Goal: Communication & Community: Answer question/provide support

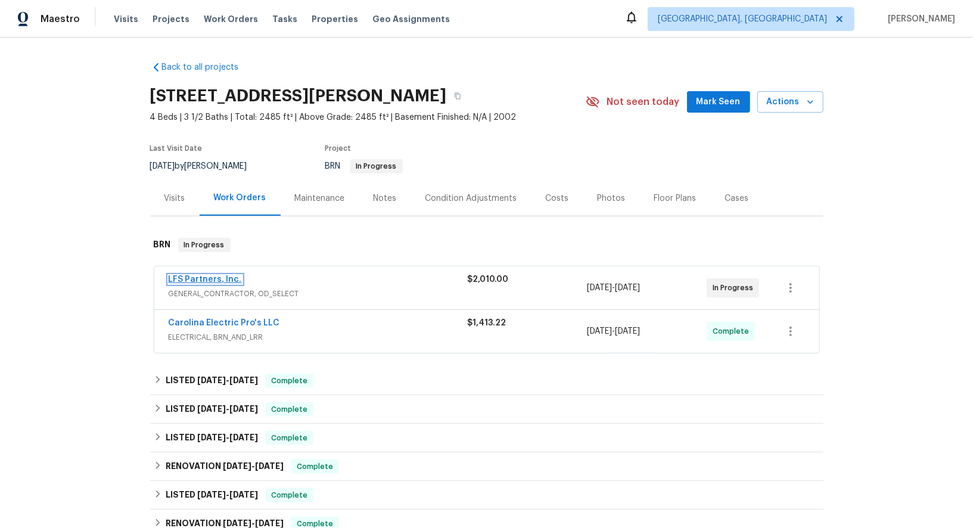
click at [195, 278] on link "LFS Partners, Inc." at bounding box center [205, 279] width 73 height 8
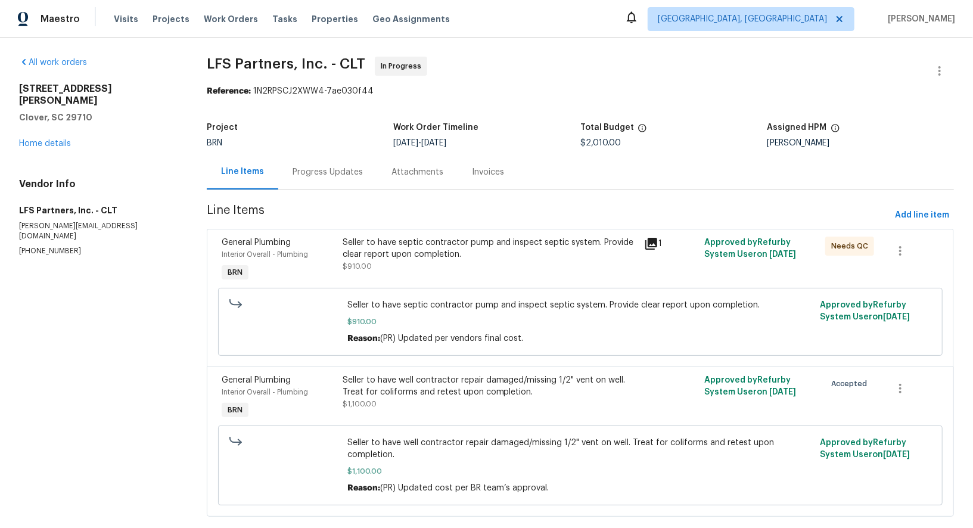
click at [322, 173] on div "Progress Updates" at bounding box center [328, 172] width 70 height 12
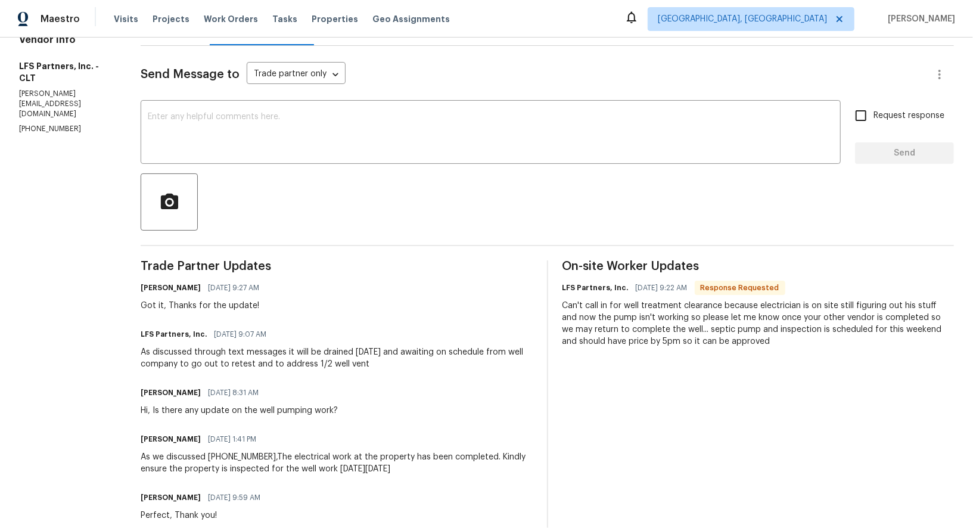
scroll to position [158, 0]
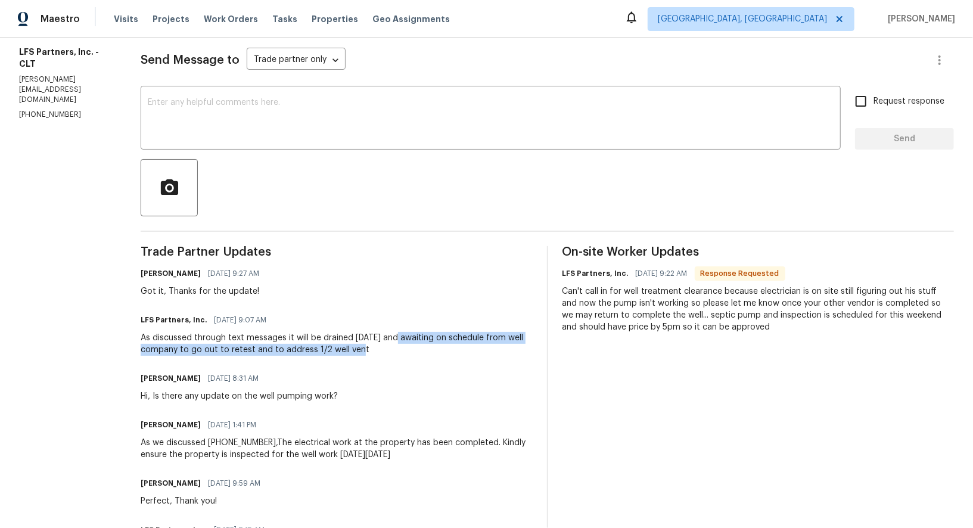
drag, startPoint x: 381, startPoint y: 338, endPoint x: 382, endPoint y: 356, distance: 17.9
copy div "awaiting on schedule from well company to go out to retest and to address 1/2 w…"
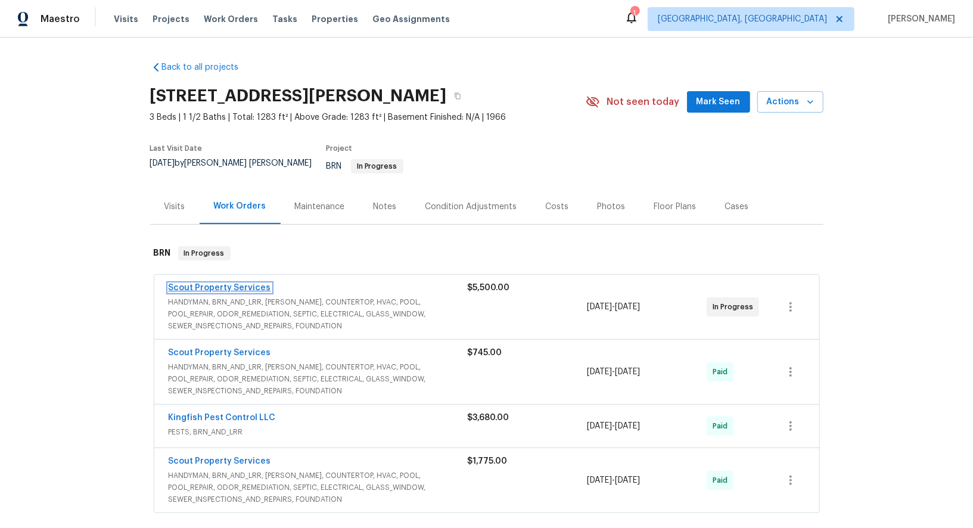
click at [229, 284] on link "Scout Property Services" at bounding box center [220, 288] width 102 height 8
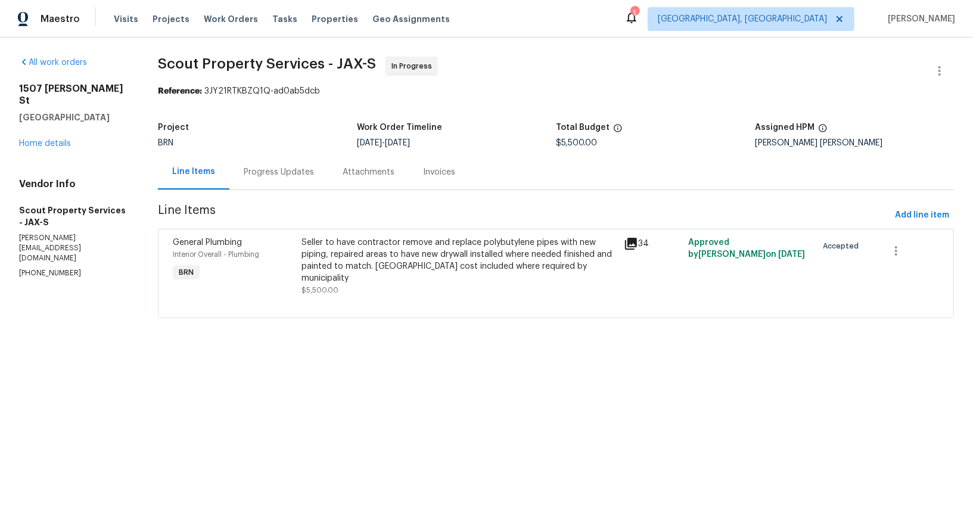
click at [429, 296] on div at bounding box center [556, 303] width 766 height 14
click at [414, 273] on div "Seller to have contractor remove and replace polybutylene pipes with new piping…" at bounding box center [459, 267] width 315 height 60
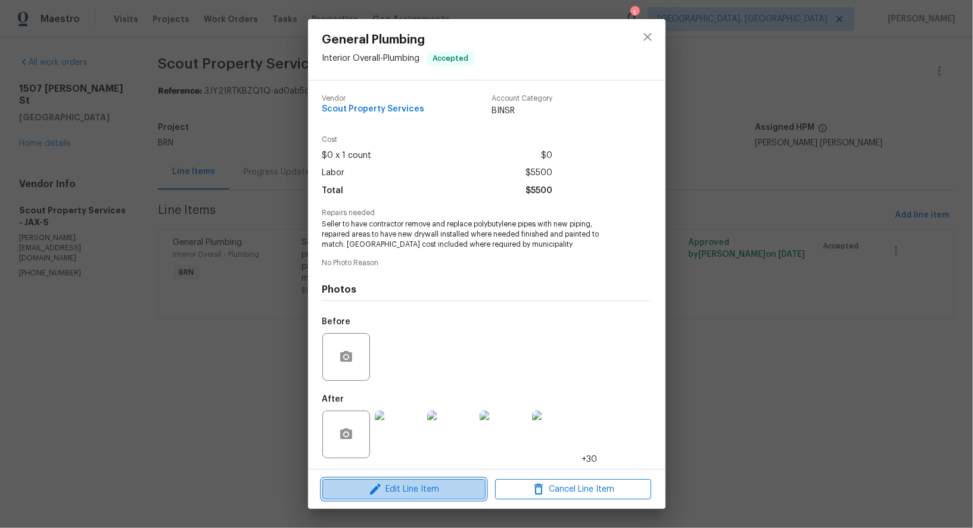
click at [395, 487] on span "Edit Line Item" at bounding box center [404, 489] width 156 height 15
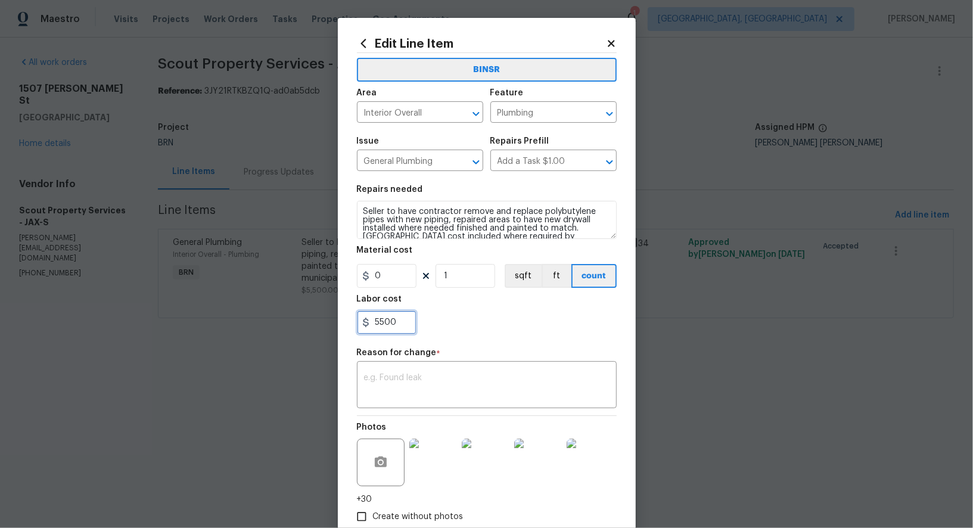
click at [405, 324] on input "5500" at bounding box center [387, 322] width 60 height 24
paste input "6685"
type input "6685"
click at [412, 380] on textarea at bounding box center [486, 386] width 245 height 25
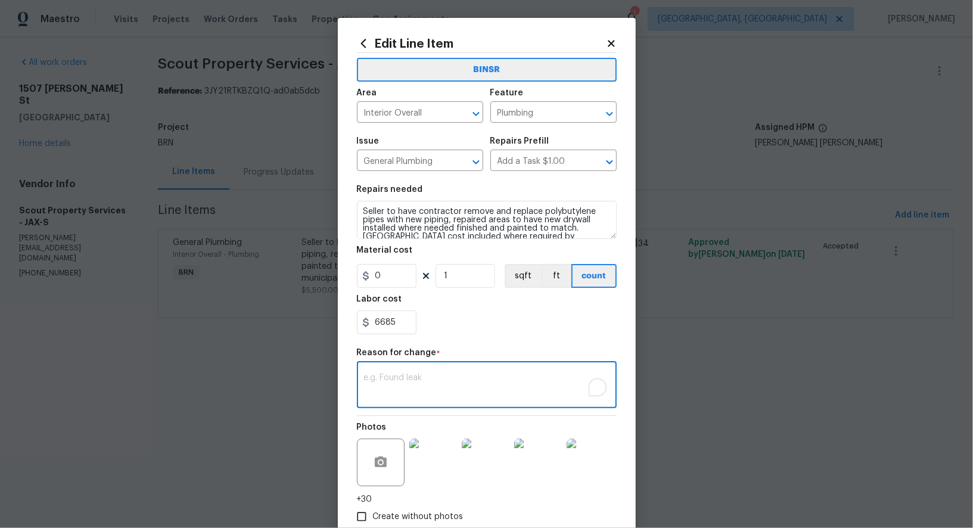
paste textarea "(PR) Updated cost per BR team’s approval."
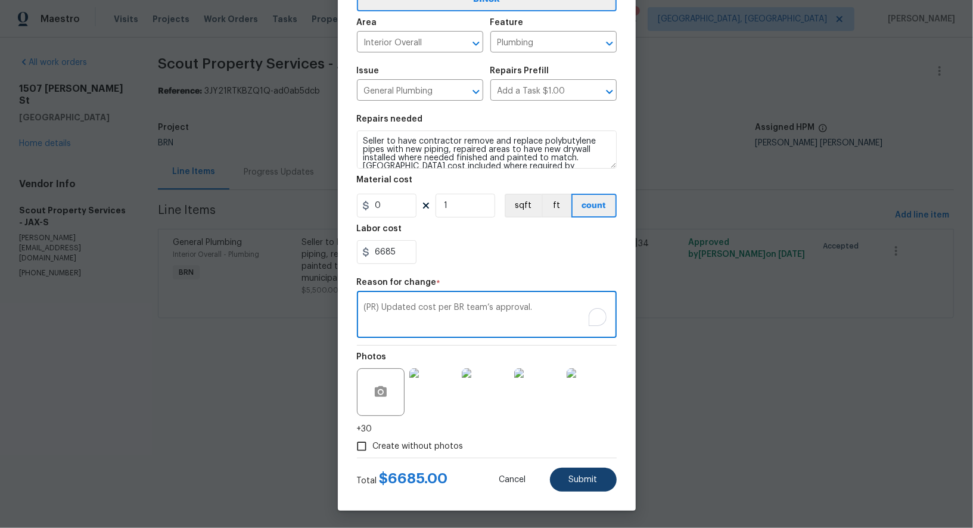
type textarea "(PR) Updated cost per BR team’s approval."
click at [583, 472] on button "Submit" at bounding box center [583, 480] width 67 height 24
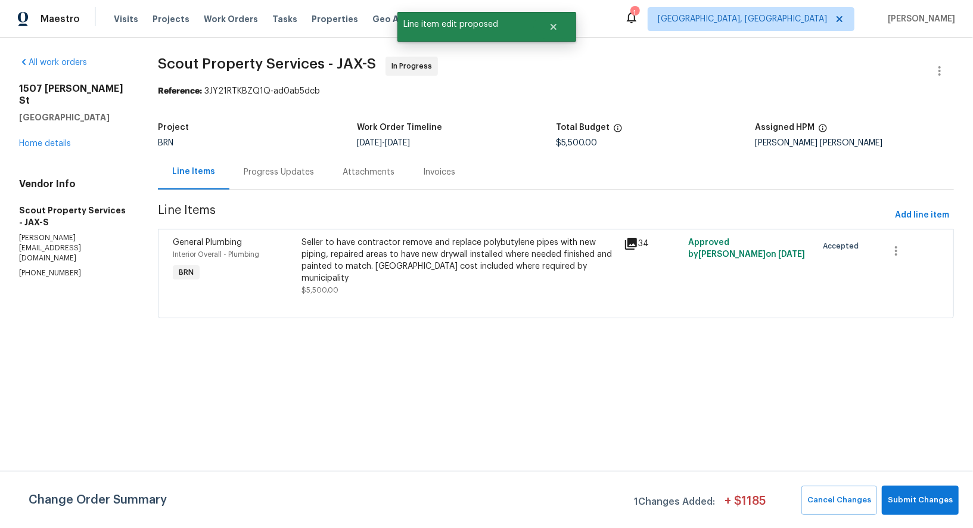
scroll to position [0, 0]
click at [918, 488] on button "Submit Changes" at bounding box center [920, 500] width 77 height 29
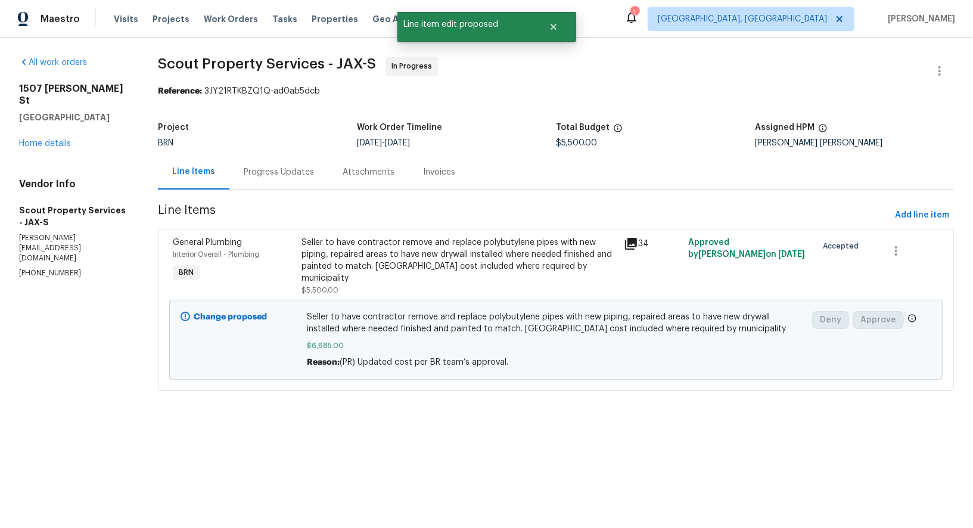
click at [449, 296] on div "Change proposed Seller to have contractor remove and replace polybutylene pipes…" at bounding box center [556, 339] width 766 height 87
click at [429, 264] on div "Seller to have contractor remove and replace polybutylene pipes with new piping…" at bounding box center [459, 261] width 315 height 48
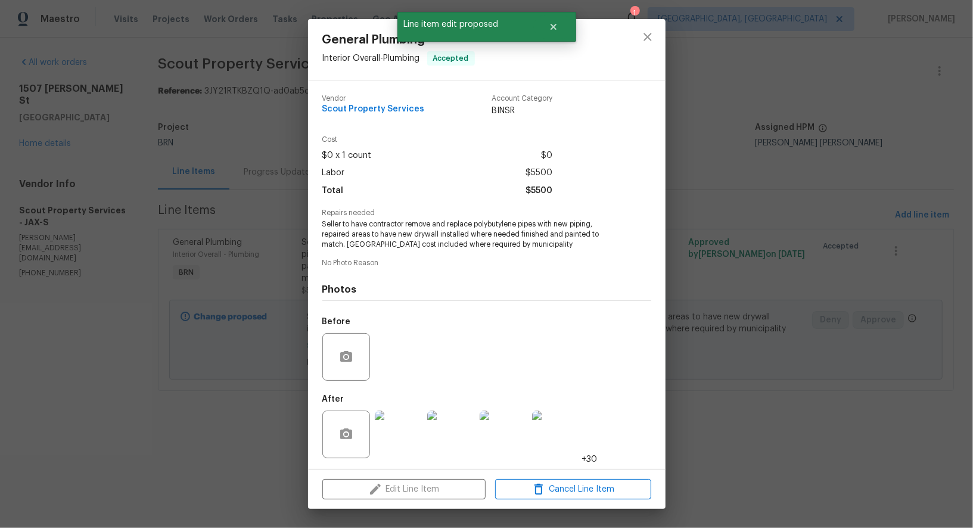
click at [519, 439] on img at bounding box center [504, 435] width 48 height 48
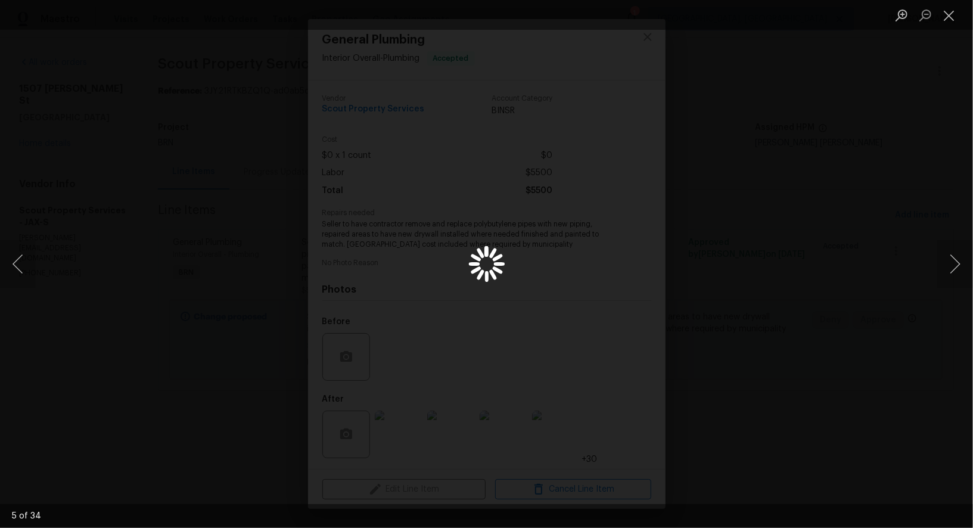
click at [658, 378] on div "Lightbox" at bounding box center [486, 264] width 973 height 528
click at [802, 359] on div "Lightbox" at bounding box center [486, 264] width 973 height 528
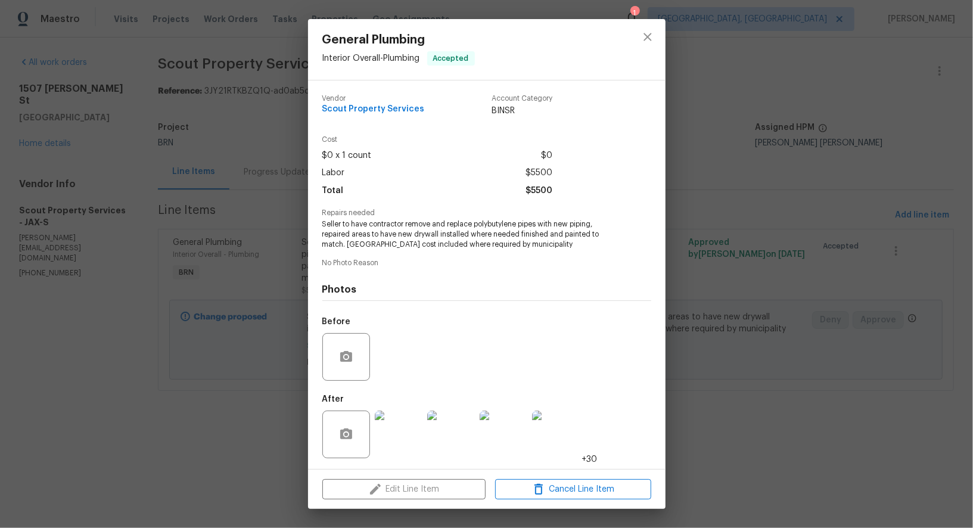
click at [802, 359] on div "General Plumbing Interior Overall - Plumbing Accepted Vendor Scout Property Ser…" at bounding box center [486, 264] width 973 height 528
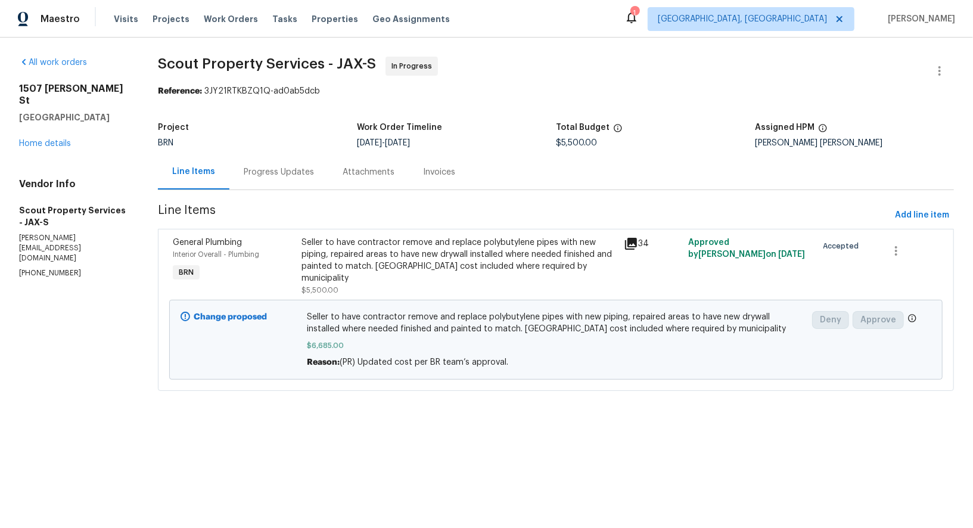
click at [286, 171] on div "Progress Updates" at bounding box center [279, 172] width 70 height 12
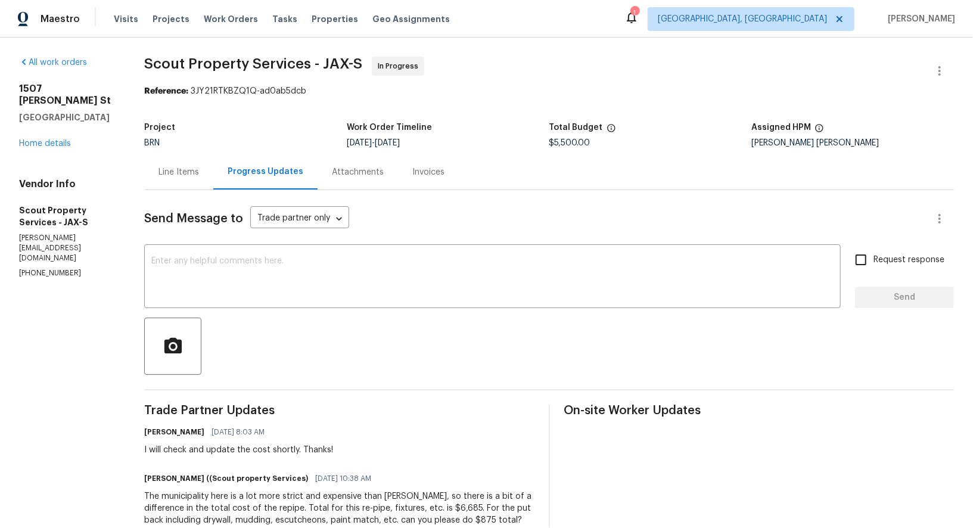
click at [150, 176] on div "Line Items" at bounding box center [178, 171] width 69 height 35
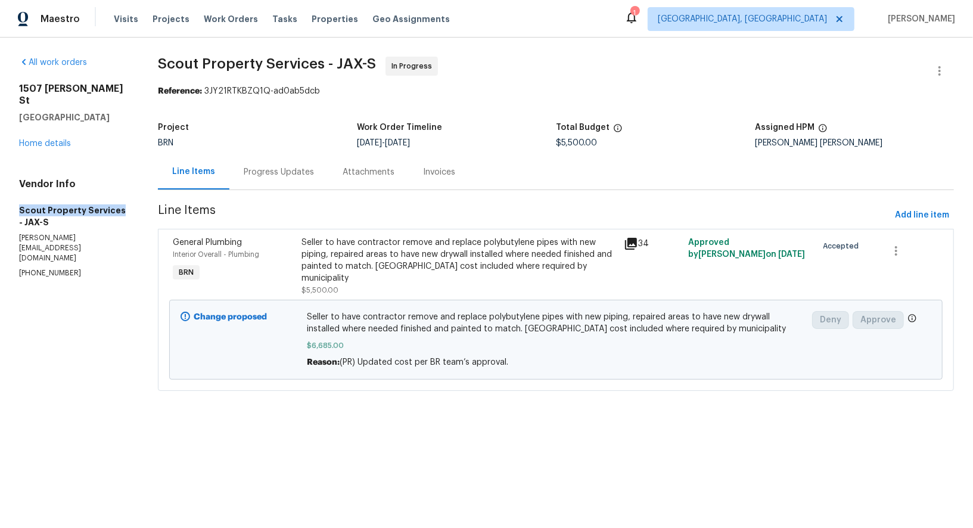
drag, startPoint x: 2, startPoint y: 214, endPoint x: 116, endPoint y: 213, distance: 114.4
click at [116, 213] on div "All work orders 1507 Elsie St Green Cove Springs, FL 32043 Home details Vendor …" at bounding box center [486, 231] width 973 height 387
copy h5 "Scout Property Services"
click at [275, 166] on div "Progress Updates" at bounding box center [279, 172] width 70 height 12
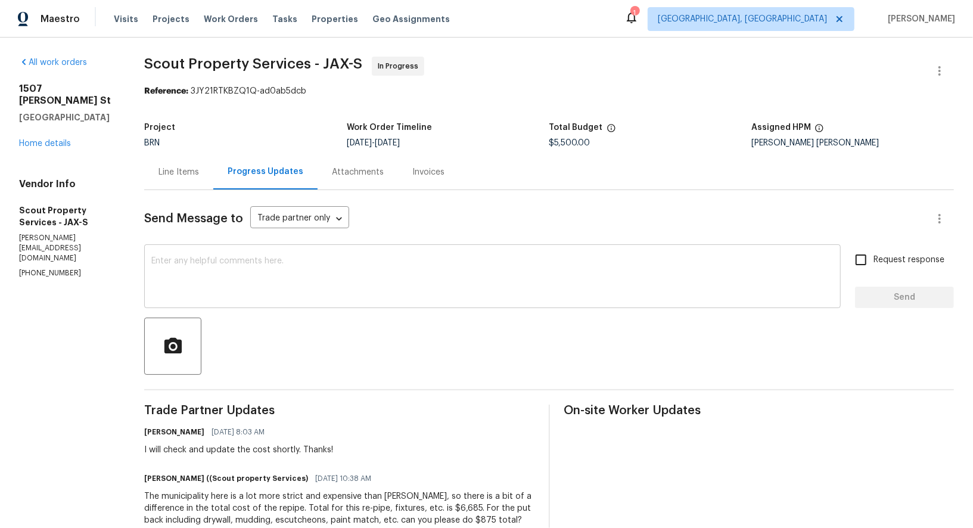
click at [264, 284] on textarea at bounding box center [492, 278] width 682 height 42
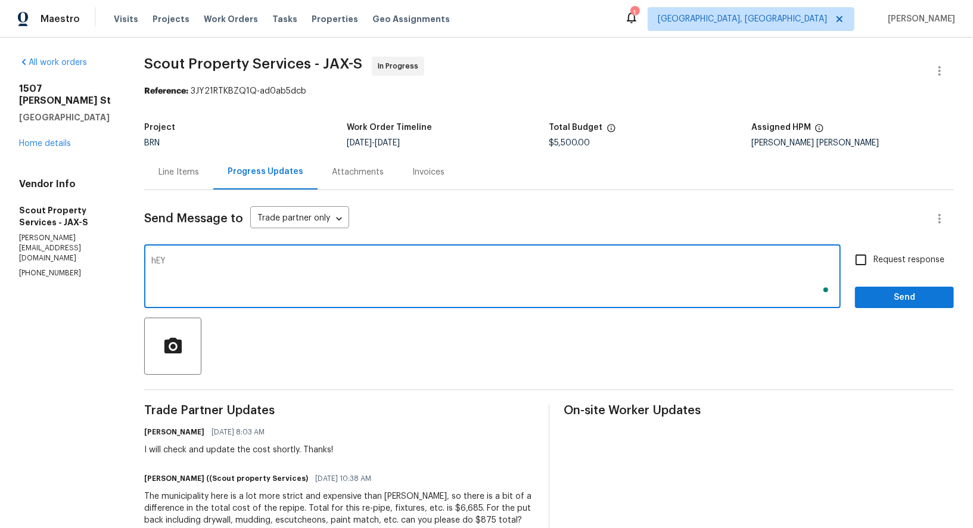
type textarea "hEY"
type textarea "Hey Trevor, I have updated the cost. Please move the work order to QC."
click at [873, 268] on input "Request response" at bounding box center [860, 259] width 25 height 25
checkbox input "true"
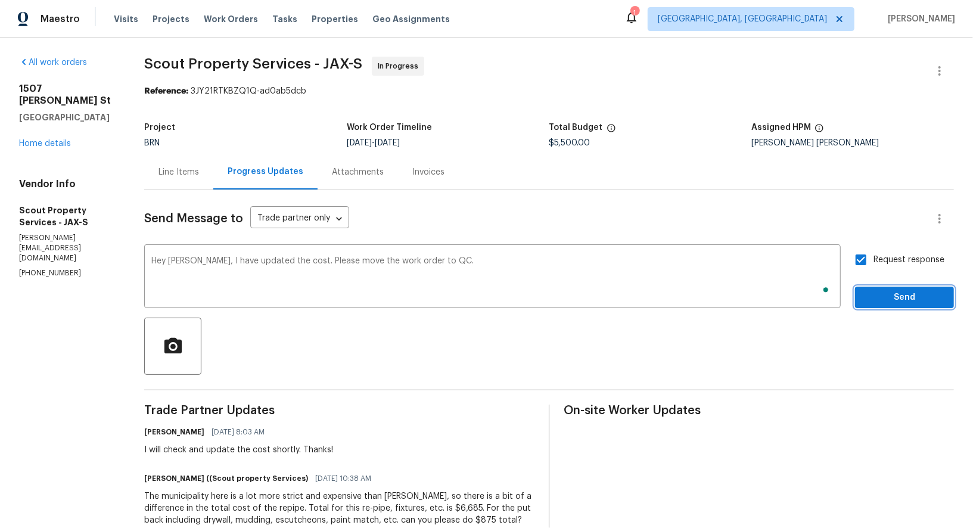
click at [890, 306] on button "Send" at bounding box center [904, 298] width 99 height 22
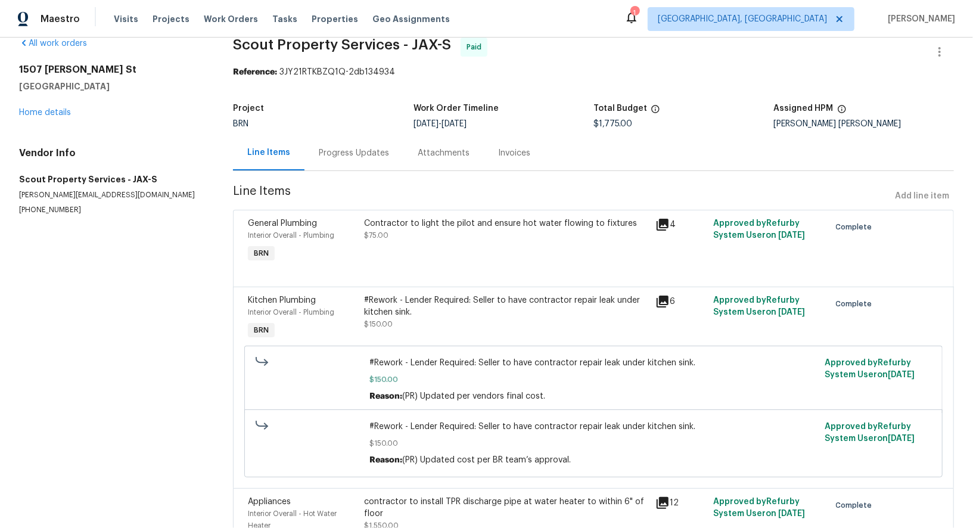
scroll to position [22, 0]
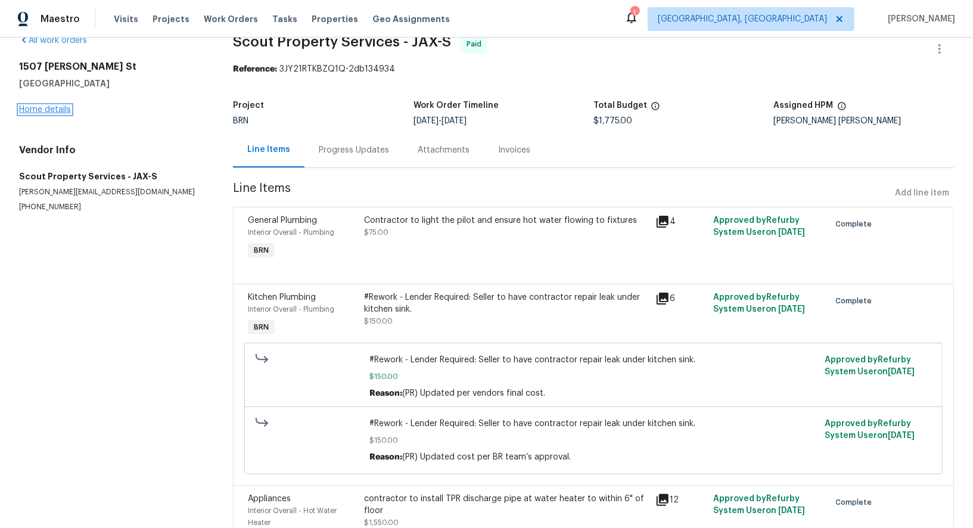
click at [42, 108] on link "Home details" at bounding box center [45, 109] width 52 height 8
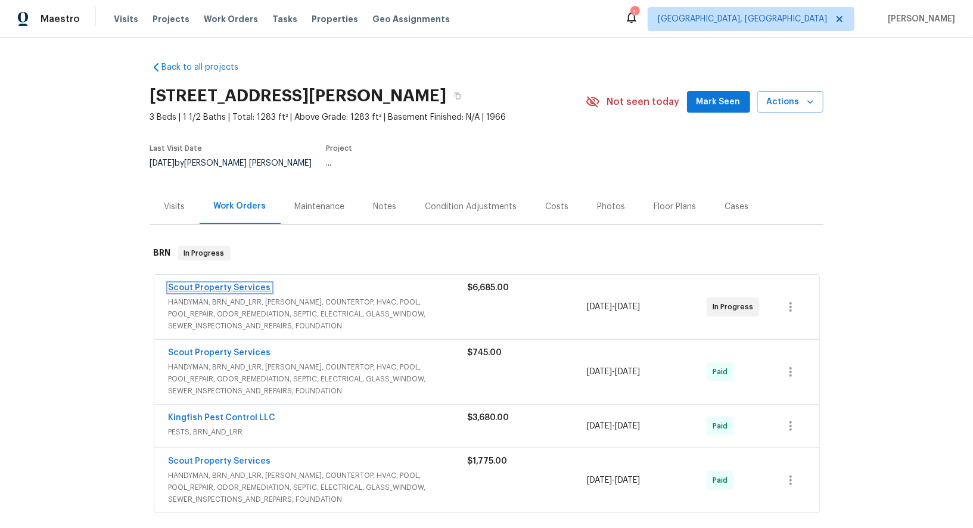
click at [229, 284] on link "Scout Property Services" at bounding box center [220, 288] width 102 height 8
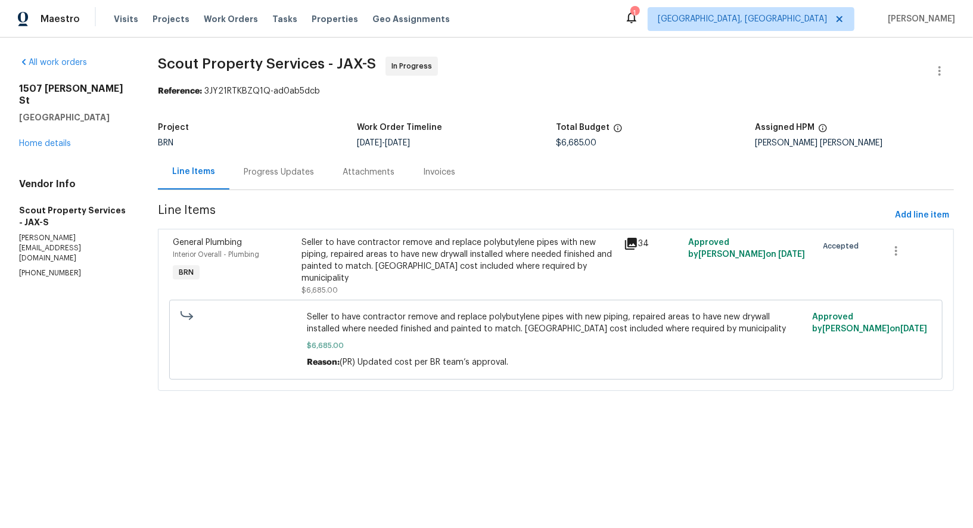
click at [306, 167] on div "Progress Updates" at bounding box center [279, 172] width 70 height 12
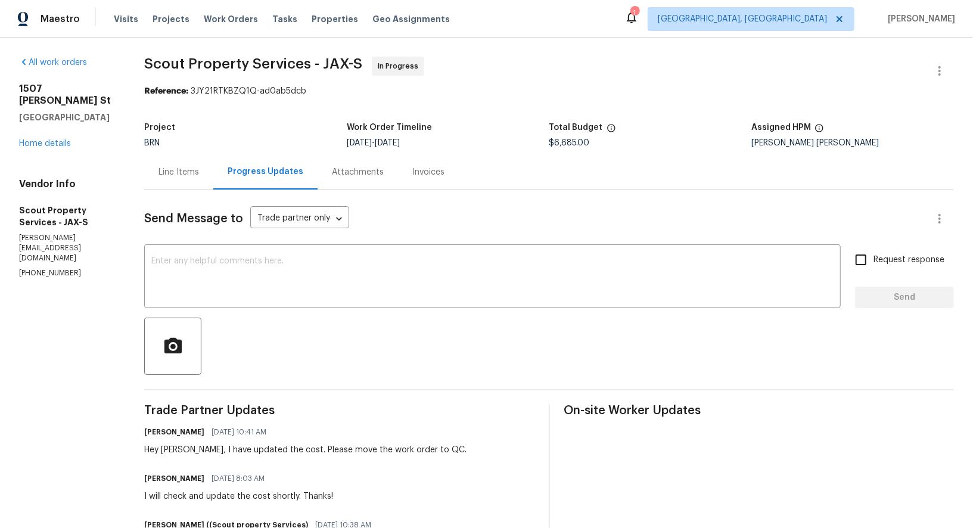
click at [197, 167] on div "Line Items" at bounding box center [178, 172] width 41 height 12
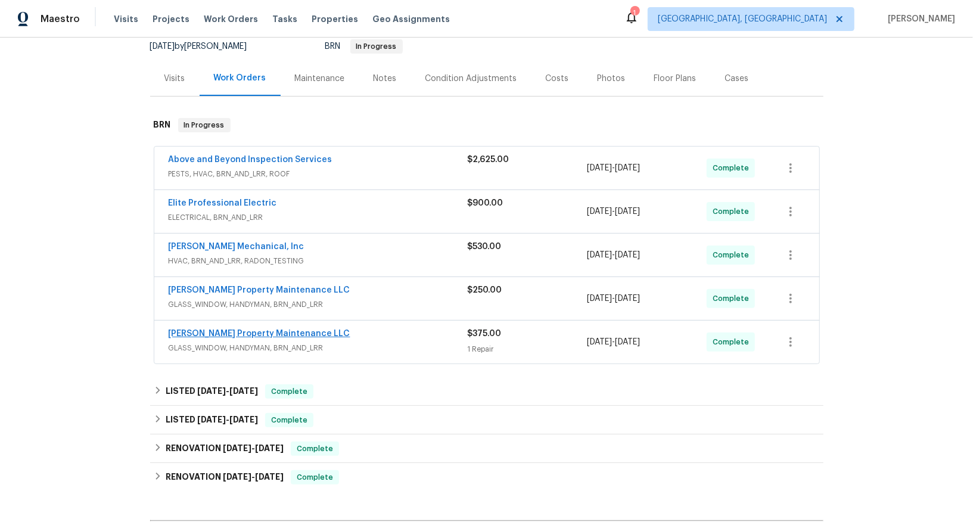
scroll to position [126, 0]
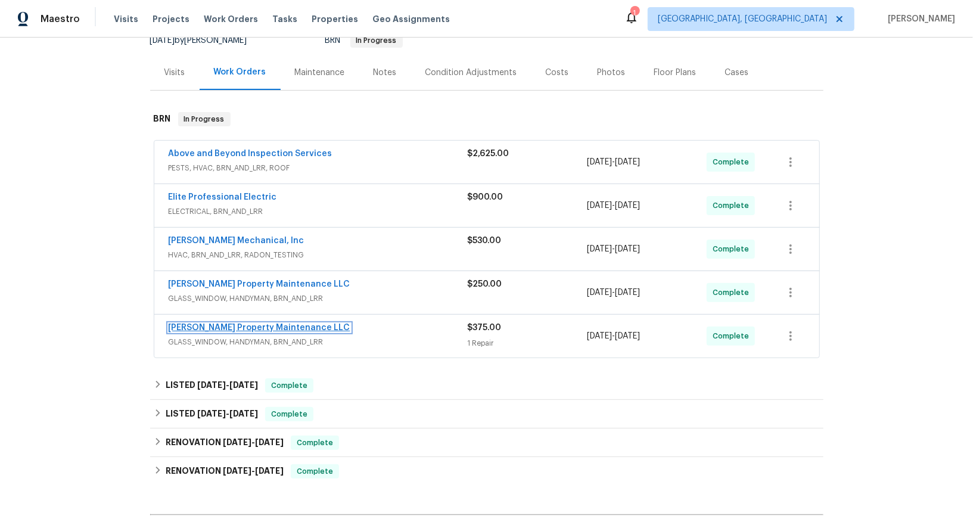
click at [253, 324] on link "Glen Property Maintenance LLC" at bounding box center [260, 328] width 182 height 8
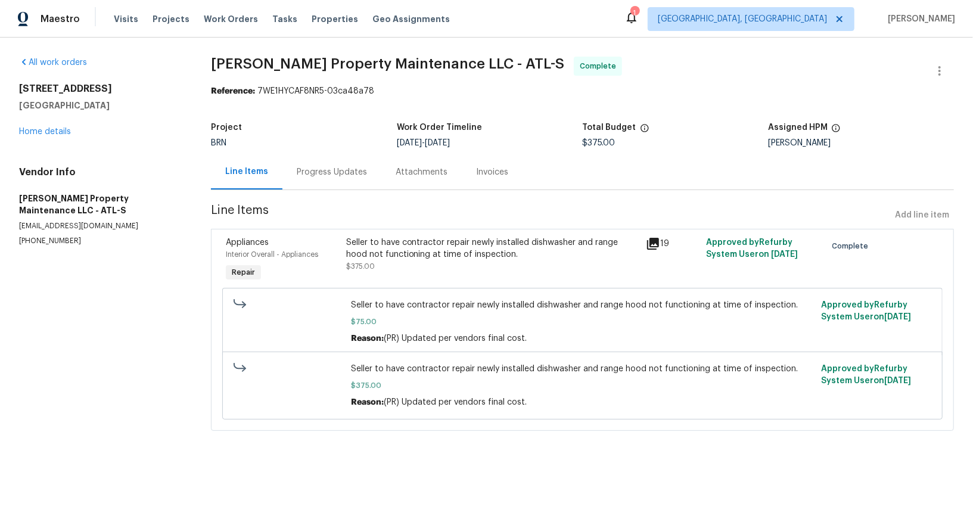
click at [416, 267] on div "Seller to have contractor repair newly installed dishwasher and range hood not …" at bounding box center [492, 255] width 293 height 36
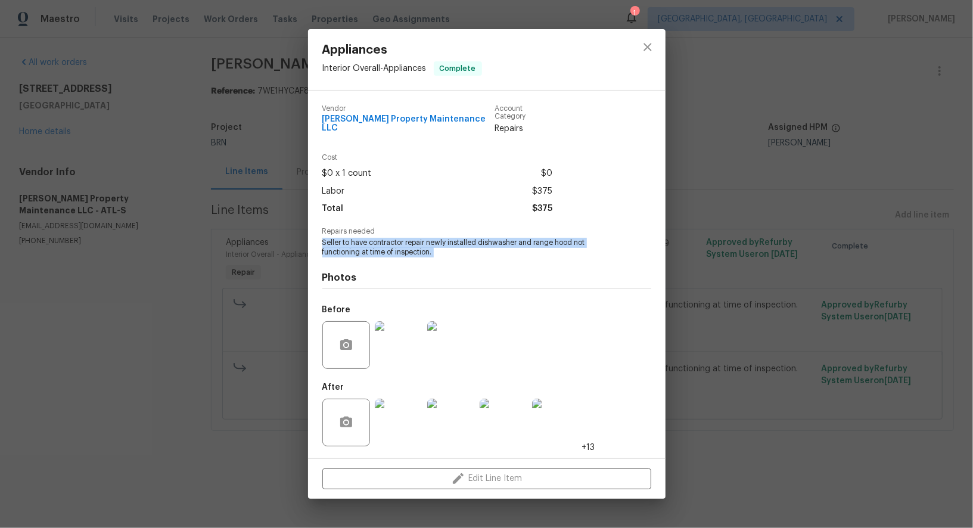
drag, startPoint x: 322, startPoint y: 240, endPoint x: 467, endPoint y: 266, distance: 147.0
click at [467, 266] on div "Vendor Glen Property Maintenance LLC Account Category Repairs Cost $0 x 1 count…" at bounding box center [486, 274] width 329 height 358
copy span "Seller to have contractor repair newly installed dishwasher and range hood not …"
click at [397, 340] on img at bounding box center [399, 345] width 48 height 48
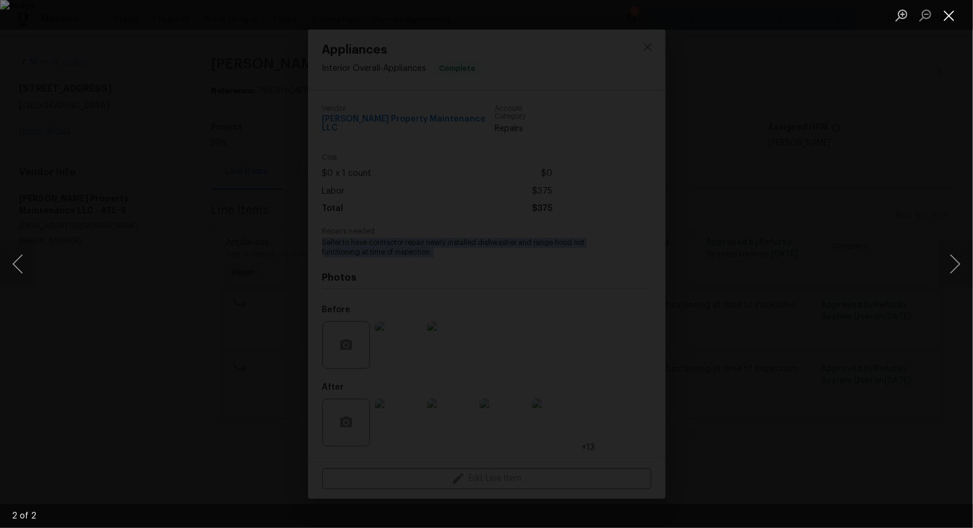
click at [954, 23] on button "Close lightbox" at bounding box center [949, 15] width 24 height 21
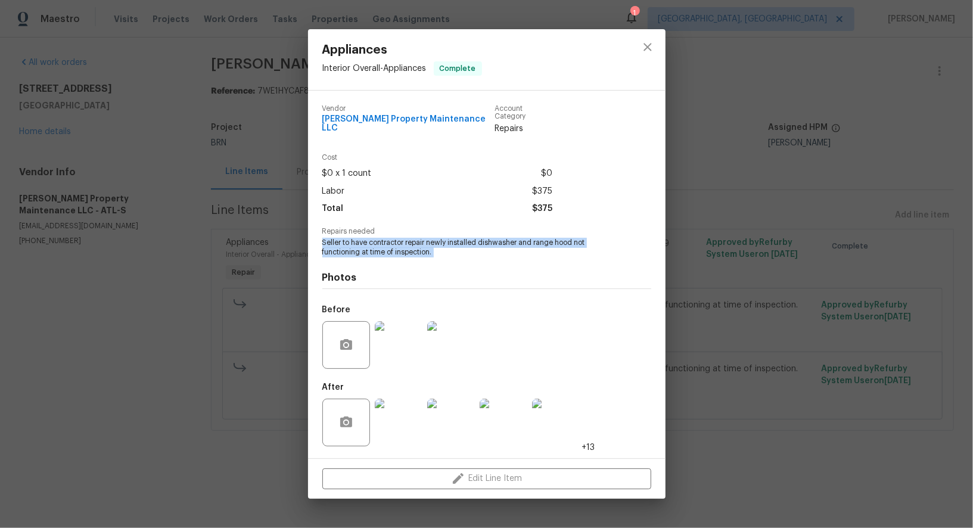
click at [376, 420] on img at bounding box center [399, 423] width 48 height 48
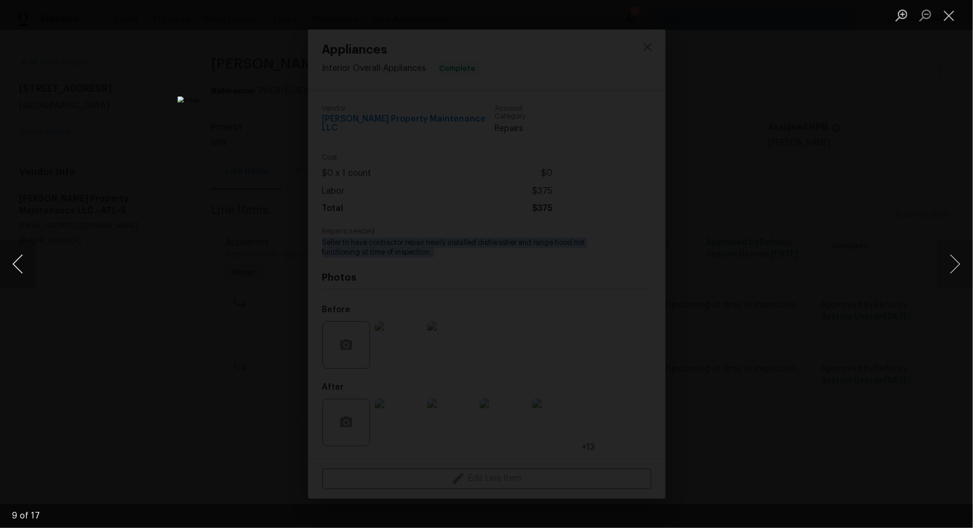
click at [25, 260] on button "Previous image" at bounding box center [18, 264] width 36 height 48
click at [5, 253] on button "Previous image" at bounding box center [18, 264] width 36 height 48
click at [38, 366] on div "Lightbox" at bounding box center [486, 264] width 973 height 528
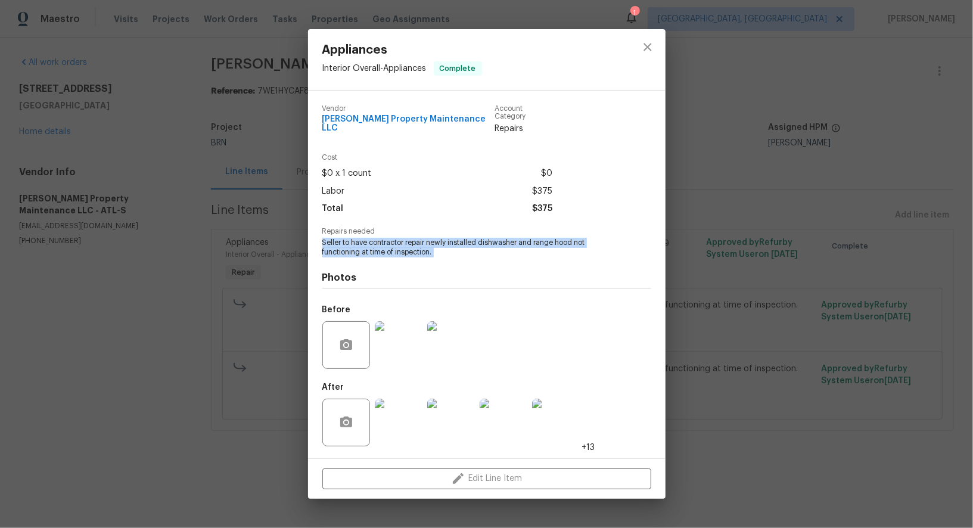
click at [38, 366] on div "Appliances Interior Overall - Appliances Complete Vendor Glen Property Maintena…" at bounding box center [486, 264] width 973 height 528
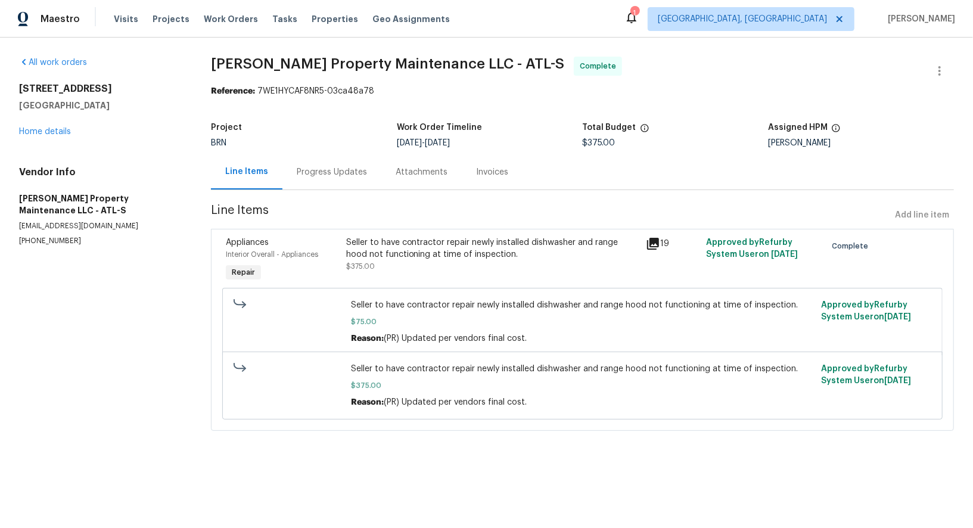
click at [293, 185] on div "Progress Updates" at bounding box center [331, 171] width 99 height 35
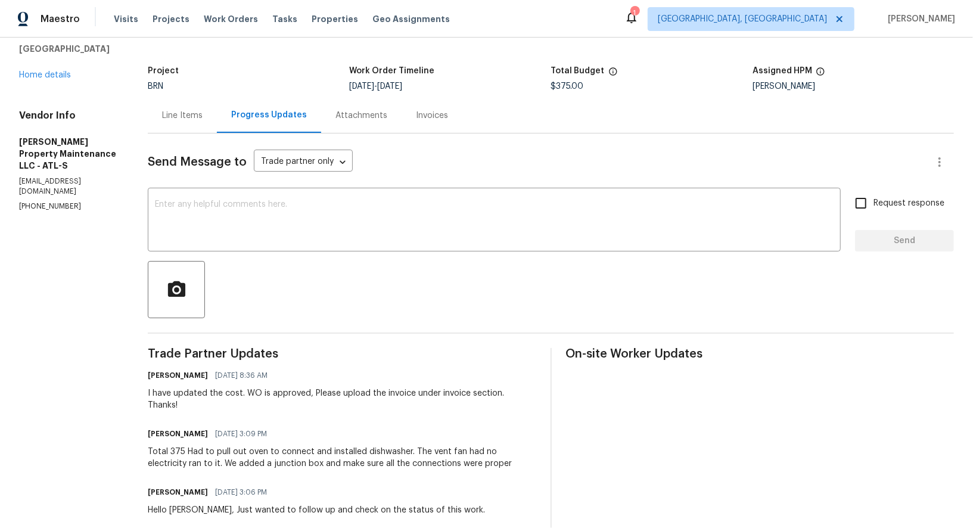
scroll to position [153, 0]
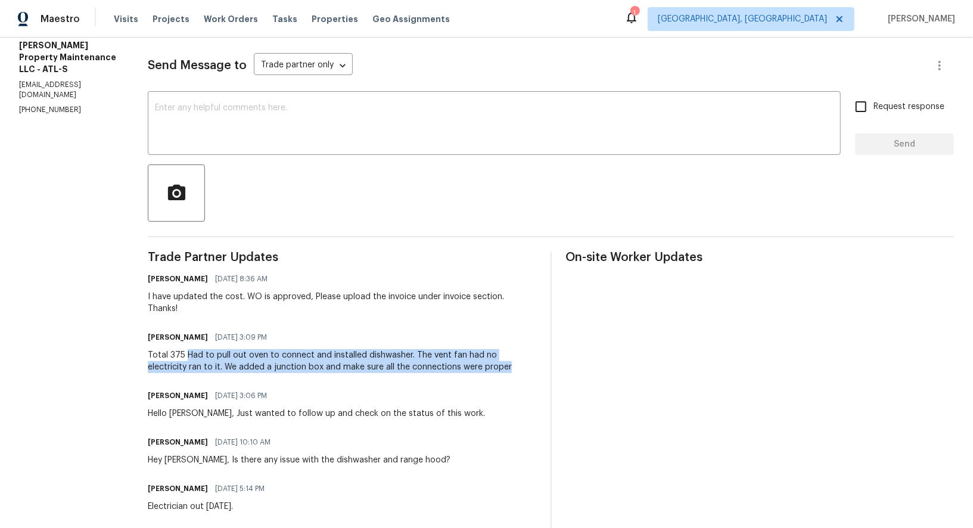
drag, startPoint x: 182, startPoint y: 343, endPoint x: 473, endPoint y: 353, distance: 291.5
click at [474, 352] on div "Total 375 Had to pull out oven to connect and installed dishwasher. The vent fa…" at bounding box center [342, 361] width 388 height 24
copy div "Had to pull out oven to connect and installed dishwasher. The vent fan had no e…"
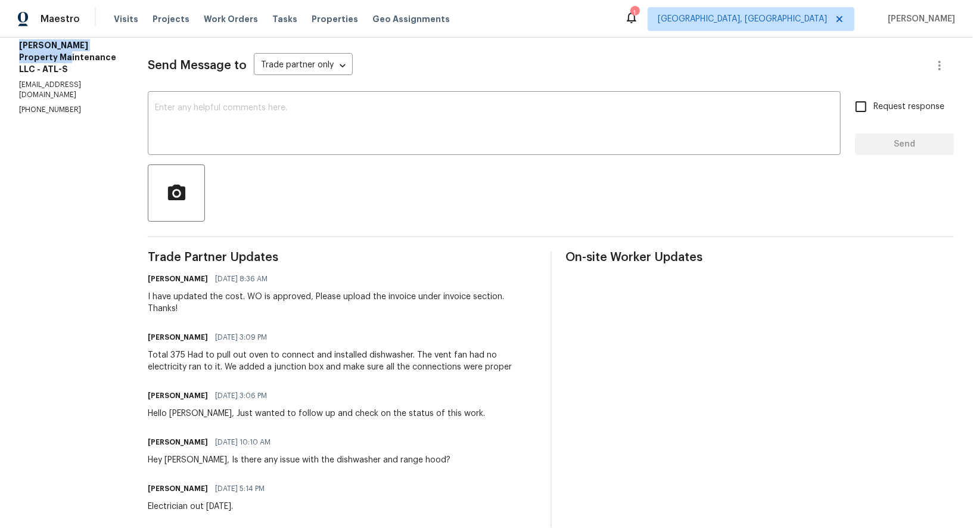
drag, startPoint x: 17, startPoint y: 57, endPoint x: 70, endPoint y: 69, distance: 54.5
click at [70, 69] on div "All work orders 4246 Chestnut Grove Ln Austell, GA 30106 Home details Vendor In…" at bounding box center [486, 302] width 973 height 836
copy h5 "Glen Property Maintenance"
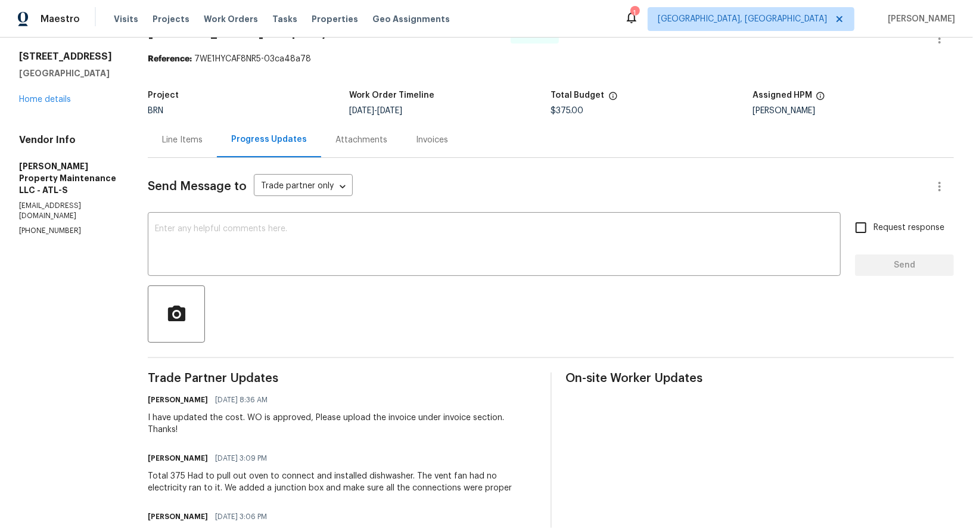
click at [43, 105] on div "4246 Chestnut Grove Ln Austell, GA 30106 Home details" at bounding box center [69, 78] width 100 height 55
click at [48, 104] on link "Home details" at bounding box center [45, 99] width 52 height 8
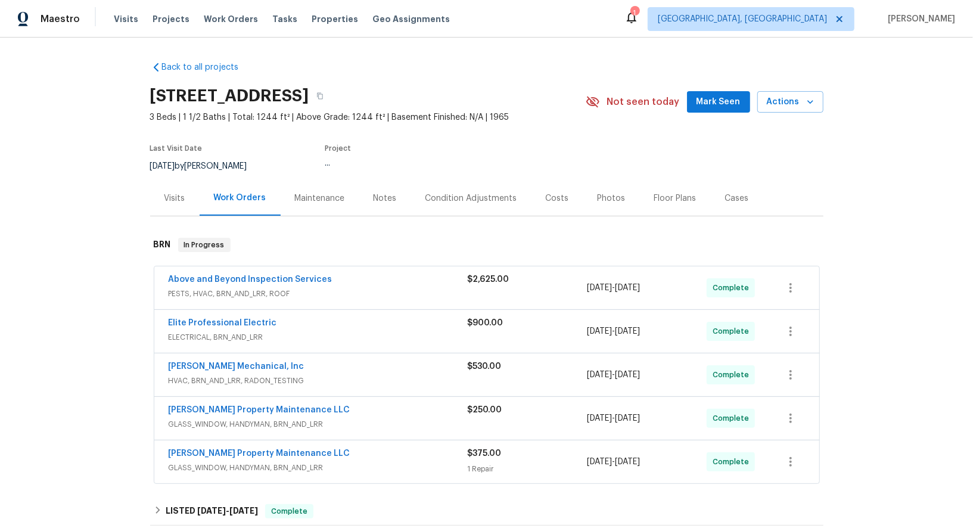
scroll to position [54, 0]
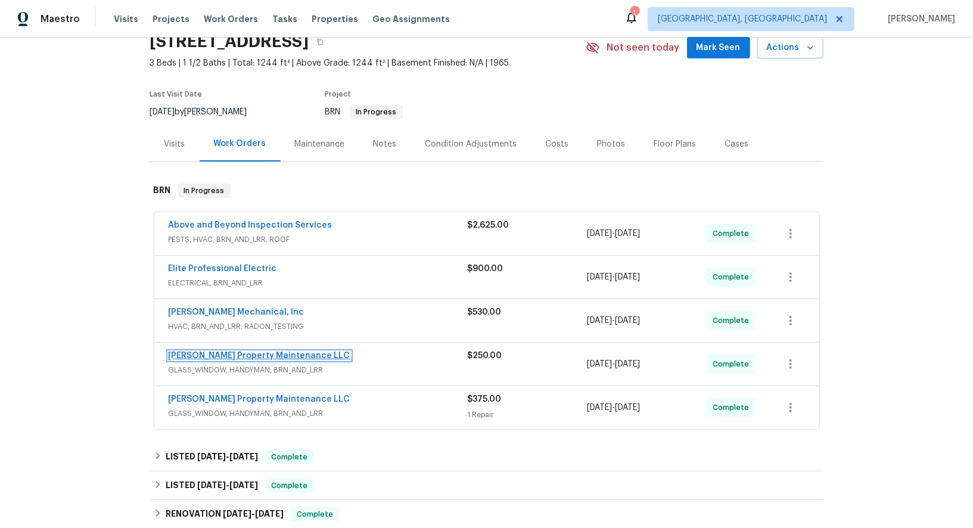
click at [269, 354] on link "Glen Property Maintenance LLC" at bounding box center [260, 356] width 182 height 8
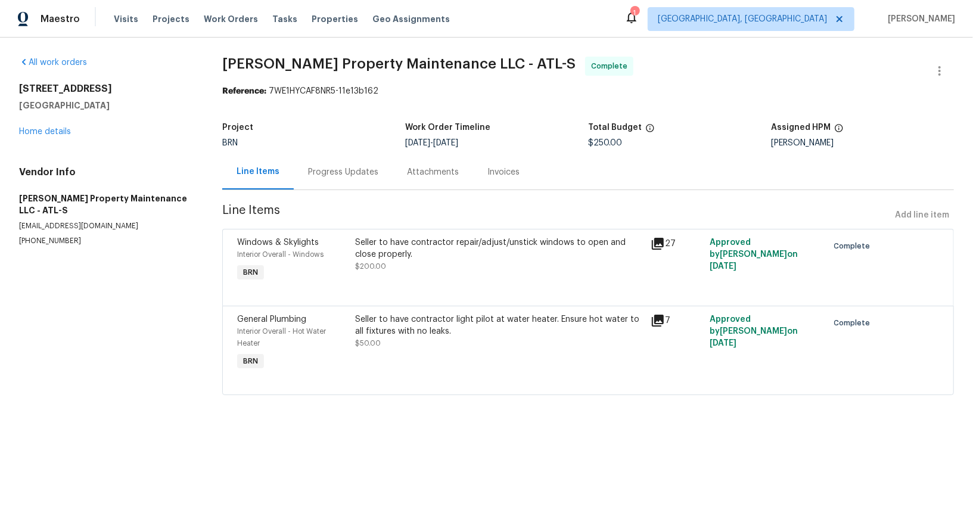
click at [413, 254] on div "Seller to have contractor repair/adjust/unstick windows to open and close prope…" at bounding box center [499, 249] width 288 height 24
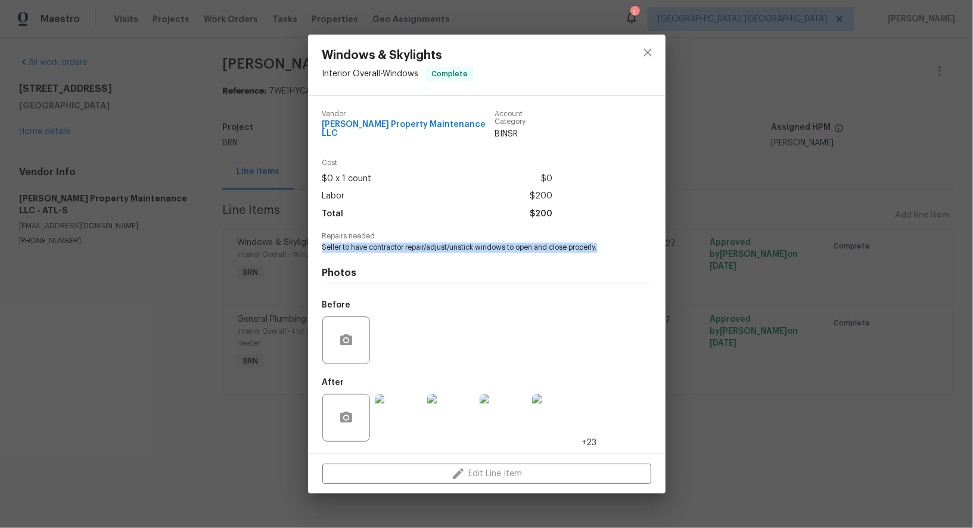
drag, startPoint x: 319, startPoint y: 242, endPoint x: 614, endPoint y: 245, distance: 294.3
click at [614, 245] on div "Vendor Glen Property Maintenance LLC Account Category BINSR Cost $0 x 1 count $…" at bounding box center [486, 274] width 357 height 357
copy span "Seller to have contractor repair/adjust/unstick windows to open and close prope…"
click at [387, 427] on img at bounding box center [399, 418] width 48 height 48
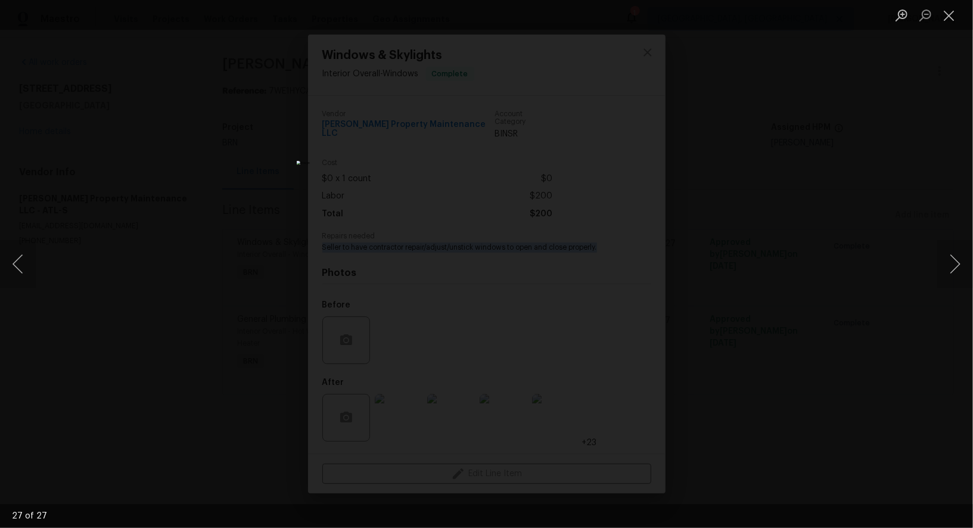
click at [128, 362] on div "Lightbox" at bounding box center [486, 264] width 973 height 528
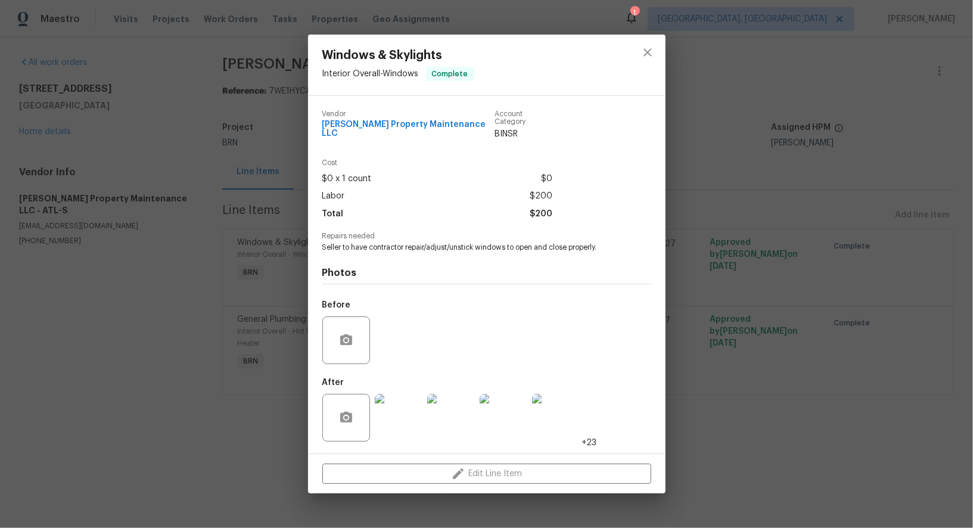
click at [142, 370] on div "Windows & Skylights Interior Overall - Windows Complete Vendor Glen Property Ma…" at bounding box center [486, 264] width 973 height 528
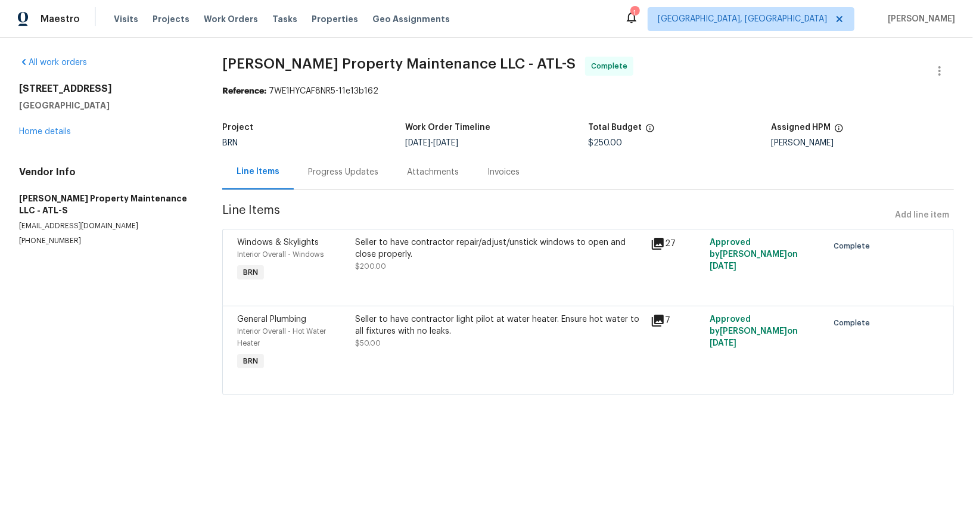
click at [360, 325] on div "Seller to have contractor light pilot at water heater. Ensure hot water to all …" at bounding box center [499, 325] width 288 height 24
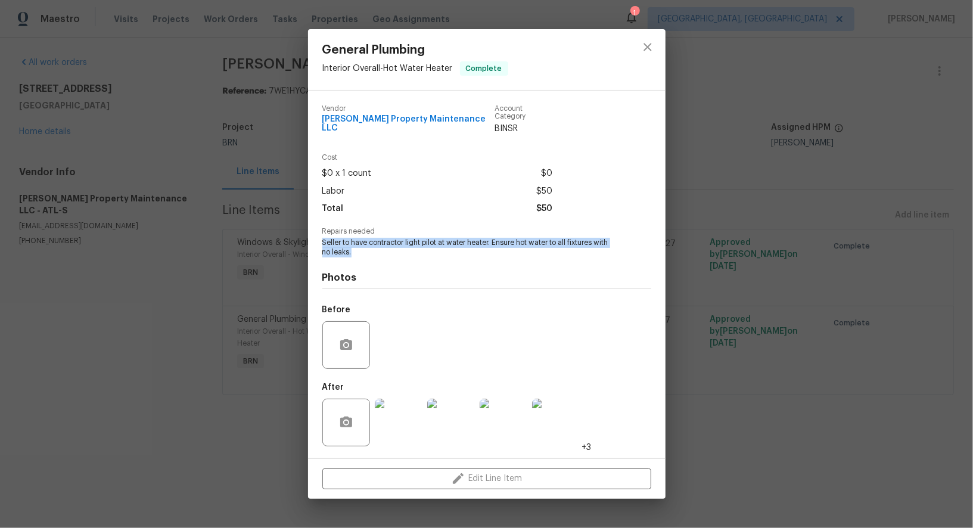
drag, startPoint x: 320, startPoint y: 237, endPoint x: 369, endPoint y: 253, distance: 51.4
click at [369, 253] on div "Vendor Glen Property Maintenance LLC Account Category BINSR Cost $0 x 1 count $…" at bounding box center [486, 275] width 357 height 368
copy span "Seller to have contractor light pilot at water heater. Ensure hot water to all …"
click at [385, 393] on div at bounding box center [398, 422] width 52 height 62
click at [392, 409] on img at bounding box center [399, 423] width 48 height 48
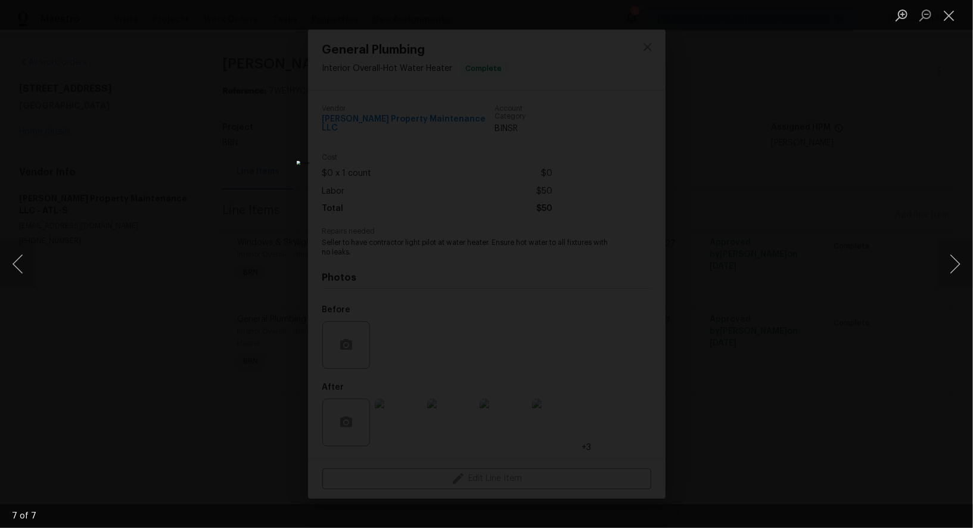
click at [150, 331] on div "Lightbox" at bounding box center [486, 264] width 973 height 528
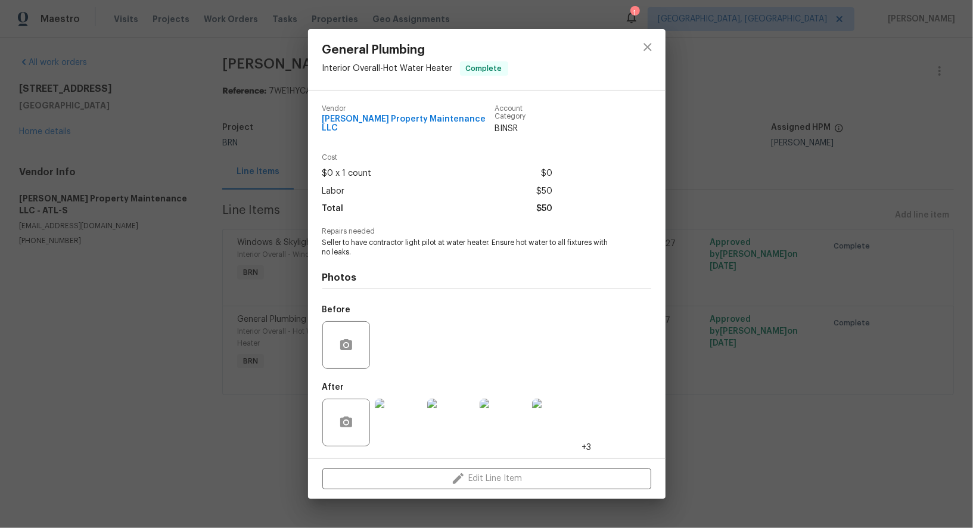
click at [150, 331] on div "General Plumbing Interior Overall - Hot Water Heater Complete Vendor Glen Prope…" at bounding box center [486, 264] width 973 height 528
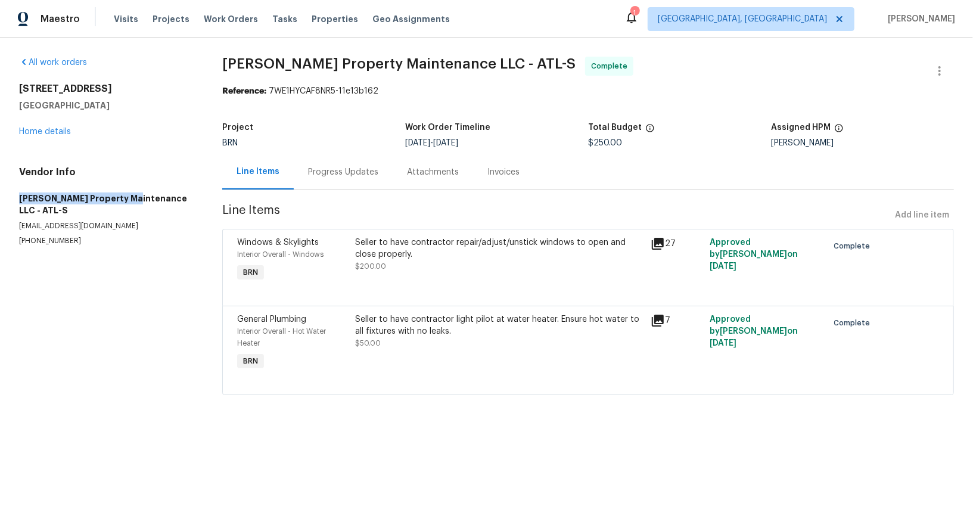
drag, startPoint x: 0, startPoint y: 198, endPoint x: 129, endPoint y: 198, distance: 128.7
click at [129, 198] on div "All work orders 4246 Chestnut Grove Ln Austell, GA 30106 Home details Vendor In…" at bounding box center [486, 233] width 973 height 391
copy h5 "Glen Property Maintenance"
click at [60, 135] on link "Home details" at bounding box center [45, 131] width 52 height 8
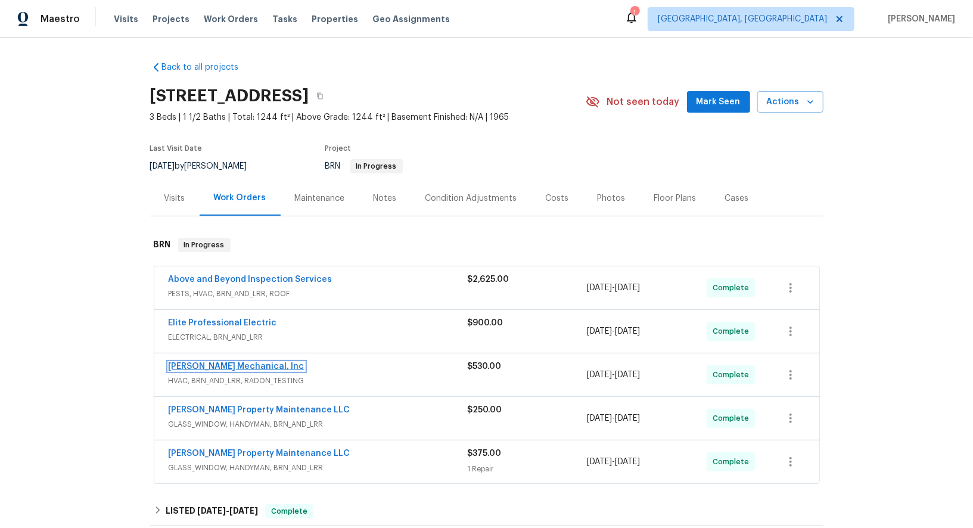
click at [225, 366] on link "JH Martin Mechanical, Inc" at bounding box center [237, 366] width 136 height 8
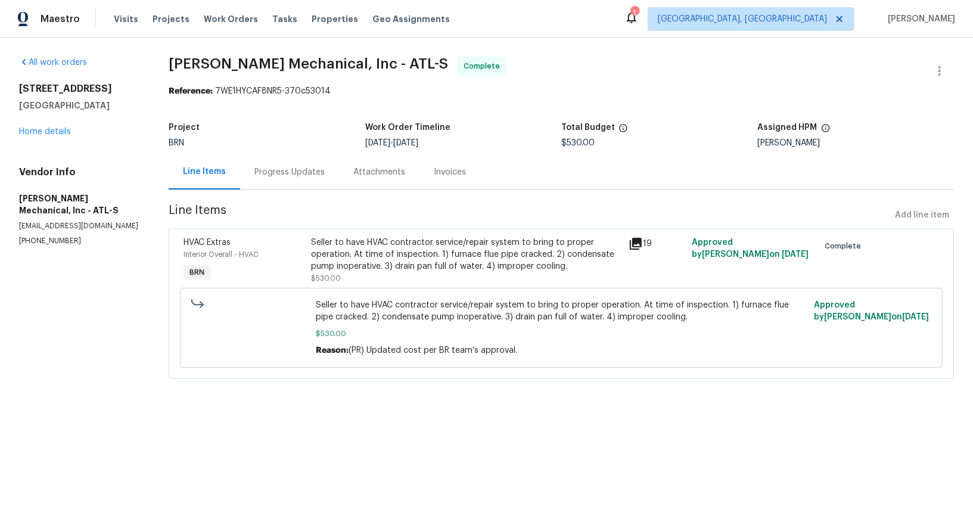
click at [391, 260] on div "Seller to have HVAC contractor service/repair system to bring to proper operati…" at bounding box center [466, 255] width 310 height 36
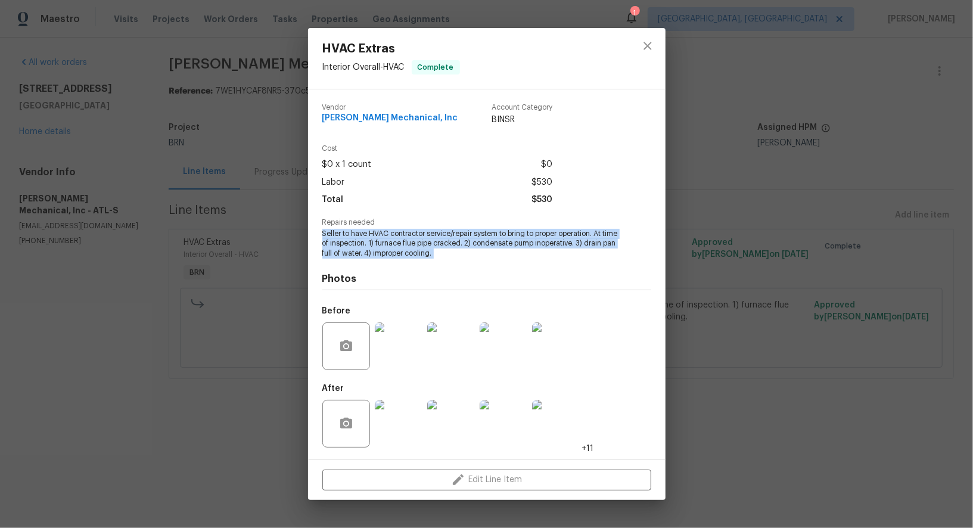
drag, startPoint x: 320, startPoint y: 232, endPoint x: 521, endPoint y: 267, distance: 204.3
click at [521, 267] on div "Vendor JH Martin Mechanical, Inc Account Category BINSR Cost $0 x 1 count $0 La…" at bounding box center [486, 274] width 357 height 370
copy span "Seller to have HVAC contractor service/repair system to bring to proper operati…"
click at [406, 347] on img at bounding box center [399, 346] width 48 height 48
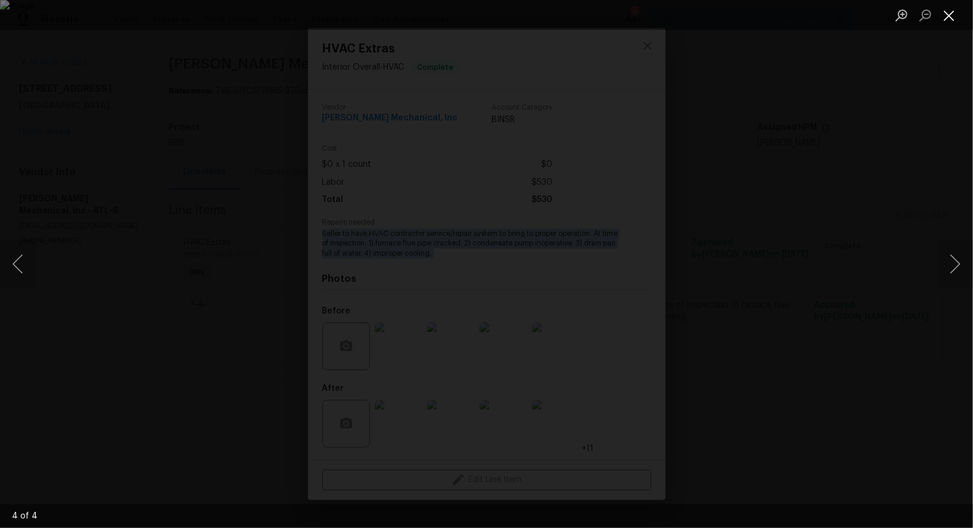
click at [952, 18] on button "Close lightbox" at bounding box center [949, 15] width 24 height 21
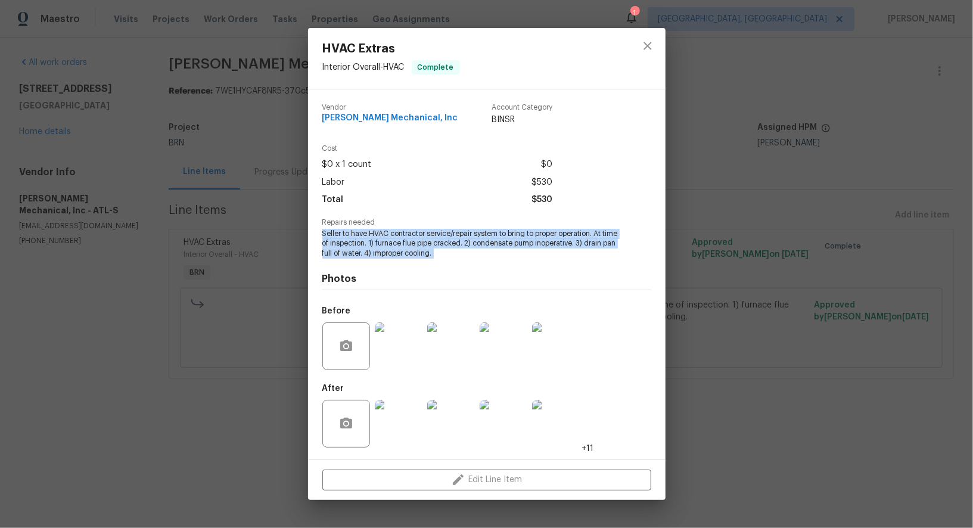
click at [392, 413] on img at bounding box center [399, 424] width 48 height 48
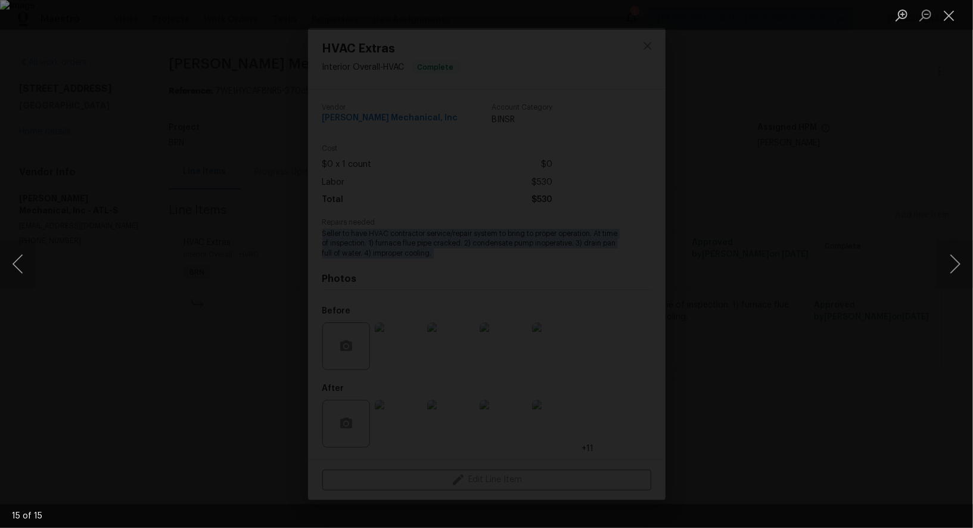
click at [138, 120] on div "Lightbox" at bounding box center [486, 264] width 973 height 528
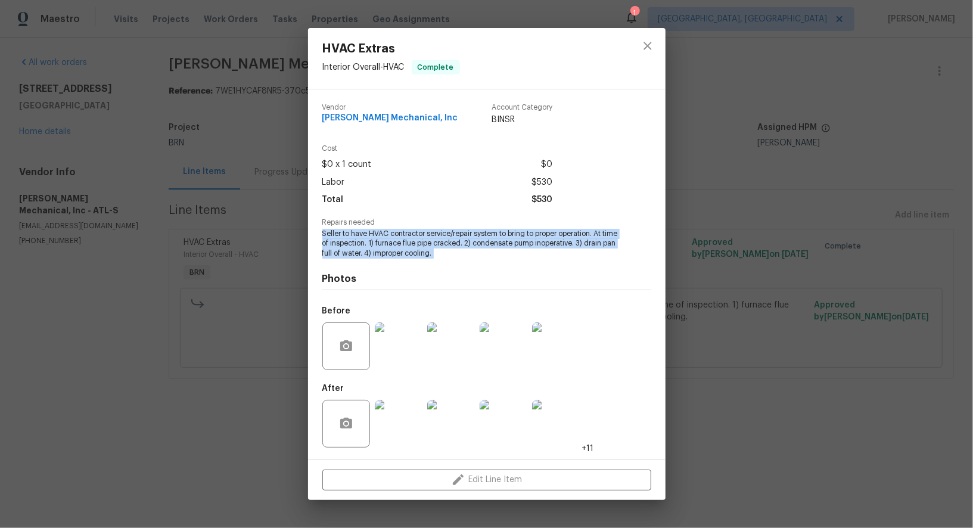
click at [138, 120] on div "HVAC Extras Interior Overall - HVAC Complete Vendor JH Martin Mechanical, Inc A…" at bounding box center [486, 264] width 973 height 528
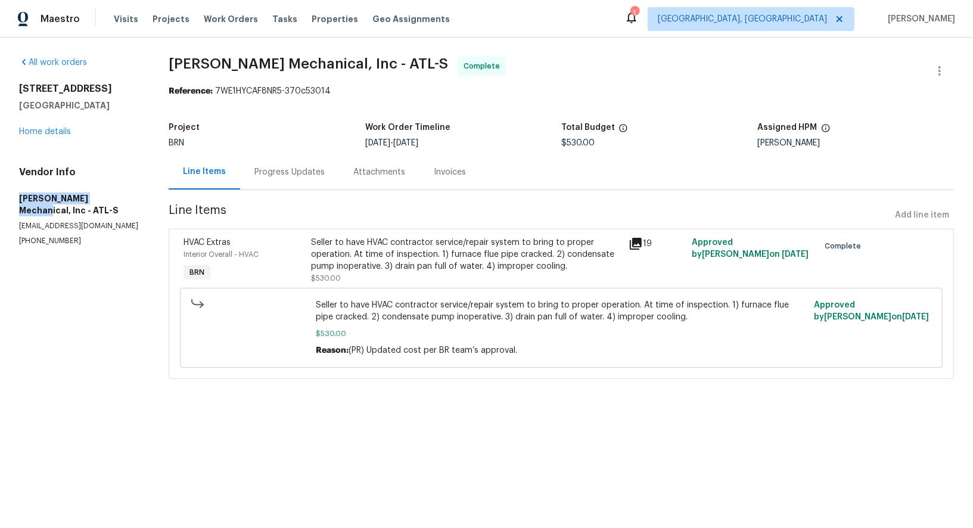
drag, startPoint x: 5, startPoint y: 196, endPoint x: 105, endPoint y: 200, distance: 100.2
click at [105, 200] on div "All work orders 4246 Chestnut Grove Ln Austell, GA 30106 Home details Vendor In…" at bounding box center [486, 225] width 973 height 375
copy h5 "JH Martin Mechanical"
click at [24, 189] on div "Vendor Info JH Martin Mechanical, Inc - ATL-S service@jhmartinmechanical.com (7…" at bounding box center [79, 206] width 121 height 80
drag, startPoint x: 14, startPoint y: 202, endPoint x: 105, endPoint y: 201, distance: 91.2
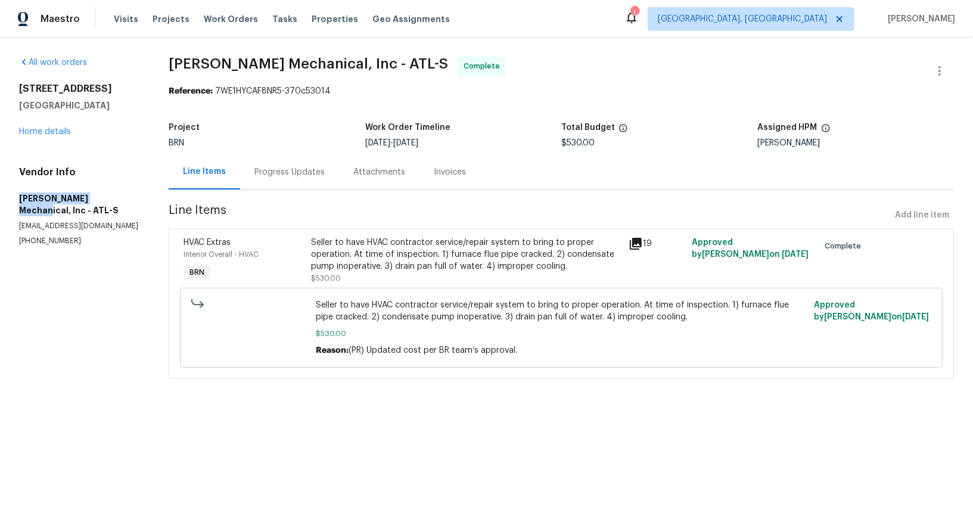
click at [105, 201] on div "All work orders 4246 Chestnut Grove Ln Austell, GA 30106 Home details Vendor In…" at bounding box center [486, 225] width 973 height 375
copy h5 "JH Martin Mechanical"
click at [52, 132] on link "Home details" at bounding box center [45, 131] width 52 height 8
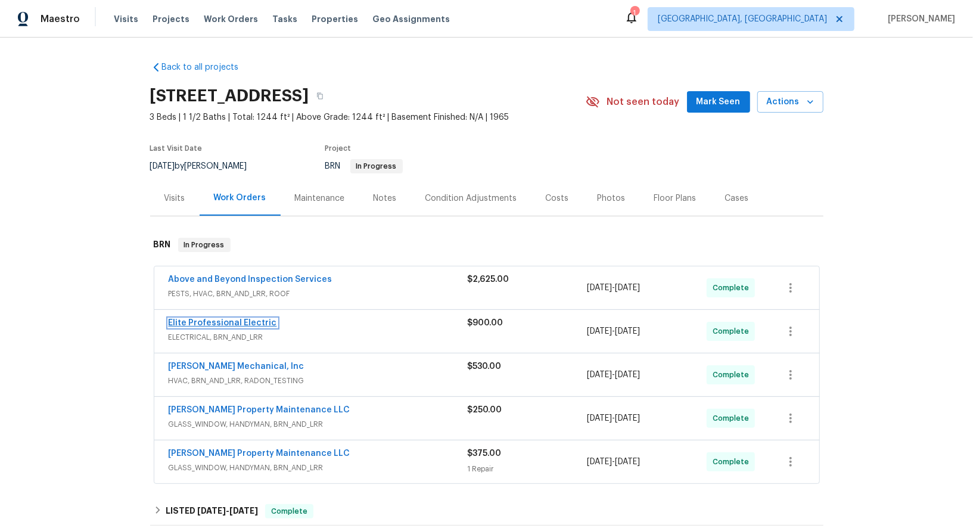
click at [232, 324] on link "Elite Professional Electric" at bounding box center [223, 323] width 108 height 8
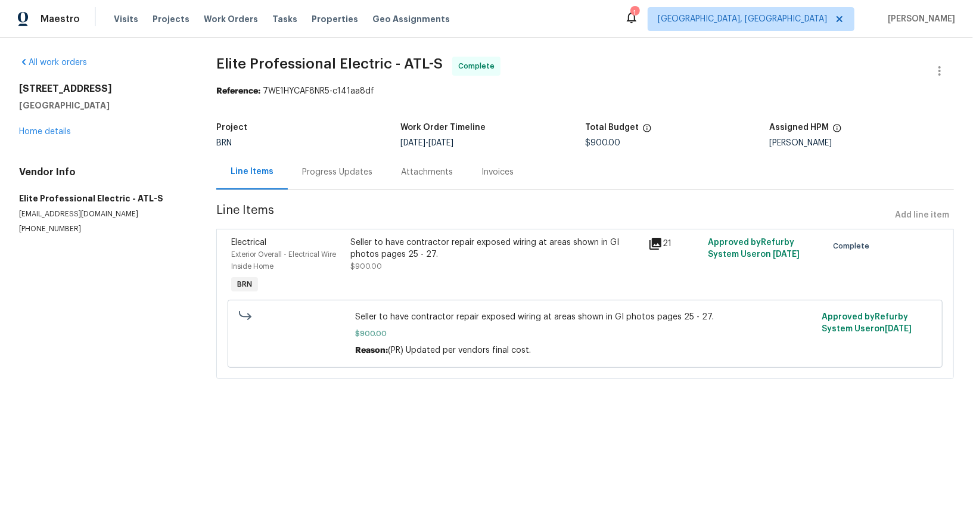
click at [357, 254] on div "Seller to have contractor repair exposed wiring at areas shown in GI photos pag…" at bounding box center [495, 249] width 291 height 24
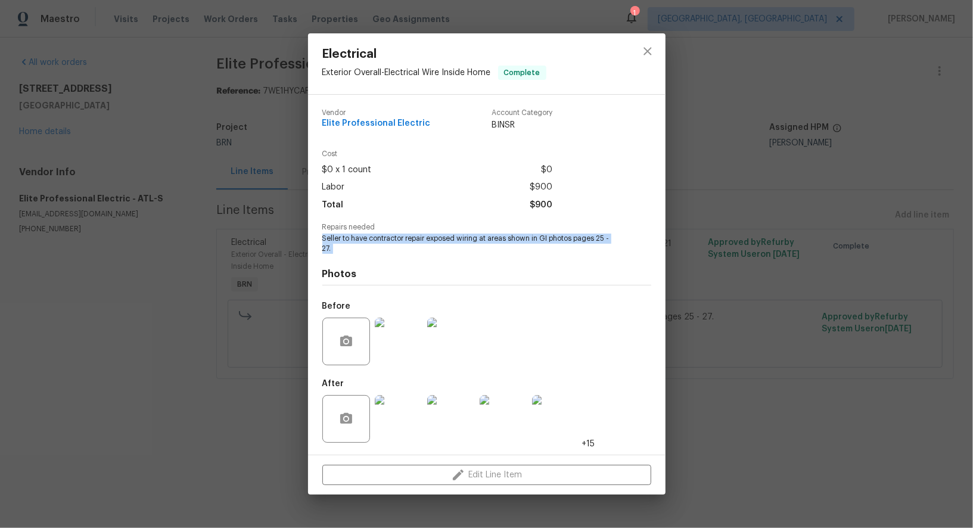
drag, startPoint x: 315, startPoint y: 240, endPoint x: 362, endPoint y: 254, distance: 49.6
click at [362, 254] on div "Vendor Elite Professional Electric Account Category BINSR Cost $0 x 1 count $0 …" at bounding box center [486, 275] width 357 height 360
copy span "Seller to have contractor repair exposed wiring at areas shown in GI photos pag…"
click at [406, 337] on img at bounding box center [399, 342] width 48 height 48
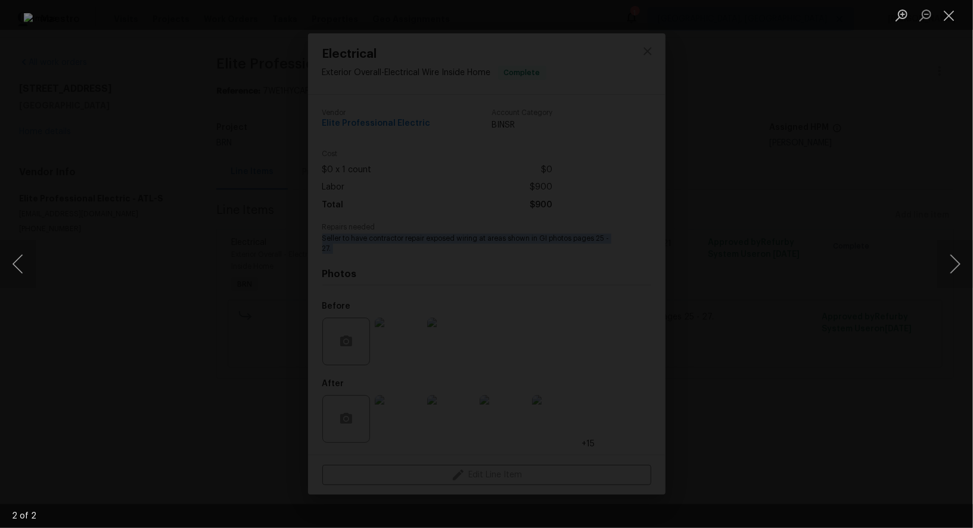
click at [966, 15] on ul "Lightbox" at bounding box center [931, 15] width 83 height 30
click at [958, 15] on button "Close lightbox" at bounding box center [949, 15] width 24 height 21
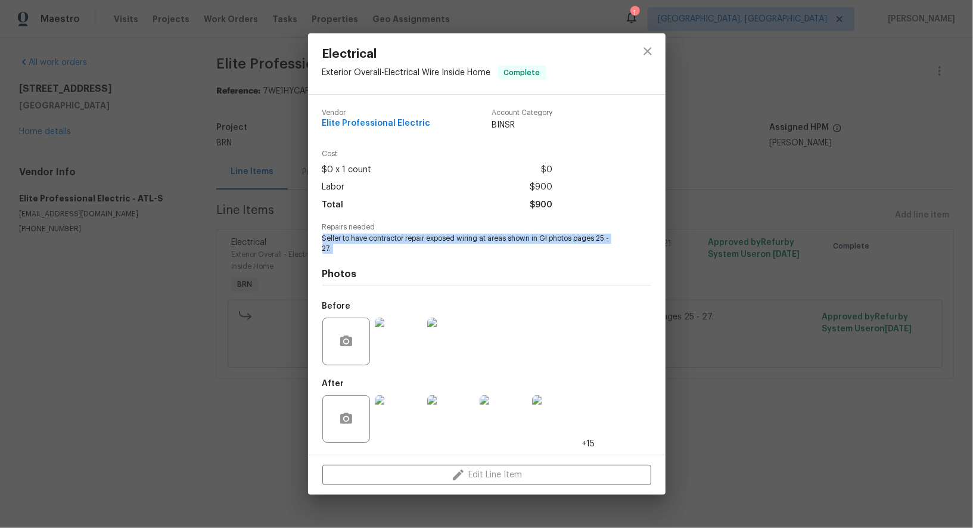
click at [405, 406] on img at bounding box center [399, 419] width 48 height 48
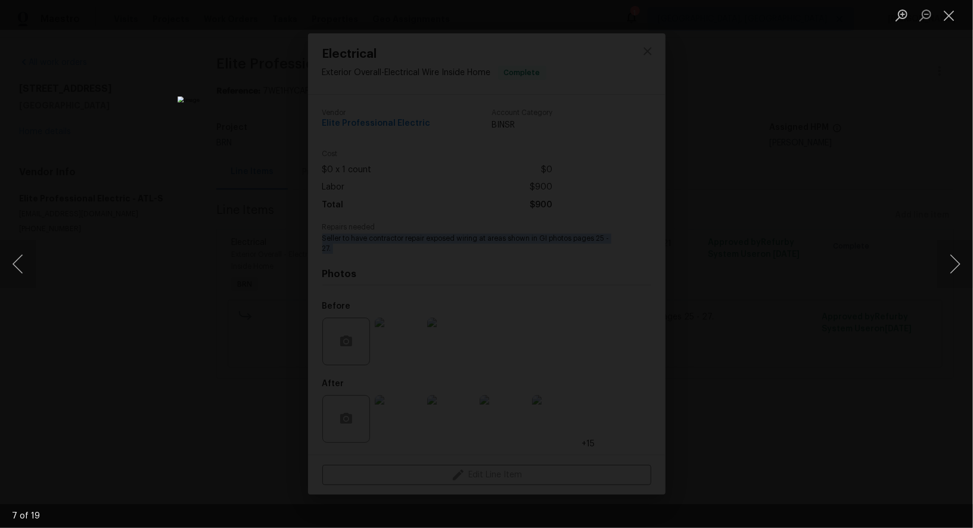
click at [434, 268] on img "Lightbox" at bounding box center [487, 264] width 618 height 335
click at [16, 262] on button "Previous image" at bounding box center [18, 264] width 36 height 48
click at [784, 335] on div "Lightbox" at bounding box center [486, 264] width 973 height 528
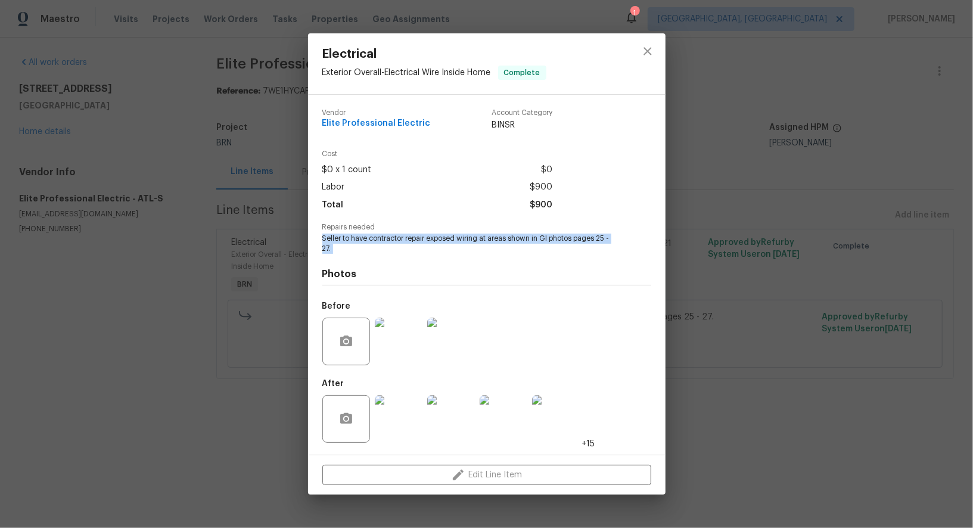
click at [776, 312] on div "Electrical Exterior Overall - Electrical Wire Inside Home Complete Vendor Elite…" at bounding box center [486, 264] width 973 height 528
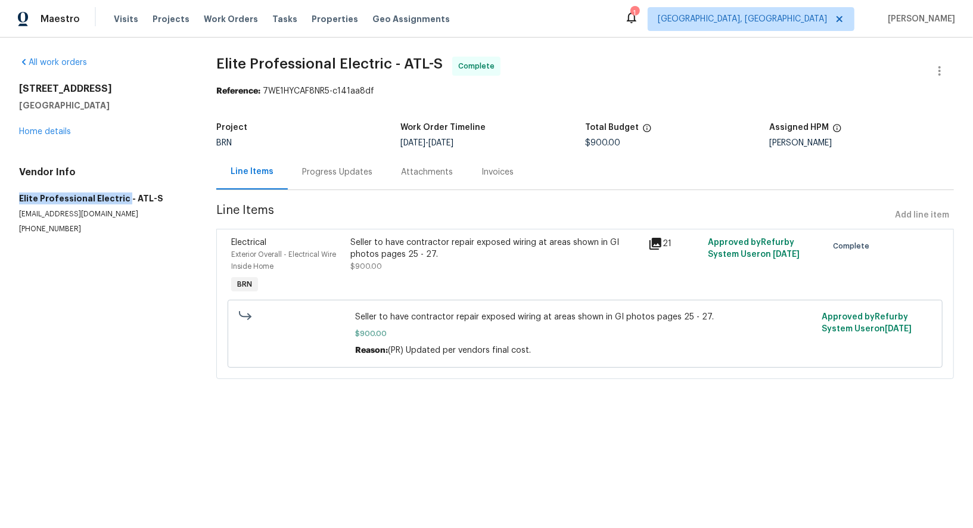
drag, startPoint x: 13, startPoint y: 201, endPoint x: 122, endPoint y: 197, distance: 109.1
click at [122, 197] on div "All work orders 4246 Chestnut Grove Ln Austell, GA 30106 Home details Vendor In…" at bounding box center [486, 225] width 973 height 375
click at [48, 133] on link "Home details" at bounding box center [45, 131] width 52 height 8
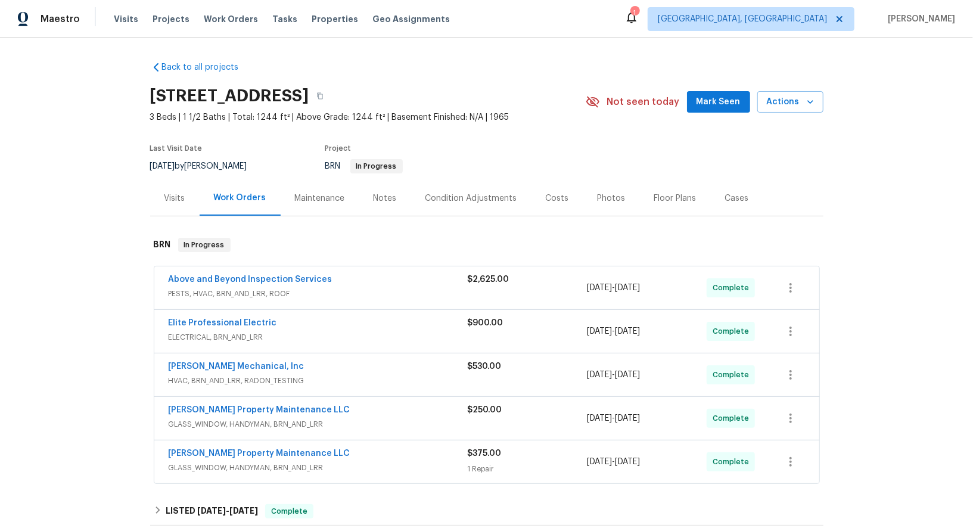
scroll to position [39, 0]
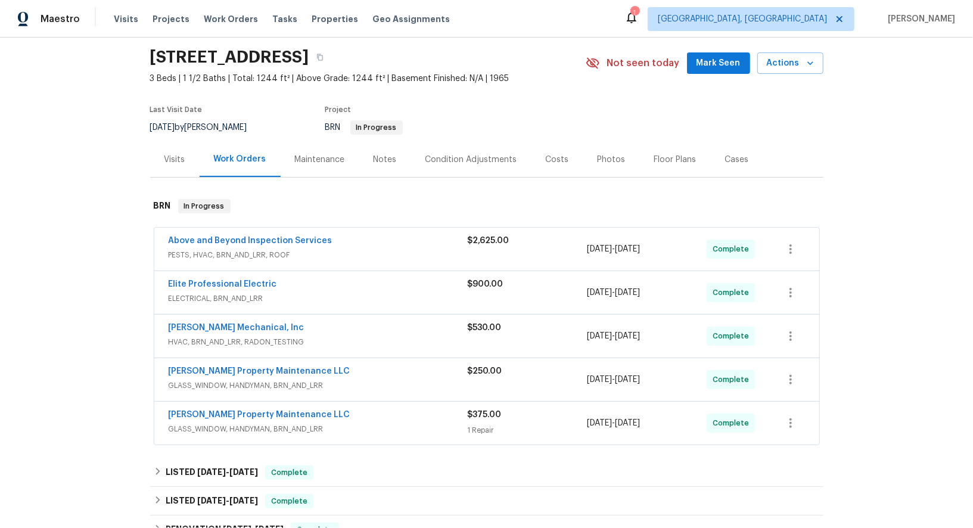
click at [251, 233] on div "Above and Beyond Inspection Services PESTS, HVAC, BRN_AND_LRR, ROOF $2,625.00 8…" at bounding box center [486, 249] width 665 height 43
click at [253, 240] on link "Above and Beyond Inspection Services" at bounding box center [251, 241] width 164 height 8
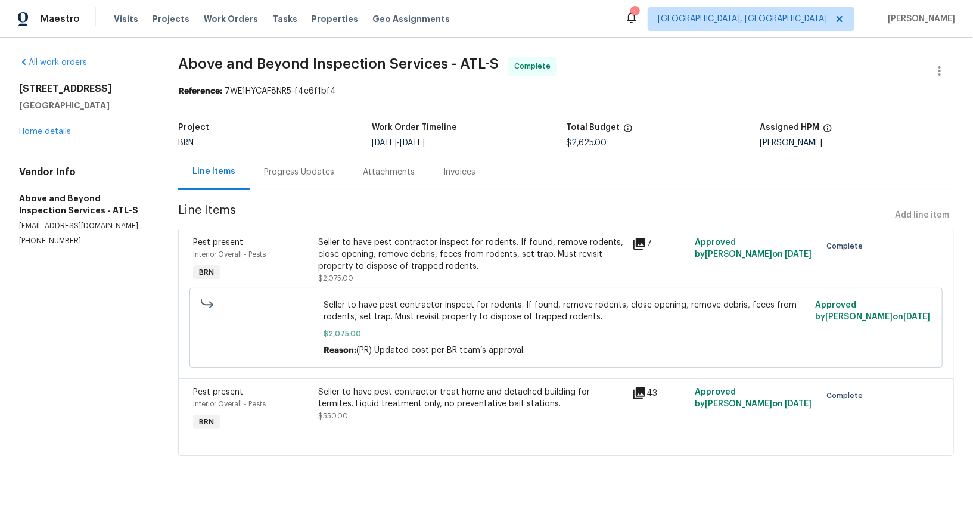
click at [381, 269] on div "Seller to have pest contractor inspect for rodents. If found, remove rodents, c…" at bounding box center [472, 255] width 307 height 36
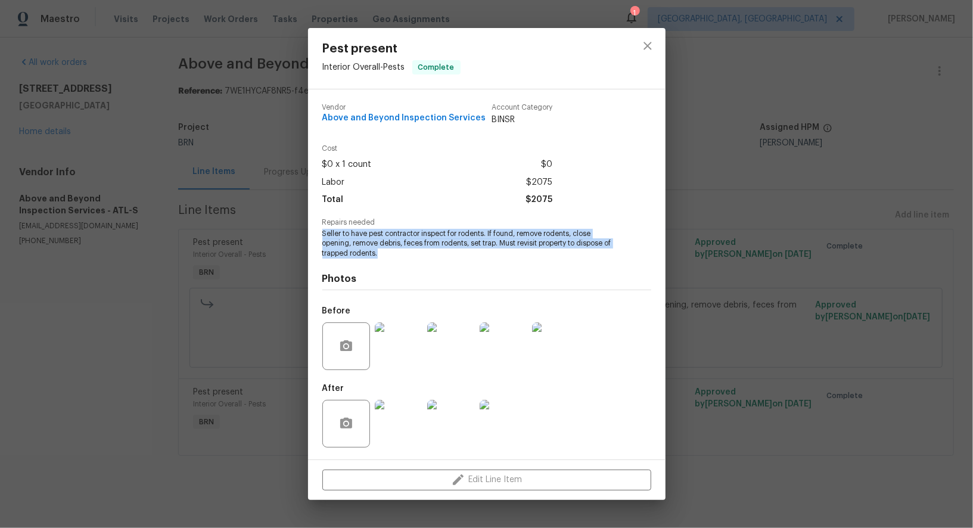
drag, startPoint x: 318, startPoint y: 231, endPoint x: 402, endPoint y: 258, distance: 88.9
click at [402, 258] on div "Vendor Above and Beyond Inspection Services Account Category BINSR Cost $0 x 1 …" at bounding box center [486, 274] width 357 height 370
click at [392, 421] on img at bounding box center [399, 424] width 48 height 48
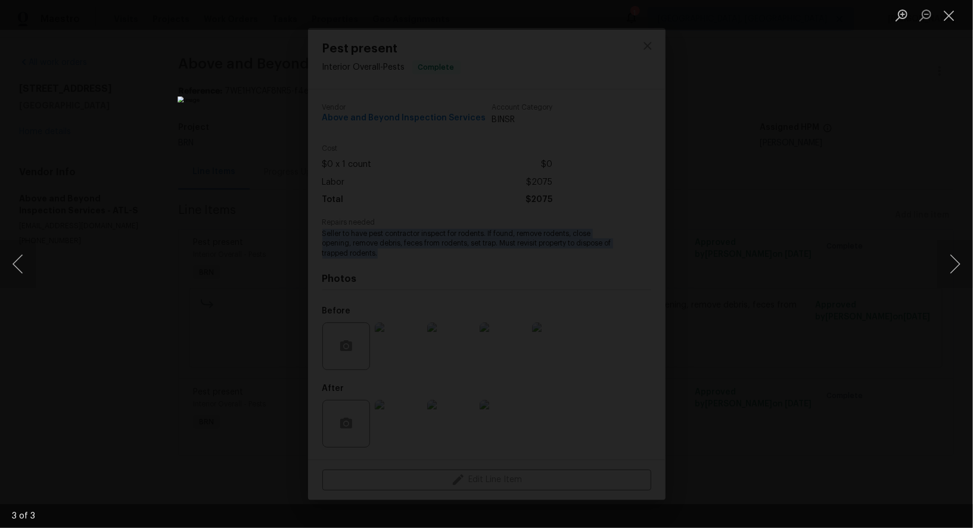
click at [138, 212] on div "Lightbox" at bounding box center [486, 264] width 973 height 528
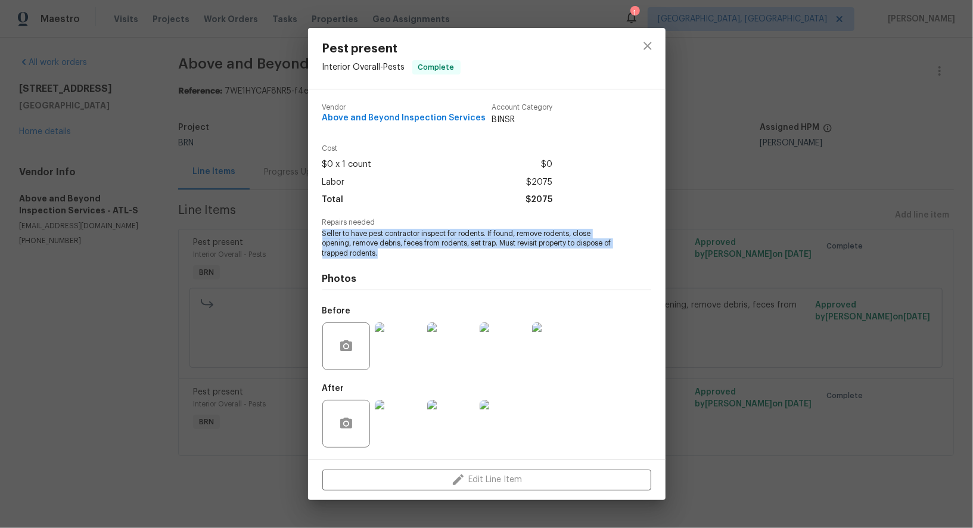
click at [378, 351] on img at bounding box center [399, 346] width 48 height 48
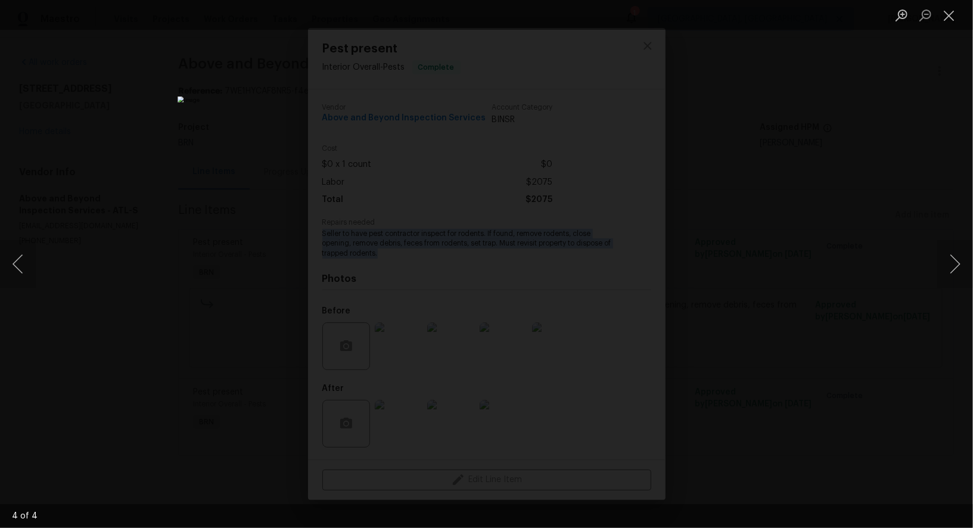
click at [37, 281] on div "Lightbox" at bounding box center [486, 264] width 973 height 528
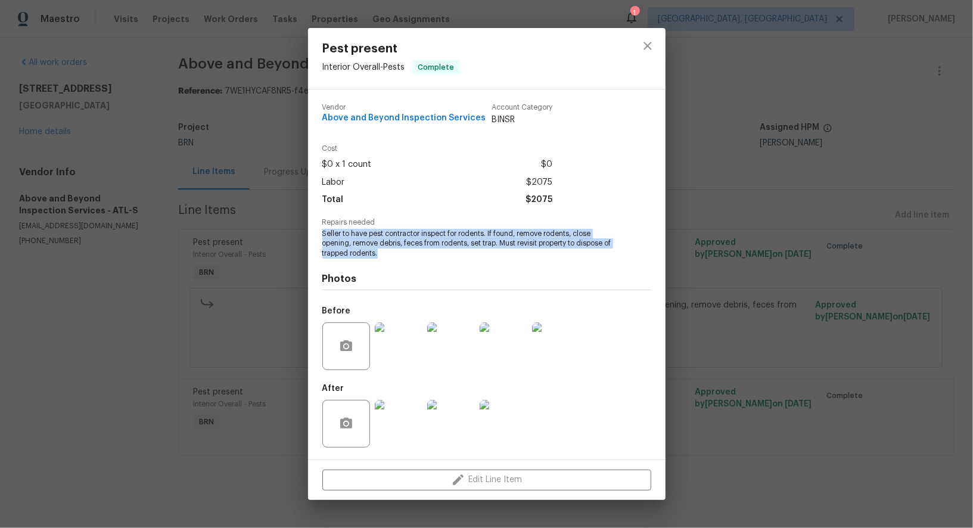
click at [400, 331] on img at bounding box center [399, 346] width 48 height 48
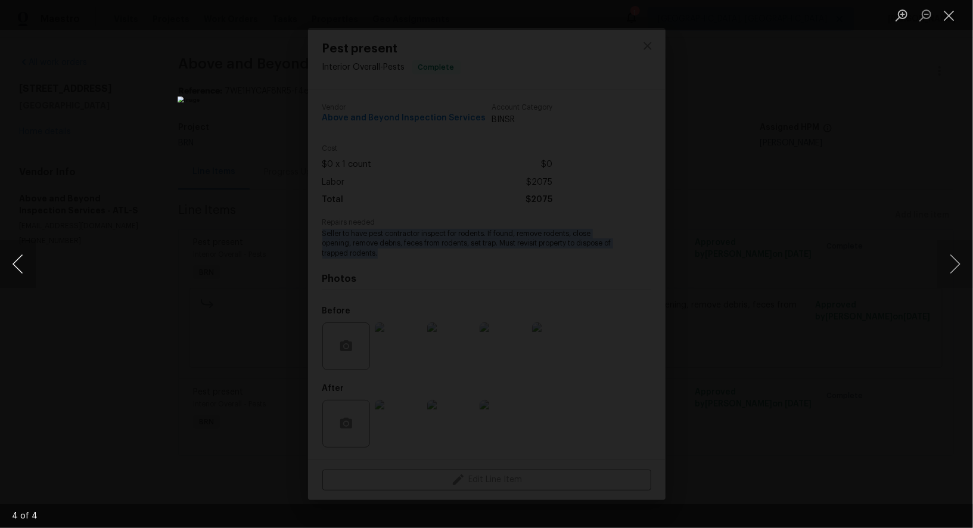
click at [13, 266] on button "Previous image" at bounding box center [18, 264] width 36 height 48
click at [133, 357] on div "Lightbox" at bounding box center [486, 264] width 973 height 528
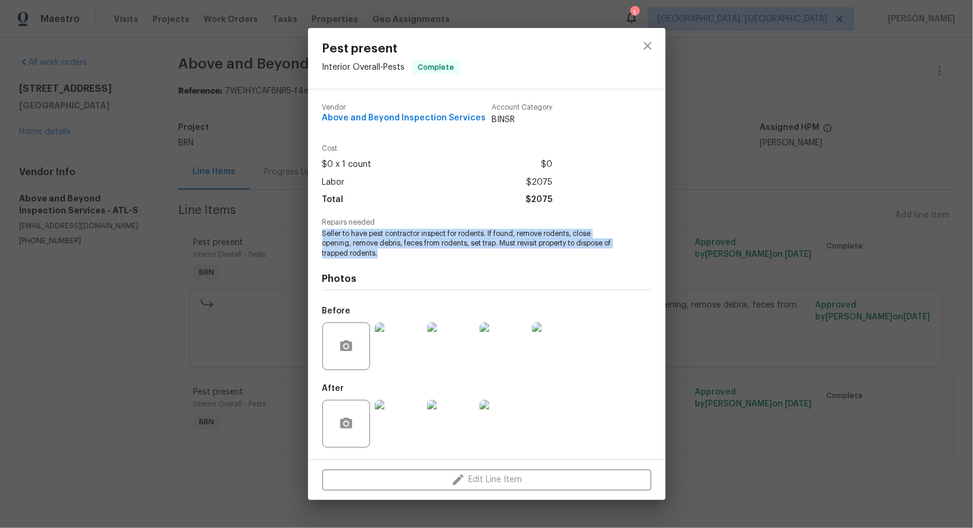
click at [133, 357] on div "Pest present Interior Overall - Pests Complete Vendor Above and Beyond Inspecti…" at bounding box center [486, 264] width 973 height 528
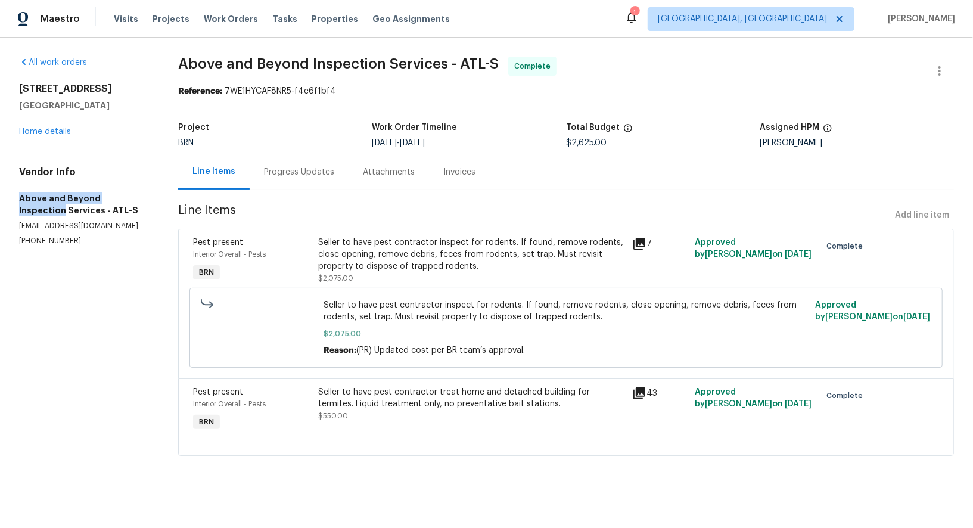
drag, startPoint x: 5, startPoint y: 203, endPoint x: 144, endPoint y: 201, distance: 139.4
click at [144, 201] on div "All work orders 4246 Chestnut Grove Ln Austell, GA 30106 Home details Vendor In…" at bounding box center [486, 264] width 973 height 452
click at [468, 169] on div "Invoices" at bounding box center [459, 172] width 32 height 12
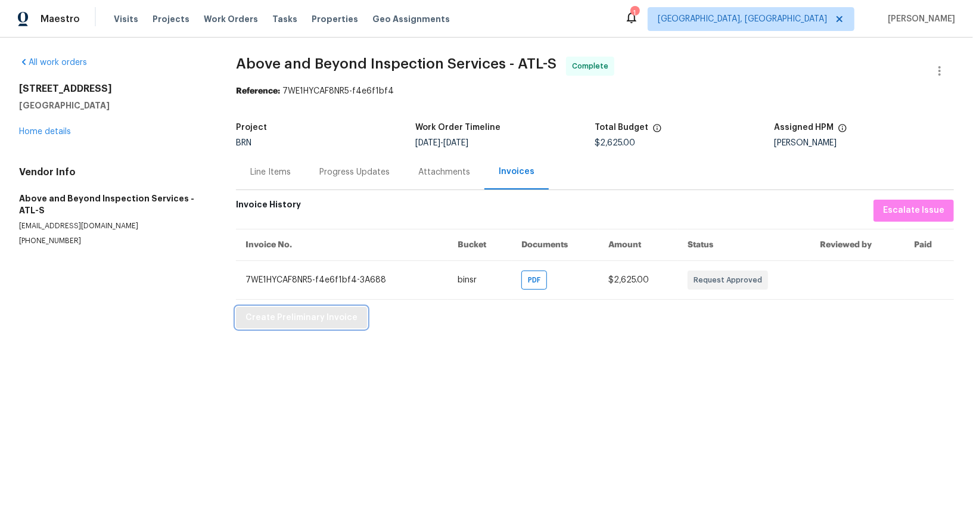
click at [275, 320] on span "Create Preliminary Invoice" at bounding box center [301, 317] width 112 height 15
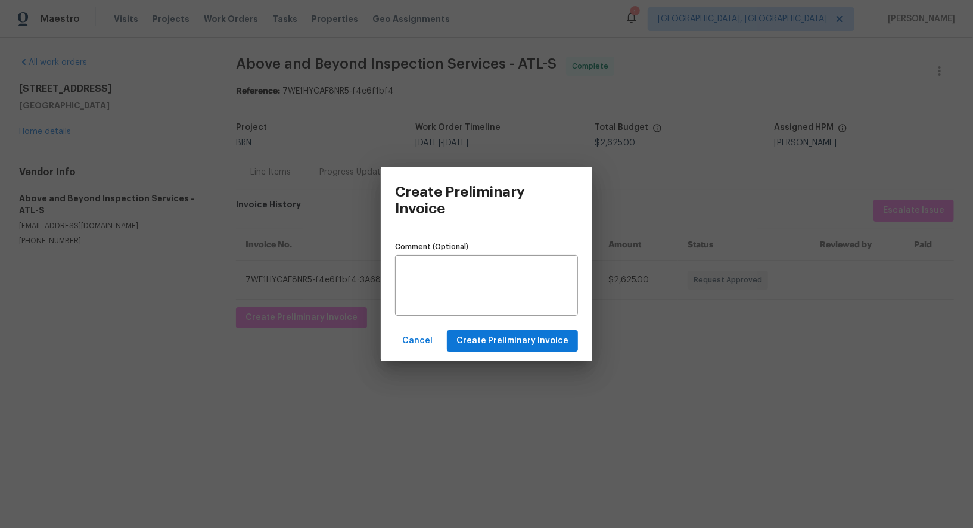
click at [497, 352] on div "Cancel Create Preliminary Invoice" at bounding box center [487, 341] width 212 height 41
click at [499, 346] on span "Create Preliminary Invoice" at bounding box center [512, 341] width 112 height 15
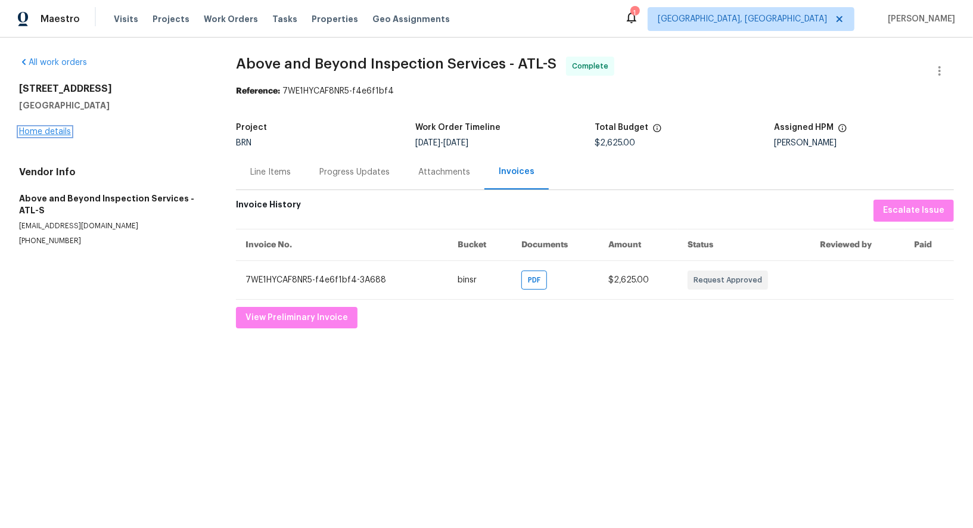
click at [60, 133] on link "Home details" at bounding box center [45, 131] width 52 height 8
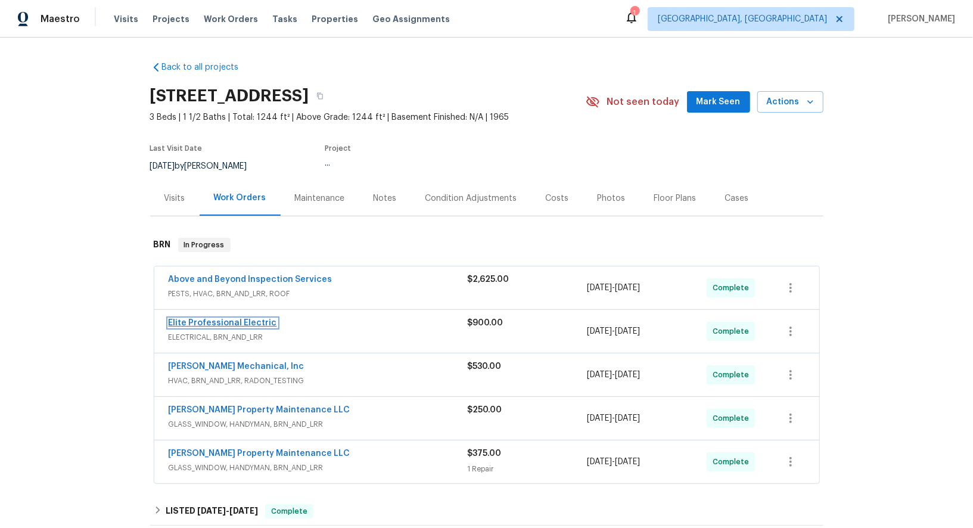
click at [222, 319] on link "Elite Professional Electric" at bounding box center [223, 323] width 108 height 8
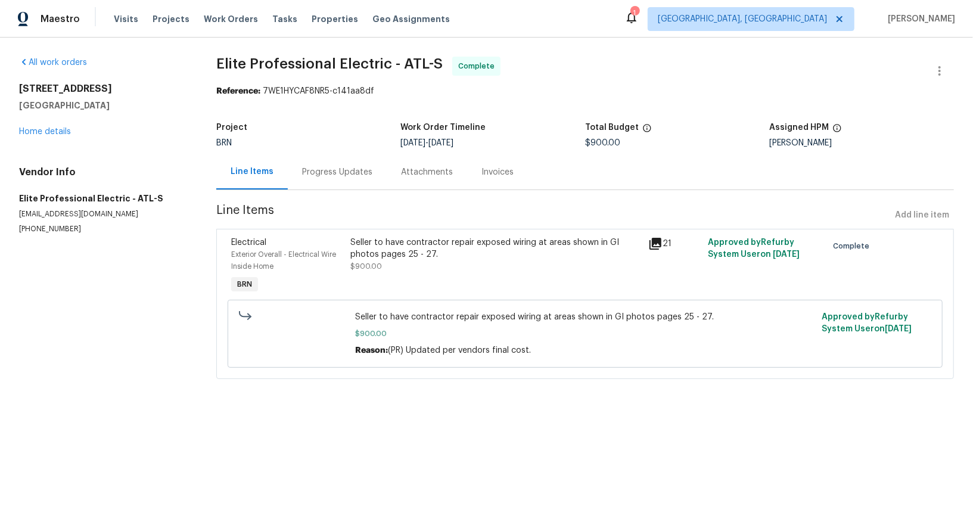
click at [481, 175] on div "Invoices" at bounding box center [497, 172] width 32 height 12
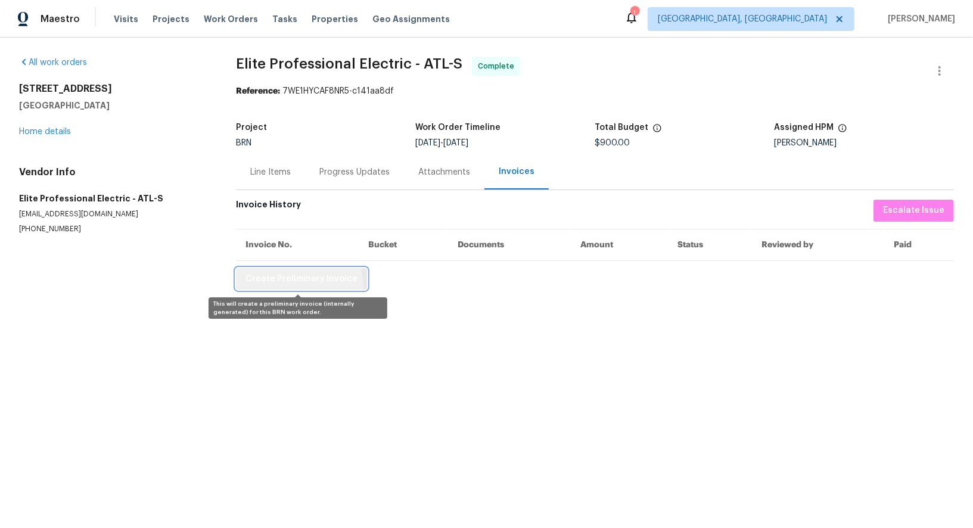
click at [291, 287] on button "Create Preliminary Invoice" at bounding box center [301, 279] width 131 height 22
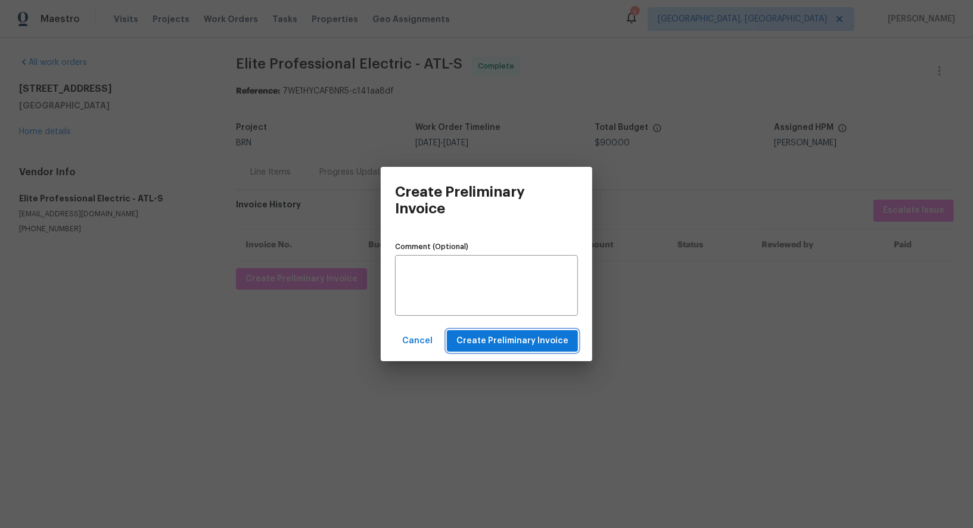
click at [511, 346] on span "Create Preliminary Invoice" at bounding box center [512, 341] width 112 height 15
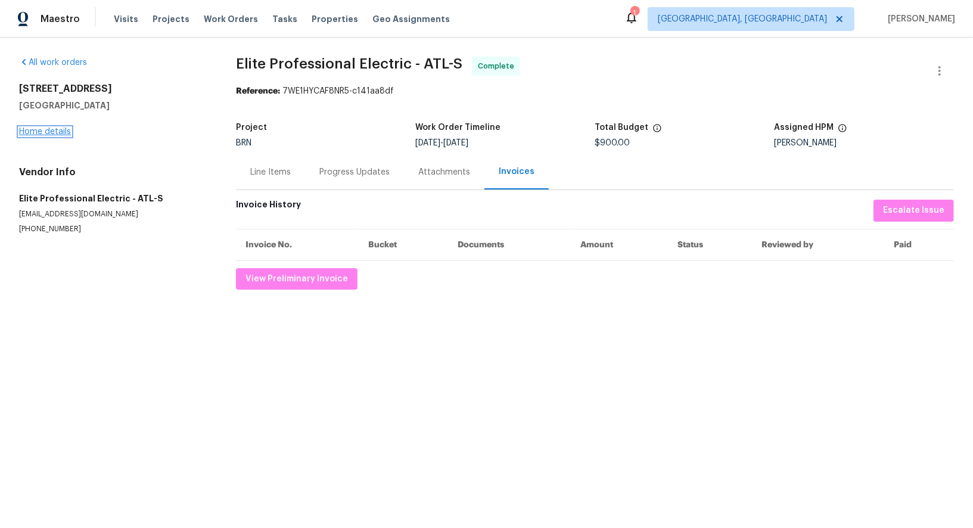
click at [39, 130] on link "Home details" at bounding box center [45, 131] width 52 height 8
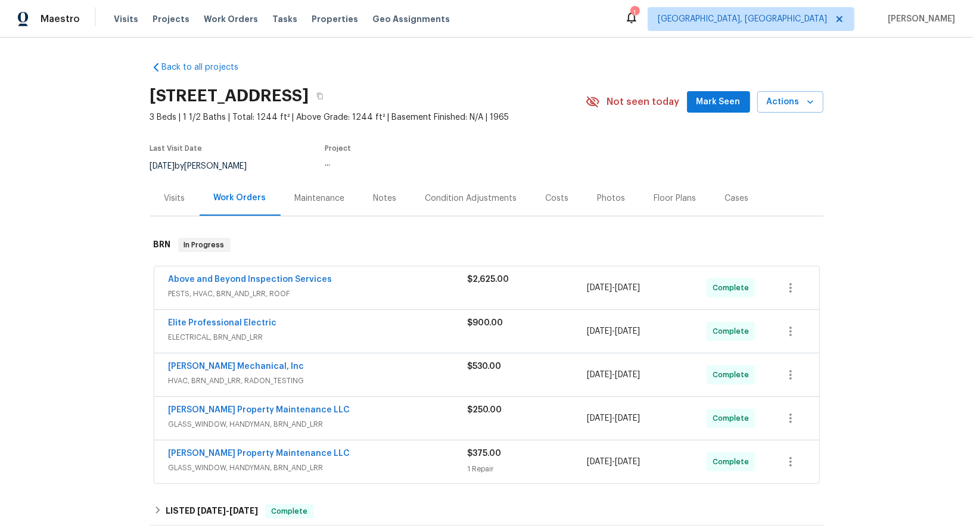
click at [225, 358] on div "JH Martin Mechanical, Inc HVAC, BRN_AND_LRR, RADON_TESTING $530.00 8/15/2025 - …" at bounding box center [486, 374] width 665 height 43
click at [225, 364] on link "JH Martin Mechanical, Inc" at bounding box center [237, 366] width 136 height 8
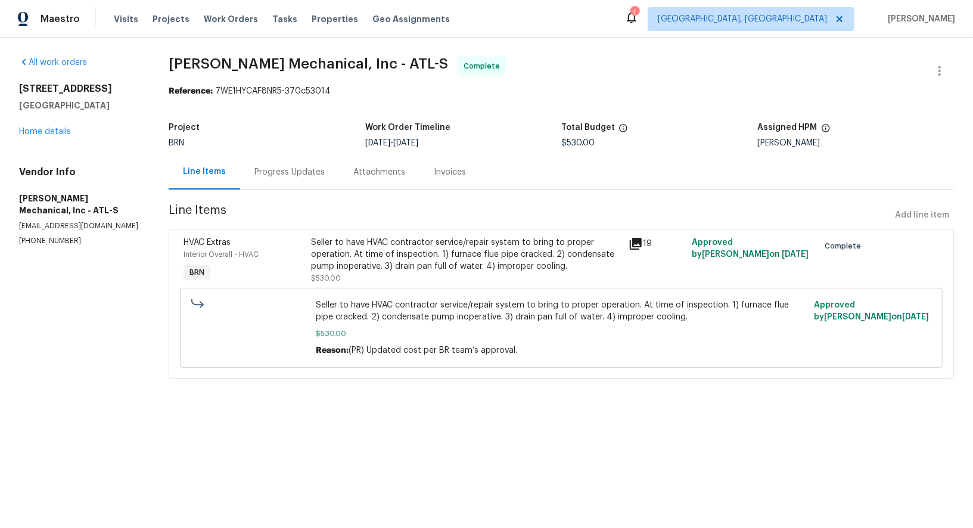
click at [449, 176] on div "Invoices" at bounding box center [450, 172] width 32 height 12
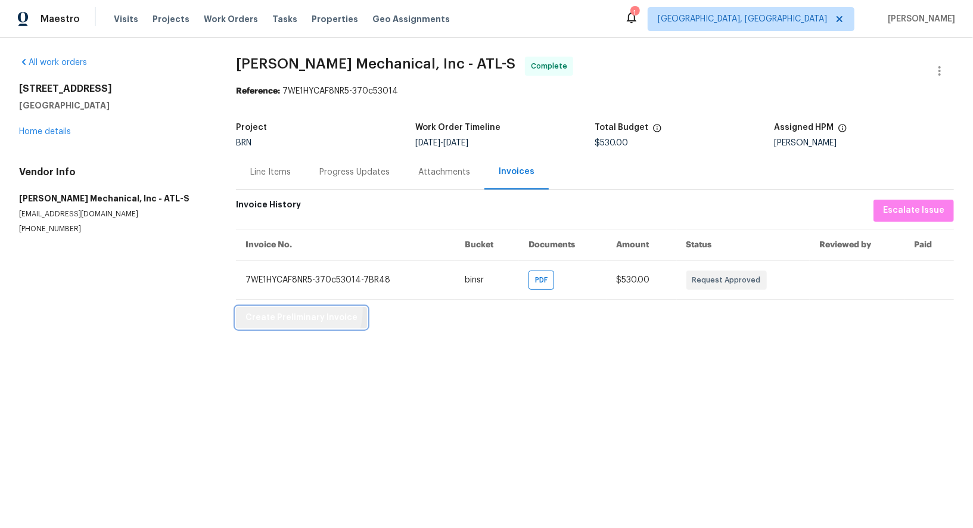
click at [297, 310] on span "Create Preliminary Invoice" at bounding box center [301, 317] width 112 height 15
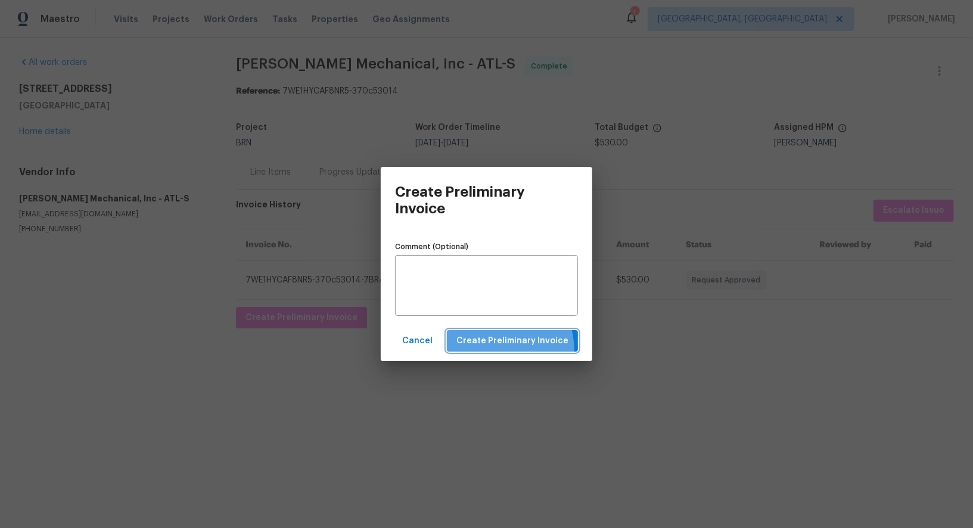
click at [505, 350] on button "Create Preliminary Invoice" at bounding box center [512, 341] width 131 height 22
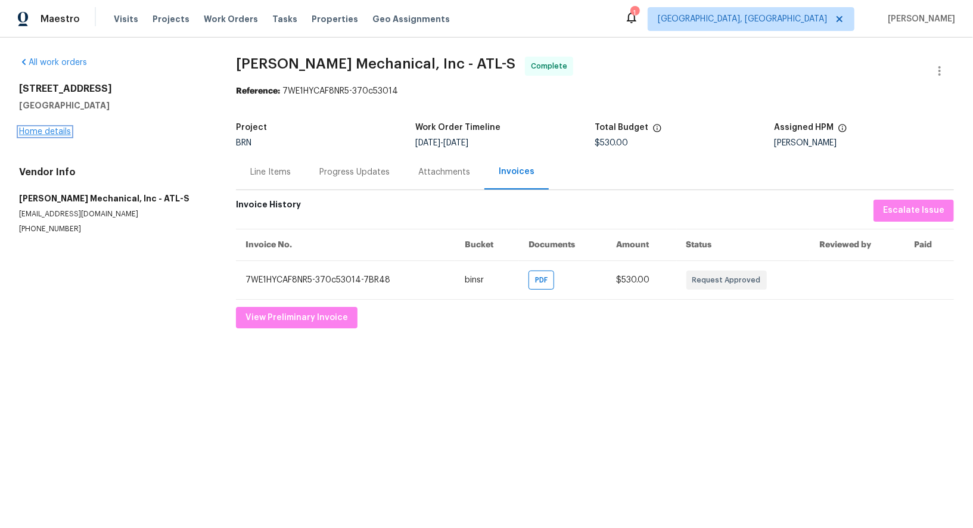
click at [51, 131] on link "Home details" at bounding box center [45, 131] width 52 height 8
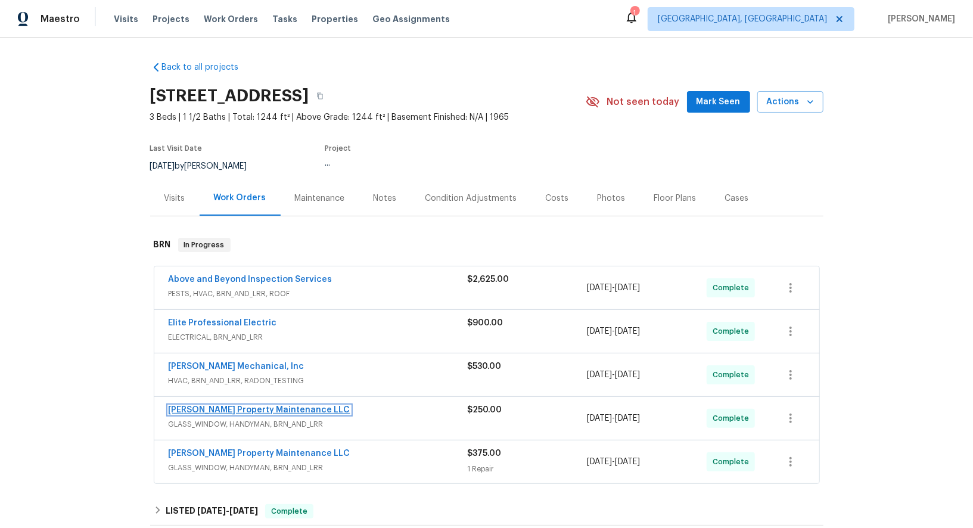
click at [230, 406] on link "Glen Property Maintenance LLC" at bounding box center [260, 410] width 182 height 8
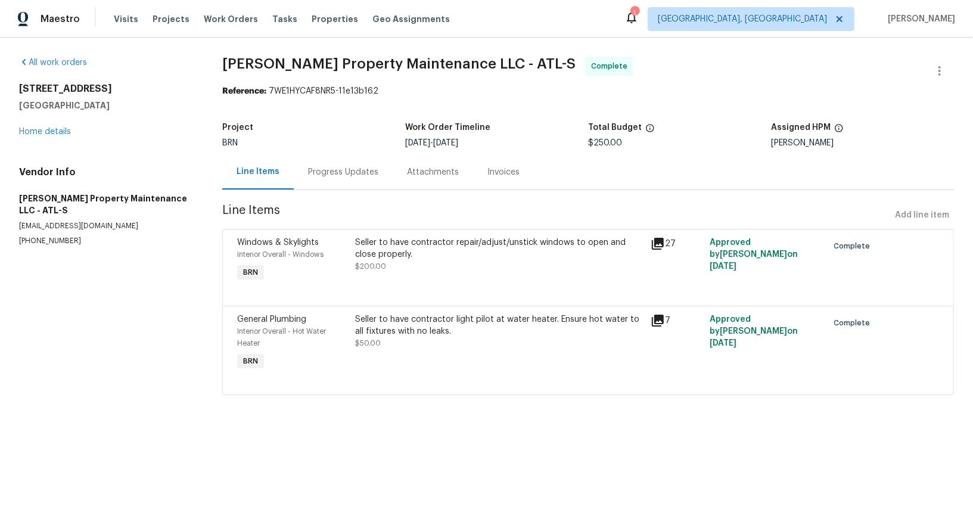
click at [497, 171] on div "Invoices" at bounding box center [503, 172] width 32 height 12
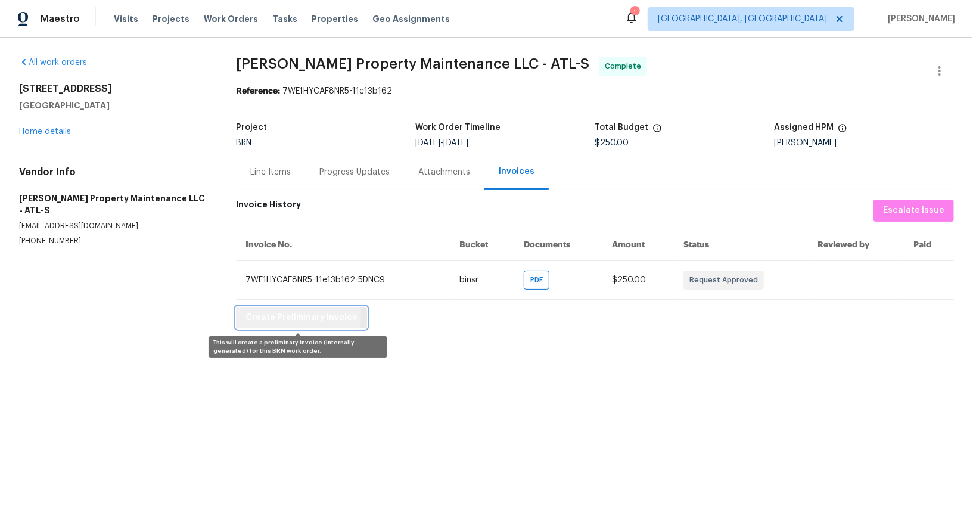
click at [278, 316] on span "Create Preliminary Invoice" at bounding box center [301, 317] width 112 height 15
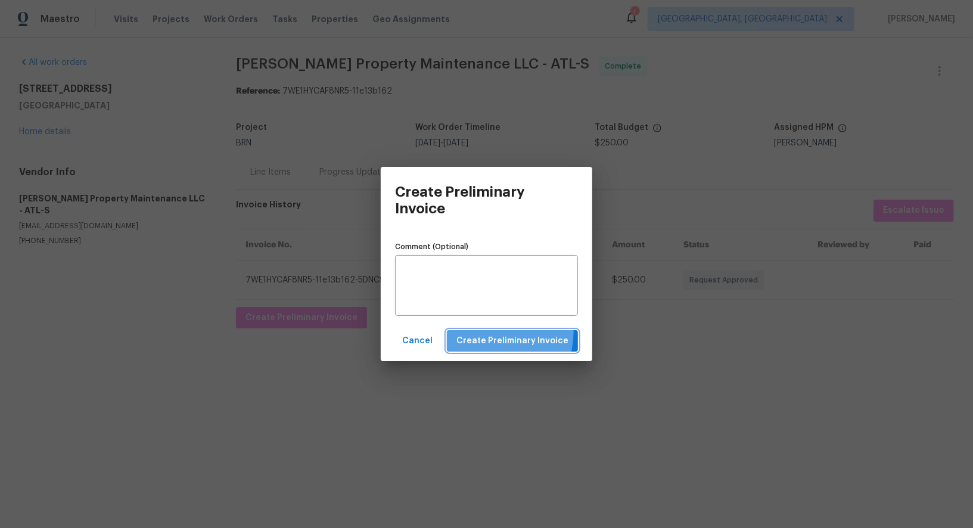
click at [477, 330] on button "Create Preliminary Invoice" at bounding box center [512, 341] width 131 height 22
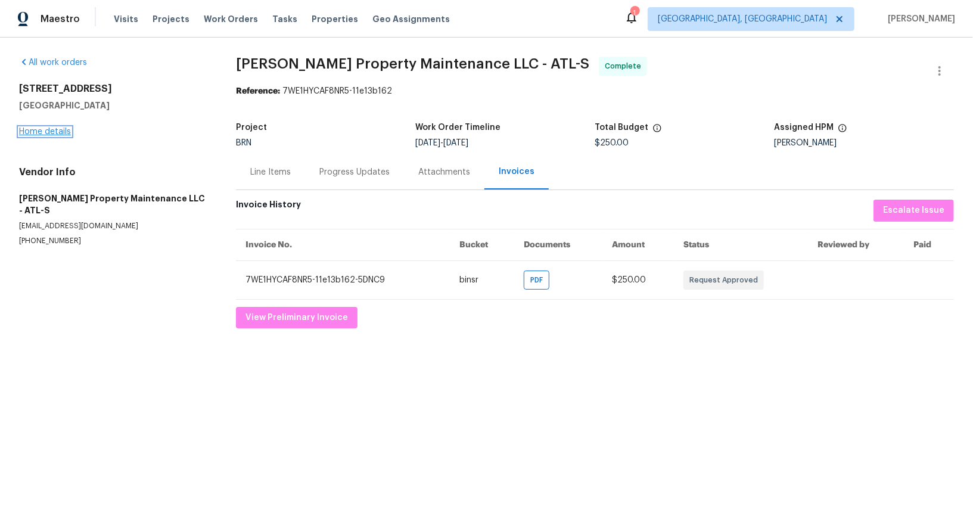
click at [63, 128] on link "Home details" at bounding box center [45, 131] width 52 height 8
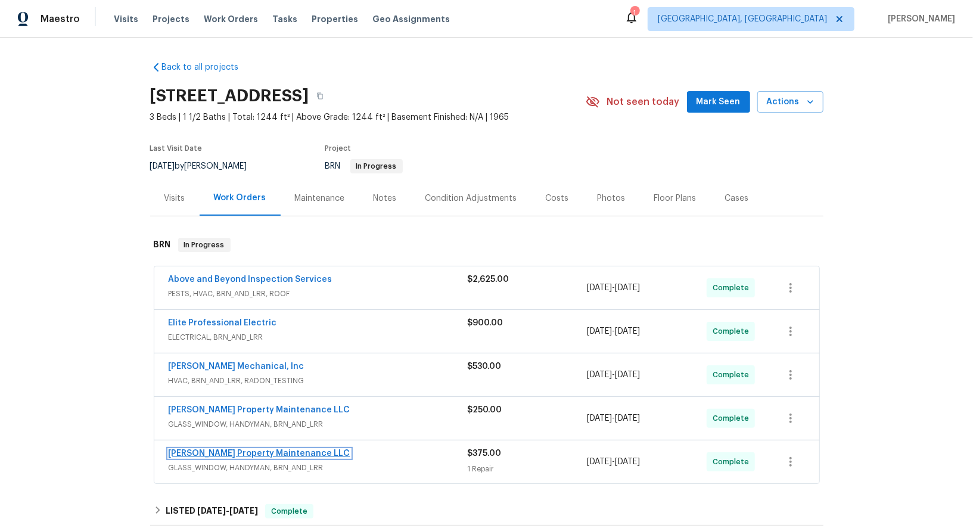
click at [272, 449] on link "Glen Property Maintenance LLC" at bounding box center [260, 453] width 182 height 8
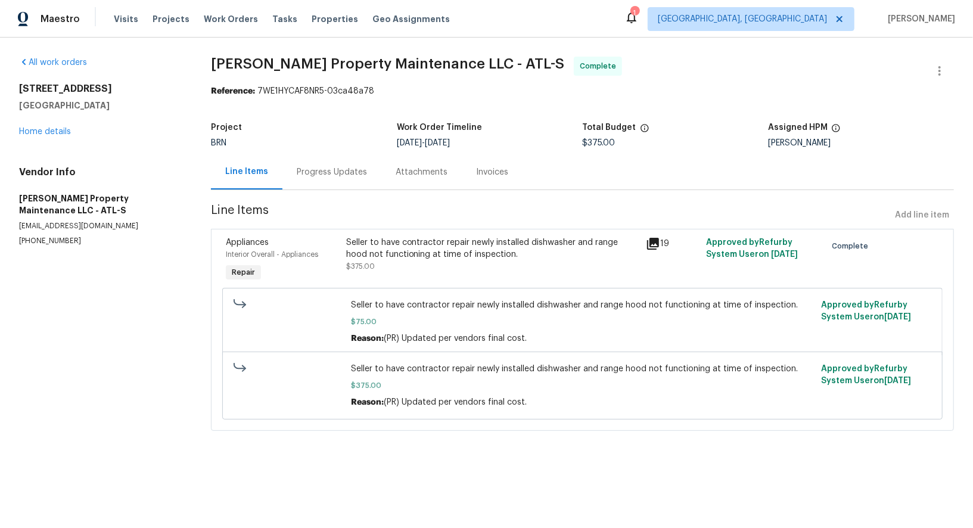
click at [479, 158] on div "Invoices" at bounding box center [492, 171] width 61 height 35
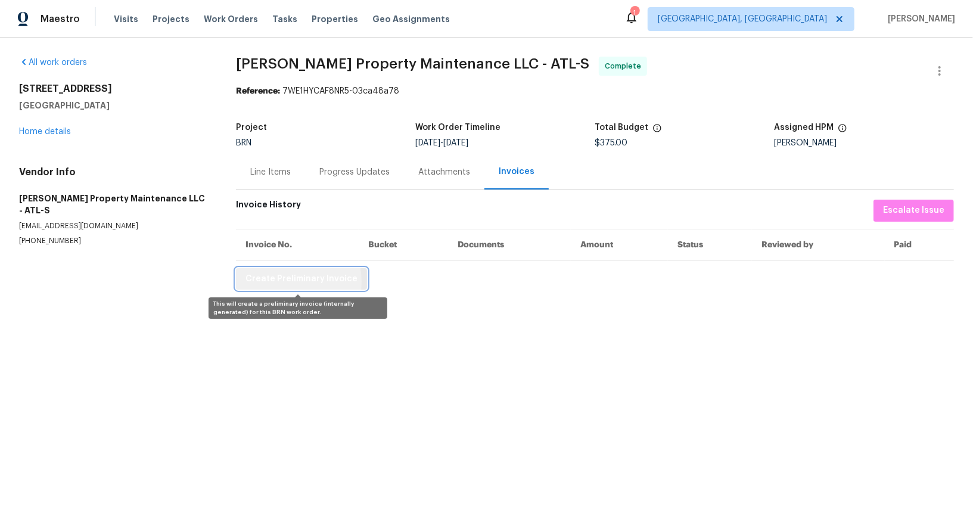
click at [288, 281] on span "Create Preliminary Invoice" at bounding box center [301, 279] width 112 height 15
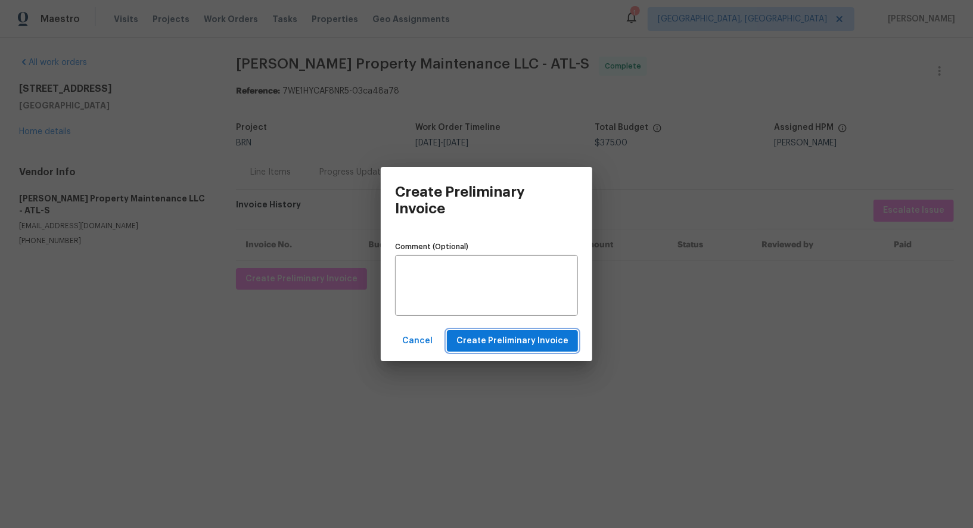
click at [473, 335] on span "Create Preliminary Invoice" at bounding box center [512, 341] width 112 height 15
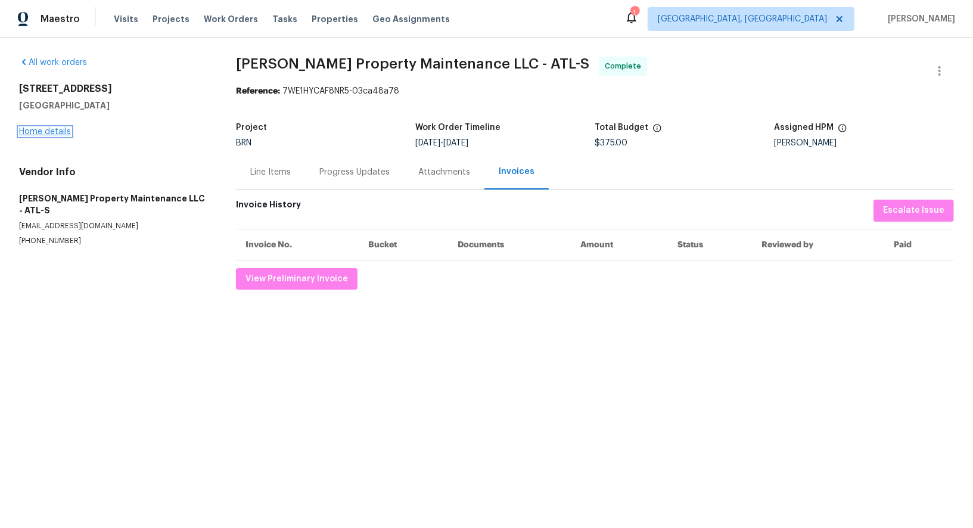
click at [30, 135] on link "Home details" at bounding box center [45, 131] width 52 height 8
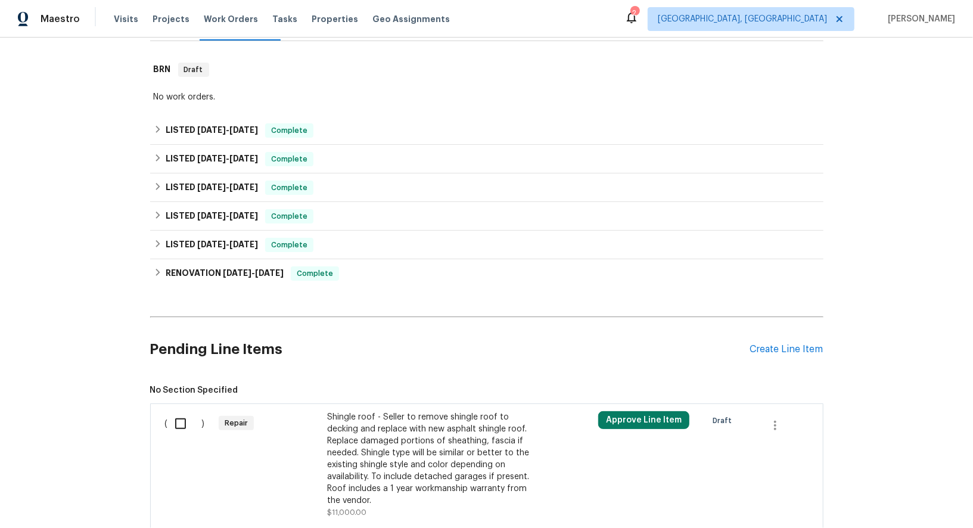
scroll to position [267, 0]
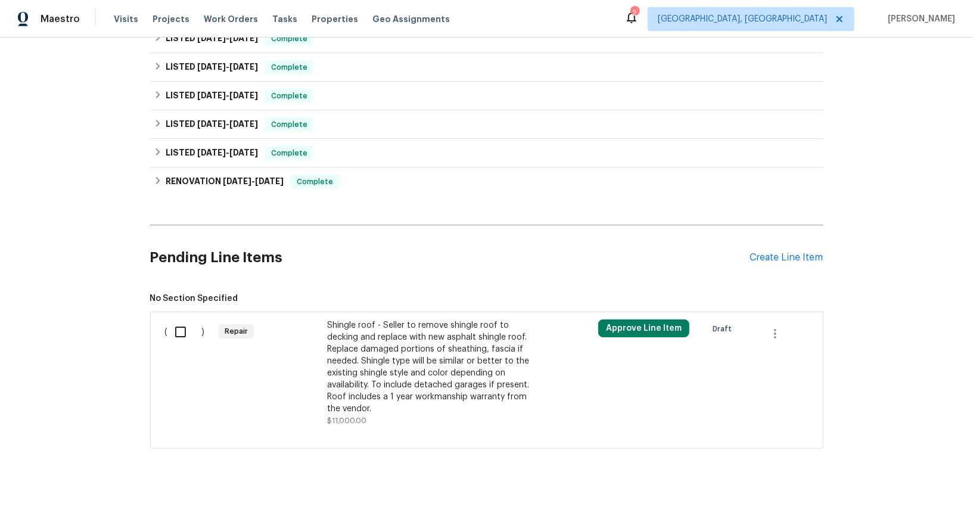
click at [370, 344] on div "Shingle roof - Seller to remove shingle roof to decking and replace with new as…" at bounding box center [432, 366] width 210 height 95
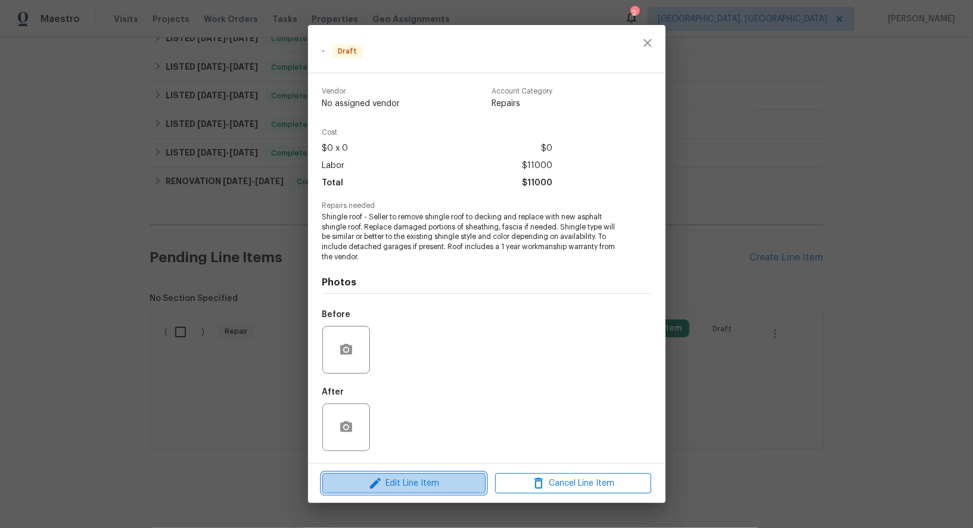
click at [413, 478] on span "Edit Line Item" at bounding box center [404, 483] width 156 height 15
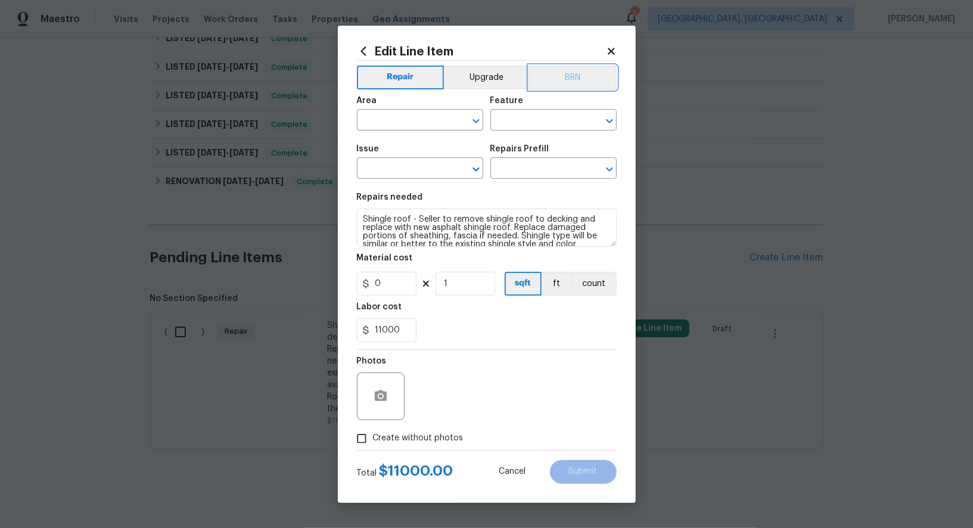
click at [553, 78] on button "BRN" at bounding box center [573, 78] width 88 height 24
click at [408, 109] on div "Area" at bounding box center [420, 104] width 126 height 15
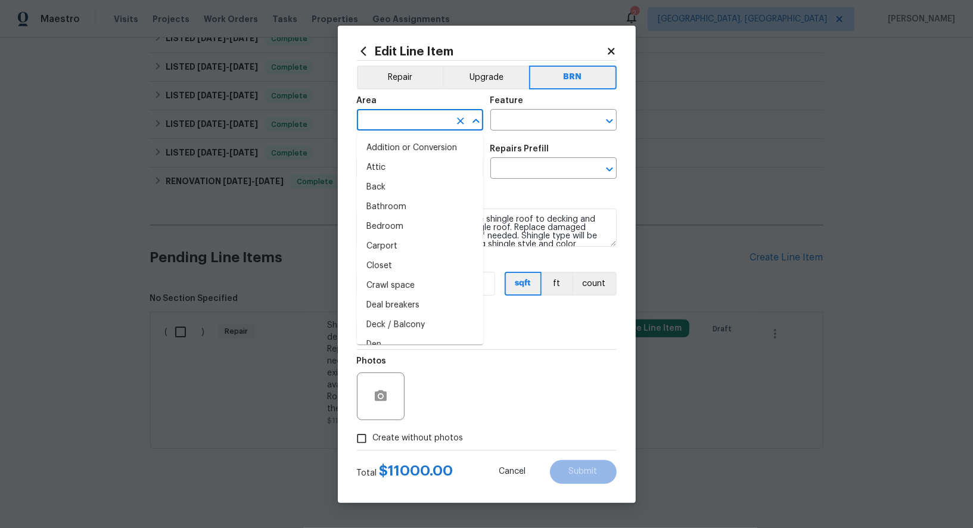
click at [408, 115] on input "text" at bounding box center [403, 121] width 93 height 18
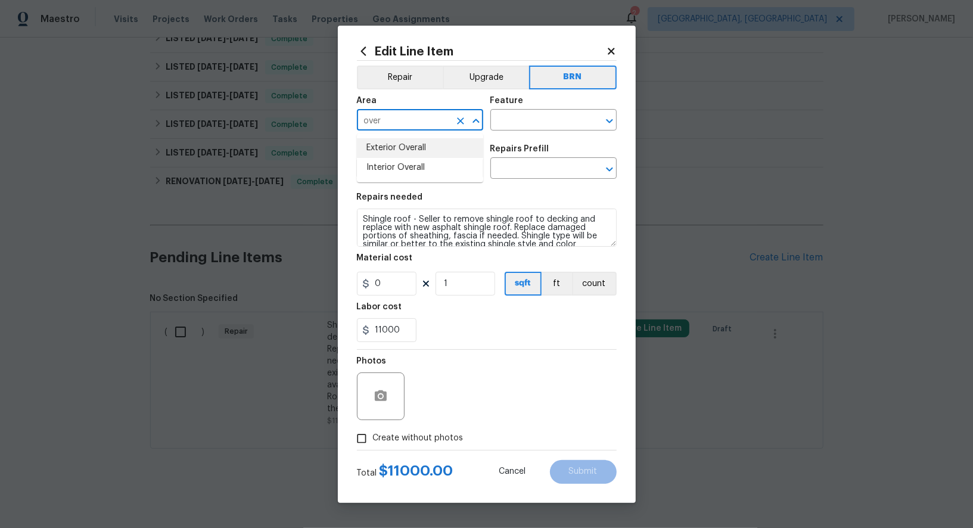
click at [416, 142] on li "Exterior Overall" at bounding box center [420, 148] width 126 height 20
type input "Exterior Overall"
click at [524, 111] on div "Feature" at bounding box center [553, 104] width 126 height 15
click at [517, 136] on div "Area Exterior Overall ​ Feature ​" at bounding box center [487, 113] width 260 height 48
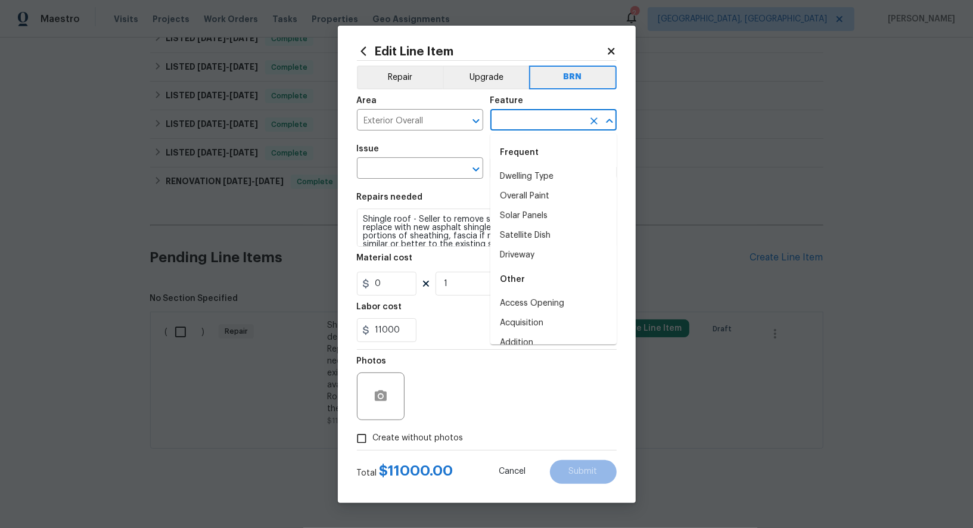
click at [514, 112] on input "text" at bounding box center [536, 121] width 93 height 18
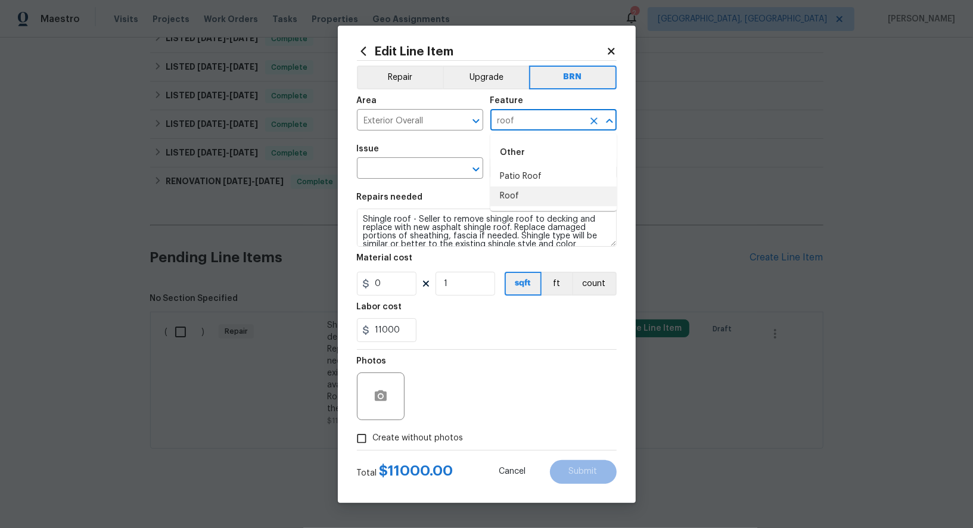
click at [503, 196] on li "Roof" at bounding box center [553, 196] width 126 height 20
type input "Roof"
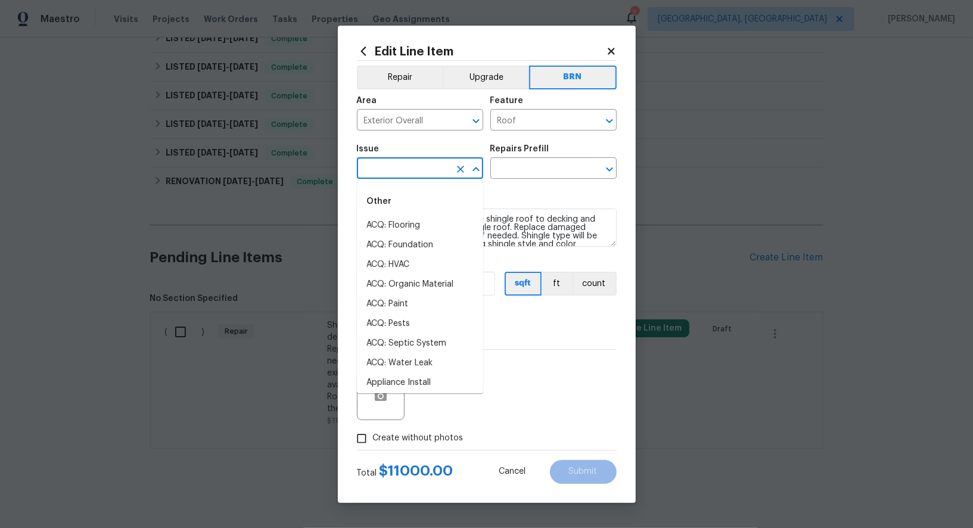
click at [417, 178] on input "text" at bounding box center [403, 169] width 93 height 18
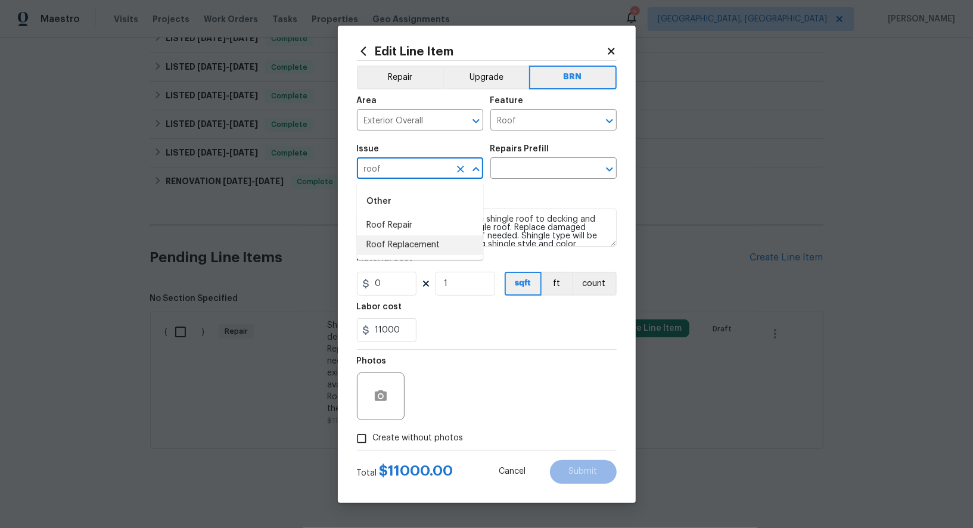
click at [429, 247] on li "Roof Replacement" at bounding box center [420, 245] width 126 height 20
type input "Roof Replacement"
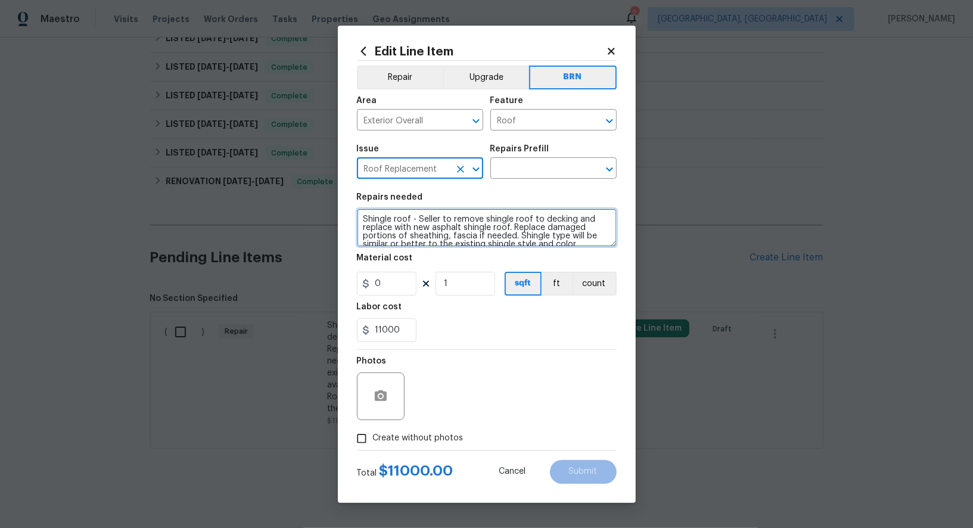
click at [499, 246] on textarea "Shingle roof - Seller to remove shingle roof to decking and replace with new as…" at bounding box center [487, 228] width 260 height 38
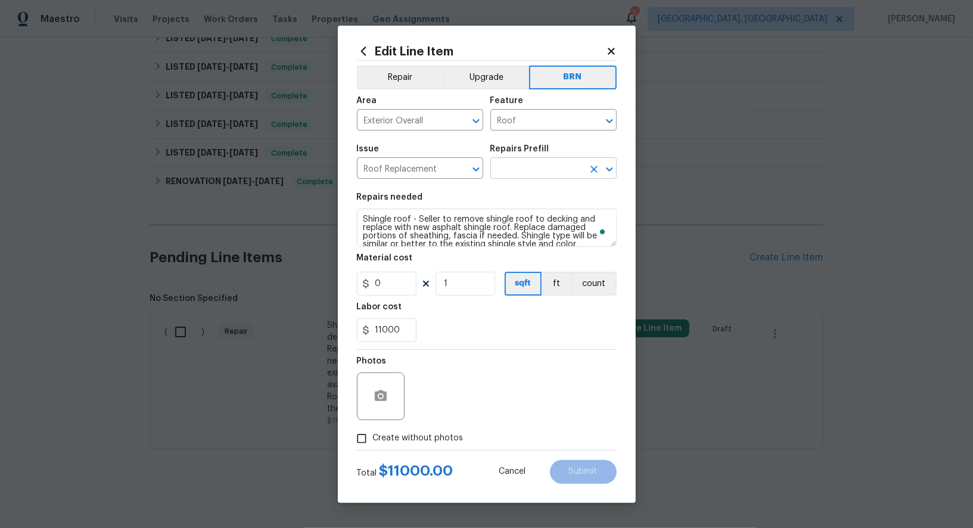
click at [524, 169] on input "text" at bounding box center [536, 169] width 93 height 18
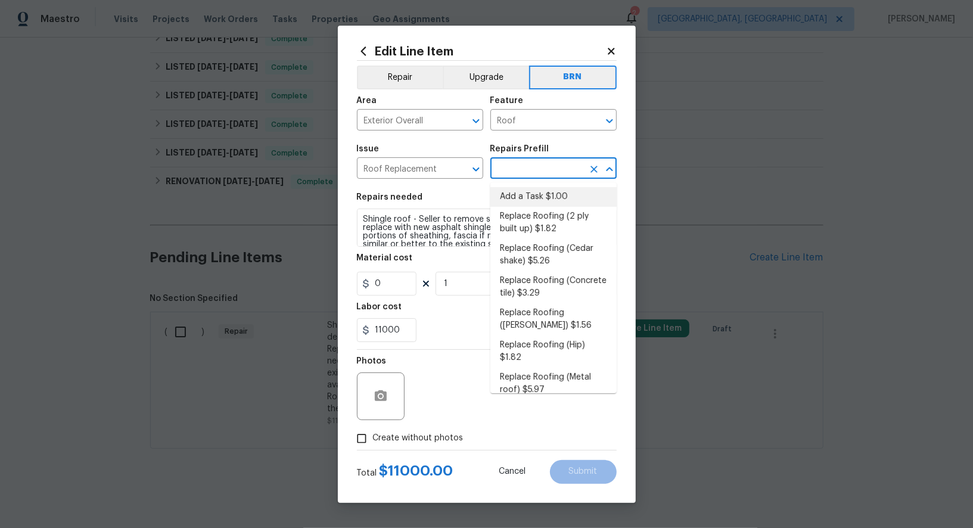
click at [520, 196] on li "Add a Task $1.00" at bounding box center [553, 197] width 126 height 20
type input "Eaves and Trim"
type input "Add a Task $1.00"
type textarea "HPM to detail"
type input "1"
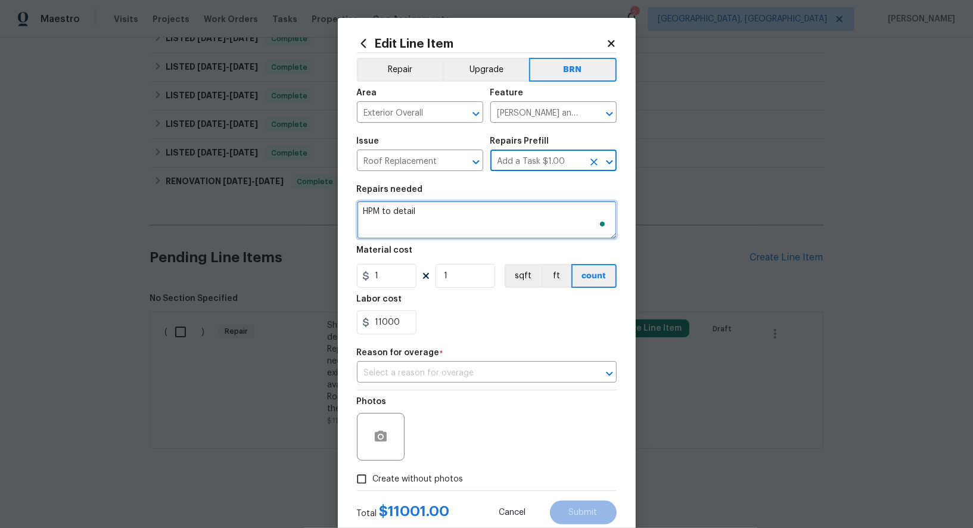
click at [471, 234] on textarea "HPM to detail" at bounding box center [487, 220] width 260 height 38
paste textarea "Shingle roof - Seller to remove shingle roof to decking and replace with new as…"
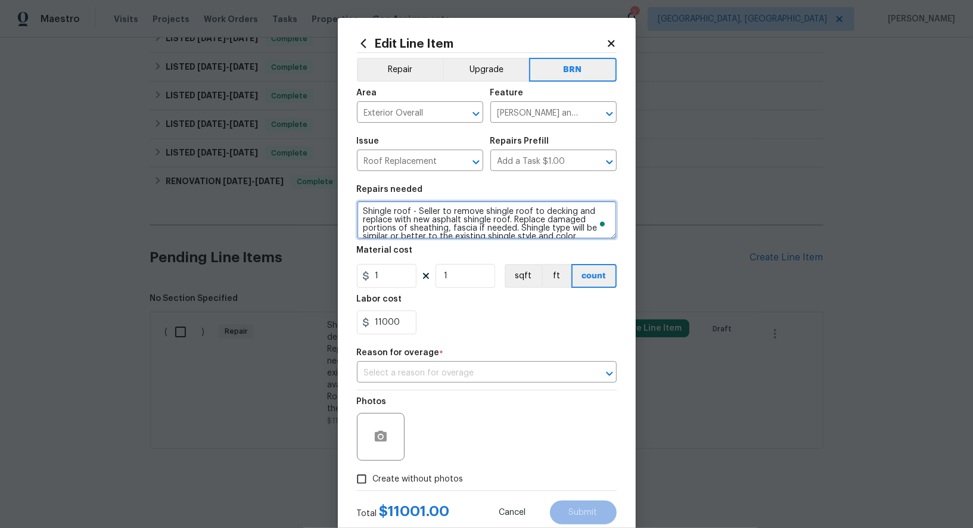
scroll to position [27, 0]
type textarea "Shingle roof - Seller to remove shingle roof to decking and replace with new as…"
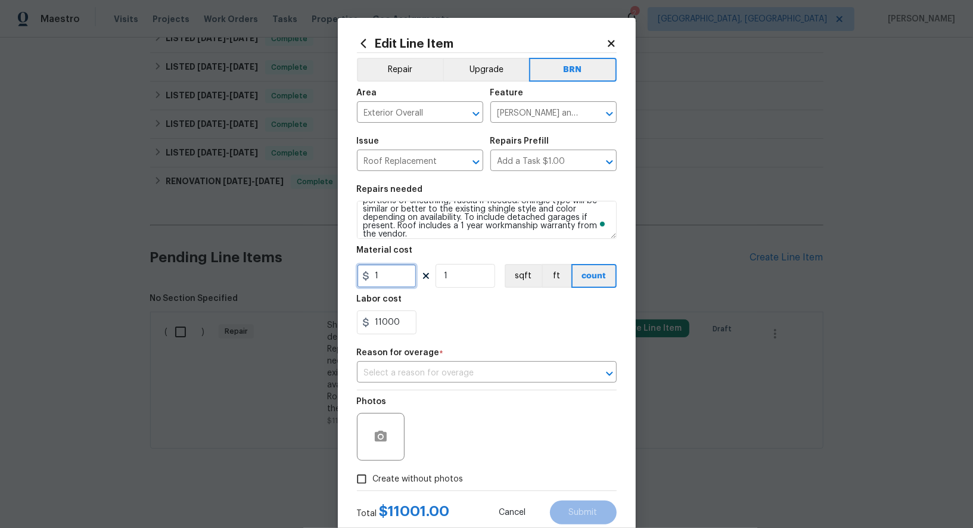
click at [390, 270] on input "1" at bounding box center [387, 276] width 60 height 24
click at [589, 113] on icon "Clear" at bounding box center [594, 114] width 12 height 12
type input "0"
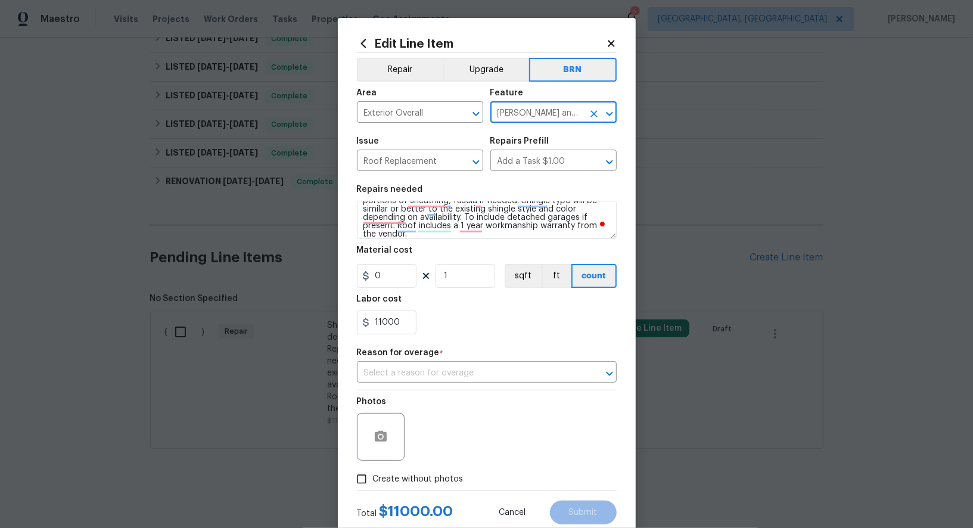
type input "Eaves and Trimr"
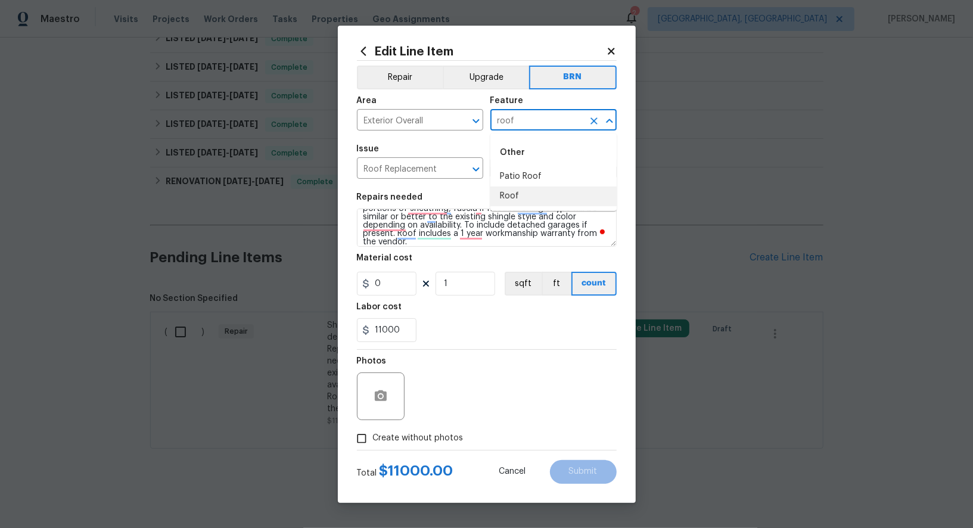
click at [528, 194] on li "Roof" at bounding box center [553, 196] width 126 height 20
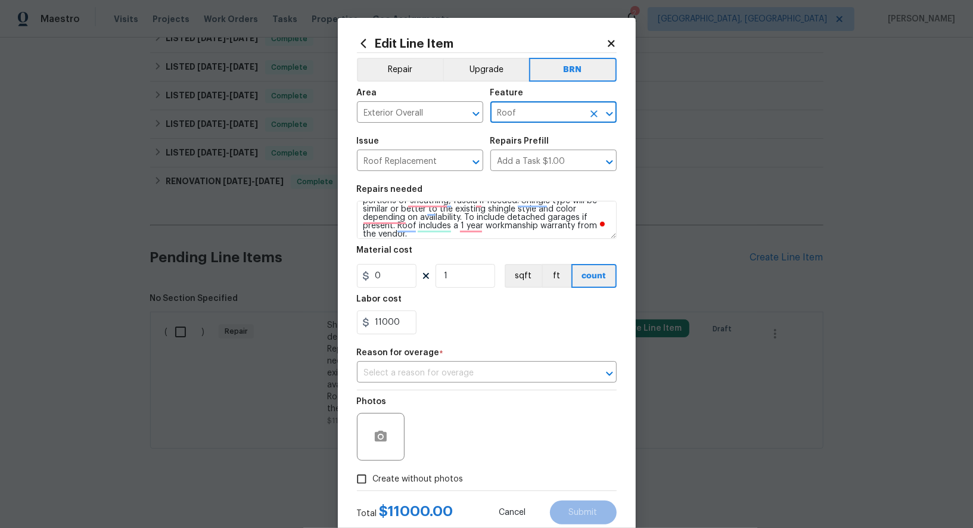
type input "Roof"
click at [402, 319] on input "11000" at bounding box center [387, 322] width 60 height 24
type input "1"
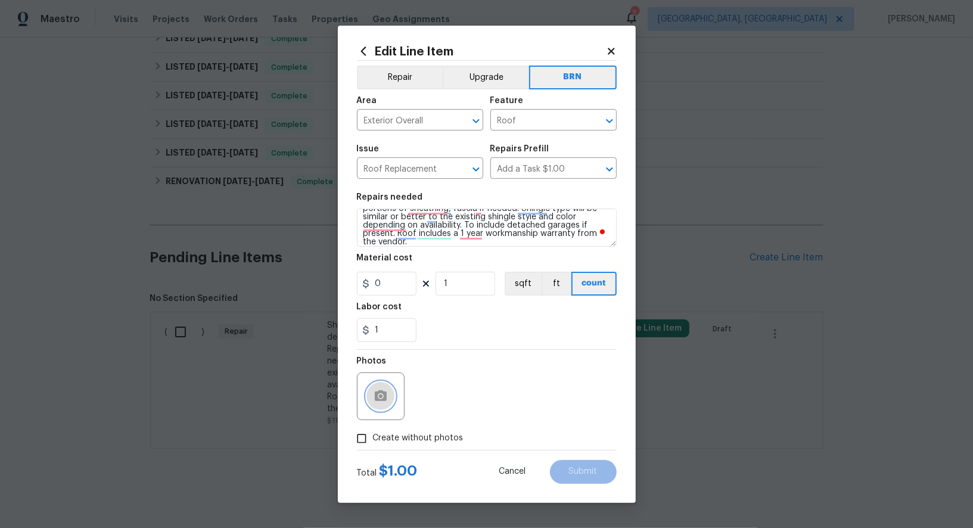
click at [392, 394] on button "button" at bounding box center [380, 396] width 29 height 29
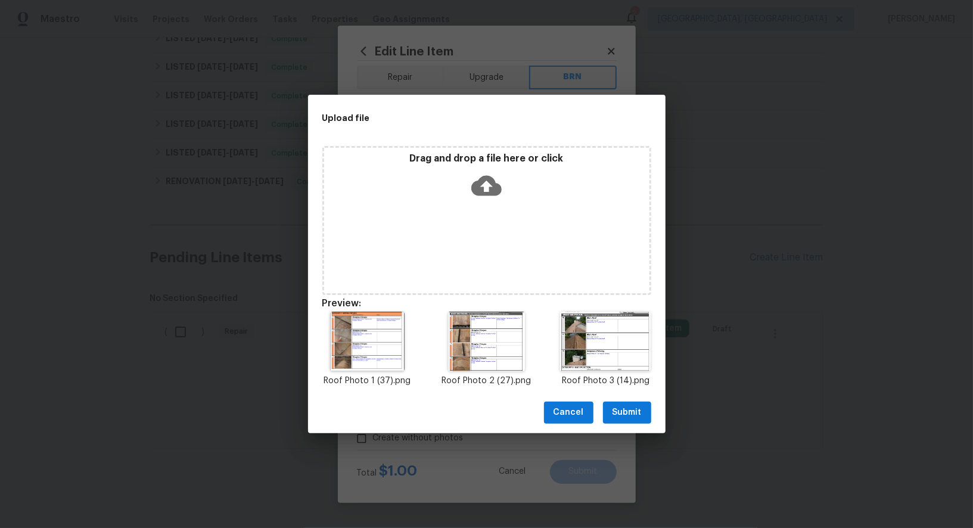
click at [627, 414] on span "Submit" at bounding box center [626, 412] width 29 height 15
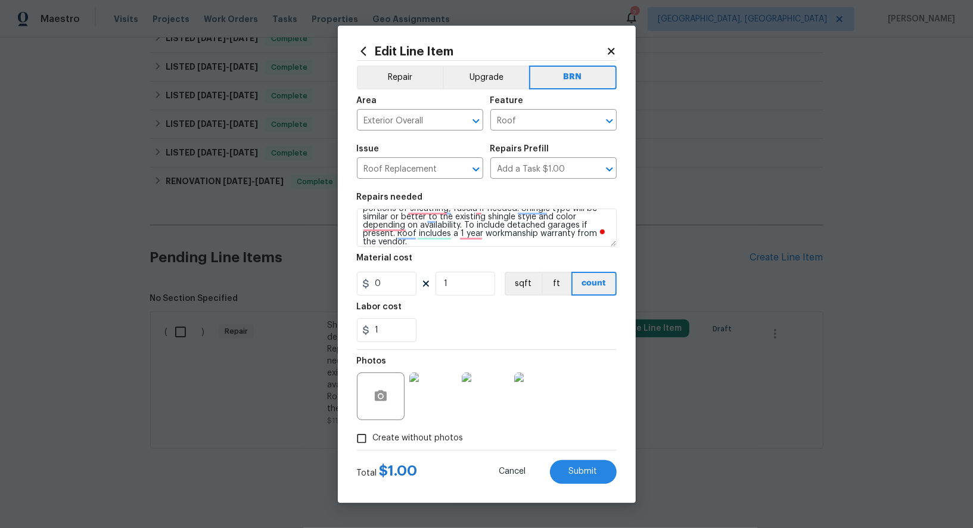
click at [580, 456] on div "Total $ 1.00 Cancel Submit" at bounding box center [487, 466] width 260 height 33
click at [579, 465] on button "Submit" at bounding box center [583, 472] width 67 height 24
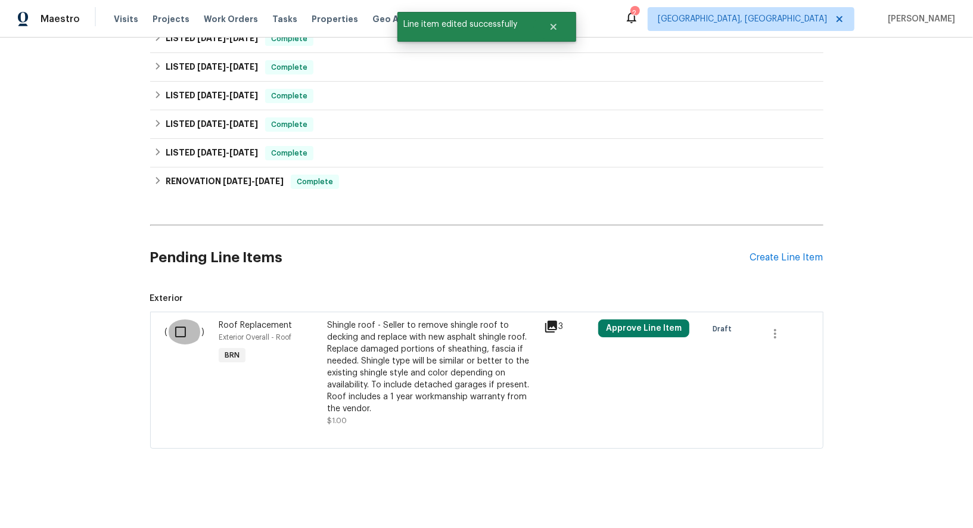
click at [181, 319] on input "checkbox" at bounding box center [185, 331] width 34 height 25
checkbox input "true"
click at [922, 493] on span "Create Work Order" at bounding box center [904, 498] width 79 height 15
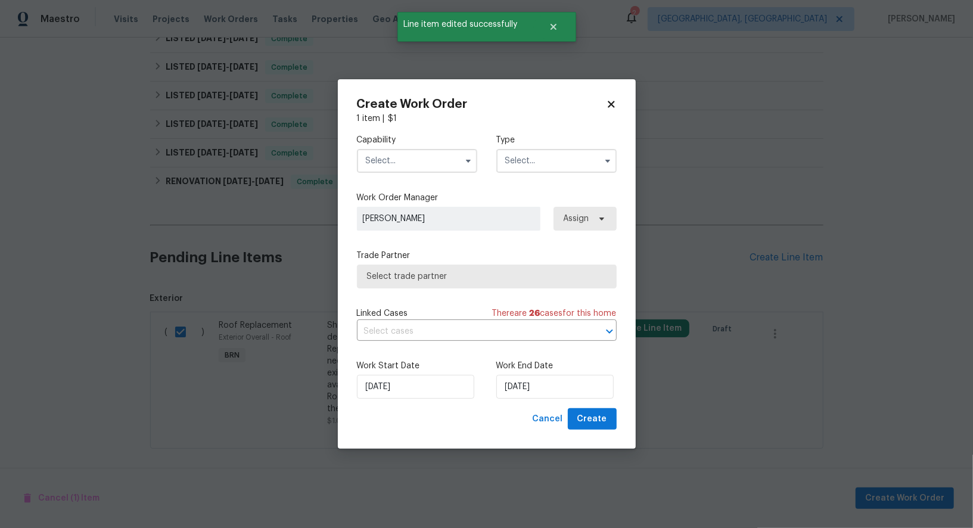
click at [403, 156] on input "text" at bounding box center [417, 161] width 120 height 24
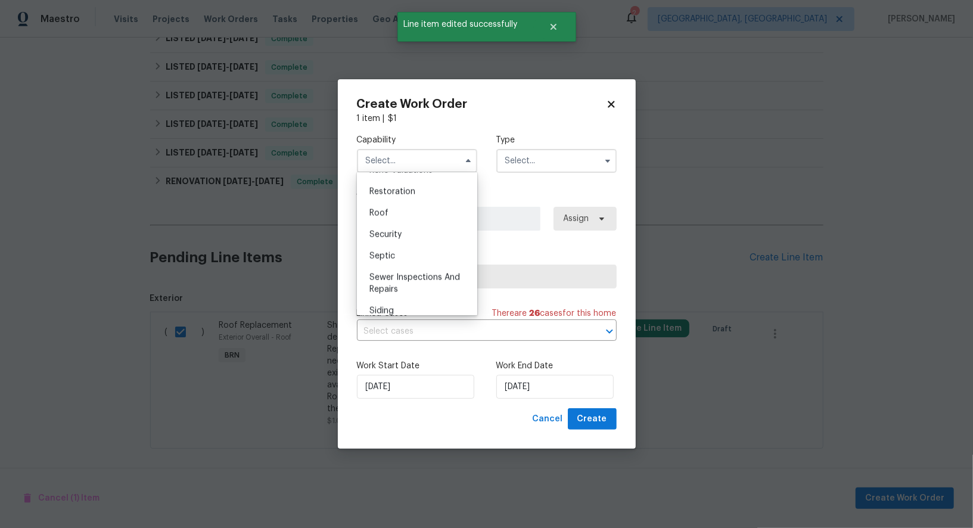
scroll to position [1121, 0]
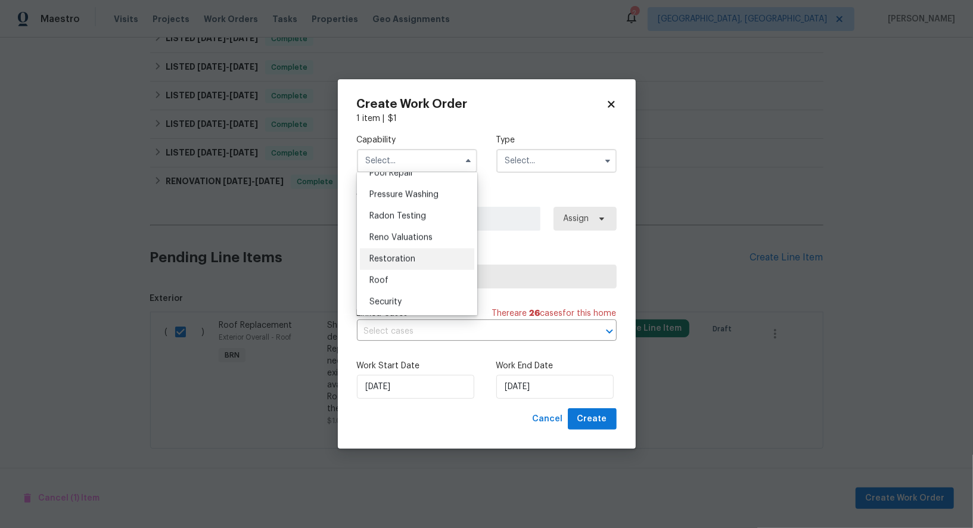
click at [390, 264] on div "Restoration" at bounding box center [417, 258] width 114 height 21
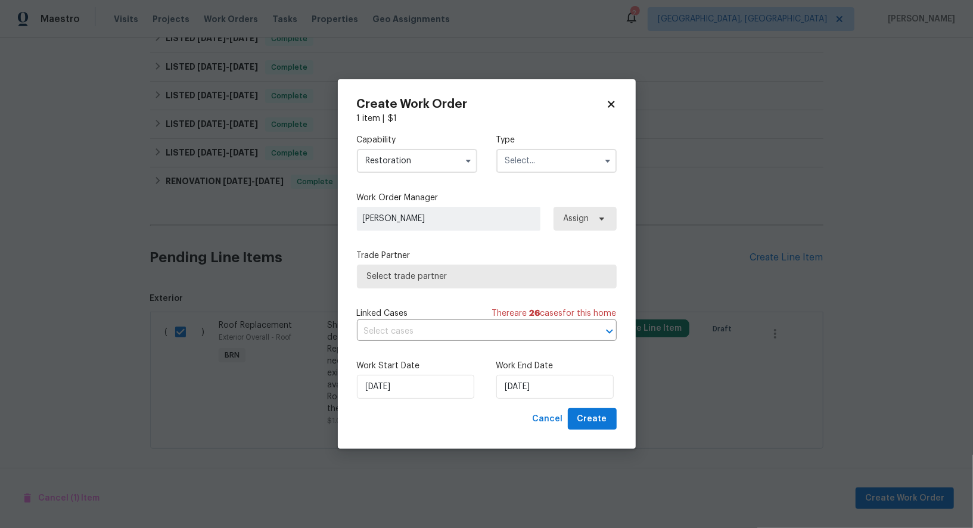
click at [421, 163] on input "Restoration" at bounding box center [417, 161] width 120 height 24
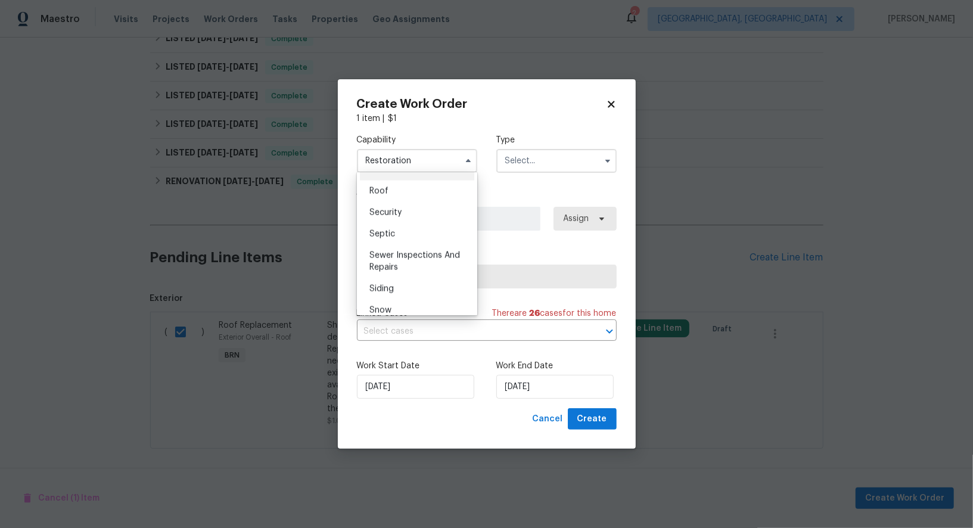
scroll to position [1200, 0]
click at [393, 205] on div "Roof" at bounding box center [417, 201] width 114 height 21
type input "Roof"
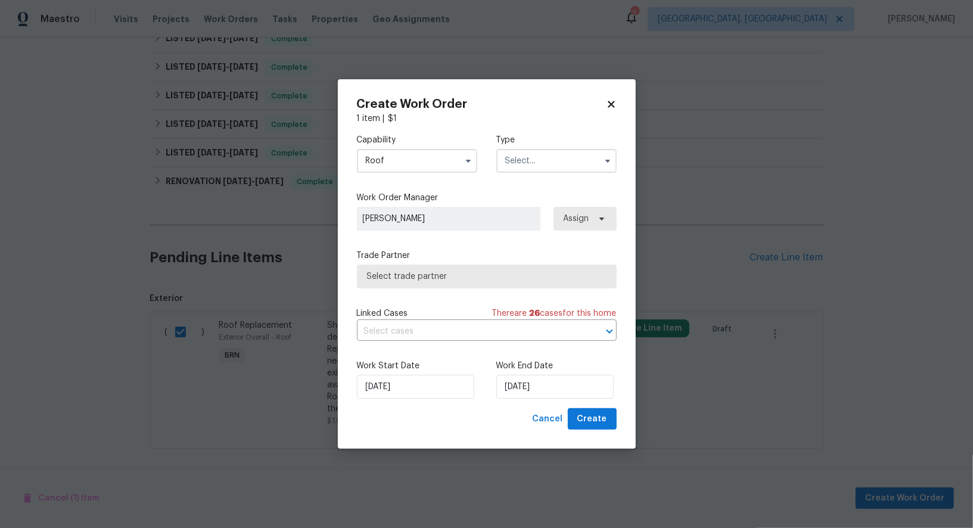
click at [499, 169] on input "text" at bounding box center [556, 161] width 120 height 24
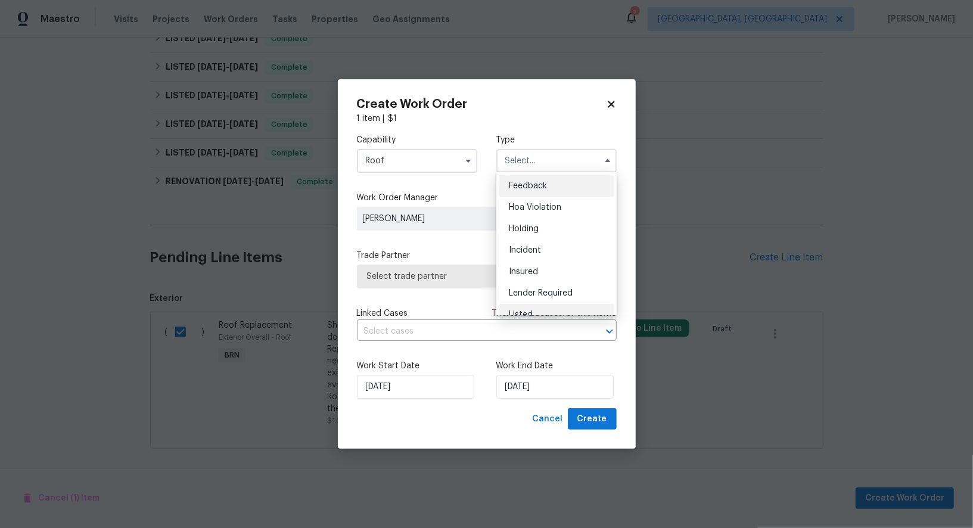
scroll to position [270, 0]
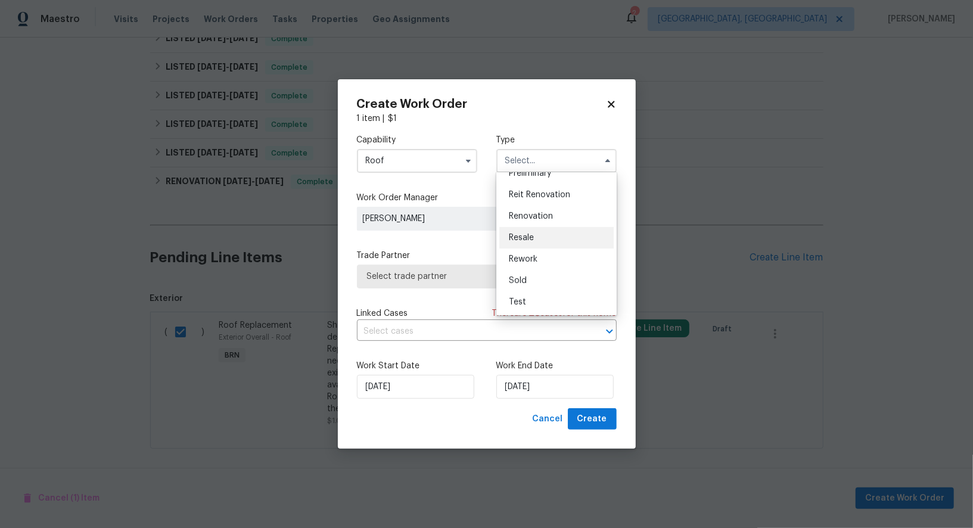
click at [528, 237] on span "Resale" at bounding box center [521, 238] width 25 height 8
type input "Resale"
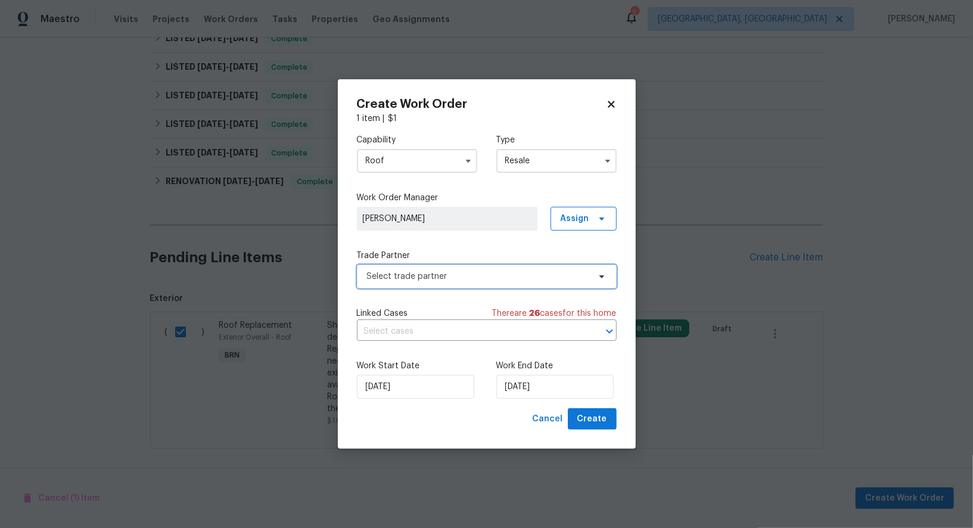
click at [483, 272] on span "Select trade partner" at bounding box center [478, 276] width 222 height 12
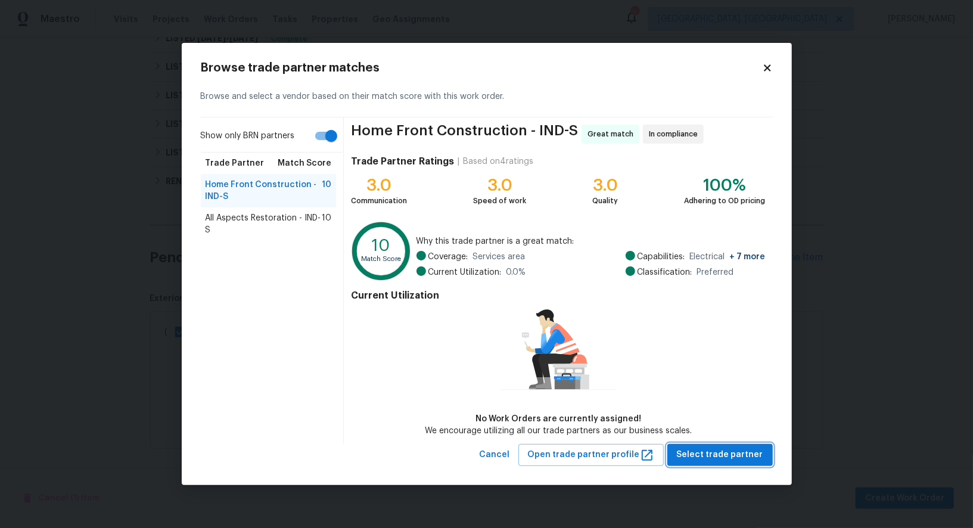
click at [721, 455] on span "Select trade partner" at bounding box center [720, 454] width 86 height 15
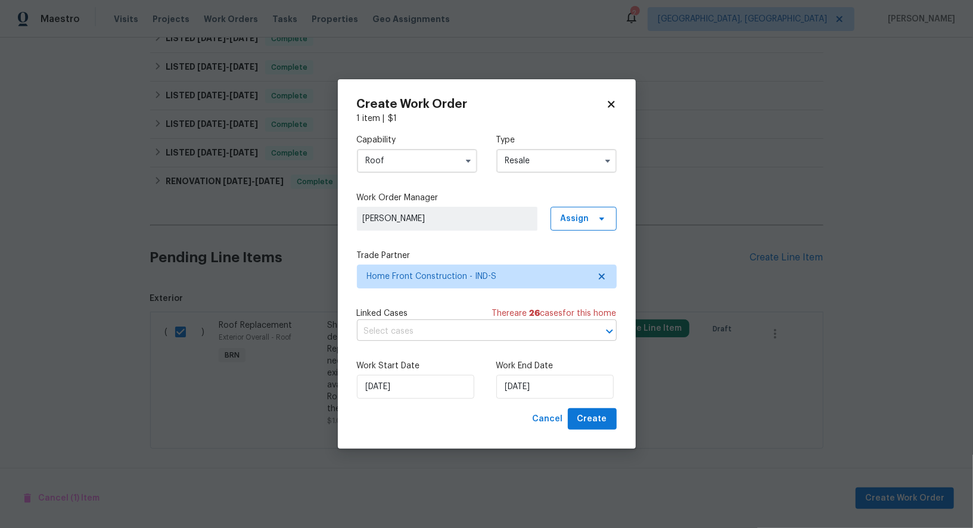
click at [485, 332] on input "text" at bounding box center [470, 331] width 226 height 18
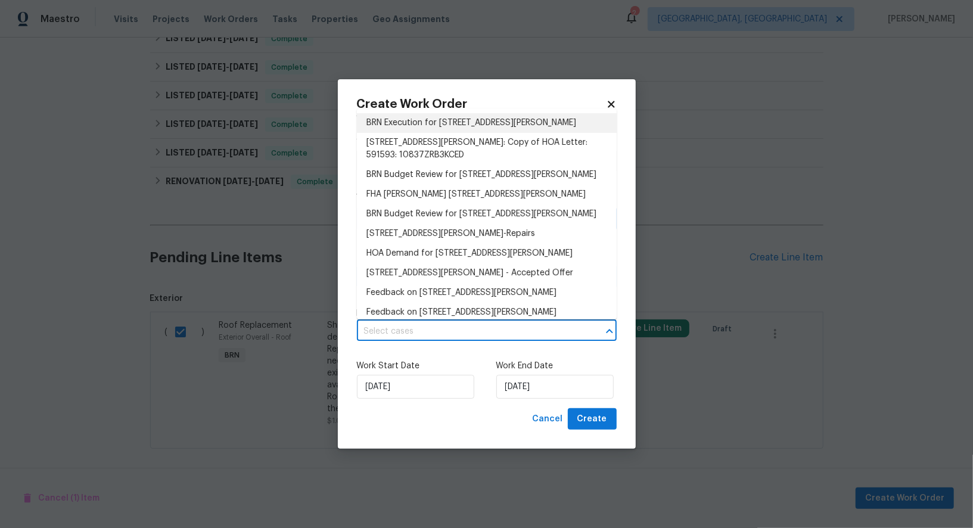
click at [461, 124] on li "BRN Execution for 9162 Hadway Dr, Indianapolis, IN 46256" at bounding box center [487, 123] width 260 height 20
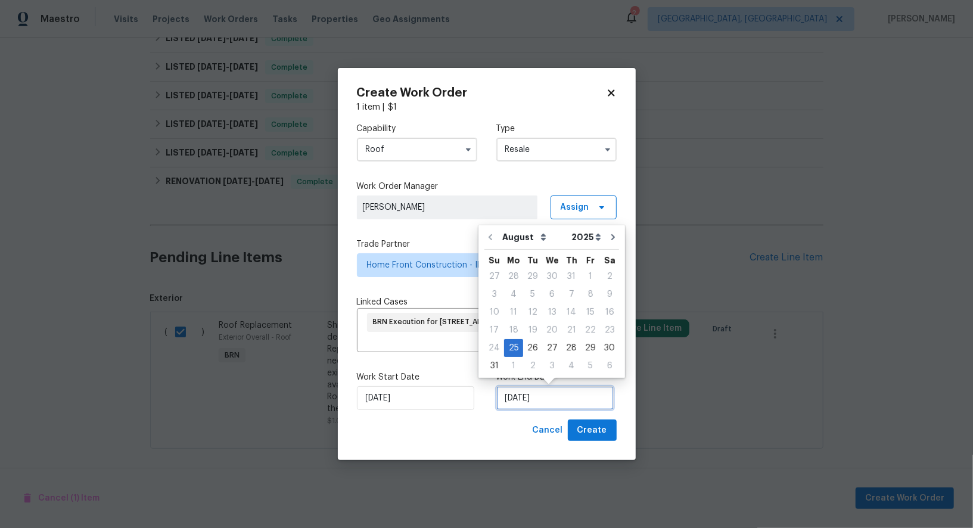
click at [525, 399] on input "[DATE]" at bounding box center [554, 398] width 117 height 24
click at [549, 344] on div "27" at bounding box center [552, 348] width 20 height 17
type input "[DATE]"
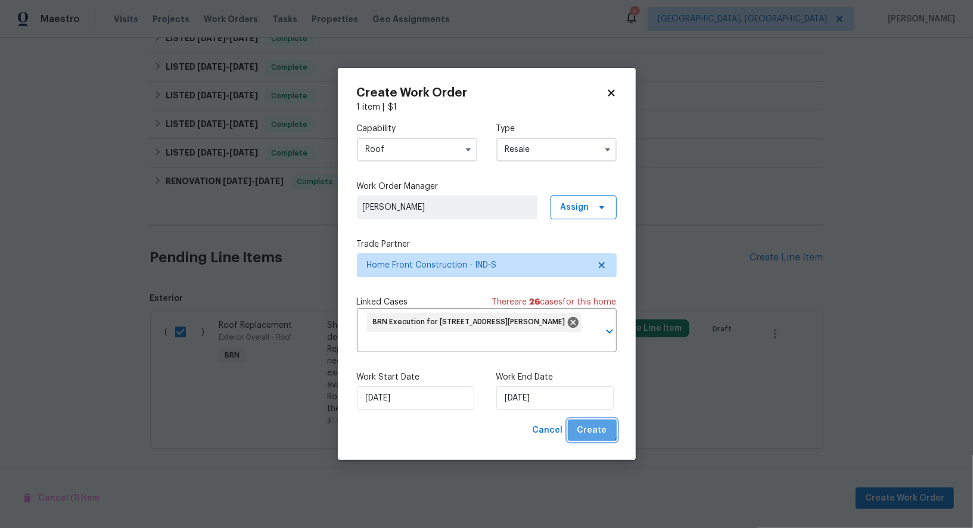
click at [587, 422] on button "Create" at bounding box center [592, 430] width 49 height 22
checkbox input "false"
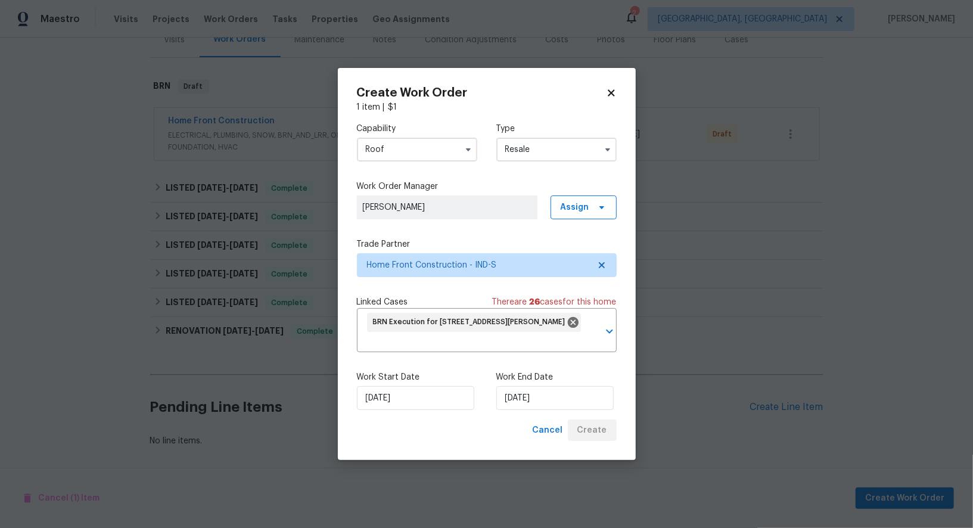
scroll to position [156, 0]
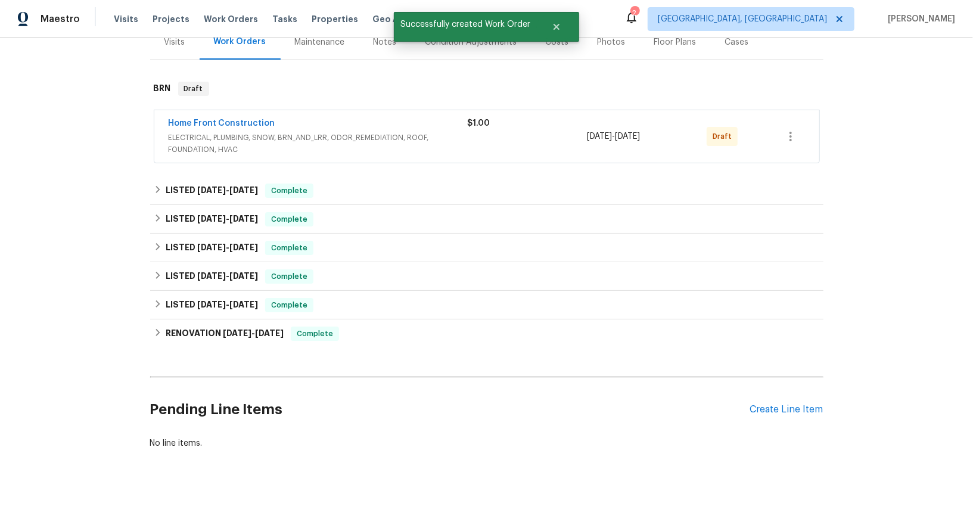
click at [77, 334] on div "Back to all projects 9162 Hadway Dr, Indianapolis, IN 46256 3 Beds | 2 1/2 Bath…" at bounding box center [486, 283] width 973 height 490
click at [770, 408] on div "Create Line Item" at bounding box center [786, 409] width 73 height 11
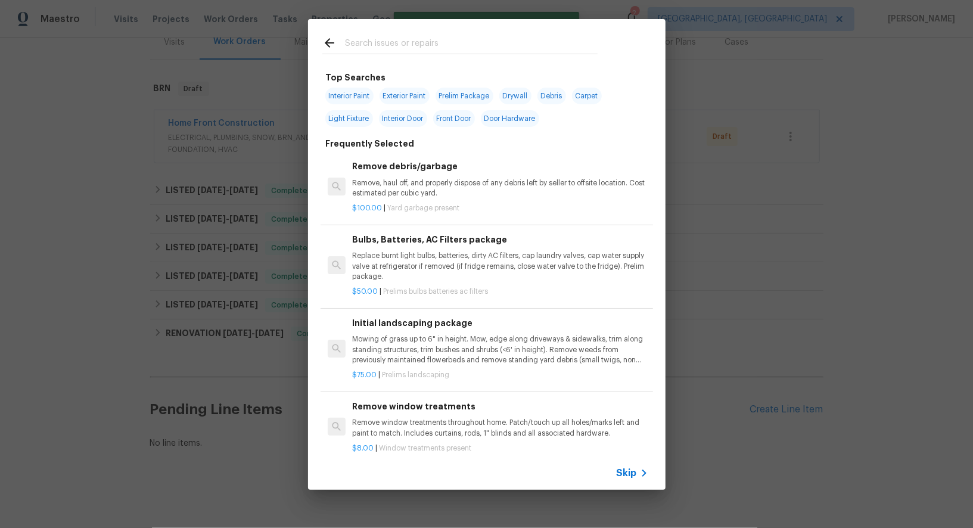
click at [626, 472] on span "Skip" at bounding box center [627, 473] width 20 height 12
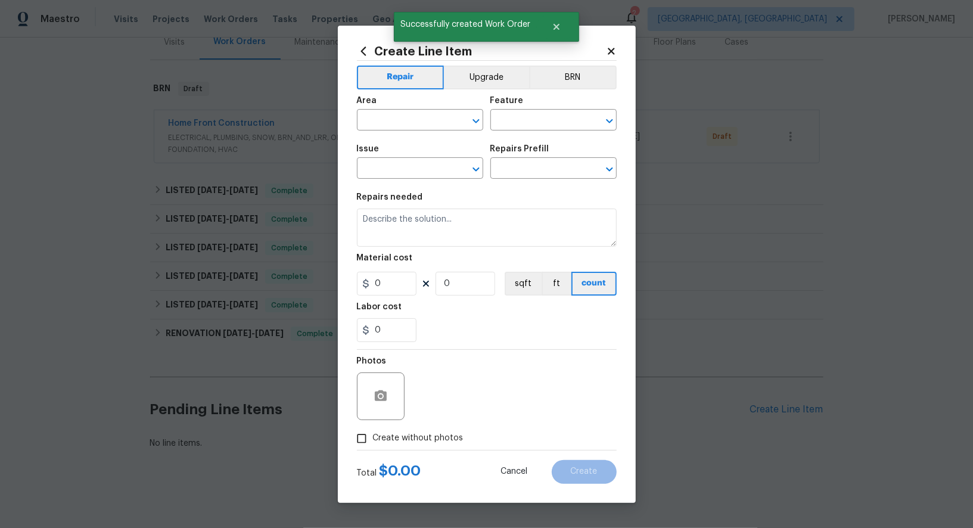
click at [553, 89] on div "Area ​ Feature ​" at bounding box center [487, 113] width 260 height 48
click at [550, 79] on button "BRN" at bounding box center [573, 78] width 88 height 24
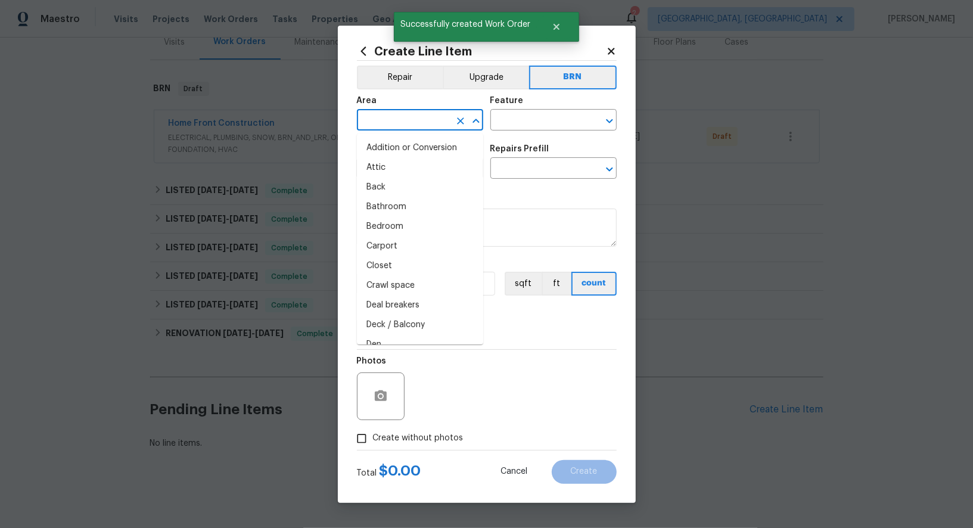
click at [405, 114] on input "text" at bounding box center [403, 121] width 93 height 18
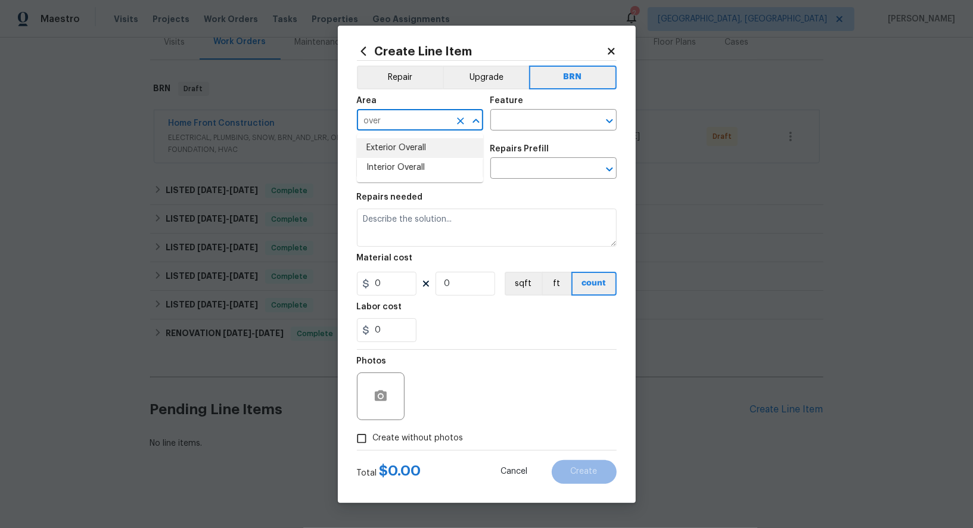
click at [400, 147] on li "Exterior Overall" at bounding box center [420, 148] width 126 height 20
type input "Exterior Overall"
click at [524, 136] on div "Area Exterior Overall ​ Feature ​" at bounding box center [487, 113] width 260 height 48
click at [517, 118] on input "text" at bounding box center [536, 121] width 93 height 18
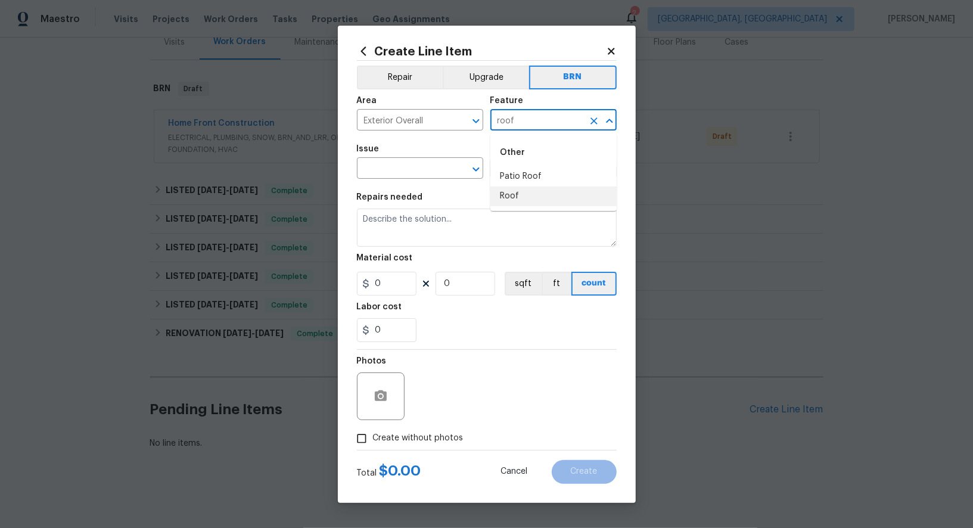
click at [504, 195] on li "Roof" at bounding box center [553, 196] width 126 height 20
type input "Roof"
click at [396, 188] on section "Repairs needed Material cost 0 0 sqft ft count Labor cost 0" at bounding box center [487, 267] width 260 height 163
click at [397, 169] on input "text" at bounding box center [403, 169] width 93 height 18
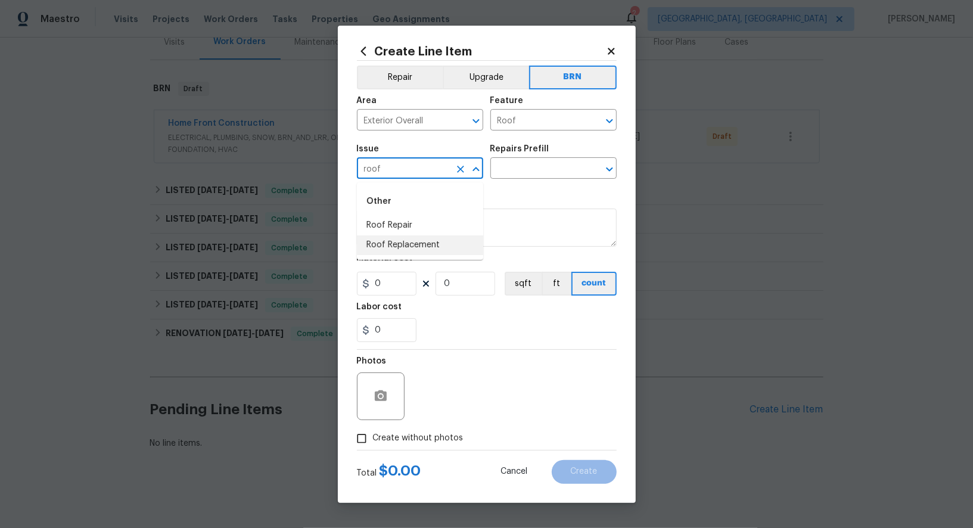
click at [421, 247] on li "Roof Replacement" at bounding box center [420, 245] width 126 height 20
type input "Roof Replacement"
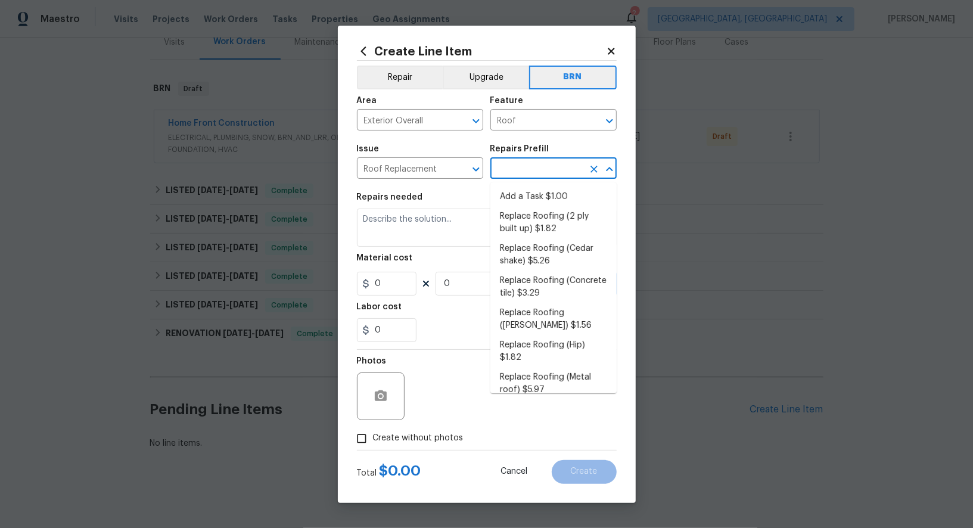
click at [536, 175] on input "text" at bounding box center [536, 169] width 93 height 18
click at [539, 195] on li "Add a Task $1.00" at bounding box center [553, 197] width 126 height 20
type input "[PERSON_NAME] and Trim"
type input "Add a Task $1.00"
type textarea "HPM to detail"
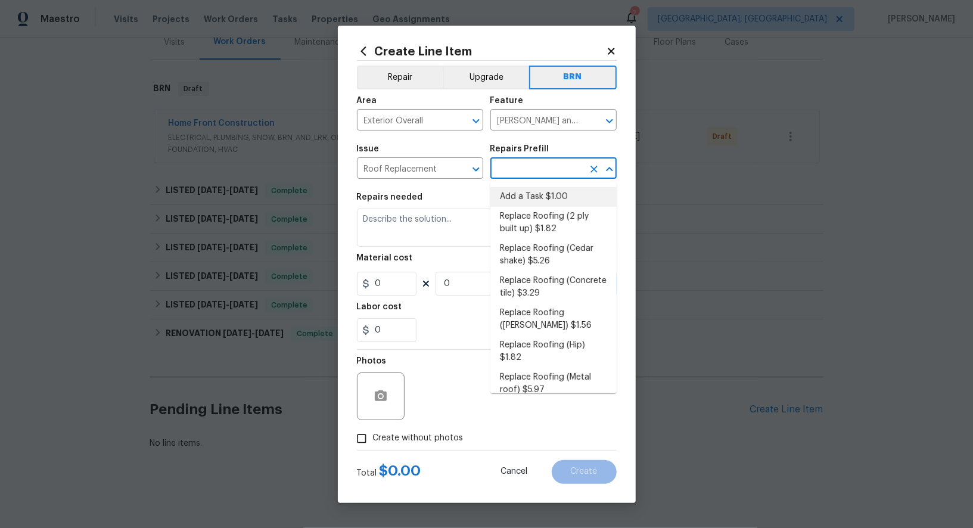
type input "1"
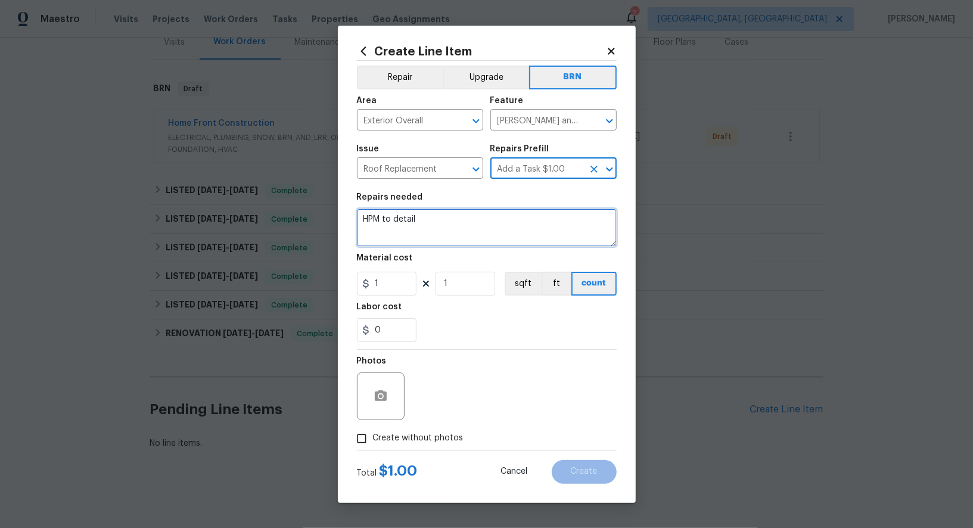
click at [496, 225] on textarea "HPM to detail" at bounding box center [487, 228] width 260 height 38
click at [594, 123] on icon "Clear" at bounding box center [594, 121] width 12 height 12
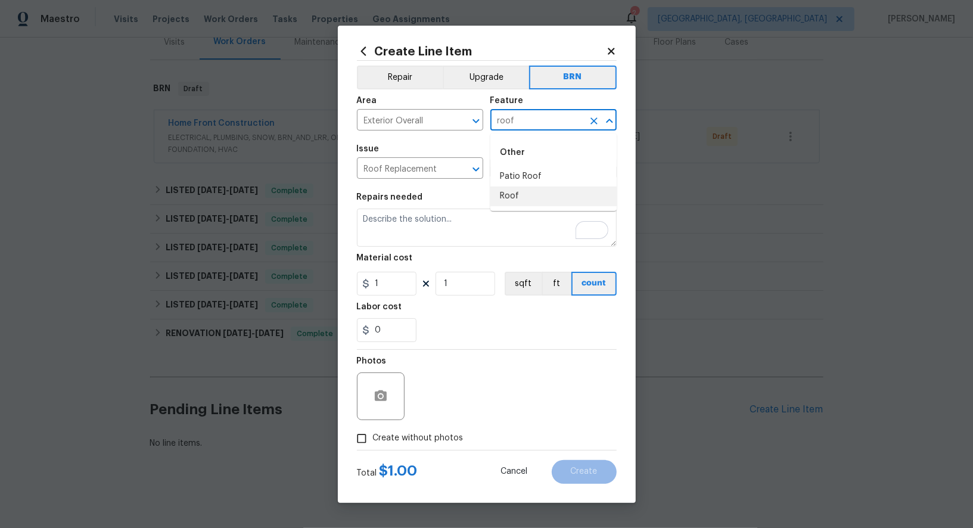
click at [543, 197] on li "Roof" at bounding box center [553, 196] width 126 height 20
type input "Roof"
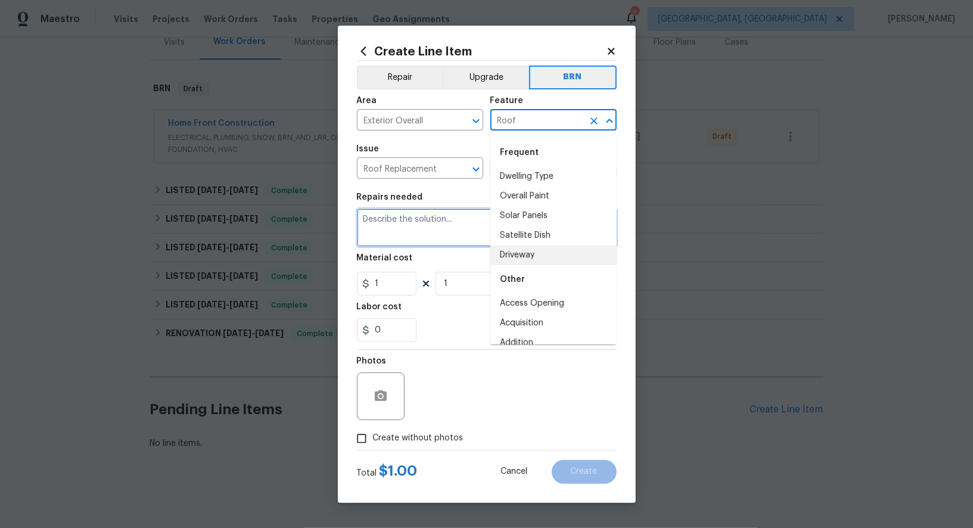
click at [444, 240] on textarea "To enrich screen reader interactions, please activate Accessibility in Grammarl…" at bounding box center [487, 228] width 260 height 38
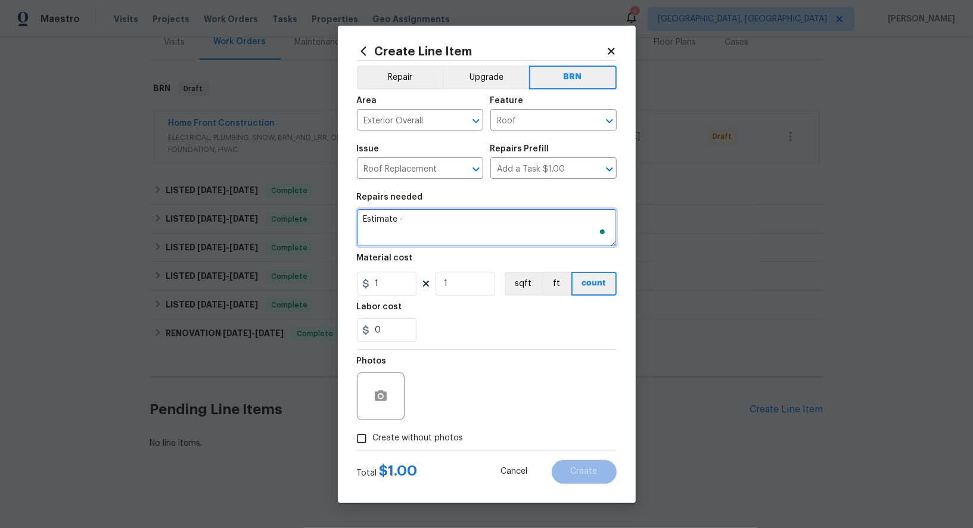
paste textarea "Shingle roof - Seller to remove shingle roof to decking and replace with new as…"
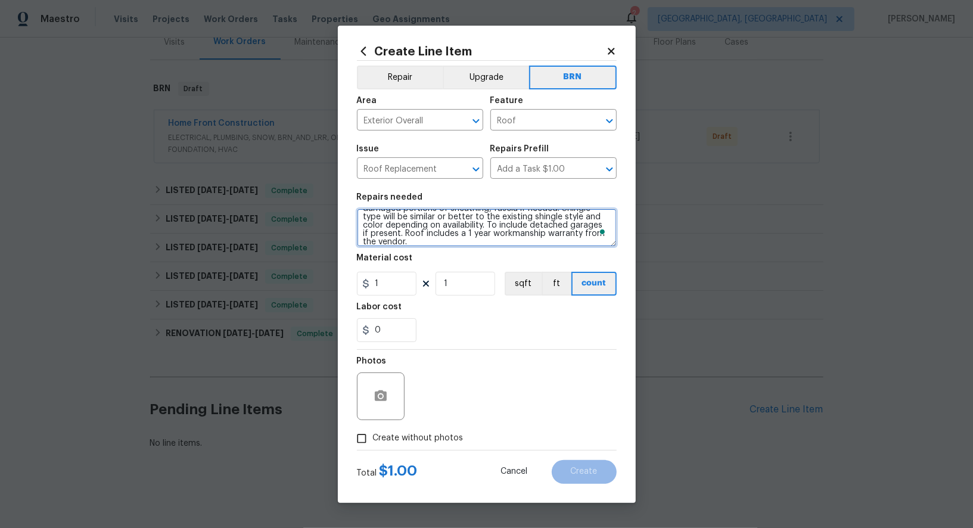
scroll to position [27, 0]
type textarea "Estimate - Shingle roof - Seller to remove shingle roof to decking and replace …"
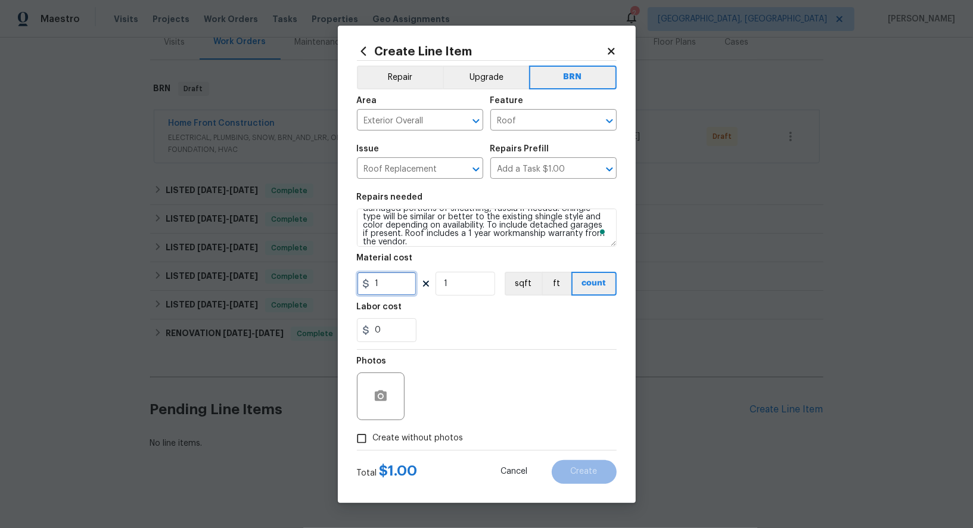
click at [391, 287] on input "1" at bounding box center [387, 284] width 60 height 24
type input "0"
click at [399, 338] on input "0" at bounding box center [387, 330] width 60 height 24
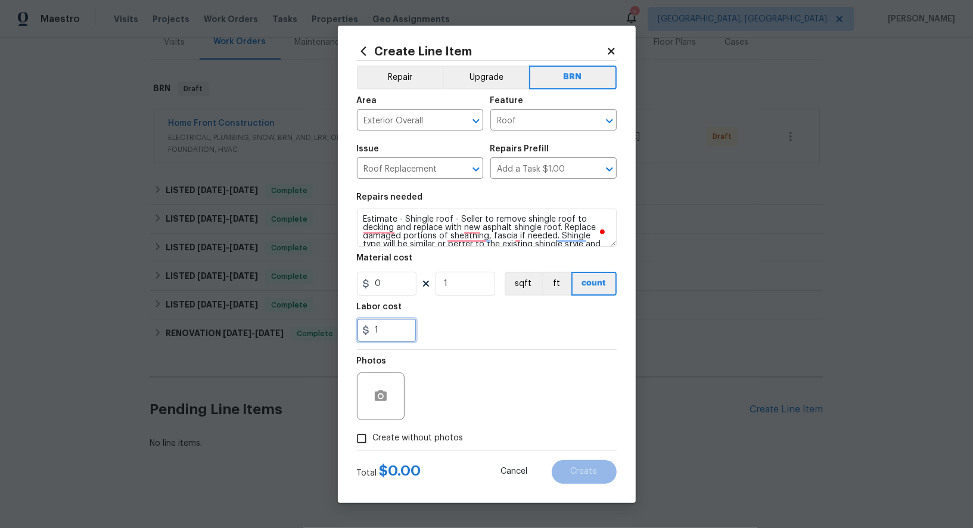
type input "1"
click at [384, 391] on icon "button" at bounding box center [381, 396] width 14 height 14
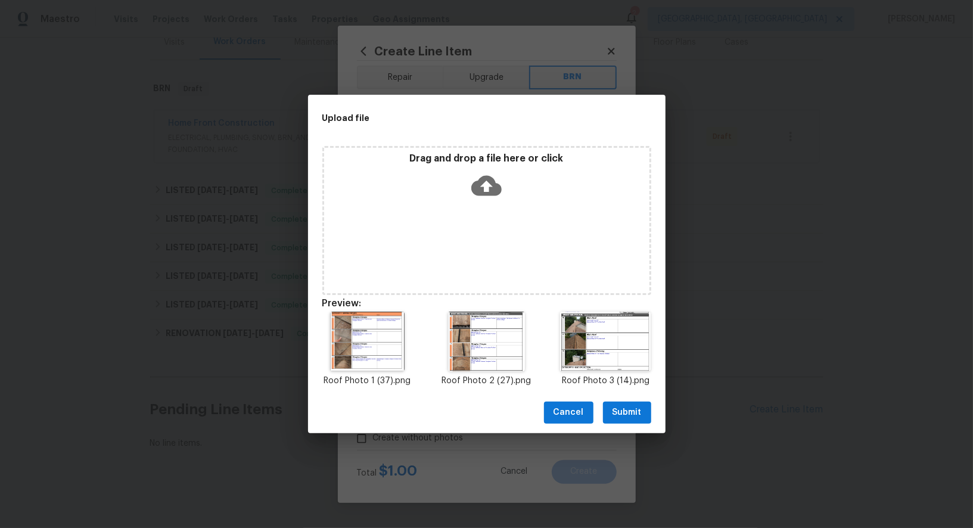
click at [628, 419] on span "Submit" at bounding box center [626, 412] width 29 height 15
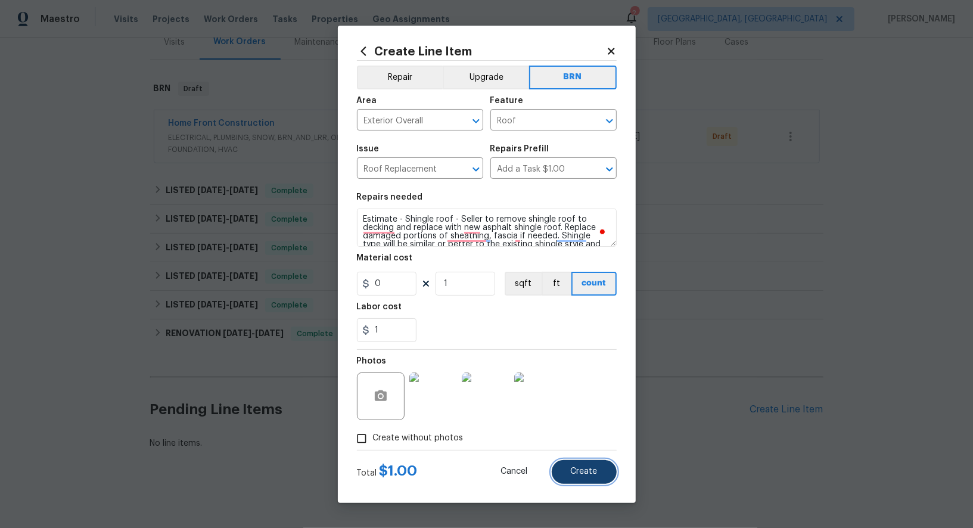
click at [571, 474] on span "Create" at bounding box center [584, 471] width 27 height 9
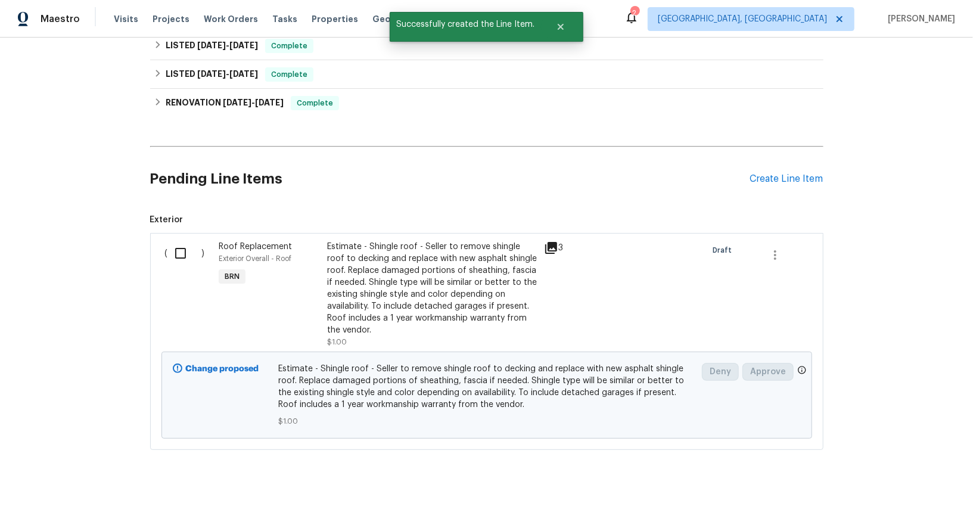
scroll to position [81, 0]
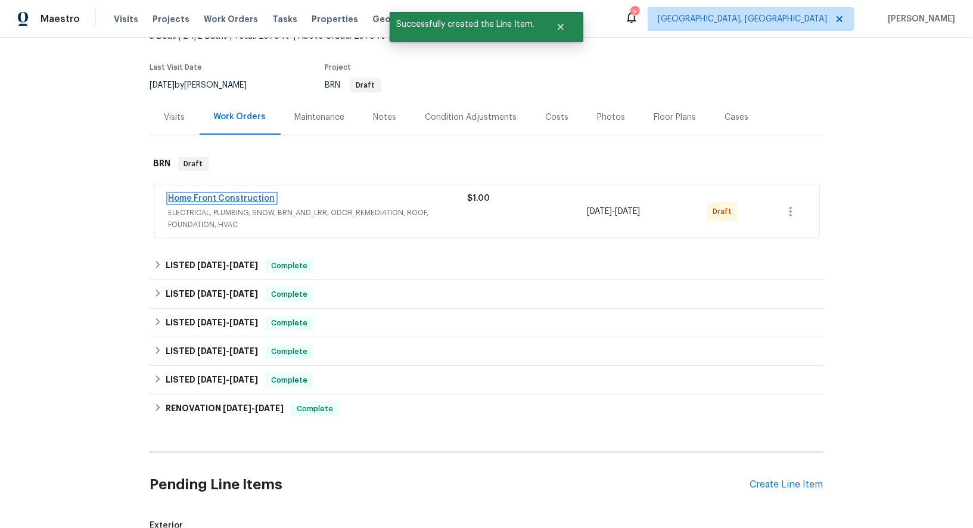
click at [228, 196] on link "Home Front Construction" at bounding box center [222, 198] width 107 height 8
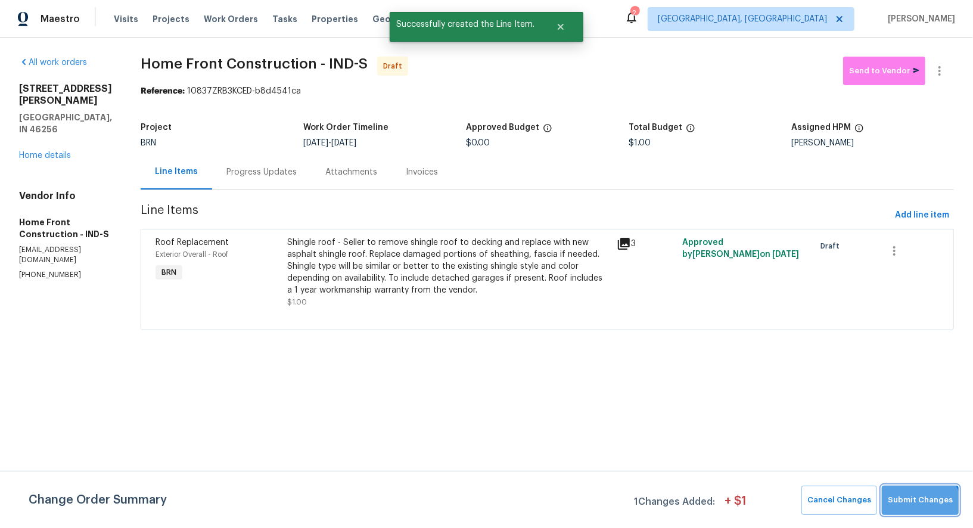
click at [919, 509] on button "Submit Changes" at bounding box center [920, 500] width 77 height 29
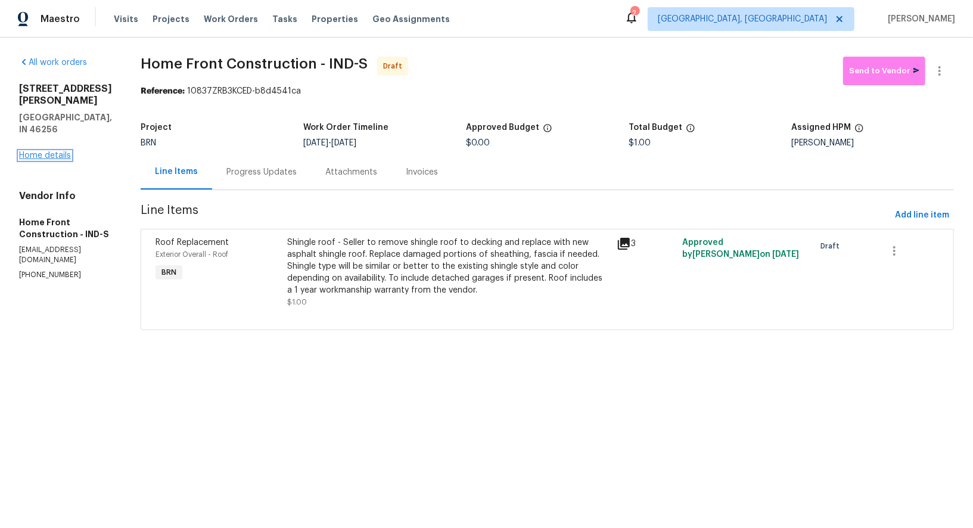
click at [51, 151] on link "Home details" at bounding box center [45, 155] width 52 height 8
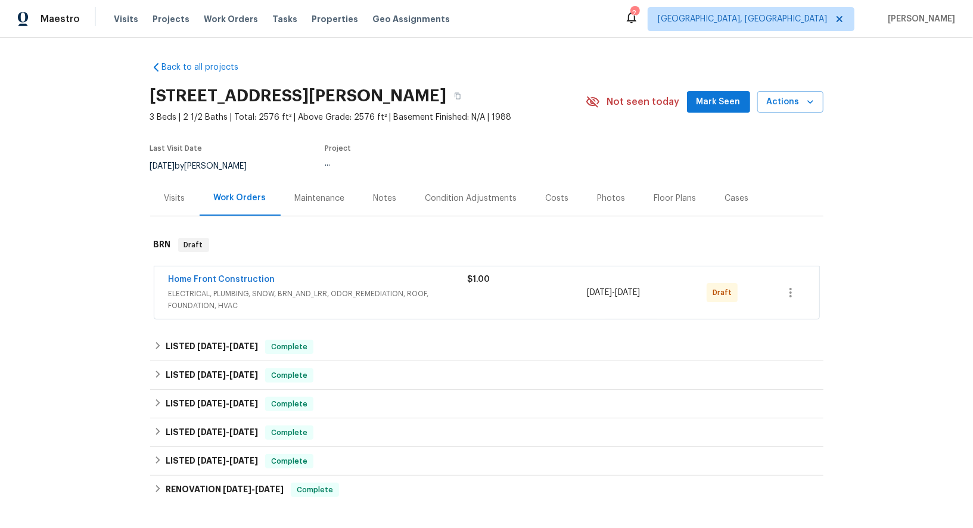
scroll to position [307, 0]
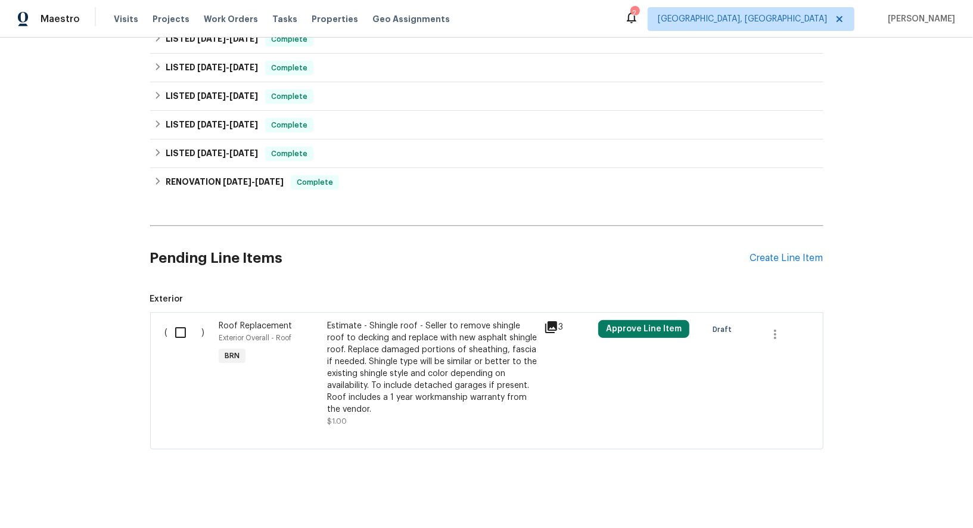
click at [194, 329] on input "checkbox" at bounding box center [185, 332] width 34 height 25
checkbox input "false"
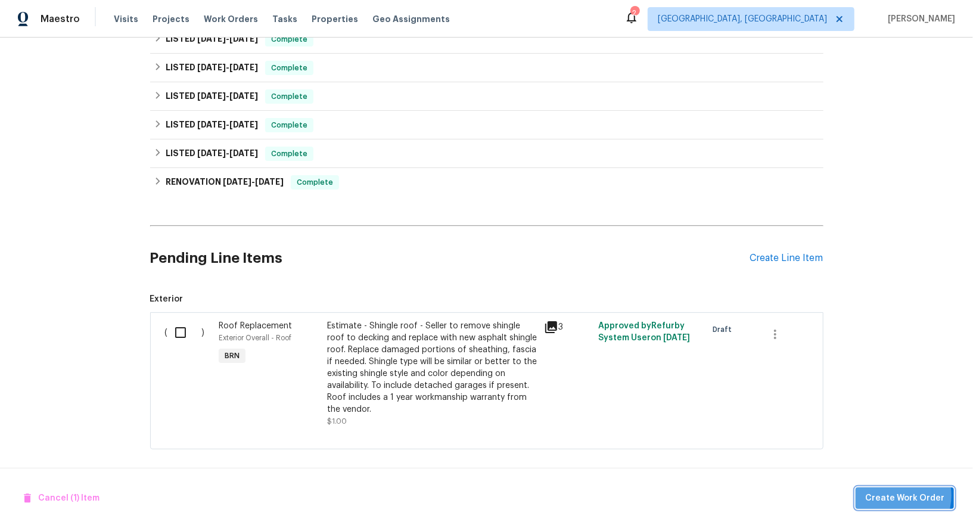
click at [895, 496] on span "Create Work Order" at bounding box center [904, 498] width 79 height 15
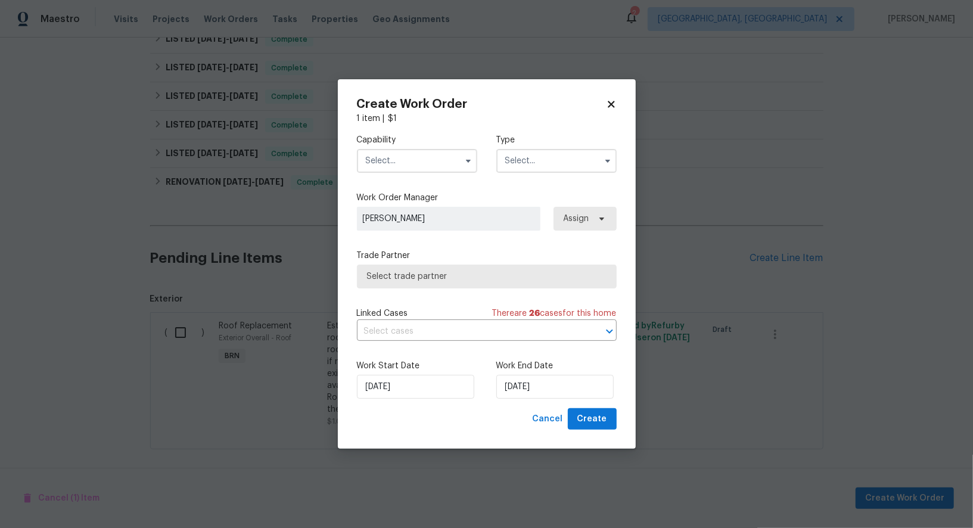
click at [421, 165] on input "text" at bounding box center [417, 161] width 120 height 24
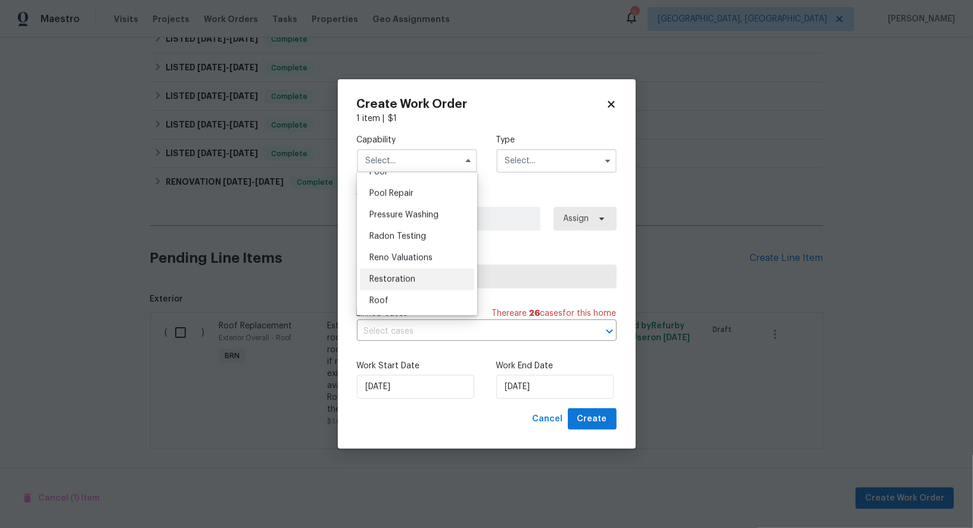
scroll to position [1109, 0]
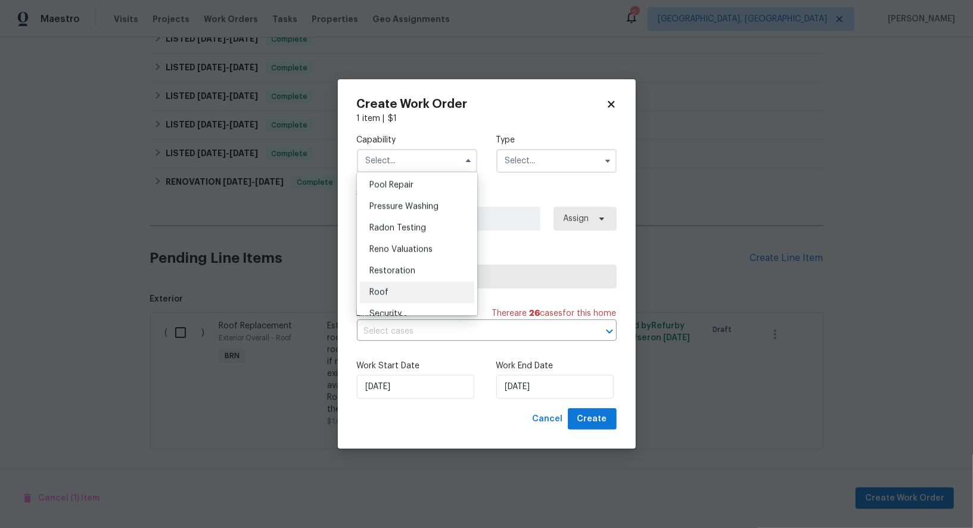
click at [403, 291] on div "Roof" at bounding box center [417, 292] width 114 height 21
type input "Roof"
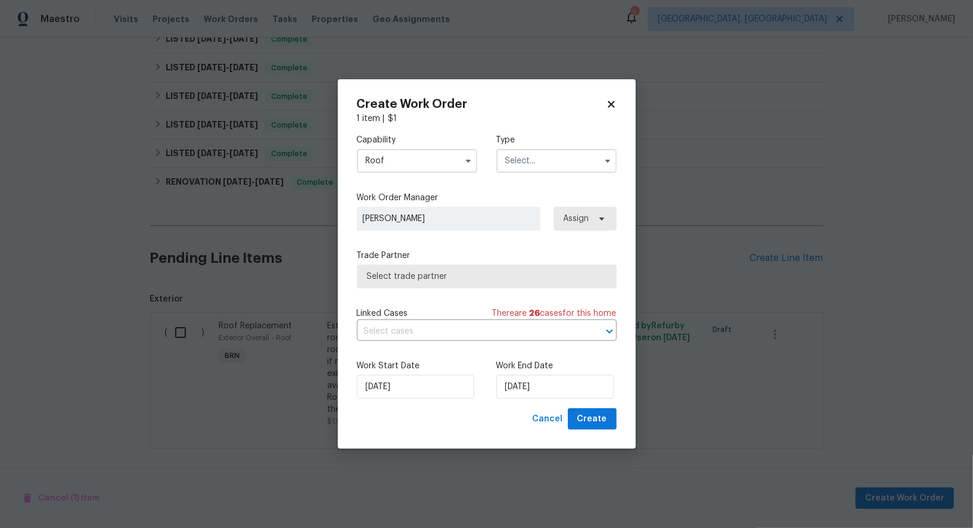
click at [543, 175] on div "Capability Roof Agent Appliance Bathtub Resurfacing BRN And Lrr Broker Cabinets…" at bounding box center [487, 154] width 260 height 58
click at [542, 163] on input "text" at bounding box center [556, 161] width 120 height 24
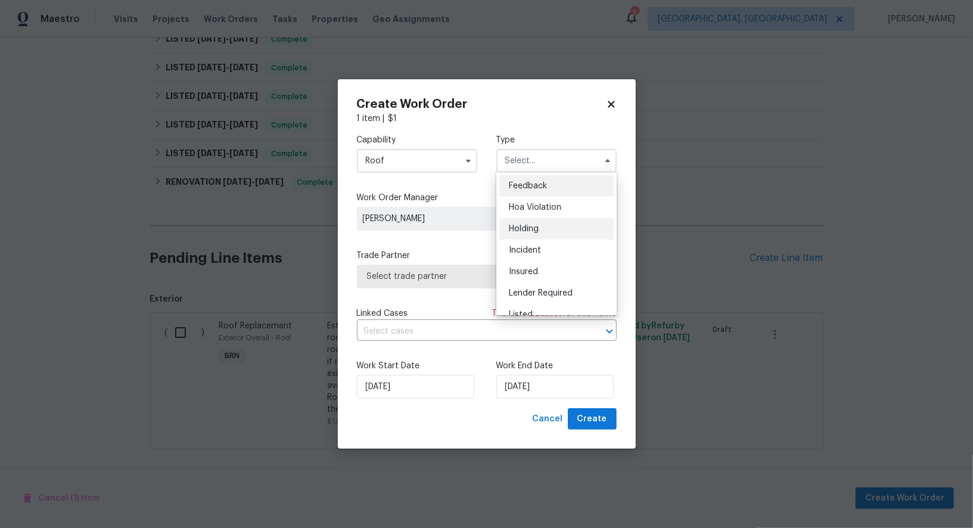
scroll to position [270, 0]
click at [540, 230] on div "Resale" at bounding box center [556, 237] width 114 height 21
type input "Resale"
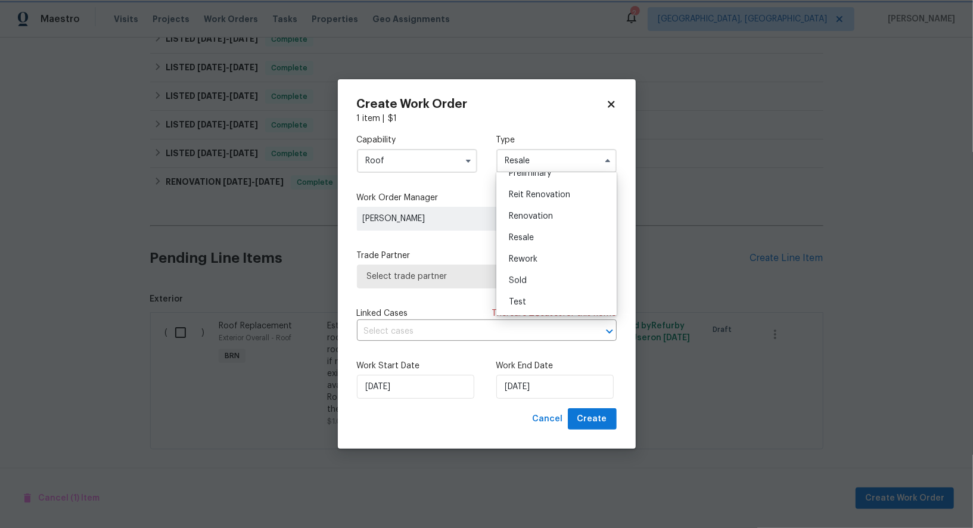
scroll to position [0, 0]
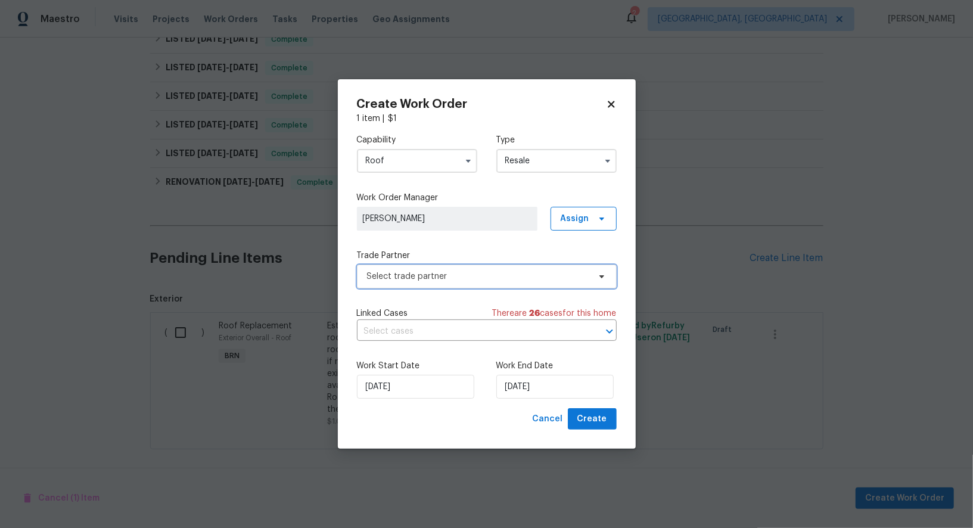
click at [505, 275] on span "Select trade partner" at bounding box center [478, 276] width 222 height 12
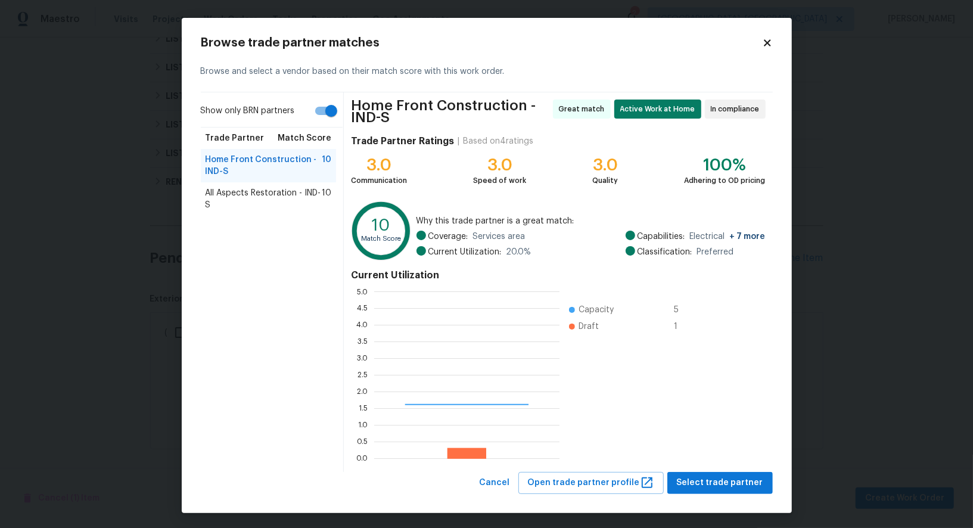
scroll to position [167, 185]
click at [273, 219] on div "Show only BRN partners Trade Partner Match Score Home Front Construction - IND-…" at bounding box center [273, 282] width 144 height 380
click at [269, 206] on span "All Aspects Restoration - IND-S" at bounding box center [264, 199] width 117 height 24
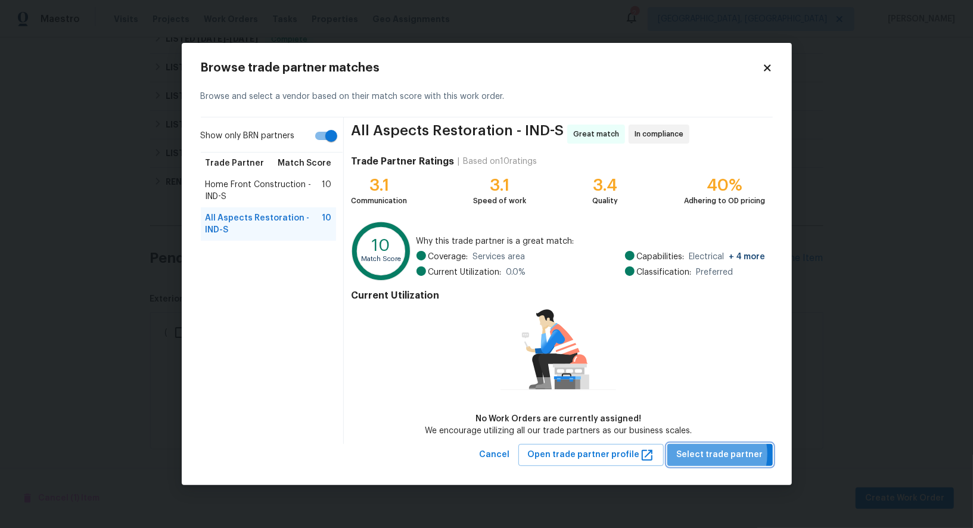
click at [713, 454] on span "Select trade partner" at bounding box center [720, 454] width 86 height 15
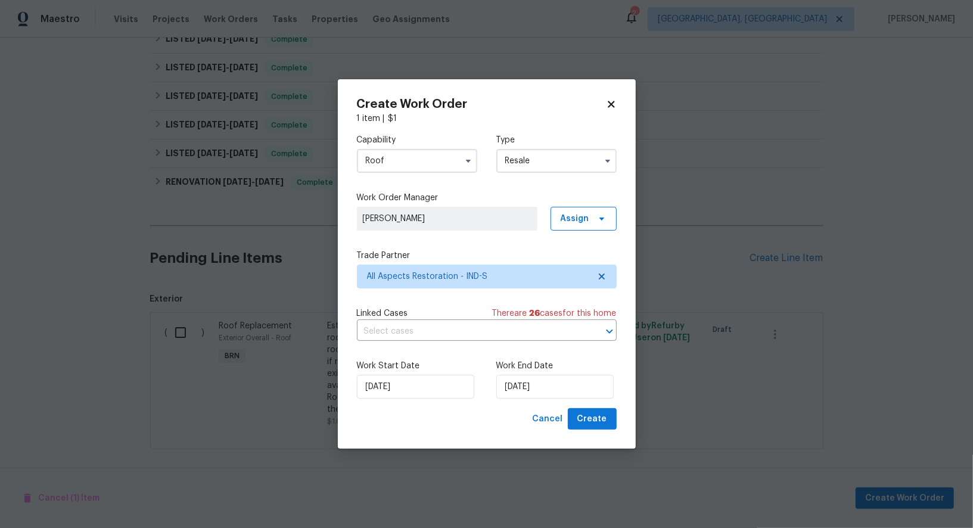
click at [447, 310] on div "Linked Cases There are 26 case s for this home" at bounding box center [487, 313] width 260 height 12
click at [447, 333] on input "text" at bounding box center [470, 331] width 226 height 18
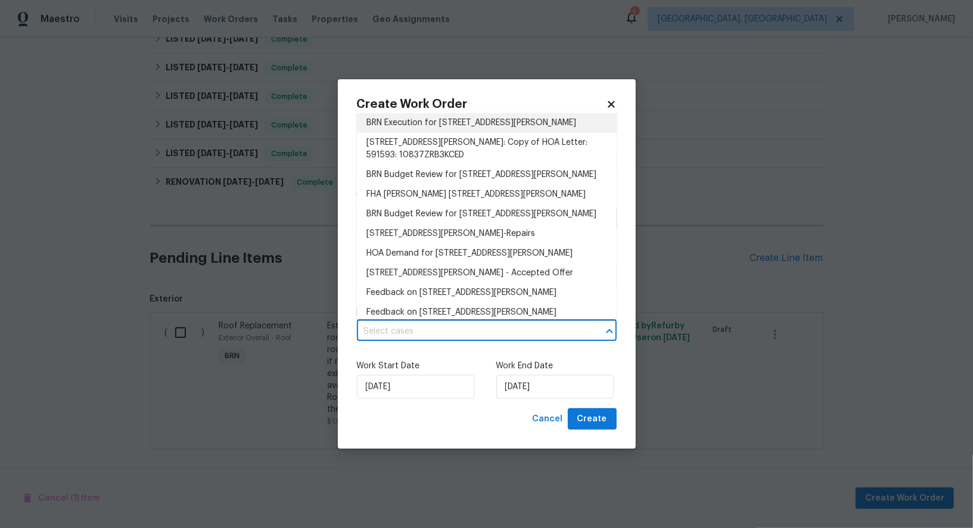
click at [447, 129] on li "BRN Execution for 9162 Hadway Dr, Indianapolis, IN 46256" at bounding box center [487, 123] width 260 height 20
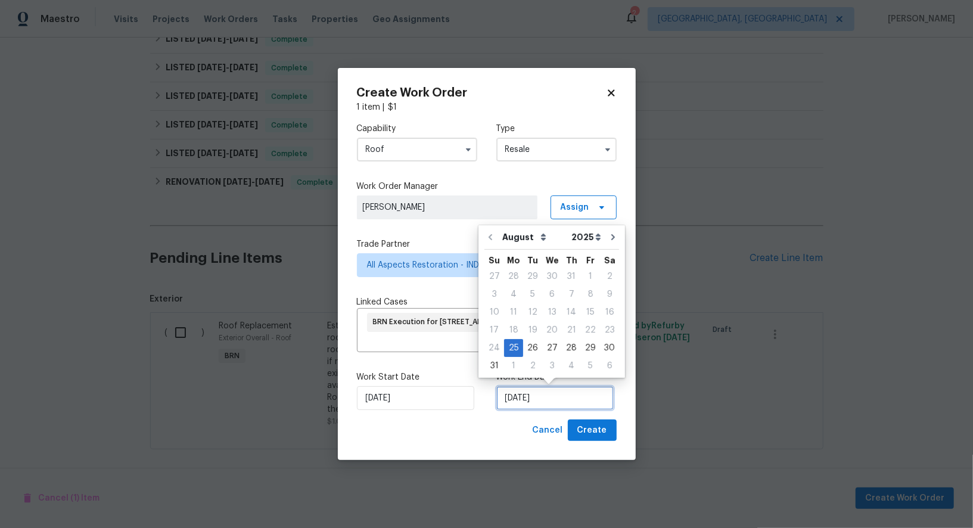
click at [530, 406] on input "[DATE]" at bounding box center [554, 398] width 117 height 24
click at [547, 352] on div "27" at bounding box center [552, 348] width 20 height 17
type input "[DATE]"
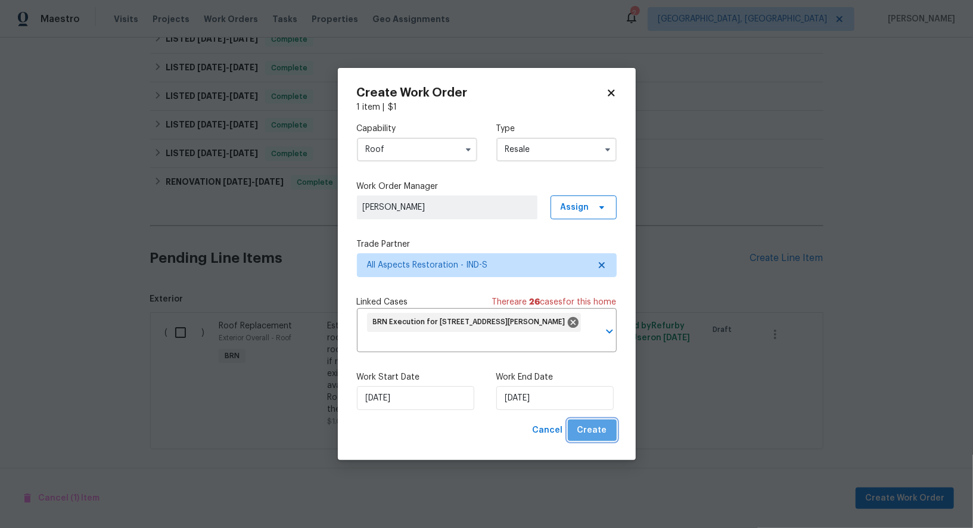
click at [596, 431] on span "Create" at bounding box center [592, 430] width 30 height 15
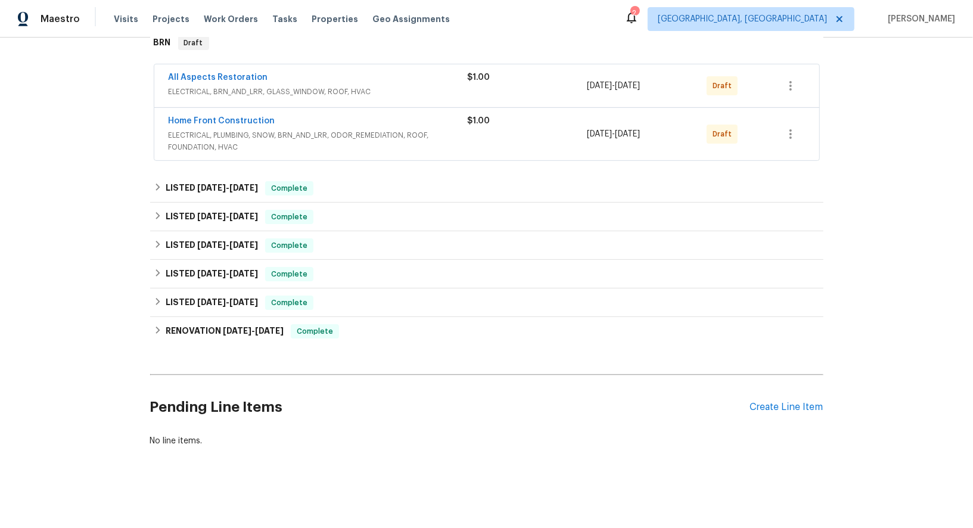
scroll to position [200, 0]
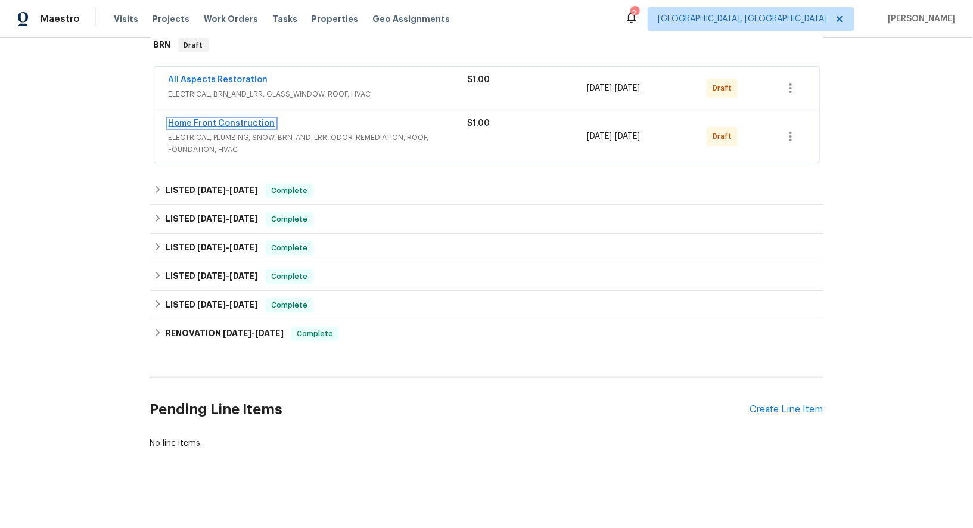
click at [223, 121] on link "Home Front Construction" at bounding box center [222, 123] width 107 height 8
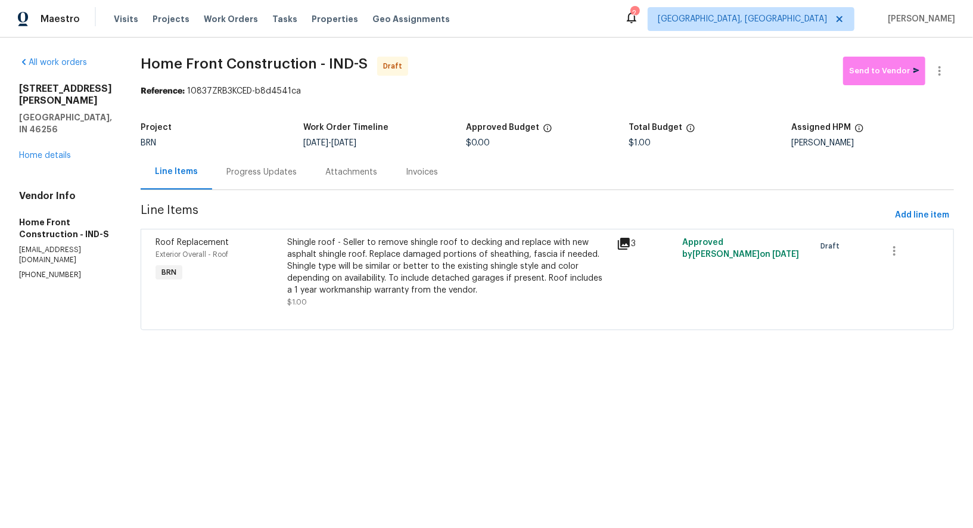
click at [296, 179] on div "Progress Updates" at bounding box center [261, 171] width 99 height 35
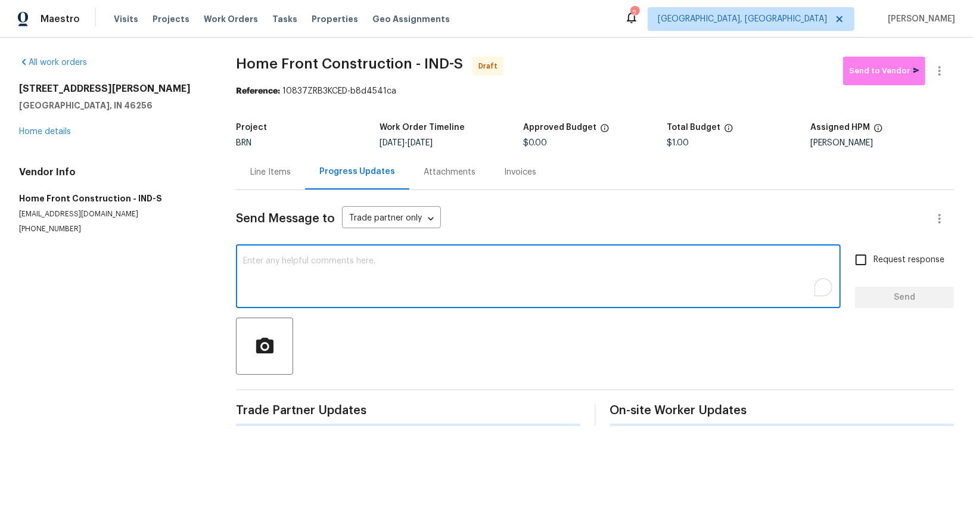
click at [397, 294] on textarea "To enrich screen reader interactions, please activate Accessibility in Grammarl…" at bounding box center [538, 278] width 590 height 42
paste textarea "Hi, I'm Padmapriya from Opendoor. Just wanted to check if you received the WO f…"
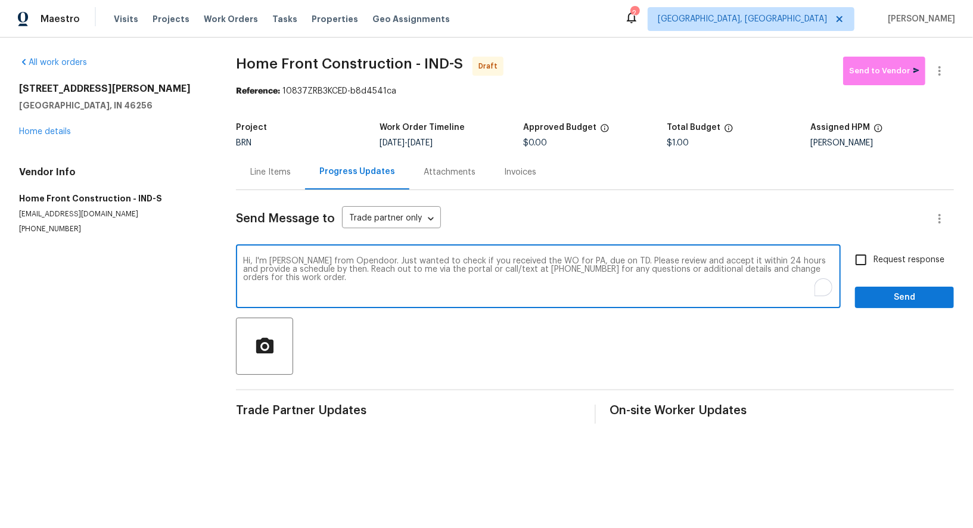
click at [583, 261] on textarea "Hi, I'm Padmapriya from Opendoor. Just wanted to check if you received the WO f…" at bounding box center [538, 278] width 590 height 42
paste textarea "9162 Hadway Dr, Indianapolis, IN 46256"
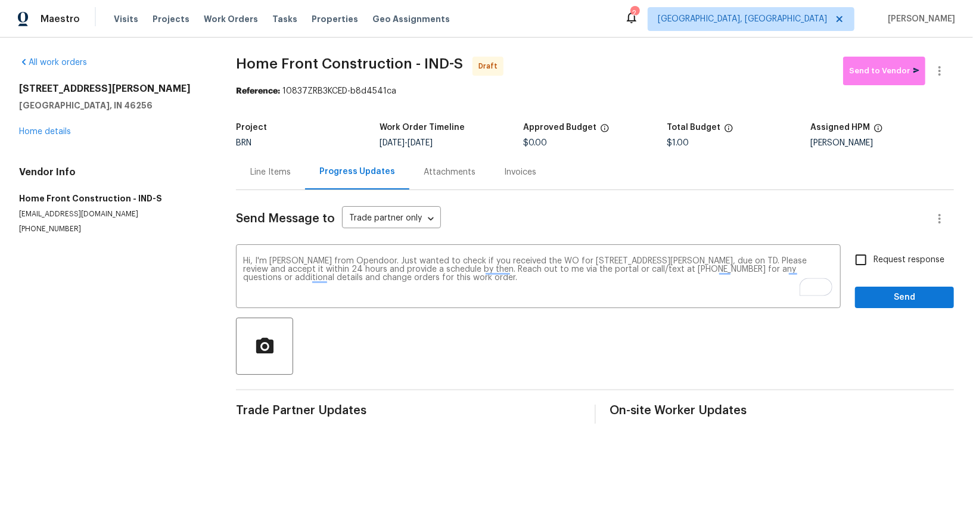
drag, startPoint x: 428, startPoint y: 141, endPoint x: 503, endPoint y: 141, distance: 74.5
click at [503, 141] on div "8/25/2025 - 8/27/2025" at bounding box center [452, 143] width 144 height 8
copy span "[DATE]"
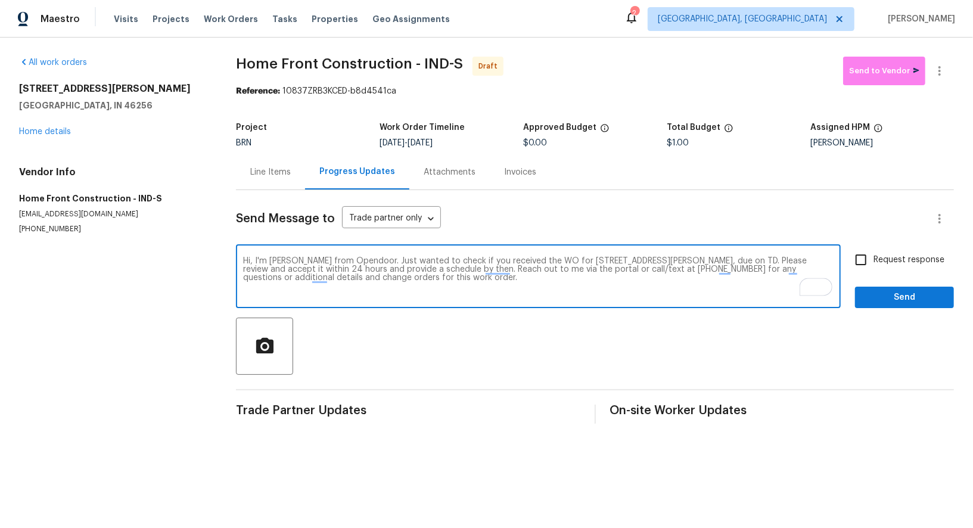
click at [767, 262] on textarea "Hi, I'm Padmapriya from Opendoor. Just wanted to check if you received the WO f…" at bounding box center [538, 278] width 590 height 42
paste textarea "[DATE]"
type textarea "Hi, I'm Padmapriya from Opendoor. Just wanted to check if you received the WO f…"
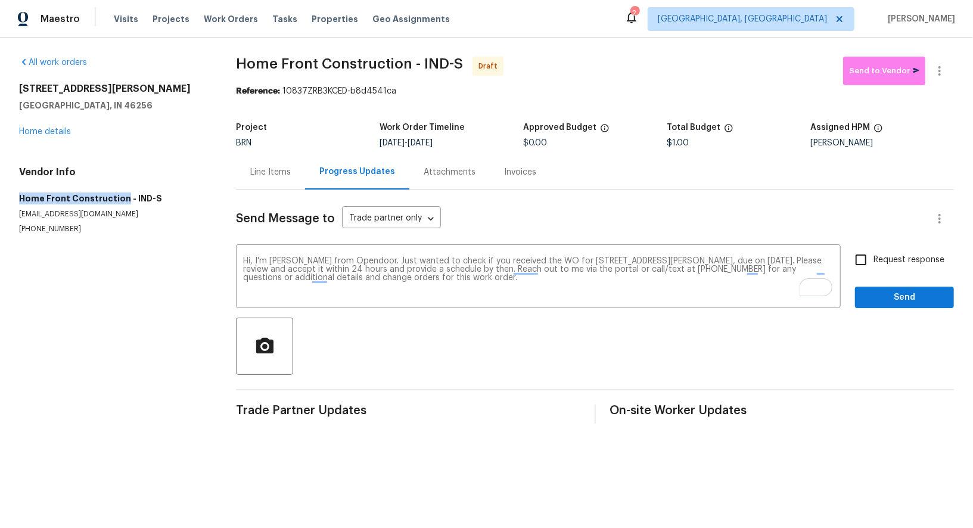
drag, startPoint x: 5, startPoint y: 196, endPoint x: 119, endPoint y: 196, distance: 114.4
click at [119, 196] on div "All work orders 9162 Hadway Dr Indianapolis, IN 46256 Home details Vendor Info …" at bounding box center [486, 240] width 973 height 405
copy h5 "Home Front Construction"
click at [705, 276] on textarea "Hi, I'm Padmapriya from Opendoor. Just wanted to check if you received the WO f…" at bounding box center [538, 278] width 590 height 42
click at [859, 263] on input "Request response" at bounding box center [860, 259] width 25 height 25
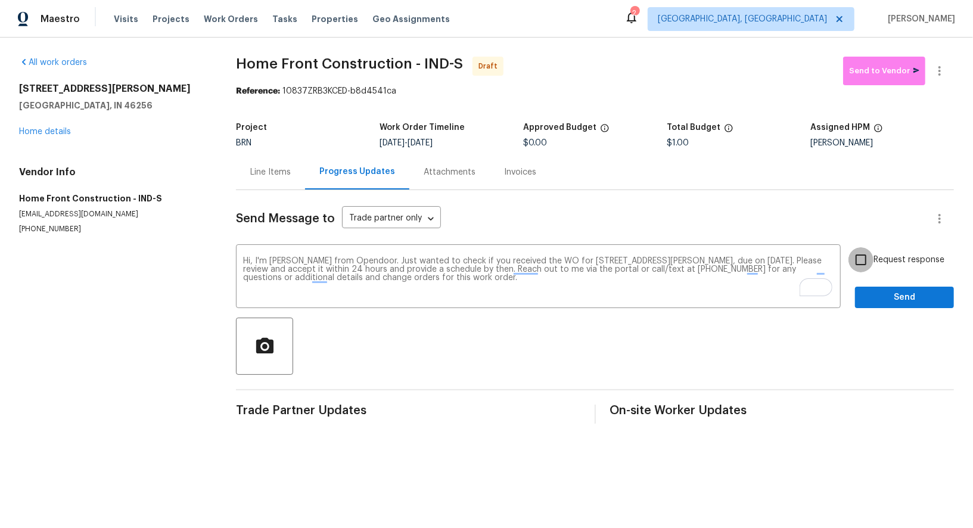
checkbox input "true"
click at [879, 295] on span "Send" at bounding box center [904, 297] width 80 height 15
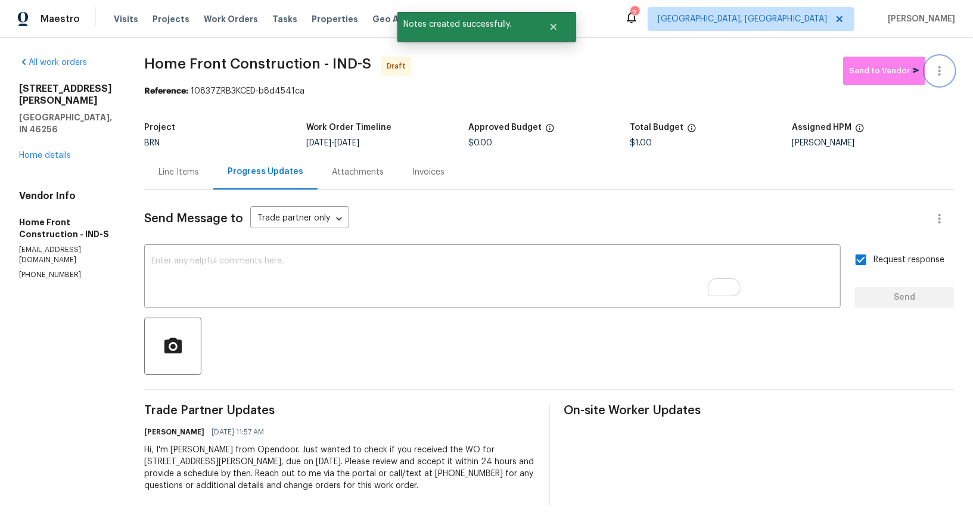
click at [944, 71] on icon "button" at bounding box center [939, 71] width 14 height 14
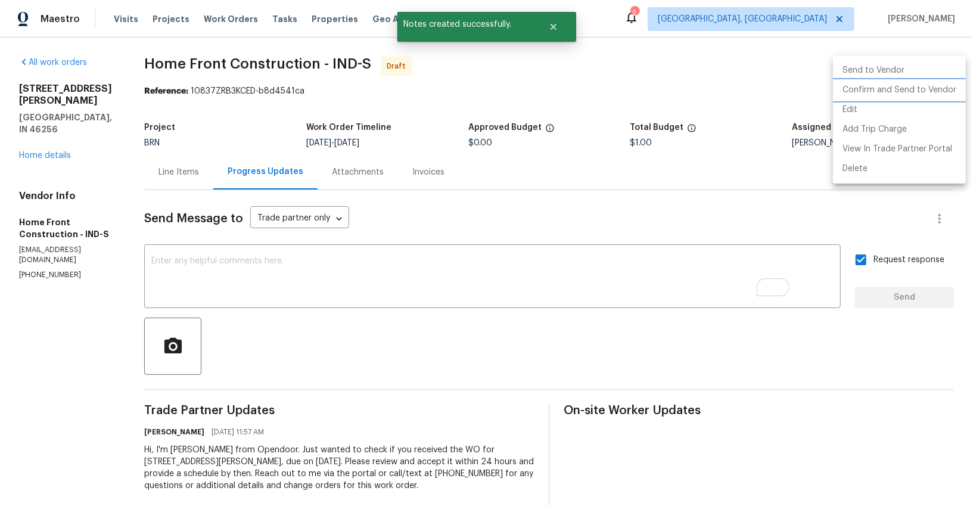
click at [915, 83] on li "Confirm and Send to Vendor" at bounding box center [899, 90] width 133 height 20
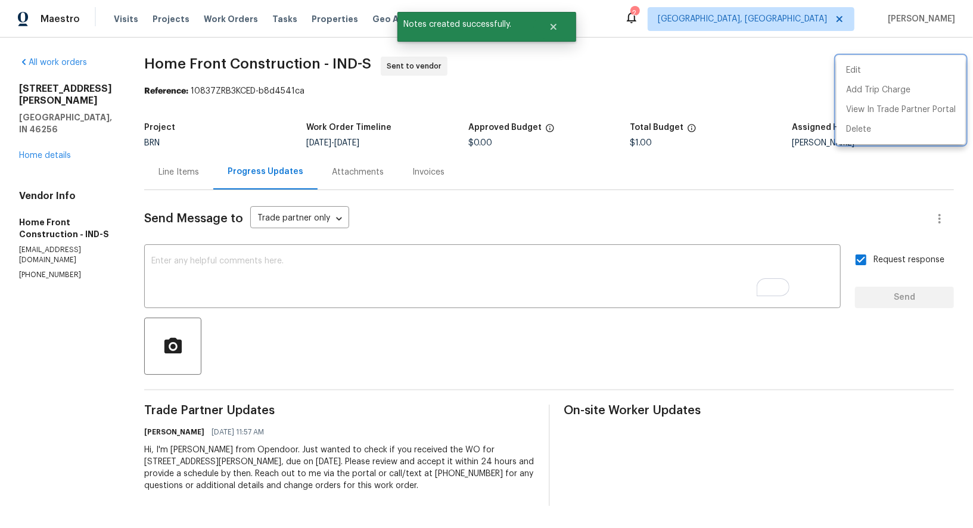
click at [54, 135] on div at bounding box center [486, 264] width 973 height 528
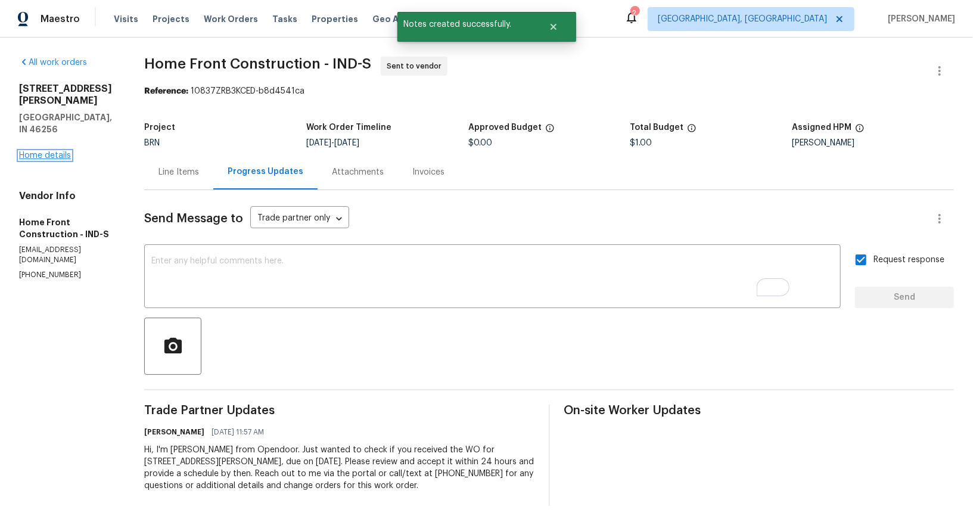
click at [48, 151] on link "Home details" at bounding box center [45, 155] width 52 height 8
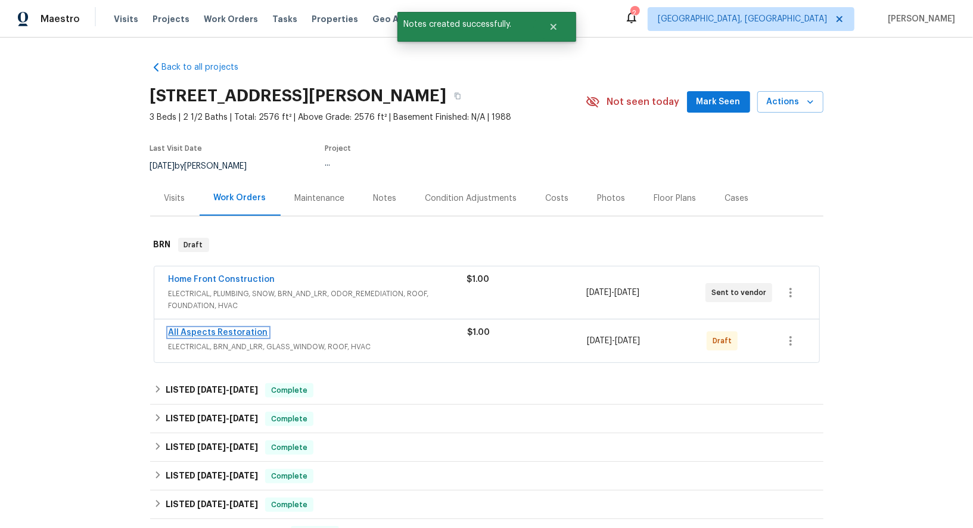
click at [219, 331] on link "All Aspects Restoration" at bounding box center [218, 332] width 99 height 8
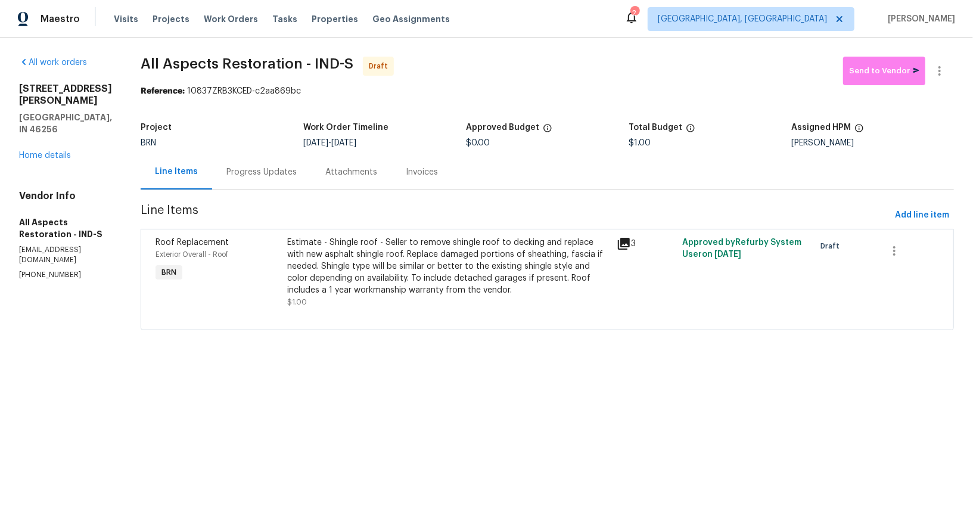
click at [280, 181] on div "Progress Updates" at bounding box center [261, 171] width 99 height 35
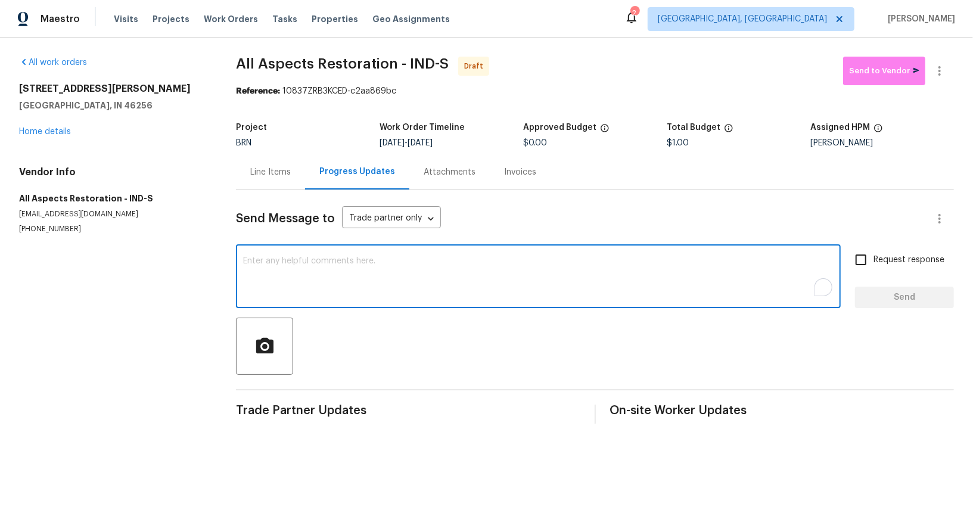
click at [373, 292] on textarea "To enrich screen reader interactions, please activate Accessibility in Grammarl…" at bounding box center [538, 278] width 590 height 42
paste textarea "Hi, I'm Padmapriya from Opendoor. Just wanted to check if you received the WO f…"
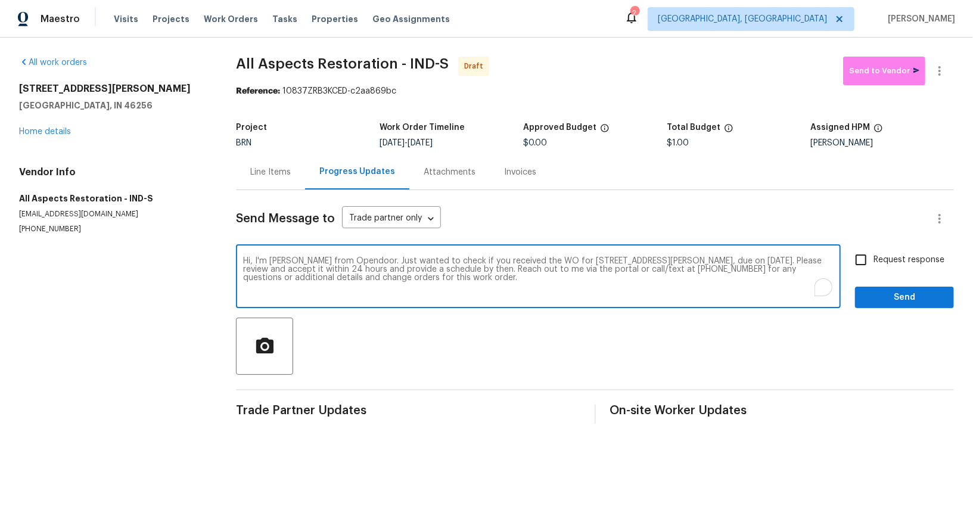
type textarea "Hi, I'm Padmapriya from Opendoor. Just wanted to check if you received the WO f…"
click at [871, 258] on input "Request response" at bounding box center [860, 259] width 25 height 25
checkbox input "true"
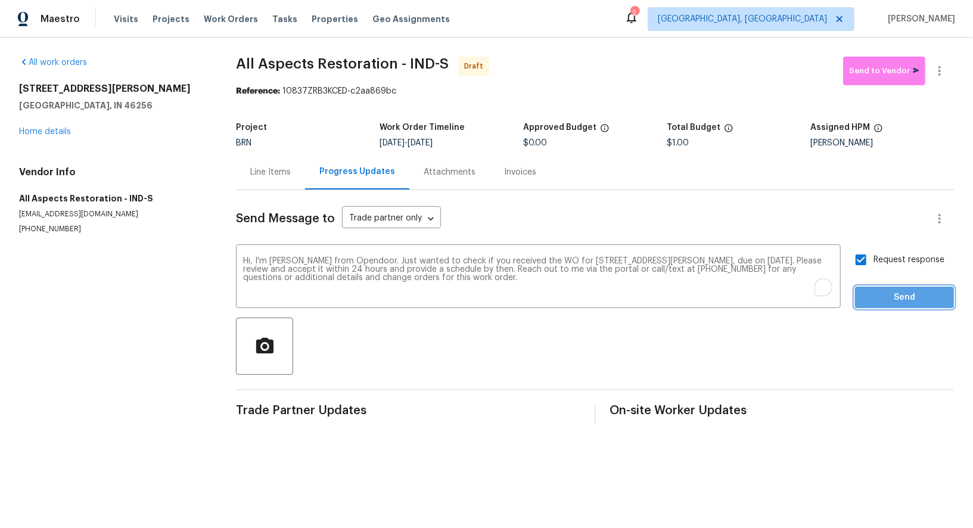
click at [882, 298] on span "Send" at bounding box center [904, 297] width 80 height 15
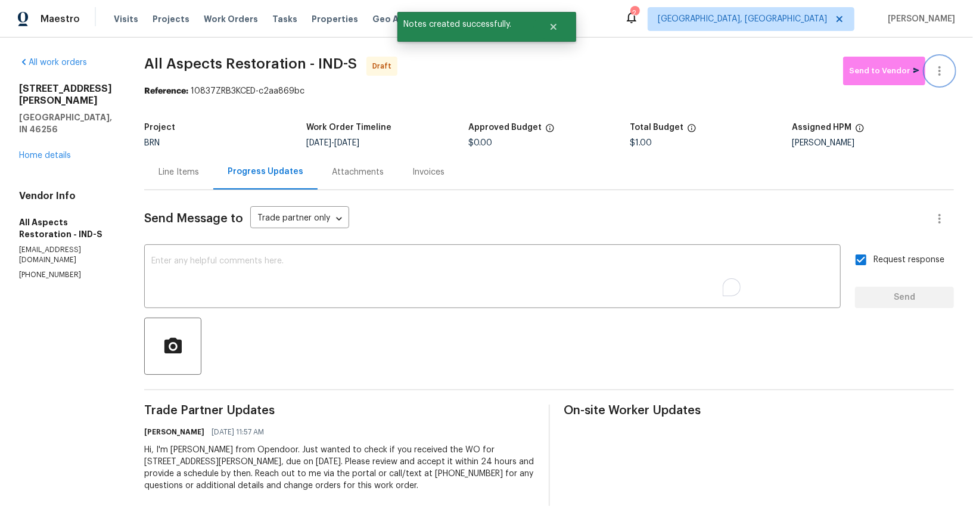
click at [943, 71] on icon "button" at bounding box center [939, 71] width 14 height 14
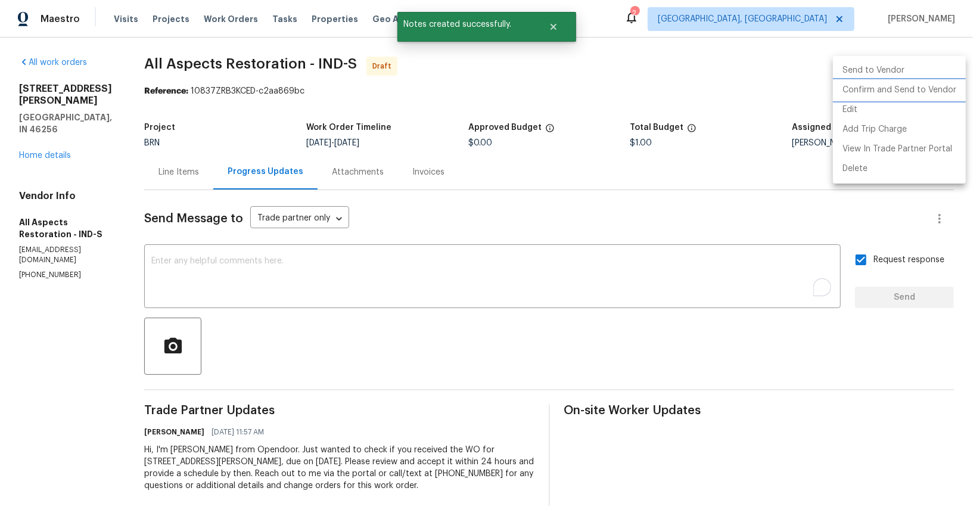
click at [915, 88] on li "Confirm and Send to Vendor" at bounding box center [899, 90] width 133 height 20
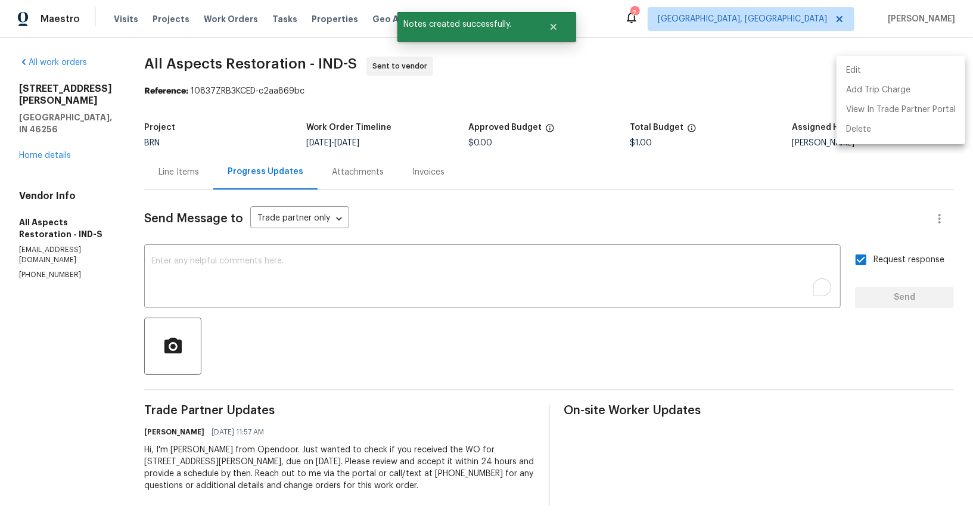
click at [234, 276] on div at bounding box center [486, 264] width 973 height 528
click at [234, 276] on div "Edit Add Trip Charge View In Trade Partner Portal Delete" at bounding box center [486, 264] width 973 height 528
click at [234, 276] on textarea "To enrich screen reader interactions, please activate Accessibility in Grammarl…" at bounding box center [492, 278] width 682 height 42
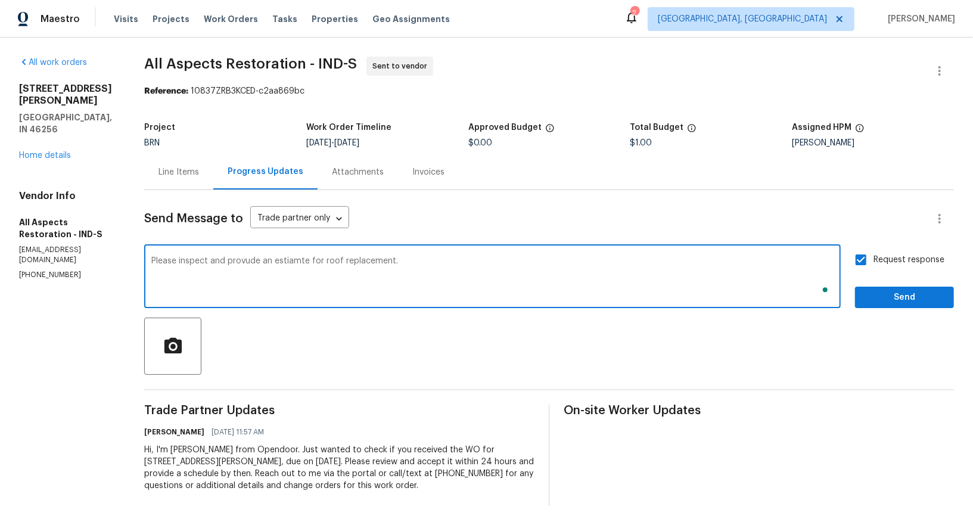
type textarea "Please inspect and provude an estiamte for roof replacement."
click at [250, 263] on textarea "Please inspect and provude an estiamte for roof replacement." at bounding box center [492, 278] width 682 height 42
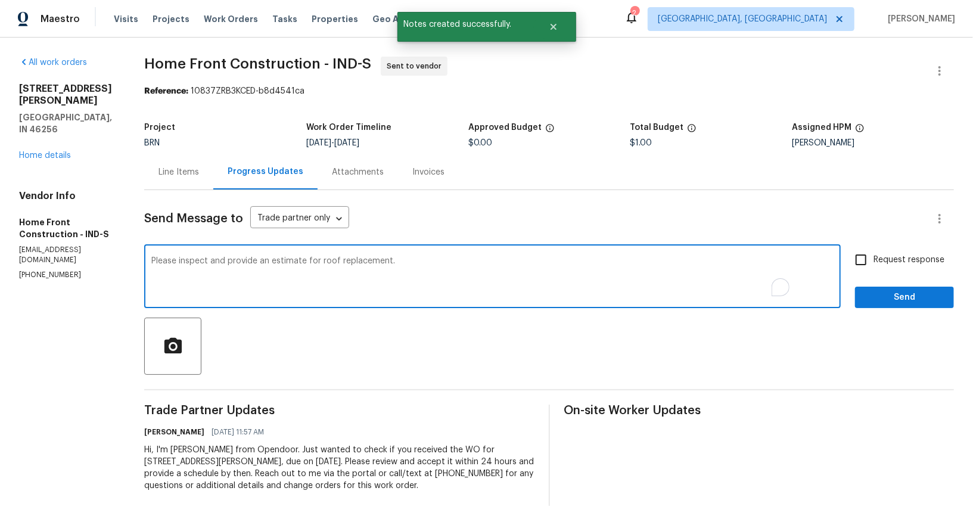
type textarea "Please inspect and provide an estimate for roof replacement."
click at [867, 262] on input "Request response" at bounding box center [860, 259] width 25 height 25
checkbox input "true"
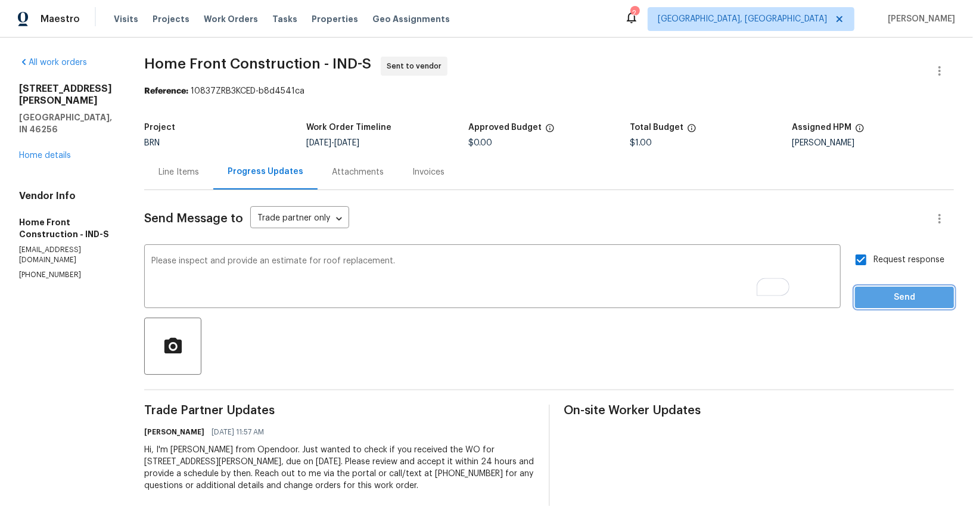
click at [876, 291] on span "Send" at bounding box center [904, 297] width 80 height 15
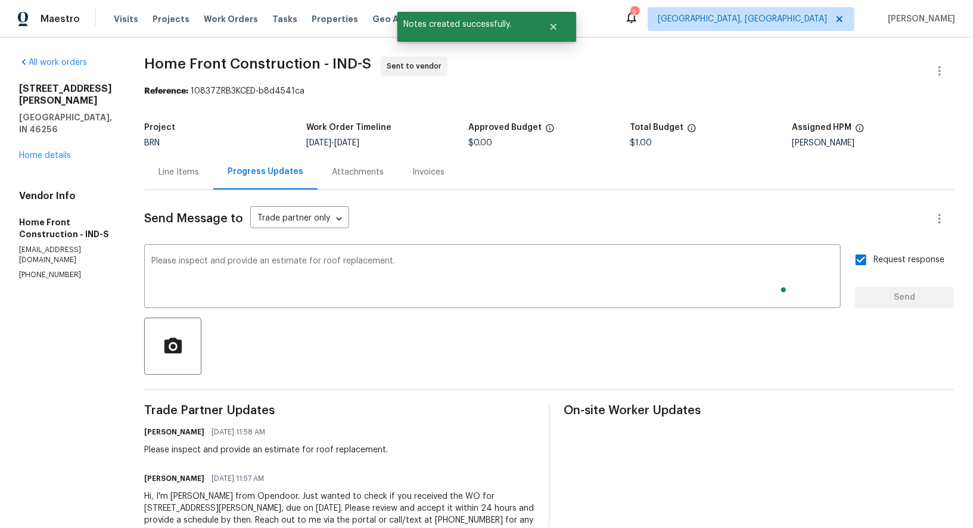
click at [213, 171] on div "Line Items" at bounding box center [178, 171] width 69 height 35
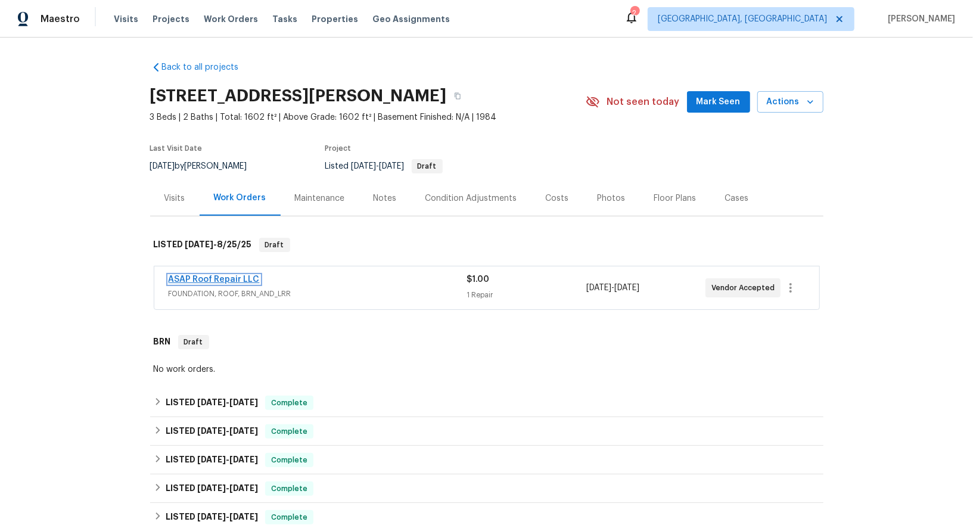
click at [244, 279] on link "ASAP Roof Repair LLC" at bounding box center [214, 279] width 91 height 8
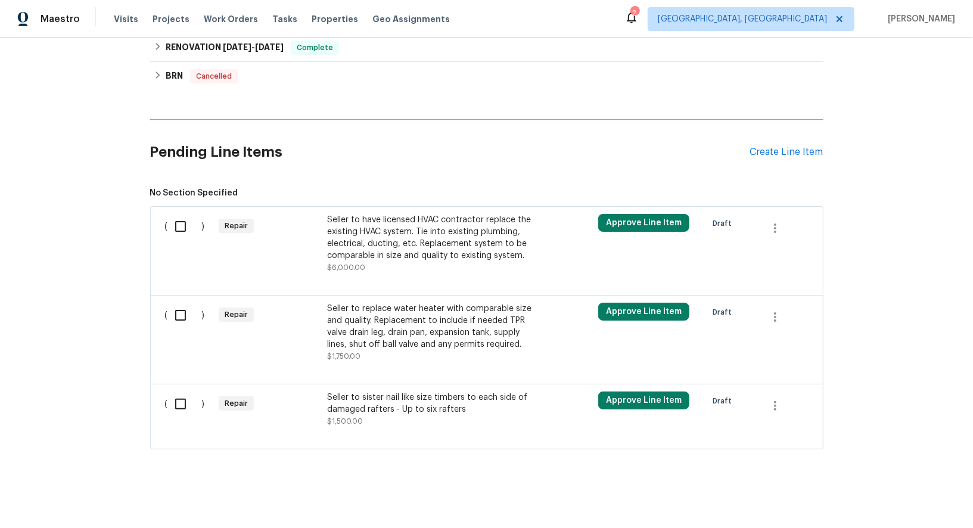
click at [366, 239] on div "Seller to have licensed HVAC contractor replace the existing HVAC system. Tie i…" at bounding box center [432, 238] width 210 height 48
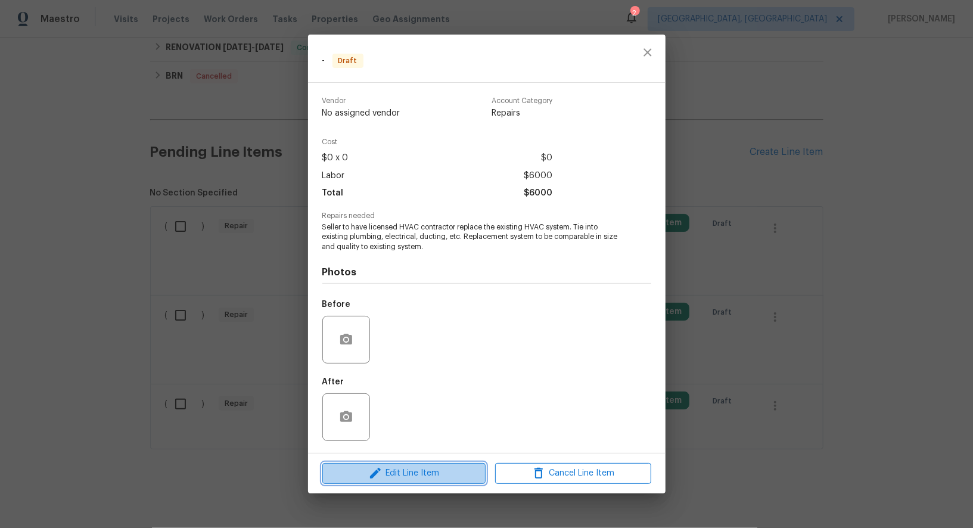
click at [433, 472] on span "Edit Line Item" at bounding box center [404, 473] width 156 height 15
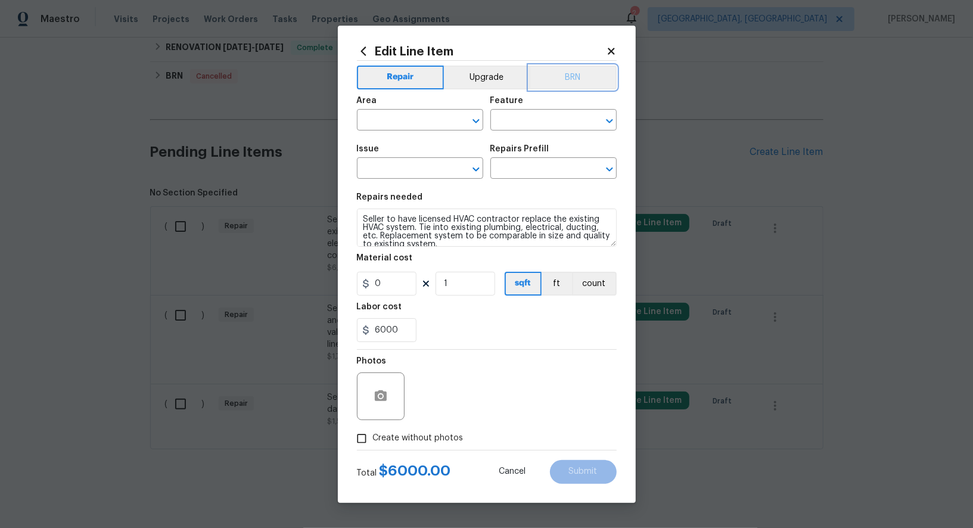
click at [561, 84] on button "BRN" at bounding box center [573, 78] width 88 height 24
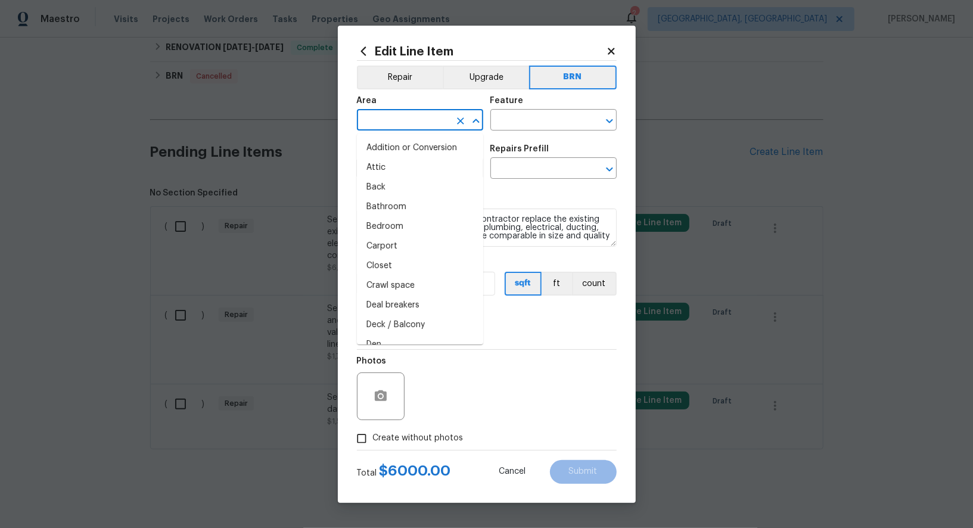
click at [409, 126] on input "text" at bounding box center [403, 121] width 93 height 18
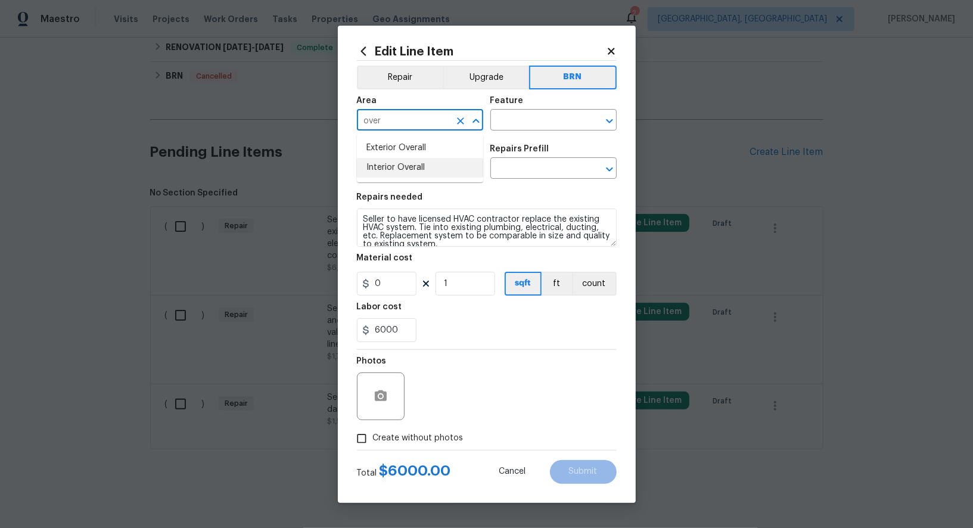
click at [411, 168] on li "Interior Overall" at bounding box center [420, 168] width 126 height 20
type input "Interior Overall"
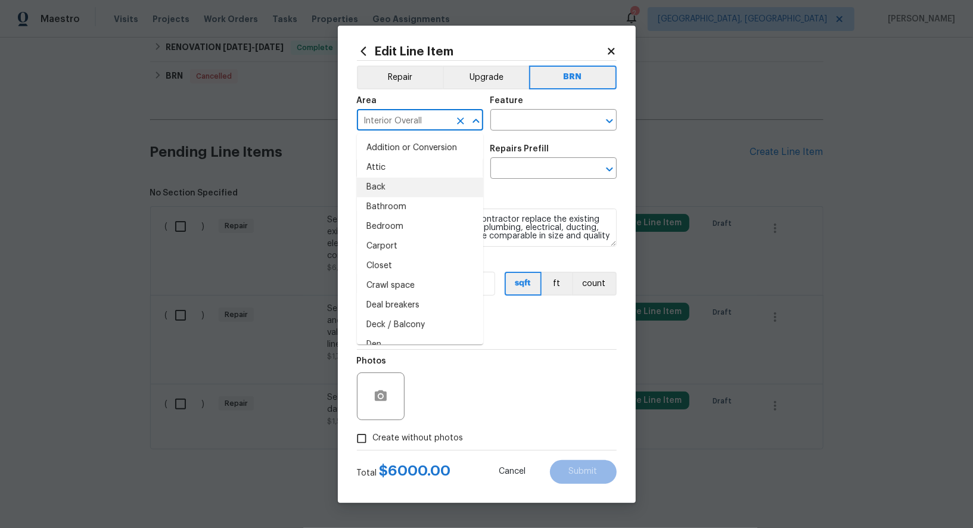
scroll to position [477, 0]
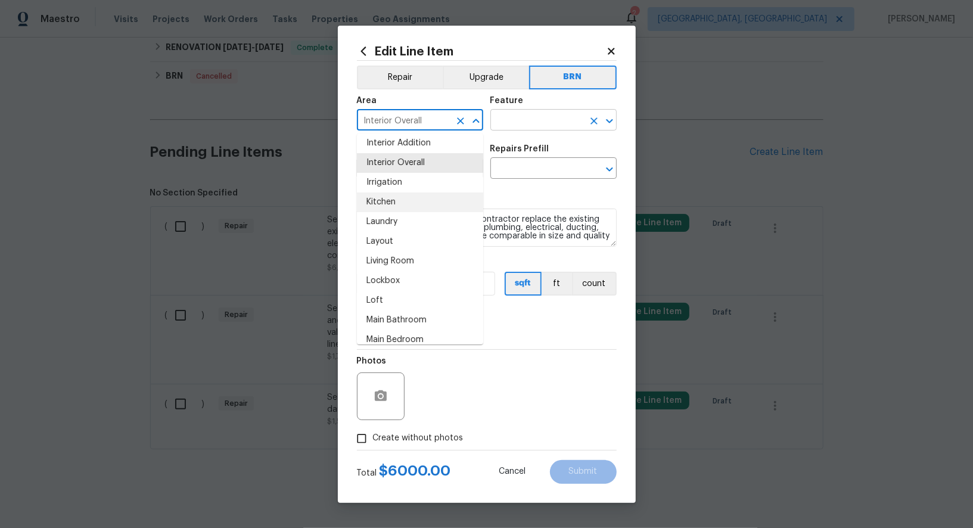
click at [521, 125] on input "text" at bounding box center [536, 121] width 93 height 18
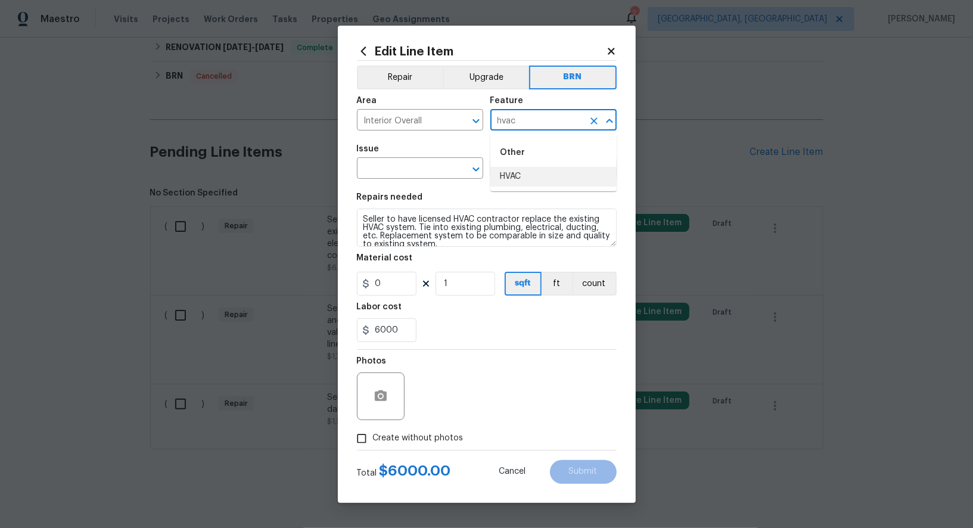
click at [524, 179] on li "HVAC" at bounding box center [553, 177] width 126 height 20
type input "HVAC"
click at [419, 160] on input "text" at bounding box center [403, 169] width 93 height 18
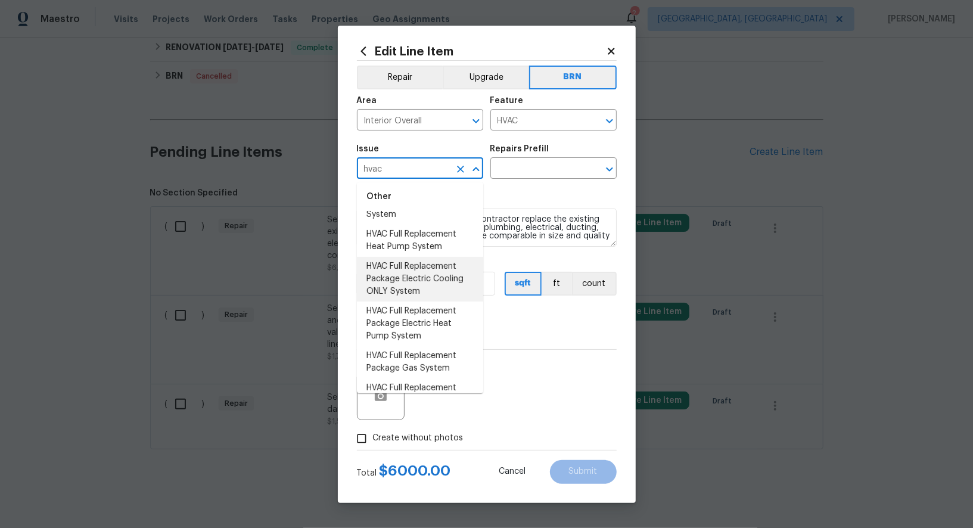
scroll to position [86, 0]
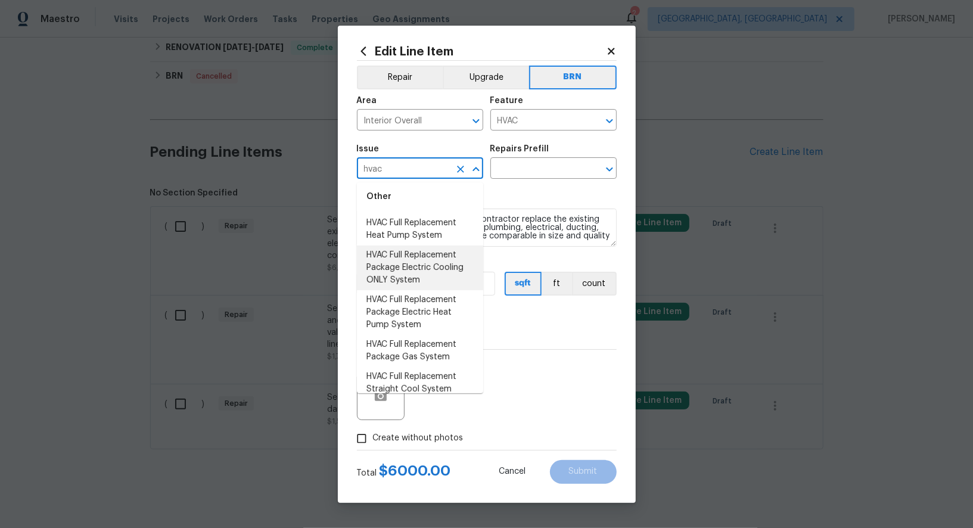
type input "hvac"
click at [532, 225] on textarea "Seller to have licensed HVAC contractor replace the existing HVAC system. Tie i…" at bounding box center [487, 228] width 260 height 38
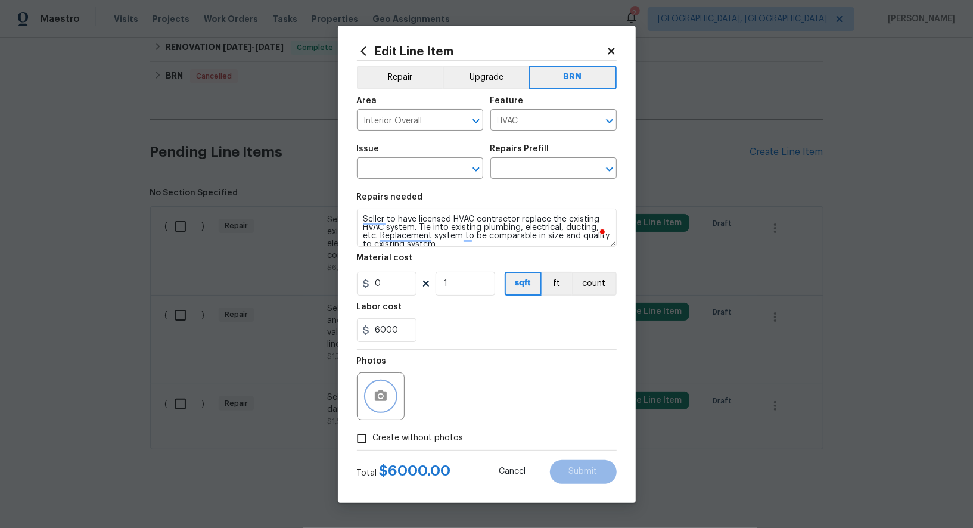
click at [387, 393] on button "button" at bounding box center [380, 396] width 29 height 29
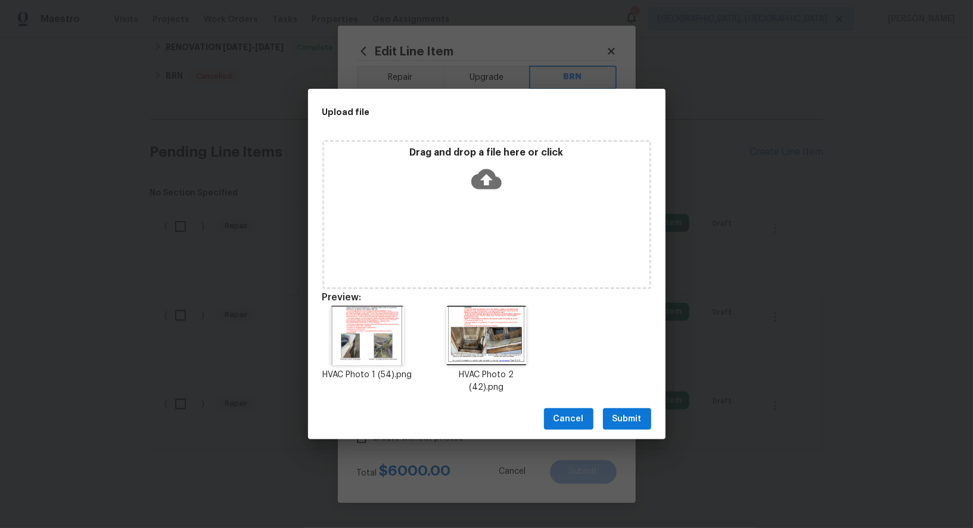
click at [618, 416] on span "Submit" at bounding box center [626, 419] width 29 height 15
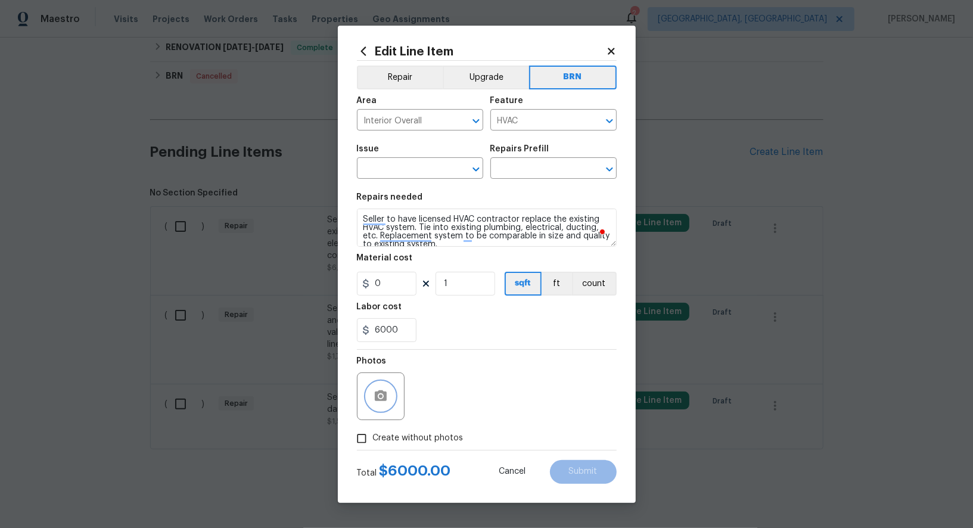
scroll to position [8, 0]
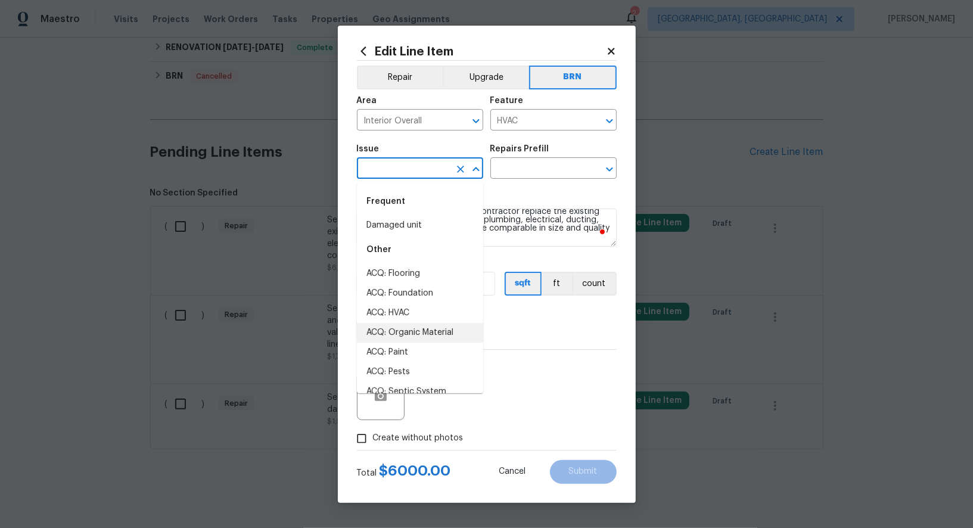
click at [413, 171] on input "text" at bounding box center [403, 169] width 93 height 18
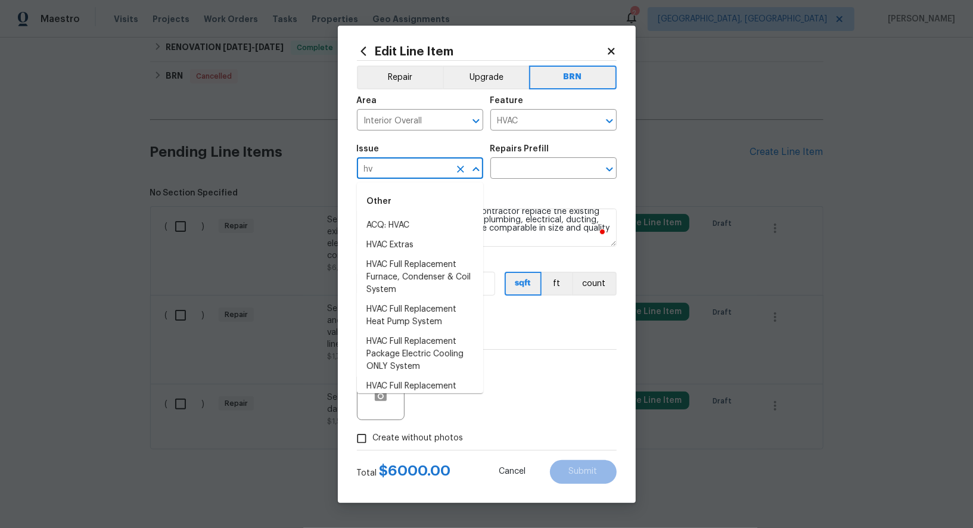
type input "hva"
type input "c"
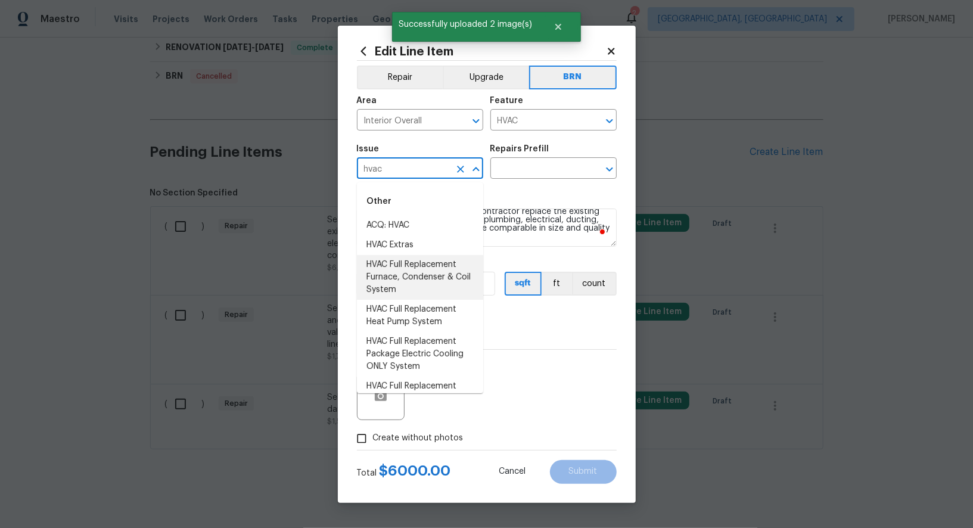
click at [421, 268] on li "HVAC Full Replacement Furnace, Condenser & Coil System" at bounding box center [420, 277] width 126 height 45
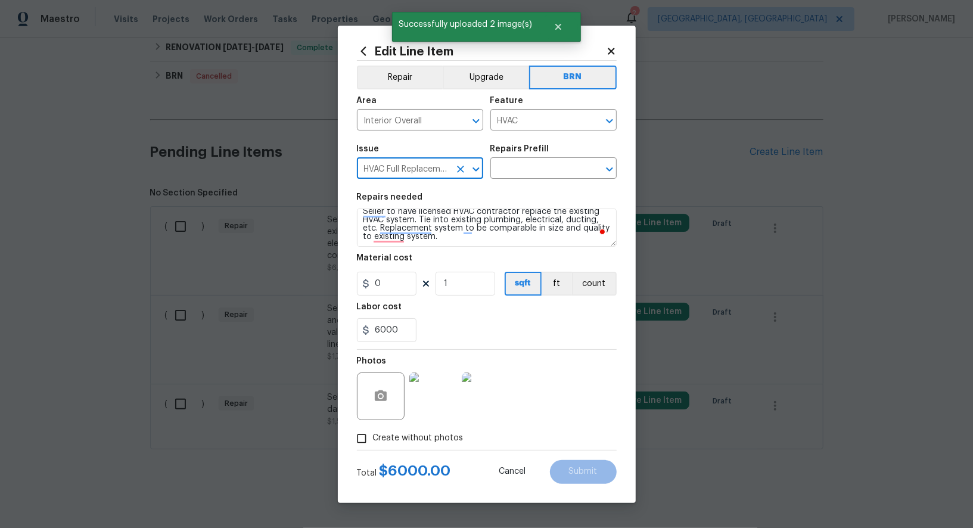
type input "HVAC Full Replacement Furnace, Condenser & Coil System"
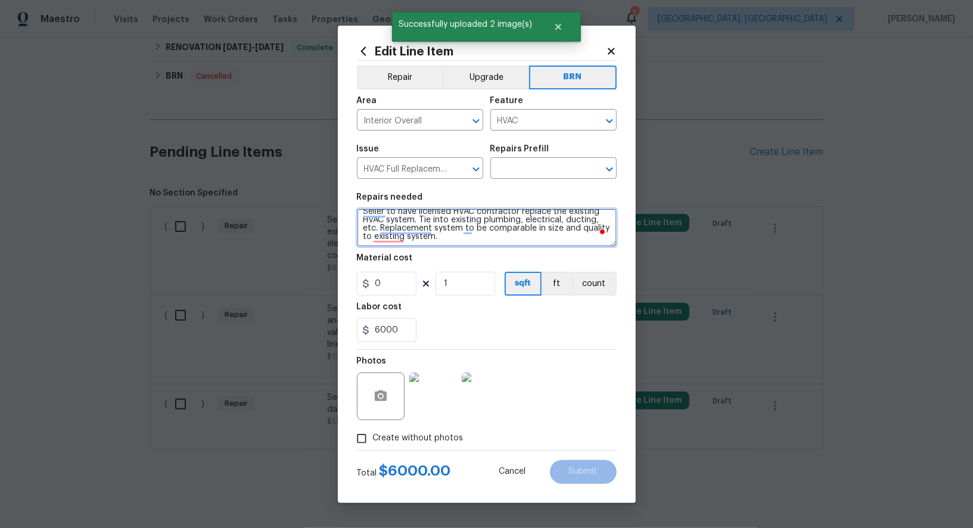
click at [465, 234] on textarea "Seller to have licensed HVAC contractor replace the existing HVAC system. Tie i…" at bounding box center [487, 228] width 260 height 38
click at [520, 175] on input "text" at bounding box center [536, 169] width 93 height 18
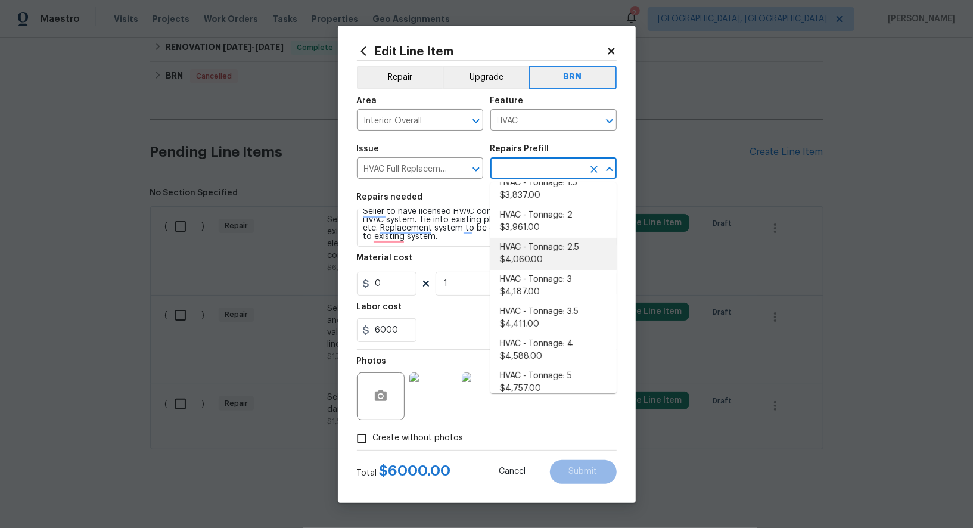
scroll to position [17, 0]
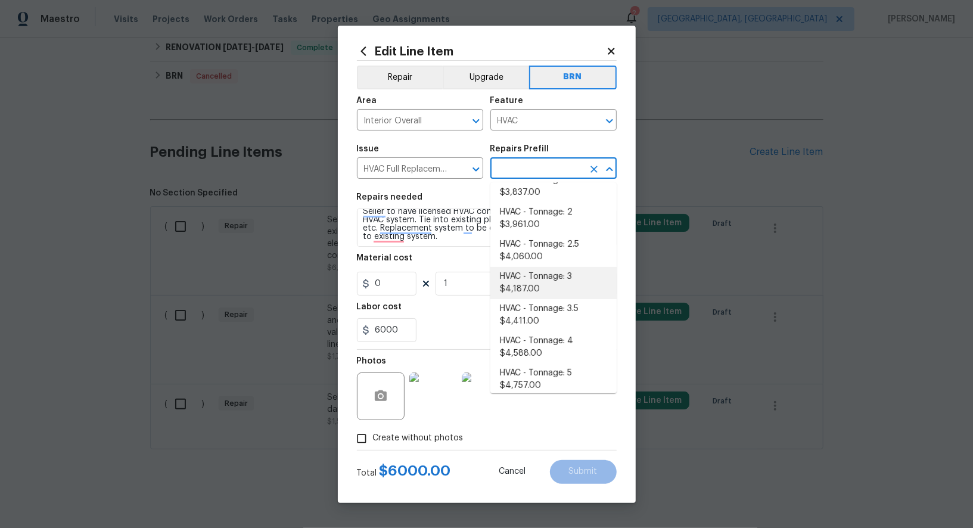
click at [546, 285] on li "HVAC - Tonnage: 3 $4,187.00" at bounding box center [553, 283] width 126 height 32
type input "HVAC - Tonnage: 3 $4,187.00"
type textarea "Replace 3 Ton Furnace, Condenser & Coil System. SEER2 14.3 Gas Split System Mat…"
type input "4187"
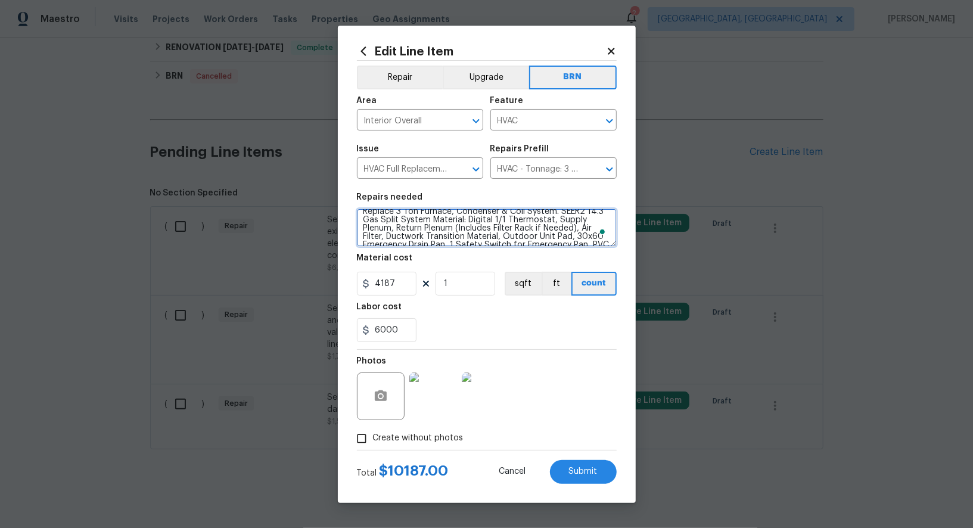
click at [480, 232] on textarea "Replace 3 Ton Furnace, Condenser & Coil System. SEER2 14.3 Gas Split System Mat…" at bounding box center [487, 228] width 260 height 38
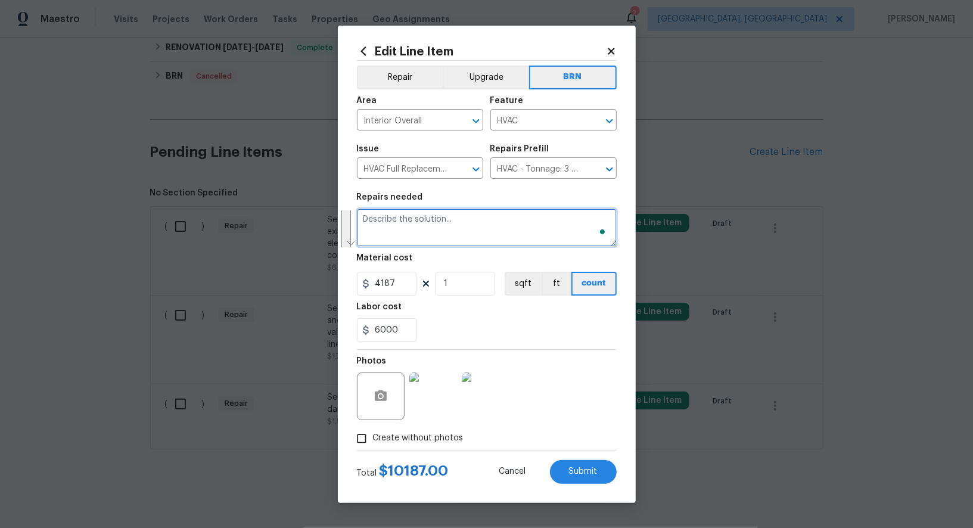
scroll to position [0, 0]
paste textarea "Seller to have licensed HVAC contractor replace the existing HVAC system. Tie i…"
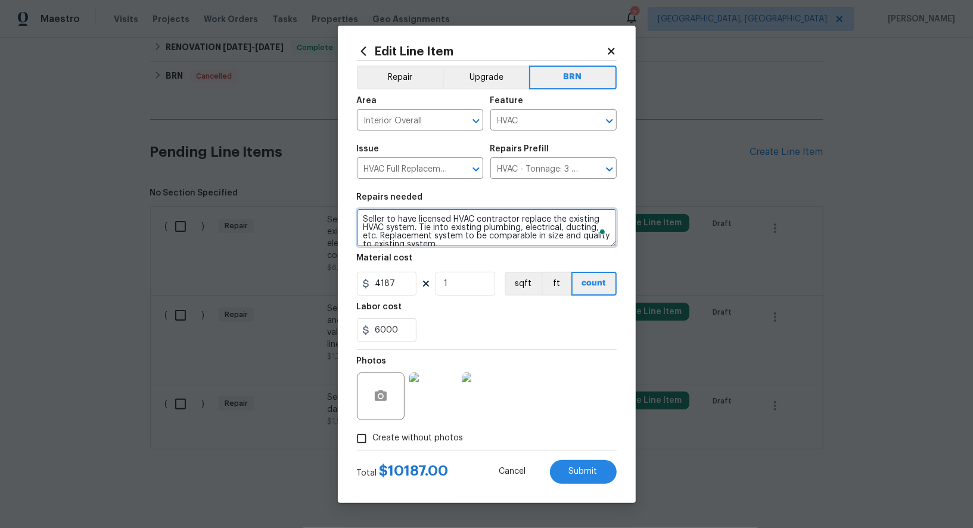
scroll to position [2, 0]
type textarea "Seller to have licensed HVAC contractor replace the existing HVAC system. Tie i…"
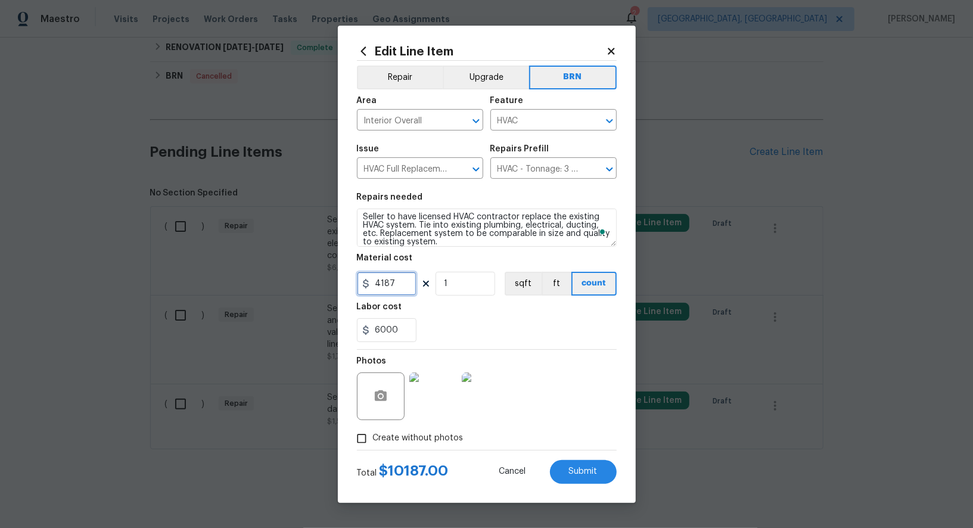
click at [393, 290] on input "4187" at bounding box center [387, 284] width 60 height 24
type input "0"
click at [402, 340] on input "6000" at bounding box center [387, 330] width 60 height 24
type input "1"
click at [573, 477] on button "Submit" at bounding box center [583, 472] width 67 height 24
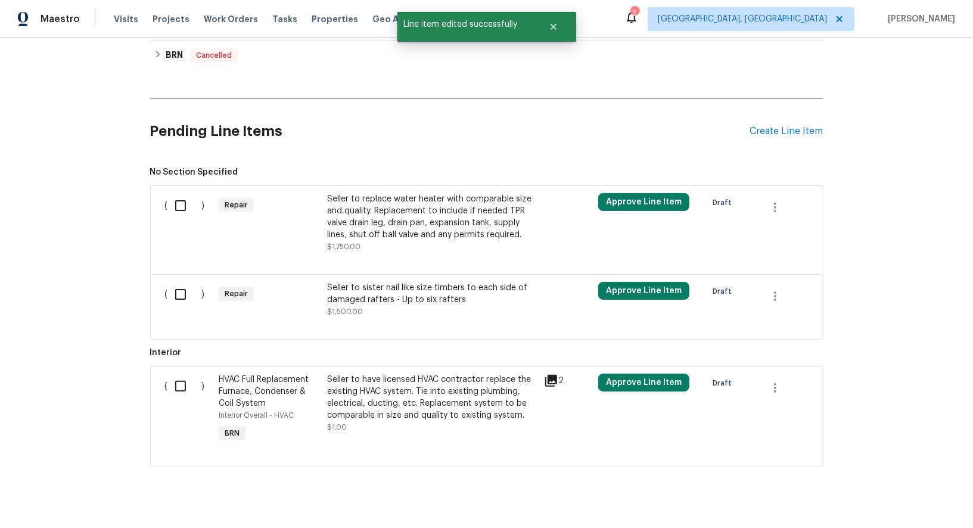
scroll to position [589, 0]
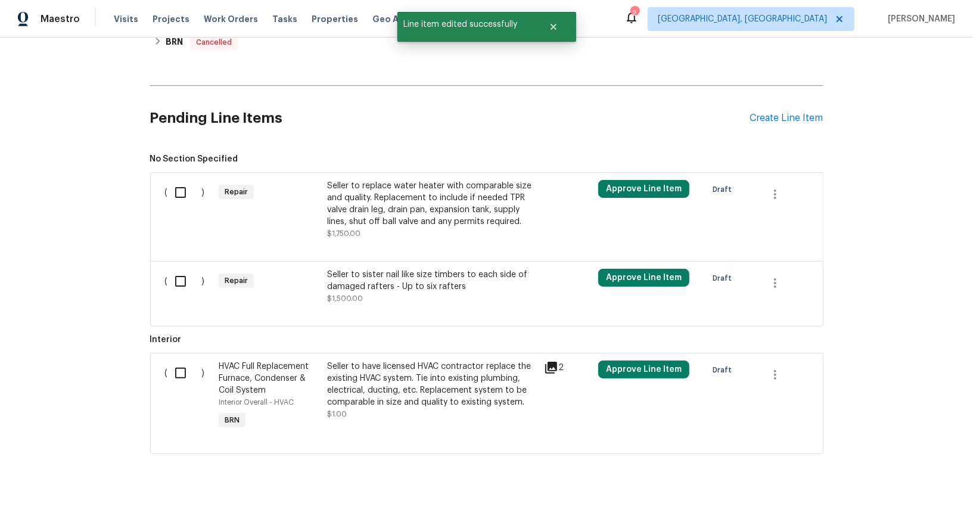
click at [368, 226] on div "Seller to replace water heater with comparable size and quality. Replacement to…" at bounding box center [432, 210] width 210 height 60
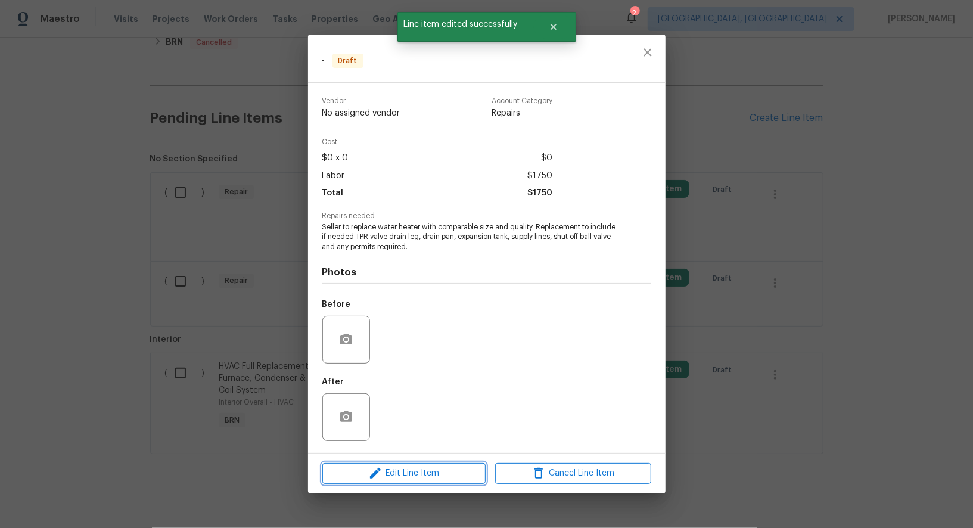
click at [407, 471] on span "Edit Line Item" at bounding box center [404, 473] width 156 height 15
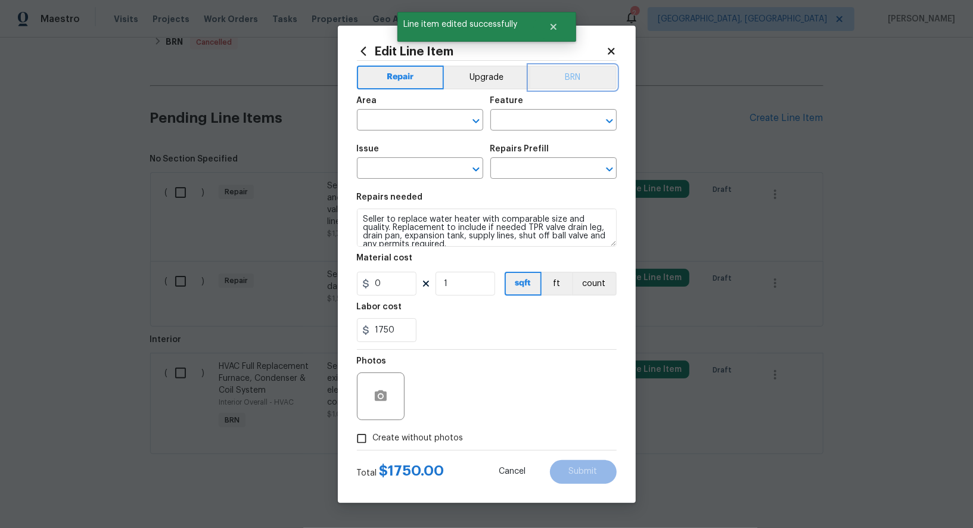
click at [581, 69] on button "BRN" at bounding box center [573, 78] width 88 height 24
click at [406, 130] on input "text" at bounding box center [403, 121] width 93 height 18
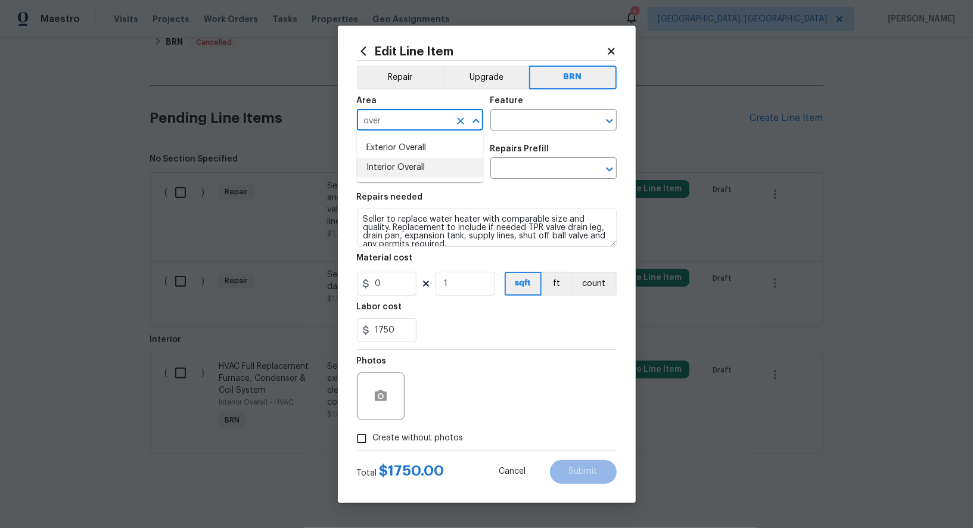
click at [419, 181] on ul "Exterior Overall Interior Overall" at bounding box center [420, 157] width 126 height 49
click at [419, 172] on li "Interior Overall" at bounding box center [420, 168] width 126 height 20
type input "Interior Overall"
click at [515, 116] on input "text" at bounding box center [536, 121] width 93 height 18
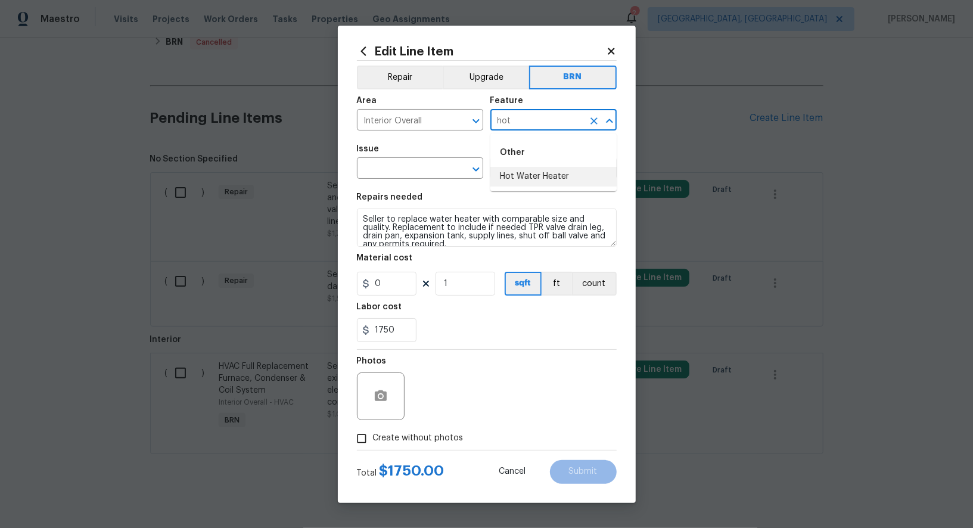
click at [509, 180] on li "Hot Water Heater" at bounding box center [553, 177] width 126 height 20
type input "Hot Water Heater"
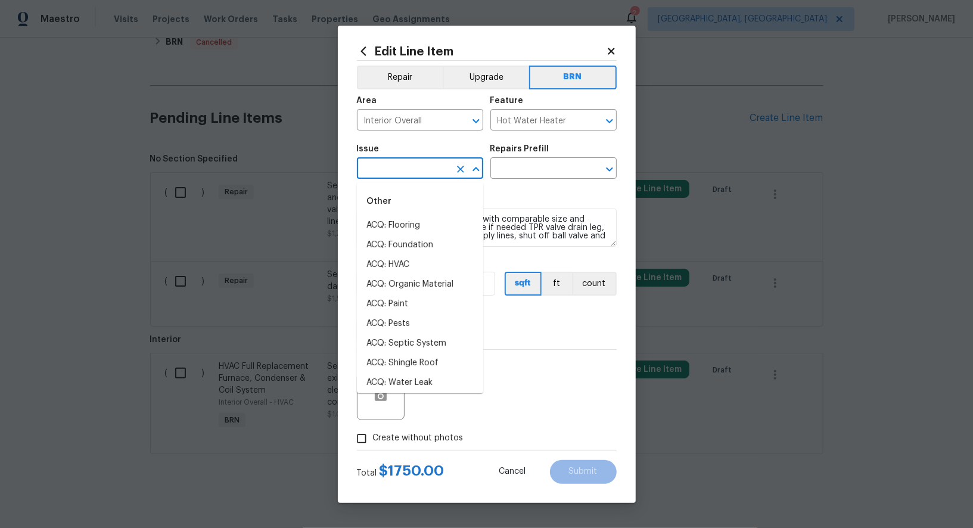
click at [428, 176] on input "text" at bounding box center [403, 169] width 93 height 18
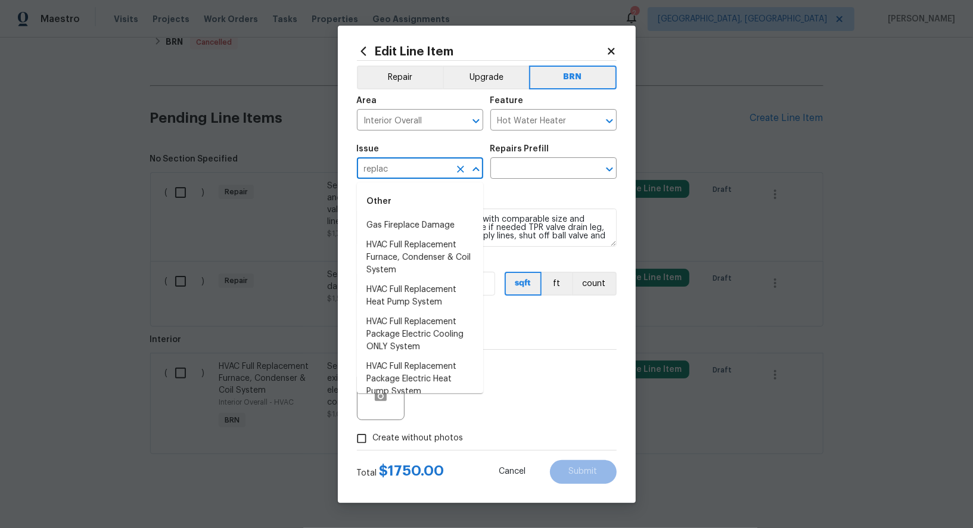
type input "replace"
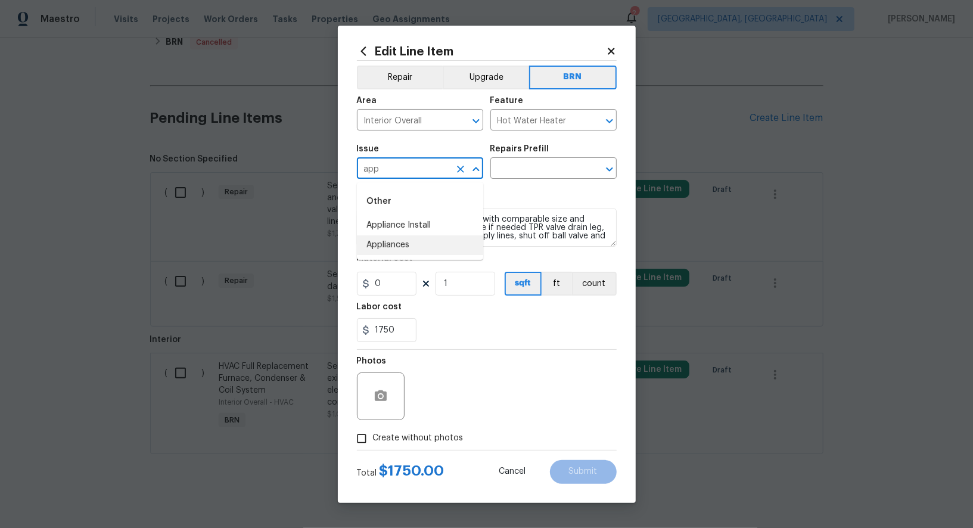
click at [396, 245] on li "Appliances" at bounding box center [420, 245] width 126 height 20
type input "Appliances"
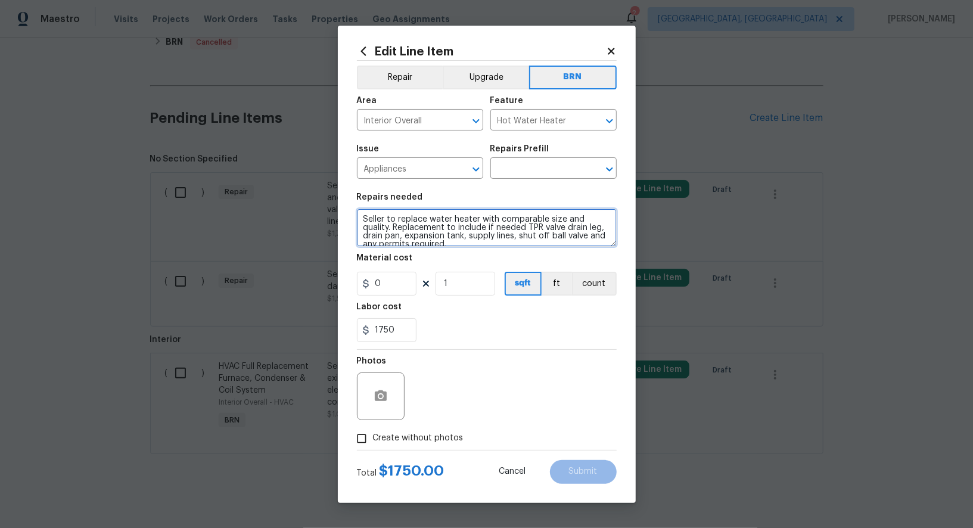
click at [455, 231] on textarea "Seller to replace water heater with comparable size and quality. Replacement to…" at bounding box center [487, 228] width 260 height 38
click at [520, 175] on input "text" at bounding box center [536, 169] width 93 height 18
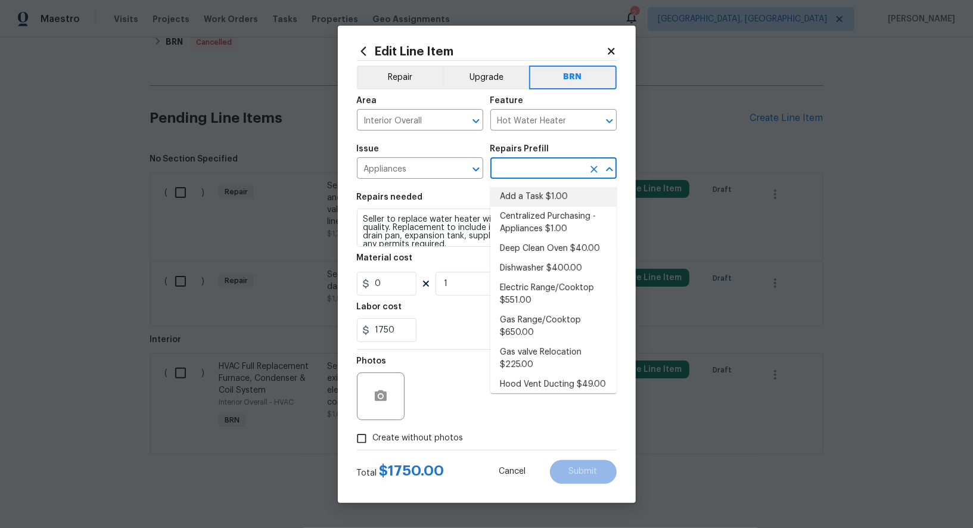
click at [528, 191] on li "Add a Task $1.00" at bounding box center [553, 197] width 126 height 20
type input "Appliances"
type input "Add a Task $1.00"
type textarea "HPM to detail"
type input "1"
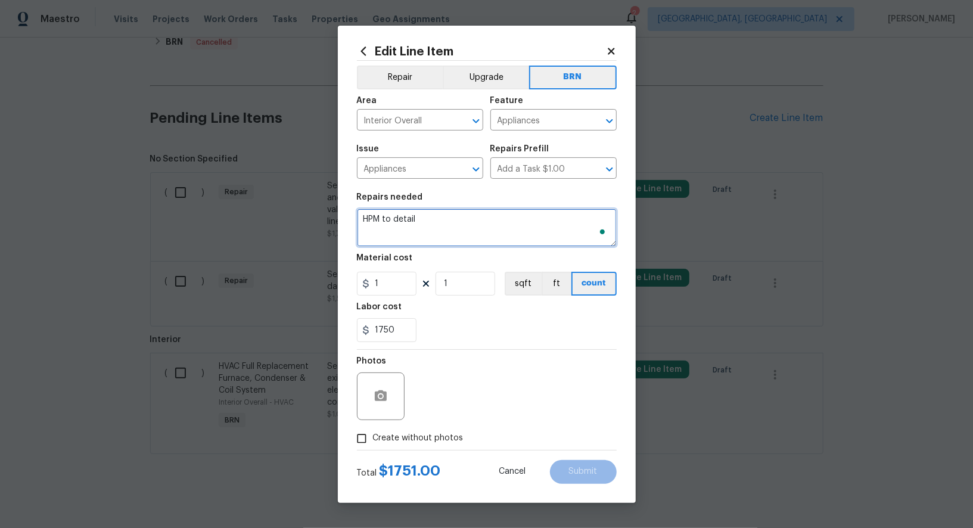
click at [478, 232] on textarea "HPM to detail" at bounding box center [487, 228] width 260 height 38
paste textarea "Seller to replace water heater with comparable size and quality. Replacement to…"
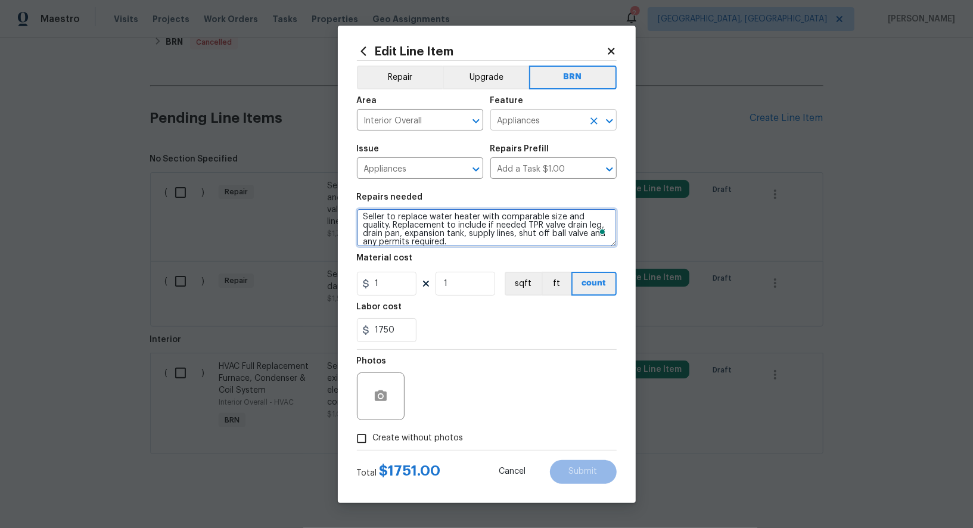
scroll to position [2, 0]
click at [591, 119] on icon "Clear" at bounding box center [594, 121] width 12 height 12
type textarea "Seller to replace water heater with comparable size and quality. Replacement to…"
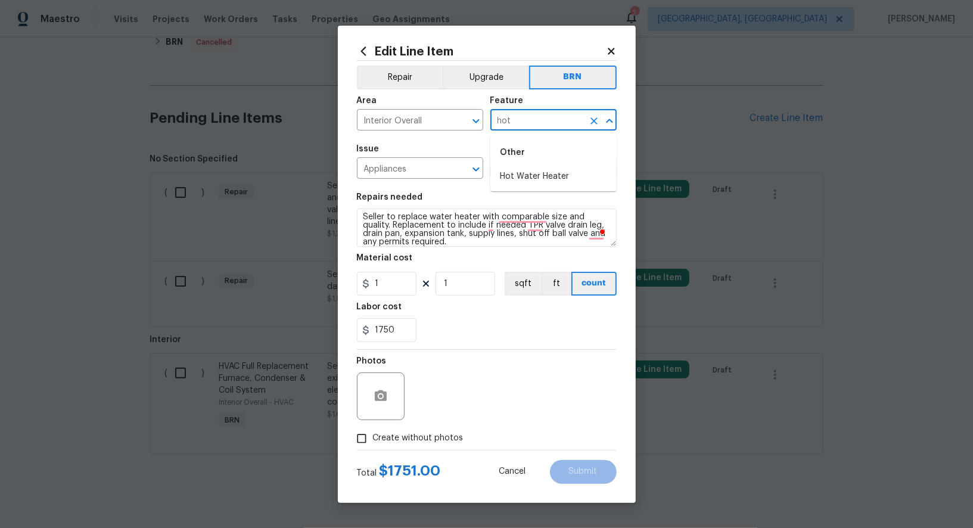
click at [580, 166] on div "Other" at bounding box center [553, 152] width 126 height 29
click at [561, 175] on li "Hot Water Heater" at bounding box center [553, 177] width 126 height 20
click at [462, 169] on icon "Clear" at bounding box center [460, 169] width 7 height 7
type input "Hot Water Heater"
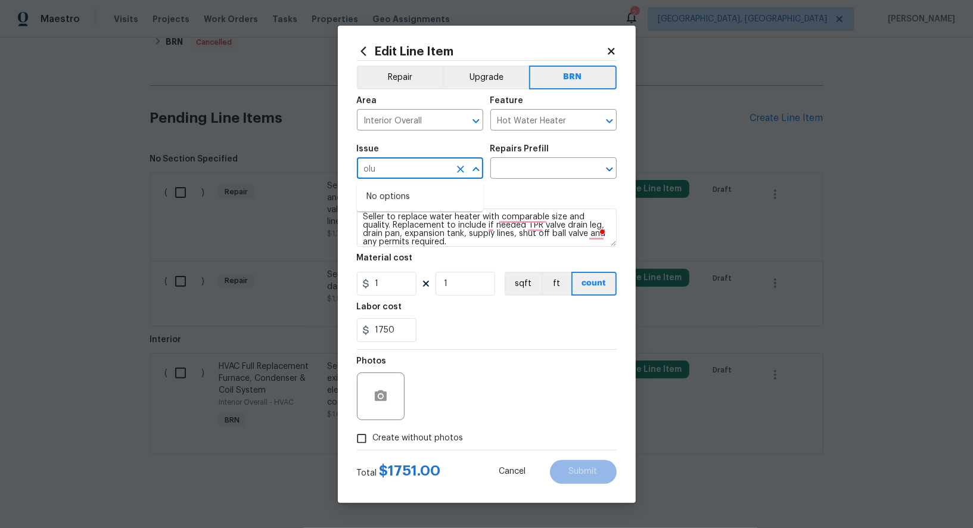
type input "olum"
click at [390, 246] on li "General Plumbing" at bounding box center [420, 245] width 126 height 20
type input "General Plumbing"
click at [483, 240] on textarea "Seller to replace water heater with comparable size and quality. Replacement to…" at bounding box center [487, 228] width 260 height 38
click at [525, 180] on div "Issue General Plumbing ​ Repairs Prefill ​" at bounding box center [487, 162] width 260 height 48
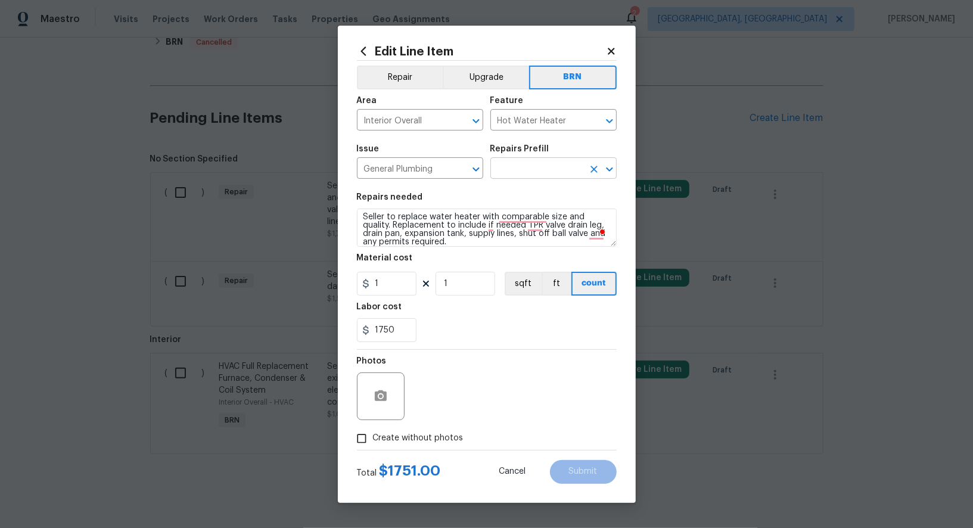
click at [525, 174] on input "text" at bounding box center [536, 169] width 93 height 18
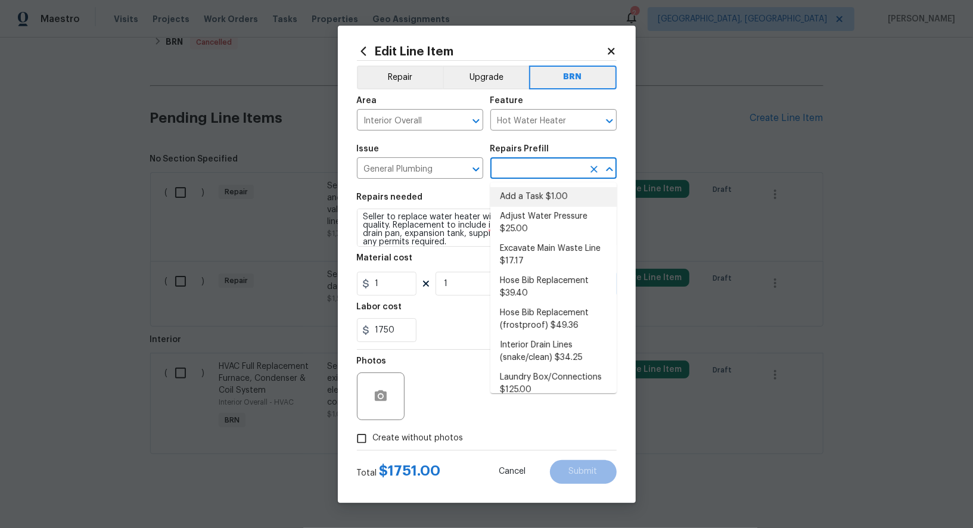
click at [525, 193] on li "Add a Task $1.00" at bounding box center [553, 197] width 126 height 20
type input "Plumbing"
type input "Add a Task $1.00"
type textarea "HPM to detail"
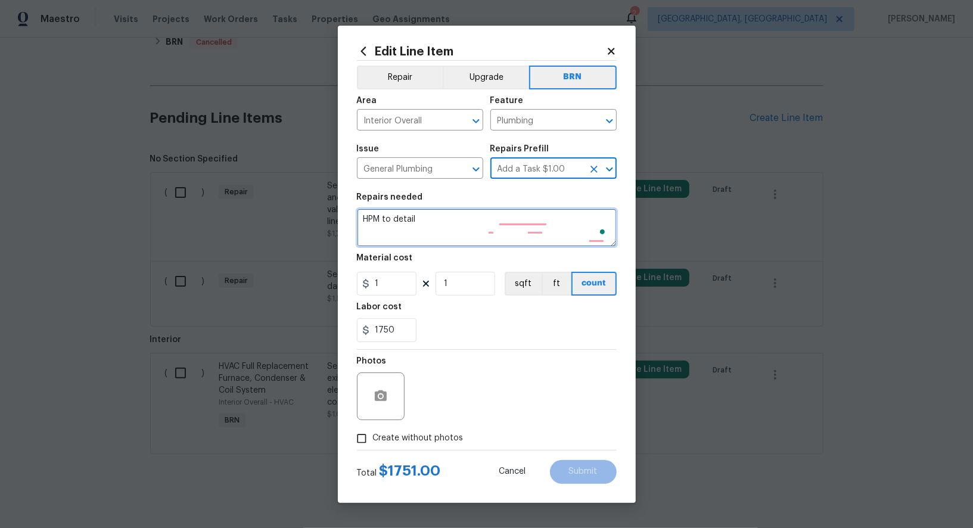
click at [477, 235] on textarea "HPM to detail" at bounding box center [487, 228] width 260 height 38
paste textarea "Seller to replace water heater with comparable size and quality. Replacement to…"
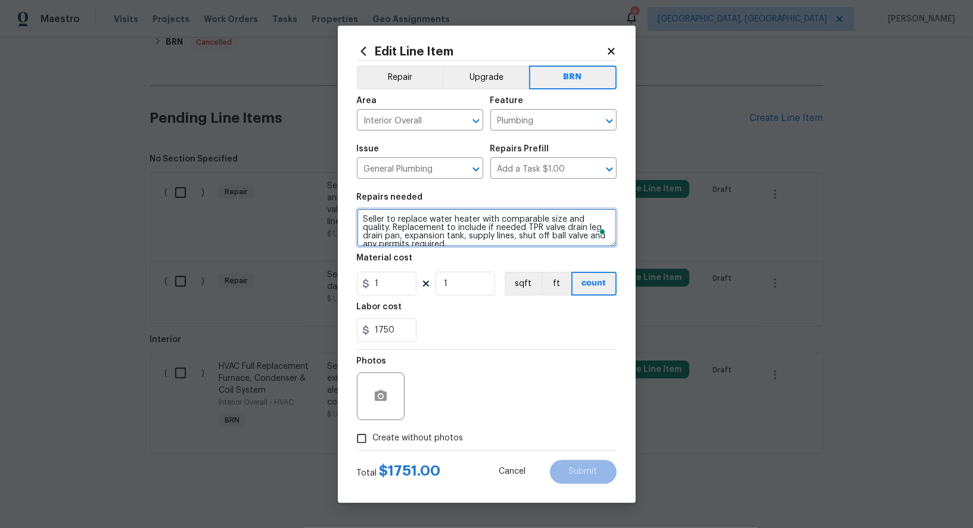
scroll to position [2, 0]
click at [596, 116] on icon "Clear" at bounding box center [594, 121] width 12 height 12
type textarea "Seller to replace water heater with comparable size and quality. Replacement to…"
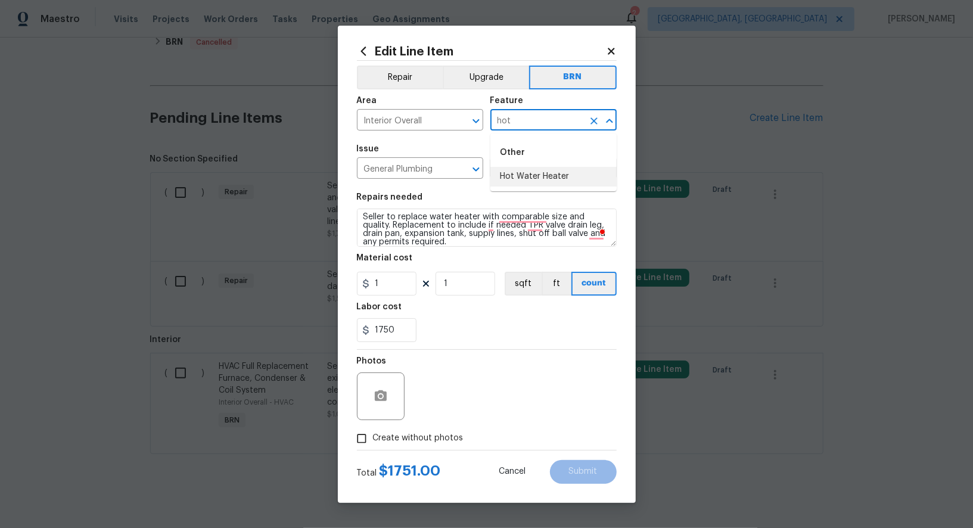
click at [568, 166] on div "Other" at bounding box center [553, 152] width 126 height 29
click at [534, 165] on div "Other" at bounding box center [553, 152] width 126 height 29
click at [528, 176] on li "Hot Water Heater" at bounding box center [553, 177] width 126 height 20
type input "Hot Water Heater"
click at [409, 275] on input "1" at bounding box center [387, 284] width 60 height 24
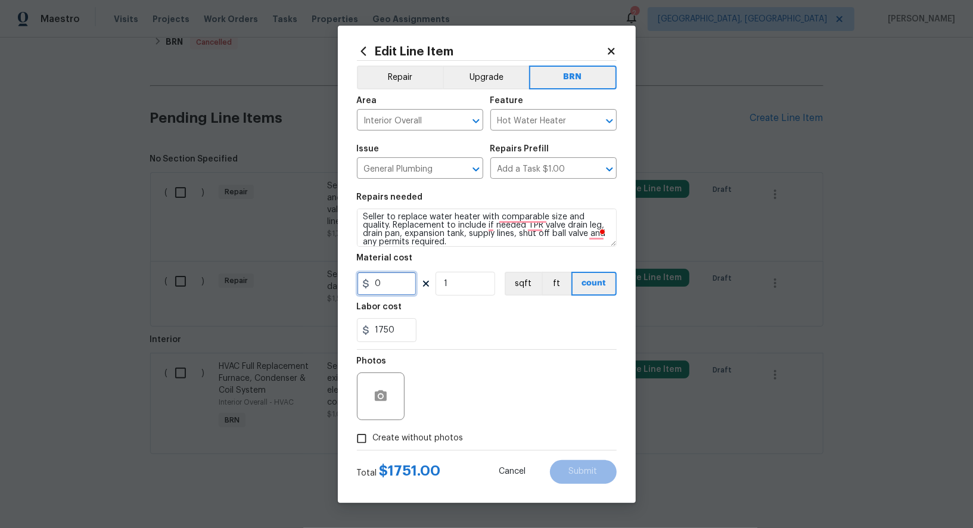
type input "0"
click at [378, 391] on icon "button" at bounding box center [381, 395] width 12 height 11
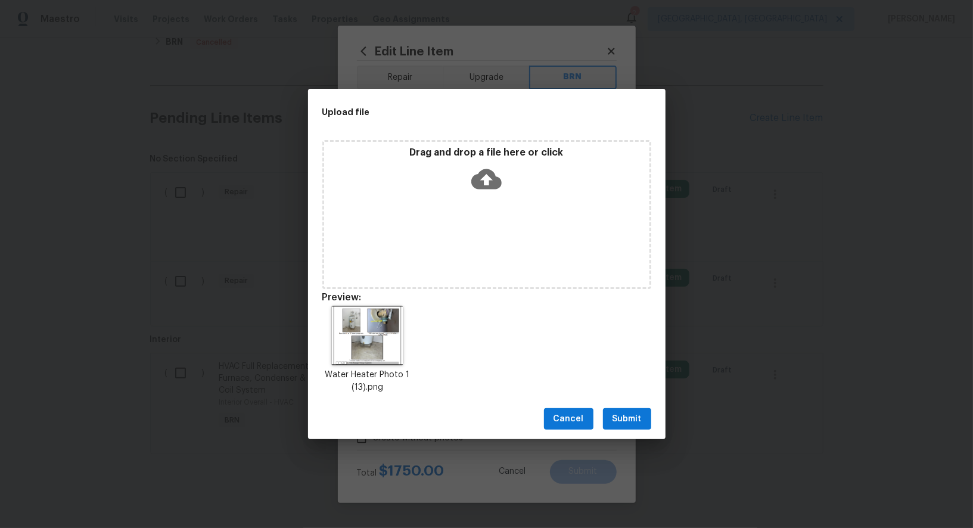
click at [622, 415] on span "Submit" at bounding box center [626, 419] width 29 height 15
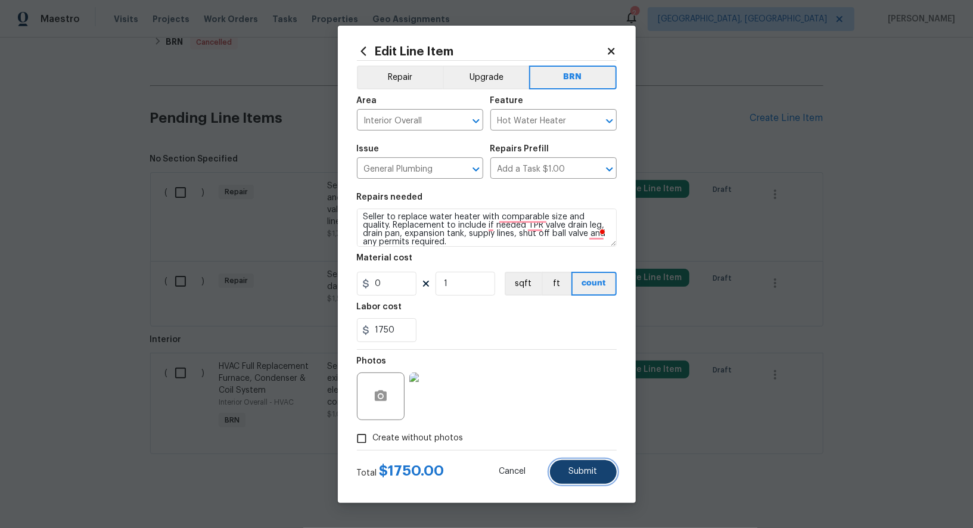
click at [583, 477] on button "Submit" at bounding box center [583, 472] width 67 height 24
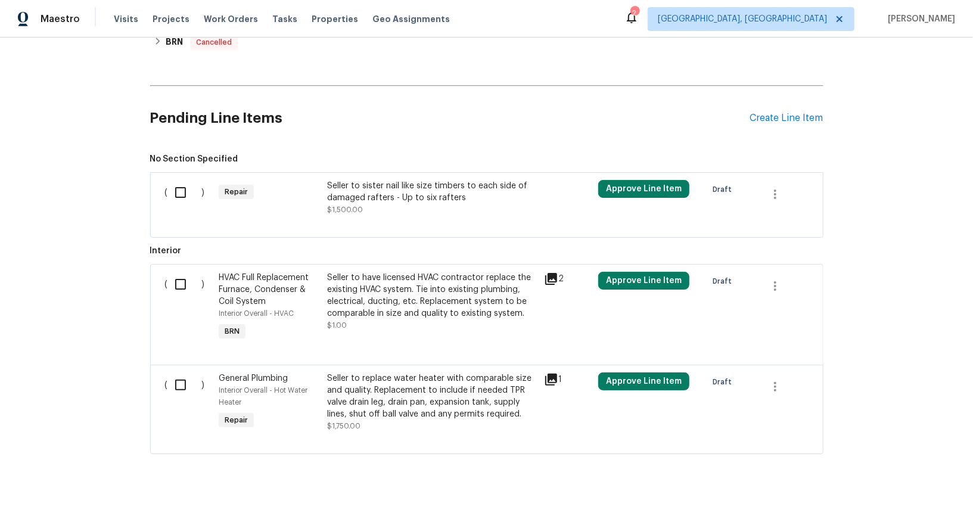
scroll to position [594, 0]
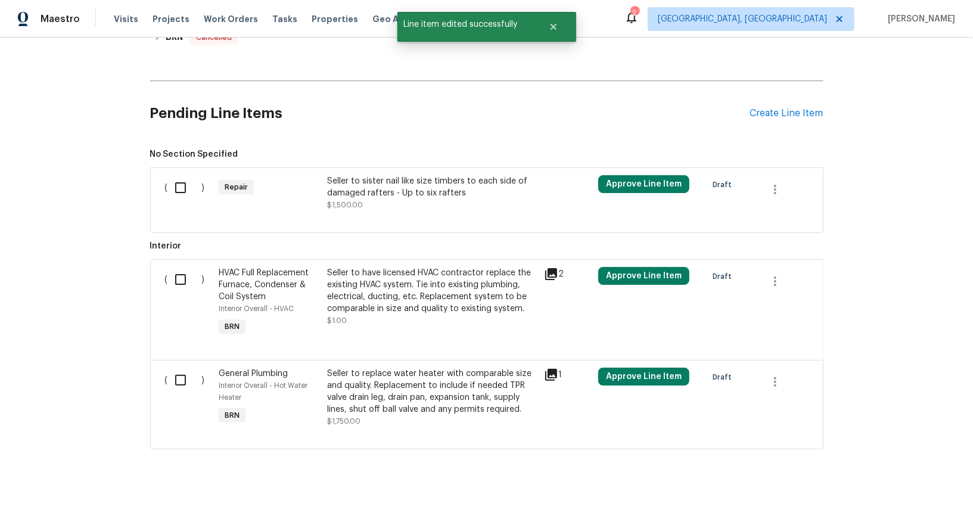
click at [347, 203] on span "$1,500.00" at bounding box center [345, 204] width 36 height 7
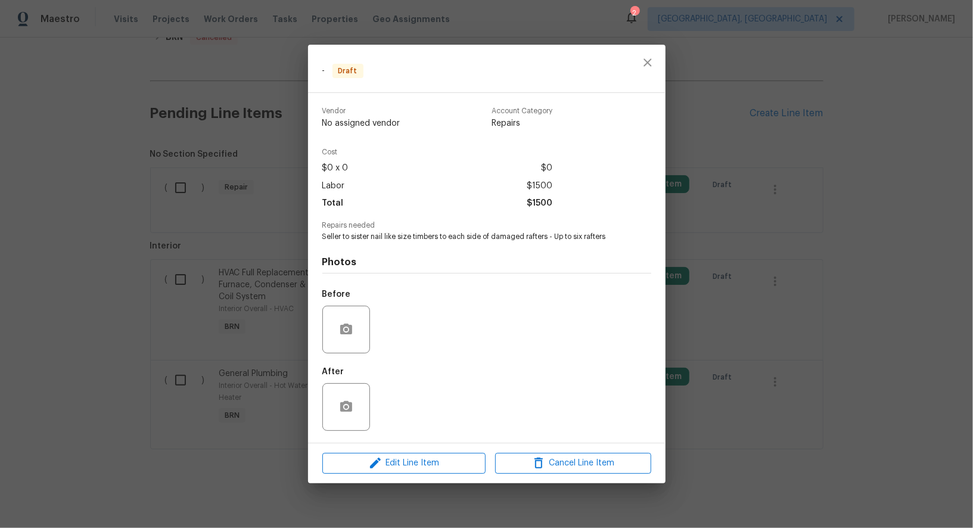
click at [165, 400] on div "- Draft Vendor No assigned vendor Account Category Repairs Cost $0 x 0 $0 Labor…" at bounding box center [486, 264] width 973 height 528
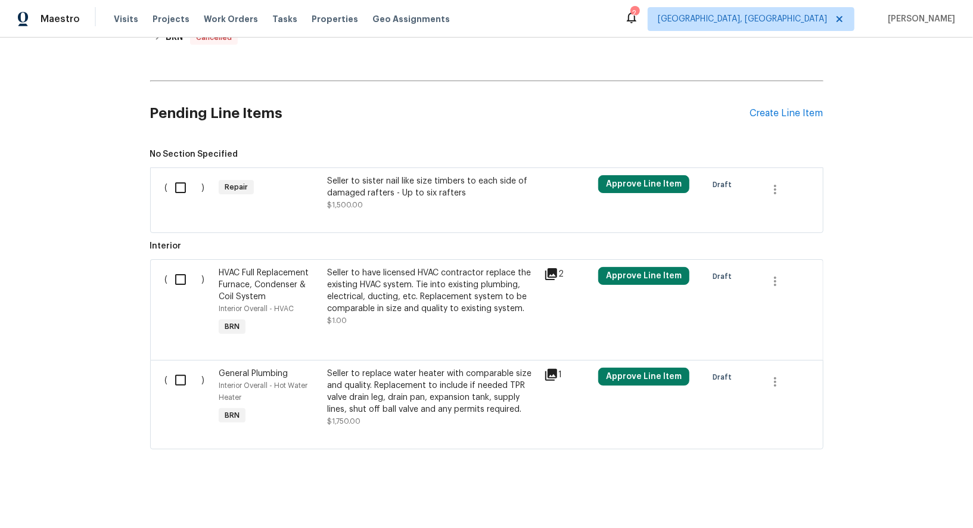
click at [172, 288] on input "checkbox" at bounding box center [185, 279] width 34 height 25
checkbox input "true"
click at [901, 499] on span "Create Work Order" at bounding box center [904, 498] width 79 height 15
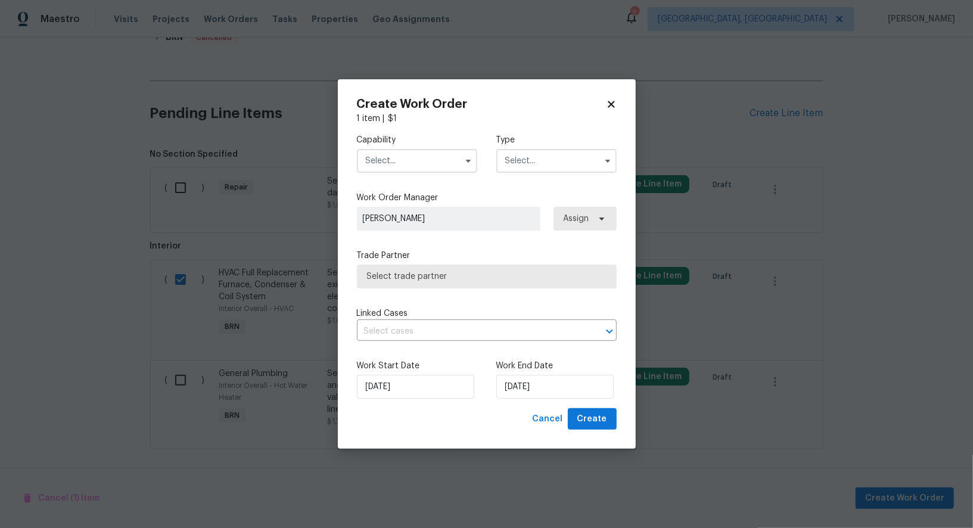
click at [422, 147] on div "Capability" at bounding box center [417, 153] width 120 height 39
click at [422, 161] on input "text" at bounding box center [417, 161] width 120 height 24
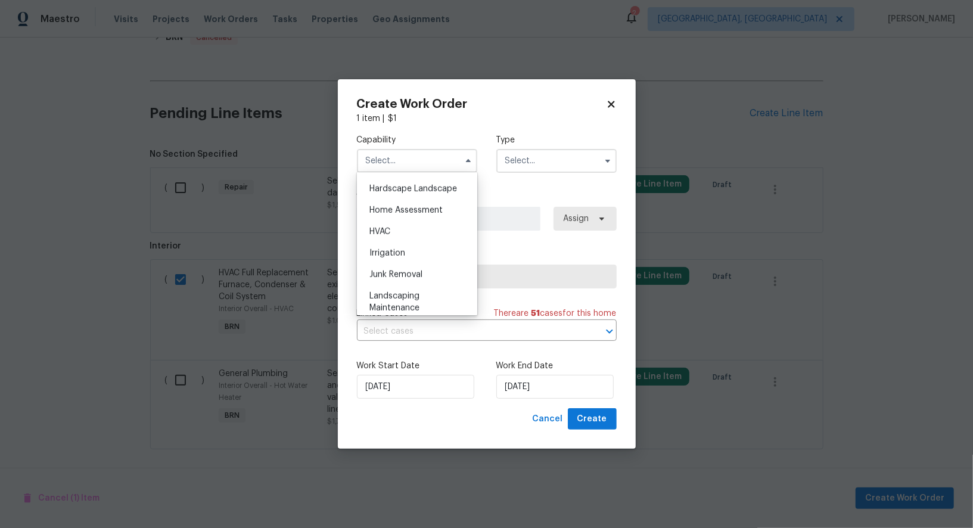
scroll to position [685, 0]
click at [396, 223] on div "HVAC" at bounding box center [417, 220] width 114 height 21
type input "HVAC"
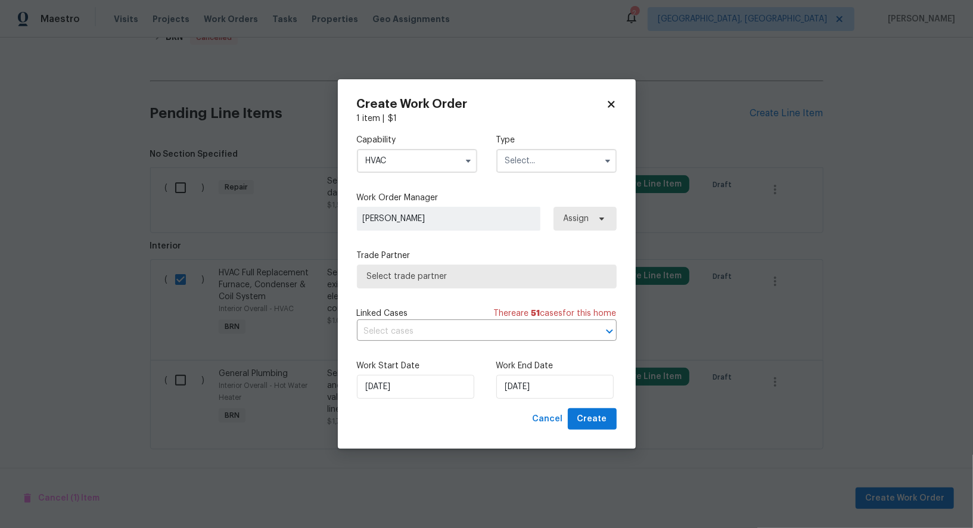
click at [553, 164] on input "text" at bounding box center [556, 161] width 120 height 24
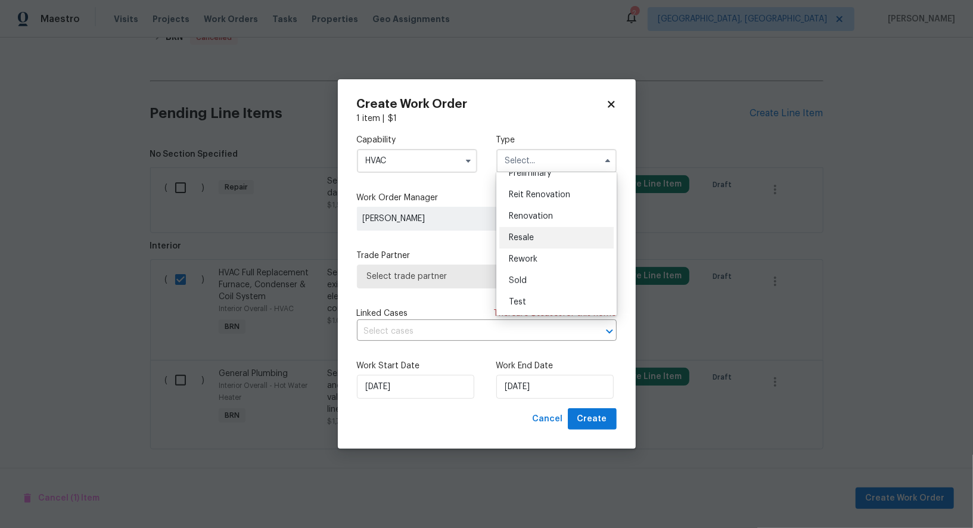
scroll to position [245, 0]
click at [527, 263] on span "Resale" at bounding box center [521, 262] width 25 height 8
type input "Resale"
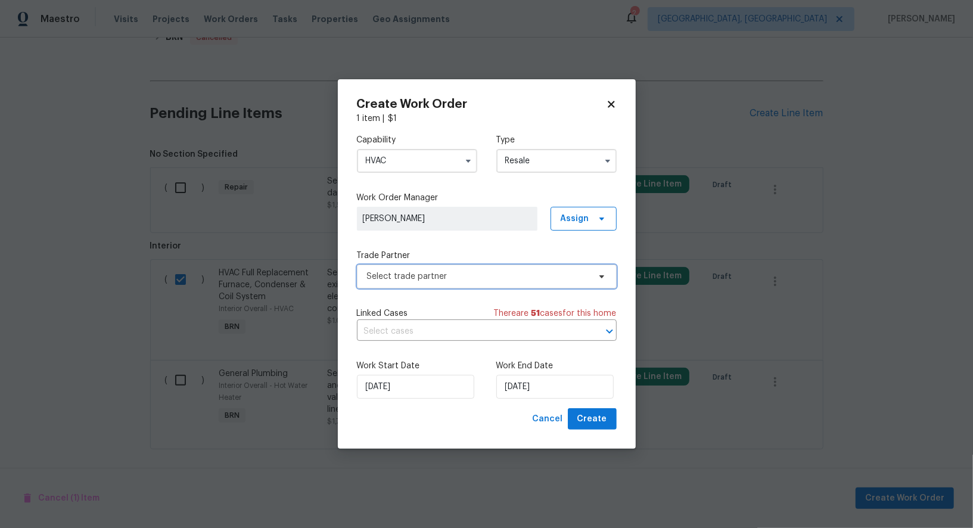
click at [468, 268] on span "Select trade partner" at bounding box center [487, 277] width 260 height 24
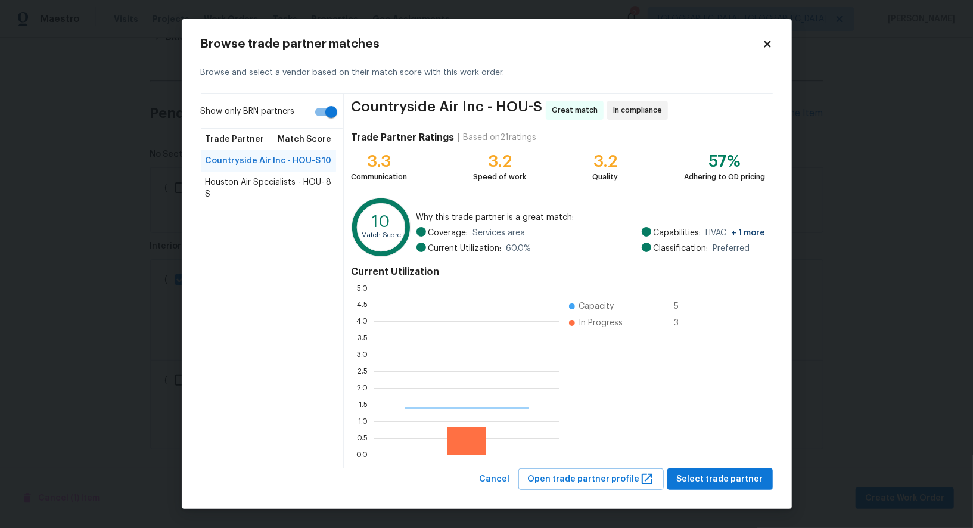
scroll to position [167, 185]
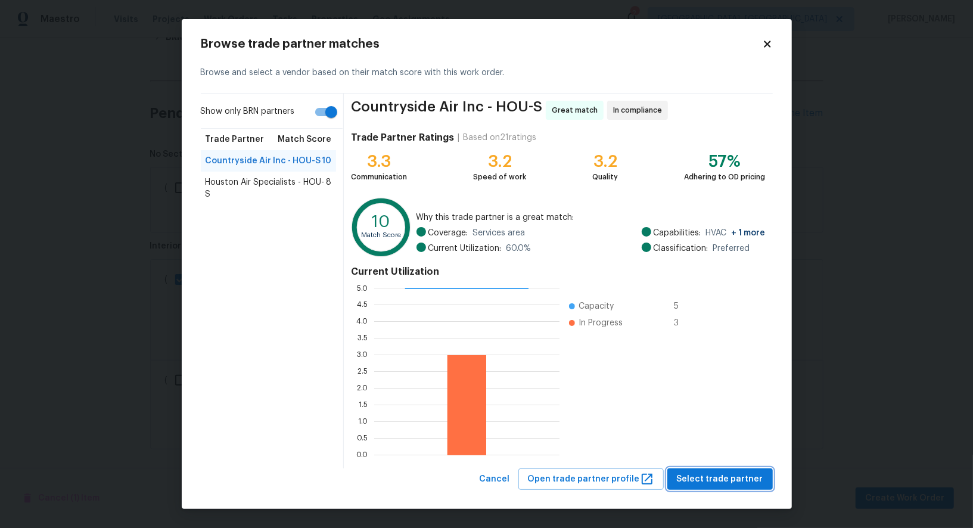
click at [720, 474] on span "Select trade partner" at bounding box center [720, 479] width 86 height 15
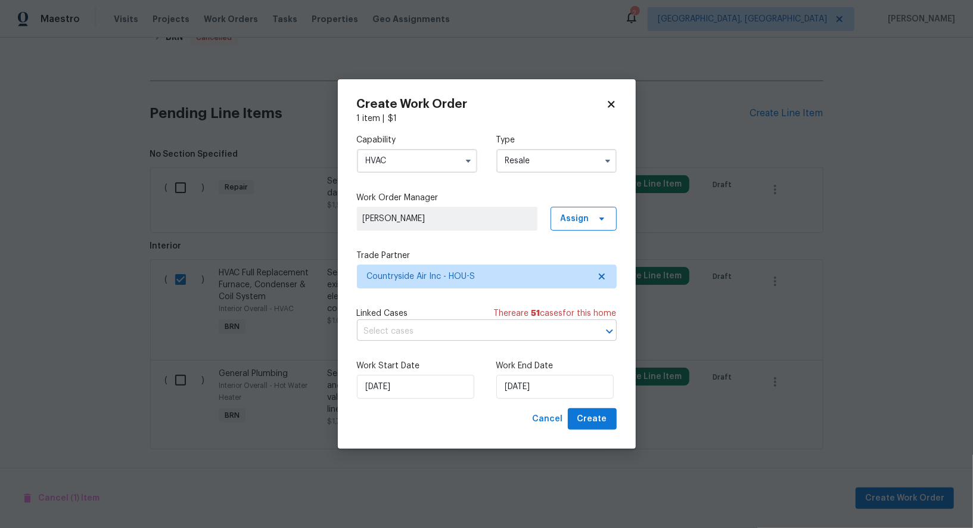
click at [485, 337] on input "text" at bounding box center [470, 331] width 226 height 18
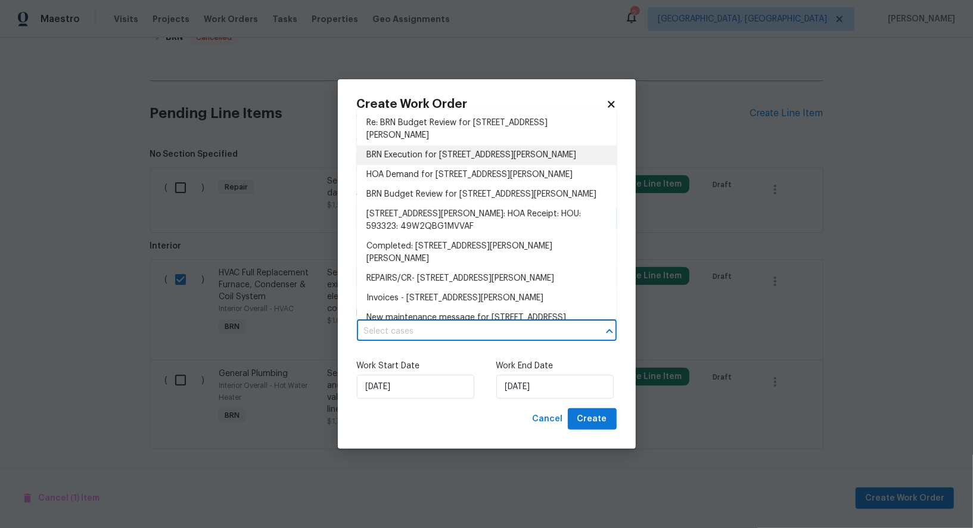
click at [450, 154] on li "BRN Execution for [STREET_ADDRESS][PERSON_NAME]" at bounding box center [487, 155] width 260 height 20
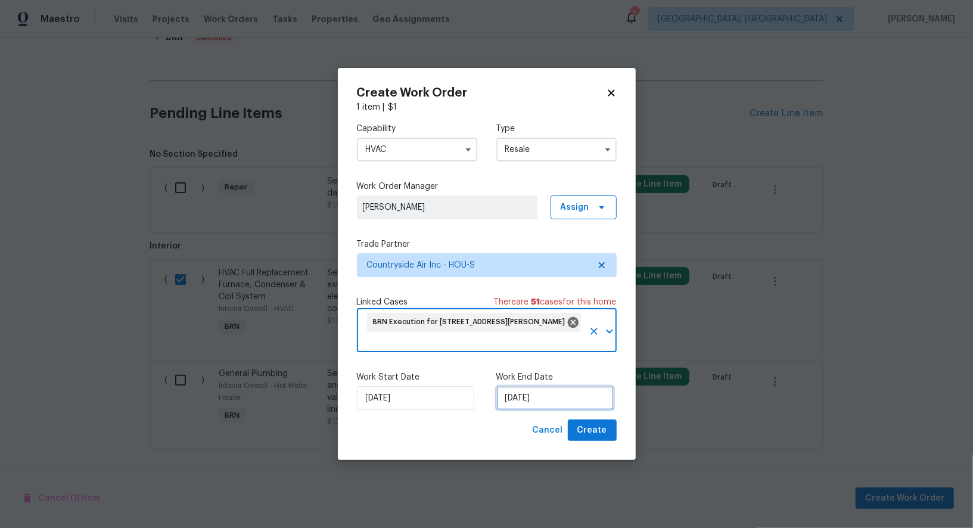
click at [549, 389] on input "[DATE]" at bounding box center [554, 398] width 117 height 24
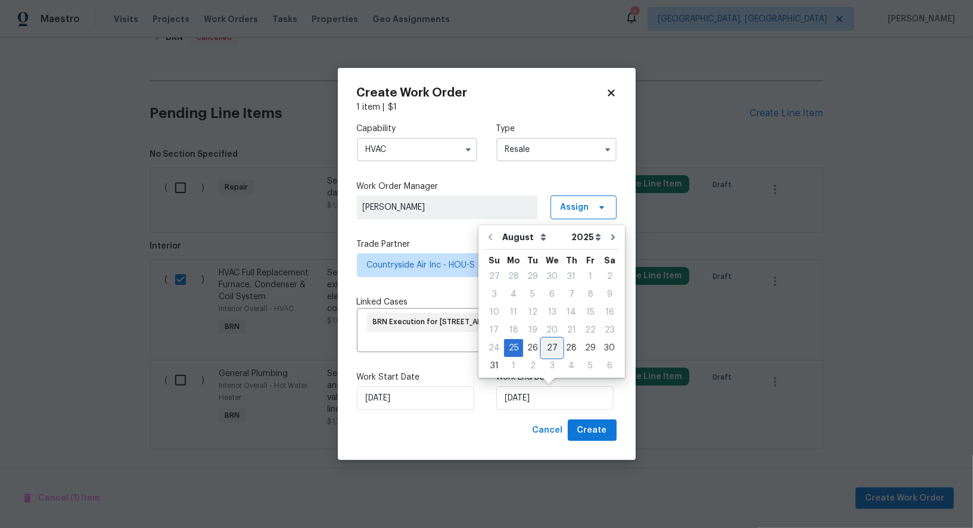
click at [542, 344] on div "27" at bounding box center [552, 348] width 20 height 17
type input "[DATE]"
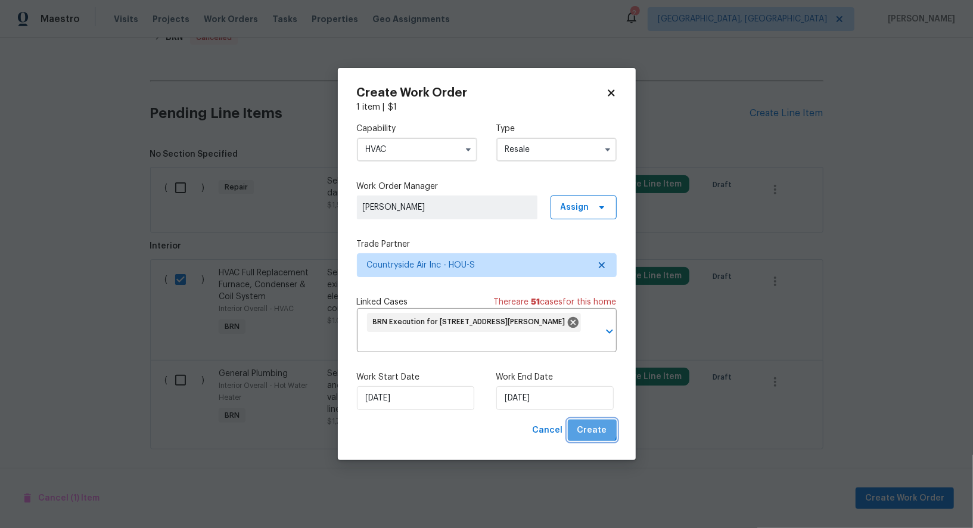
click at [578, 421] on button "Create" at bounding box center [592, 430] width 49 height 22
checkbox input "false"
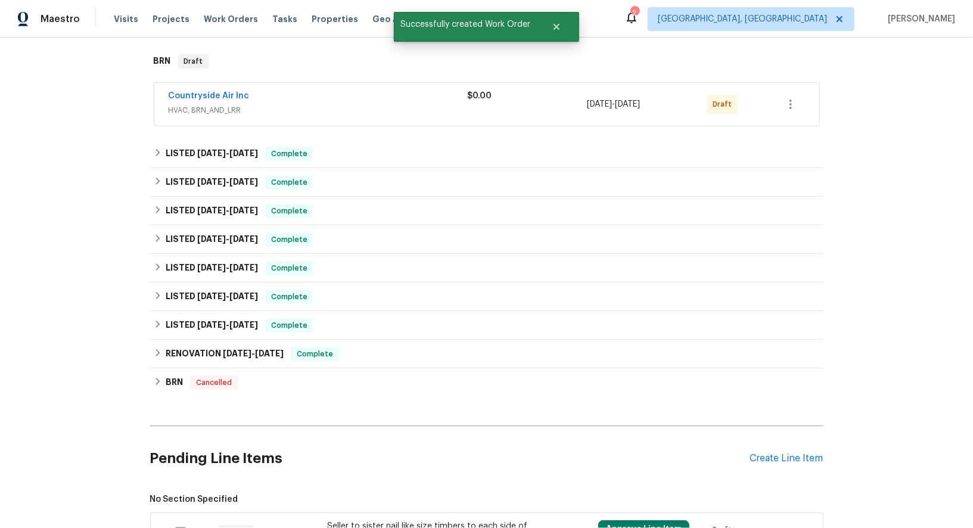
scroll to position [0, 0]
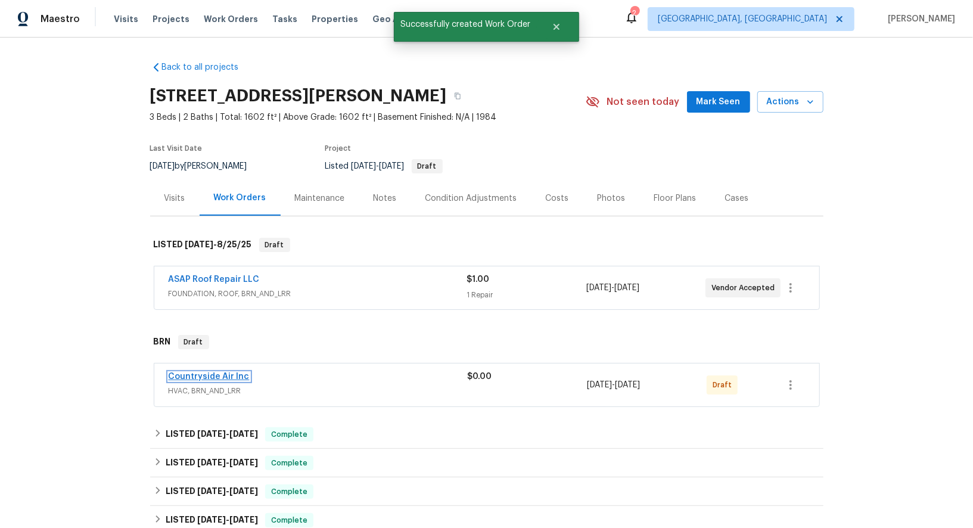
click at [210, 374] on link "Countryside Air Inc" at bounding box center [209, 376] width 81 height 8
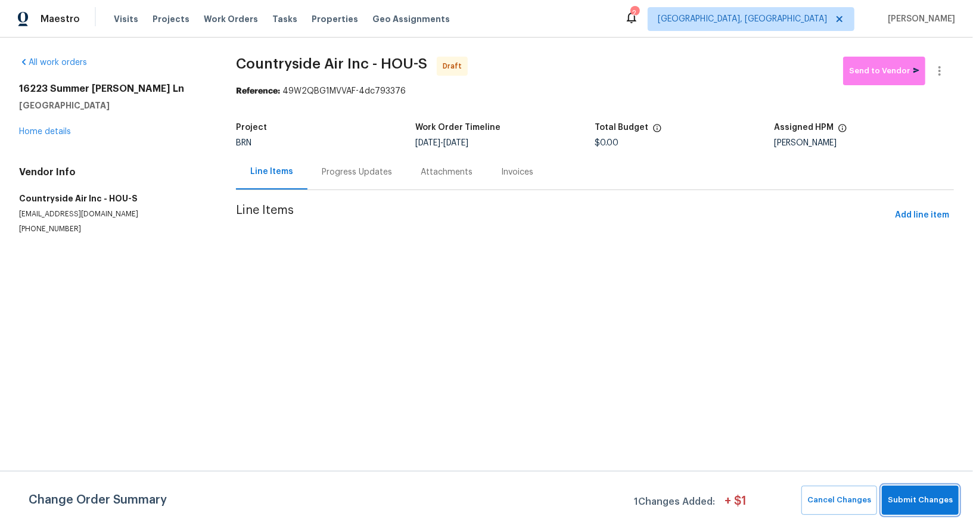
click at [916, 497] on span "Submit Changes" at bounding box center [920, 500] width 65 height 14
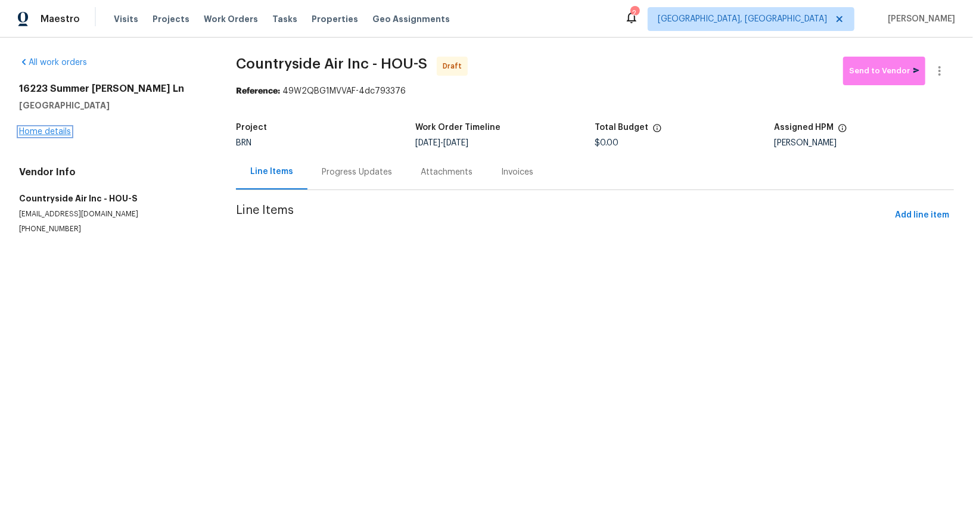
click at [46, 135] on link "Home details" at bounding box center [45, 131] width 52 height 8
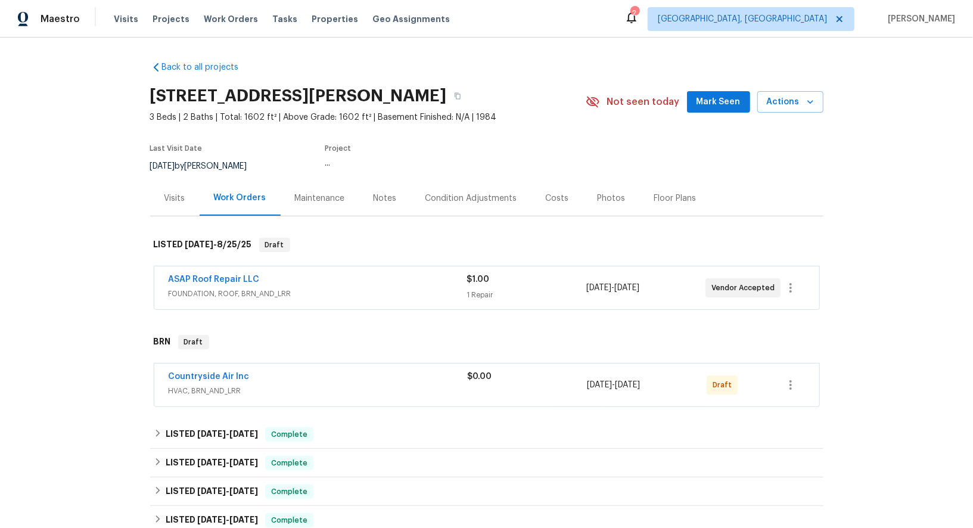
scroll to position [626, 0]
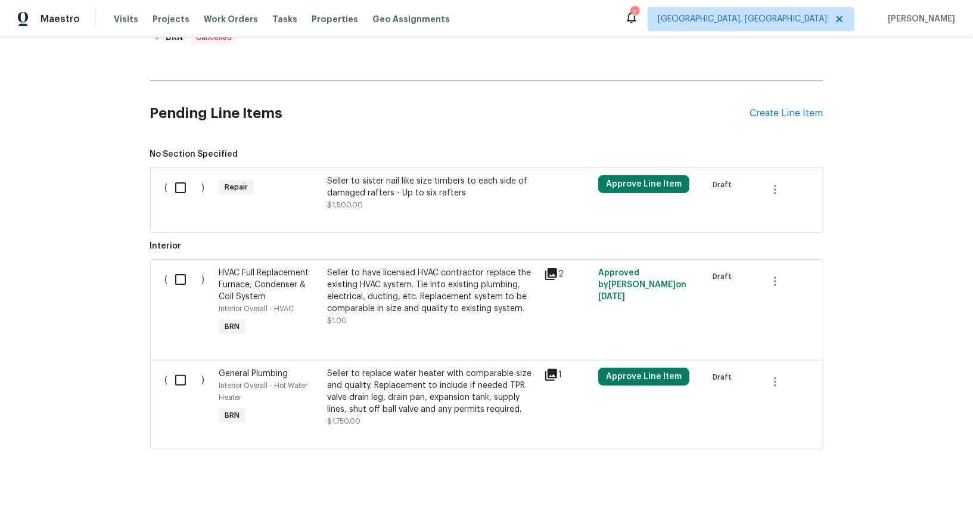
click at [342, 305] on div "Seller to have licensed HVAC contractor replace the existing HVAC system. Tie i…" at bounding box center [432, 291] width 210 height 48
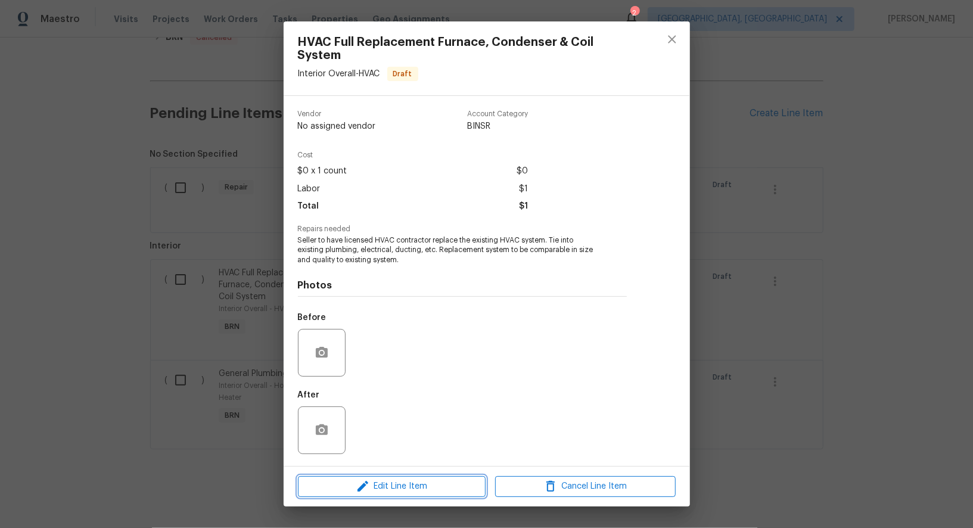
click at [414, 481] on span "Edit Line Item" at bounding box center [391, 486] width 181 height 15
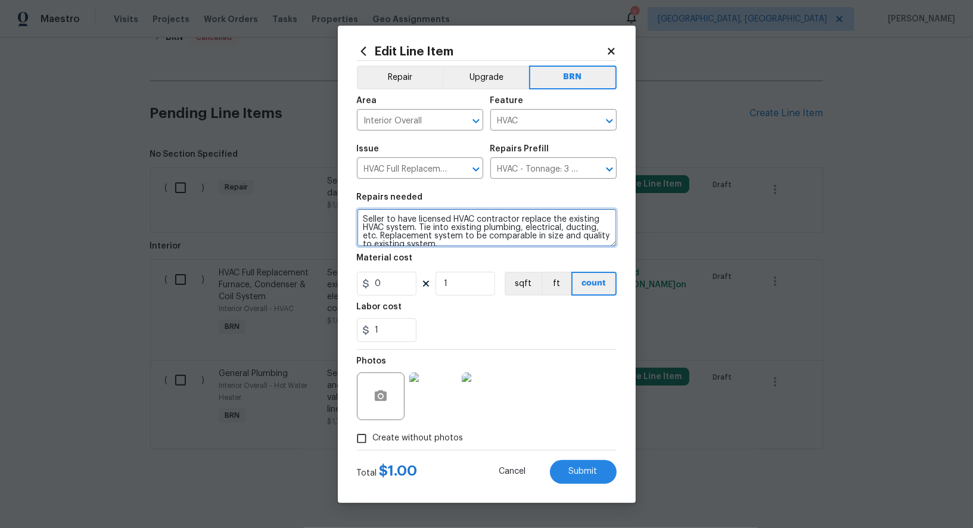
click at [366, 217] on textarea "Seller to have licensed HVAC contractor replace the existing HVAC system. Tie i…" at bounding box center [487, 228] width 260 height 38
type textarea "Estimate - Seller to have licensed HVAC contractor replace the existing HVAC sy…"
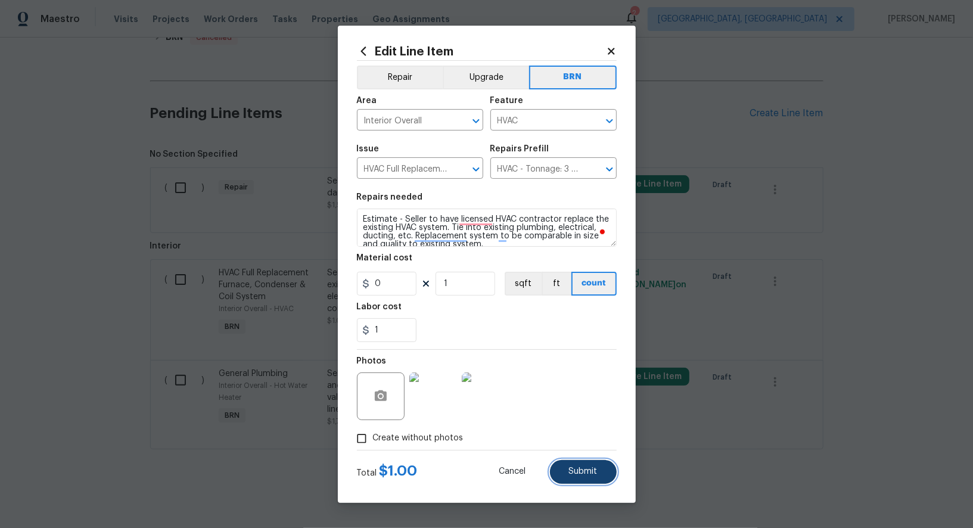
click at [583, 469] on span "Submit" at bounding box center [583, 471] width 29 height 9
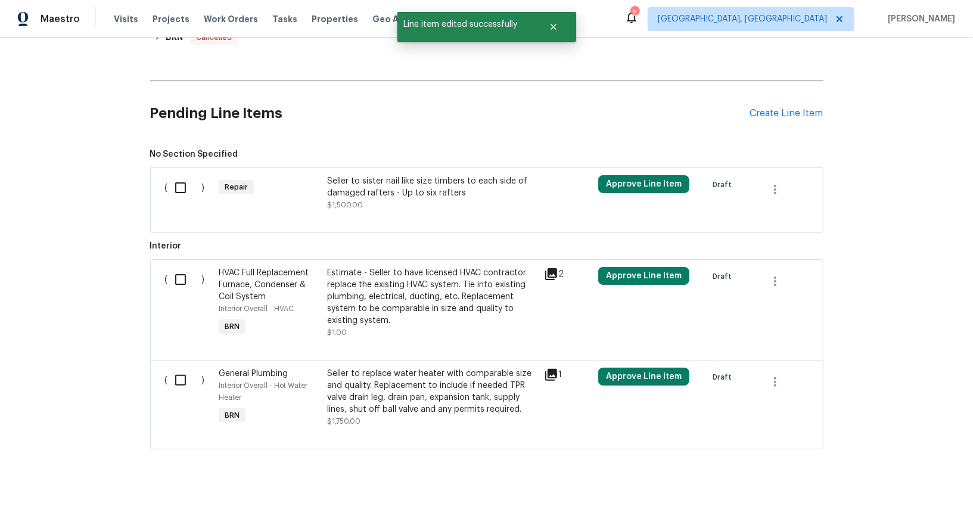
click at [188, 272] on input "checkbox" at bounding box center [185, 279] width 34 height 25
checkbox input "true"
click at [925, 499] on span "Create Work Order" at bounding box center [904, 498] width 79 height 15
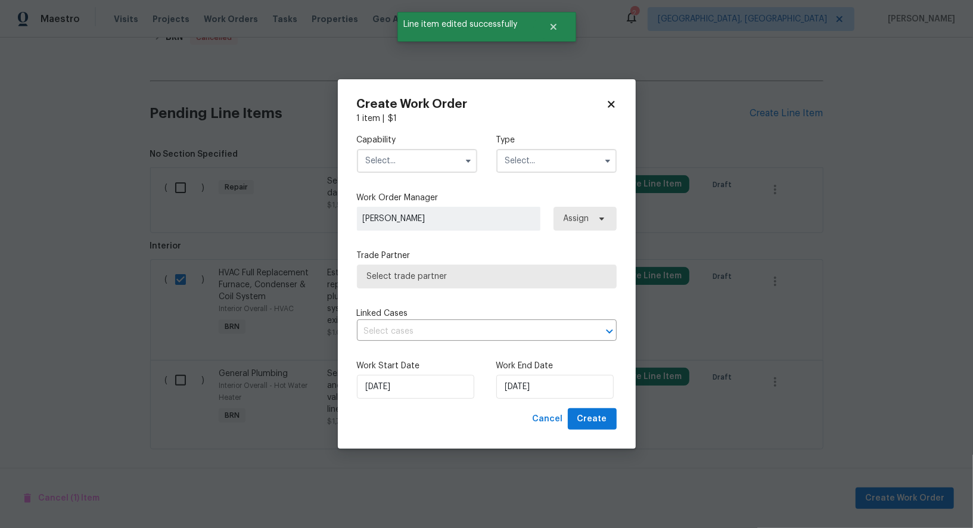
click at [415, 153] on input "text" at bounding box center [417, 161] width 120 height 24
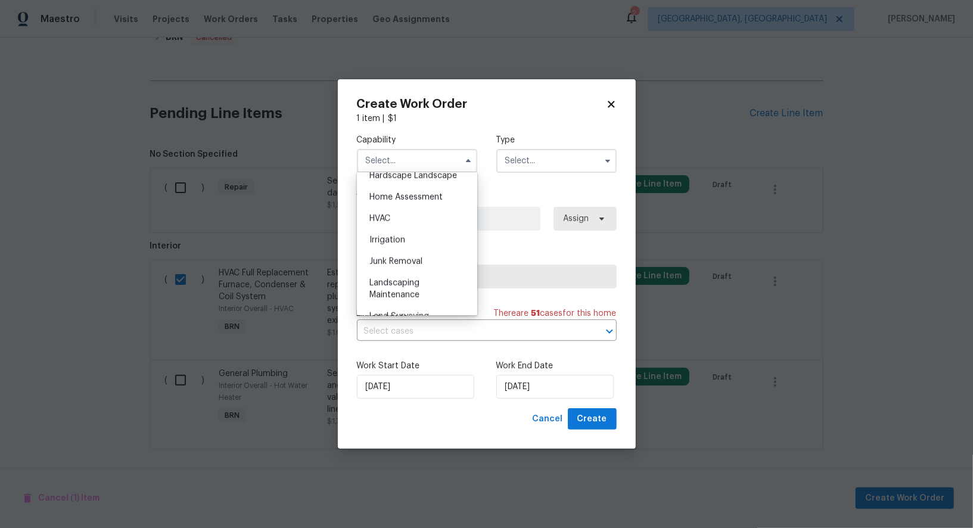
scroll to position [627, 0]
click at [406, 269] on div "HVAC" at bounding box center [417, 278] width 114 height 21
type input "HVAC"
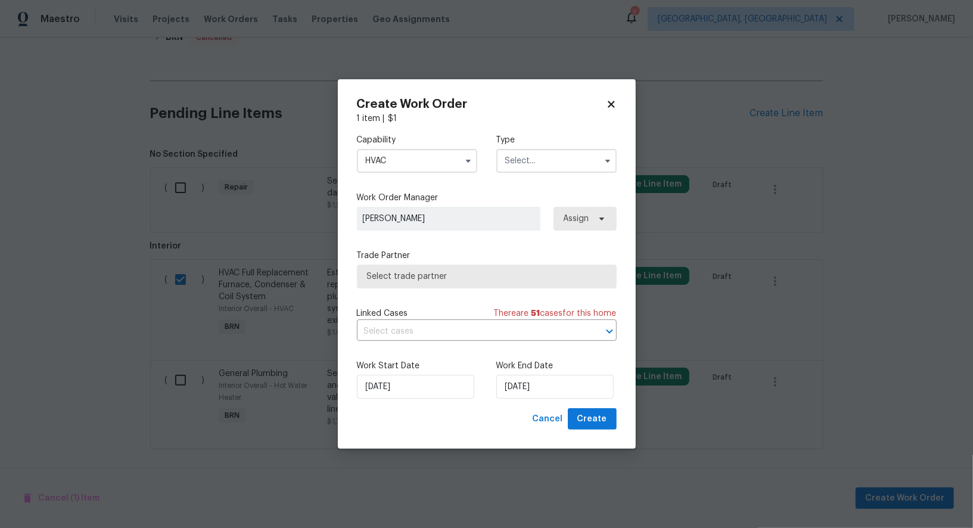
click at [551, 171] on input "text" at bounding box center [556, 161] width 120 height 24
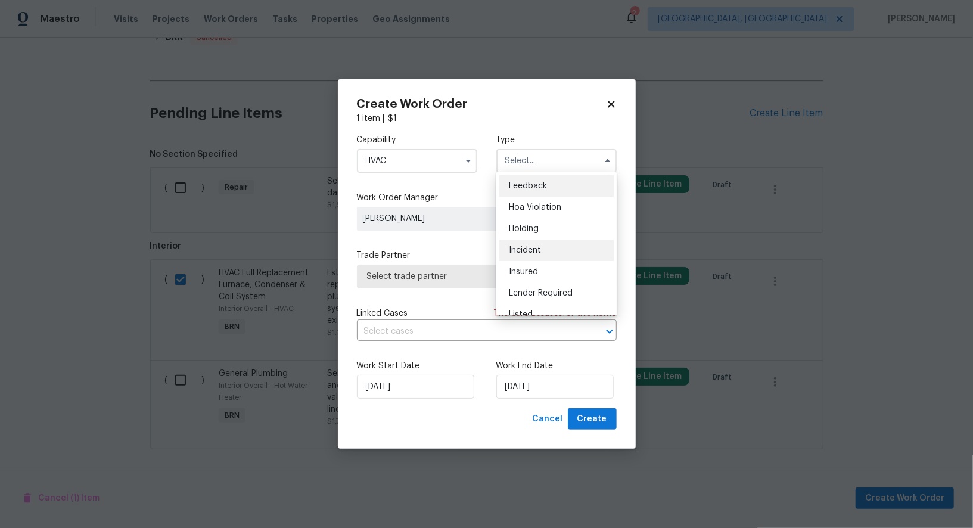
scroll to position [270, 0]
click at [530, 241] on span "Resale" at bounding box center [521, 238] width 25 height 8
type input "Resale"
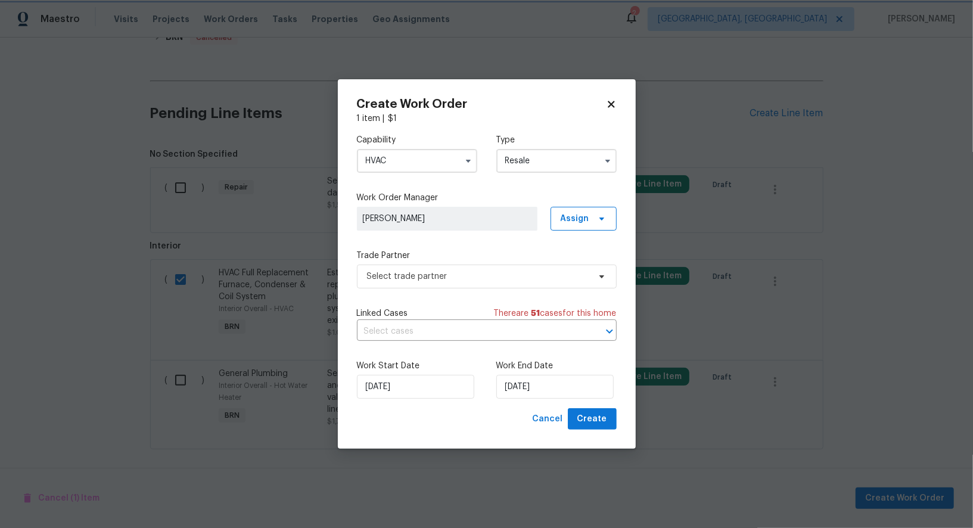
scroll to position [0, 0]
click at [475, 282] on span "Select trade partner" at bounding box center [487, 277] width 260 height 24
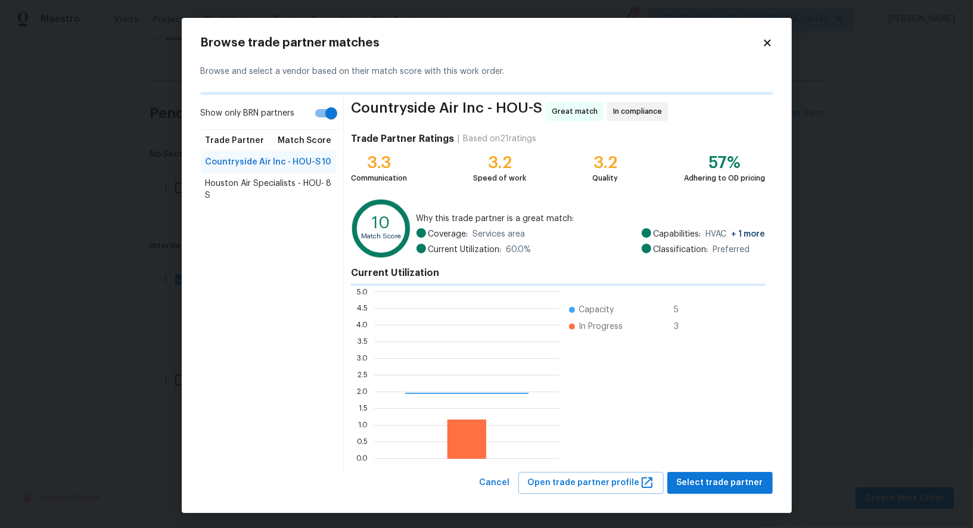
scroll to position [167, 185]
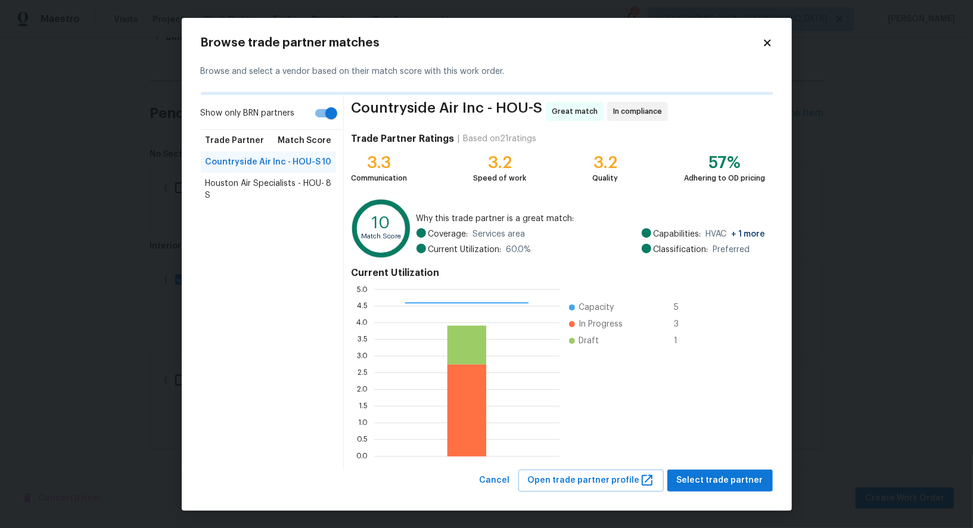
click at [282, 186] on span "Houston Air Specialists - HOU-S" at bounding box center [266, 190] width 121 height 24
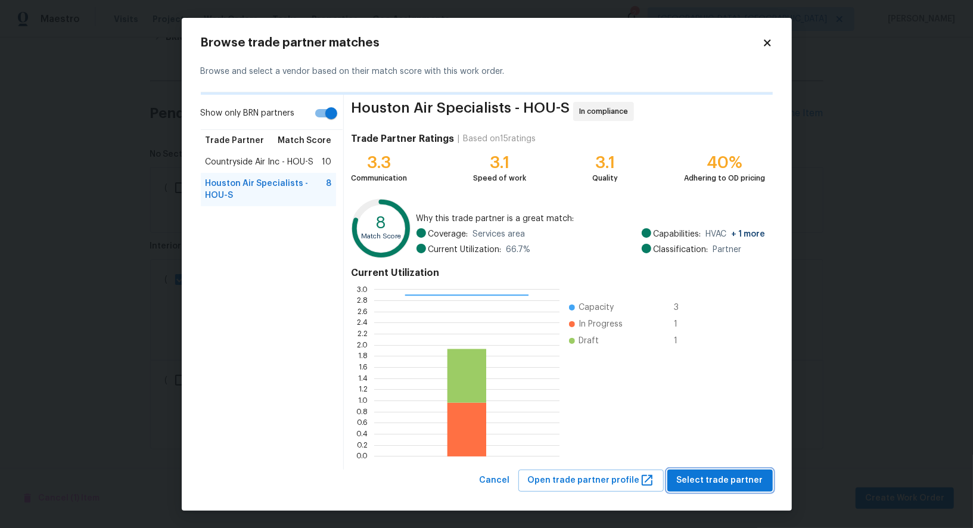
click at [719, 478] on span "Select trade partner" at bounding box center [720, 480] width 86 height 15
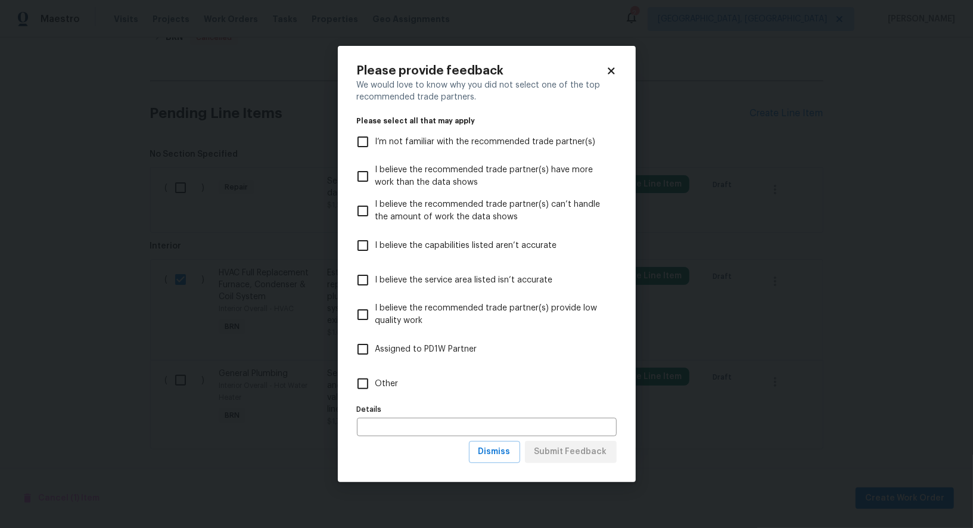
click at [369, 389] on input "Other" at bounding box center [362, 383] width 25 height 25
checkbox input "true"
click at [549, 453] on span "Submit Feedback" at bounding box center [570, 451] width 73 height 15
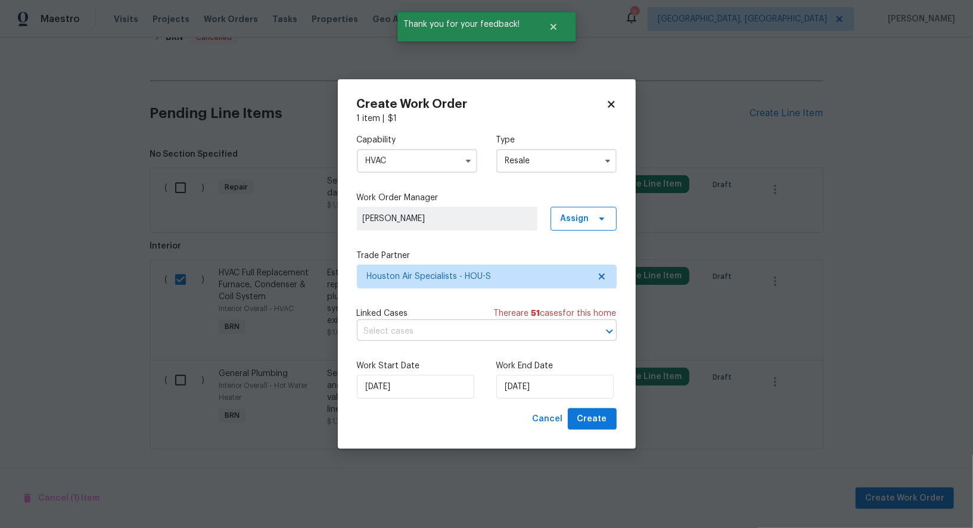
click at [475, 324] on input "text" at bounding box center [470, 331] width 226 height 18
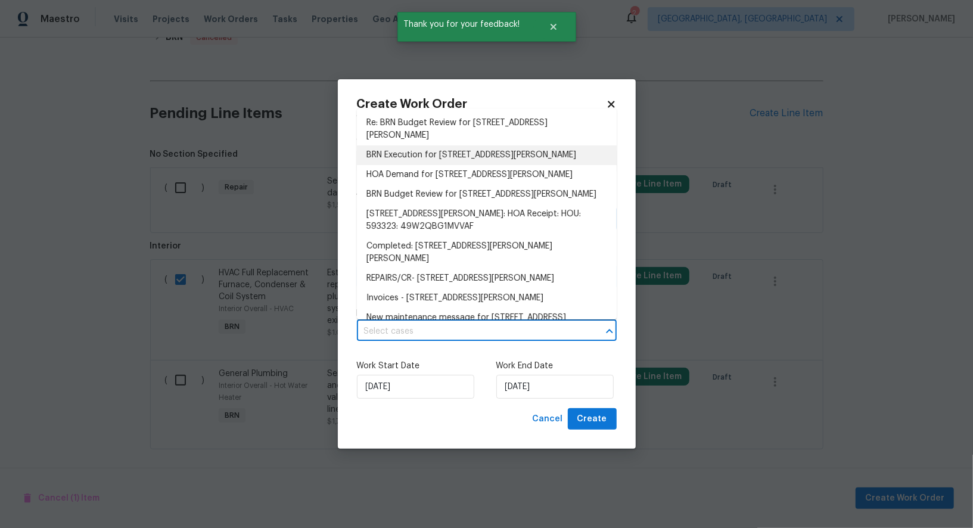
click at [450, 155] on li "BRN Execution for 16223 Summer Dawn Ln, Houston, TX 77095" at bounding box center [487, 155] width 260 height 20
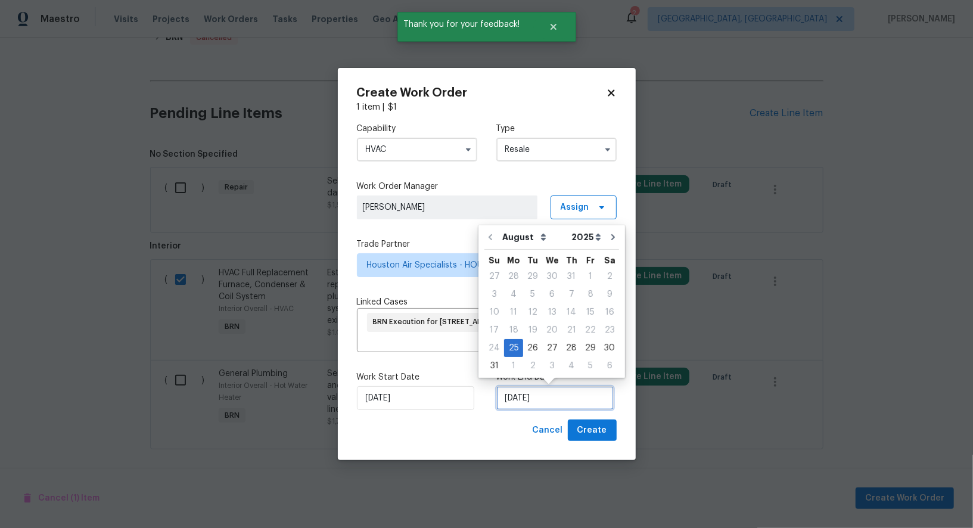
click at [539, 400] on input "[DATE]" at bounding box center [554, 398] width 117 height 24
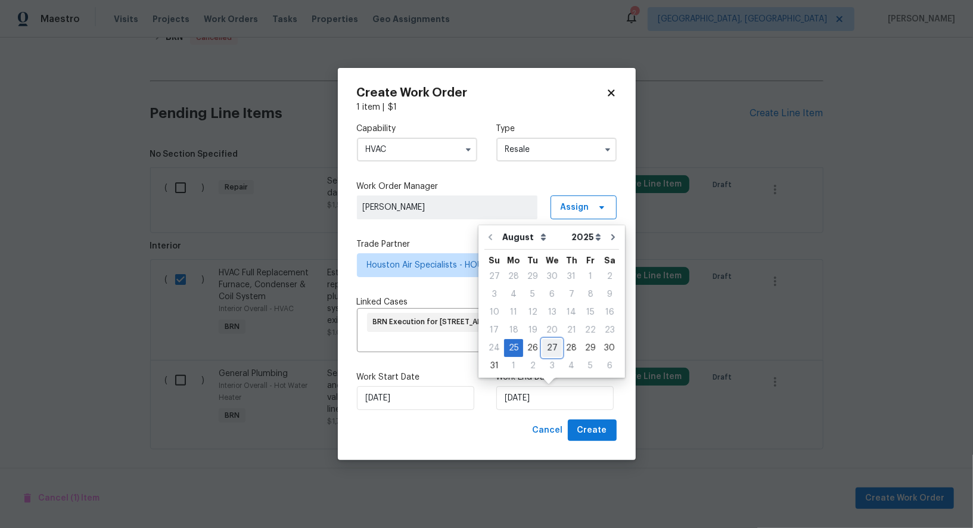
click at [547, 346] on div "27" at bounding box center [552, 348] width 20 height 17
type input "27/08/2025"
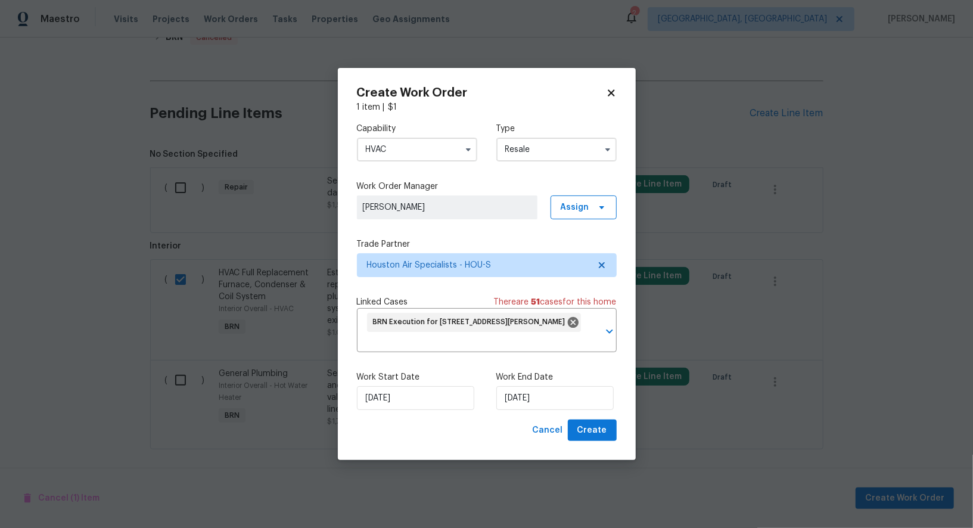
click at [592, 442] on div "Create Work Order 1 item | $ 1 Capability HVAC Type Resale Work Order Manager P…" at bounding box center [487, 264] width 298 height 393
click at [591, 437] on span "Create" at bounding box center [592, 430] width 30 height 15
checkbox input "false"
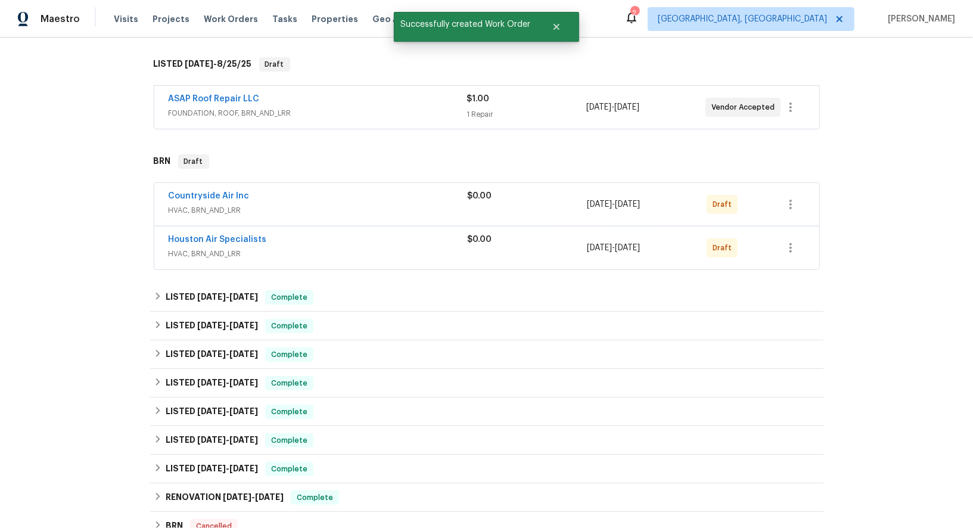
scroll to position [188, 0]
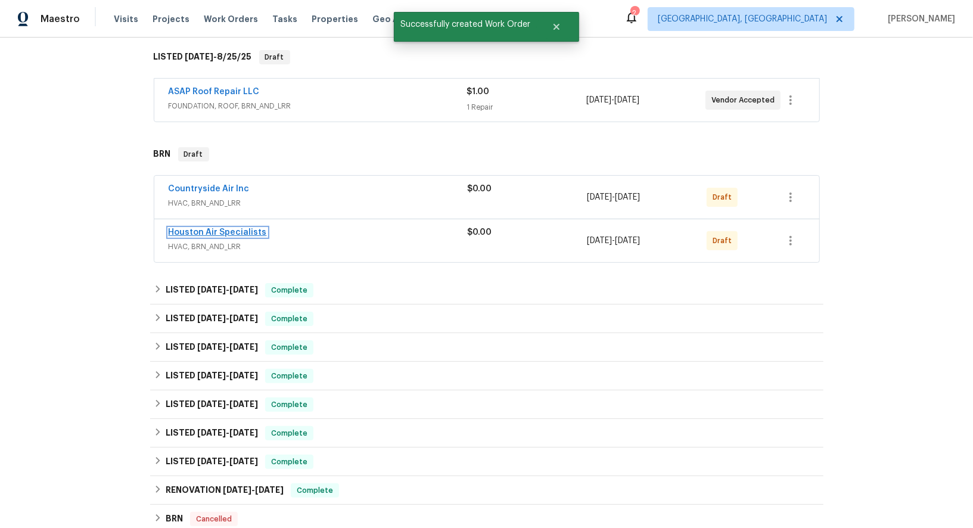
click at [226, 228] on link "Houston Air Specialists" at bounding box center [218, 232] width 98 height 8
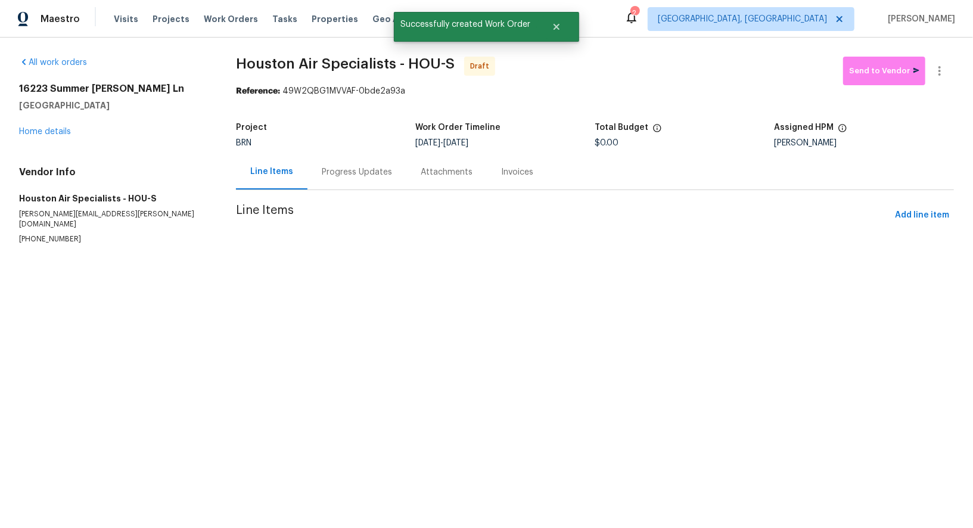
click at [51, 139] on div "All work orders 16223 Summer Dawn Ln Houston, TX 77095 Home details Vendor Info…" at bounding box center [113, 151] width 188 height 188
click at [51, 134] on link "Home details" at bounding box center [45, 131] width 52 height 8
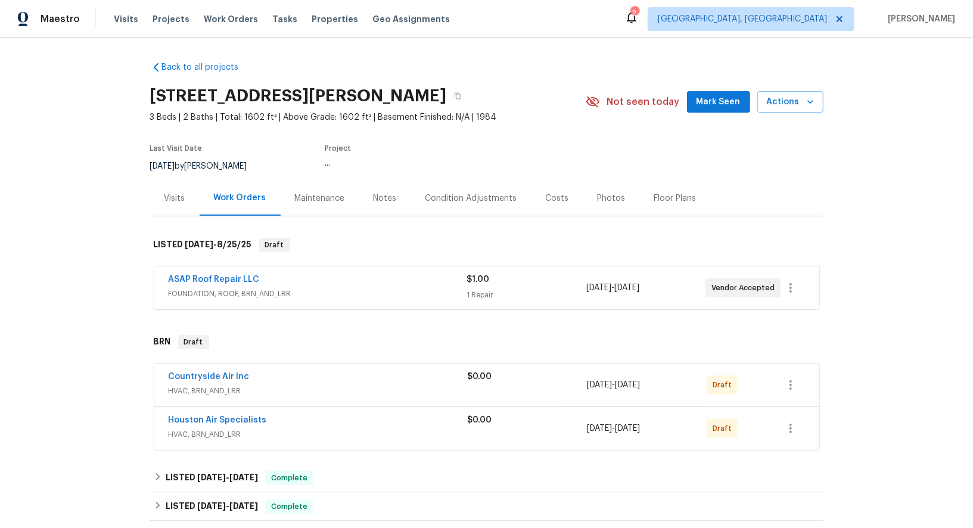
scroll to position [668, 0]
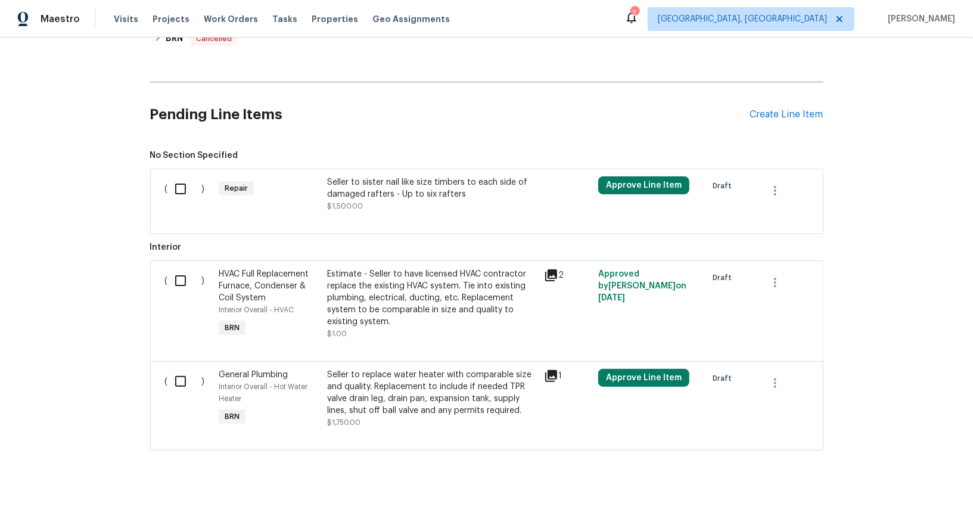
click at [333, 280] on div "Estimate - Seller to have licensed HVAC contractor replace the existing HVAC sy…" at bounding box center [432, 298] width 210 height 60
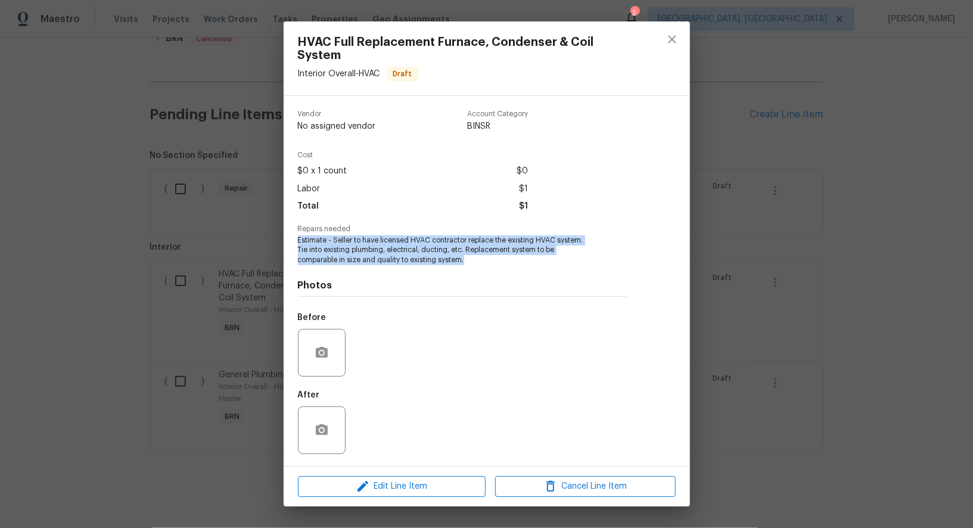
drag, startPoint x: 295, startPoint y: 239, endPoint x: 531, endPoint y: 259, distance: 236.8
click at [531, 259] on div "Vendor No assigned vendor Account Category BINSR Cost $0 x 1 count $0 Labor $1 …" at bounding box center [462, 281] width 357 height 370
copy span "Estimate - Seller to have licensed HVAC contractor replace the existing HVAC sy…"
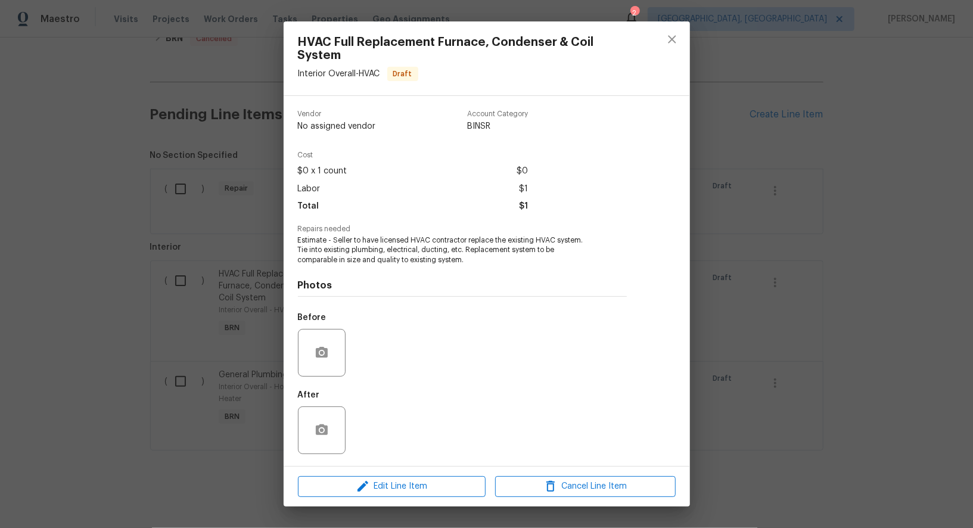
click at [150, 237] on div "HVAC Full Replacement Furnace, Condenser & Coil System Interior Overall - HVAC …" at bounding box center [486, 264] width 973 height 528
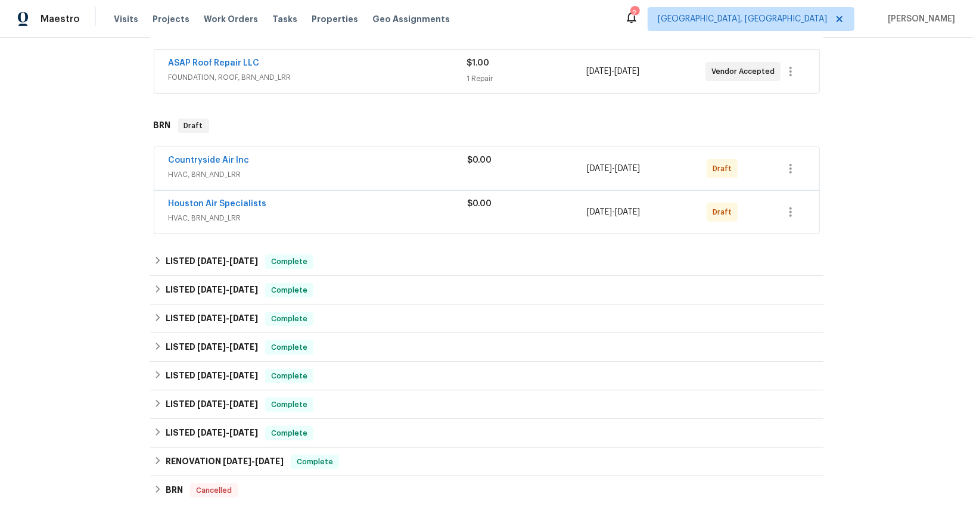
scroll to position [0, 0]
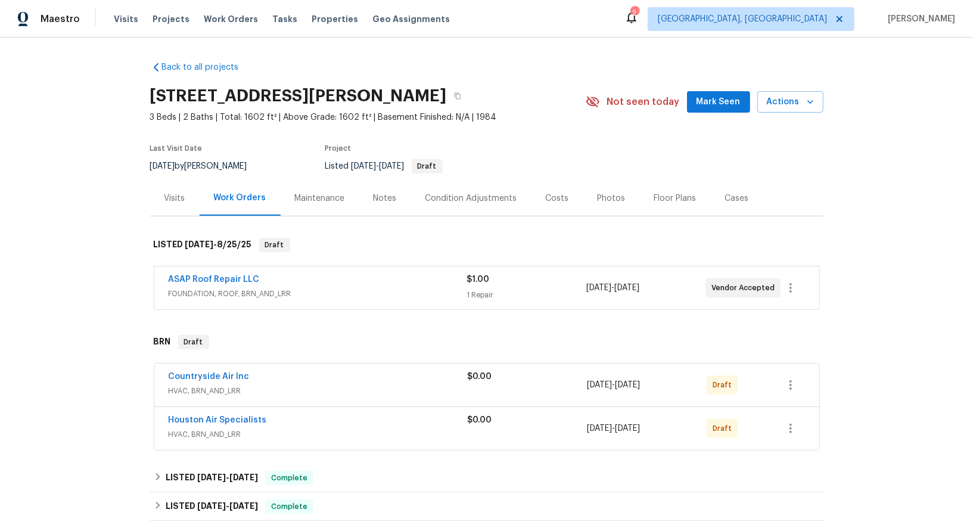
click at [204, 409] on div "Houston Air Specialists HVAC, BRN_AND_LRR $0.00 8/25/2025 - 8/27/2025 Draft" at bounding box center [486, 428] width 665 height 43
click at [205, 416] on link "Houston Air Specialists" at bounding box center [218, 420] width 98 height 8
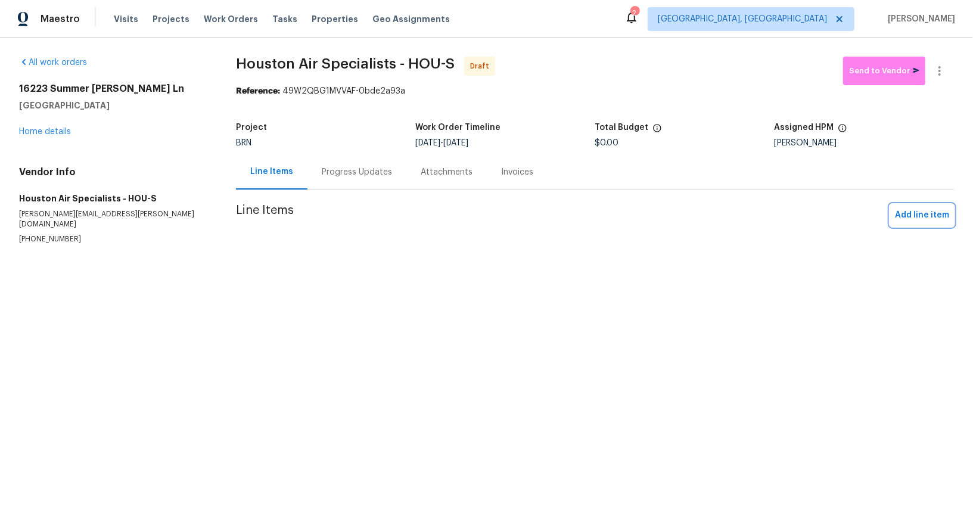
click at [918, 221] on span "Add line item" at bounding box center [922, 215] width 54 height 15
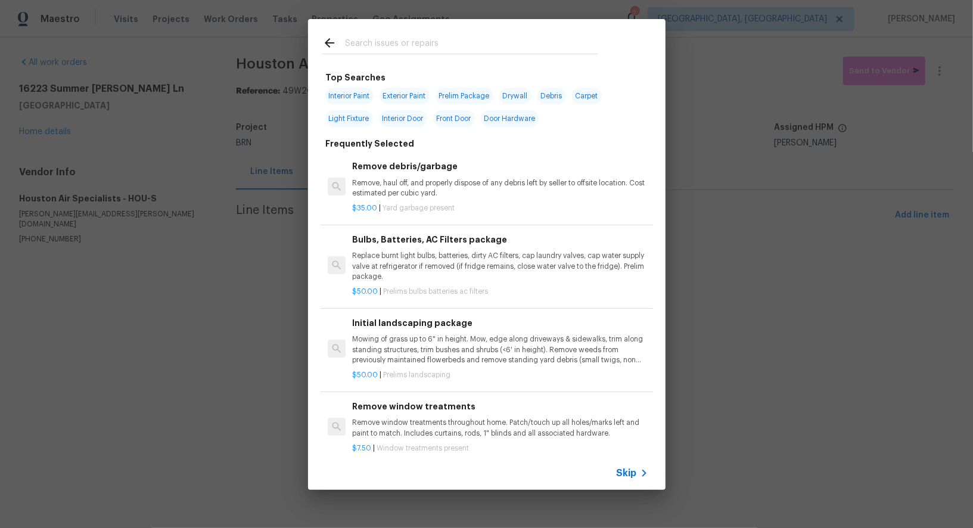
click at [611, 477] on div "Skip" at bounding box center [486, 472] width 357 height 33
click at [614, 475] on div "Skip" at bounding box center [486, 472] width 357 height 33
click at [626, 475] on span "Skip" at bounding box center [627, 473] width 20 height 12
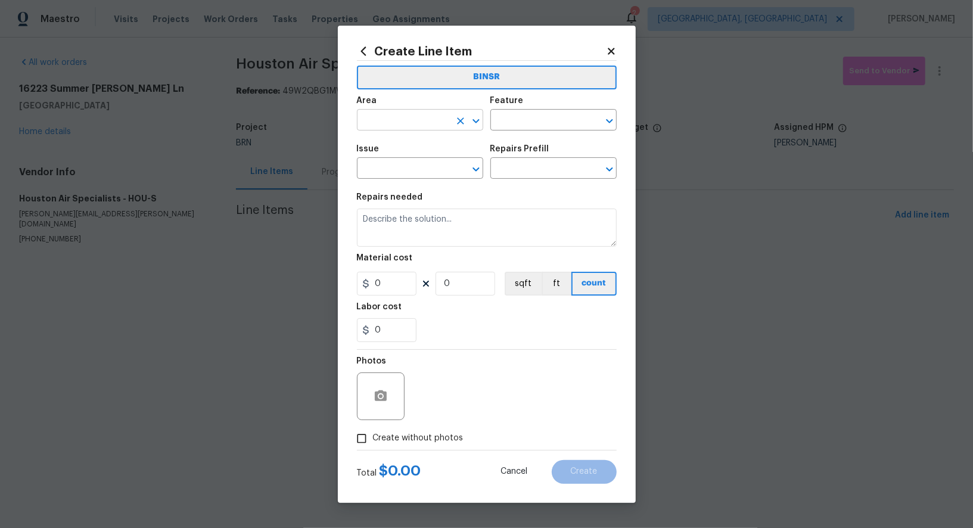
click at [415, 125] on input "text" at bounding box center [403, 121] width 93 height 18
click at [410, 169] on li "Interior Overall" at bounding box center [420, 168] width 126 height 20
type input "Interior Overall"
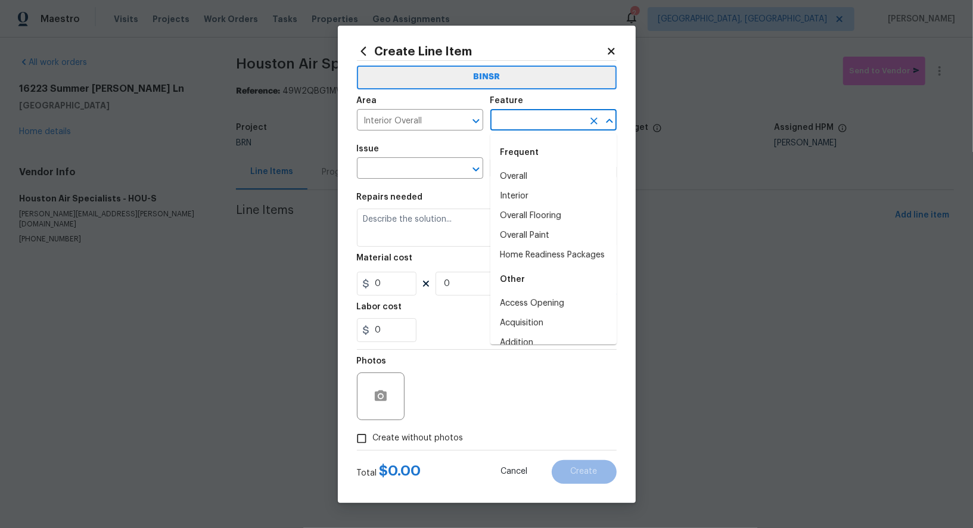
click at [536, 116] on input "text" at bounding box center [536, 121] width 93 height 18
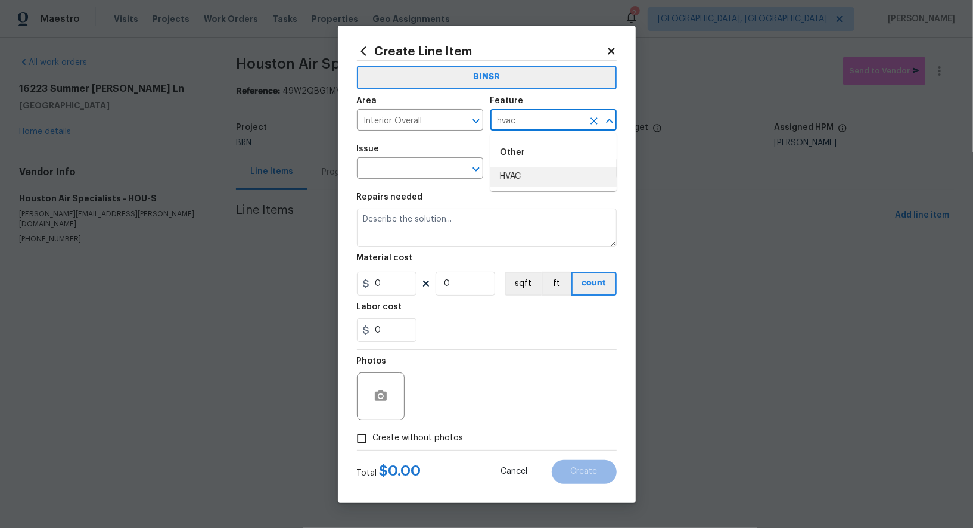
click at [537, 177] on li "HVAC" at bounding box center [553, 177] width 126 height 20
type input "HVAC"
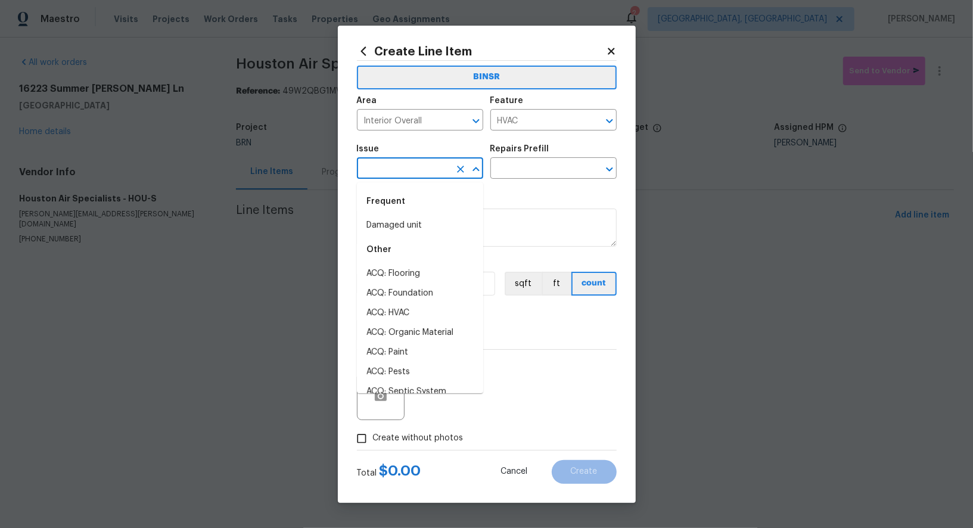
click at [416, 175] on input "text" at bounding box center [403, 169] width 93 height 18
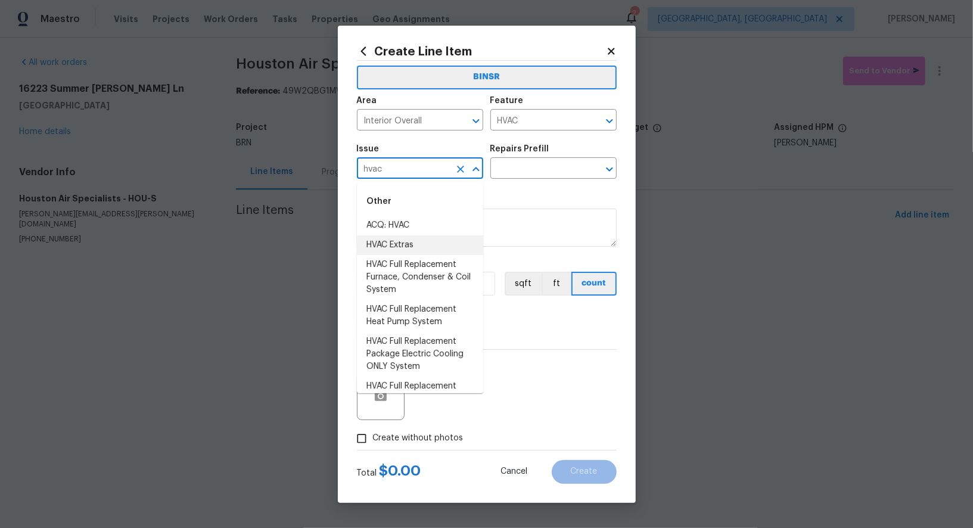
click at [419, 248] on li "HVAC Extras" at bounding box center [420, 245] width 126 height 20
type input "HVAC Extras"
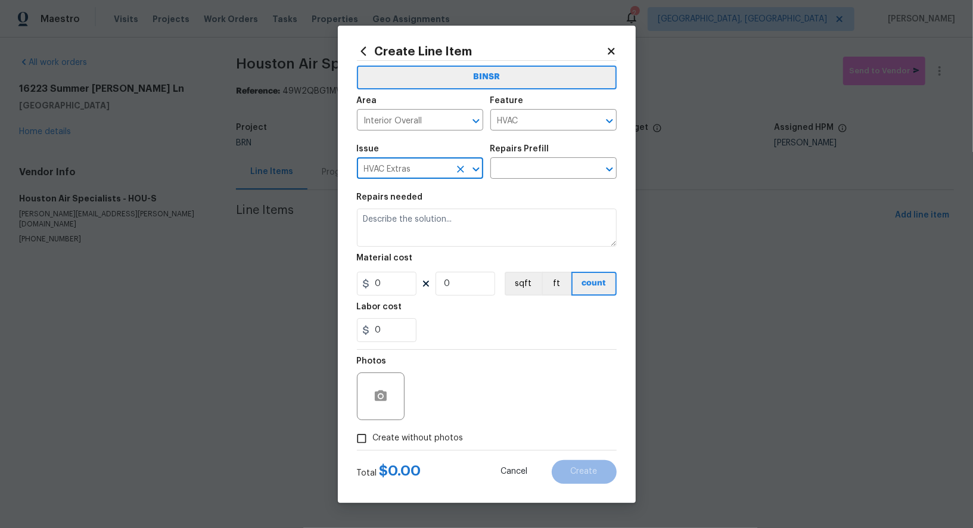
click at [460, 171] on icon "Clear" at bounding box center [460, 169] width 7 height 7
click at [418, 172] on input "text" at bounding box center [403, 169] width 93 height 18
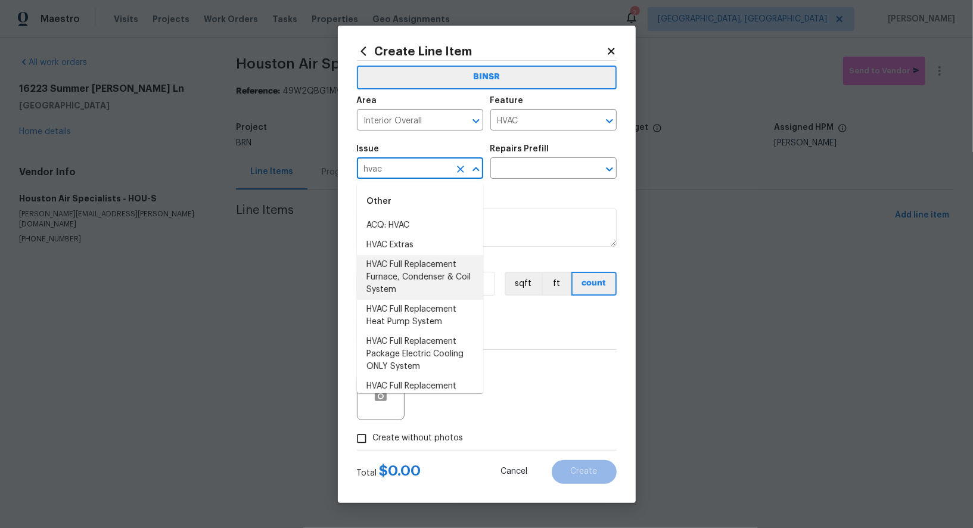
click at [423, 284] on li "HVAC Full Replacement Furnace, Condenser & Coil System" at bounding box center [420, 277] width 126 height 45
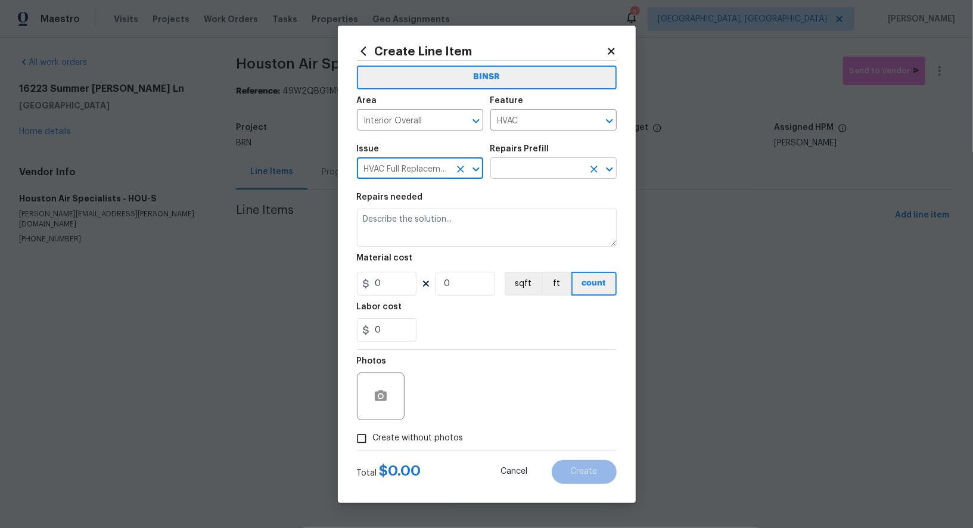
type input "HVAC Full Replacement Furnace, Condenser & Coil System"
click at [542, 172] on input "text" at bounding box center [536, 169] width 93 height 18
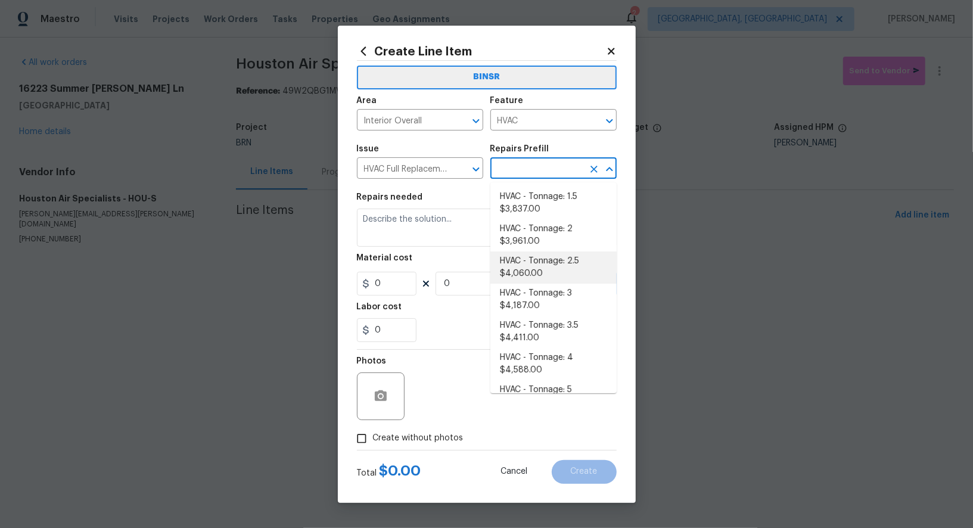
scroll to position [23, 0]
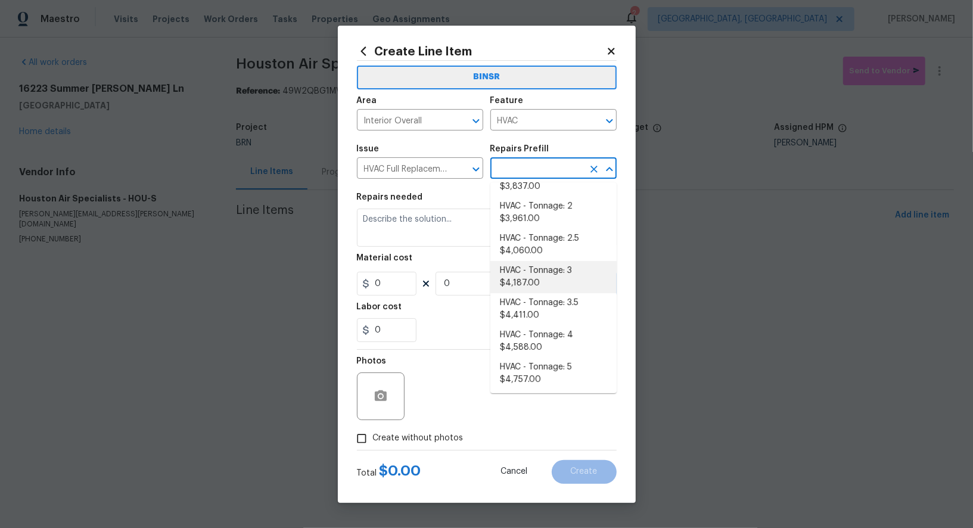
click at [555, 273] on li "HVAC - Tonnage: 3 $4,187.00" at bounding box center [553, 277] width 126 height 32
type input "HVAC - Tonnage: 3 $4,187.00"
type textarea "Replace 3 Ton Furnace, Condenser & Coil System. SEER2 14.3 Gas Split System Mat…"
type input "4187"
type input "1"
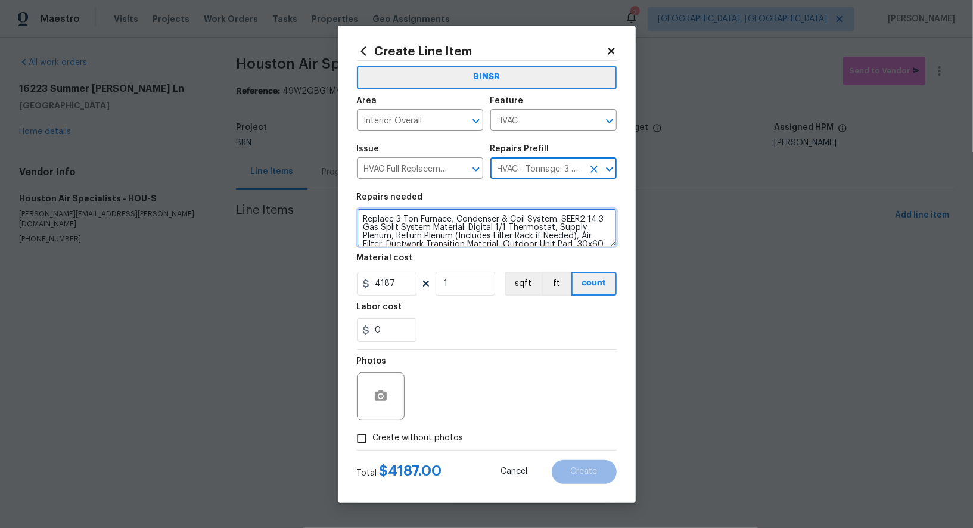
click at [490, 219] on textarea "Replace 3 Ton Furnace, Condenser & Coil System. SEER2 14.3 Gas Split System Mat…" at bounding box center [487, 228] width 260 height 38
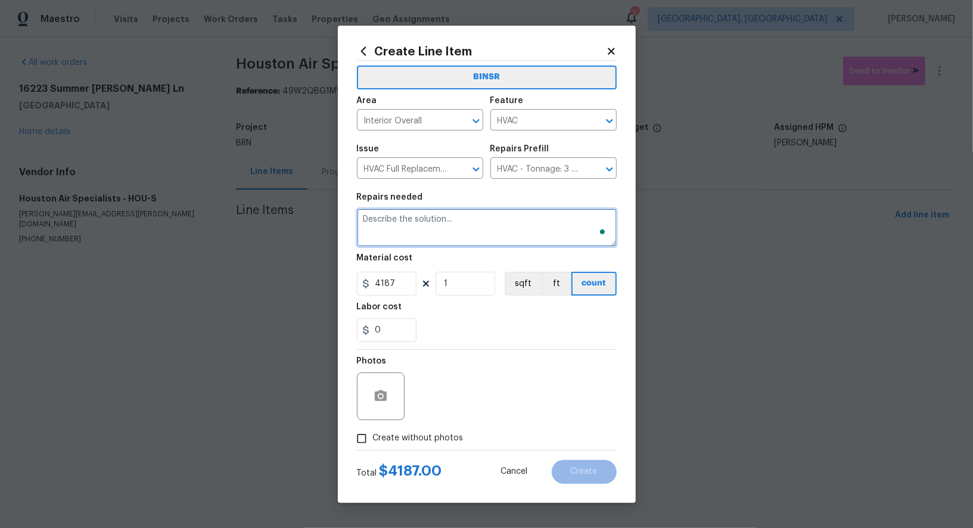
paste textarea "Estimate - Seller to have licensed HVAC contractor replace the existing HVAC sy…"
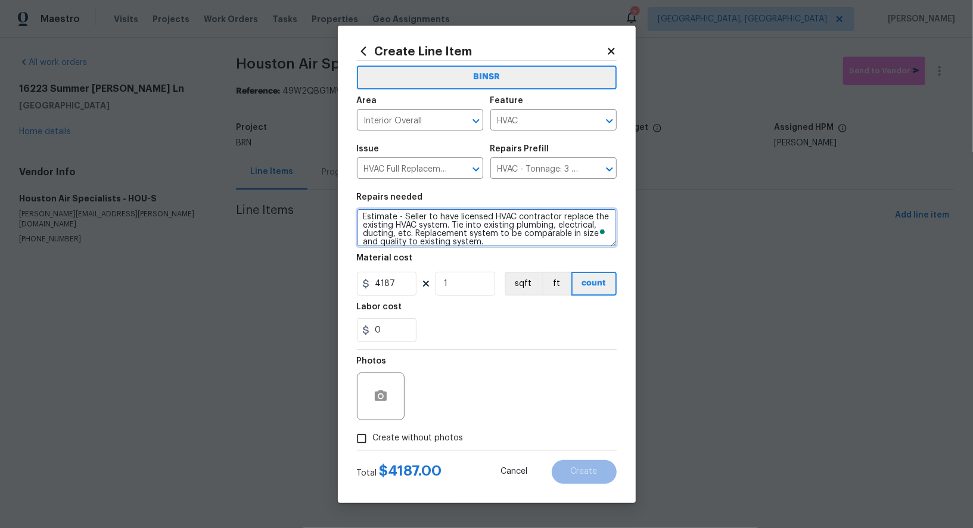
scroll to position [2, 0]
type textarea "Estimate - Seller to have licensed HVAC contractor replace the existing HVAC sy…"
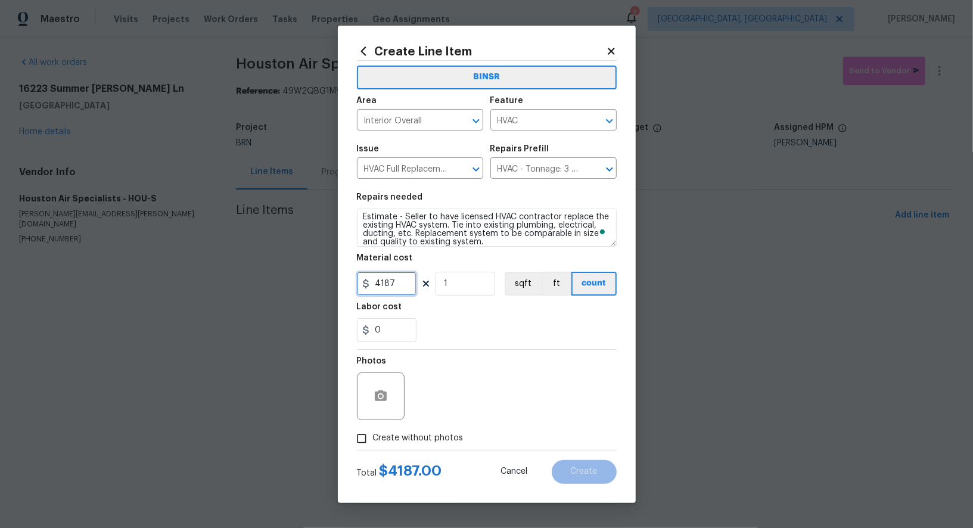
click at [398, 287] on input "4187" at bounding box center [387, 284] width 60 height 24
type input "0"
click at [389, 330] on input "0" at bounding box center [387, 330] width 60 height 24
type input "1"
click at [372, 406] on button "button" at bounding box center [380, 396] width 29 height 29
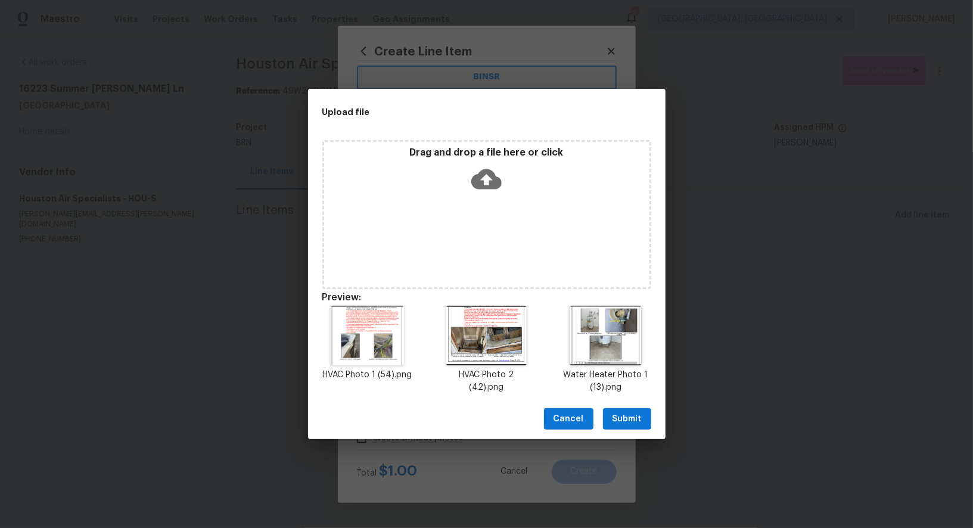
click at [621, 413] on span "Submit" at bounding box center [626, 419] width 29 height 15
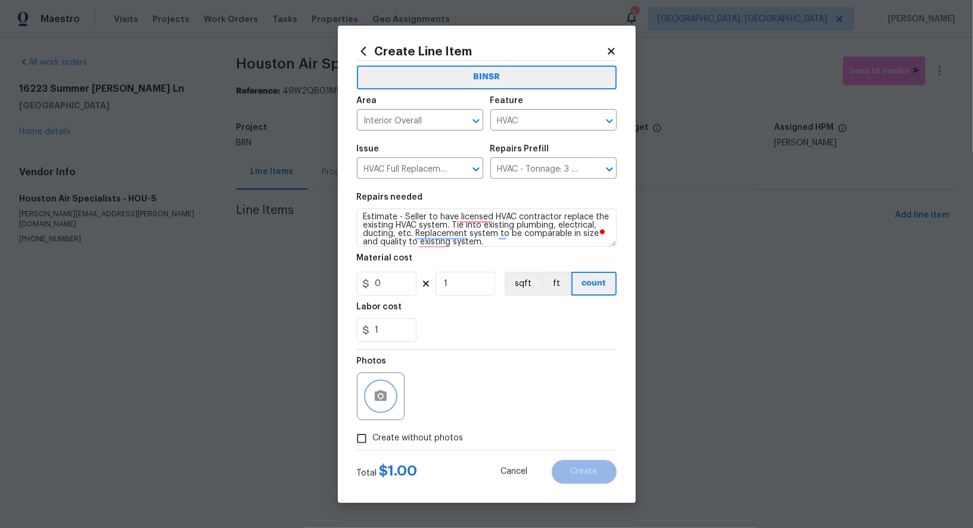
click at [388, 396] on button "button" at bounding box center [380, 396] width 29 height 29
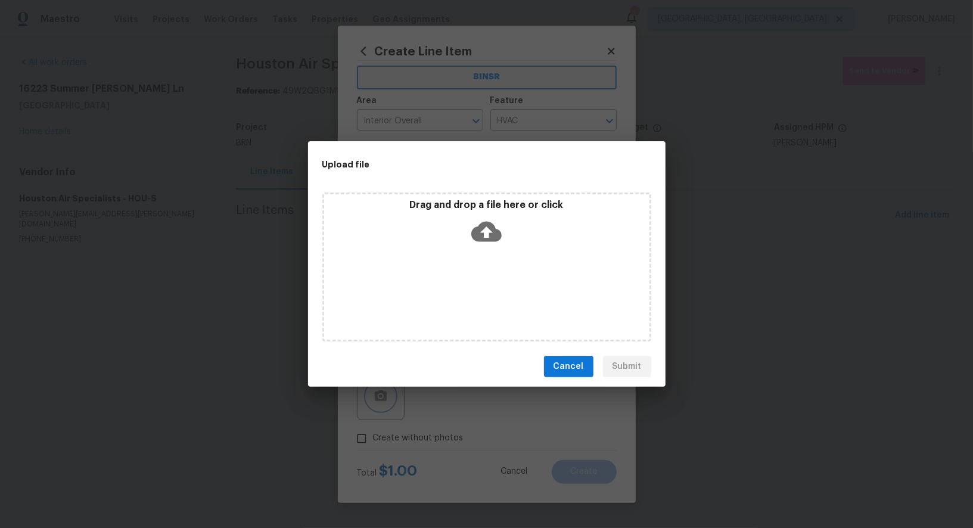
click at [468, 411] on div "Upload file Drag and drop a file here or click Cancel Submit" at bounding box center [486, 264] width 973 height 528
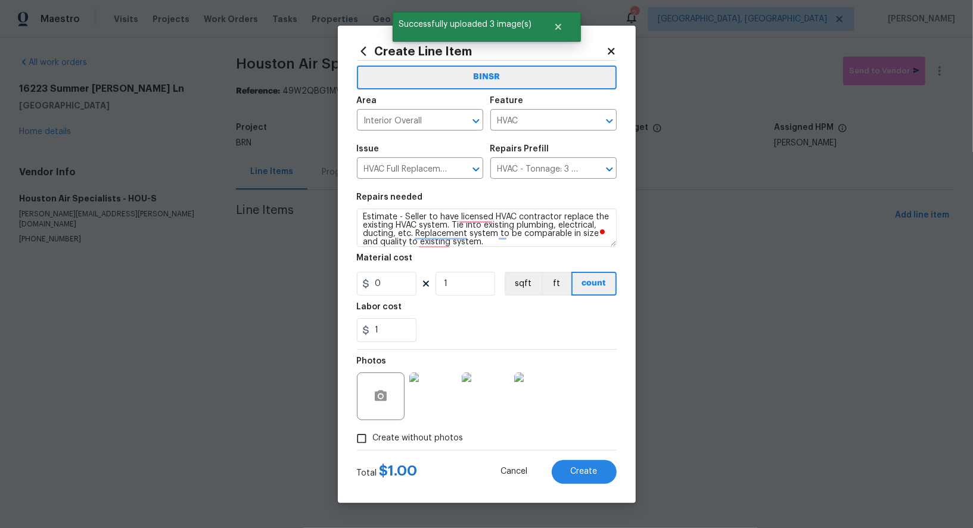
click at [587, 483] on div "Create Line Item BINSR Area Interior Overall ​ Feature HVAC ​ Issue HVAC Full R…" at bounding box center [487, 264] width 298 height 477
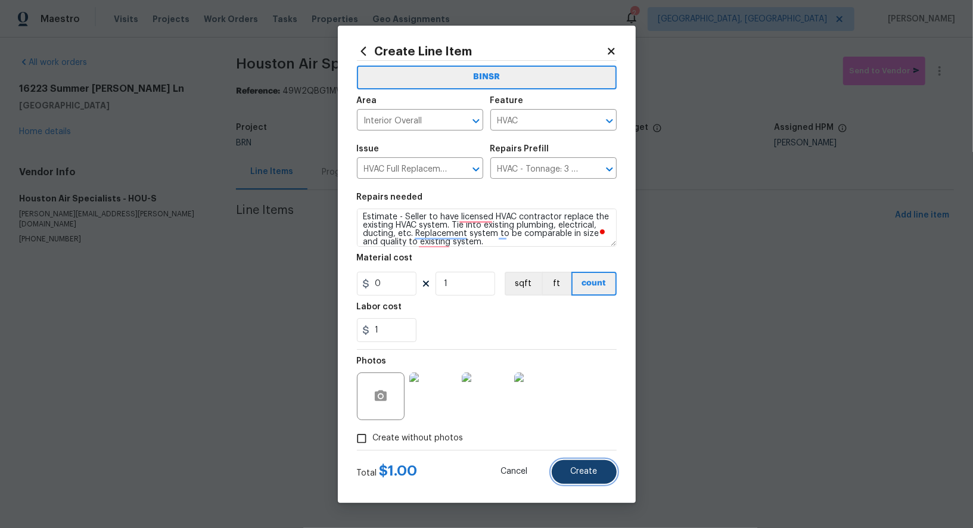
click at [586, 468] on span "Create" at bounding box center [584, 471] width 27 height 9
type input "0"
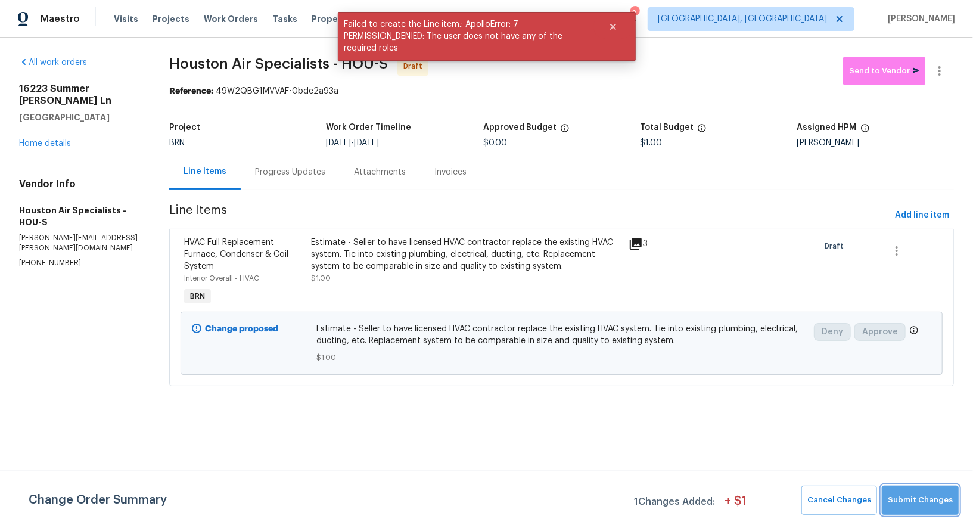
click at [923, 497] on span "Submit Changes" at bounding box center [920, 500] width 65 height 14
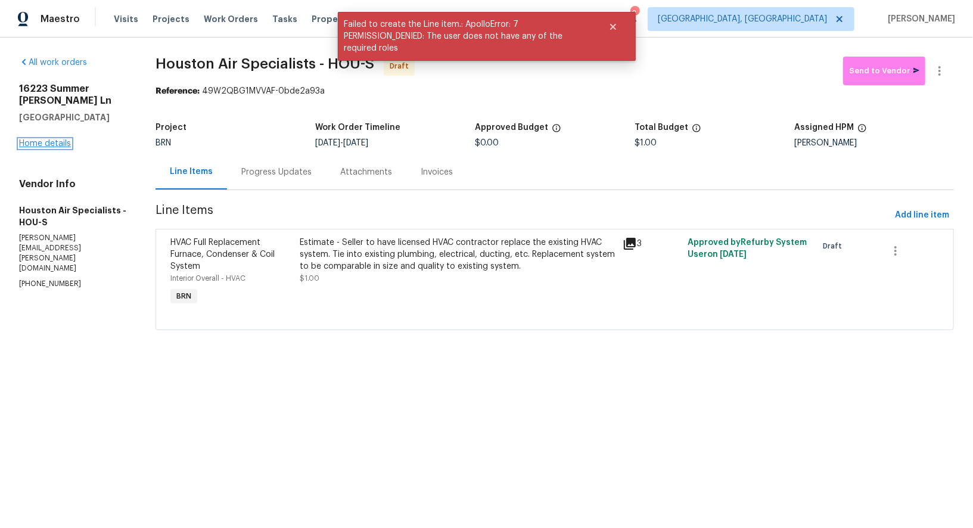
click at [55, 142] on link "Home details" at bounding box center [45, 143] width 52 height 8
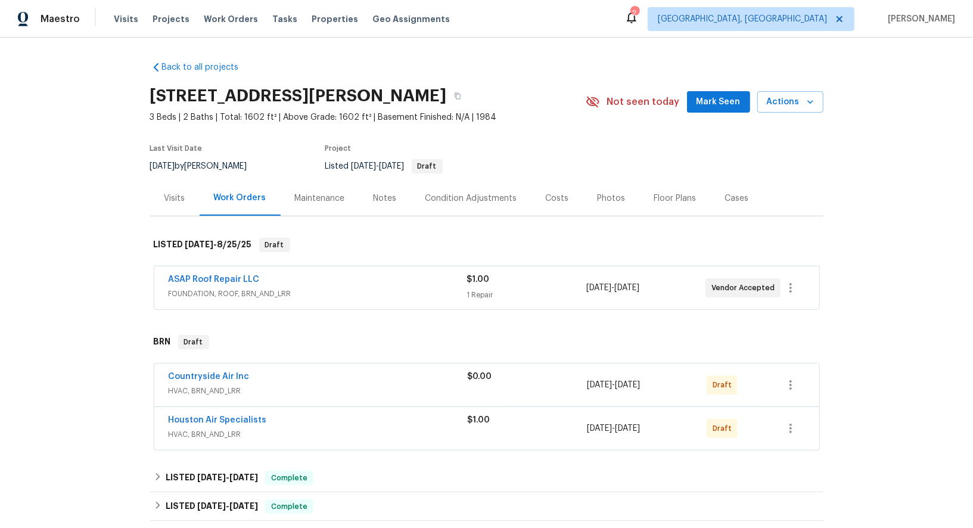
scroll to position [60, 0]
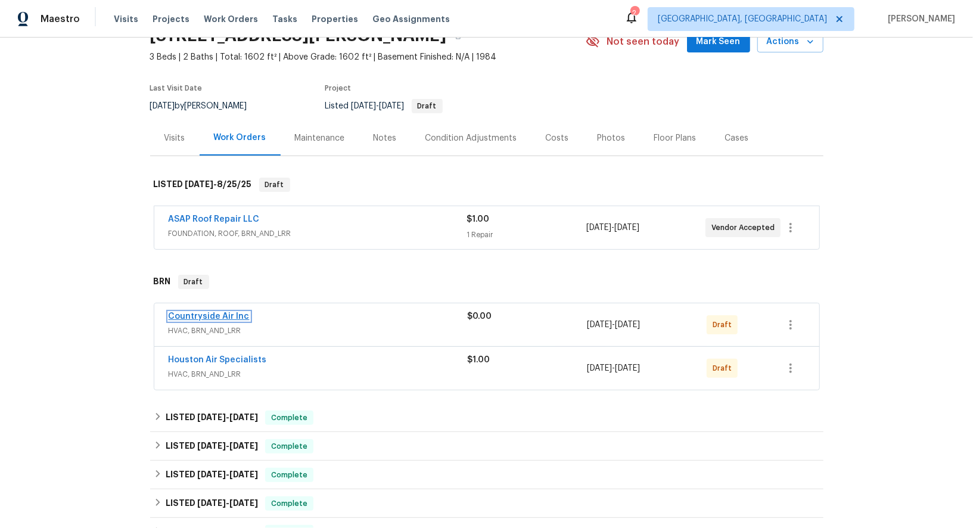
click at [203, 317] on link "Countryside Air Inc" at bounding box center [209, 316] width 81 height 8
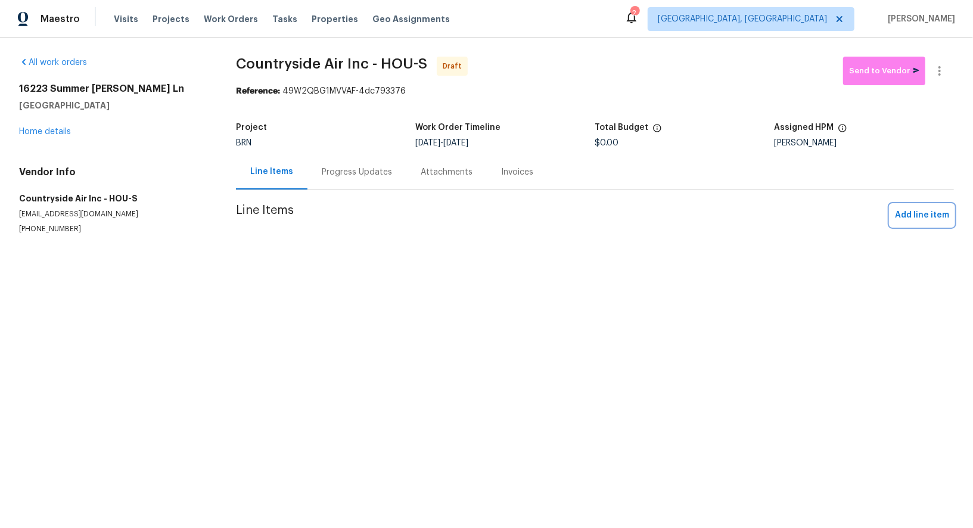
click at [901, 208] on span "Add line item" at bounding box center [922, 215] width 54 height 15
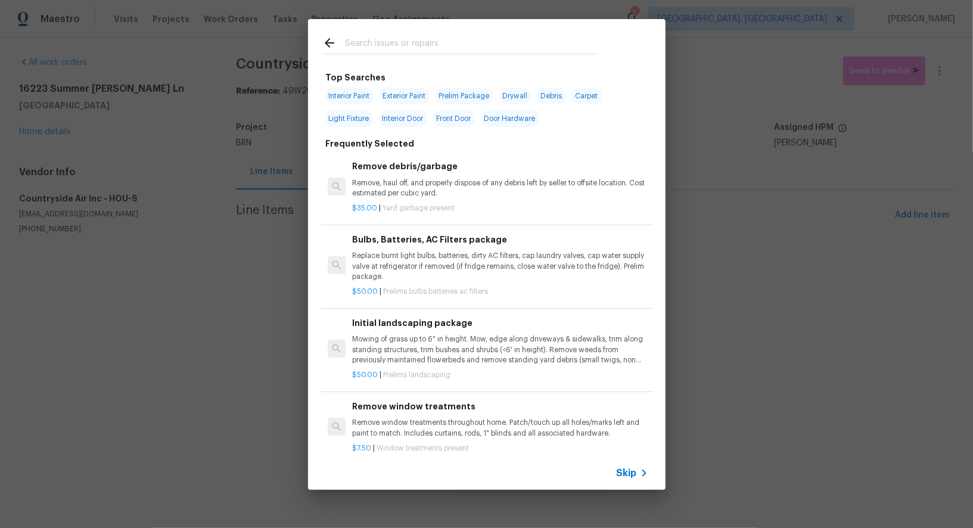
click at [633, 468] on span "Skip" at bounding box center [627, 473] width 20 height 12
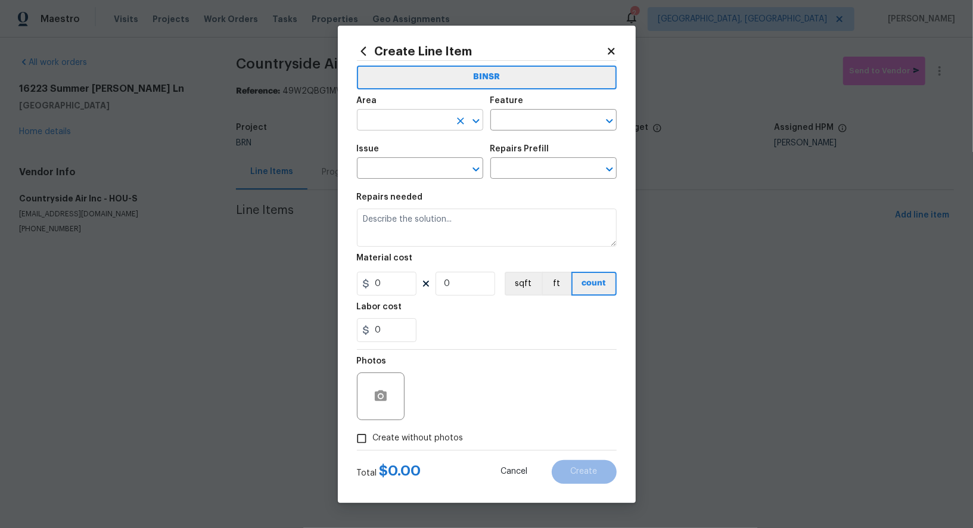
click at [406, 120] on input "text" at bounding box center [403, 121] width 93 height 18
click at [412, 163] on li "Interior Overall" at bounding box center [420, 168] width 126 height 20
type input "Interior Overall"
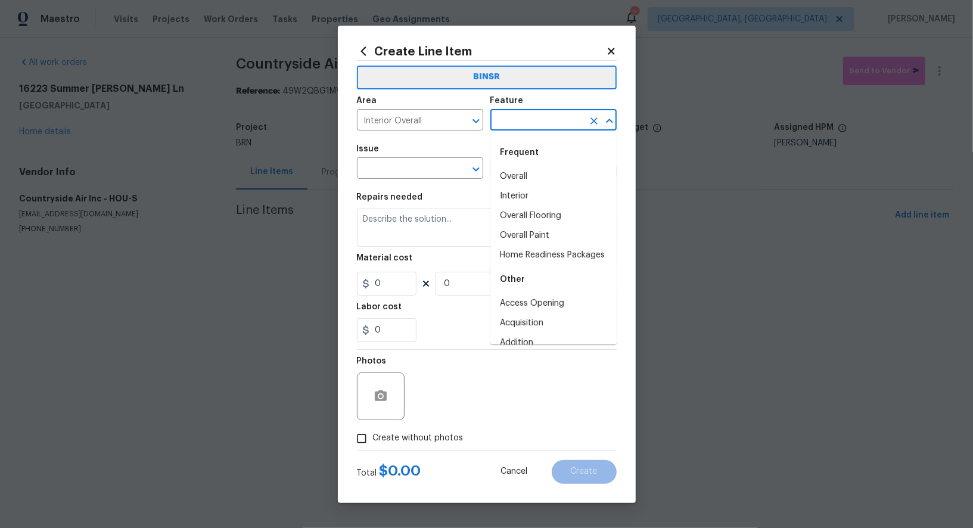
click at [543, 122] on input "text" at bounding box center [536, 121] width 93 height 18
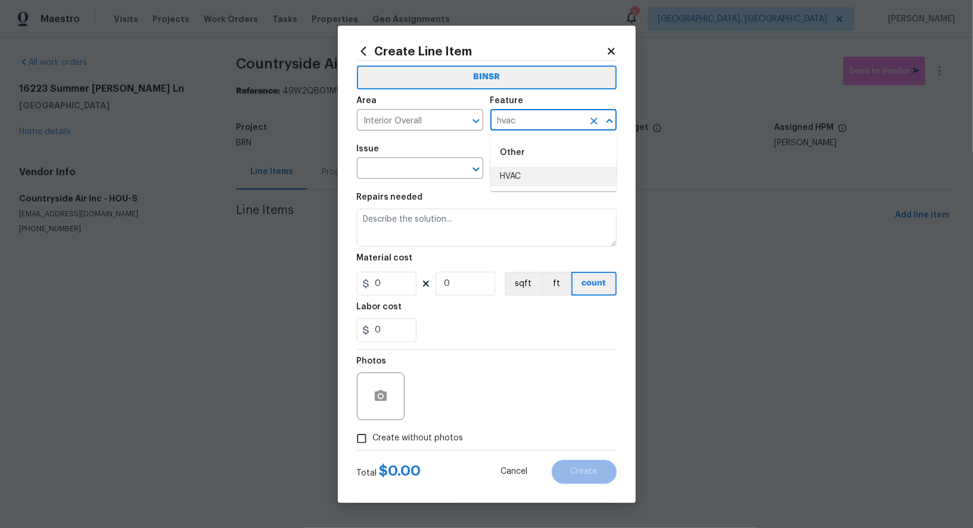
click at [532, 171] on li "HVAC" at bounding box center [553, 177] width 126 height 20
type input "HVAC"
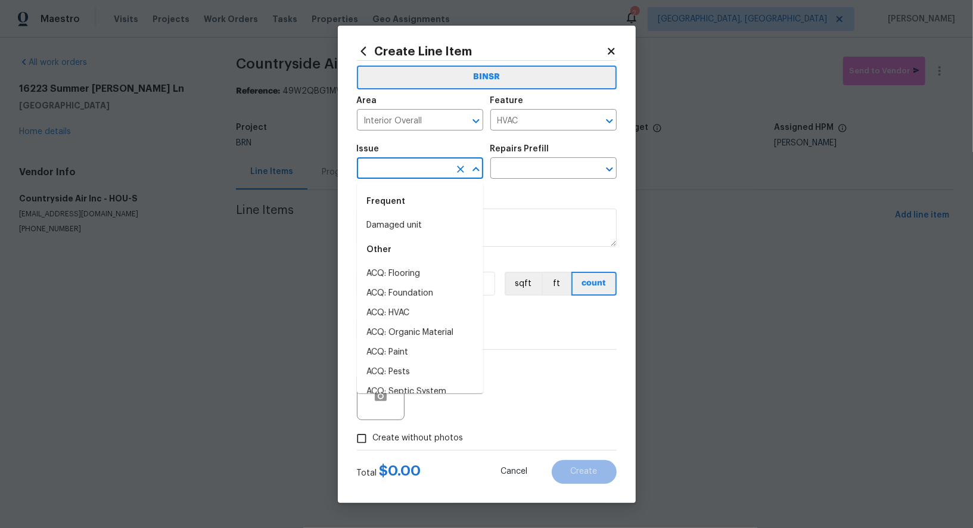
click at [430, 179] on body "Maestro Visits Projects Work Orders Tasks Properties Geo Assignments 2 Albuquer…" at bounding box center [486, 141] width 973 height 282
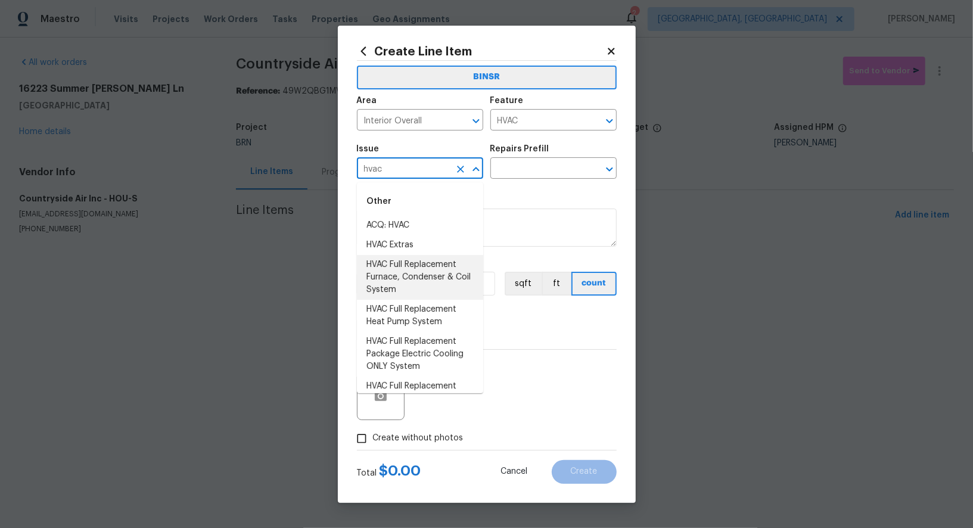
click at [425, 272] on li "HVAC Full Replacement Furnace, Condenser & Coil System" at bounding box center [420, 277] width 126 height 45
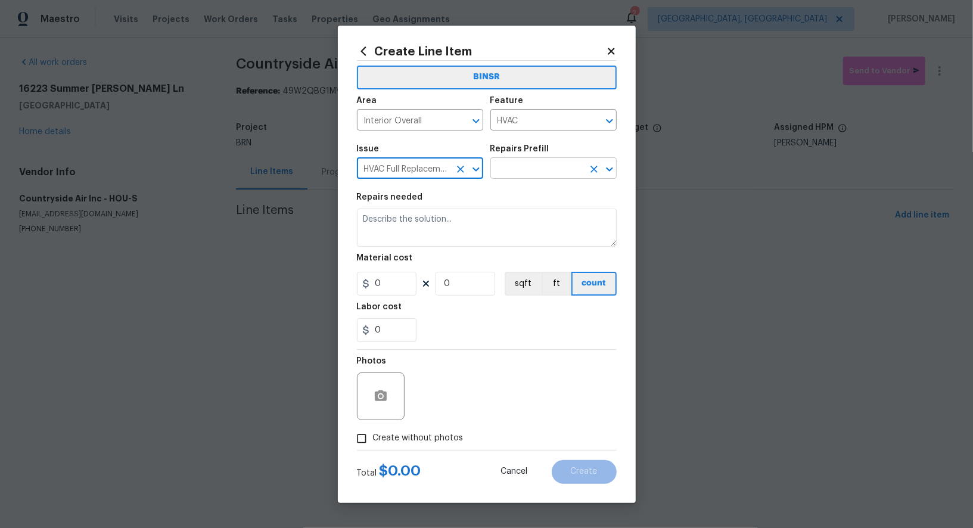
type input "HVAC Full Replacement Furnace, Condenser & Coil System"
click at [532, 170] on input "text" at bounding box center [536, 169] width 93 height 18
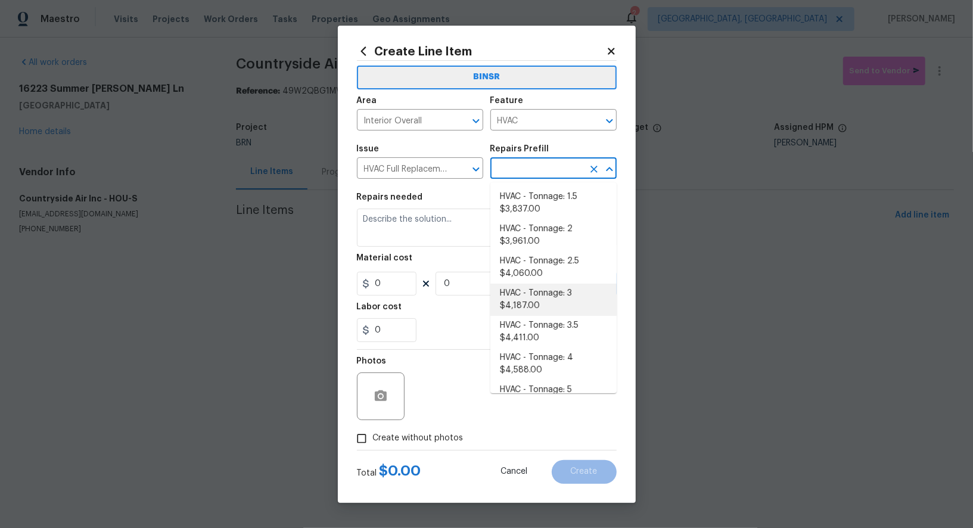
click at [542, 285] on li "HVAC - Tonnage: 3 $4,187.00" at bounding box center [553, 300] width 126 height 32
type input "HVAC - Tonnage: 3 $4,187.00"
type textarea "Replace 3 Ton Furnace, Condenser & Coil System. SEER2 14.3 Gas Split System Mat…"
type input "4187"
type input "1"
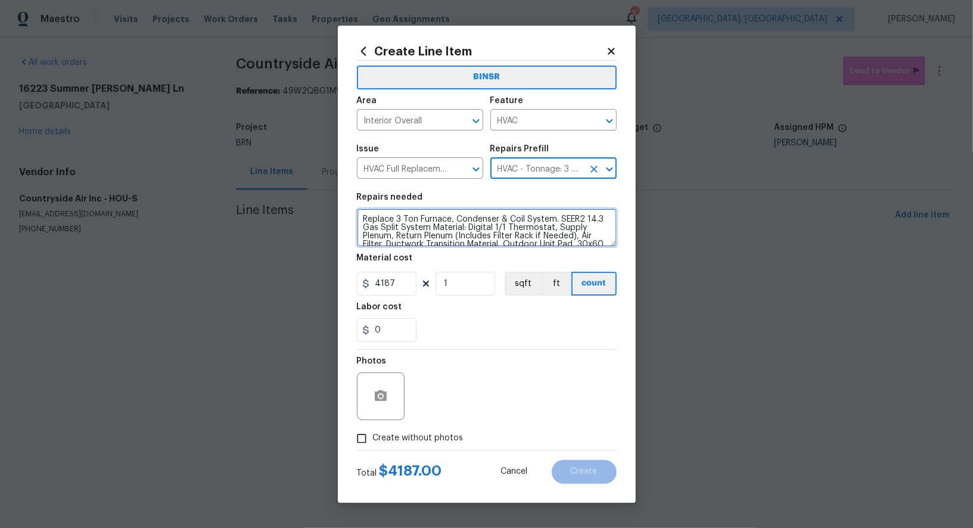
click at [474, 235] on textarea "Replace 3 Ton Furnace, Condenser & Coil System. SEER2 14.3 Gas Split System Mat…" at bounding box center [487, 228] width 260 height 38
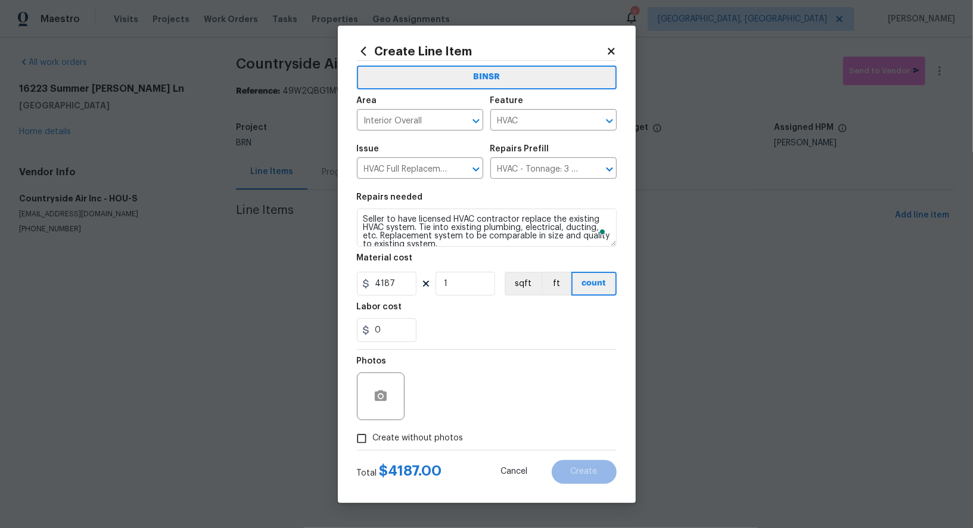
scroll to position [2, 0]
type textarea "Seller to have licensed HVAC contractor replace the existing HVAC system. Tie i…"
click at [391, 288] on input "4187" at bounding box center [387, 284] width 60 height 24
type input "0"
click at [397, 321] on input "0" at bounding box center [387, 330] width 60 height 24
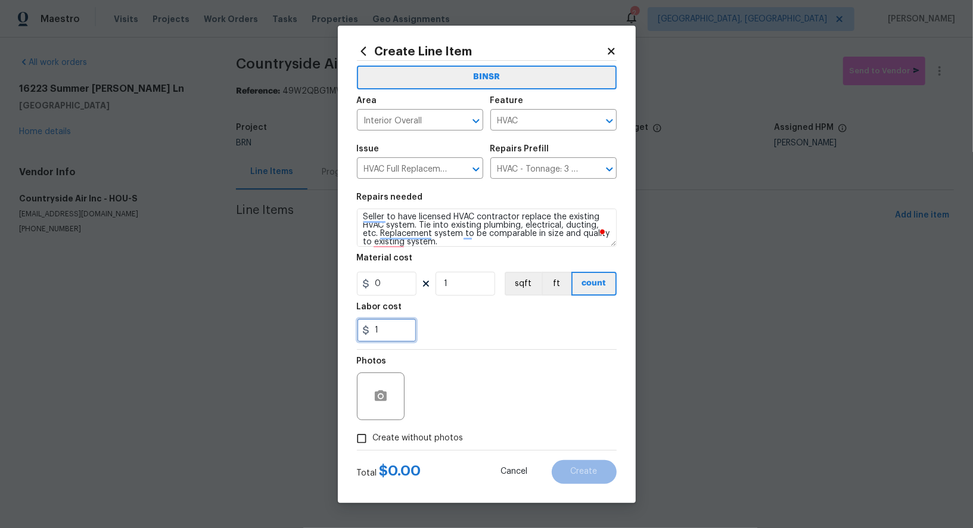
type input "1"
click at [384, 396] on icon "button" at bounding box center [381, 395] width 12 height 11
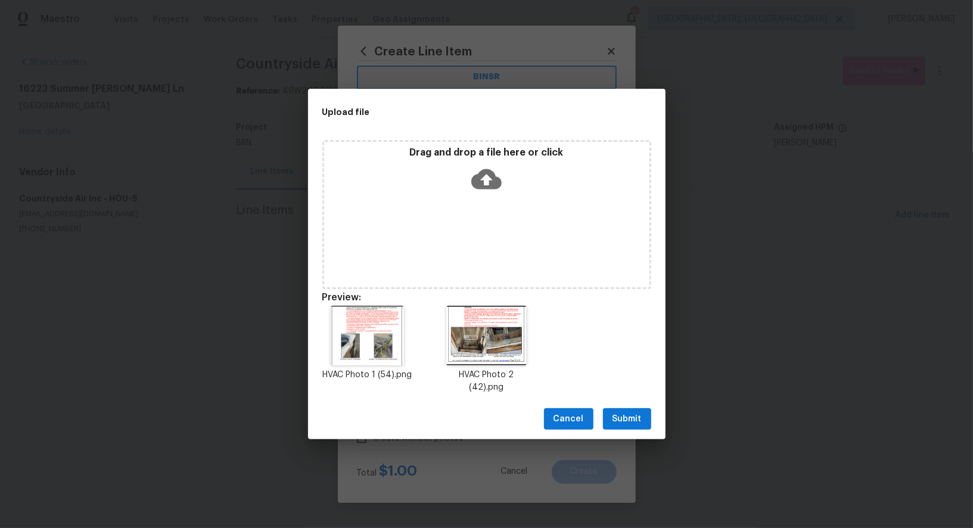
click at [612, 412] on span "Submit" at bounding box center [626, 419] width 29 height 15
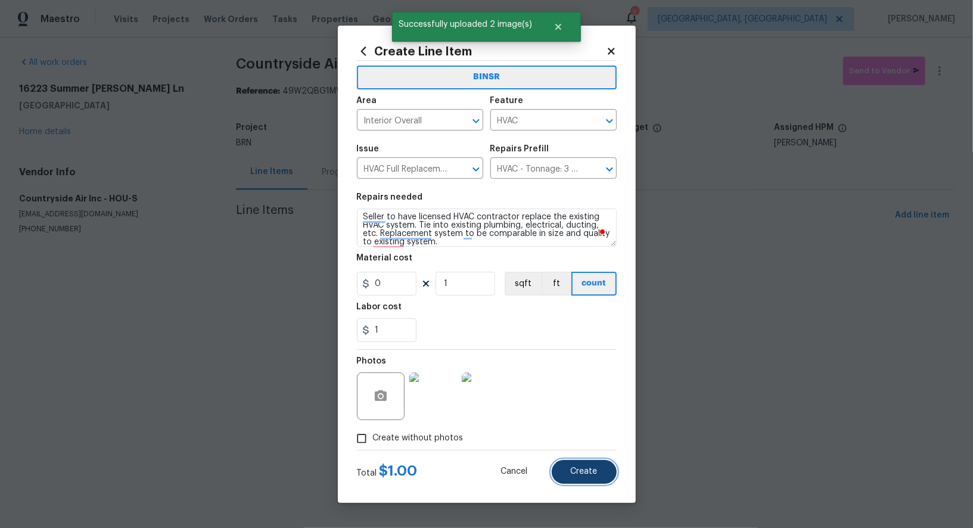
click at [590, 465] on button "Create" at bounding box center [584, 472] width 65 height 24
type input "0"
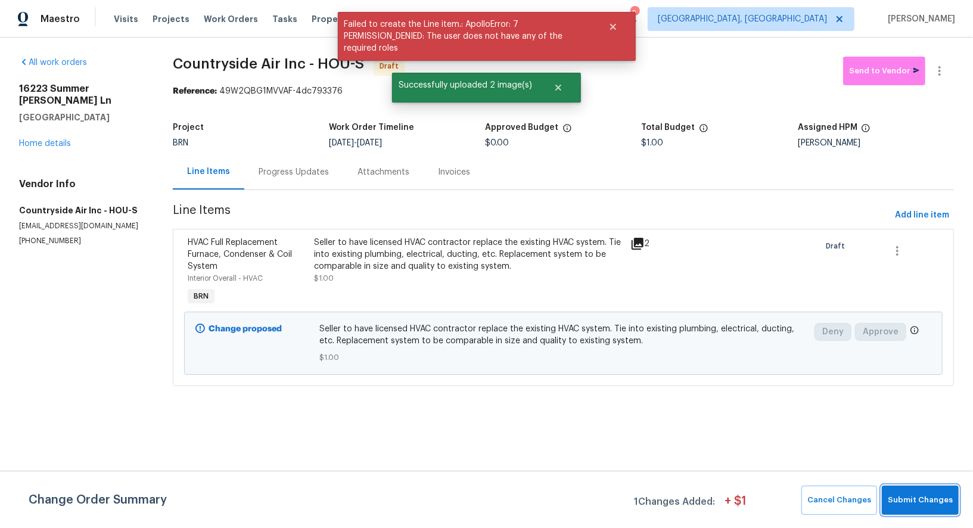
click at [931, 498] on span "Submit Changes" at bounding box center [920, 500] width 65 height 14
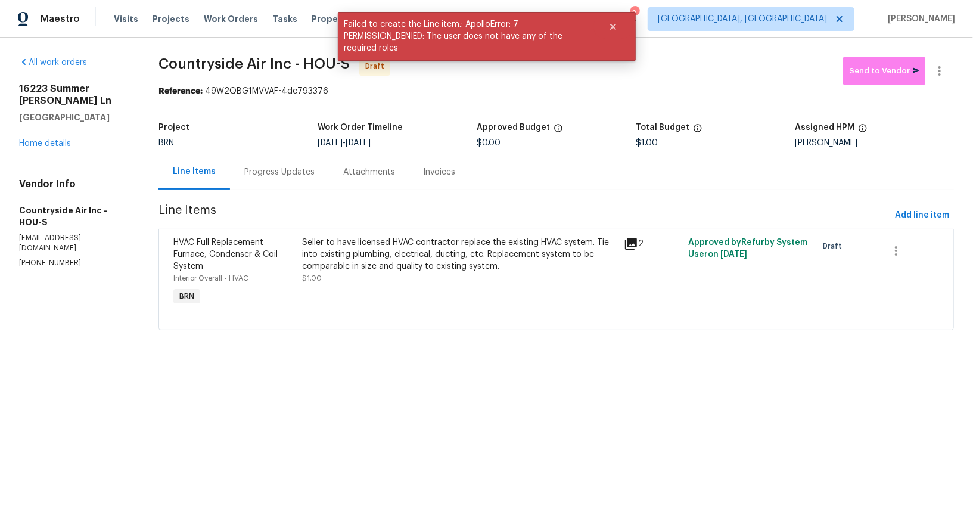
click at [278, 175] on div "Progress Updates" at bounding box center [279, 172] width 70 height 12
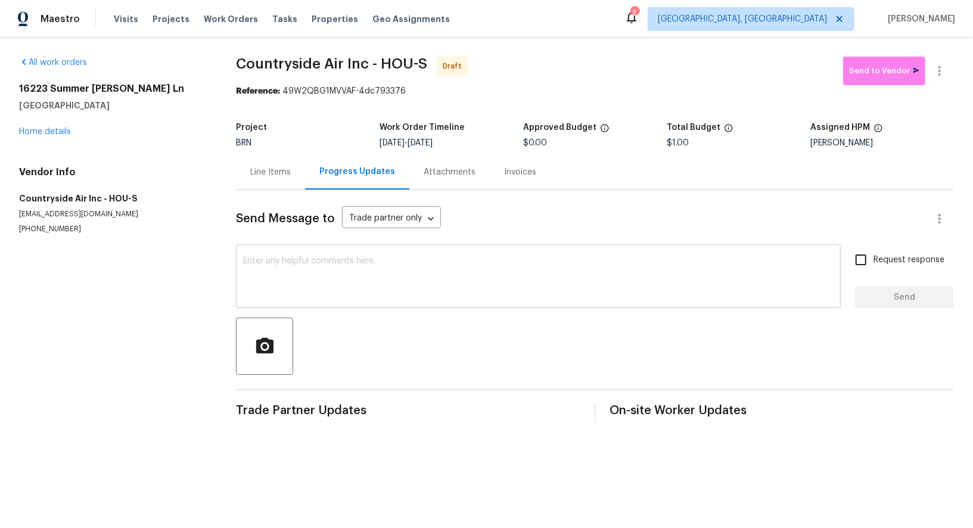
click at [324, 296] on textarea at bounding box center [538, 278] width 590 height 42
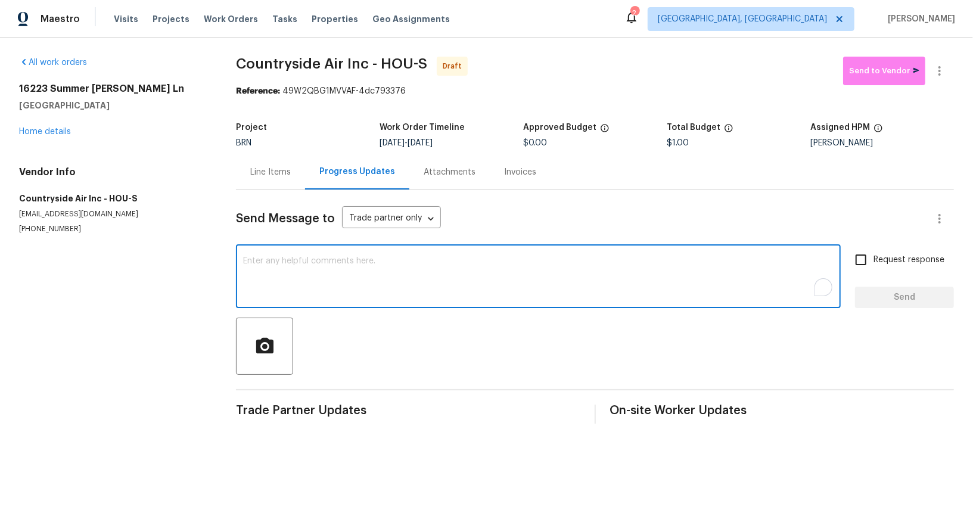
paste textarea "Hi, I'm [PERSON_NAME] from Opendoor. Just wanted to check if you received the W…"
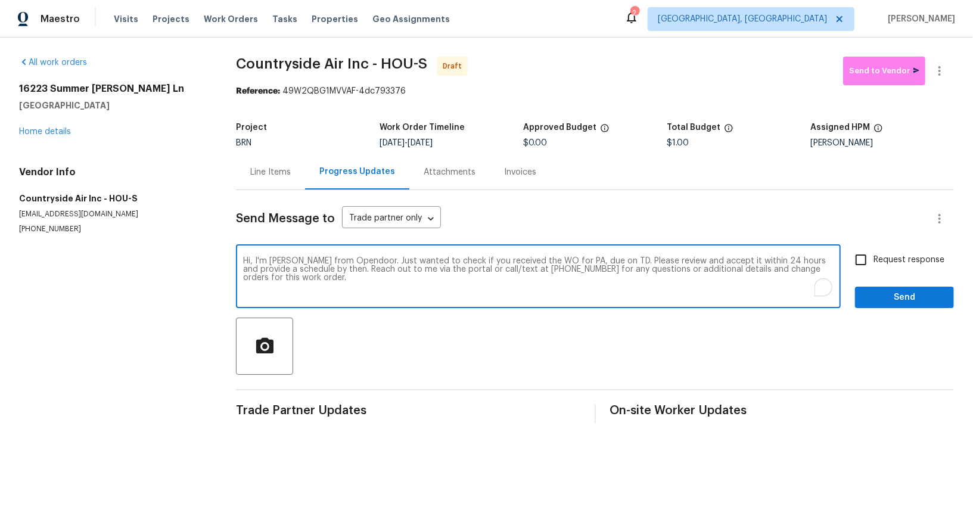
click at [579, 259] on textarea "Hi, I'm [PERSON_NAME] from Opendoor. Just wanted to check if you received the W…" at bounding box center [538, 278] width 590 height 42
paste textarea "[STREET_ADDRESS][PERSON_NAME]"
click at [428, 141] on span "[DATE]" at bounding box center [420, 143] width 25 height 8
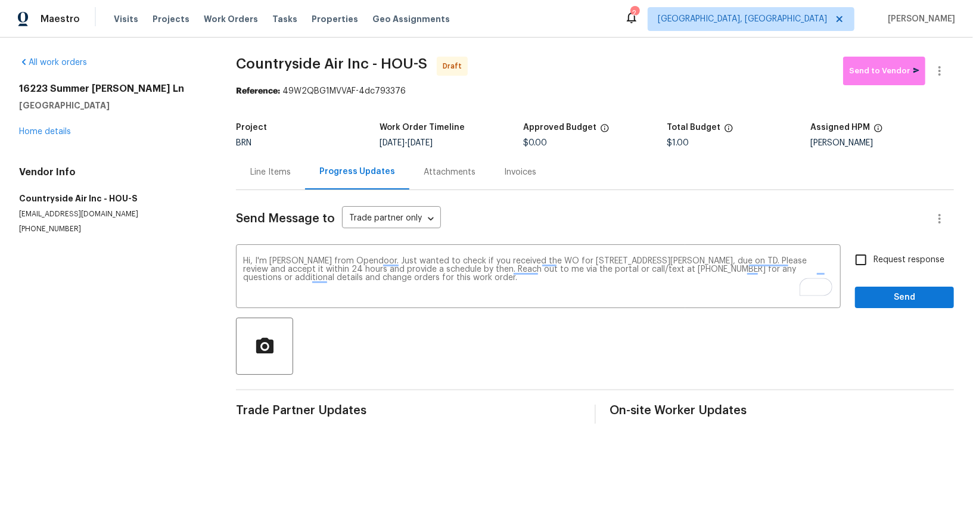
drag, startPoint x: 426, startPoint y: 143, endPoint x: 496, endPoint y: 143, distance: 69.7
click at [496, 143] on div "[DATE] - [DATE]" at bounding box center [452, 143] width 144 height 8
copy span "[DATE]"
click at [788, 259] on textarea "Hi, I'm [PERSON_NAME] from Opendoor. Just wanted to check if you received the W…" at bounding box center [538, 278] width 590 height 42
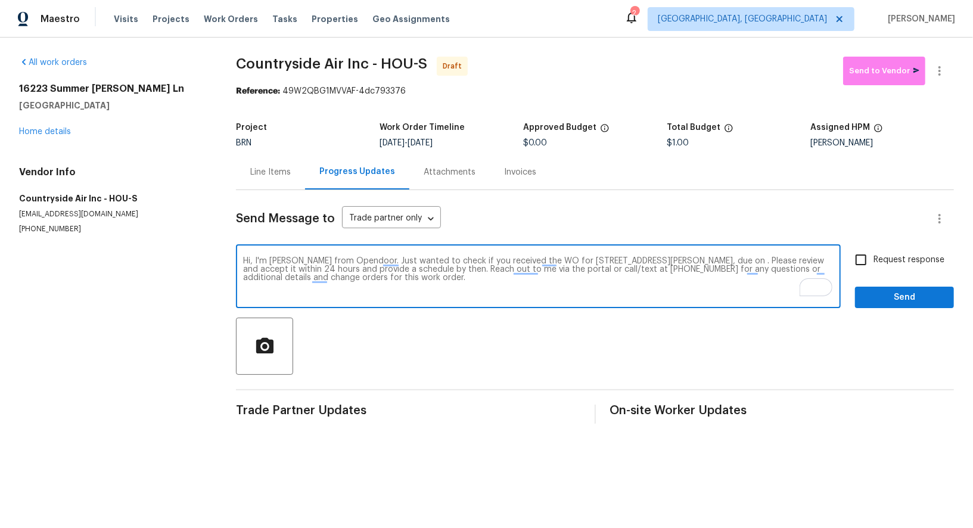
paste textarea "[DATE]"
click at [672, 290] on textarea "Hi, I'm [PERSON_NAME] from Opendoor. Just wanted to check if you received the W…" at bounding box center [538, 278] width 590 height 42
type textarea "Hi, I'm [PERSON_NAME] from Opendoor. Just wanted to check if you received the W…"
click at [877, 260] on span "Request response" at bounding box center [908, 260] width 71 height 13
click at [873, 260] on input "Request response" at bounding box center [860, 259] width 25 height 25
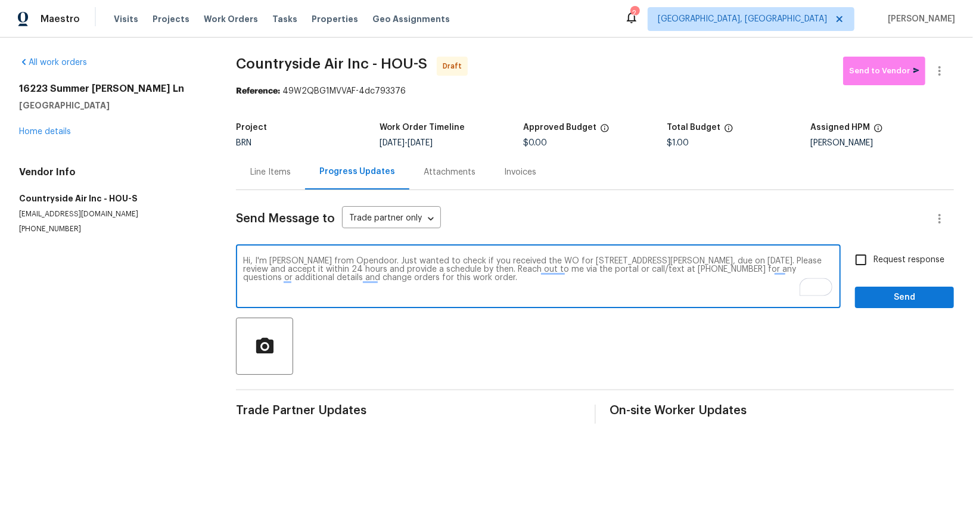
checkbox input "true"
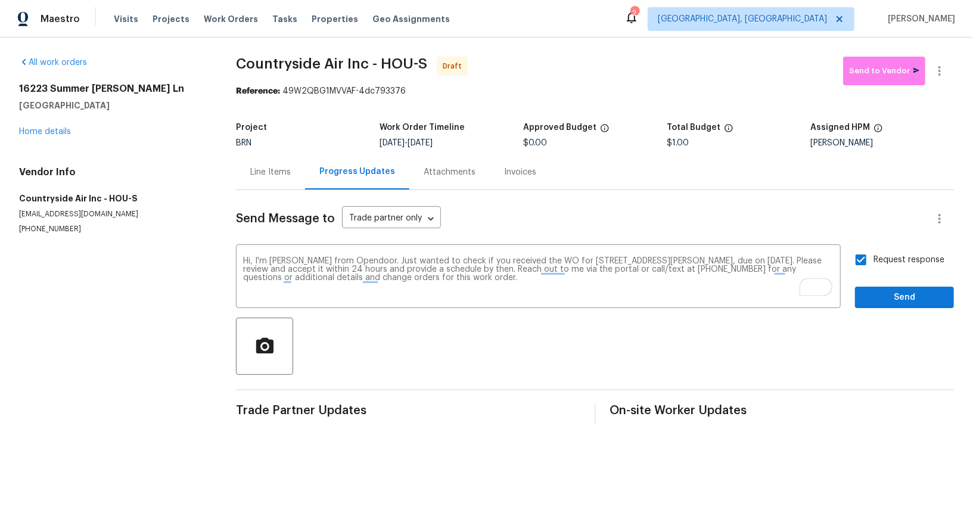
click at [886, 309] on div "Send Message to Trade partner only Trade partner only ​ Hi, I'm [PERSON_NAME] f…" at bounding box center [595, 307] width 718 height 234
click at [877, 303] on span "Send" at bounding box center [904, 297] width 80 height 15
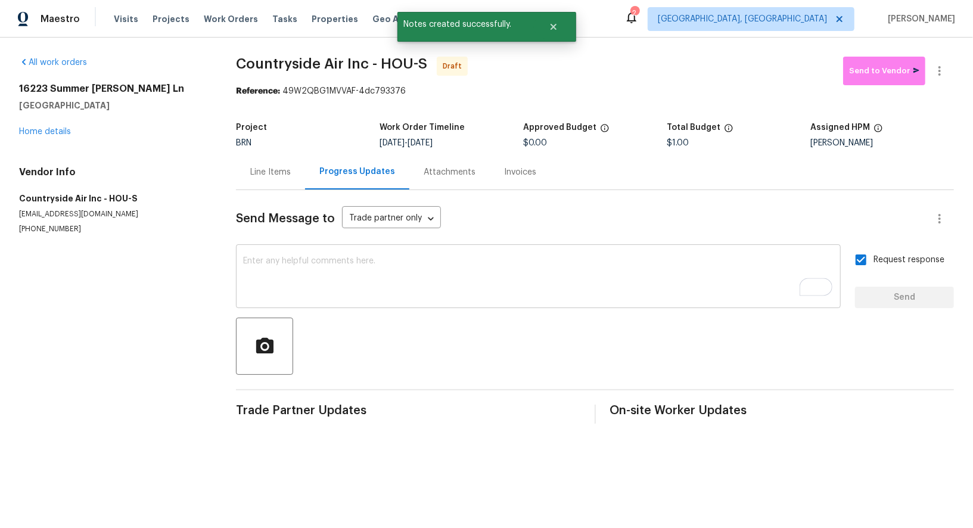
click at [297, 281] on textarea "To enrich screen reader interactions, please activate Accessibility in Grammarl…" at bounding box center [538, 278] width 590 height 42
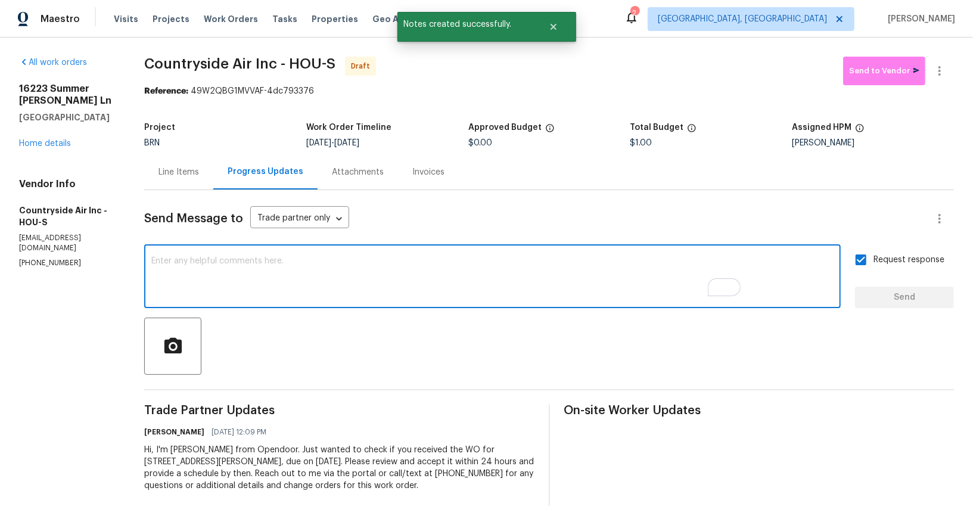
type textarea "["
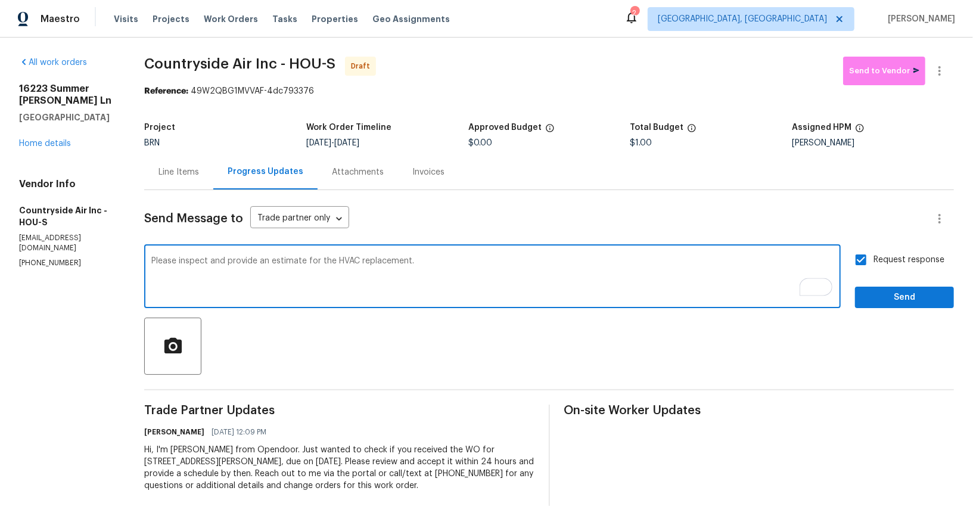
type textarea "Please inspect and provide an estimate for the HVAC replacement."
click at [895, 303] on span "Send" at bounding box center [904, 297] width 80 height 15
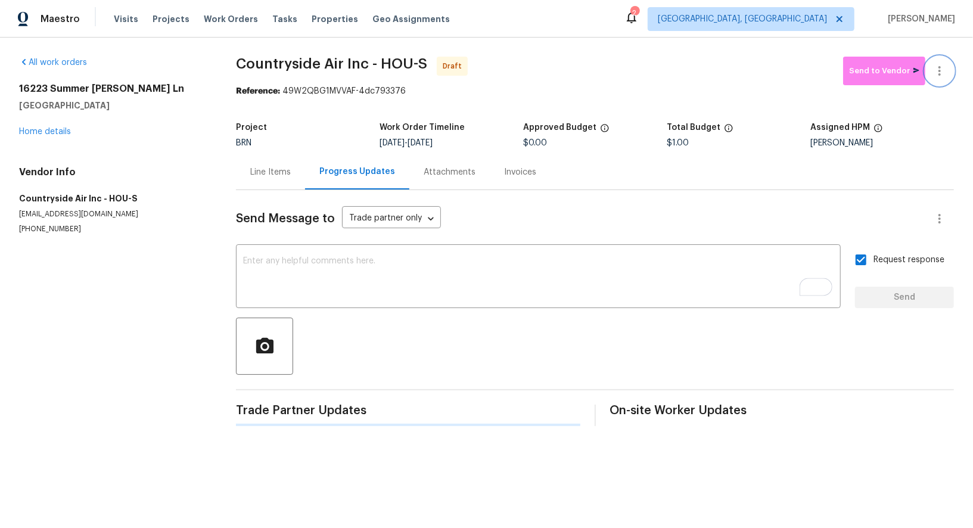
click at [936, 71] on icon "button" at bounding box center [939, 71] width 14 height 14
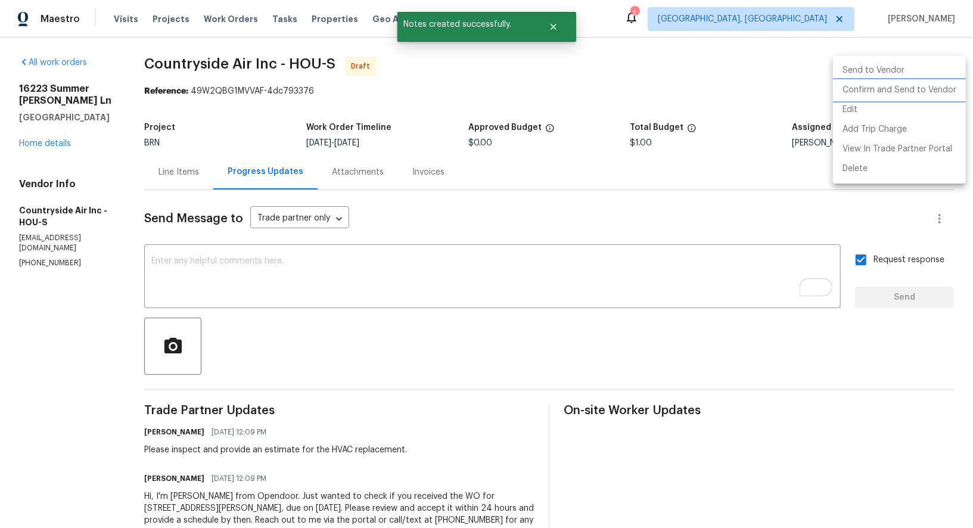
click at [905, 87] on li "Confirm and Send to Vendor" at bounding box center [899, 90] width 133 height 20
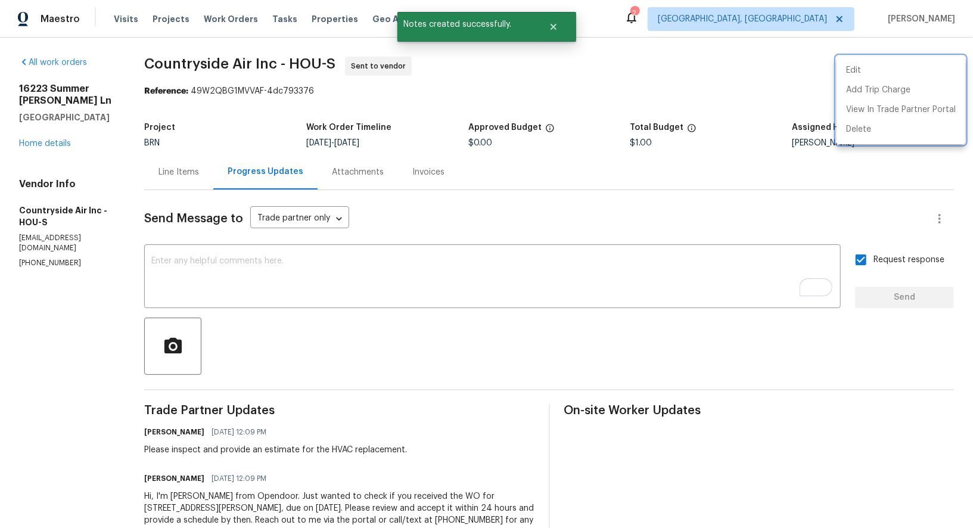
click at [54, 143] on div at bounding box center [486, 264] width 973 height 528
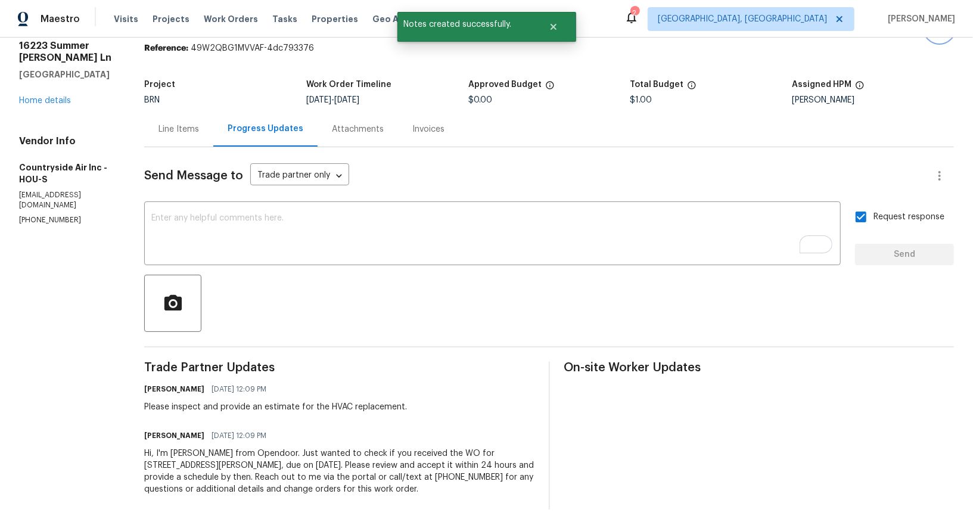
scroll to position [43, 0]
drag, startPoint x: 145, startPoint y: 407, endPoint x: 426, endPoint y: 506, distance: 297.7
click at [426, 506] on div "Trade Partner Updates [PERSON_NAME] R [DATE] 12:09 PM Please inspect and provid…" at bounding box center [339, 436] width 390 height 148
copy div "Please inspect and provide an estimate for the HVAC replacement. [PERSON_NAME] …"
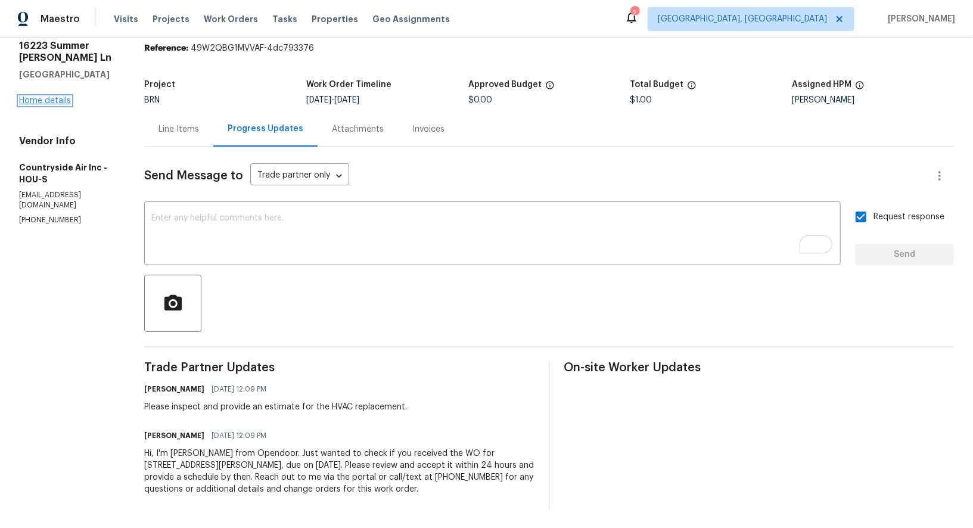
click at [37, 101] on link "Home details" at bounding box center [45, 101] width 52 height 8
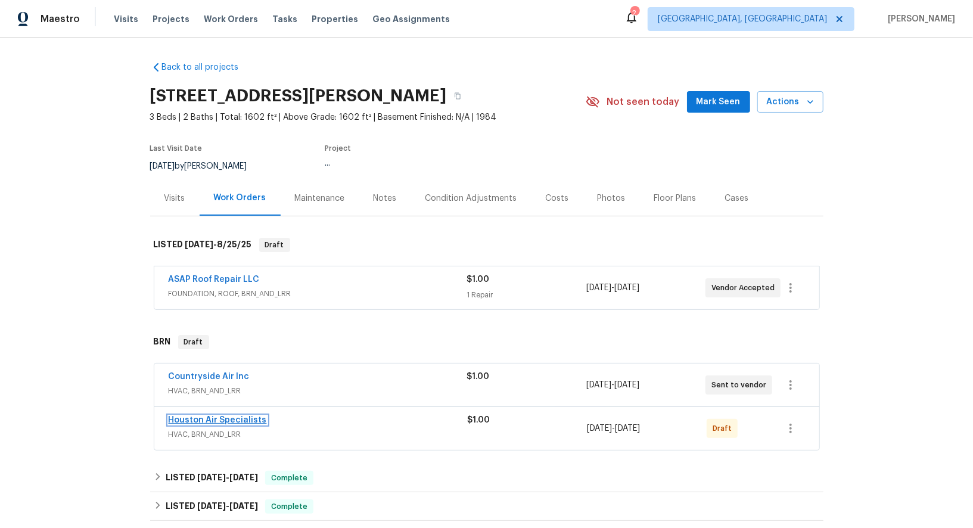
click at [217, 418] on link "Houston Air Specialists" at bounding box center [218, 420] width 98 height 8
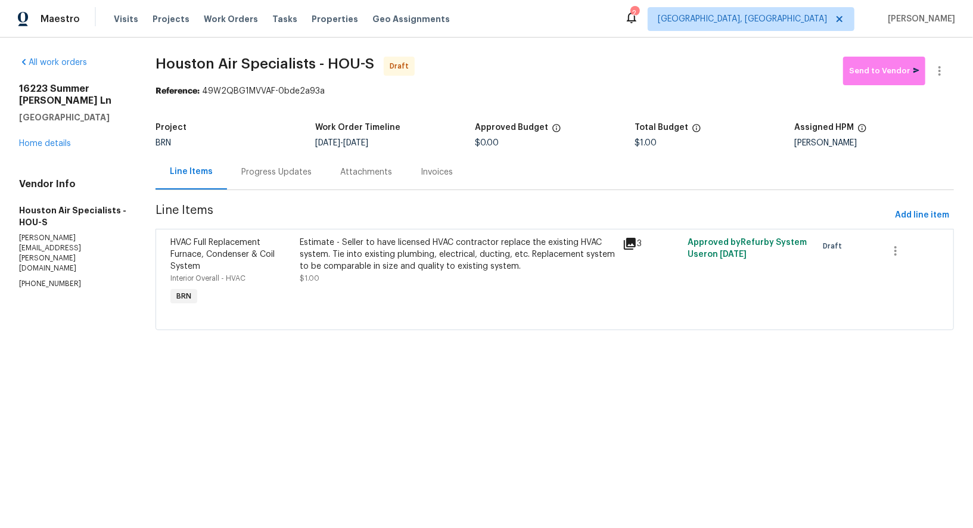
click at [255, 165] on div "Progress Updates" at bounding box center [276, 171] width 99 height 35
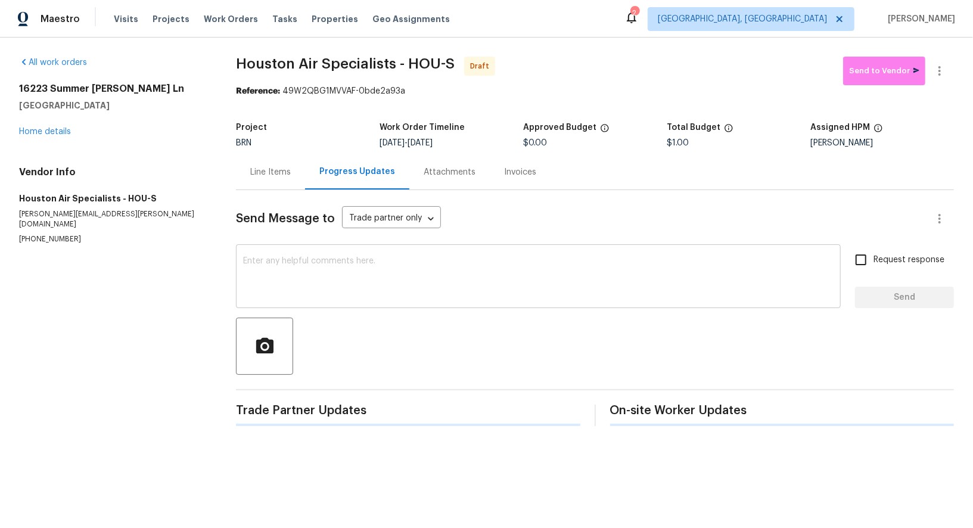
click at [326, 285] on textarea at bounding box center [538, 278] width 590 height 42
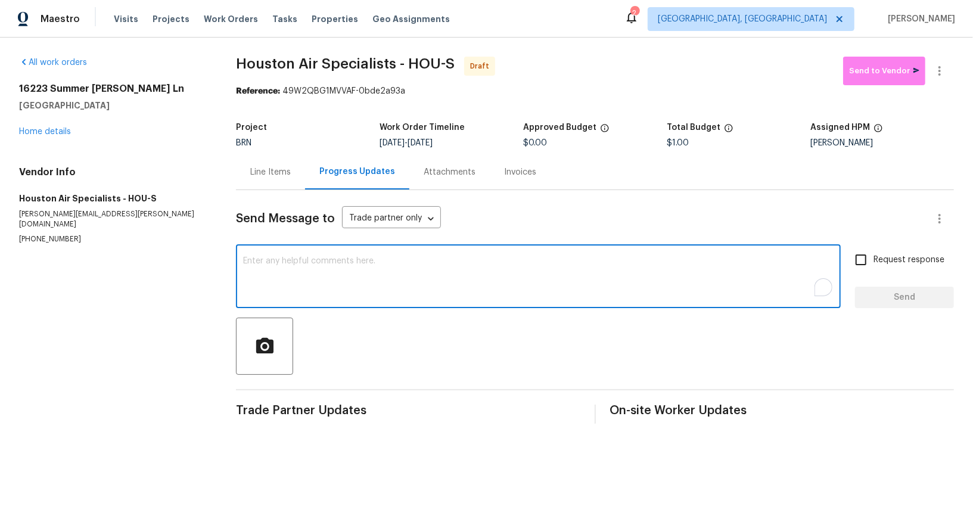
paste textarea "Please inspect and provide an estimate for the HVAC replacement. [PERSON_NAME] …"
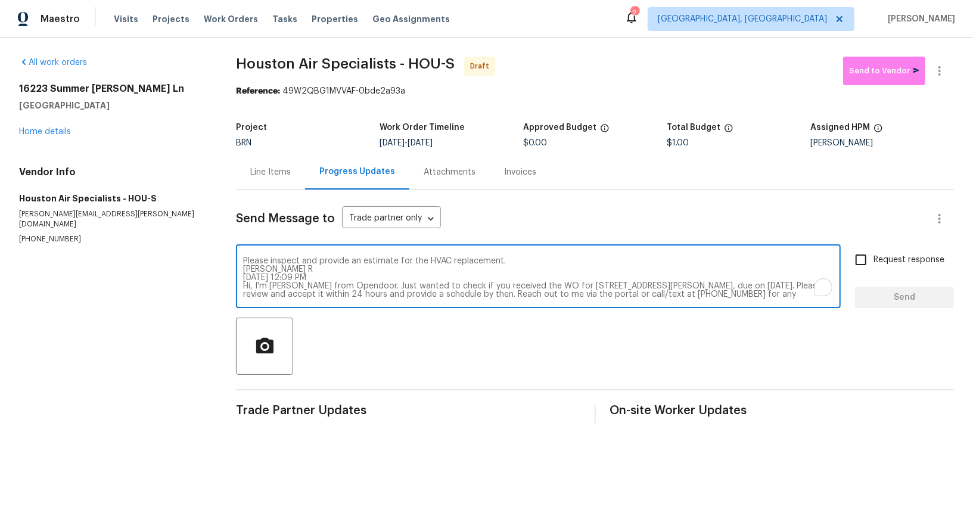
scroll to position [8, 0]
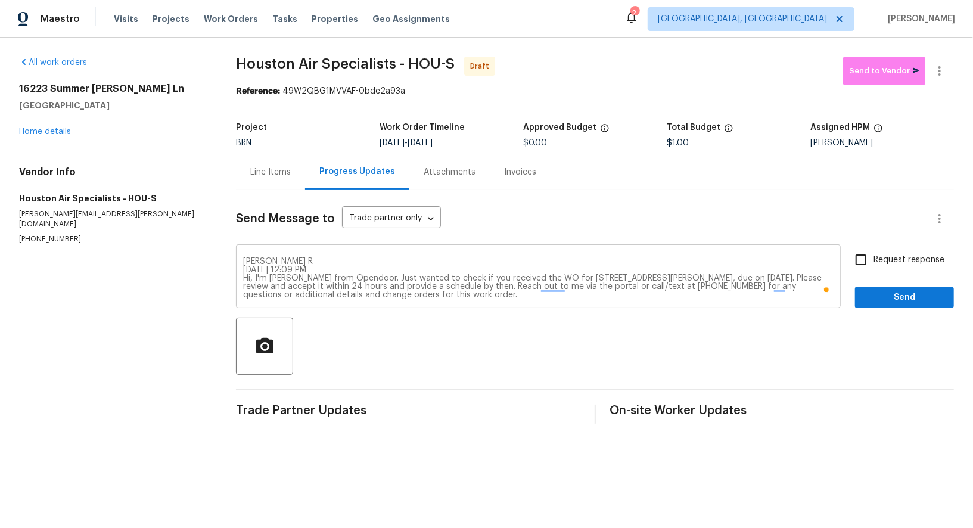
drag, startPoint x: 241, startPoint y: 262, endPoint x: 346, endPoint y: 265, distance: 104.9
click at [347, 265] on div "Please inspect and provide an estimate for the HVAC replacement. [PERSON_NAME] …" at bounding box center [538, 277] width 605 height 61
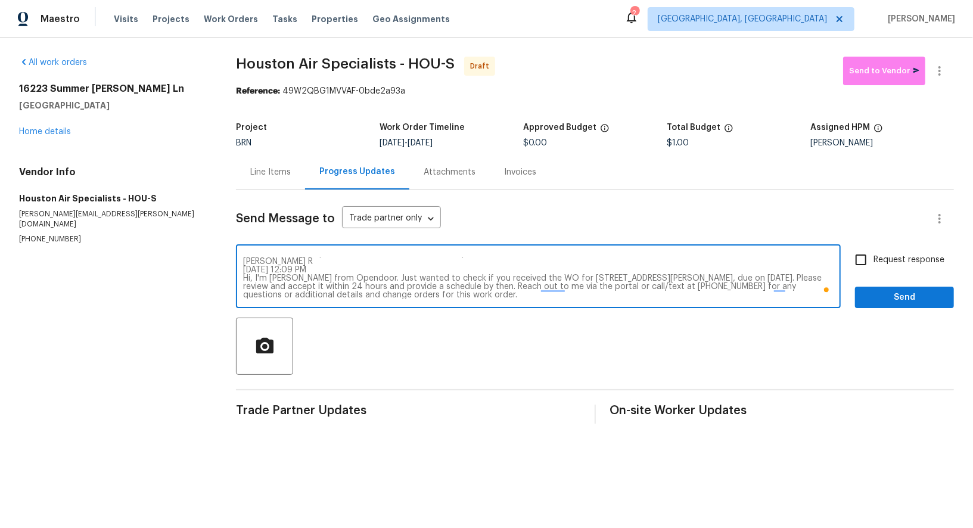
drag, startPoint x: 334, startPoint y: 264, endPoint x: 283, endPoint y: 264, distance: 51.2
click at [283, 264] on textarea "Please inspect and provide an estimate for the HVAC replacement. [PERSON_NAME] …" at bounding box center [538, 278] width 590 height 42
click at [336, 262] on textarea "Please inspect and provide an estimate for the HVAC replacement. [PERSON_NAME] …" at bounding box center [538, 278] width 590 height 42
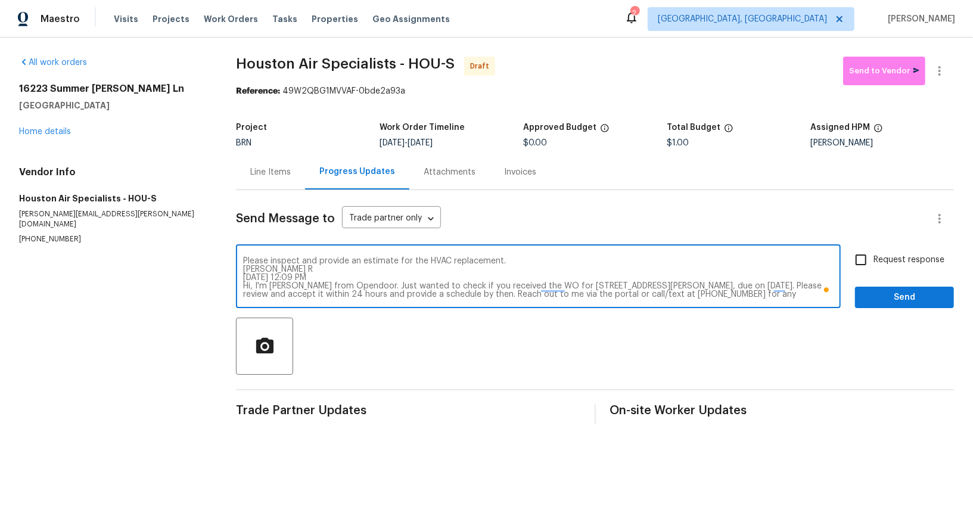
scroll to position [0, 0]
drag, startPoint x: 244, startPoint y: 269, endPoint x: 363, endPoint y: 278, distance: 119.5
click at [363, 278] on textarea "Please inspect and provide an estimate for the HVAC replacement. [PERSON_NAME] …" at bounding box center [538, 278] width 590 height 42
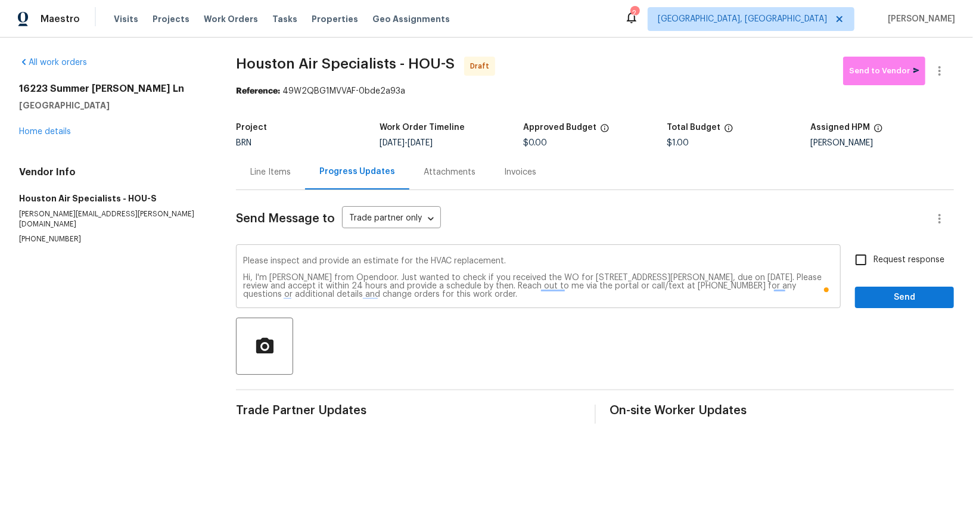
drag, startPoint x: 242, startPoint y: 260, endPoint x: 539, endPoint y: 257, distance: 296.7
click at [539, 257] on div "Please inspect and provide an estimate for the HVAC replacement. Hi, I'm [PERSO…" at bounding box center [538, 277] width 605 height 61
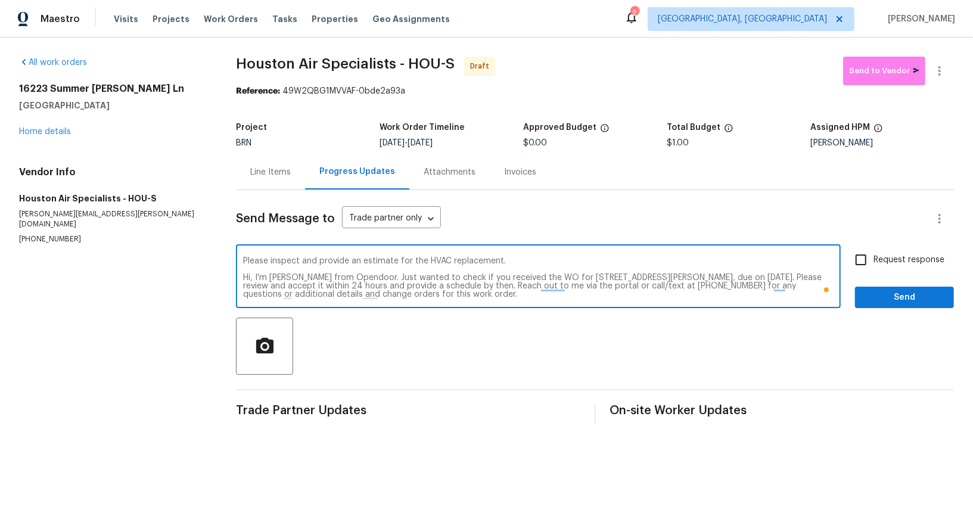
drag, startPoint x: 533, startPoint y: 257, endPoint x: 242, endPoint y: 261, distance: 290.8
click at [242, 261] on div "Please inspect and provide an estimate for the HVAC replacement. Hi, I'm [PERSO…" at bounding box center [538, 277] width 605 height 61
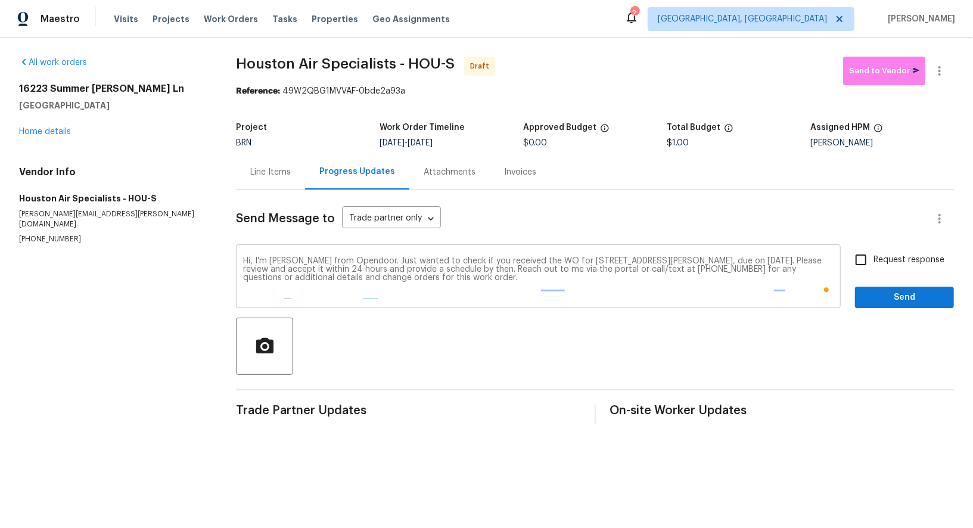
click at [241, 276] on div "Hi, I'm [PERSON_NAME] from Opendoor. Just wanted to check if you received the W…" at bounding box center [538, 277] width 605 height 61
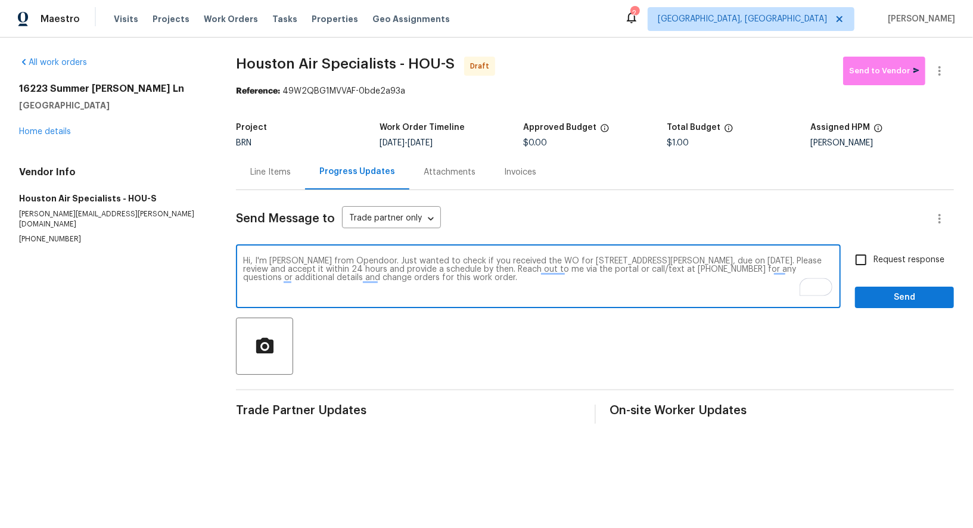
type textarea "Hi, I'm [PERSON_NAME] from Opendoor. Just wanted to check if you received the W…"
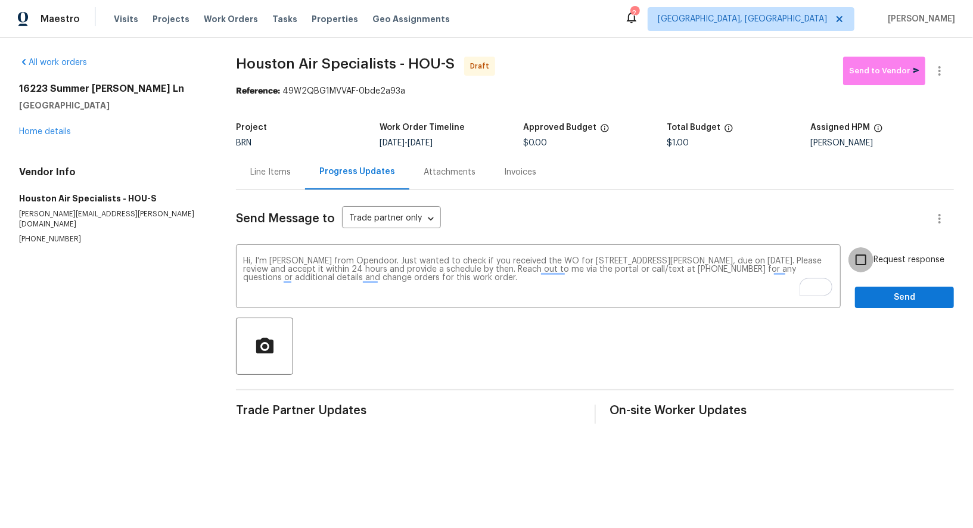
click at [869, 259] on input "Request response" at bounding box center [860, 259] width 25 height 25
checkbox input "true"
click at [900, 293] on span "Send" at bounding box center [904, 297] width 80 height 15
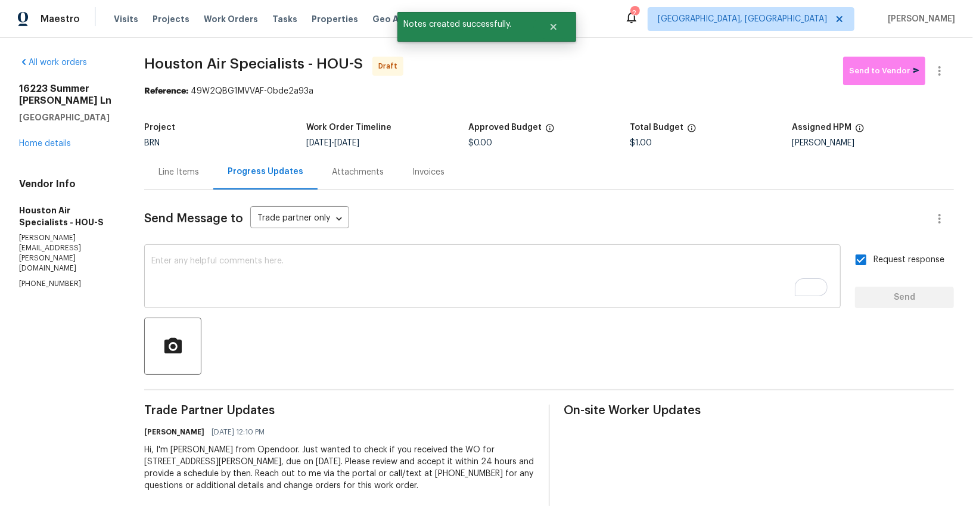
click at [356, 280] on textarea "To enrich screen reader interactions, please activate Accessibility in Grammarl…" at bounding box center [492, 278] width 682 height 42
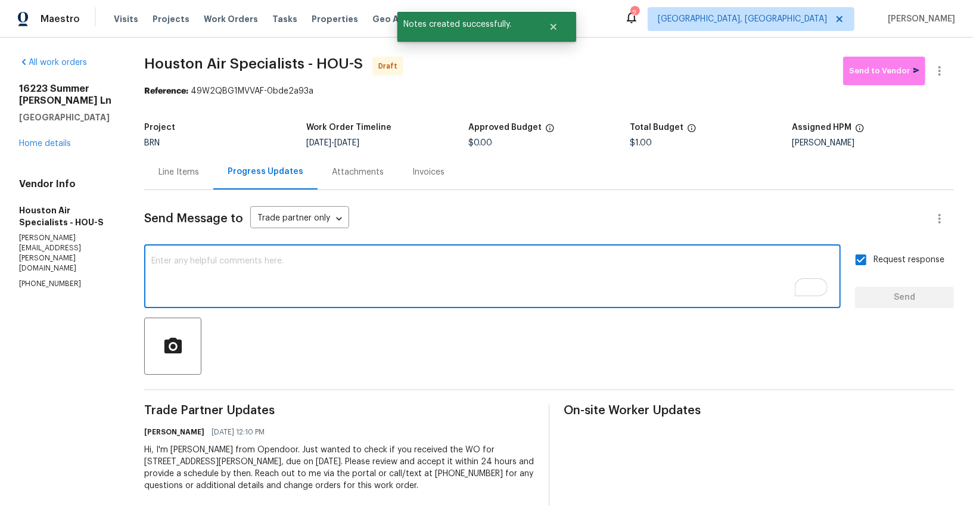
paste textarea "Please inspect and provide an estimate for the HVAC replacement."
type textarea "Please inspect and provide an estimate for the HVAC replacement."
click at [863, 258] on input "Request response" at bounding box center [860, 259] width 25 height 25
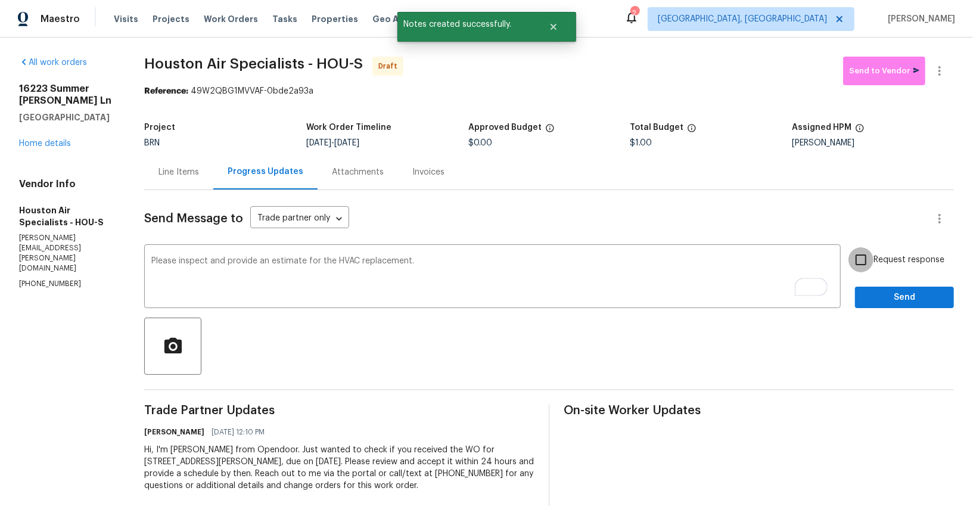
click at [863, 258] on input "Request response" at bounding box center [860, 259] width 25 height 25
checkbox input "true"
click at [886, 297] on span "Send" at bounding box center [904, 297] width 80 height 15
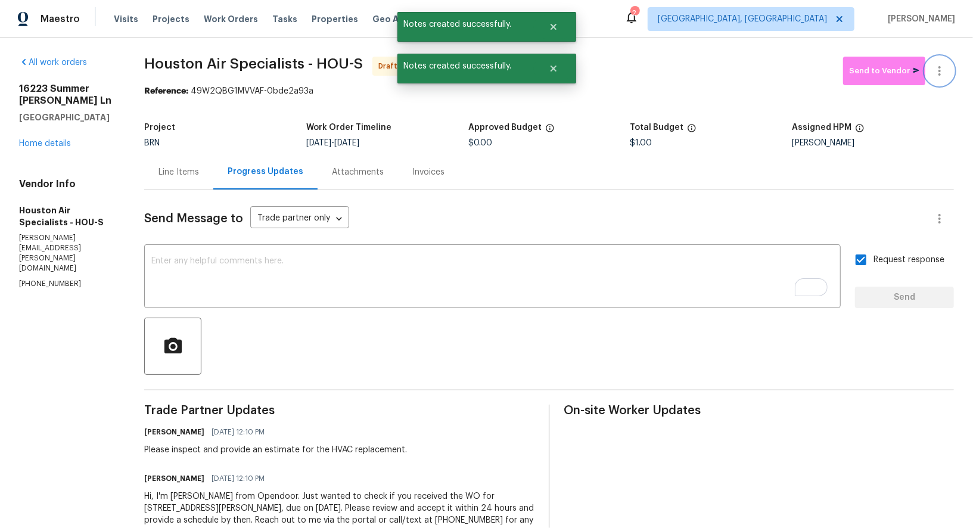
click at [946, 62] on button "button" at bounding box center [939, 71] width 29 height 29
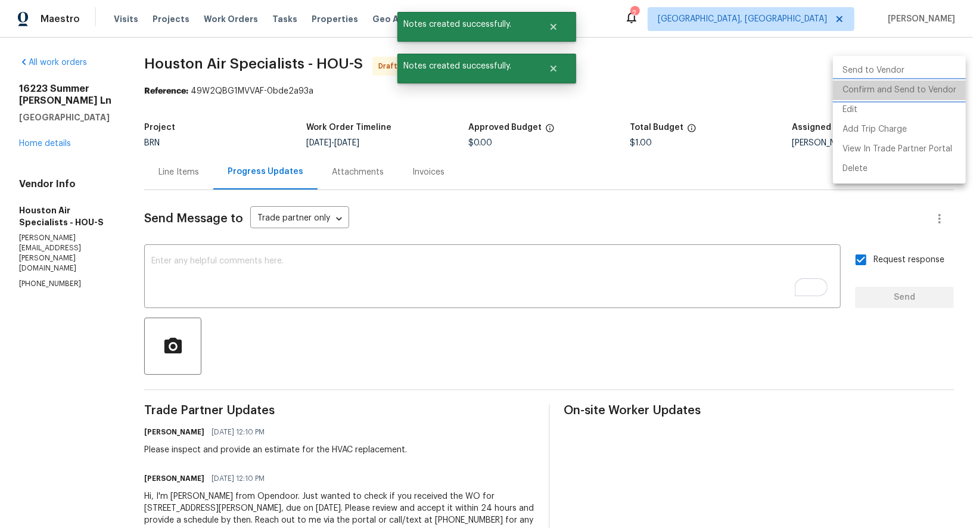
click at [906, 90] on li "Confirm and Send to Vendor" at bounding box center [899, 90] width 133 height 20
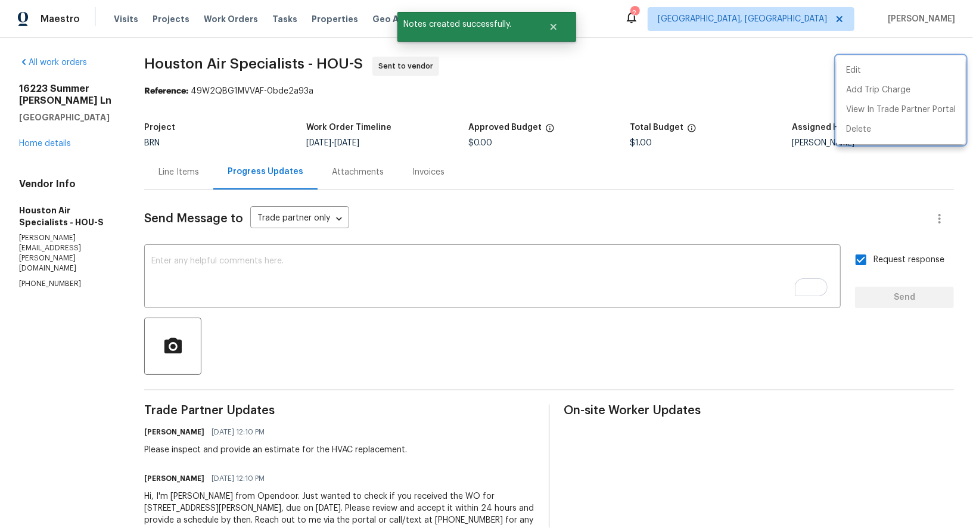
click at [172, 176] on div at bounding box center [486, 264] width 973 height 528
click at [172, 176] on div "Line Items" at bounding box center [178, 172] width 41 height 12
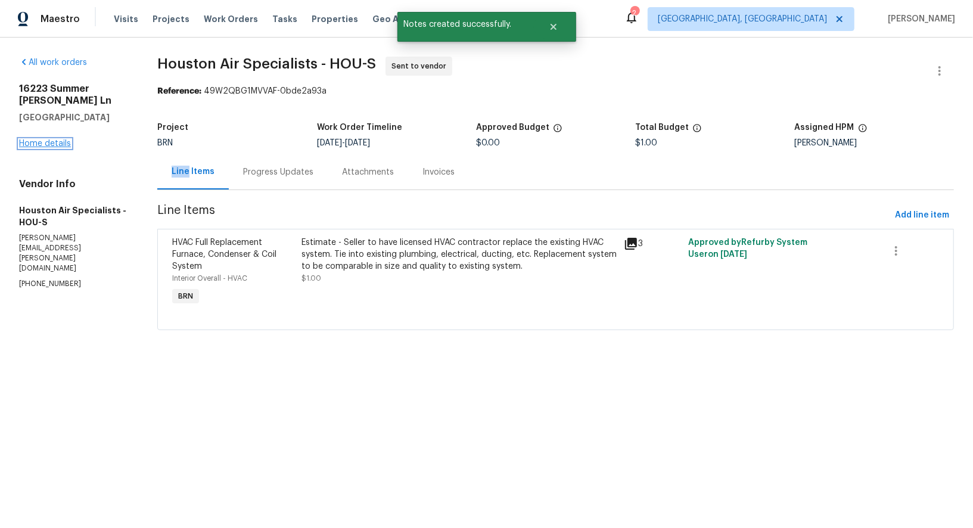
click at [49, 143] on link "Home details" at bounding box center [45, 143] width 52 height 8
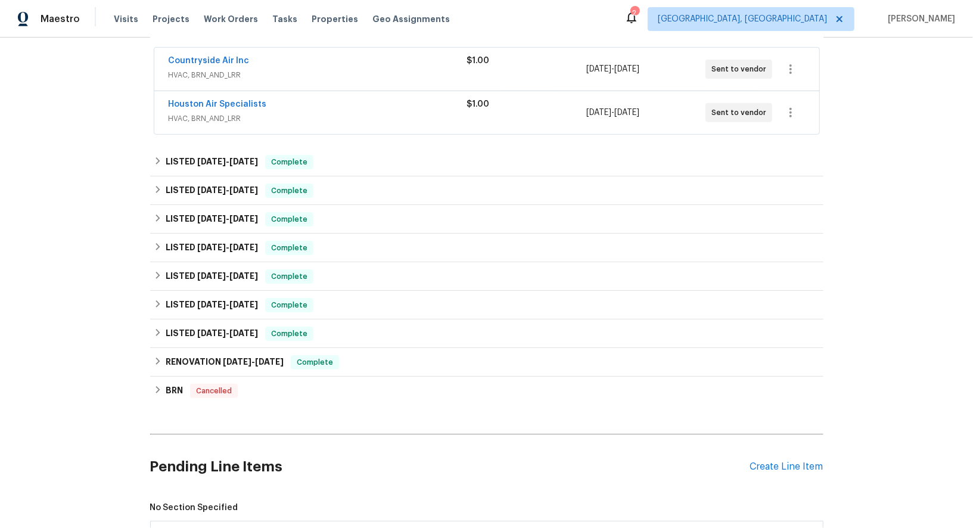
scroll to position [668, 0]
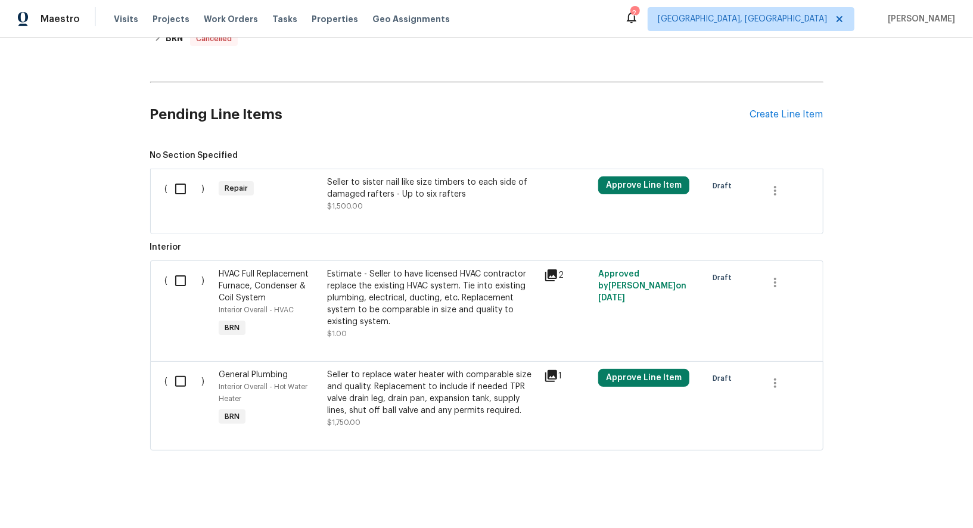
click at [181, 380] on input "checkbox" at bounding box center [185, 381] width 34 height 25
checkbox input "true"
click at [923, 488] on button "Create Work Order" at bounding box center [905, 498] width 98 height 22
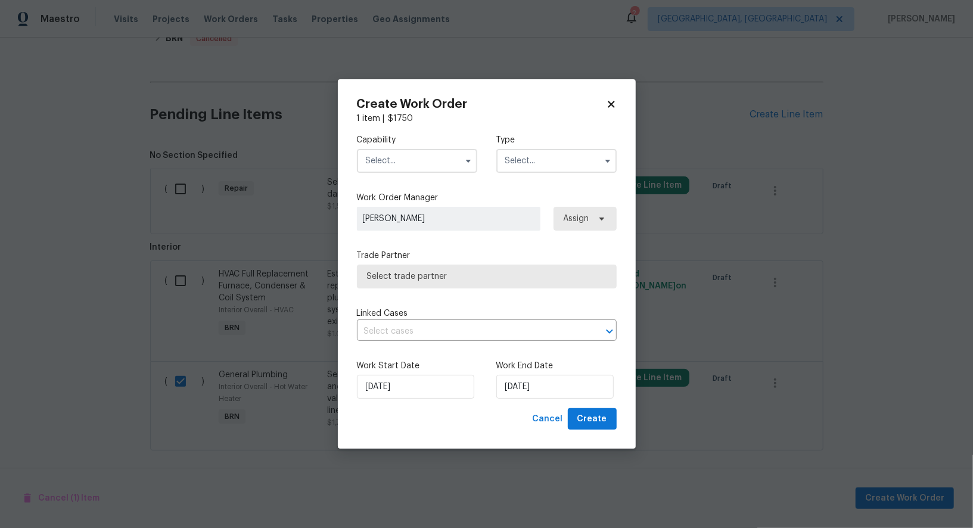
click at [395, 159] on input "text" at bounding box center [417, 161] width 120 height 24
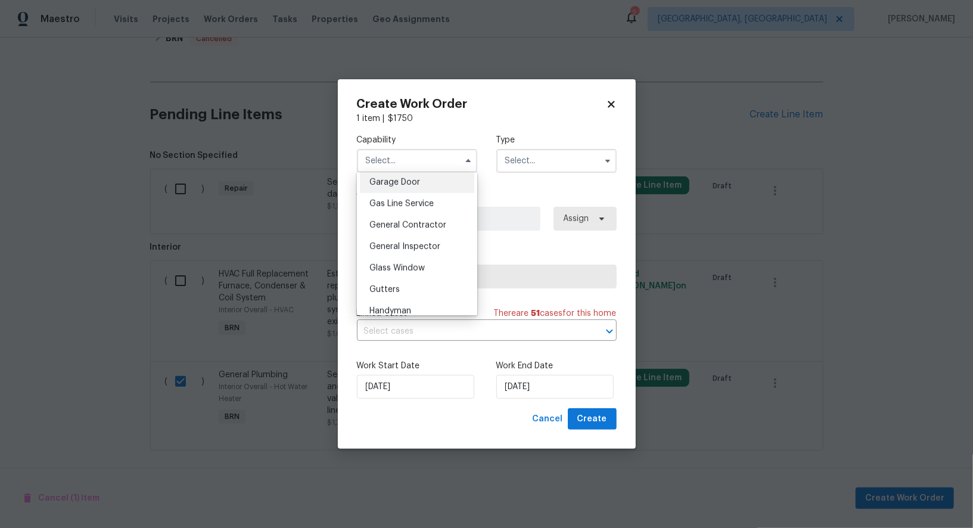
scroll to position [545, 0]
click at [407, 285] on div "Handyman" at bounding box center [417, 295] width 114 height 21
type input "Handyman"
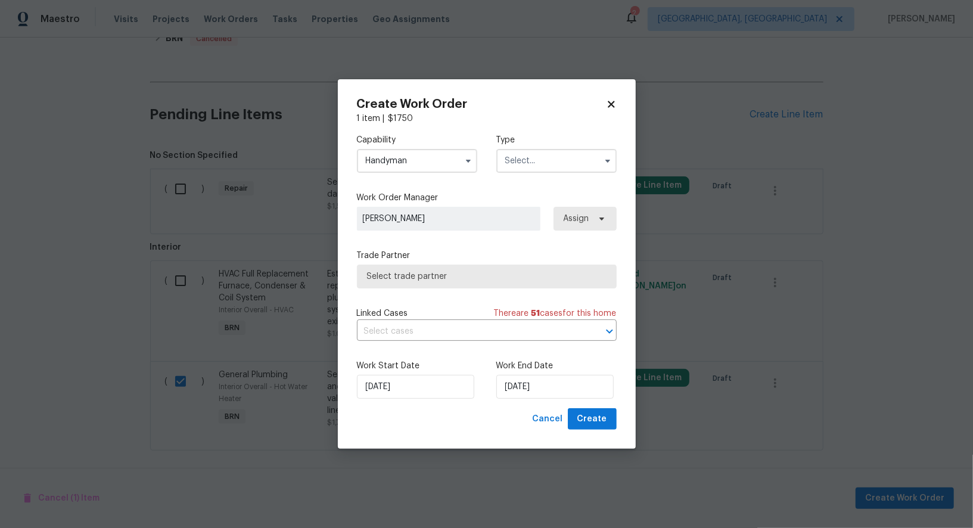
click at [551, 167] on input "text" at bounding box center [556, 161] width 120 height 24
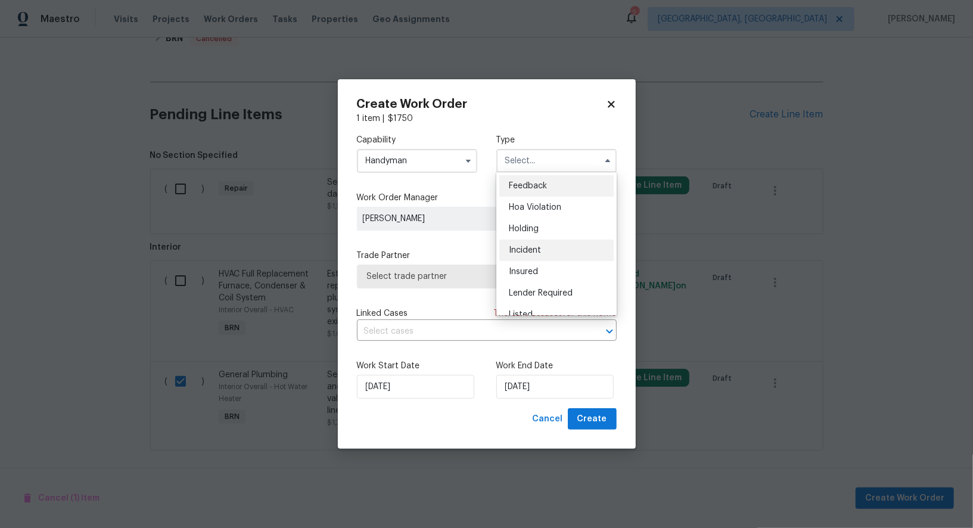
scroll to position [270, 0]
click at [538, 238] on div "Resale" at bounding box center [556, 237] width 114 height 21
type input "Resale"
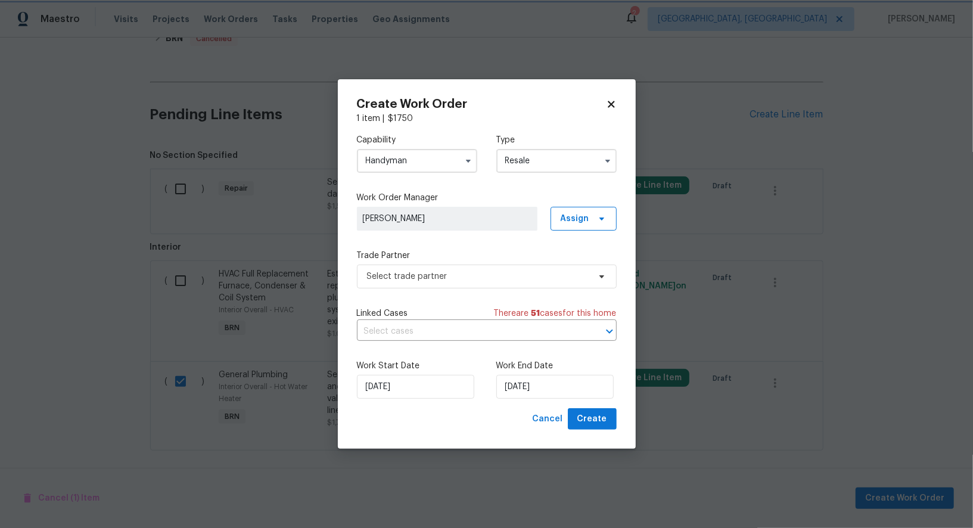
scroll to position [0, 0]
click at [468, 269] on span "Select trade partner" at bounding box center [487, 277] width 260 height 24
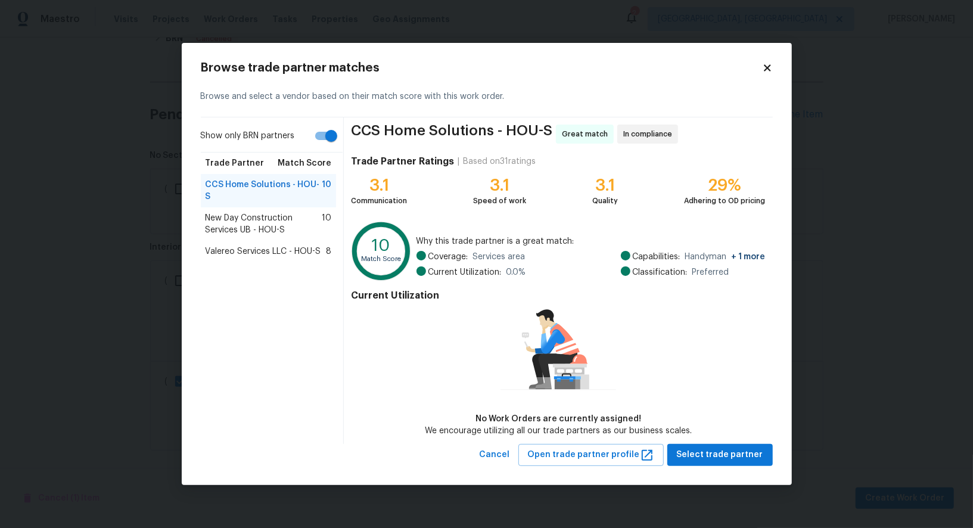
click at [263, 243] on div "Valereo Services LLC - HOU-S 8" at bounding box center [269, 251] width 136 height 21
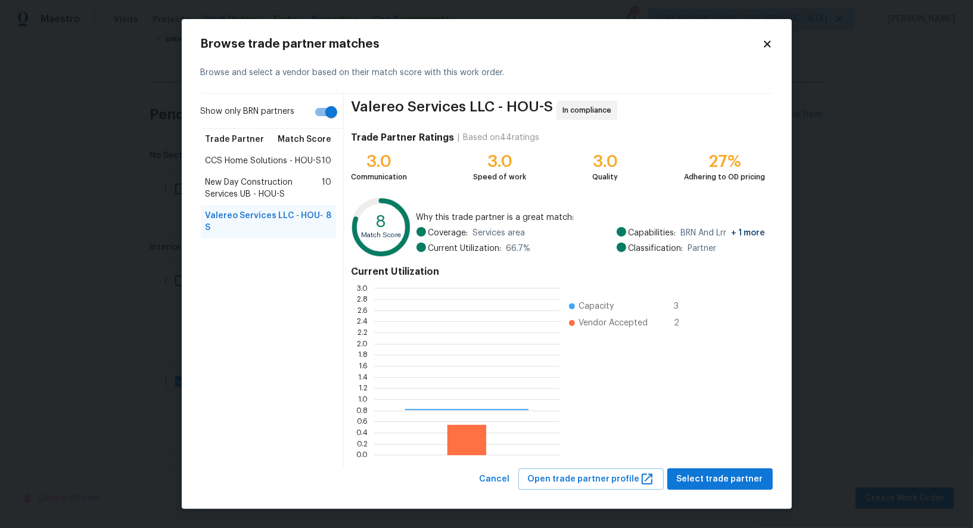
scroll to position [167, 185]
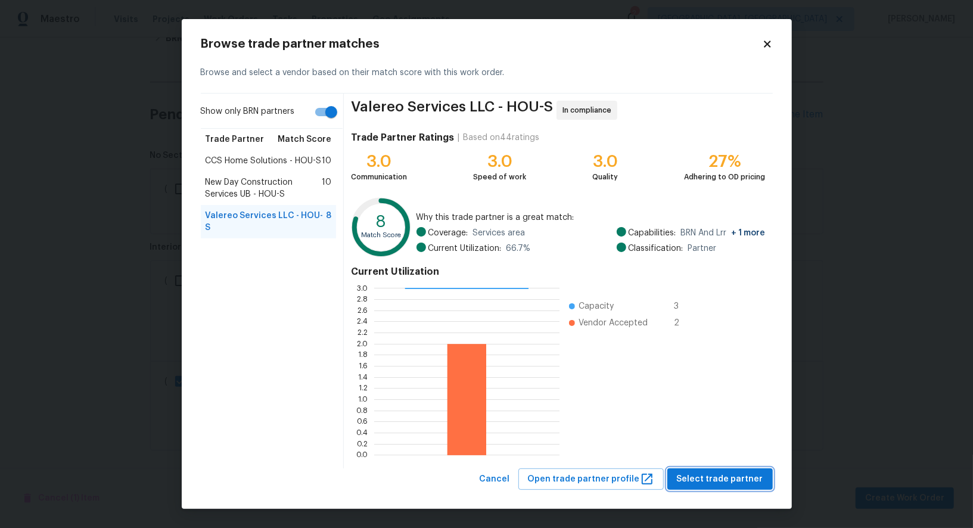
click at [722, 474] on span "Select trade partner" at bounding box center [720, 479] width 86 height 15
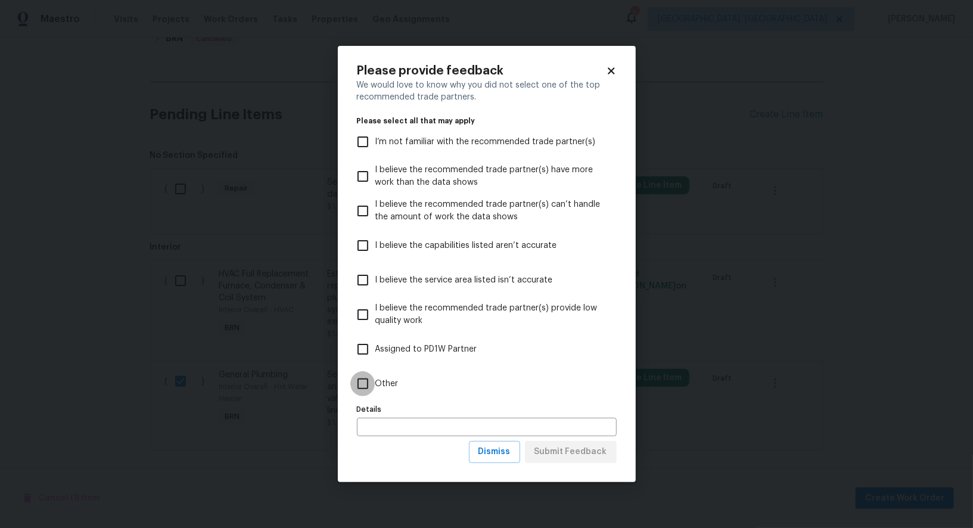
click at [365, 375] on input "Other" at bounding box center [362, 383] width 25 height 25
checkbox input "true"
click at [618, 471] on div "Please provide feedback We would love to know why you did not select one of the…" at bounding box center [487, 264] width 298 height 436
click at [591, 442] on button "Submit Feedback" at bounding box center [571, 452] width 92 height 22
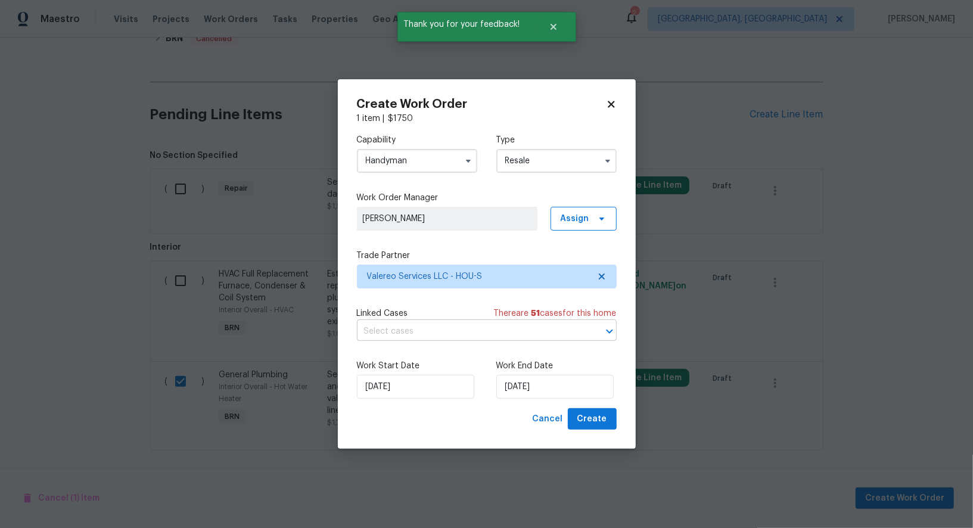
click at [480, 335] on input "text" at bounding box center [470, 331] width 226 height 18
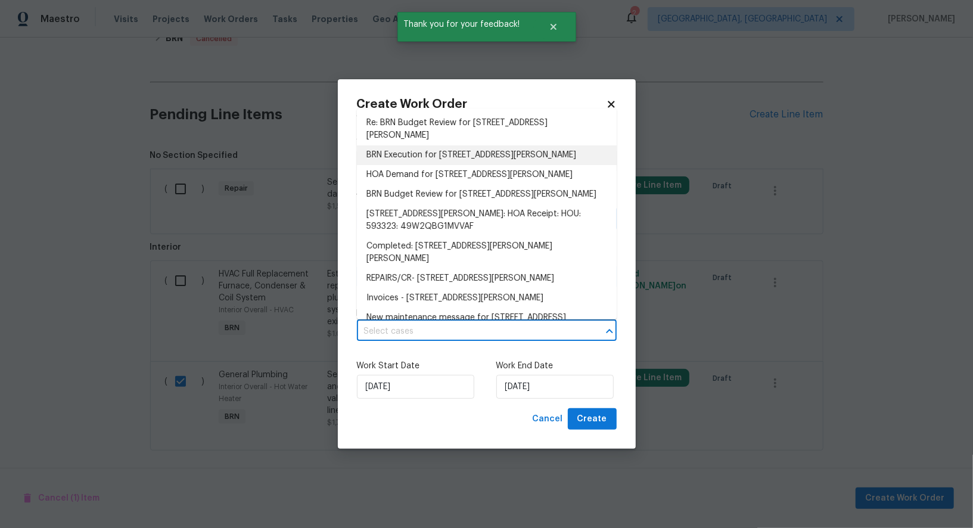
click at [451, 165] on li "BRN Execution for 16223 Summer Dawn Ln, Houston, TX 77095" at bounding box center [487, 155] width 260 height 20
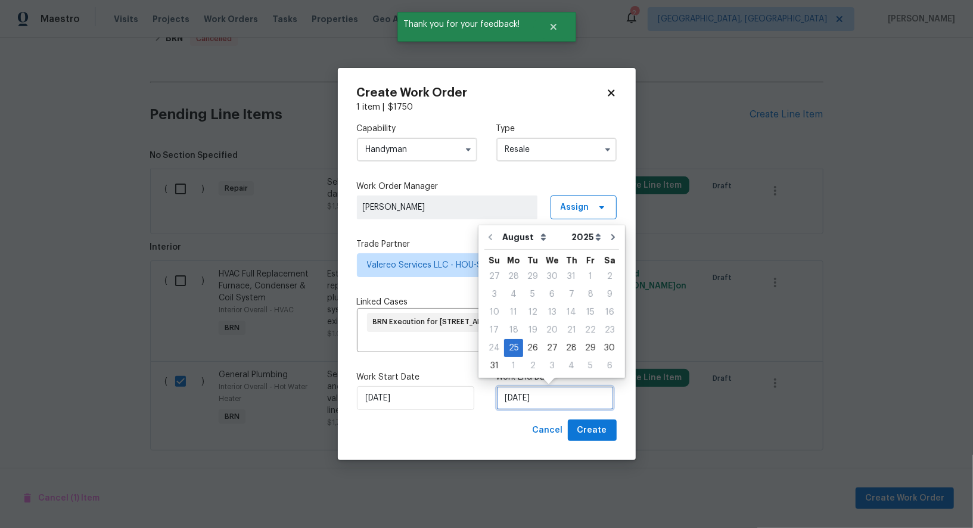
click at [543, 400] on input "[DATE]" at bounding box center [554, 398] width 117 height 24
click at [551, 353] on div "27" at bounding box center [552, 348] width 20 height 17
type input "27/08/2025"
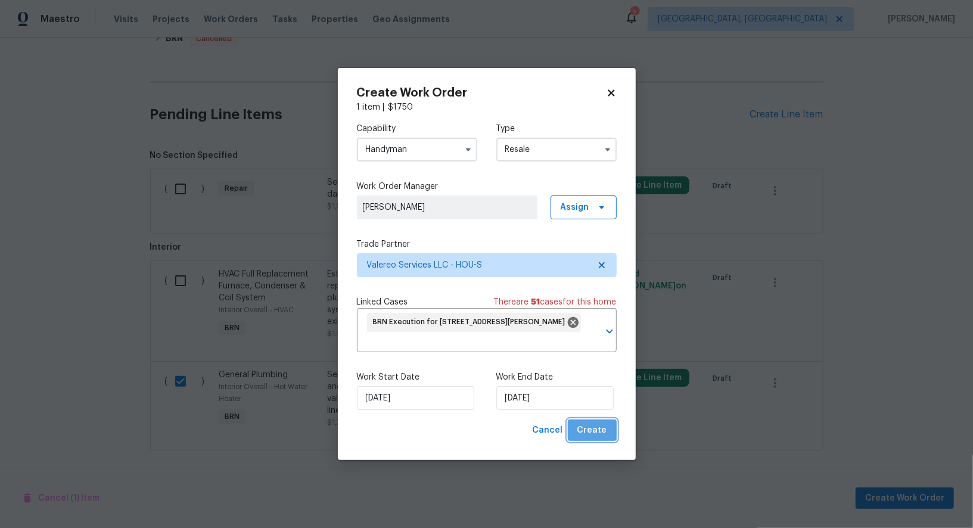
click at [600, 439] on button "Create" at bounding box center [592, 430] width 49 height 22
checkbox input "false"
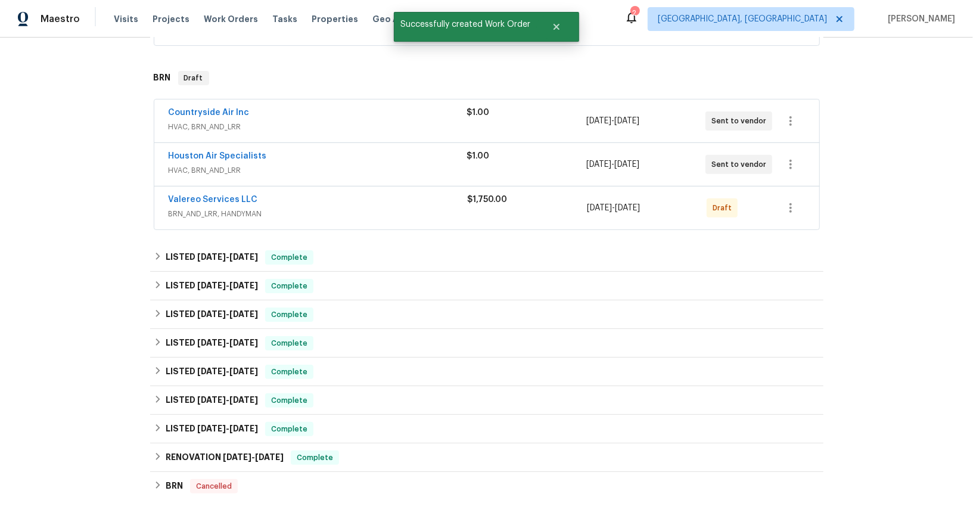
scroll to position [235, 0]
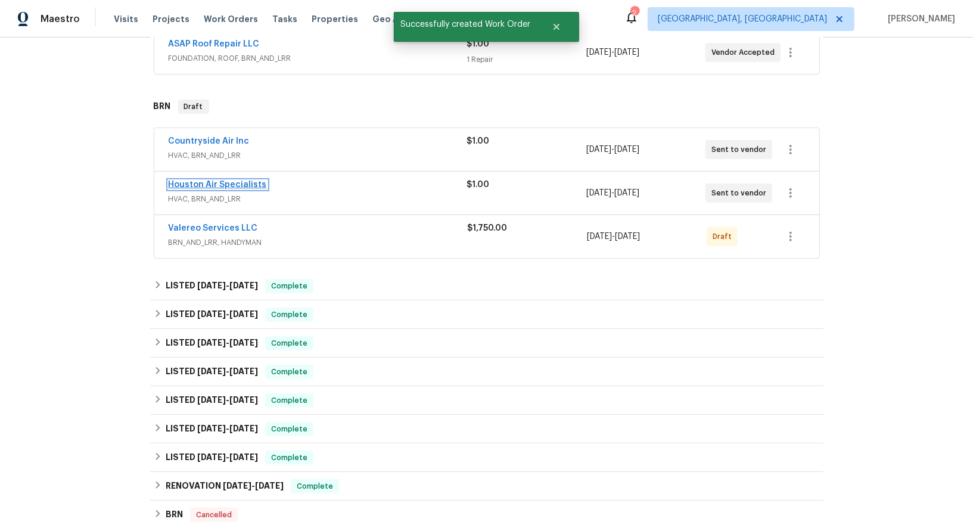
click at [222, 181] on link "Houston Air Specialists" at bounding box center [218, 185] width 98 height 8
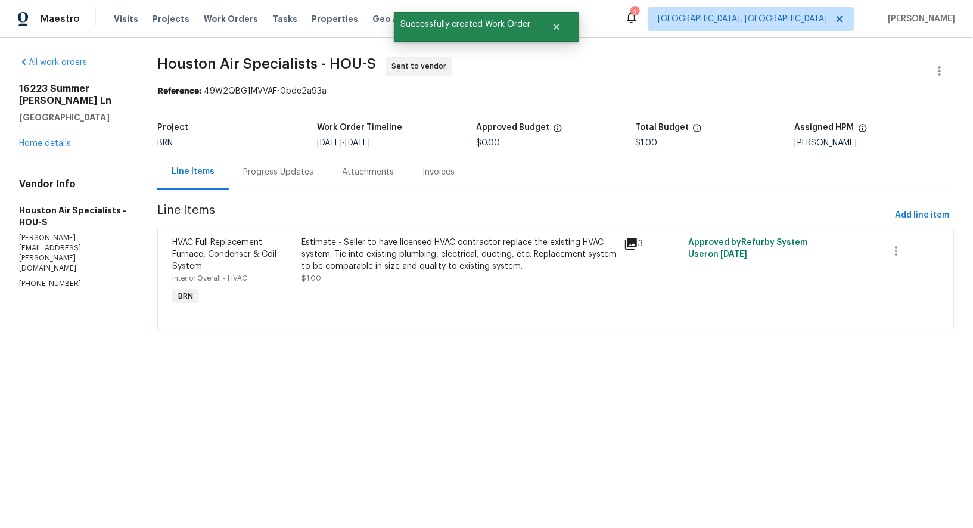
click at [259, 167] on div "Progress Updates" at bounding box center [278, 172] width 70 height 12
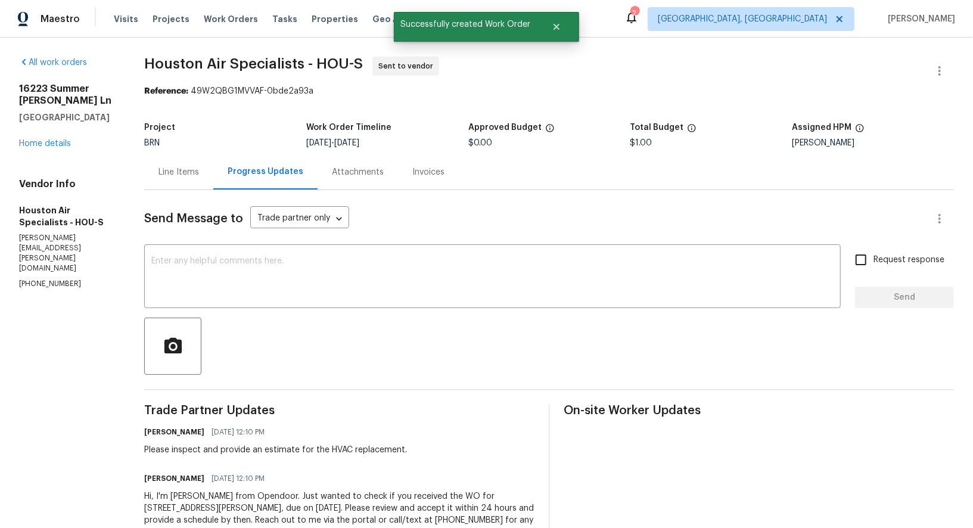
scroll to position [43, 0]
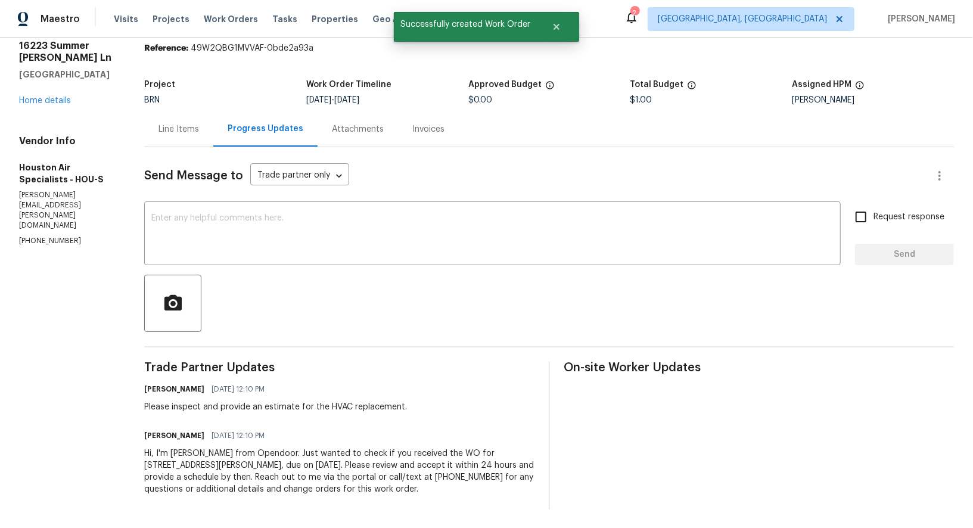
drag, startPoint x: 145, startPoint y: 454, endPoint x: 453, endPoint y: 500, distance: 312.1
click at [453, 500] on div "All work orders 16223 Summer Dawn Ln Houston, TX 77095 Home details Vendor Info…" at bounding box center [486, 262] width 973 height 534
copy div "Hi, I'm Padmapriya from Opendoor. Just wanted to check if you received the WO f…"
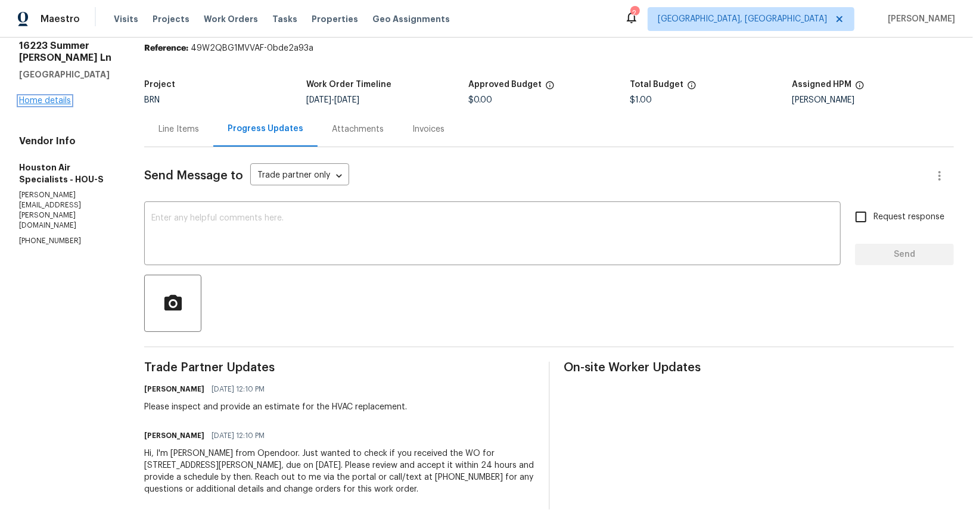
click at [47, 102] on link "Home details" at bounding box center [45, 101] width 52 height 8
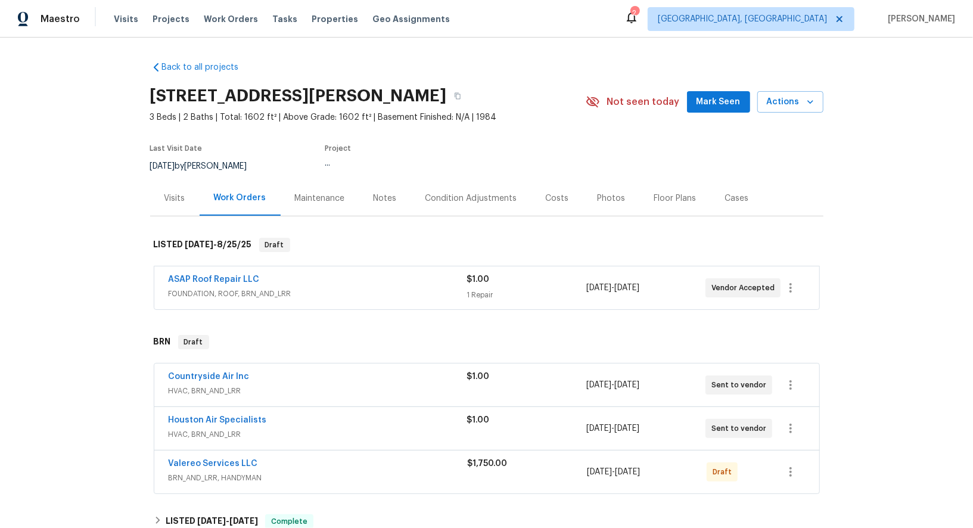
click at [219, 458] on span "Valereo Services LLC" at bounding box center [213, 464] width 89 height 12
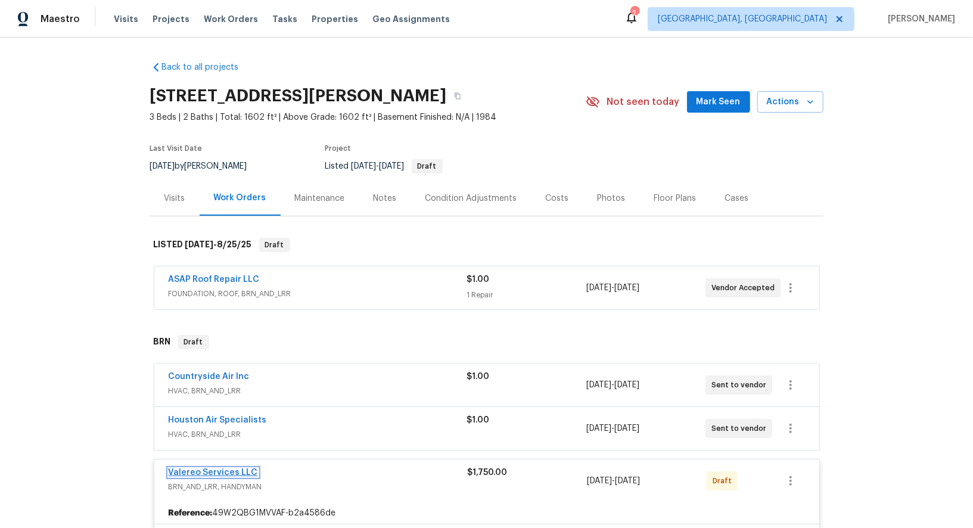
click at [214, 469] on link "Valereo Services LLC" at bounding box center [213, 472] width 89 height 8
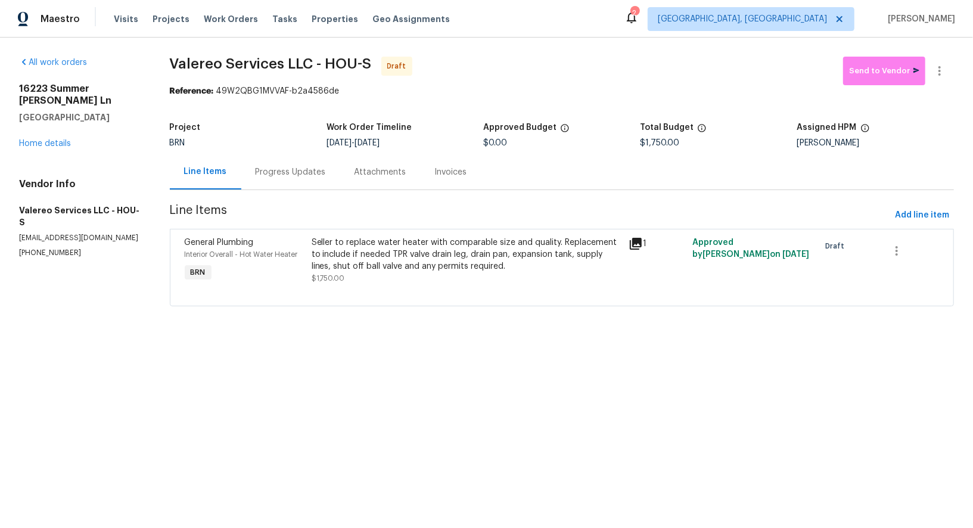
click at [272, 167] on div "Progress Updates" at bounding box center [291, 172] width 70 height 12
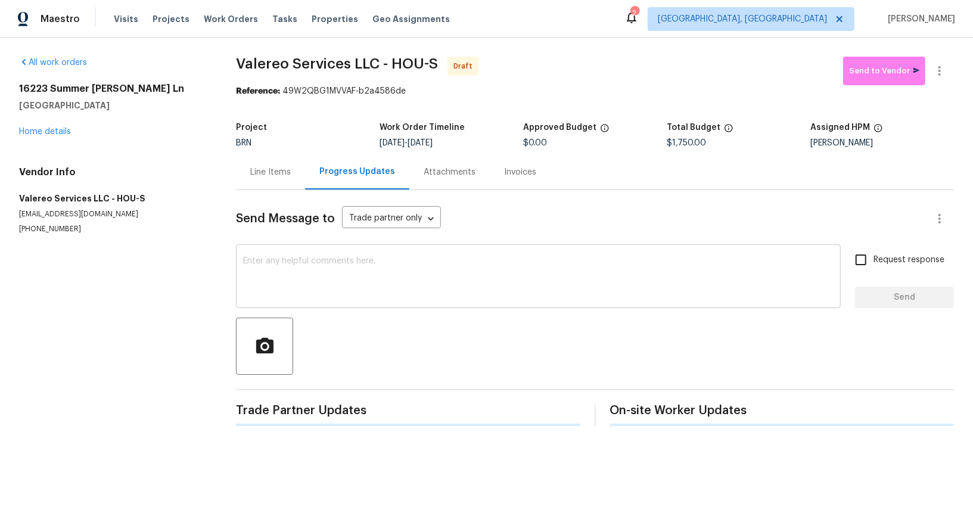
click at [360, 269] on textarea at bounding box center [538, 278] width 590 height 42
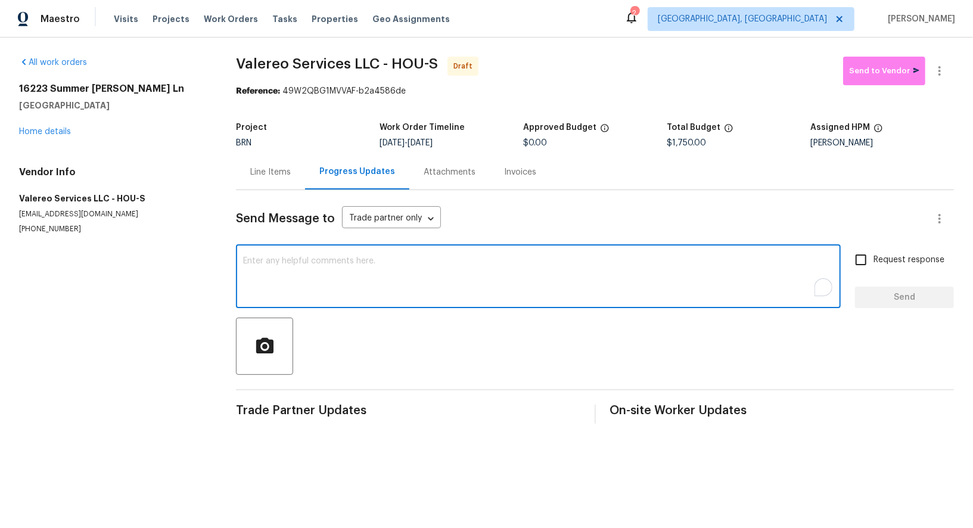
paste textarea "Hi, I'm Padmapriya from Opendoor. Just wanted to check if you received the WO f…"
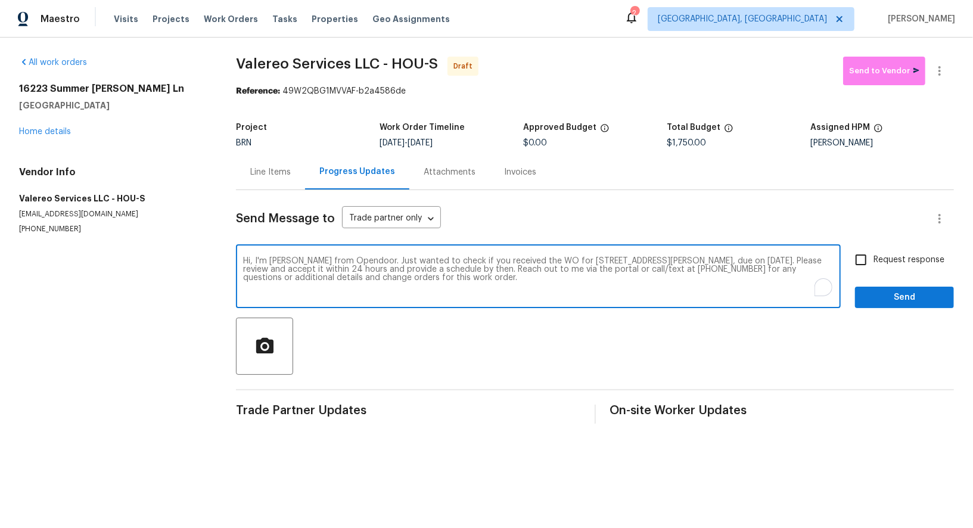
type textarea "Hi, I'm Padmapriya from Opendoor. Just wanted to check if you received the WO f…"
click at [857, 259] on input "Request response" at bounding box center [860, 259] width 25 height 25
checkbox input "true"
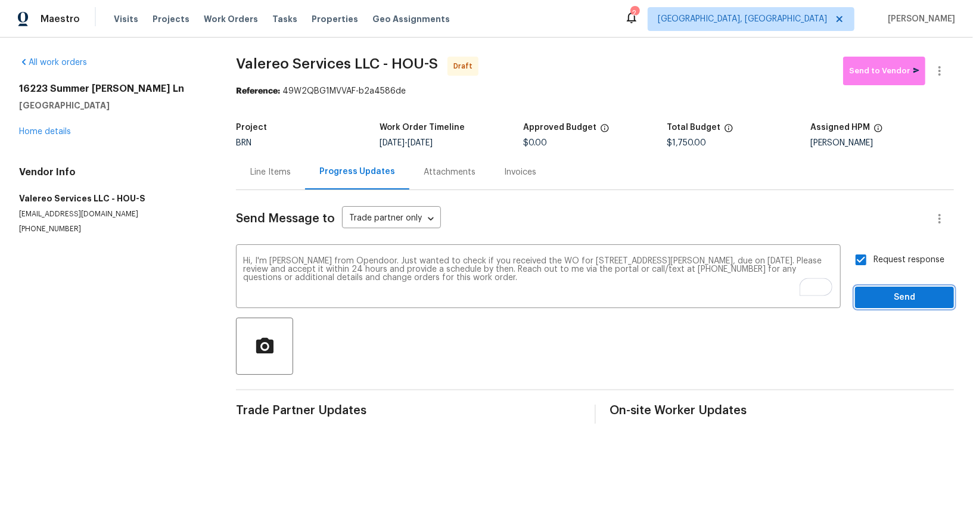
click at [892, 301] on span "Send" at bounding box center [904, 297] width 80 height 15
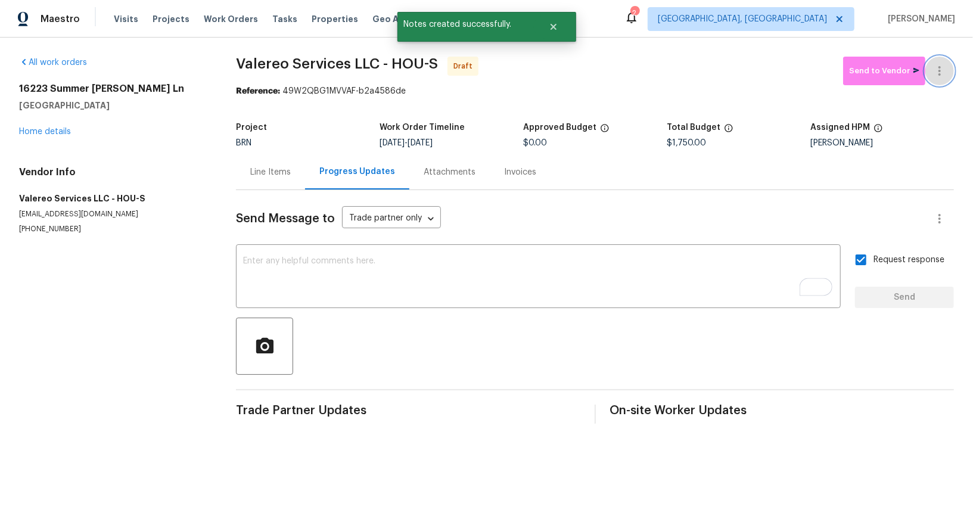
click at [937, 74] on icon "button" at bounding box center [939, 71] width 14 height 14
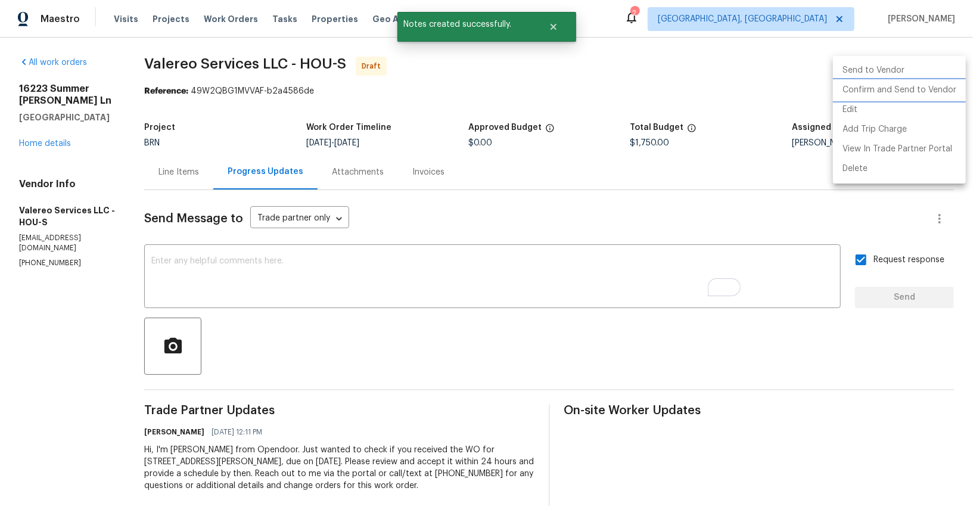
click at [900, 96] on li "Confirm and Send to Vendor" at bounding box center [899, 90] width 133 height 20
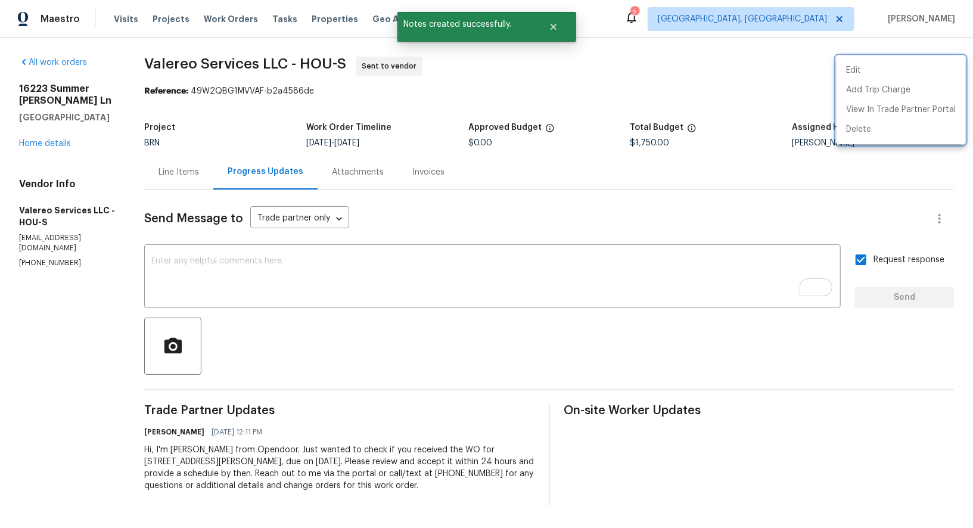
click at [48, 140] on div at bounding box center [486, 264] width 973 height 528
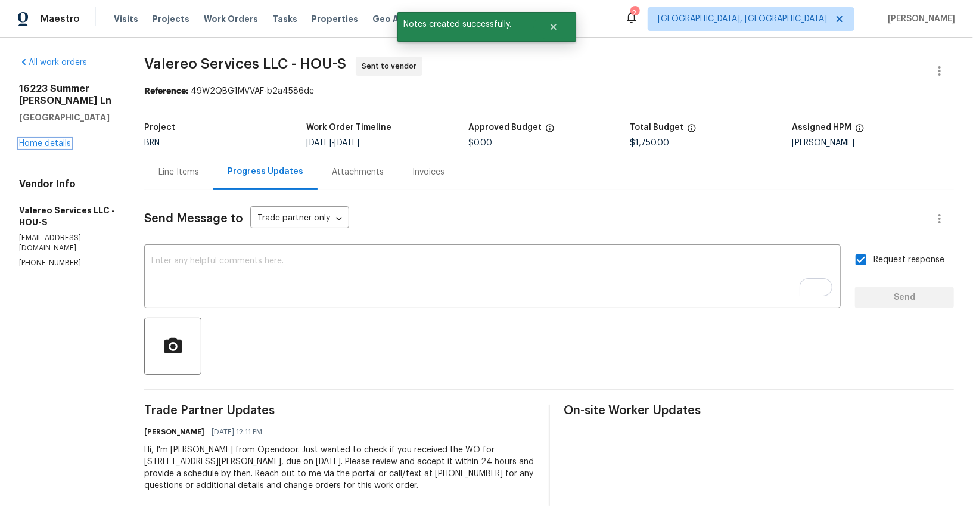
click at [56, 142] on link "Home details" at bounding box center [45, 143] width 52 height 8
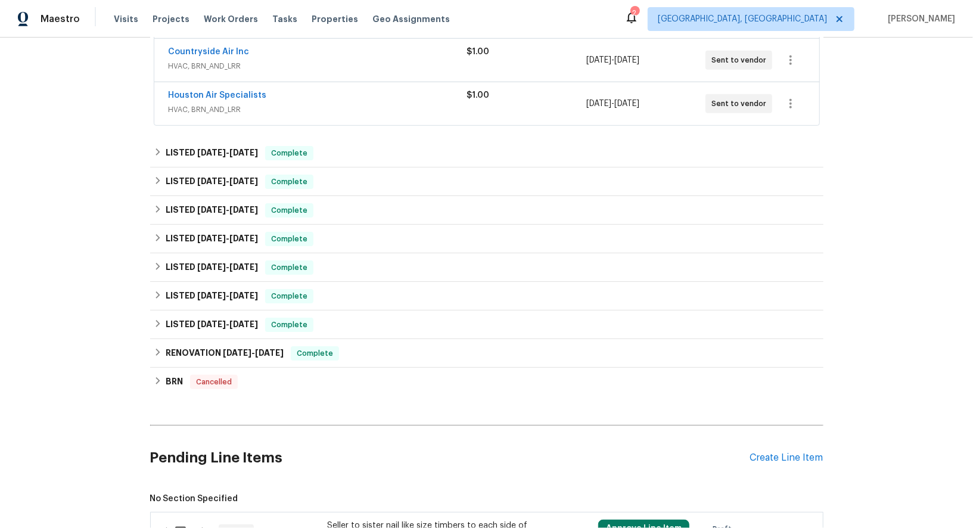
scroll to position [237, 0]
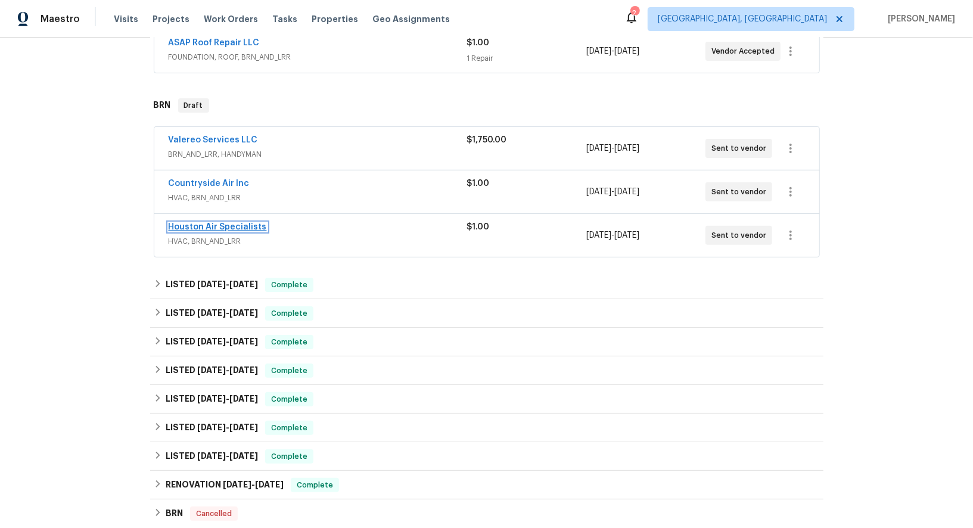
click at [215, 223] on link "Houston Air Specialists" at bounding box center [218, 227] width 98 height 8
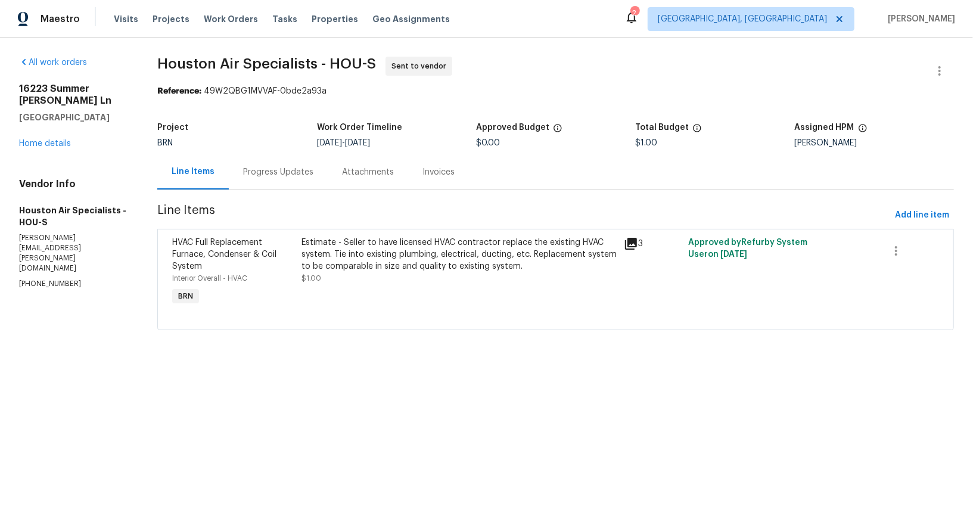
drag, startPoint x: 363, startPoint y: 141, endPoint x: 439, endPoint y: 141, distance: 75.7
click at [439, 141] on div "8/25/2025 - 8/27/2025" at bounding box center [396, 143] width 159 height 8
copy span "8/27/2025"
click at [51, 143] on link "Home details" at bounding box center [45, 143] width 52 height 8
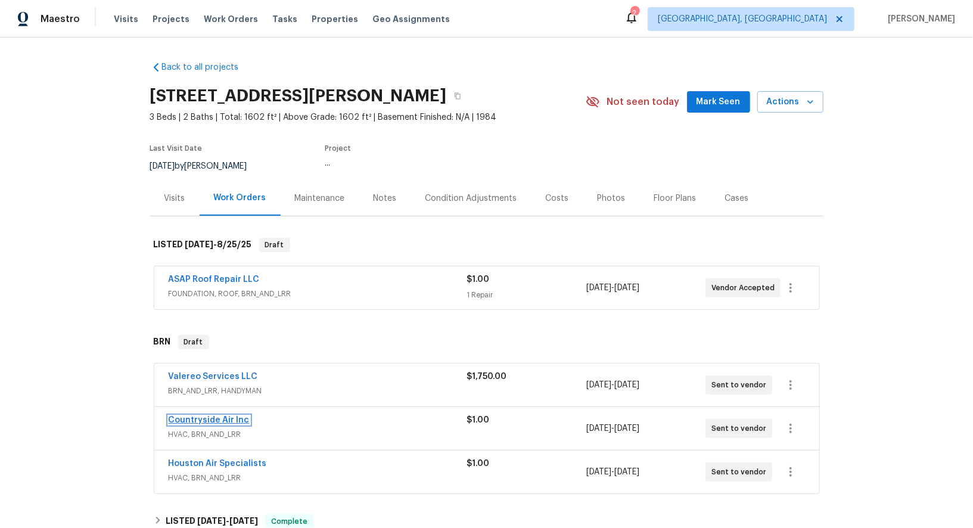
click at [203, 417] on link "Countryside Air Inc" at bounding box center [209, 420] width 81 height 8
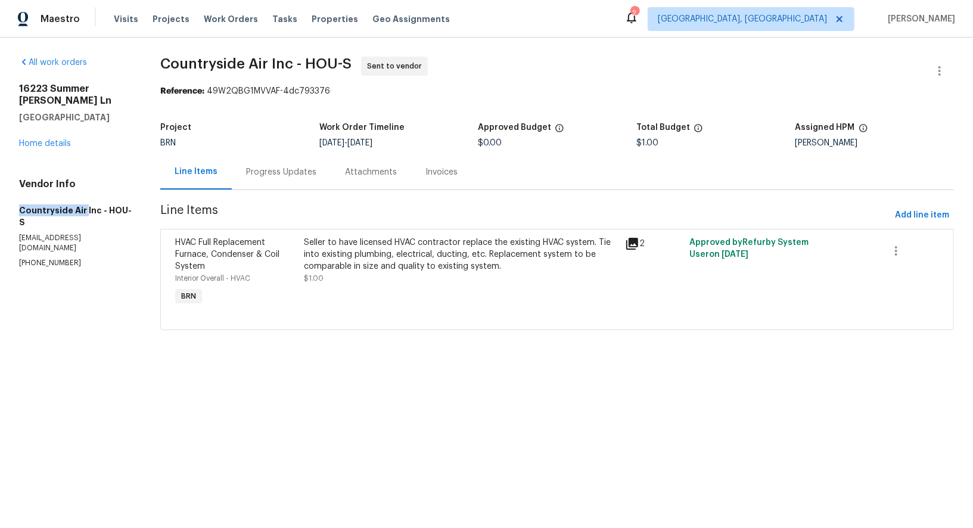
drag, startPoint x: 16, startPoint y: 200, endPoint x: 84, endPoint y: 201, distance: 67.9
click at [84, 201] on div "All work orders 16223 Summer Dawn Ln Houston, TX 77095 Home details Vendor Info…" at bounding box center [486, 201] width 973 height 326
copy h5 "Countryside Air"
click at [60, 139] on link "Home details" at bounding box center [45, 143] width 52 height 8
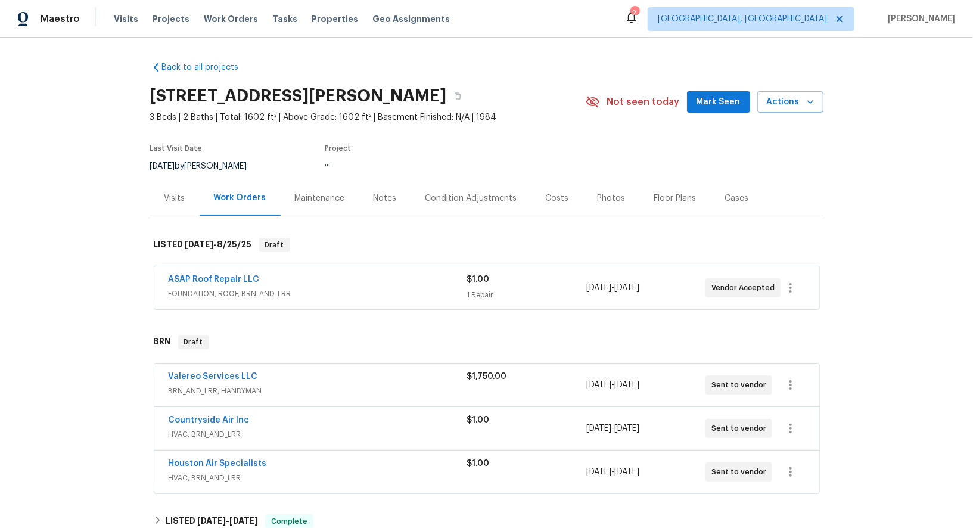
click at [209, 368] on div "Valereo Services LLC BRN_AND_LRR, HANDYMAN $1,750.00 8/25/2025 - 8/27/2025 Sent…" at bounding box center [486, 384] width 665 height 43
click at [209, 376] on link "Valereo Services LLC" at bounding box center [213, 376] width 89 height 8
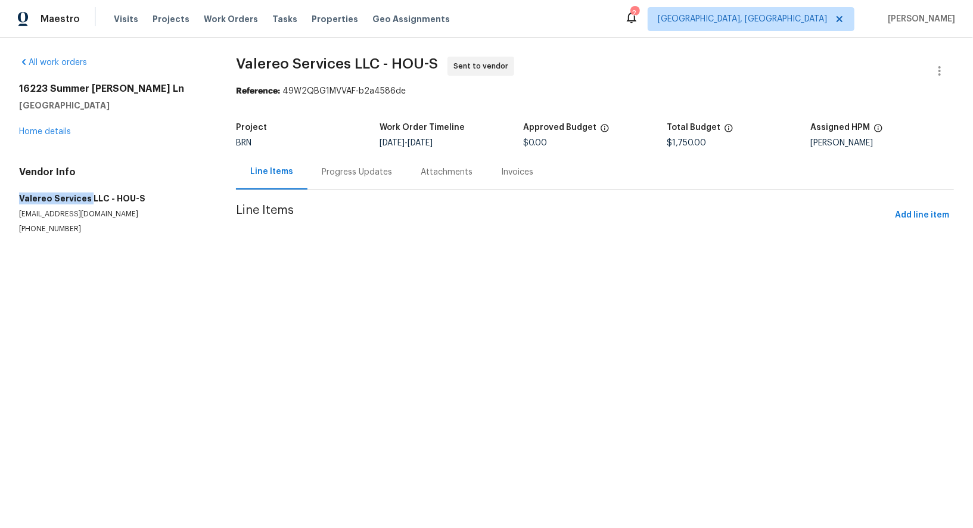
drag, startPoint x: 12, startPoint y: 194, endPoint x: 88, endPoint y: 201, distance: 76.0
click at [88, 201] on div "All work orders 16223 Summer Dawn Ln Houston, TX 77095 Home details Vendor Info…" at bounding box center [486, 160] width 973 height 244
copy h5 "Valereo Services"
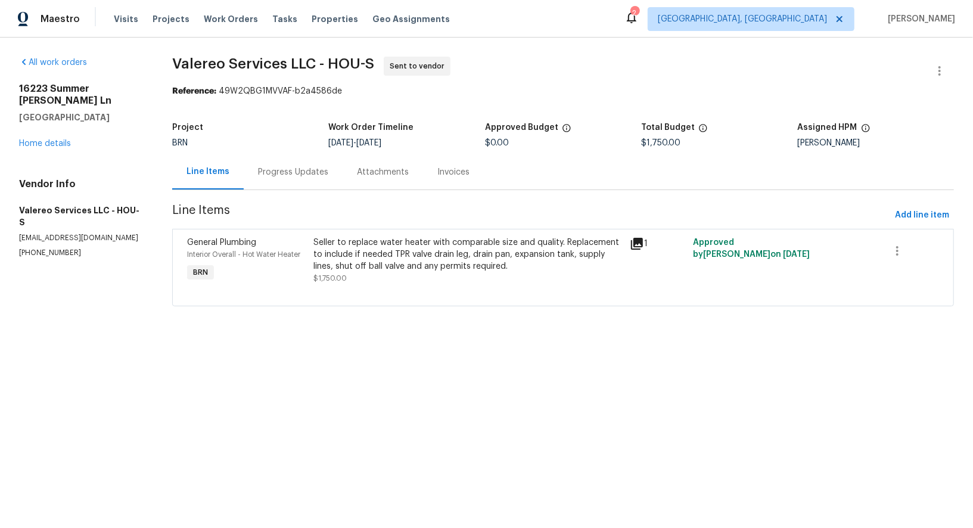
click at [75, 204] on h5 "Valereo Services LLC - HOU-S" at bounding box center [81, 216] width 125 height 24
drag, startPoint x: 86, startPoint y: 197, endPoint x: 12, endPoint y: 195, distance: 74.5
click at [12, 195] on div "All work orders 16223 Summer Dawn Ln Houston, TX 77095 Home details Vendor Info…" at bounding box center [486, 189] width 973 height 302
copy h5 "Valereo Services"
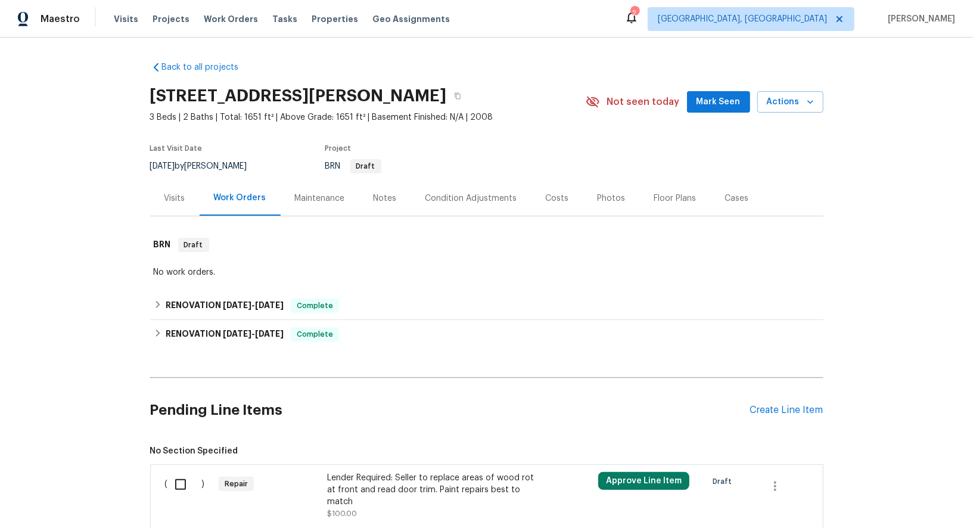
scroll to position [93, 0]
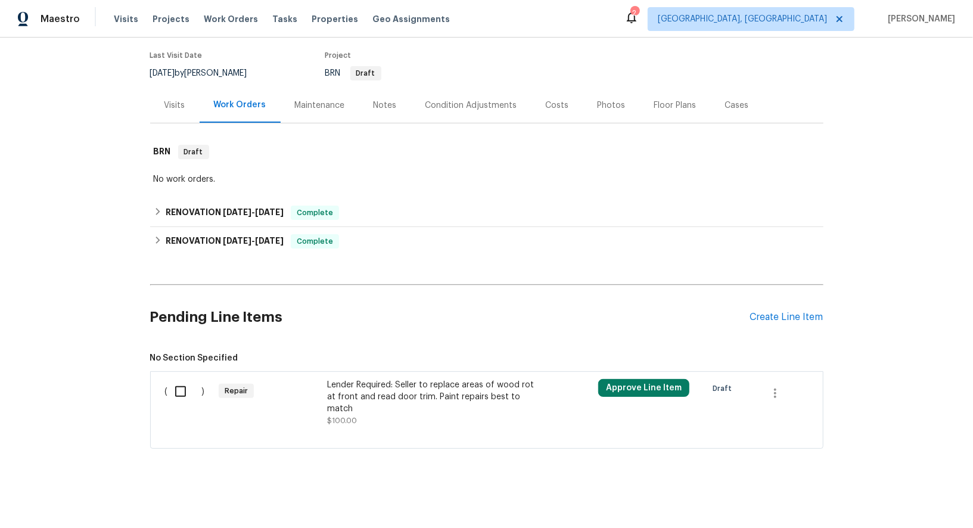
click at [345, 381] on div "Lender Required: Seller to replace areas of wood rot at front and read door tri…" at bounding box center [432, 397] width 210 height 36
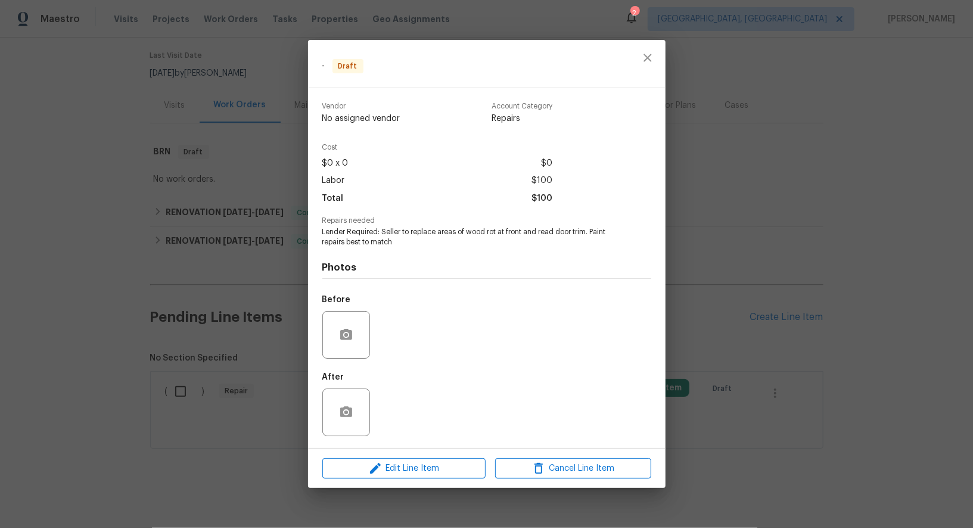
click at [399, 480] on div "Edit Line Item Cancel Line Item" at bounding box center [486, 469] width 357 height 40
click at [399, 478] on div "Edit Line Item Cancel Line Item" at bounding box center [486, 469] width 357 height 40
click at [399, 467] on span "Edit Line Item" at bounding box center [404, 468] width 156 height 15
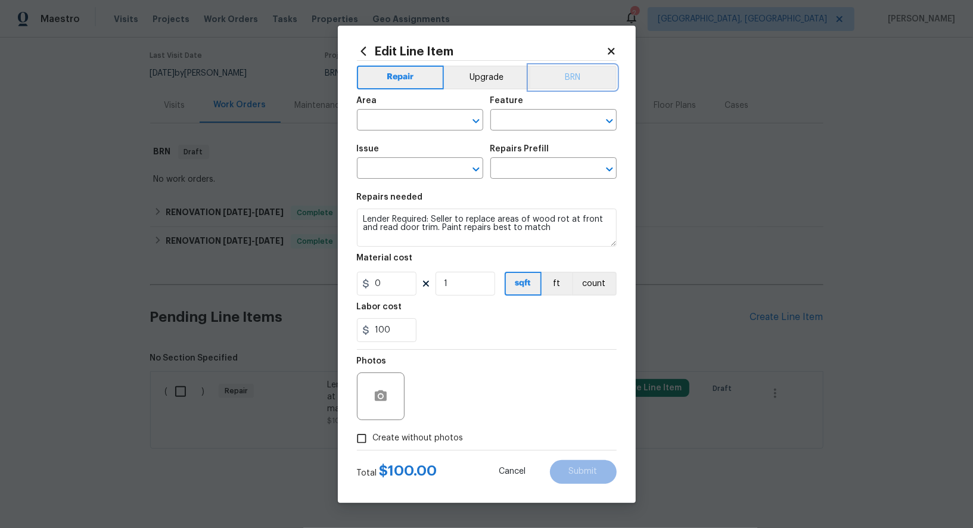
click at [549, 76] on button "BRN" at bounding box center [573, 78] width 88 height 24
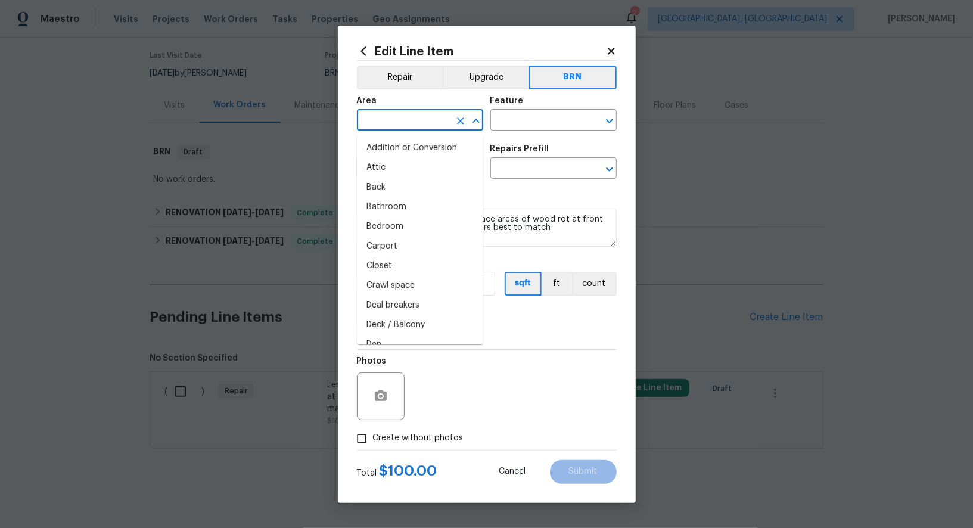
click at [410, 125] on input "text" at bounding box center [403, 121] width 93 height 18
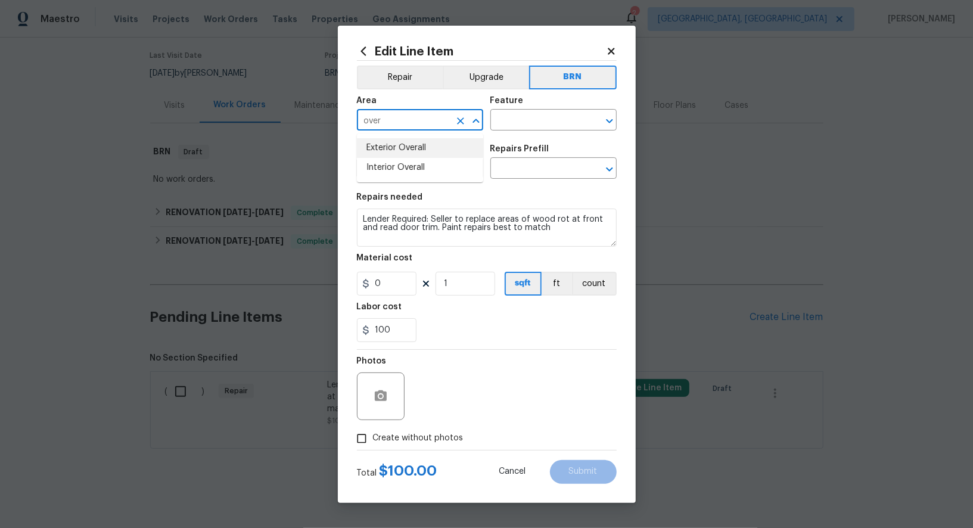
click at [400, 151] on li "Exterior Overall" at bounding box center [420, 148] width 126 height 20
type input "Exterior Overall"
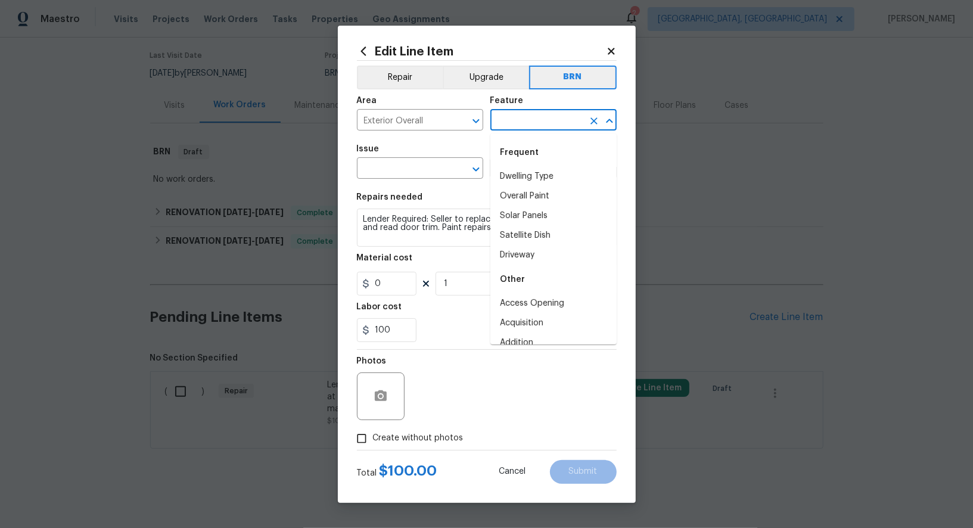
click at [514, 123] on input "text" at bounding box center [536, 121] width 93 height 18
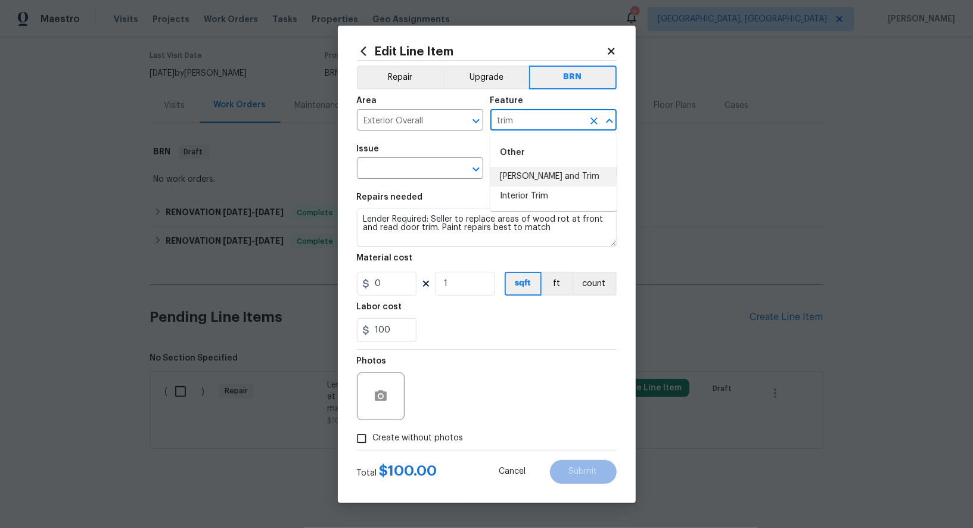
click at [522, 173] on li "[PERSON_NAME] and Trim" at bounding box center [553, 177] width 126 height 20
type input "[PERSON_NAME] and Trim"
click at [421, 173] on input "text" at bounding box center [403, 169] width 93 height 18
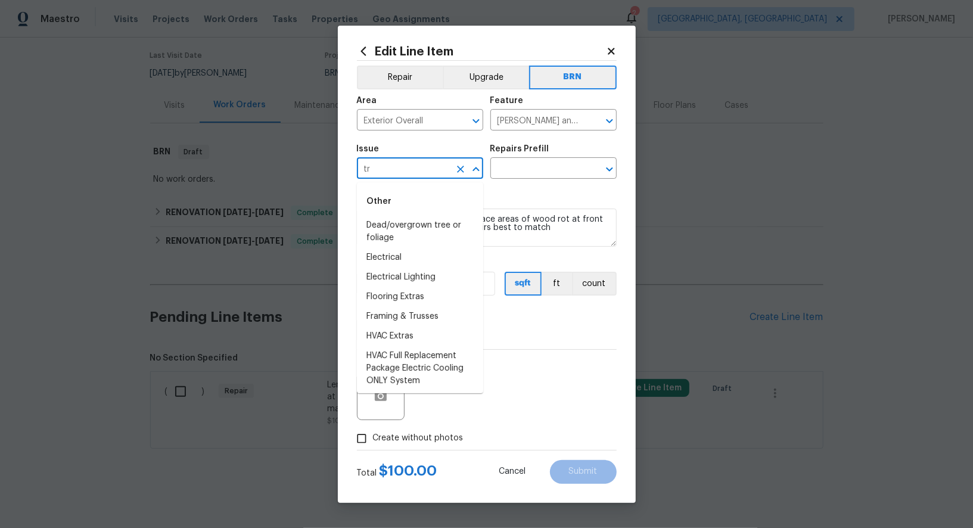
type input "t"
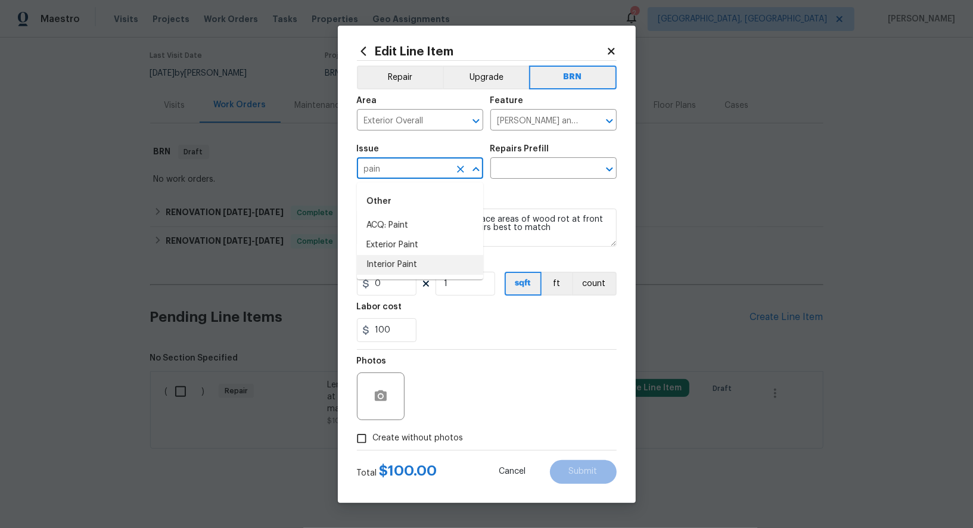
click at [433, 247] on li "Exterior Paint" at bounding box center [420, 245] width 126 height 20
type input "Exterior Paint"
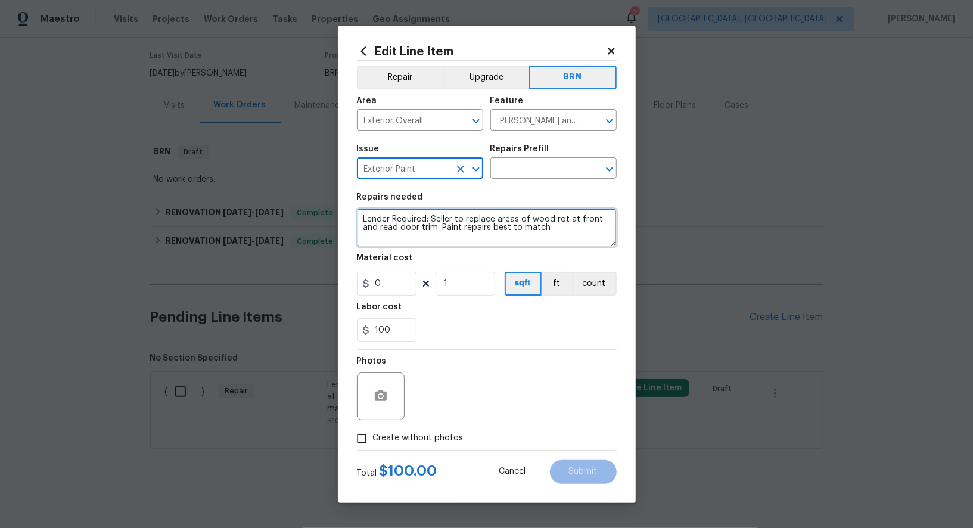
click at [540, 220] on textarea "Lender Required: Seller to replace areas of wood rot at front and read door tri…" at bounding box center [487, 228] width 260 height 38
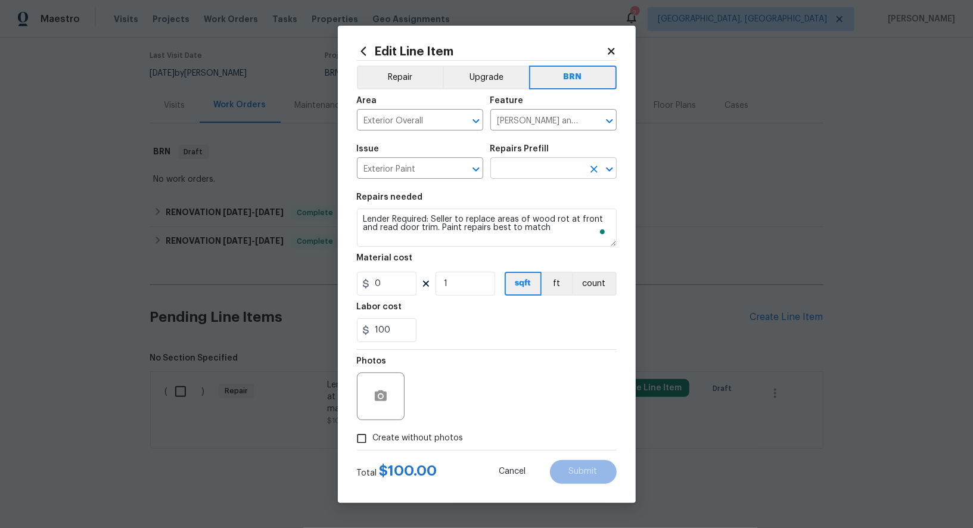
click at [527, 173] on input "text" at bounding box center [536, 169] width 93 height 18
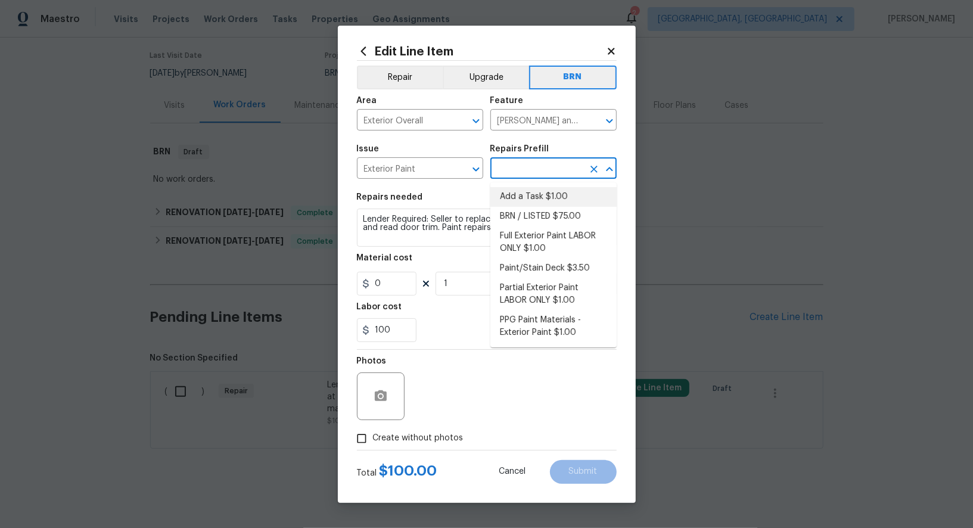
click at [528, 195] on li "Add a Task $1.00" at bounding box center [553, 197] width 126 height 20
type input "Overall Paint"
type input "Add a Task $1.00"
type textarea "HPM to detail"
type input "1"
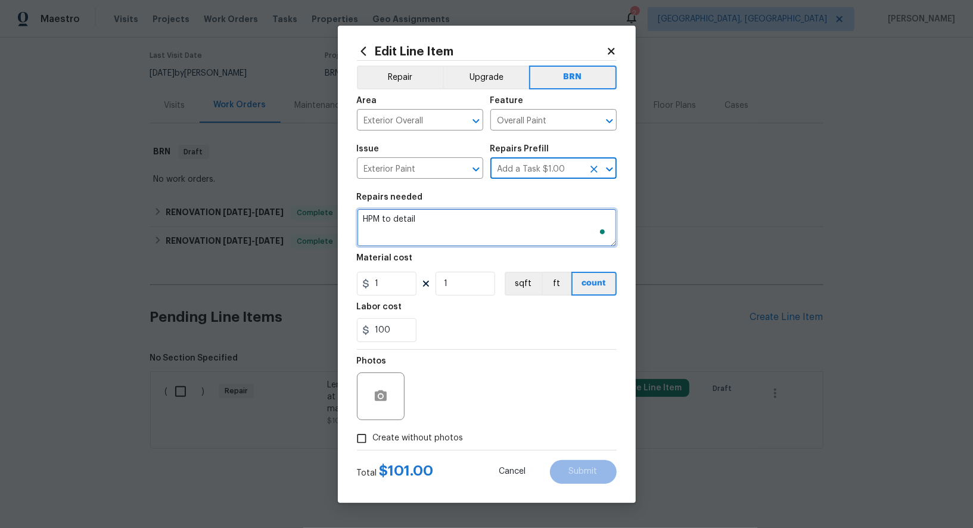
click at [473, 225] on textarea "HPM to detail" at bounding box center [487, 228] width 260 height 38
paste textarea "Lender Required: Seller to replace areas of wood rot at front and read door tri…"
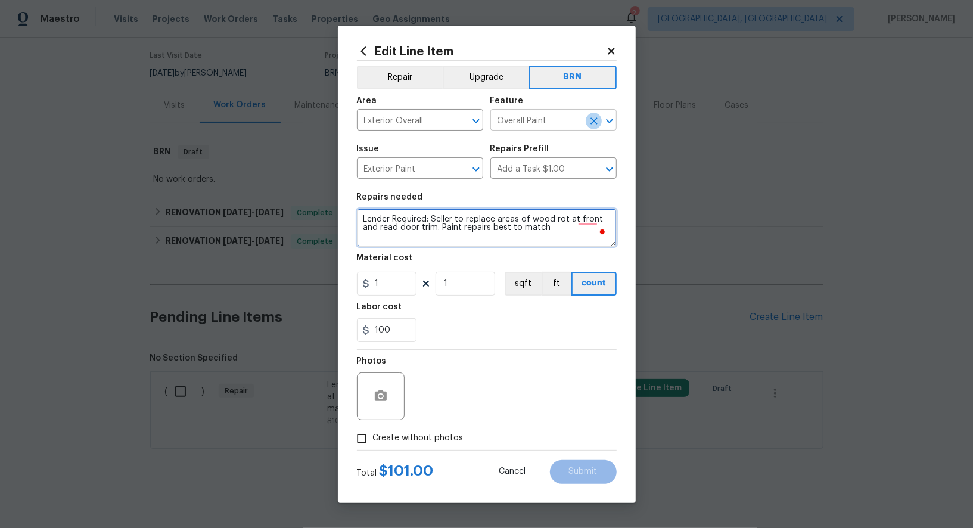
click at [589, 117] on icon "Clear" at bounding box center [594, 121] width 12 height 12
type textarea "Lender Required: Seller to replace areas of wood rot at front and read door tri…"
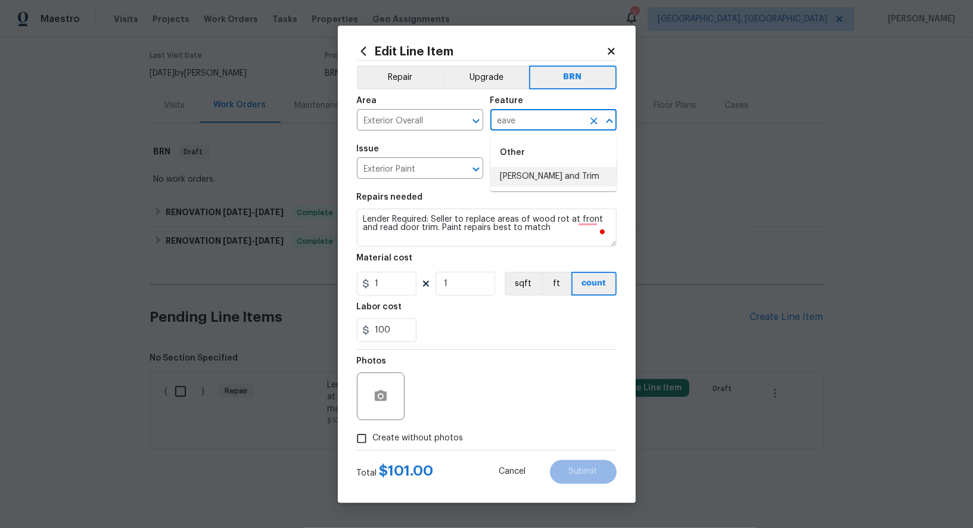
click at [581, 179] on li "[PERSON_NAME] and Trim" at bounding box center [553, 177] width 126 height 20
type input "[PERSON_NAME] and Trim"
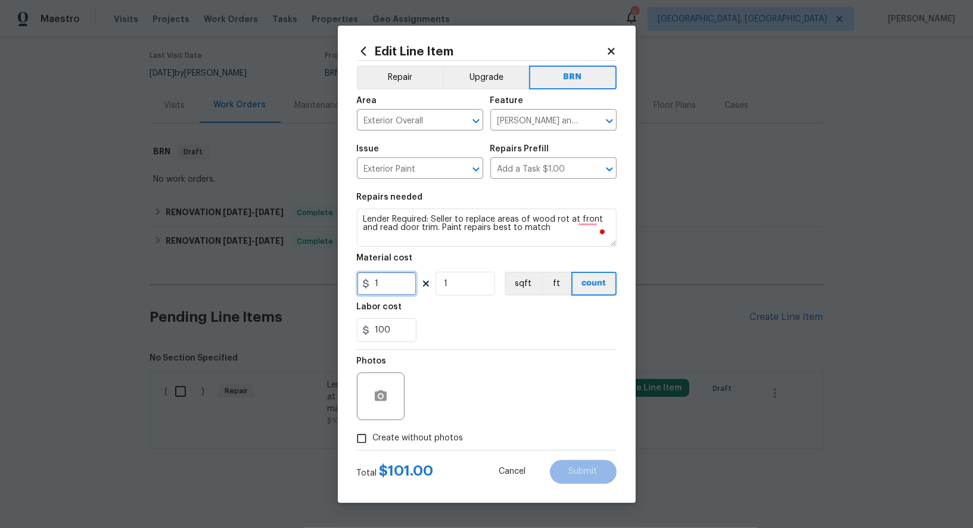
click at [391, 284] on input "1" at bounding box center [387, 284] width 60 height 24
type input "0"
click at [369, 396] on button "button" at bounding box center [380, 396] width 29 height 29
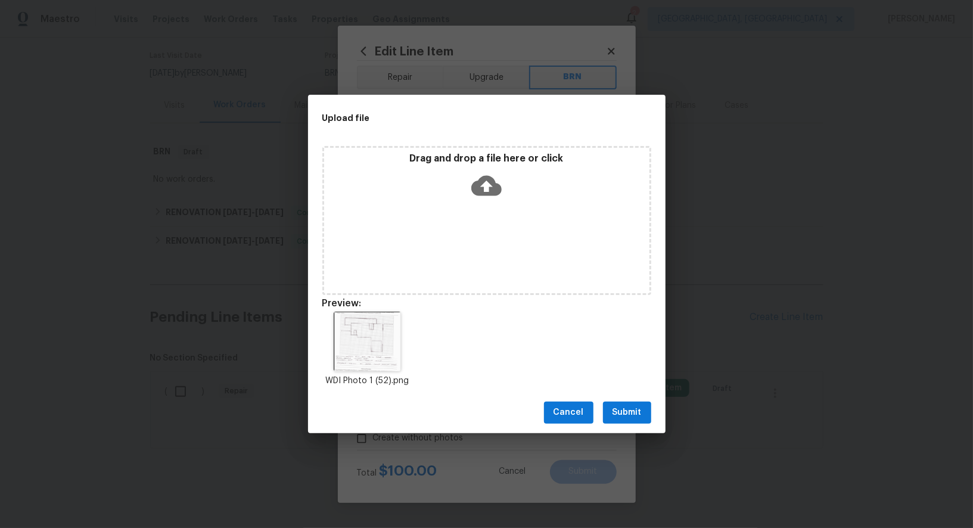
click at [617, 401] on div "Cancel Submit" at bounding box center [486, 412] width 357 height 41
click at [618, 402] on button "Submit" at bounding box center [627, 413] width 48 height 22
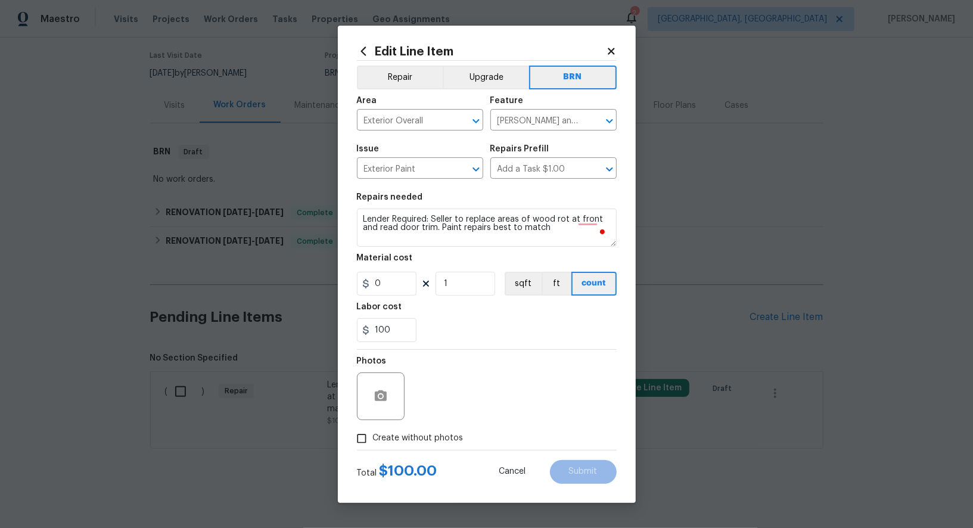
click at [618, 406] on div "Edit Line Item Repair Upgrade BRN Area Exterior Overall ​ Feature [PERSON_NAME]…" at bounding box center [487, 264] width 298 height 477
click at [561, 468] on button "Submit" at bounding box center [583, 472] width 67 height 24
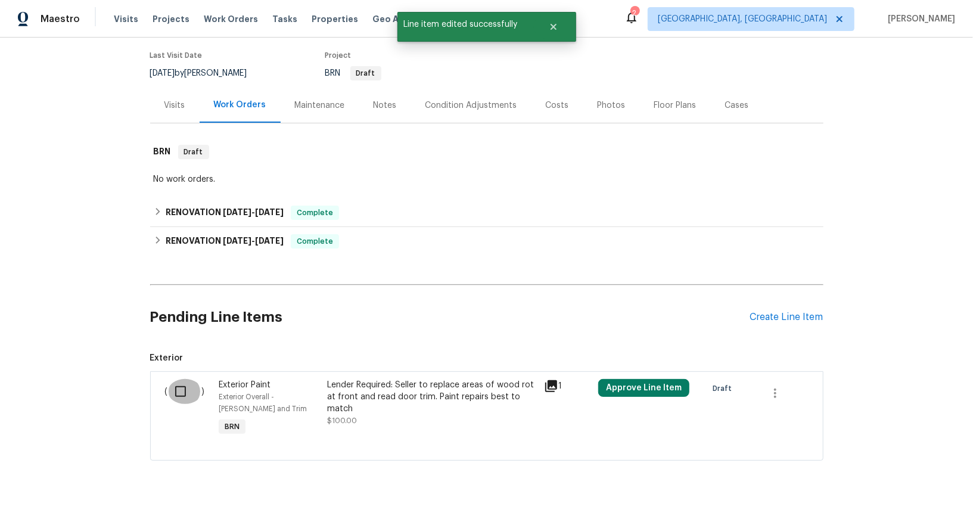
click at [189, 384] on input "checkbox" at bounding box center [185, 391] width 34 height 25
checkbox input "true"
click at [918, 491] on span "Create Work Order" at bounding box center [904, 498] width 79 height 15
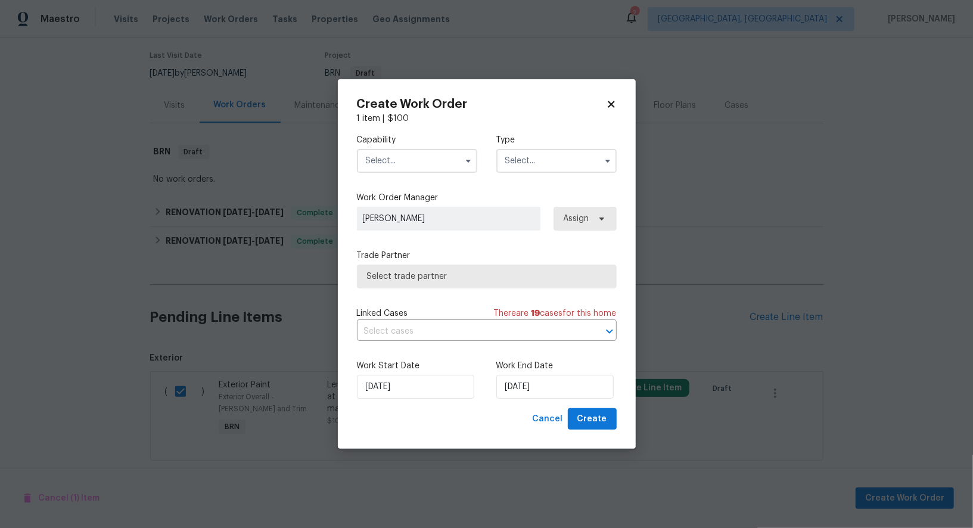
click at [423, 172] on div "Capability Type" at bounding box center [487, 154] width 260 height 58
click at [416, 160] on input "text" at bounding box center [417, 161] width 120 height 24
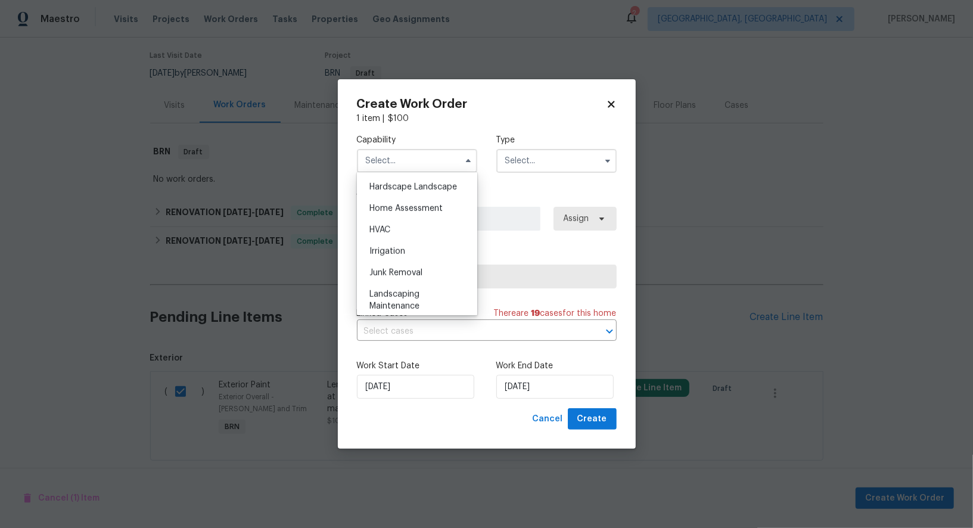
scroll to position [575, 0]
click at [394, 262] on span "Handyman" at bounding box center [390, 266] width 42 height 8
type input "Handyman"
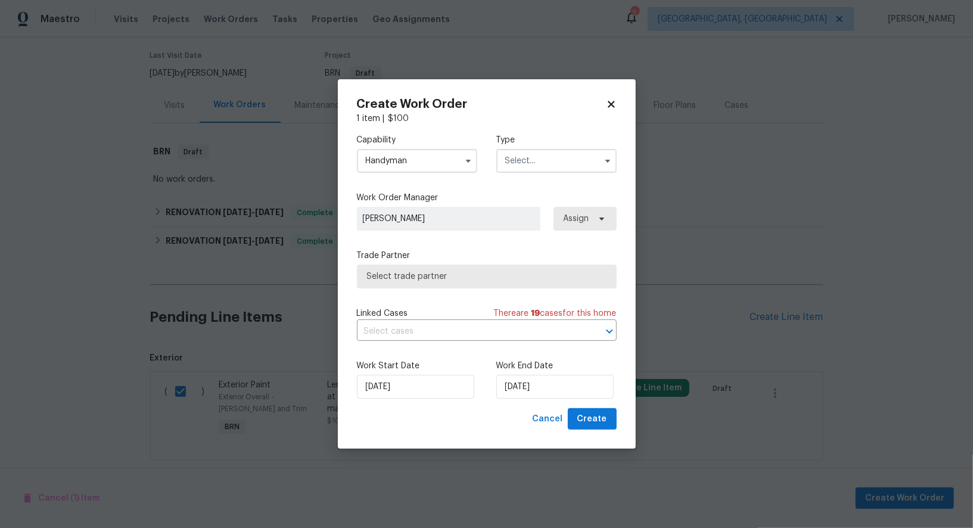
click at [546, 146] on div "Type" at bounding box center [556, 153] width 120 height 39
click at [546, 150] on input "text" at bounding box center [556, 161] width 120 height 24
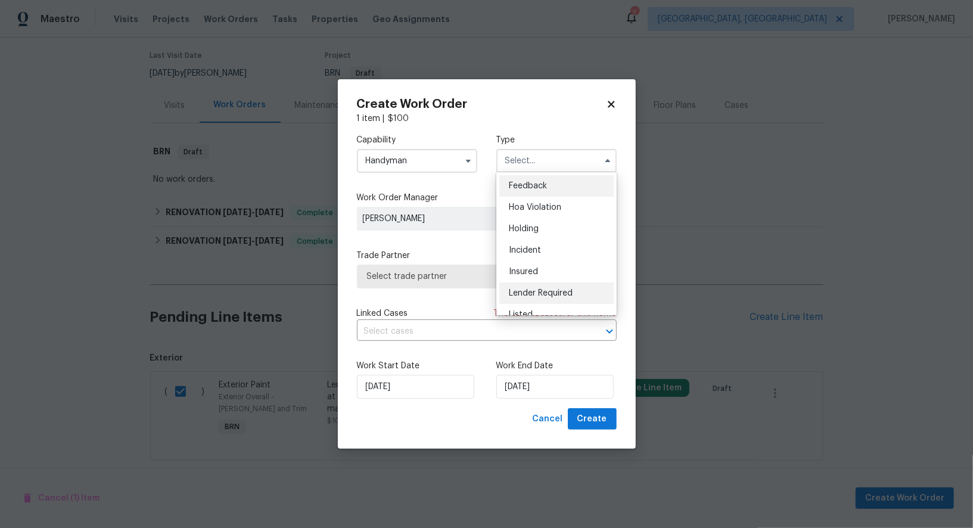
click at [543, 282] on ul "Feedback Hoa Violation Holding Incident Insured Lender Required Listed Lite Lwo…" at bounding box center [556, 243] width 120 height 143
click at [548, 296] on span "Lender Required" at bounding box center [541, 293] width 64 height 8
type input "Lender Required"
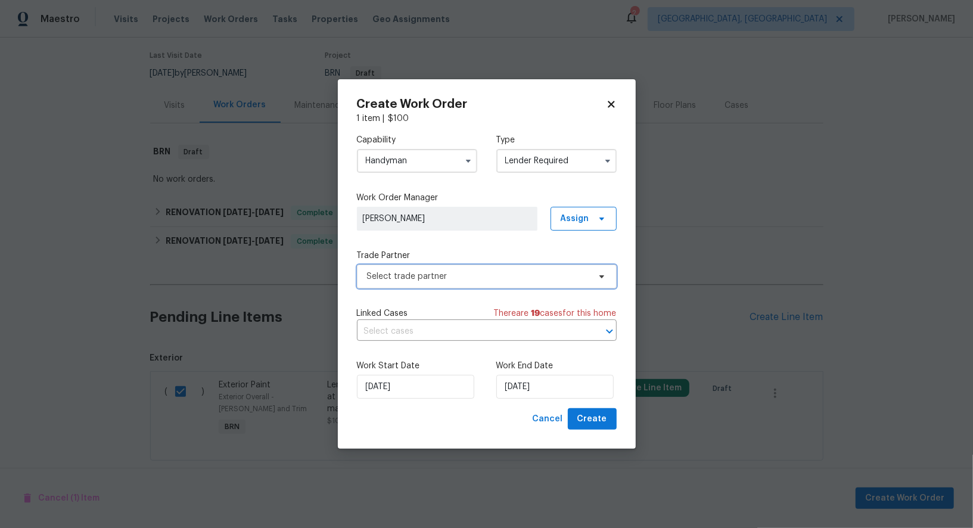
click at [481, 280] on span "Select trade partner" at bounding box center [478, 276] width 222 height 12
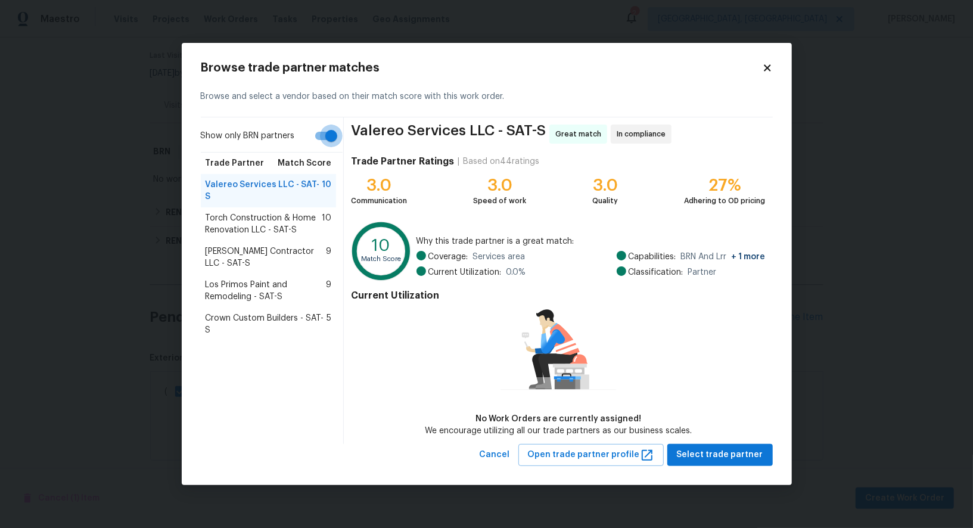
click at [328, 142] on input "Show only BRN partners" at bounding box center [331, 136] width 68 height 23
checkbox input "false"
click at [259, 215] on span "Torch Construction & Home Renovation LLC - SAT-S" at bounding box center [264, 224] width 117 height 24
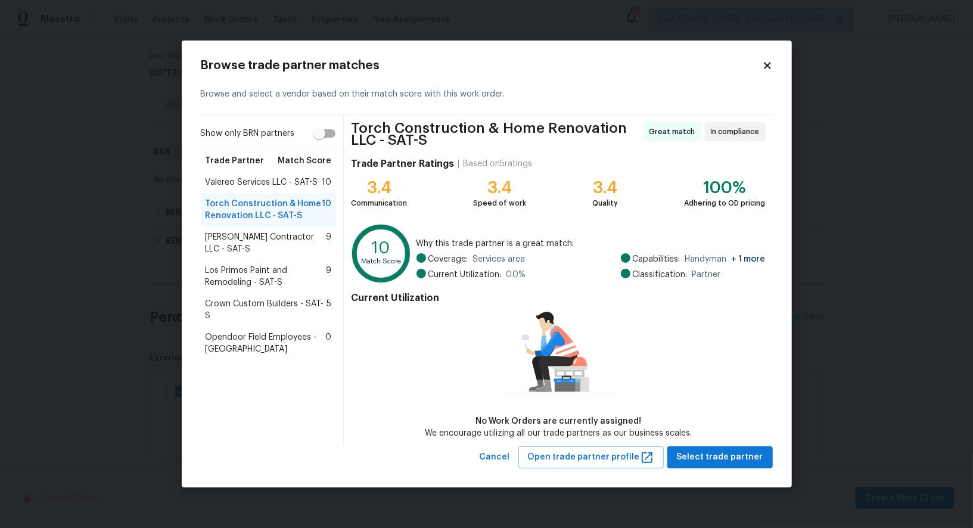
click at [259, 234] on span "[PERSON_NAME] Contractor LLC - SAT-S" at bounding box center [266, 243] width 121 height 24
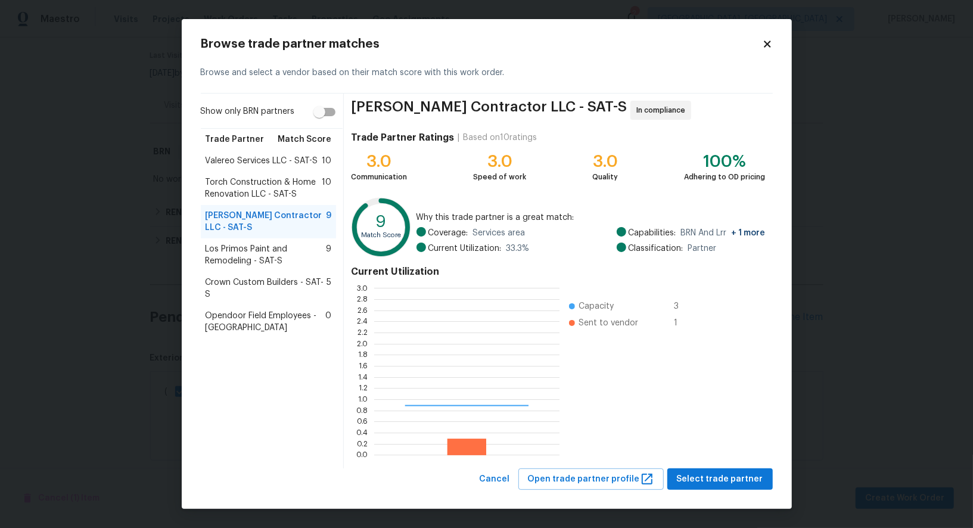
scroll to position [167, 185]
click at [262, 262] on span "Los Primos Paint and Remodeling - SAT-S" at bounding box center [266, 255] width 121 height 24
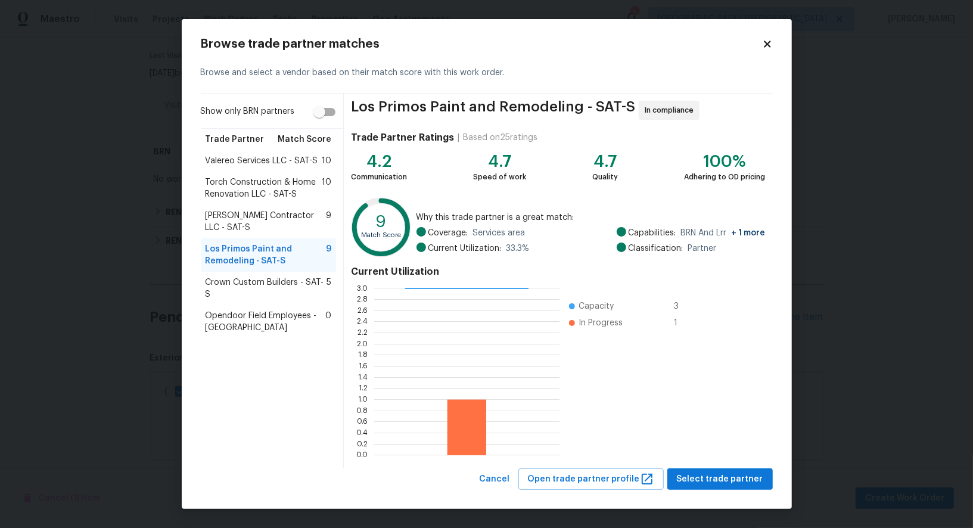
click at [267, 223] on span "[PERSON_NAME] Contractor LLC - SAT-S" at bounding box center [266, 222] width 121 height 24
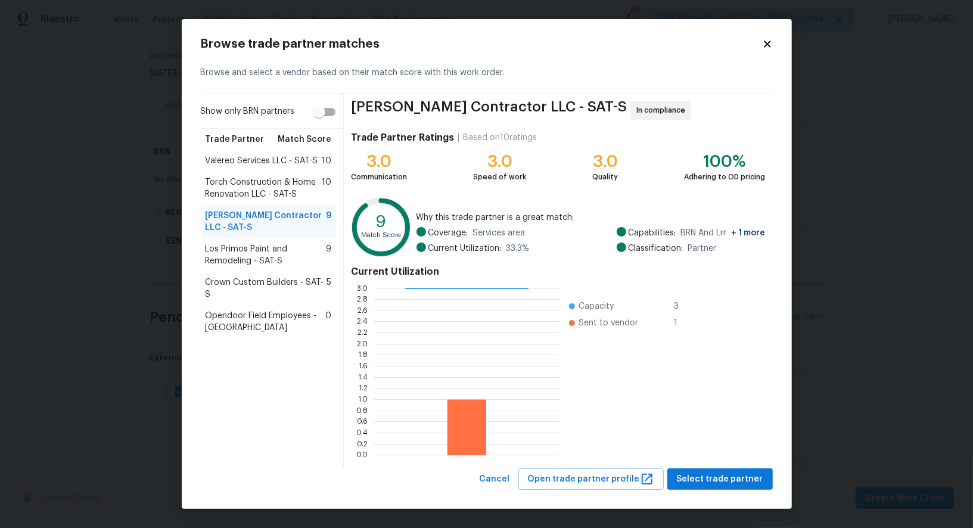
click at [260, 164] on span "Valereo Services LLC - SAT-S" at bounding box center [262, 161] width 113 height 12
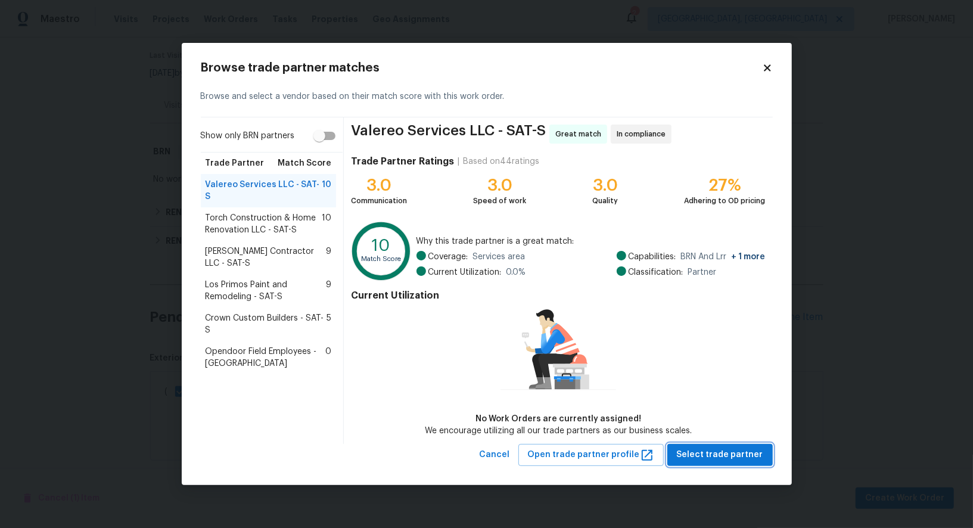
click at [718, 453] on span "Select trade partner" at bounding box center [720, 454] width 86 height 15
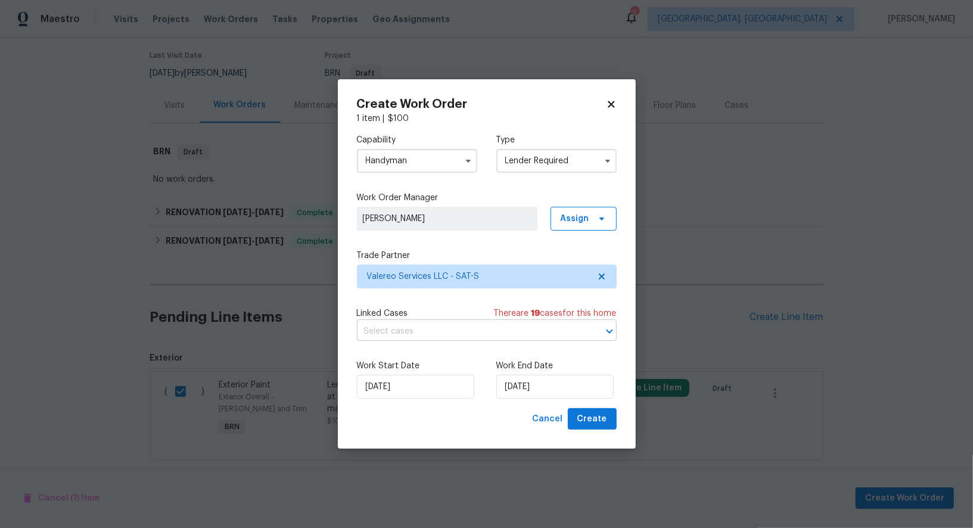
click at [449, 329] on input "text" at bounding box center [470, 331] width 226 height 18
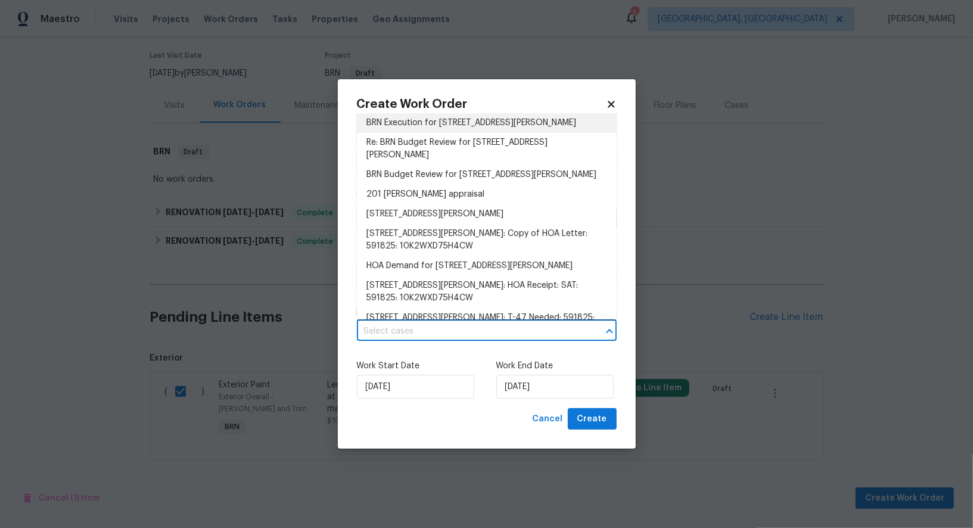
click at [410, 120] on li "BRN Execution for [STREET_ADDRESS][PERSON_NAME]" at bounding box center [487, 123] width 260 height 20
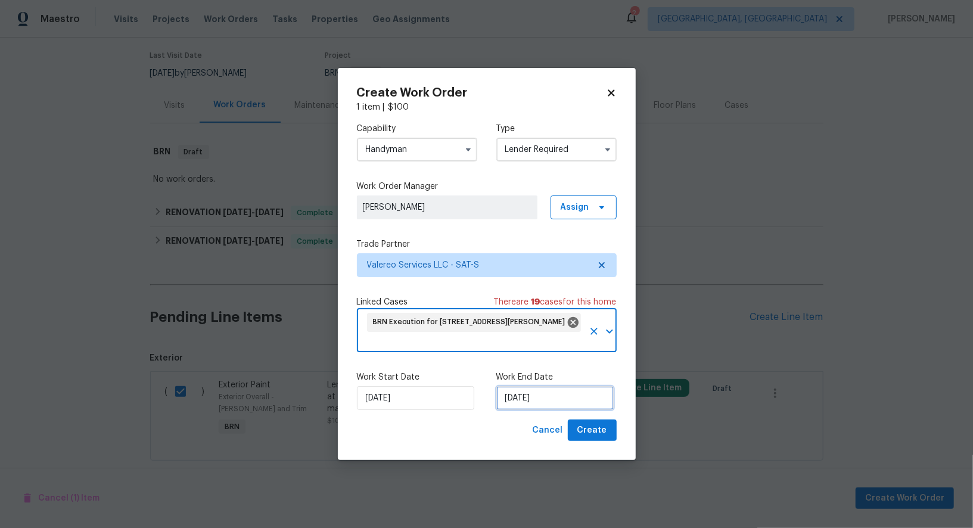
click at [545, 403] on input "[DATE]" at bounding box center [554, 398] width 117 height 24
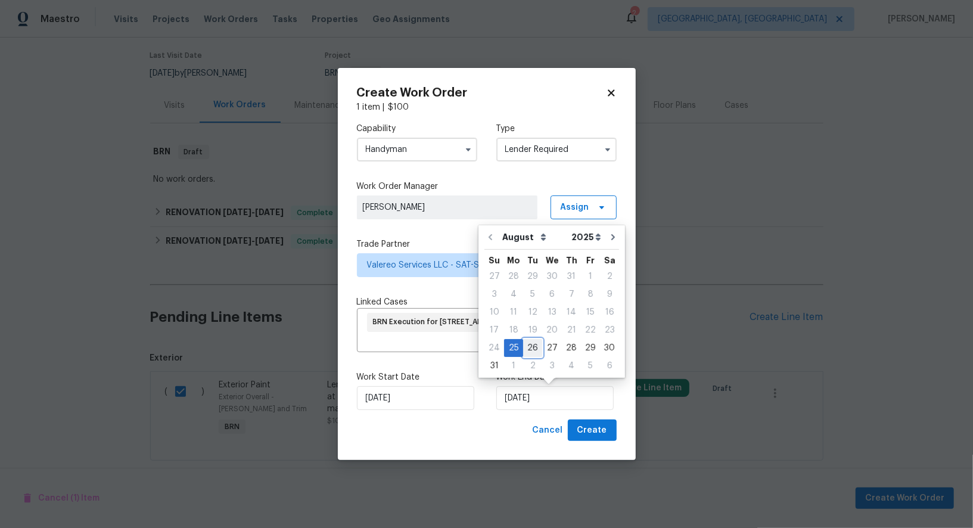
click at [534, 349] on div "26" at bounding box center [532, 348] width 19 height 17
type input "[DATE]"
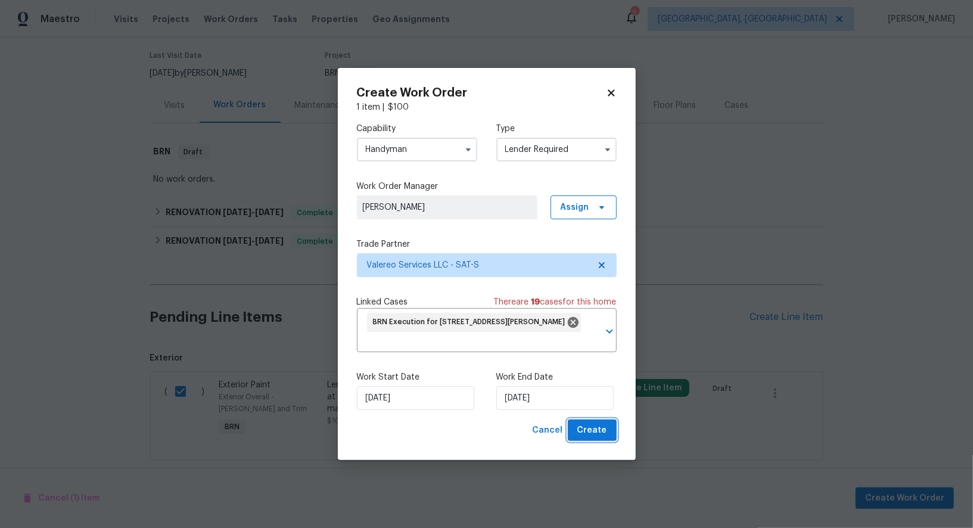
click at [593, 436] on span "Create" at bounding box center [592, 430] width 30 height 15
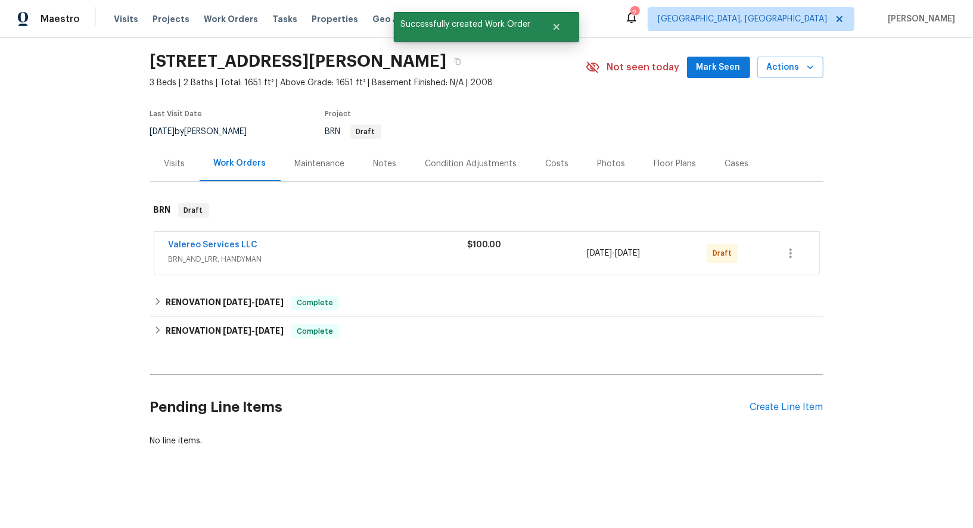
scroll to position [33, 0]
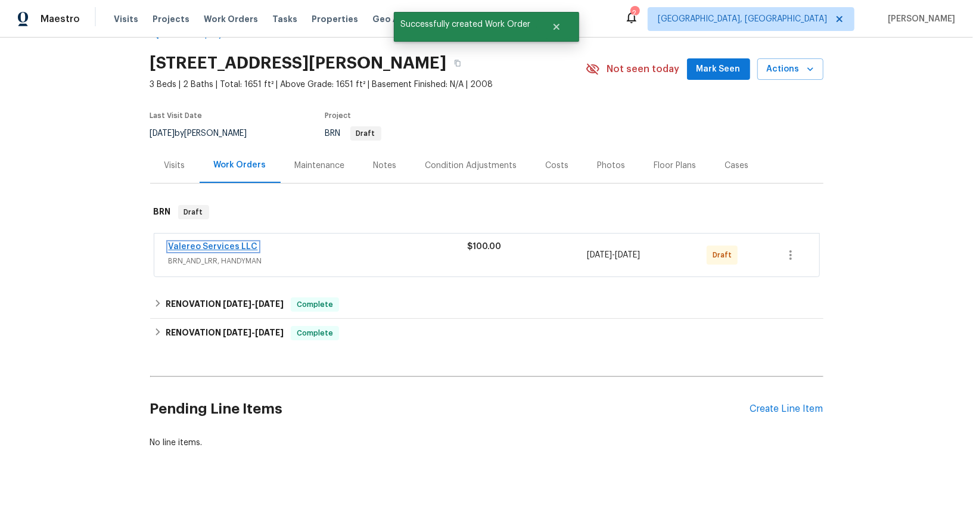
click at [219, 248] on link "Valereo Services LLC" at bounding box center [213, 246] width 89 height 8
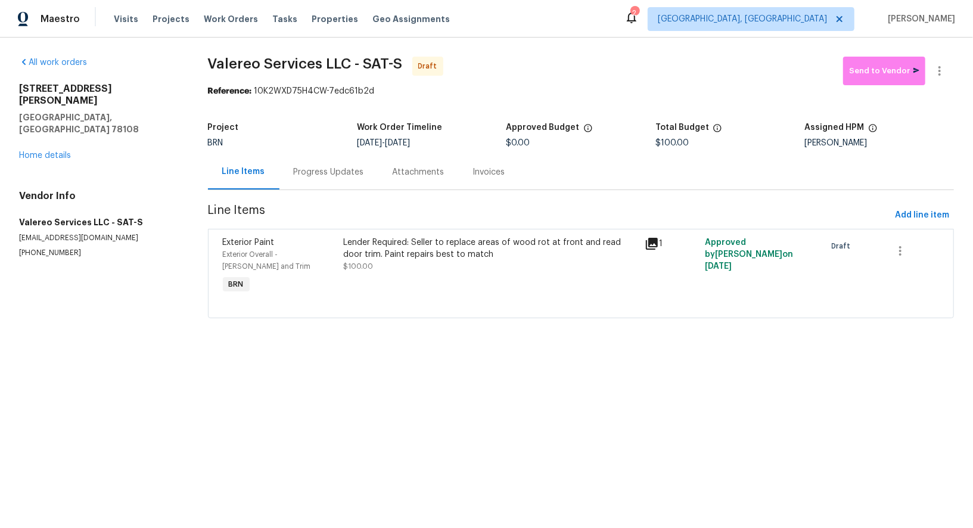
click at [319, 174] on div "Progress Updates" at bounding box center [329, 172] width 70 height 12
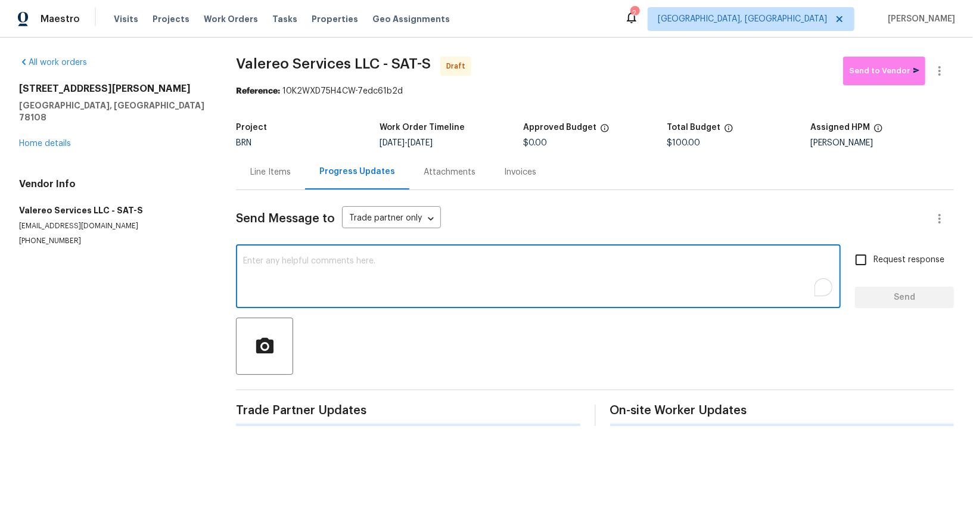
click at [368, 265] on textarea "To enrich screen reader interactions, please activate Accessibility in Grammarl…" at bounding box center [538, 278] width 590 height 42
paste textarea "Hi, I'm Padmapriya from Opendoor. Just wanted to check if you received the WO f…"
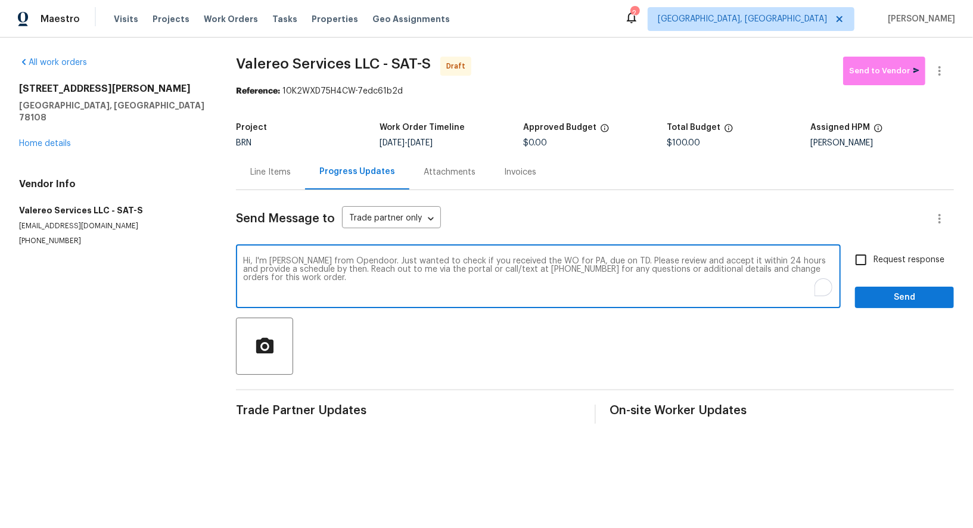
click at [580, 260] on textarea "Hi, I'm Padmapriya from Opendoor. Just wanted to check if you received the WO f…" at bounding box center [538, 278] width 590 height 42
paste textarea "Hi, I'm Padmapriya from Opendoor. Just wanted to check if you received the WO f…"
paste textarea "201 Gatewood Trce, Cibolo, TX 78108"
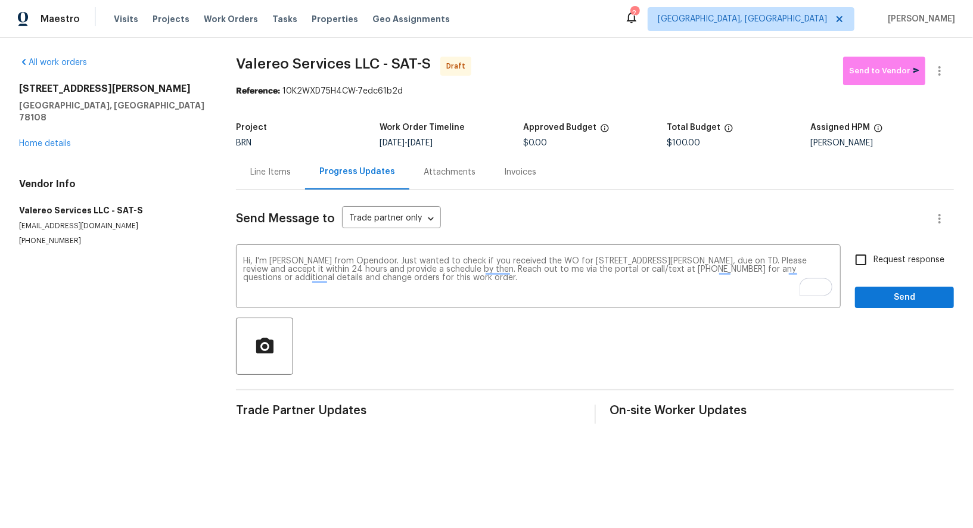
drag, startPoint x: 427, startPoint y: 144, endPoint x: 478, endPoint y: 144, distance: 51.8
click at [478, 144] on div "8/25/2025 - 8/26/2025" at bounding box center [452, 143] width 144 height 8
copy span "8/26/2025"
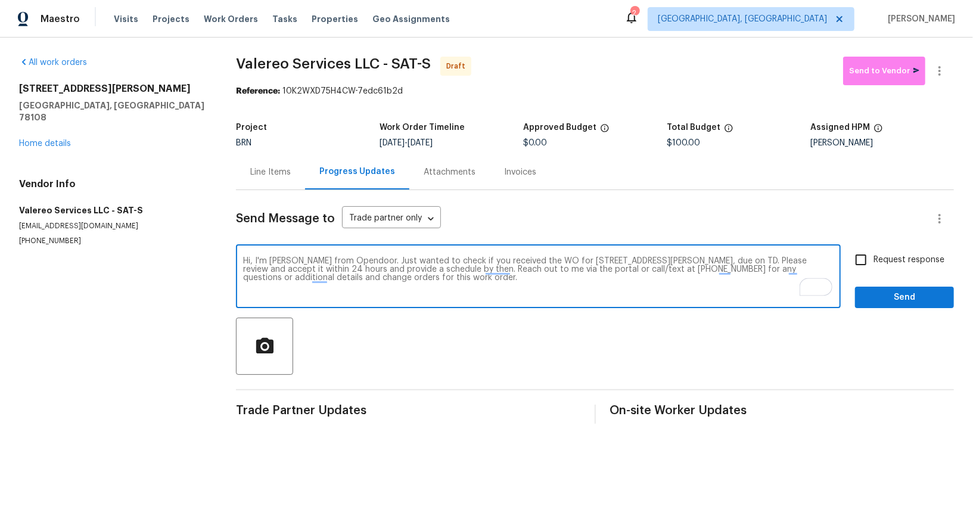
click at [760, 262] on textarea "Hi, I'm Padmapriya from Opendoor. Just wanted to check if you received the WO f…" at bounding box center [538, 278] width 590 height 42
paste textarea "8/26/2025"
type textarea "Hi, I'm Padmapriya from Opendoor. Just wanted to check if you received the WO f…"
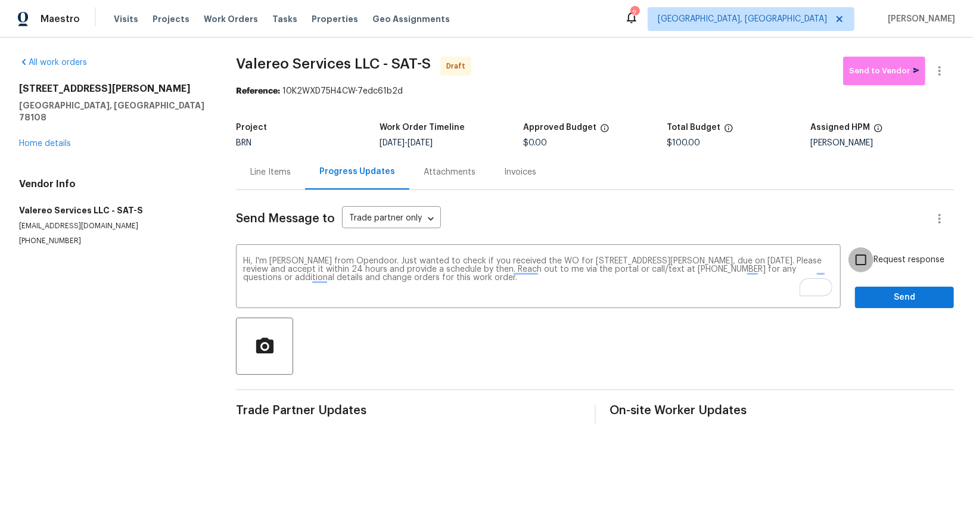
click at [857, 267] on input "Request response" at bounding box center [860, 259] width 25 height 25
checkbox input "true"
click at [907, 307] on button "Send" at bounding box center [904, 298] width 99 height 22
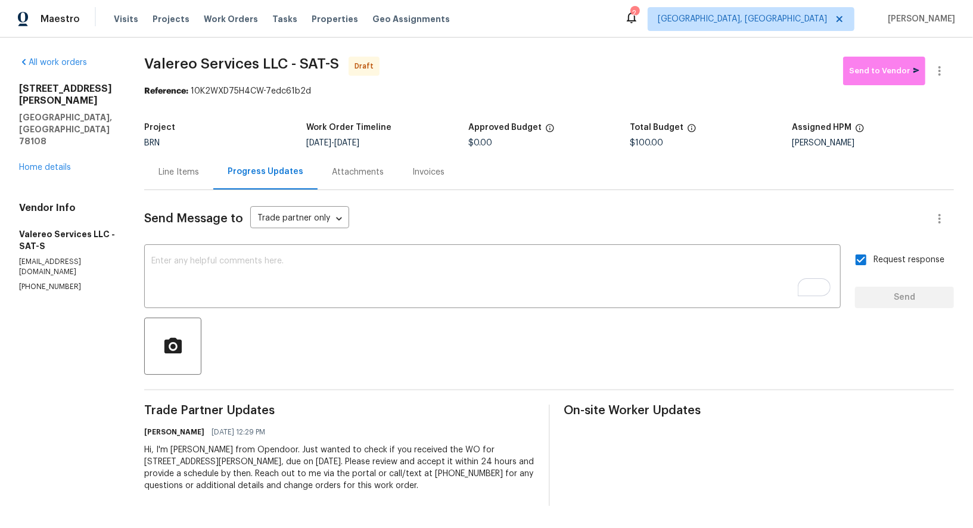
click at [182, 176] on div "Line Items" at bounding box center [178, 172] width 41 height 12
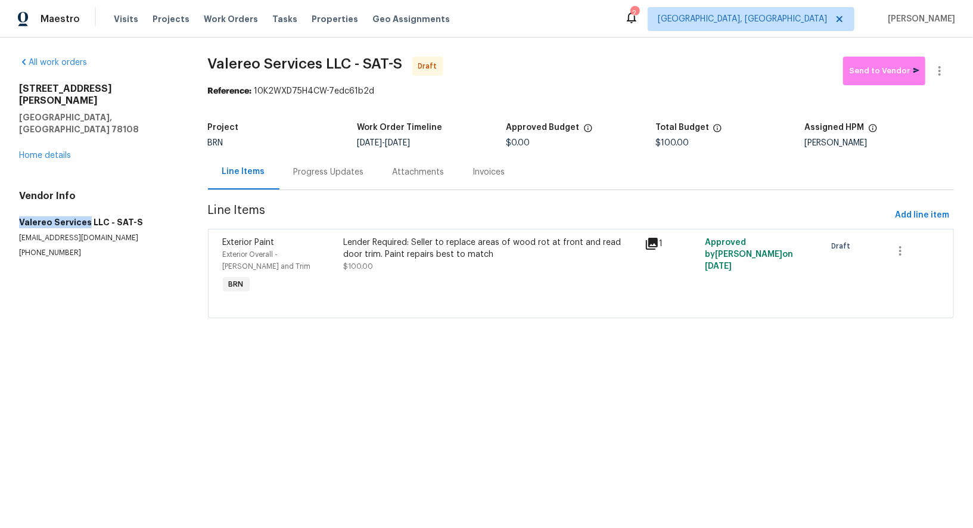
drag, startPoint x: 11, startPoint y: 198, endPoint x: 86, endPoint y: 197, distance: 75.7
click at [86, 197] on div "All work orders 201 Gatewood Trce Cibolo, TX 78108 Home details Vendor Info Val…" at bounding box center [486, 195] width 973 height 314
copy h5 "Valereo Services"
click at [14, 202] on div "All work orders 201 Gatewood Trce Cibolo, TX 78108 Home details Vendor Info Val…" at bounding box center [486, 195] width 973 height 314
drag, startPoint x: 16, startPoint y: 201, endPoint x: 85, endPoint y: 199, distance: 68.5
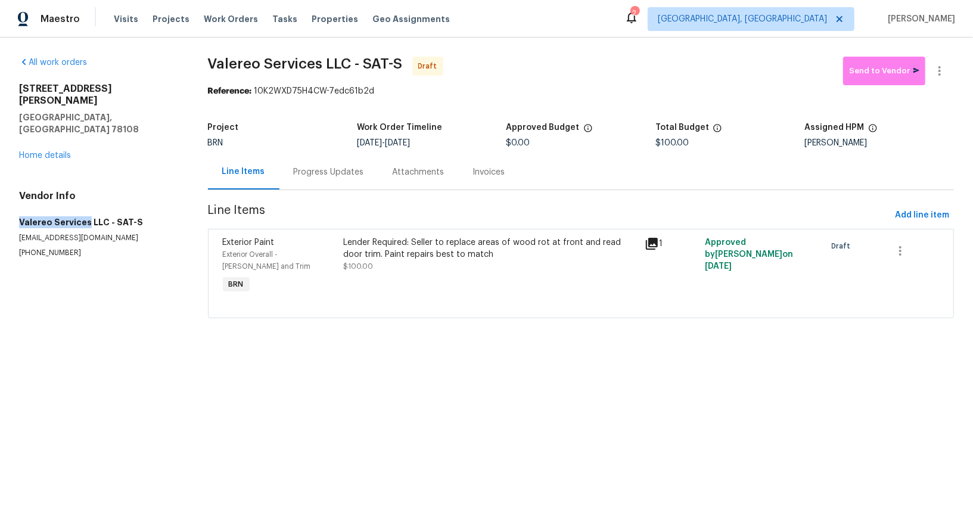
click at [85, 199] on div "All work orders 201 Gatewood Trce Cibolo, TX 78108 Home details Vendor Info Val…" at bounding box center [486, 195] width 973 height 314
copy h5 "Valereo Services"
click at [0, 234] on div "All work orders 201 Gatewood Trce Cibolo, TX 78108 Home details Vendor Info Val…" at bounding box center [486, 195] width 973 height 314
drag, startPoint x: 13, startPoint y: 194, endPoint x: 85, endPoint y: 195, distance: 72.7
click at [85, 195] on div "All work orders 201 Gatewood Trce Cibolo, TX 78108 Home details Vendor Info Val…" at bounding box center [486, 195] width 973 height 314
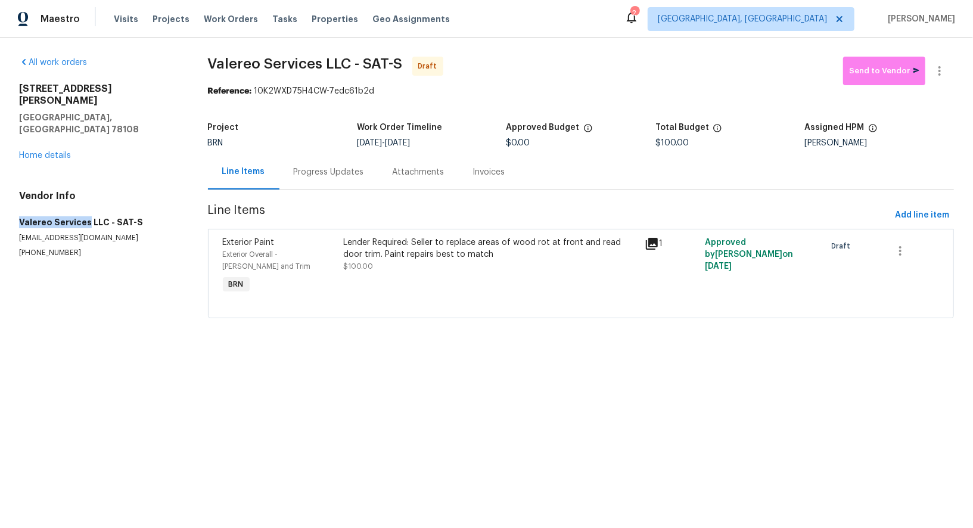
copy h5 "Valereo Services"
click at [338, 181] on div "Progress Updates" at bounding box center [328, 171] width 99 height 35
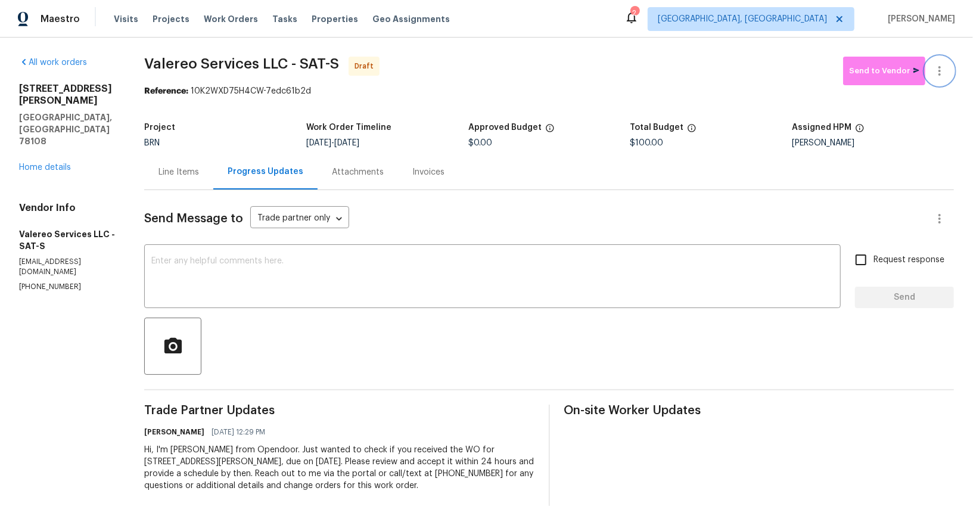
click at [939, 76] on icon "button" at bounding box center [939, 71] width 14 height 14
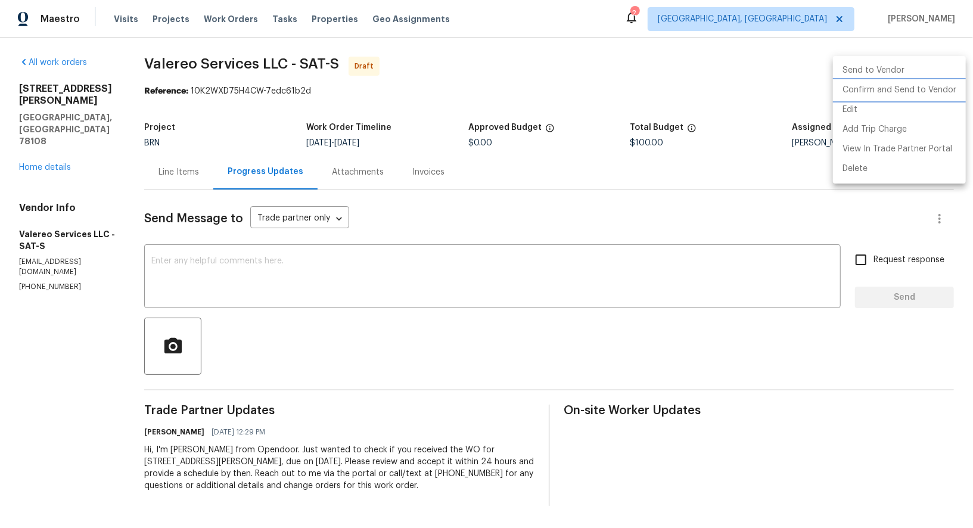
click at [910, 89] on li "Confirm and Send to Vendor" at bounding box center [899, 90] width 133 height 20
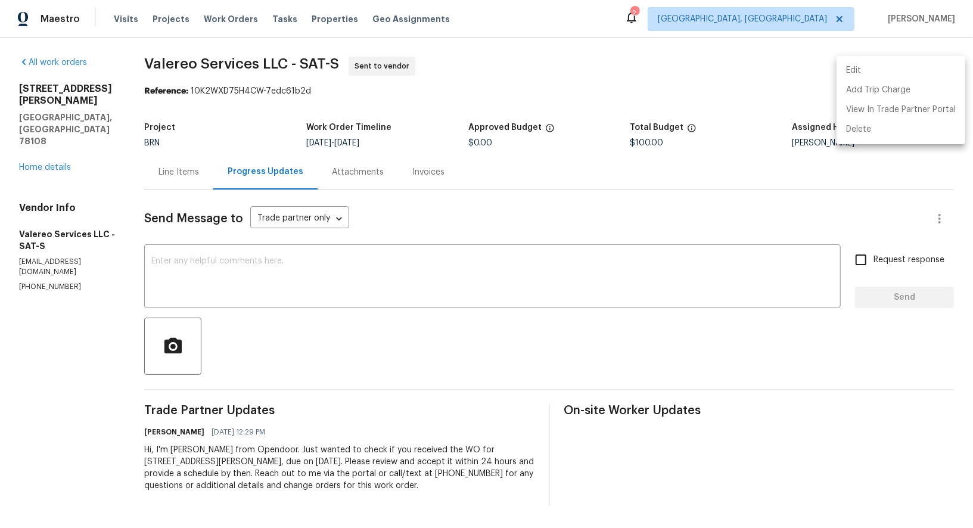
click at [192, 176] on div at bounding box center [486, 264] width 973 height 528
click at [52, 163] on link "Home details" at bounding box center [45, 167] width 52 height 8
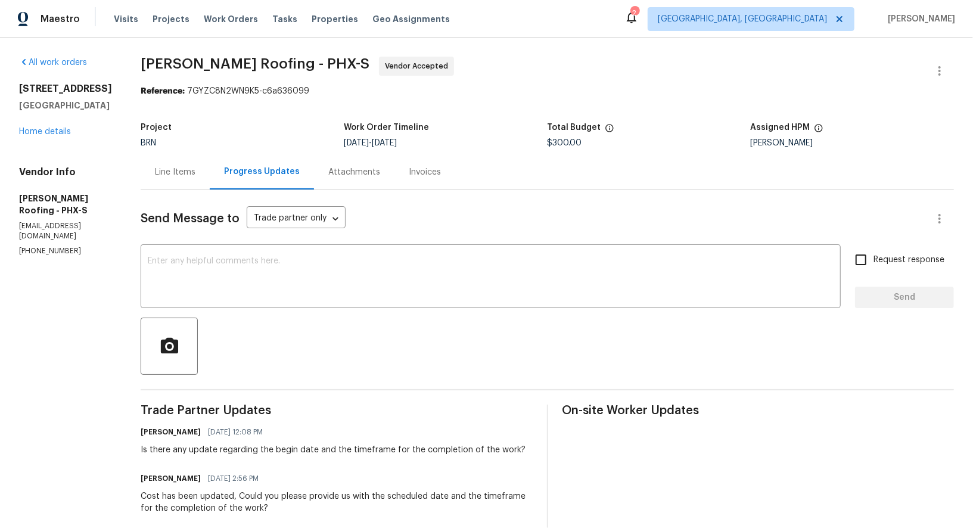
click at [154, 170] on div "Line Items" at bounding box center [175, 171] width 69 height 35
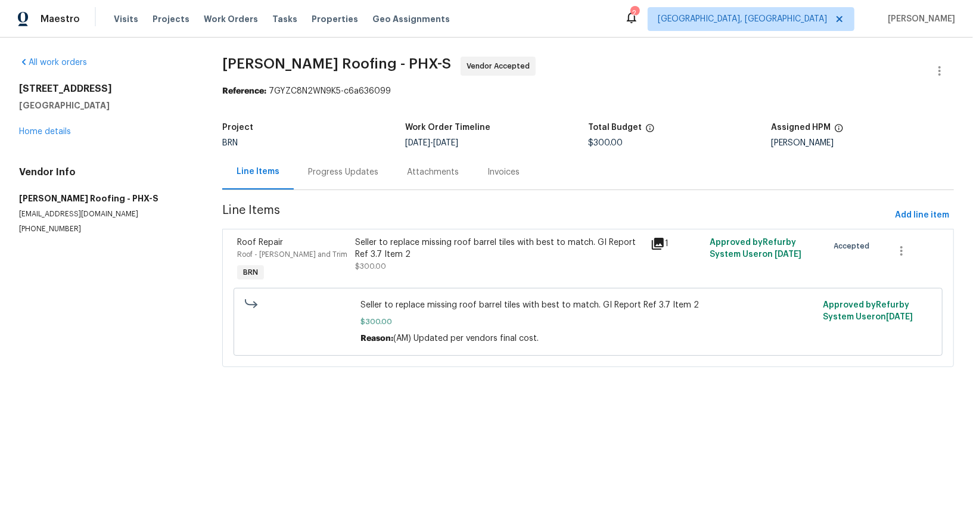
click at [70, 238] on section "All work orders 5976 W Alameda Rd Glendale, AZ 85310 Home details Vendor Info S…" at bounding box center [106, 219] width 175 height 325
drag, startPoint x: 77, startPoint y: 234, endPoint x: 1, endPoint y: 224, distance: 76.9
click at [0, 223] on div "All work orders 5976 W Alameda Rd Glendale, AZ 85310 Home details Vendor Info S…" at bounding box center [486, 219] width 973 height 363
copy p "(480) 270-2686"
click at [326, 171] on div "Progress Updates" at bounding box center [343, 172] width 70 height 12
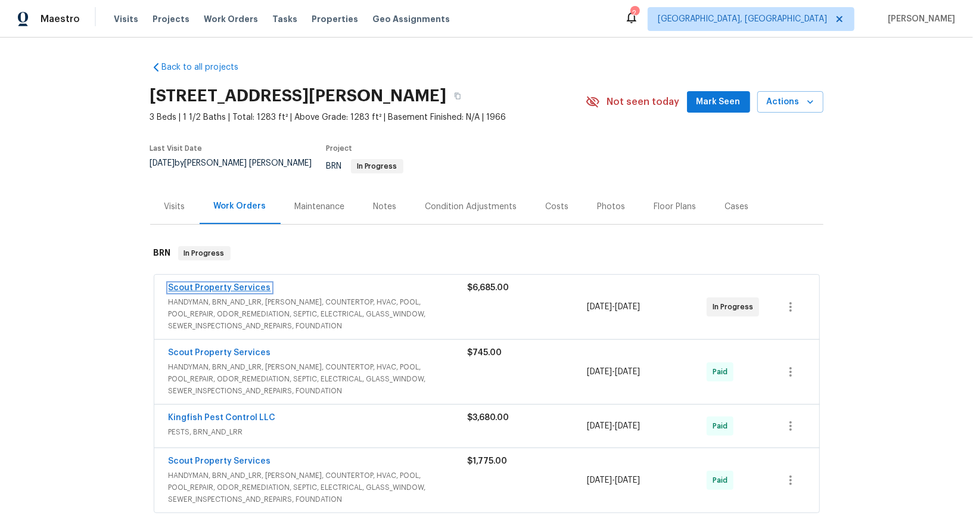
click at [235, 284] on link "Scout Property Services" at bounding box center [220, 288] width 102 height 8
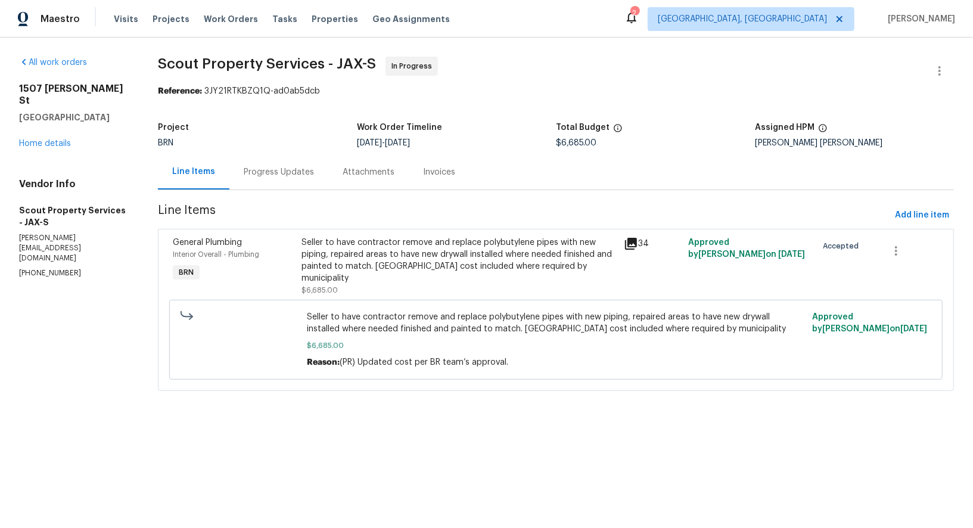
click at [349, 270] on div "Seller to have contractor remove and replace polybutylene pipes with new piping…" at bounding box center [459, 261] width 315 height 48
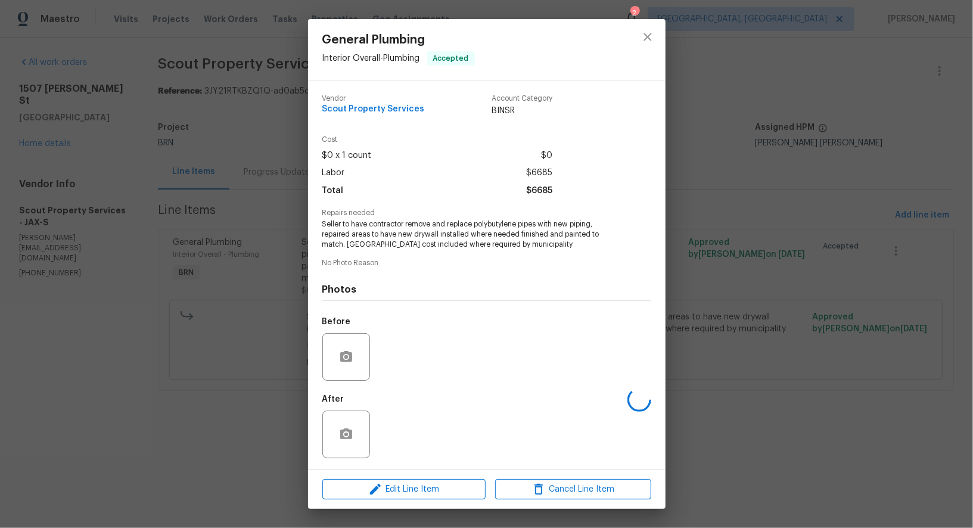
click at [378, 513] on div "General Plumbing Interior Overall - Plumbing Accepted Vendor Scout Property Ser…" at bounding box center [486, 264] width 973 height 528
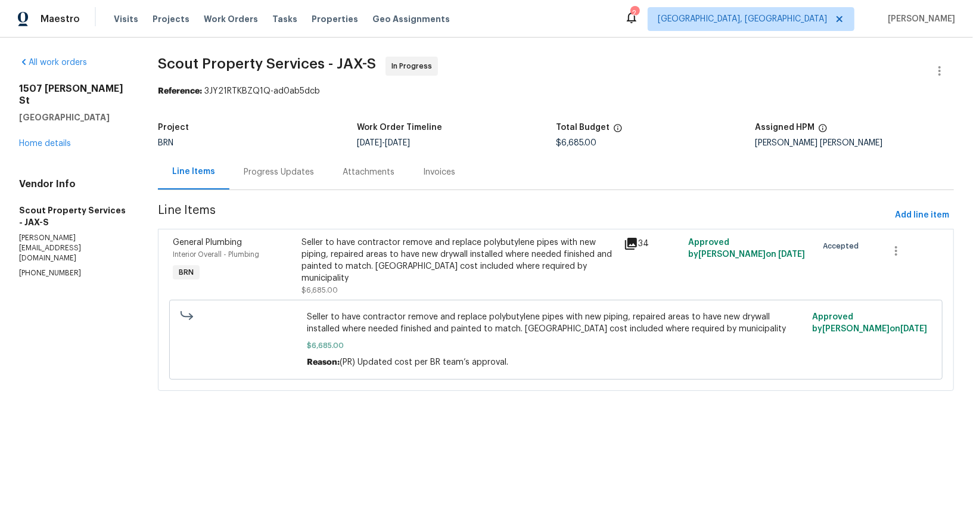
click at [378, 424] on html "Maestro Visits Projects Work Orders Tasks Properties Geo Assignments 2 [GEOGRAP…" at bounding box center [486, 212] width 973 height 424
click at [315, 266] on div "Seller to have contractor remove and replace polybutylene pipes with new piping…" at bounding box center [459, 261] width 315 height 48
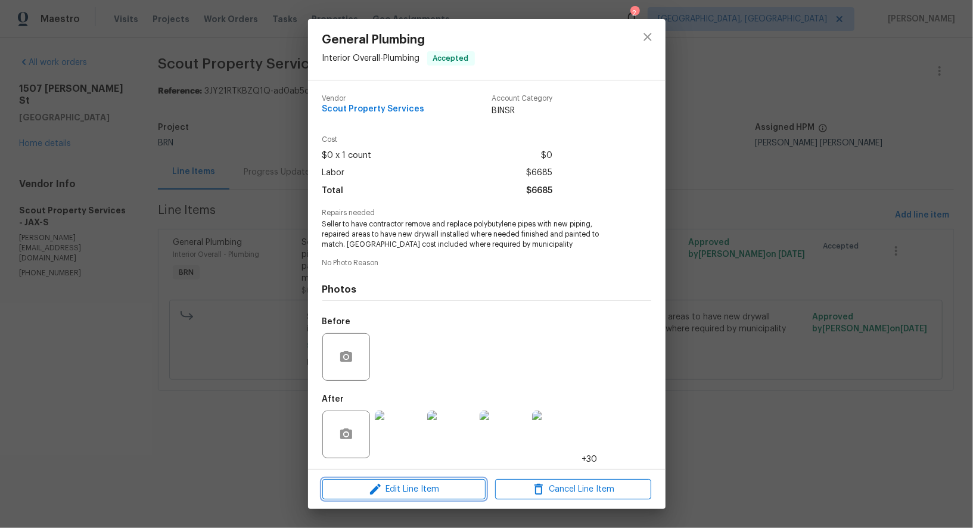
click at [379, 495] on icon "button" at bounding box center [375, 489] width 14 height 14
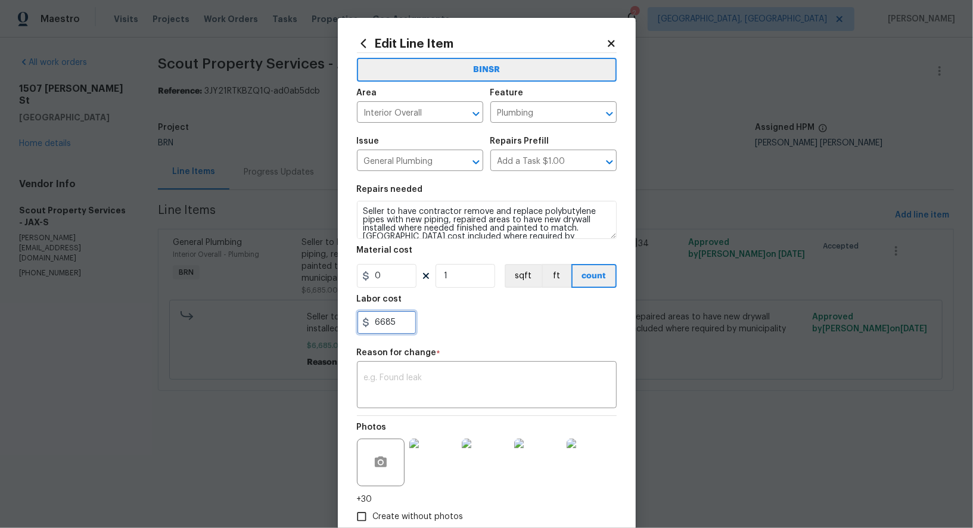
click at [397, 315] on input "6685" at bounding box center [387, 322] width 60 height 24
type input "7560"
click at [387, 389] on textarea at bounding box center [486, 386] width 245 height 25
paste textarea "(PR) Updated cost per BR team’s approval."
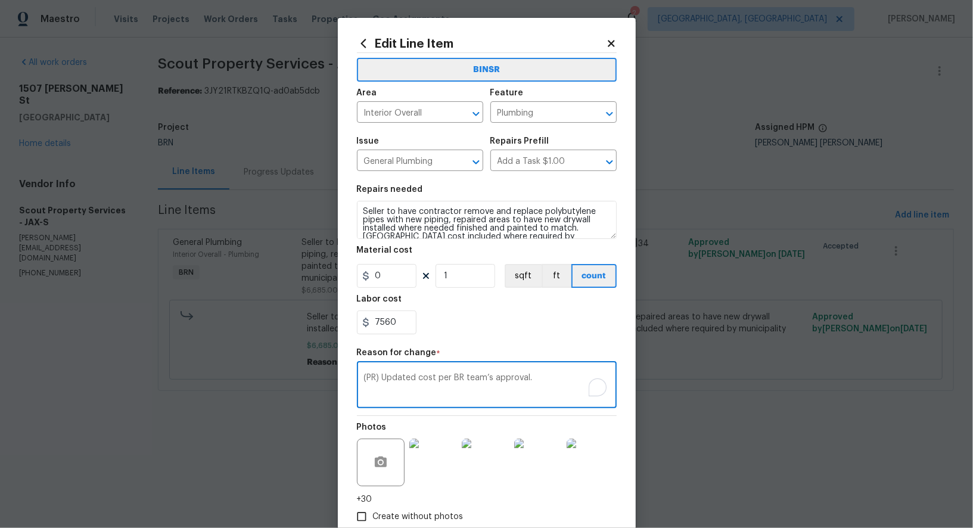
scroll to position [70, 0]
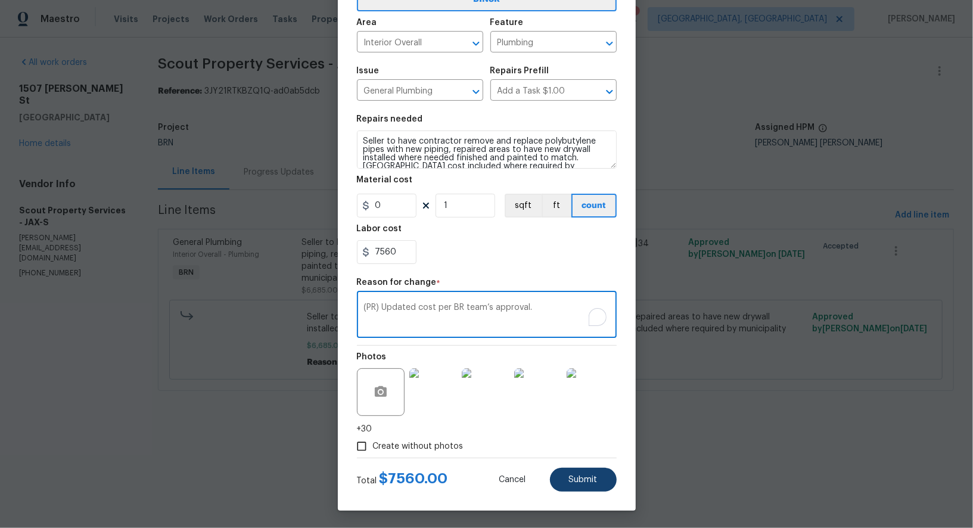
type textarea "(PR) Updated cost per BR team’s approval."
click at [579, 481] on span "Submit" at bounding box center [583, 479] width 29 height 9
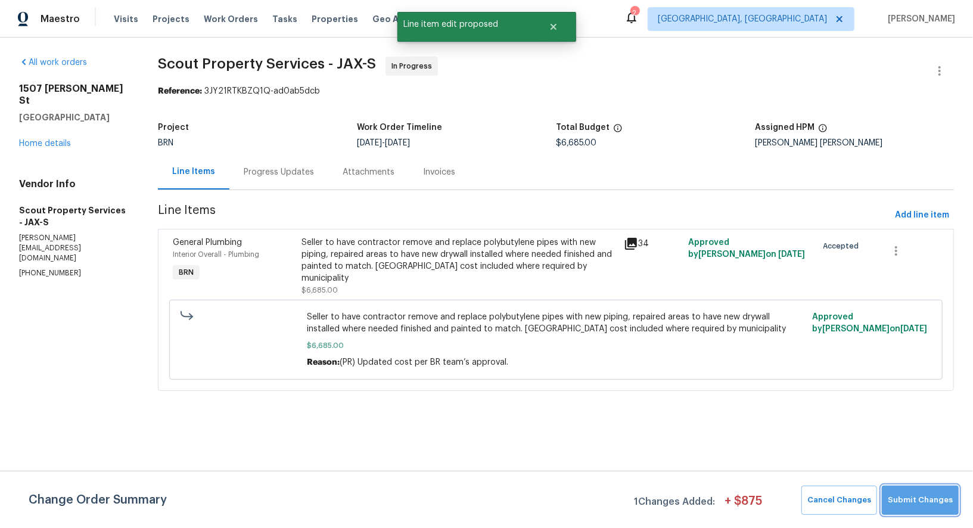
scroll to position [0, 0]
click at [930, 503] on span "Submit Changes" at bounding box center [920, 500] width 65 height 14
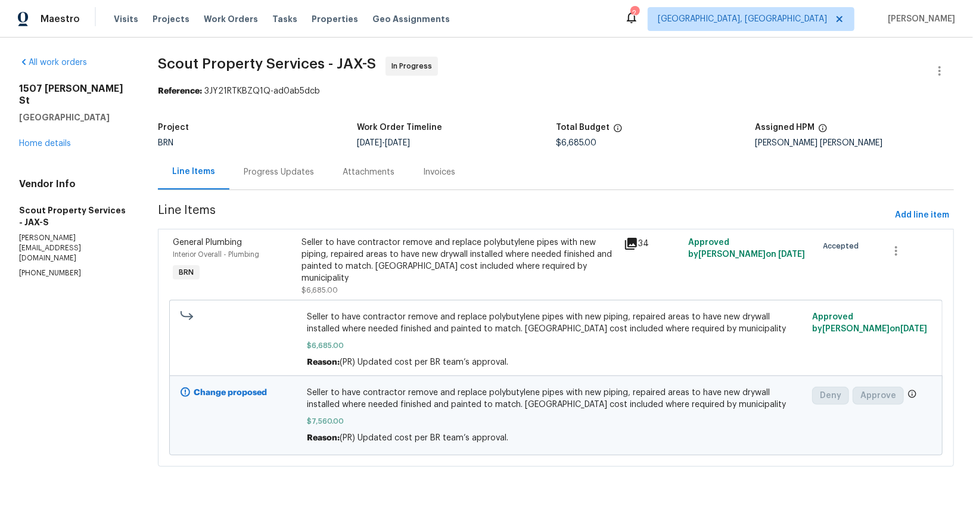
click at [284, 182] on div "Progress Updates" at bounding box center [278, 171] width 99 height 35
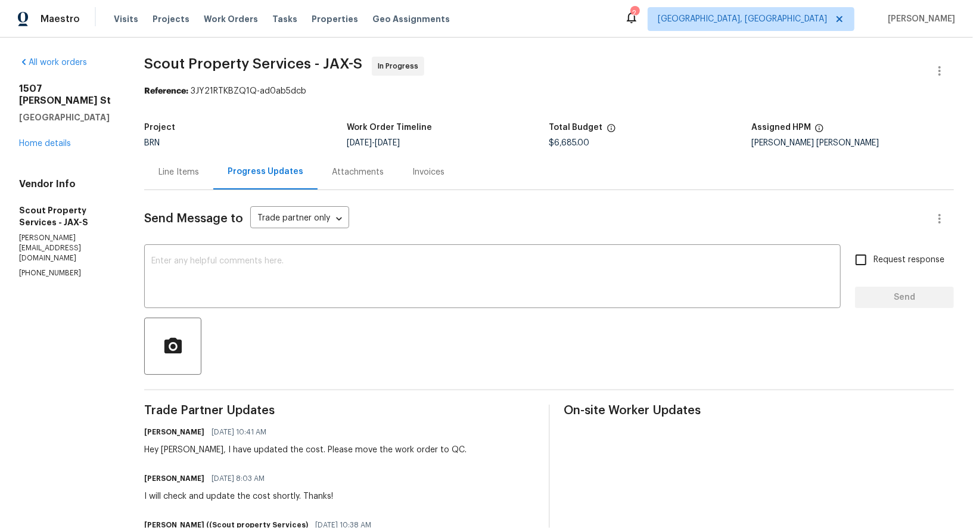
click at [184, 157] on div "Line Items" at bounding box center [178, 171] width 69 height 35
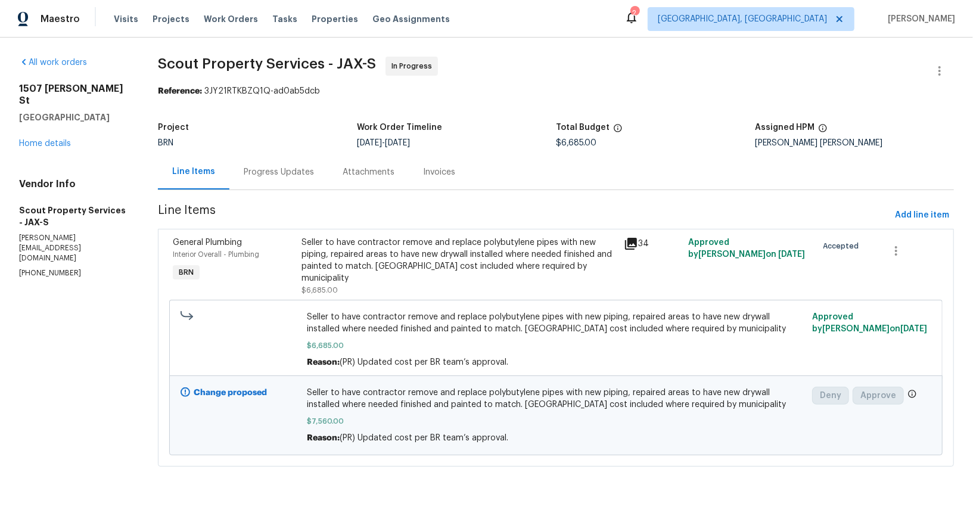
click at [257, 181] on div "Progress Updates" at bounding box center [278, 171] width 99 height 35
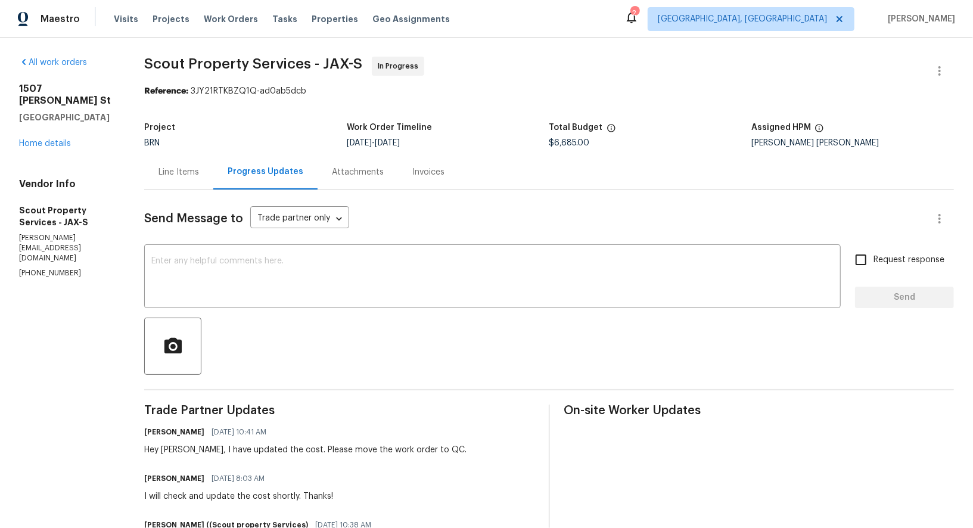
click at [200, 168] on div "Line Items" at bounding box center [178, 171] width 69 height 35
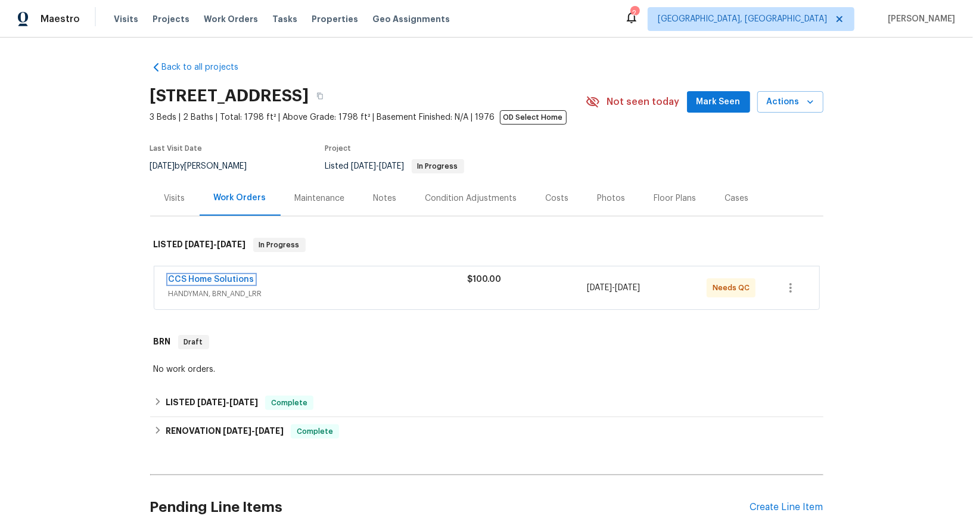
drag, startPoint x: 201, startPoint y: 275, endPoint x: 201, endPoint y: 254, distance: 20.9
click at [201, 275] on link "CCS Home Solutions" at bounding box center [212, 279] width 86 height 8
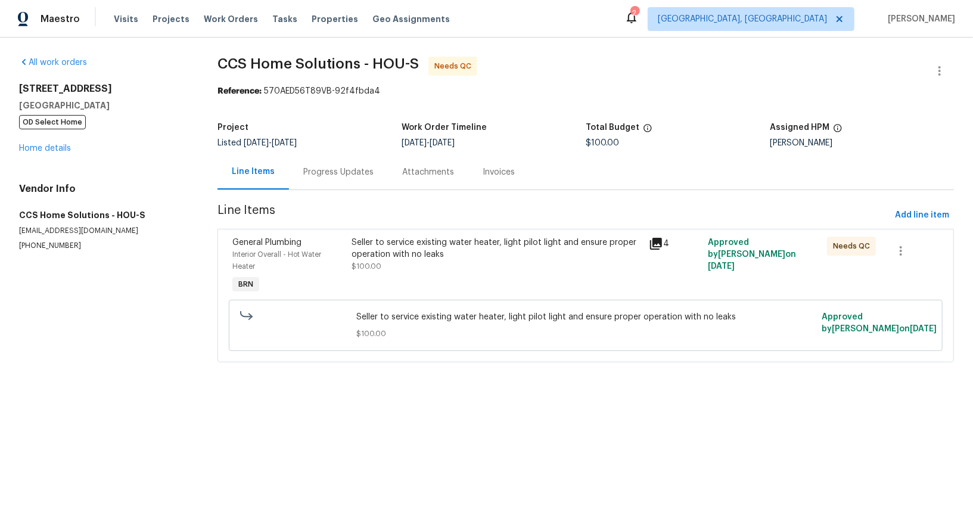
click at [382, 247] on div "Seller to service existing water heater, light pilot light and ensure proper op…" at bounding box center [497, 249] width 290 height 24
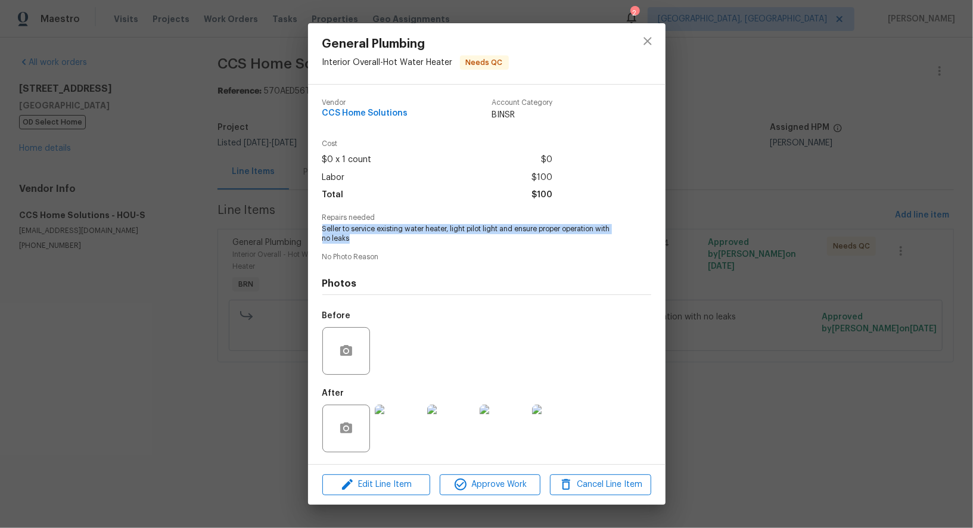
drag, startPoint x: 318, startPoint y: 226, endPoint x: 358, endPoint y: 243, distance: 43.8
click at [358, 243] on div "Vendor CCS Home Solutions Account Category BINSR Cost $0 x 1 count $0 Labor $10…" at bounding box center [486, 275] width 357 height 380
copy span "Seller to service existing water heater, light pilot light and ensure proper op…"
click at [388, 428] on img at bounding box center [399, 429] width 48 height 48
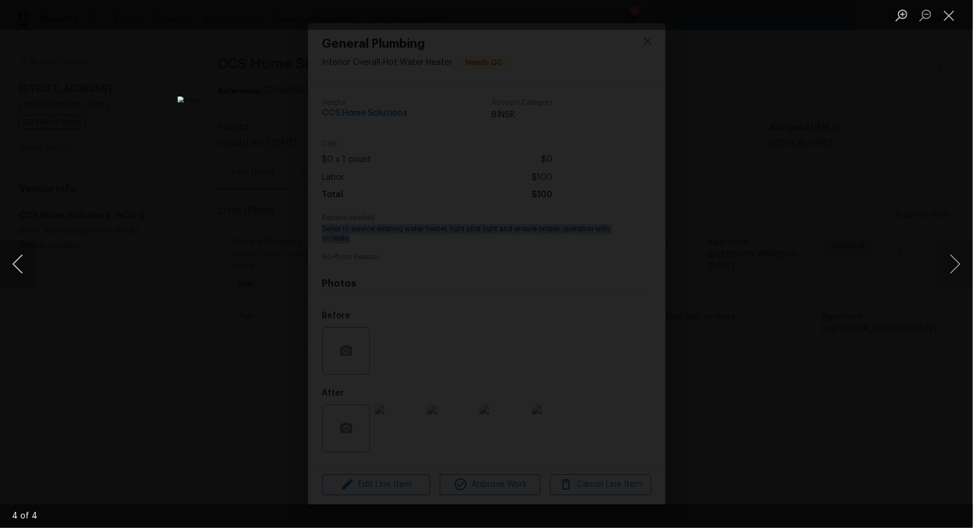
click at [10, 274] on button "Previous image" at bounding box center [18, 264] width 36 height 48
click at [173, 253] on div "Lightbox" at bounding box center [486, 264] width 973 height 528
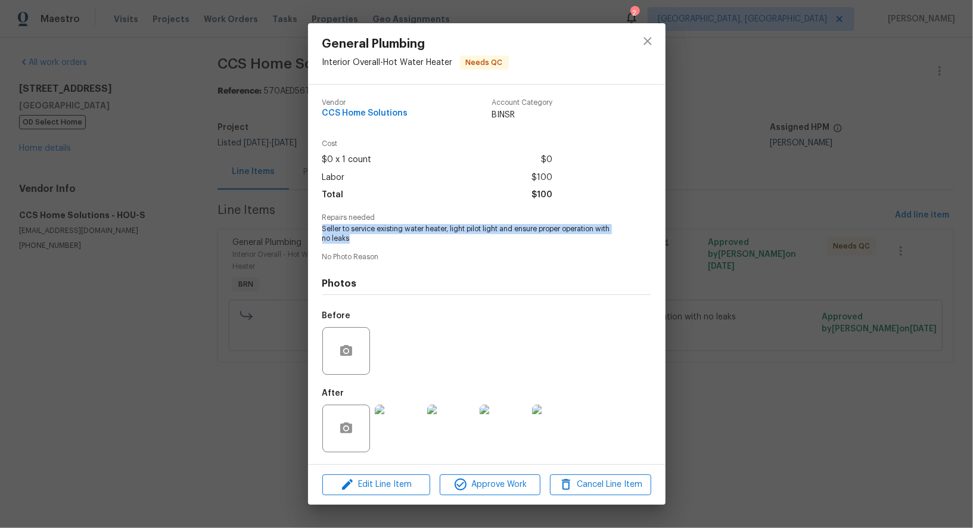
click at [173, 253] on div "General Plumbing Interior Overall - Hot Water Heater Needs QC Vendor CCS Home S…" at bounding box center [486, 264] width 973 height 528
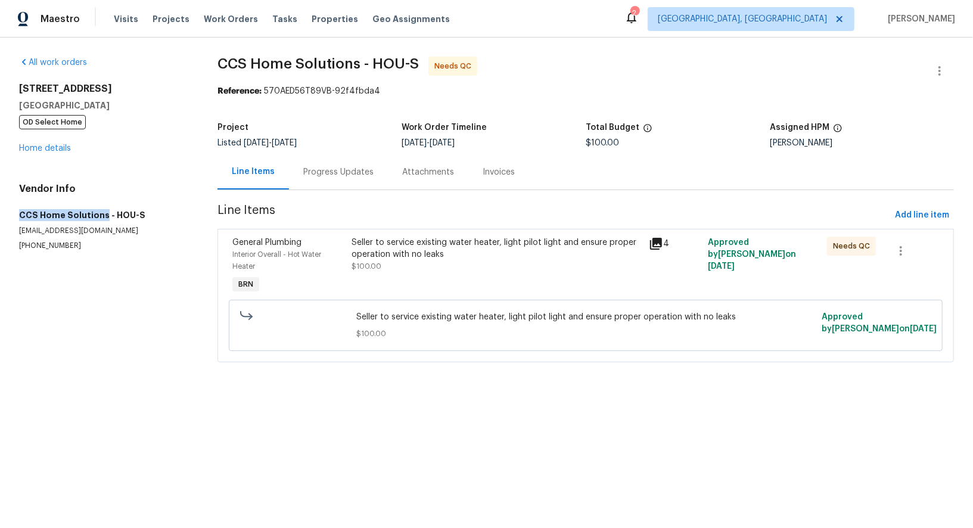
drag, startPoint x: 0, startPoint y: 216, endPoint x: 102, endPoint y: 214, distance: 102.5
click at [102, 214] on div "All work orders 16450 Havenhurst Dr Houston, TX 77059 OD Select Home Home detai…" at bounding box center [486, 217] width 973 height 358
copy h5 "CCS Home Solutions"
click at [412, 273] on div "Seller to service existing water heater, light pilot light and ensure proper op…" at bounding box center [496, 266] width 297 height 67
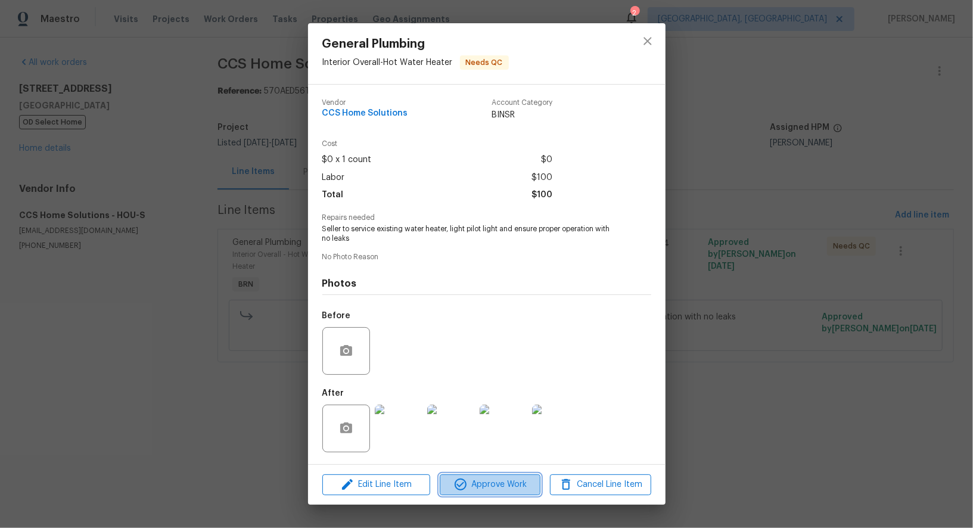
click at [468, 484] on span "Approve Work" at bounding box center [490, 484] width 94 height 15
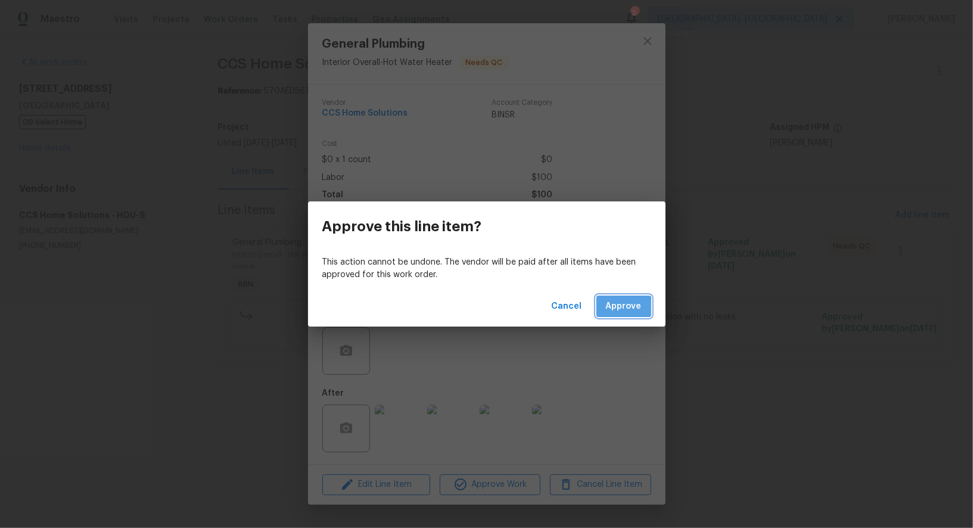
click at [616, 309] on span "Approve" at bounding box center [624, 306] width 36 height 15
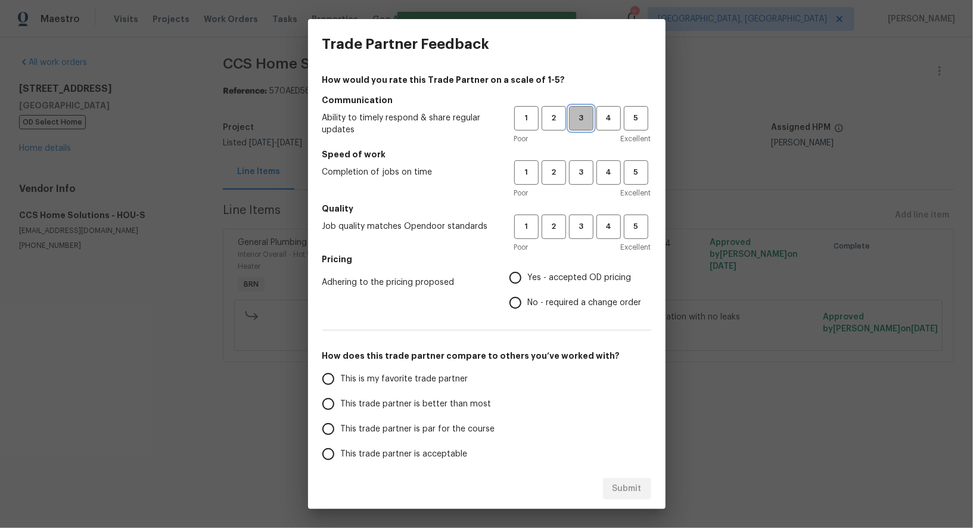
click at [574, 125] on span "3" at bounding box center [581, 118] width 22 height 14
click at [577, 163] on button "3" at bounding box center [581, 172] width 24 height 24
click at [577, 219] on button "3" at bounding box center [581, 226] width 24 height 24
click at [522, 281] on input "Yes - accepted OD pricing" at bounding box center [515, 277] width 25 height 25
radio input "true"
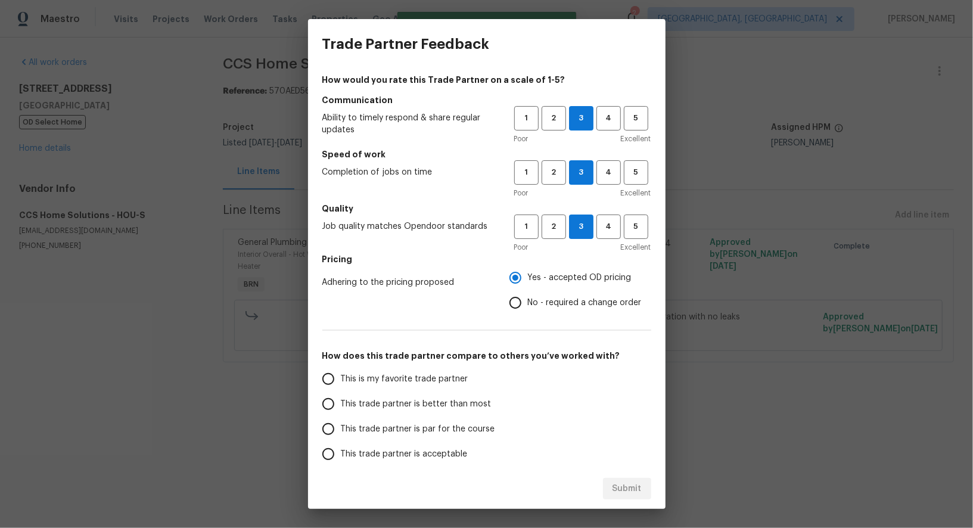
scroll to position [76, 0]
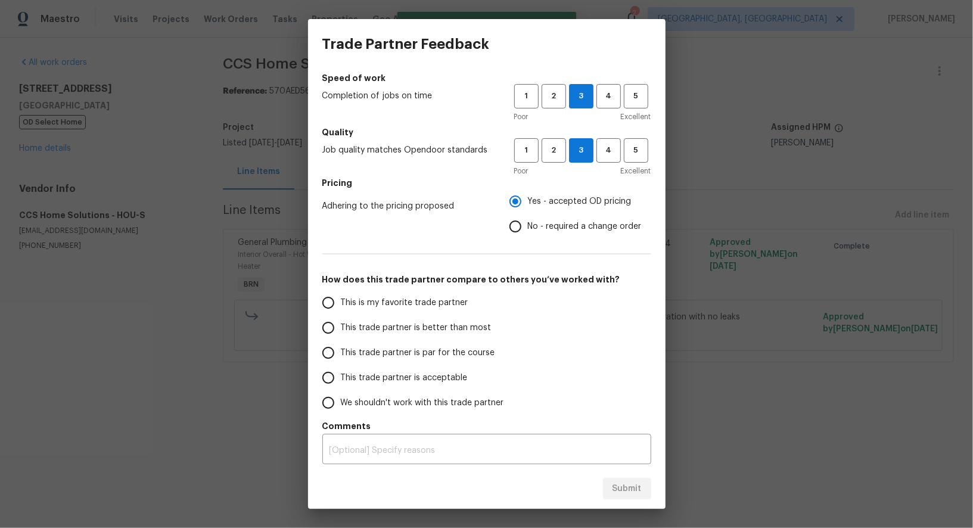
click at [335, 356] on input "This trade partner is par for the course" at bounding box center [328, 352] width 25 height 25
click at [611, 480] on button "Submit" at bounding box center [627, 489] width 48 height 22
radio input "true"
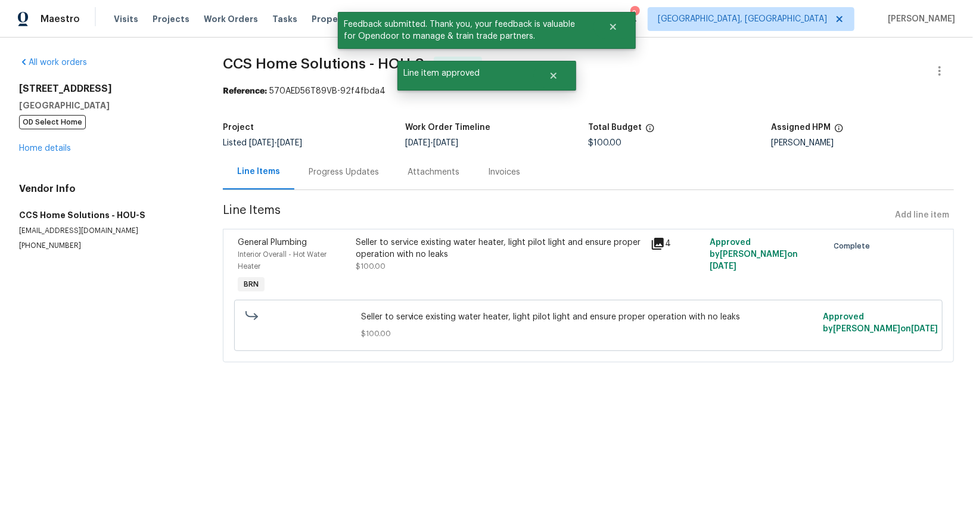
click at [332, 175] on div "Progress Updates" at bounding box center [344, 172] width 70 height 12
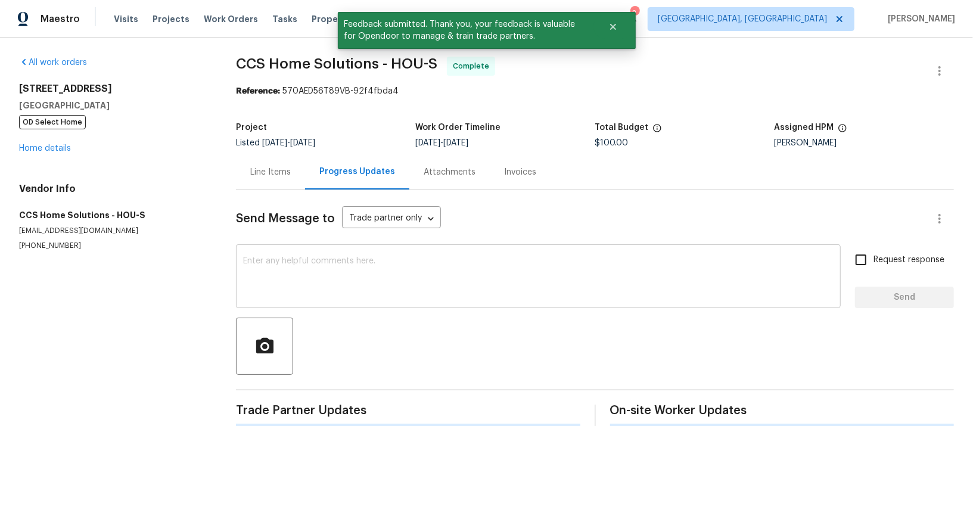
click at [375, 305] on div "x ​" at bounding box center [538, 277] width 605 height 61
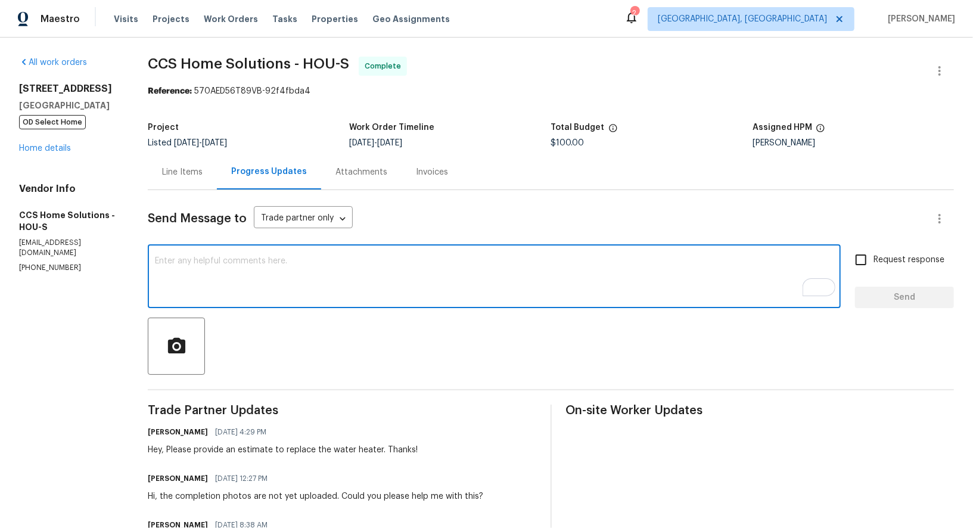
click at [349, 280] on textarea "To enrich screen reader interactions, please activate Accessibility in Grammarl…" at bounding box center [494, 278] width 679 height 42
paste textarea "WO is approved, Please upload the invoice under invoice section. Thanks!"
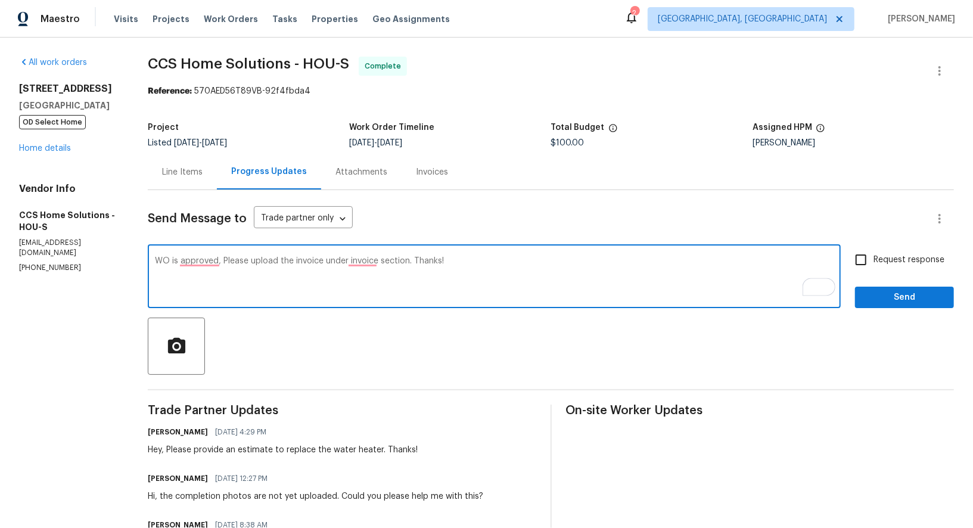
type textarea "WO is approved, Please upload the invoice under invoice section. Thanks!"
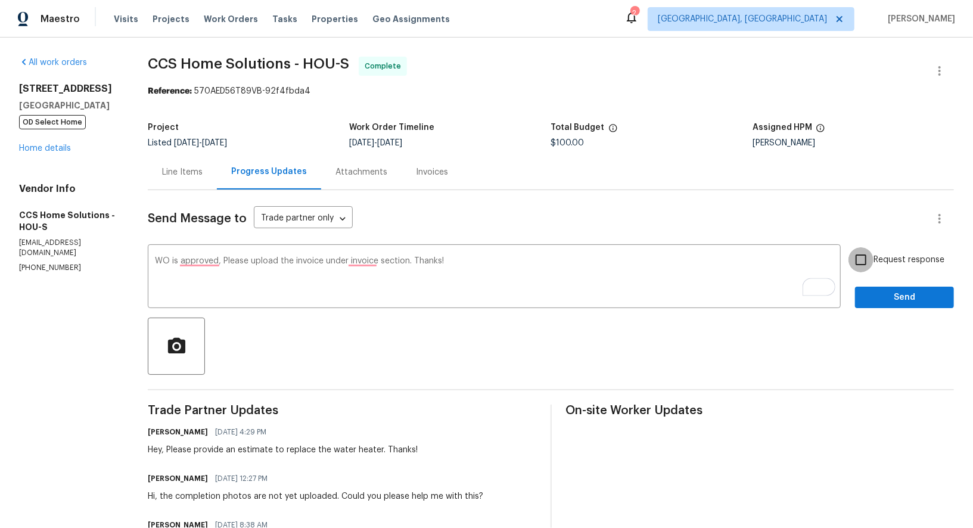
click at [856, 259] on input "Request response" at bounding box center [860, 259] width 25 height 25
checkbox input "true"
click at [864, 298] on button "Send" at bounding box center [904, 298] width 99 height 22
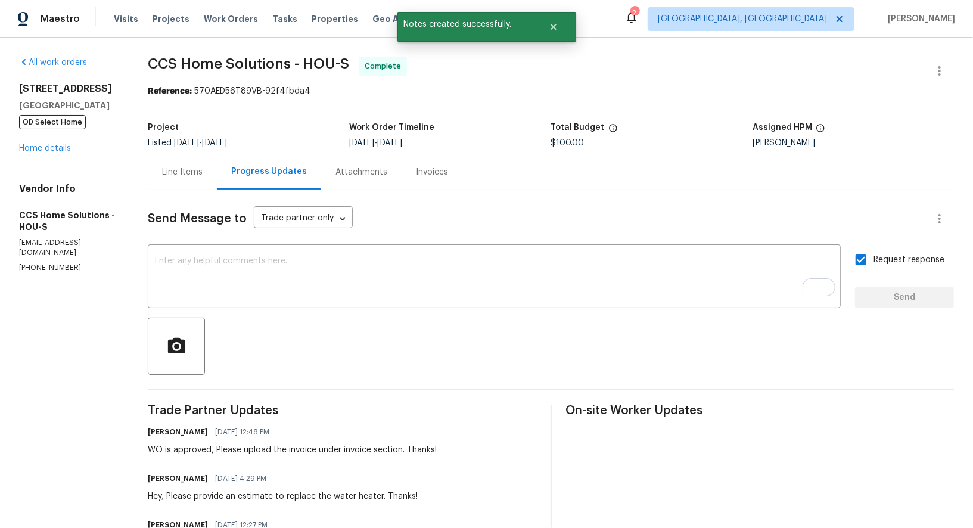
click at [184, 173] on div "Line Items" at bounding box center [182, 172] width 41 height 12
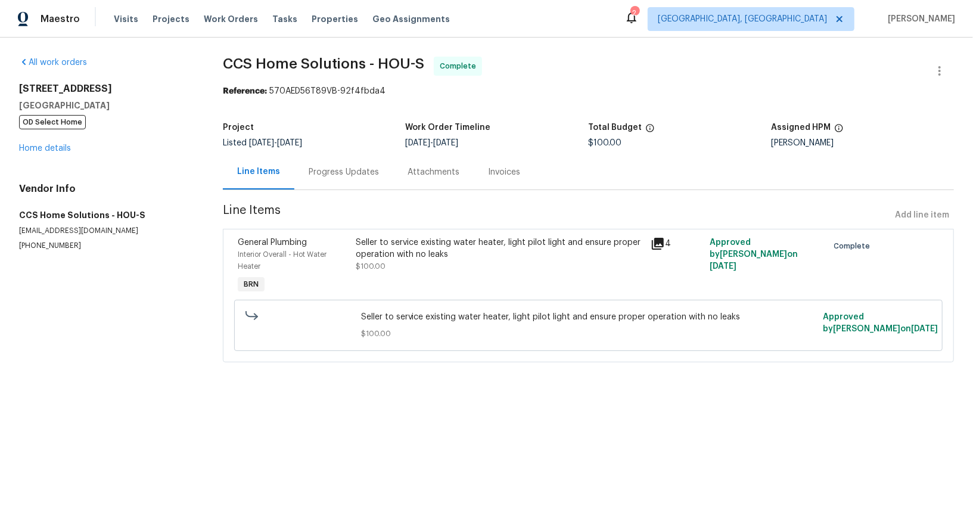
click at [357, 165] on div "Progress Updates" at bounding box center [343, 171] width 99 height 35
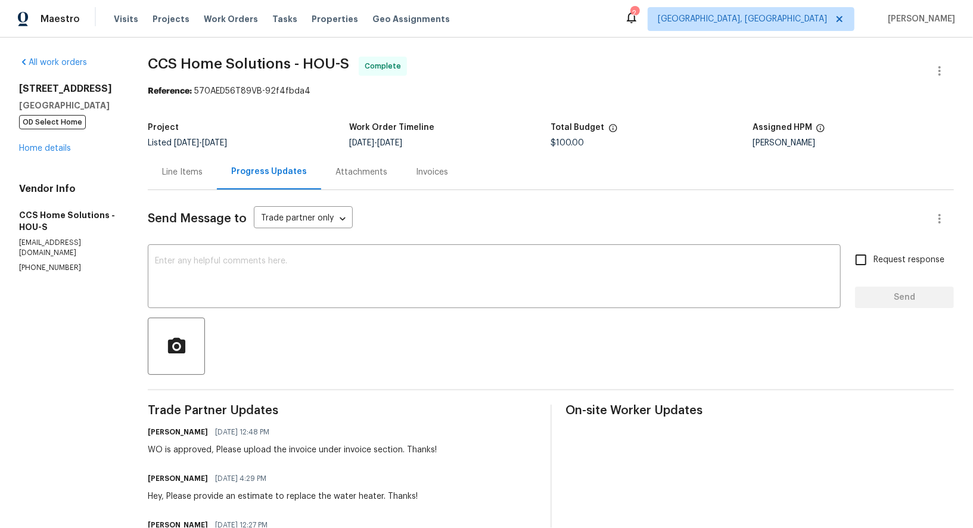
click at [55, 143] on div "16450 Havenhurst Dr Houston, TX 77059 OD Select Home Home details" at bounding box center [69, 118] width 100 height 71
click at [59, 151] on link "Home details" at bounding box center [45, 148] width 52 height 8
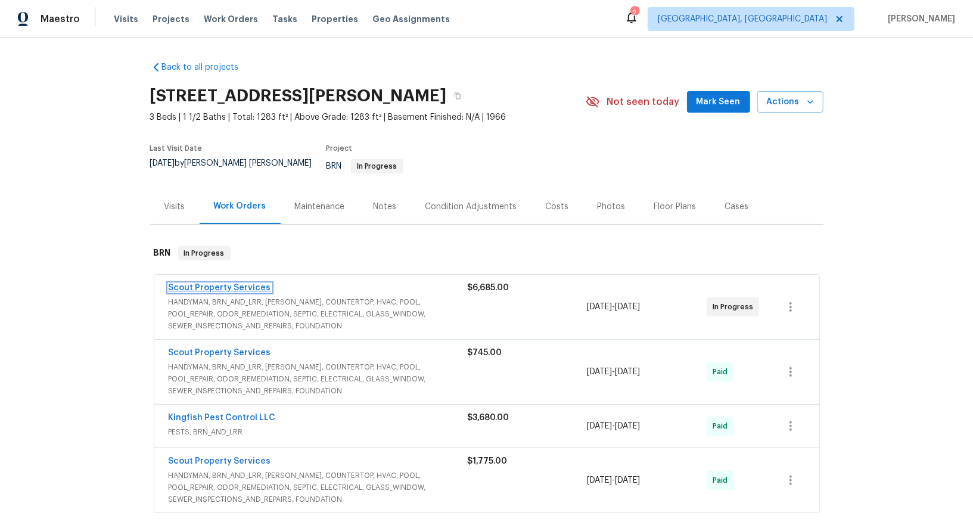
click at [203, 284] on link "Scout Property Services" at bounding box center [220, 288] width 102 height 8
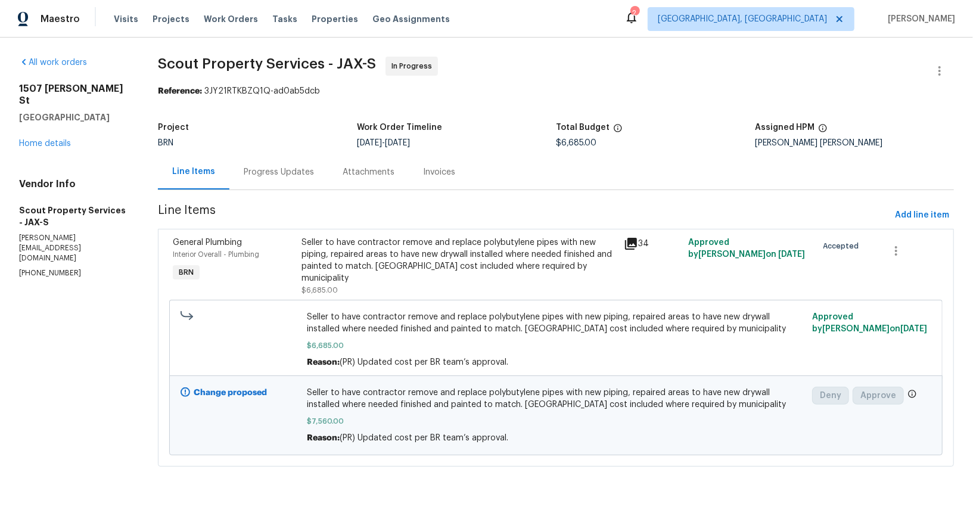
drag, startPoint x: 378, startPoint y: 289, endPoint x: 371, endPoint y: 287, distance: 7.9
click at [371, 296] on div "Seller to have contractor remove and replace polybutylene pipes with new piping…" at bounding box center [556, 377] width 766 height 163
click at [343, 267] on div "Seller to have contractor remove and replace polybutylene pipes with new piping…" at bounding box center [459, 261] width 315 height 48
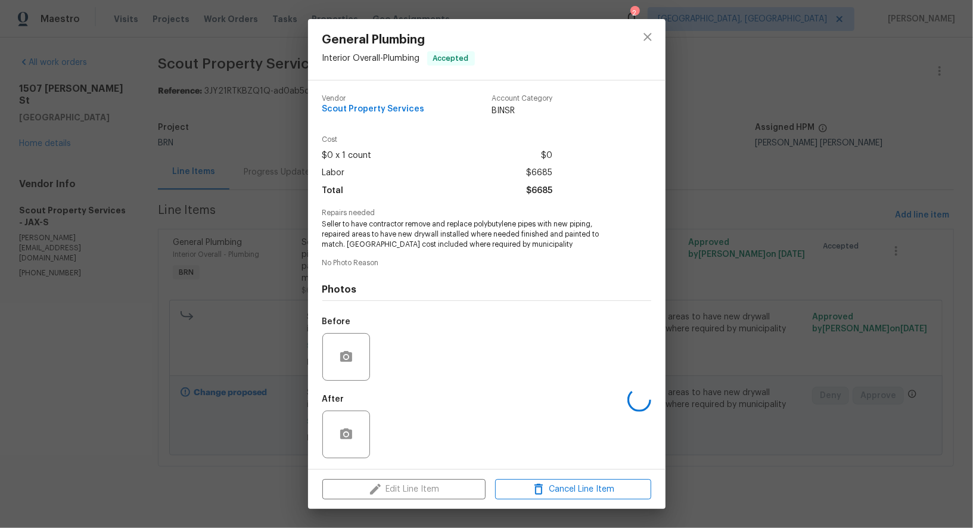
click at [242, 251] on div "General Plumbing Interior Overall - Plumbing Accepted Vendor Scout Property Ser…" at bounding box center [486, 264] width 973 height 528
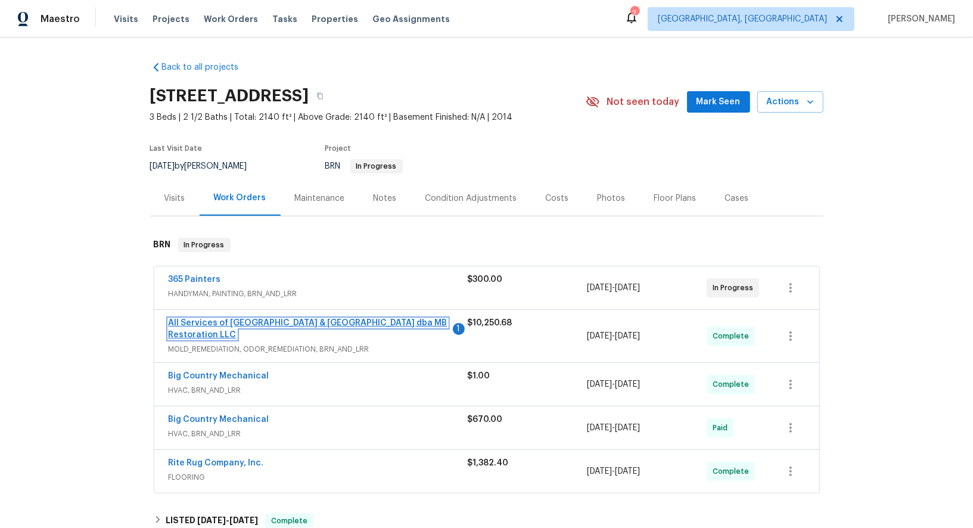
click at [222, 322] on link "All Services of [GEOGRAPHIC_DATA] & [GEOGRAPHIC_DATA] dba MB Restoration LLC" at bounding box center [308, 329] width 279 height 20
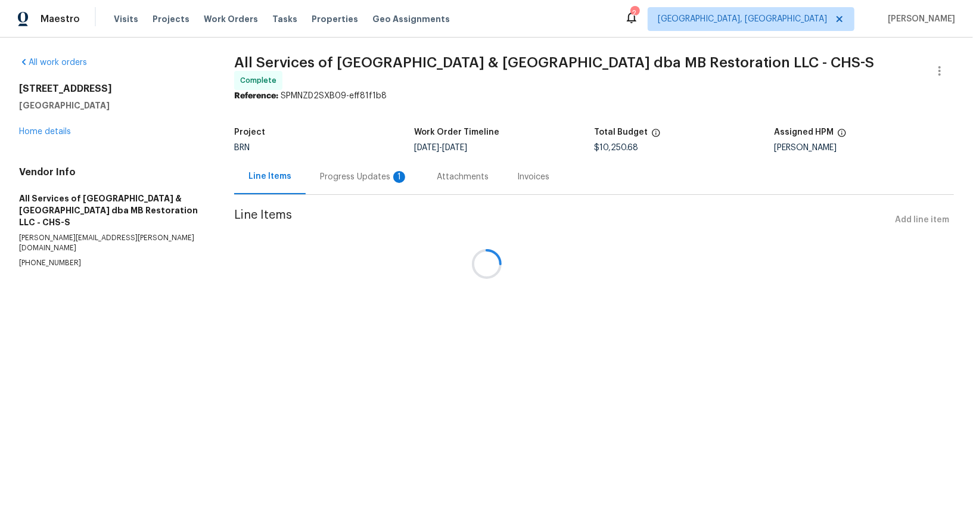
click at [324, 170] on div at bounding box center [486, 264] width 973 height 528
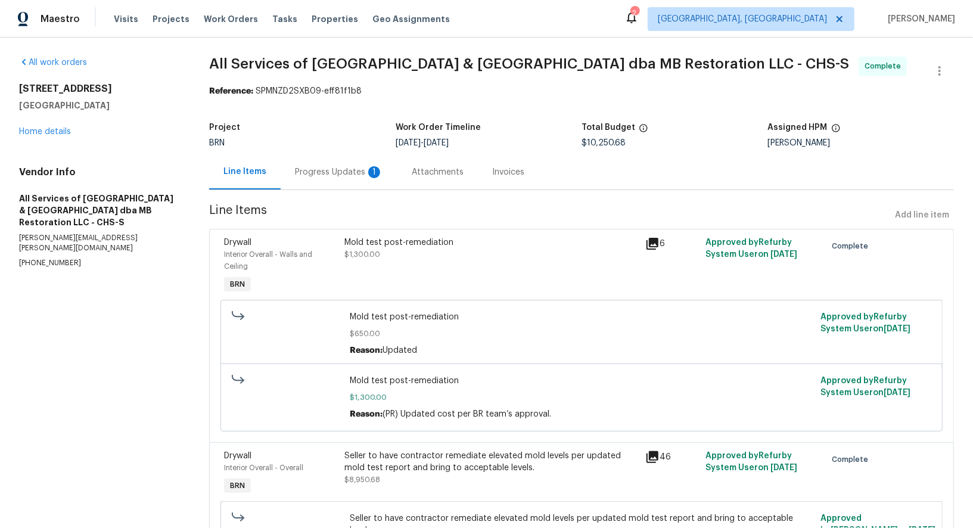
click at [324, 170] on div "Progress Updates 1" at bounding box center [339, 172] width 88 height 12
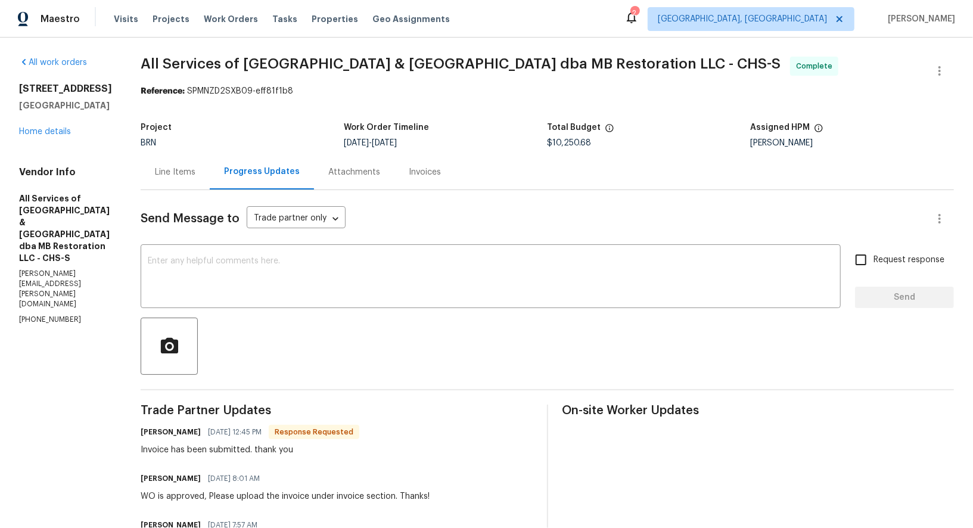
click at [397, 184] on div "Invoices" at bounding box center [424, 171] width 61 height 35
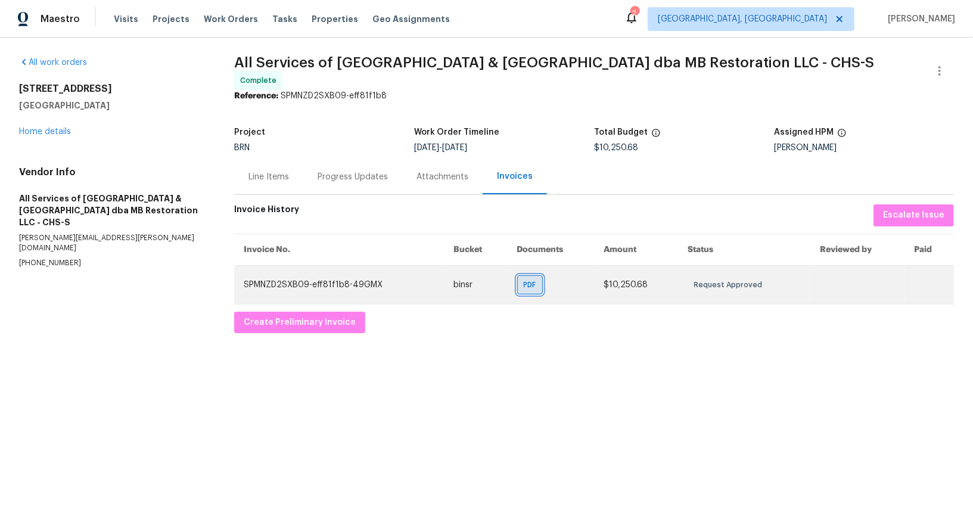
click at [530, 275] on div "PDF" at bounding box center [530, 284] width 26 height 19
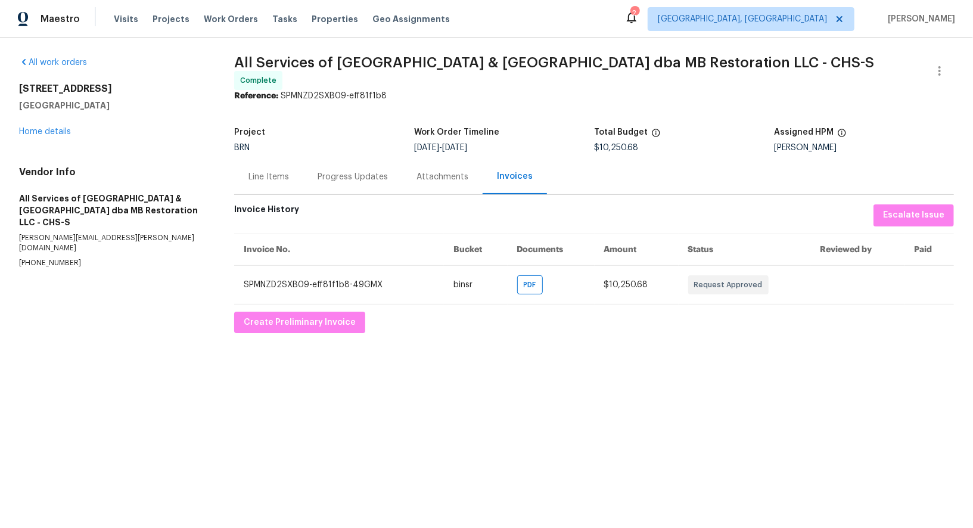
click at [334, 162] on div "Progress Updates" at bounding box center [352, 176] width 99 height 35
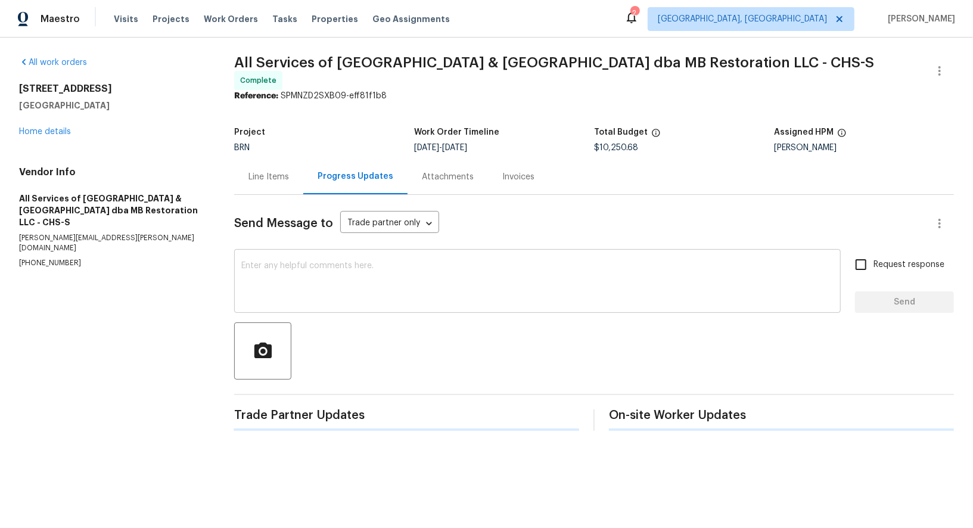
click at [327, 302] on div "x ​" at bounding box center [537, 282] width 607 height 61
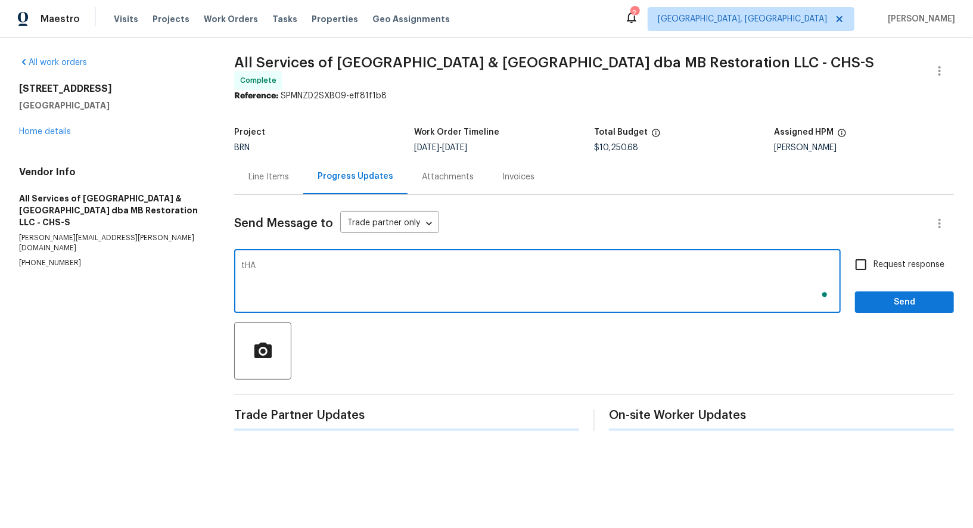
type textarea "tHAN"
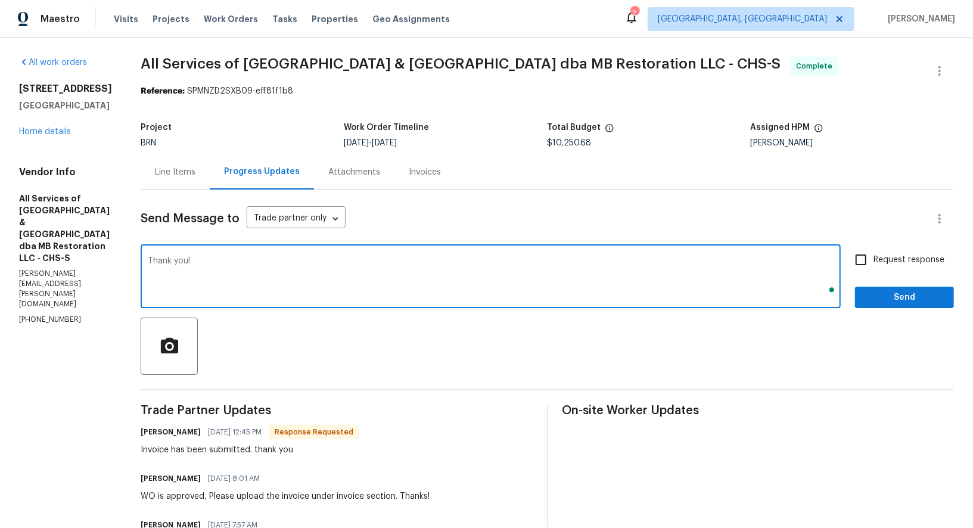
type textarea "Thank you!"
click at [885, 298] on span "Send" at bounding box center [904, 297] width 80 height 15
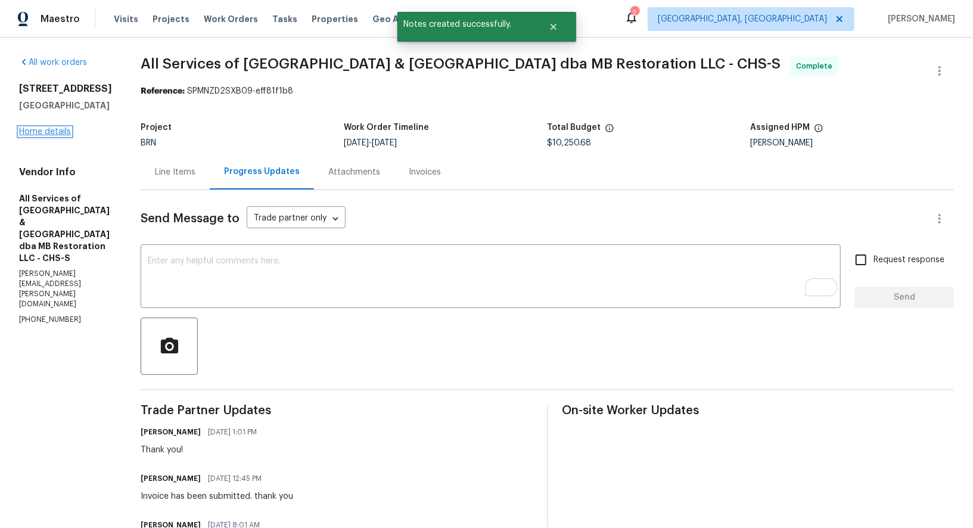
click at [53, 136] on link "Home details" at bounding box center [45, 131] width 52 height 8
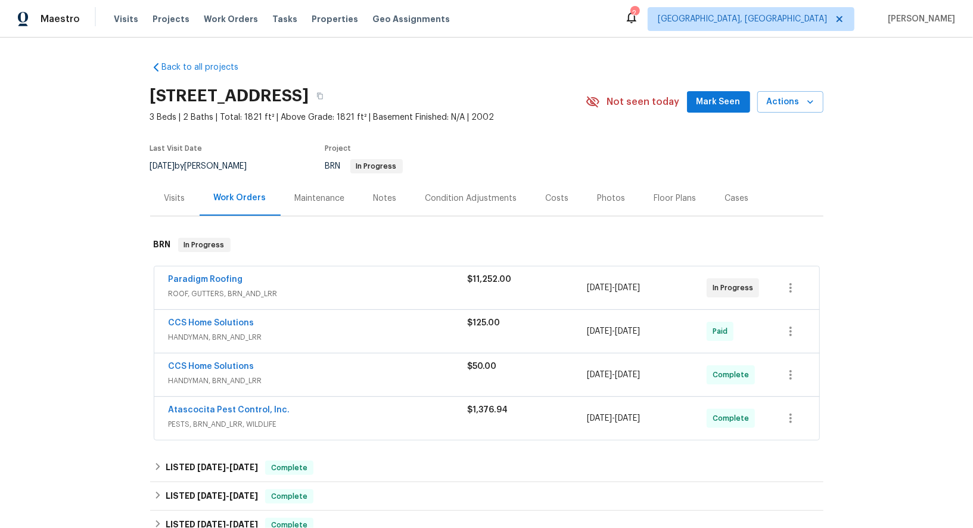
scroll to position [120, 0]
click at [216, 276] on link "Paradigm Roofing" at bounding box center [206, 279] width 74 height 8
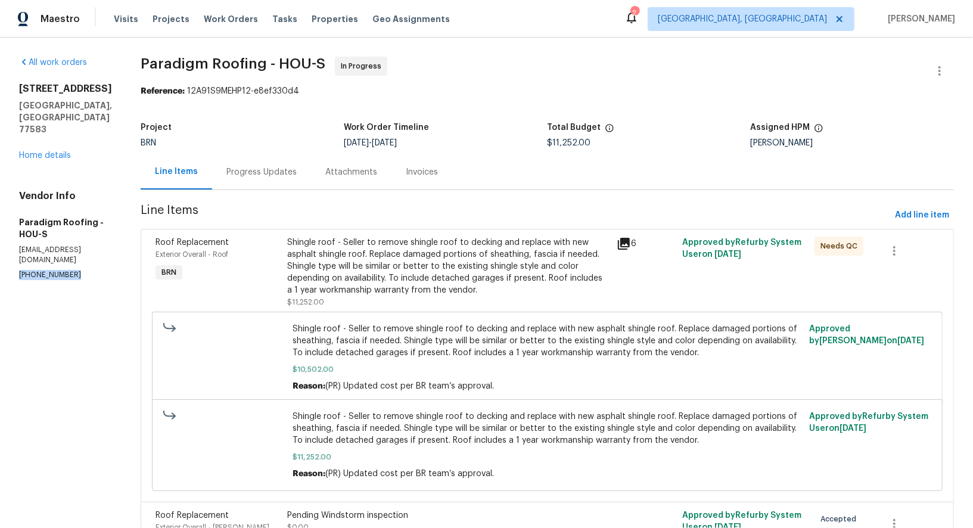
drag, startPoint x: 68, startPoint y: 253, endPoint x: 0, endPoint y: 252, distance: 67.9
click at [0, 252] on div "All work orders 5721 Richfield Park Ct Rosharon, TX 77583 Home details Vendor I…" at bounding box center [486, 331] width 973 height 587
copy p "(972) 542-7774"
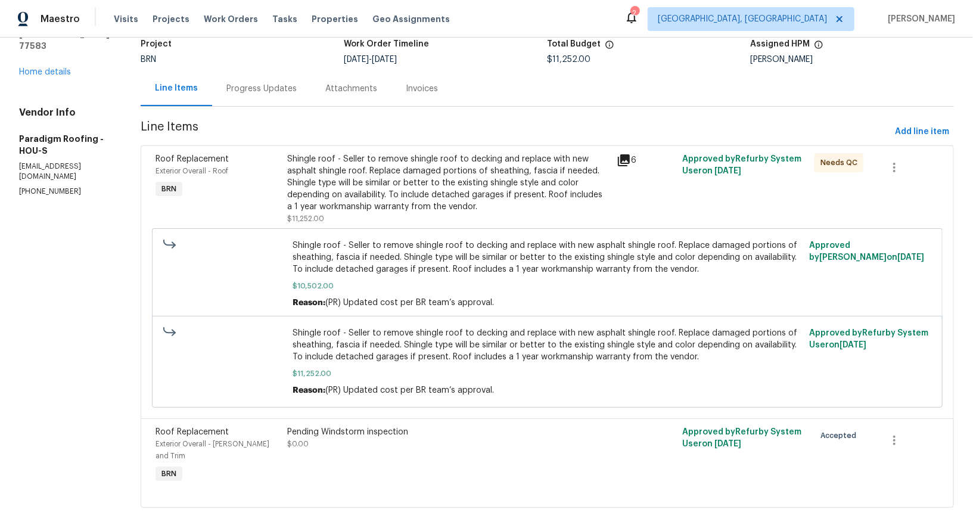
click at [272, 91] on div "Progress Updates" at bounding box center [261, 89] width 70 height 12
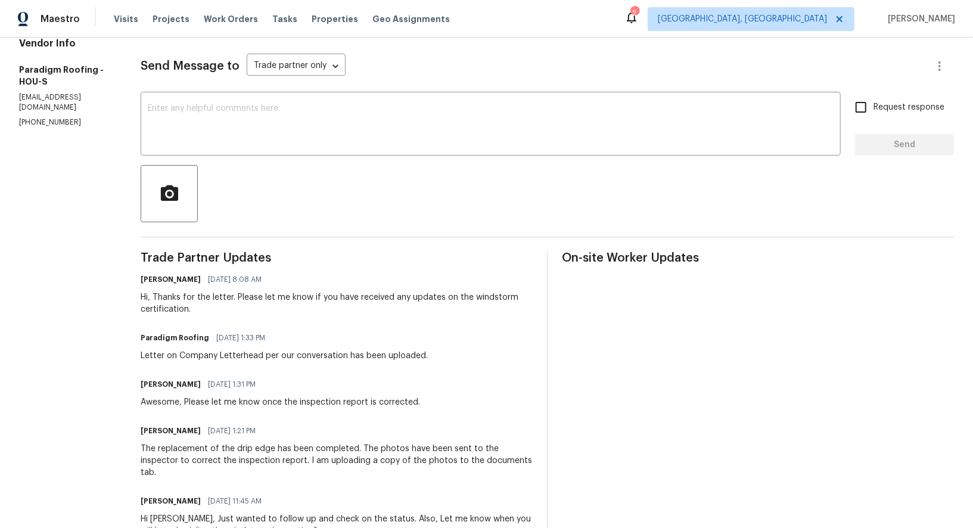
scroll to position [61, 0]
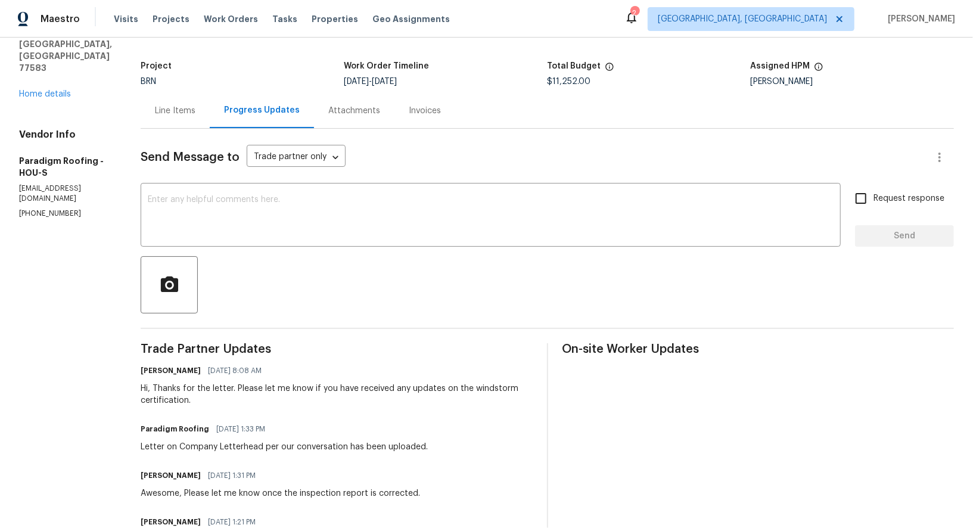
click at [175, 117] on div "Line Items" at bounding box center [175, 110] width 69 height 35
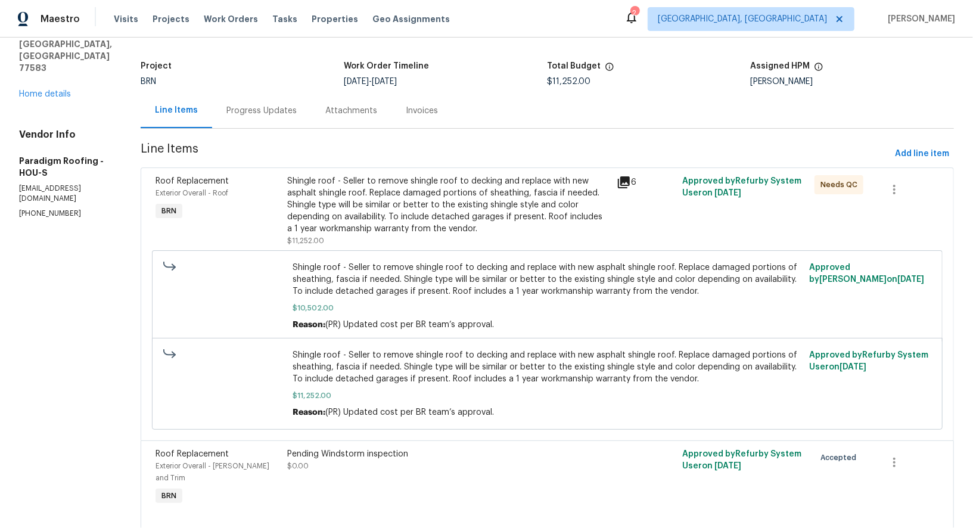
click at [253, 116] on div "Progress Updates" at bounding box center [261, 110] width 99 height 35
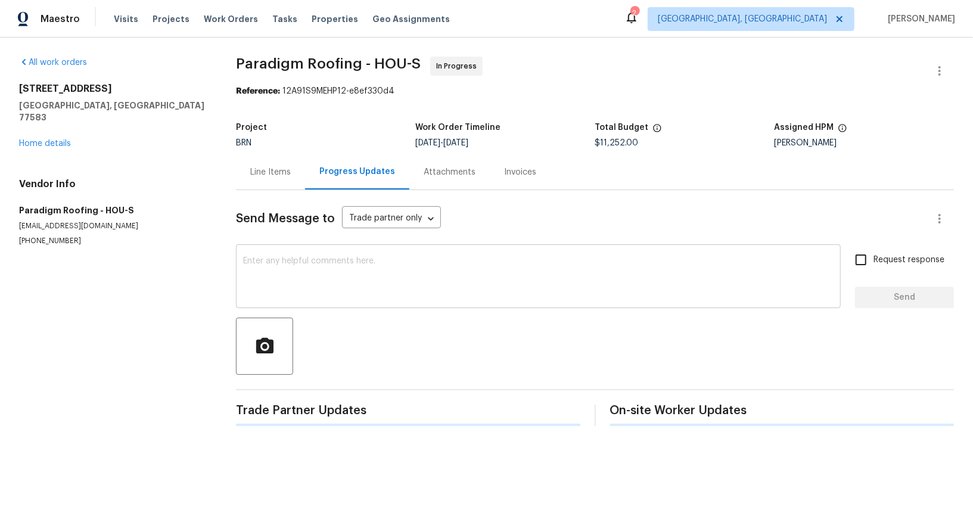
click at [285, 285] on textarea at bounding box center [538, 278] width 590 height 42
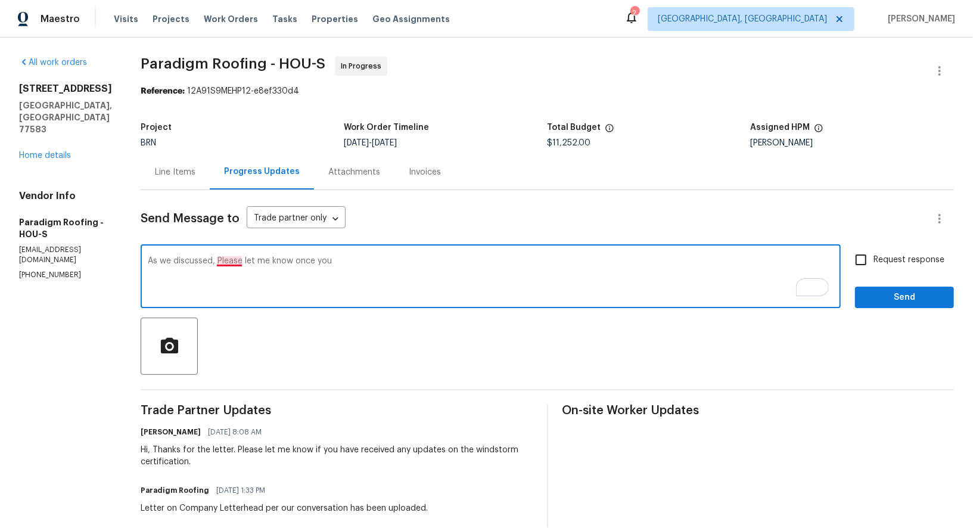
click at [233, 265] on textarea "As we discussed, Please let me know once you" at bounding box center [491, 278] width 686 height 42
click at [234, 260] on textarea "As we discussed, Please let me know once you" at bounding box center [491, 278] width 686 height 42
click at [372, 272] on textarea "As we discussed, please let me know once you" at bounding box center [491, 278] width 686 height 42
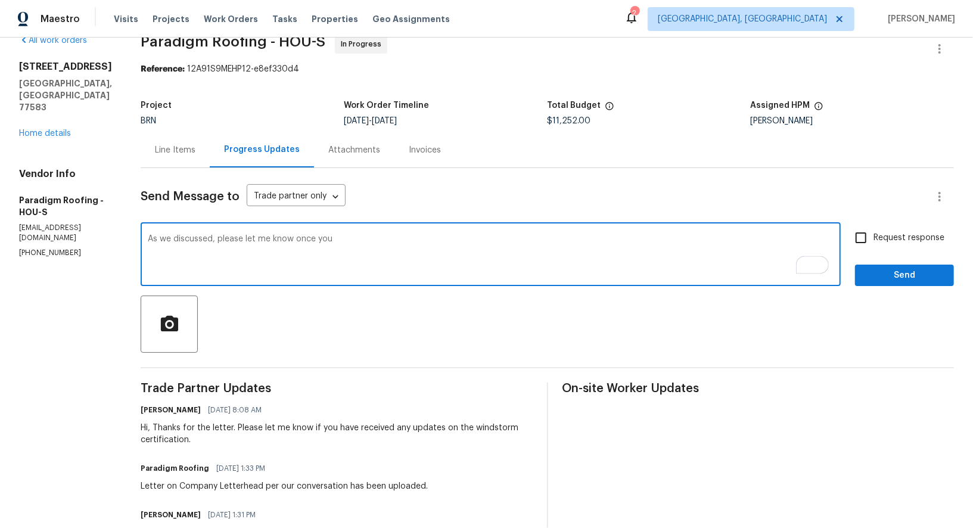
scroll to position [23, 0]
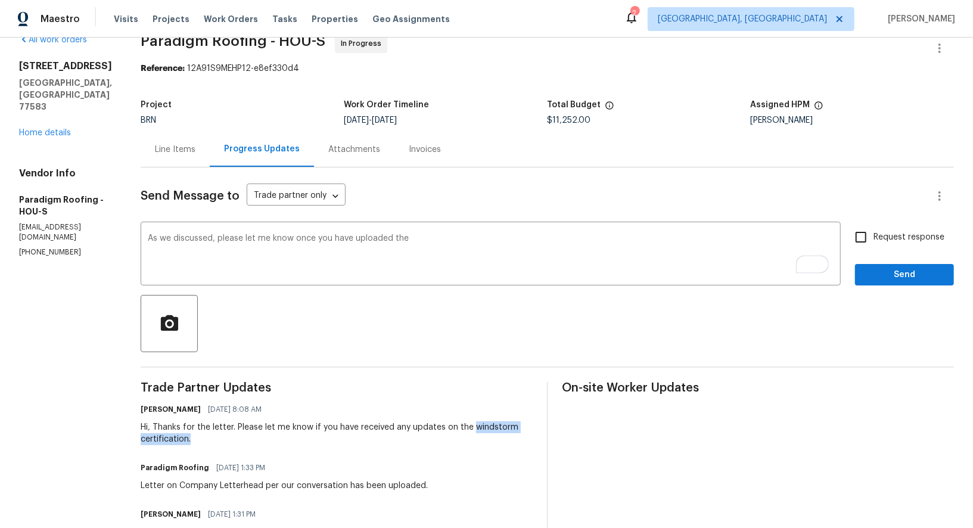
drag, startPoint x: 474, startPoint y: 424, endPoint x: 507, endPoint y: 437, distance: 35.6
click at [507, 437] on div "Hi, Thanks for the letter. Please let me know if you have received any updates …" at bounding box center [337, 433] width 392 height 24
copy div "windstorm certification."
click at [423, 244] on textarea "As we discussed, please let me know once you have uploaded the" at bounding box center [491, 255] width 686 height 42
paste textarea "windstorm certification."
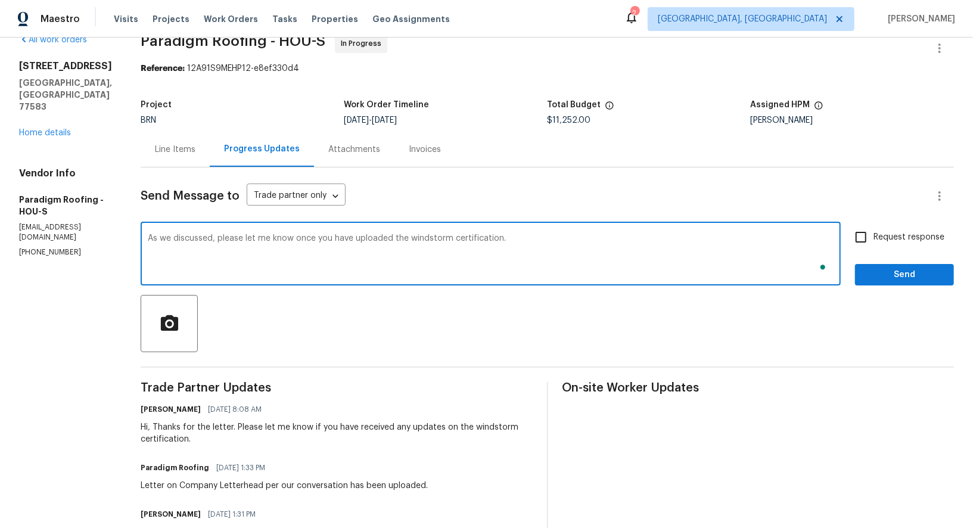
scroll to position [0, 0]
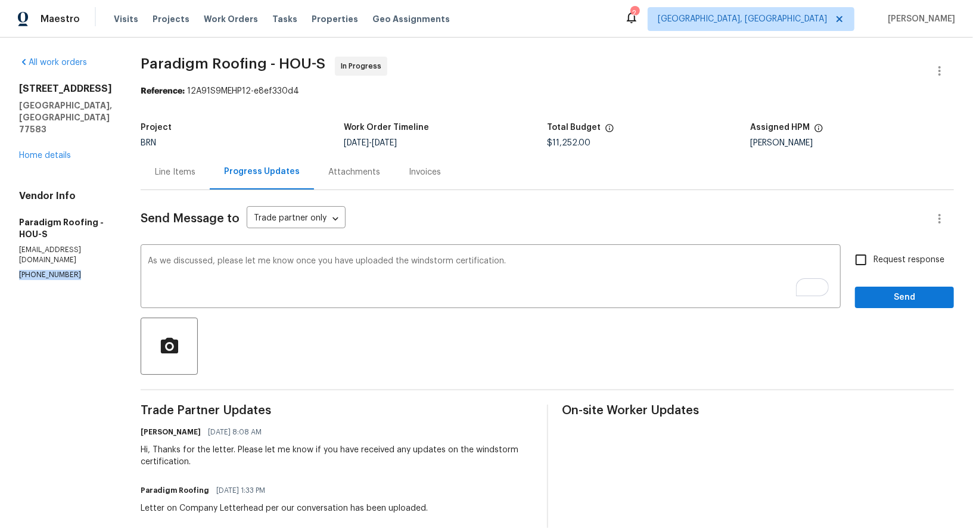
drag, startPoint x: 78, startPoint y: 249, endPoint x: 0, endPoint y: 249, distance: 78.0
copy p "(972) 542-7774"
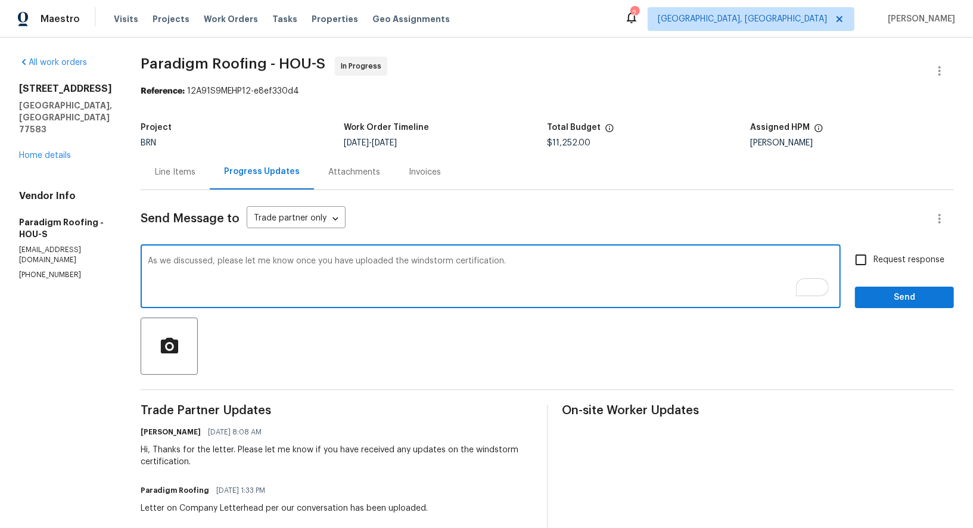
click at [213, 263] on textarea "As we discussed, please let me know once you have uploaded the windstorm certif…" at bounding box center [491, 278] width 686 height 42
paste textarea "(972) 542-7774"
click at [593, 278] on textarea "As we discussed (972) 542-7774, please let me know once you have uploaded the w…" at bounding box center [491, 278] width 686 height 42
type textarea "As we discussed (972) 542-7774, please let me know once you have uploaded the w…"
click at [861, 267] on input "Request response" at bounding box center [860, 259] width 25 height 25
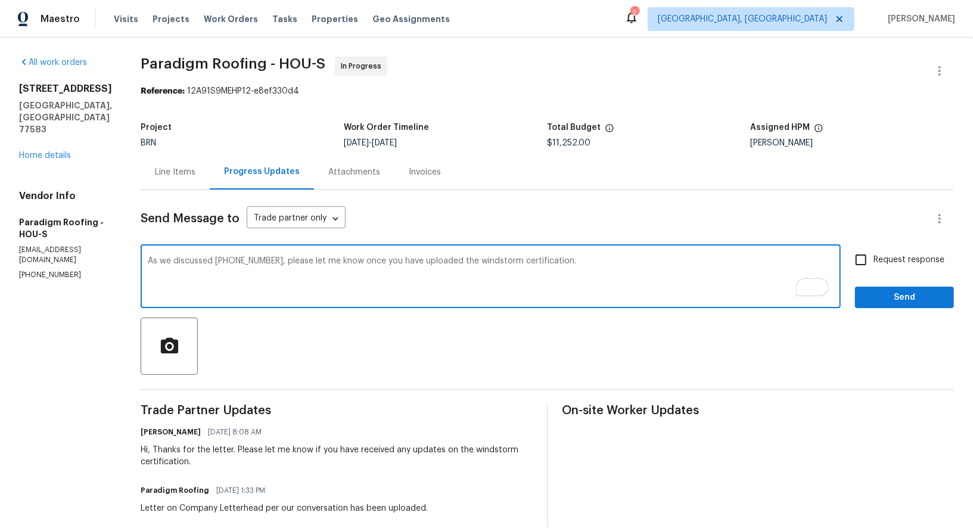
checkbox input "true"
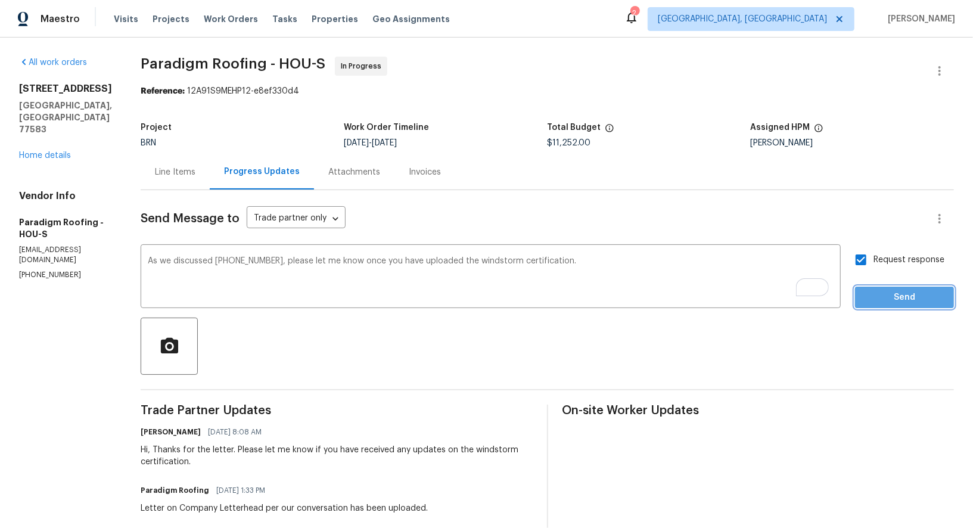
click at [897, 306] on button "Send" at bounding box center [904, 298] width 99 height 22
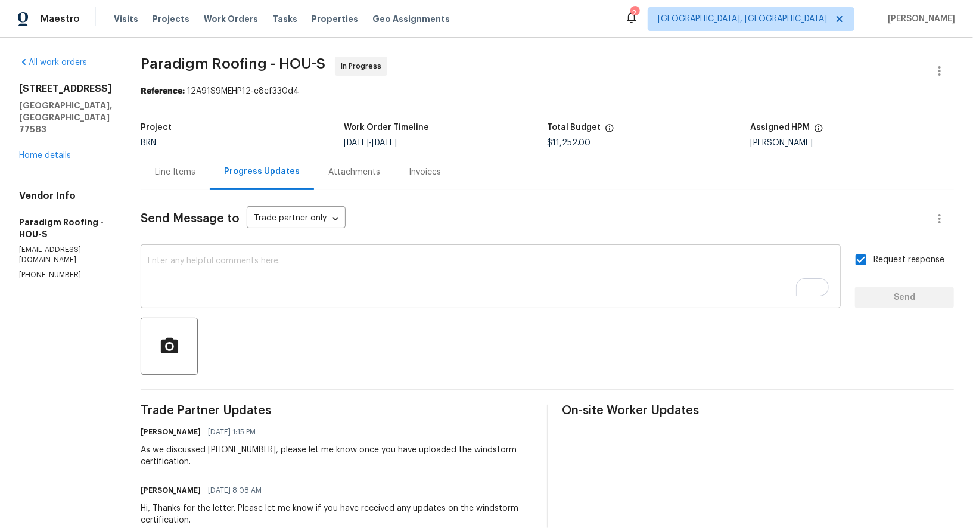
click at [360, 306] on div "x ​" at bounding box center [491, 277] width 700 height 61
click at [49, 151] on div "All work orders 5721 Richfield Park Ct Rosharon, TX 77583 Home details Vendor I…" at bounding box center [65, 168] width 93 height 223
click at [49, 151] on link "Home details" at bounding box center [45, 155] width 52 height 8
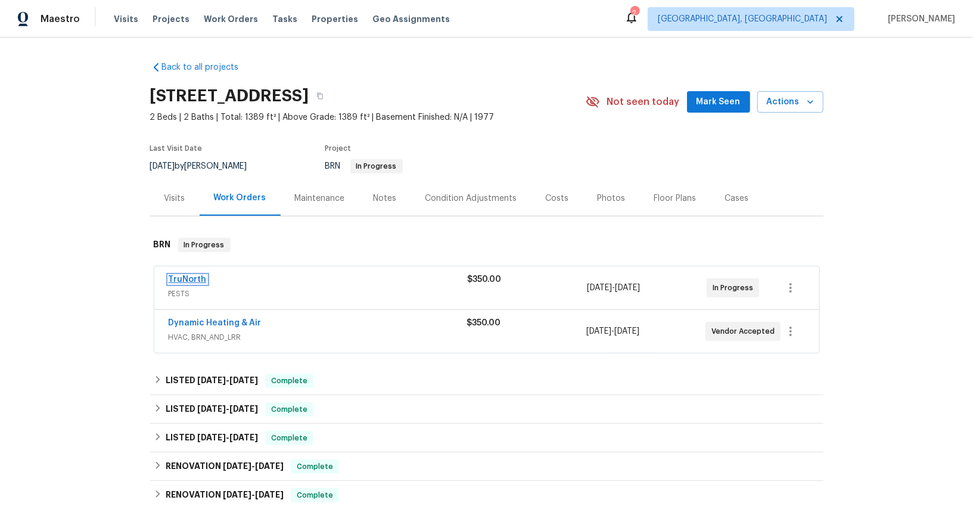
click at [189, 276] on link "TruNorth" at bounding box center [188, 279] width 38 height 8
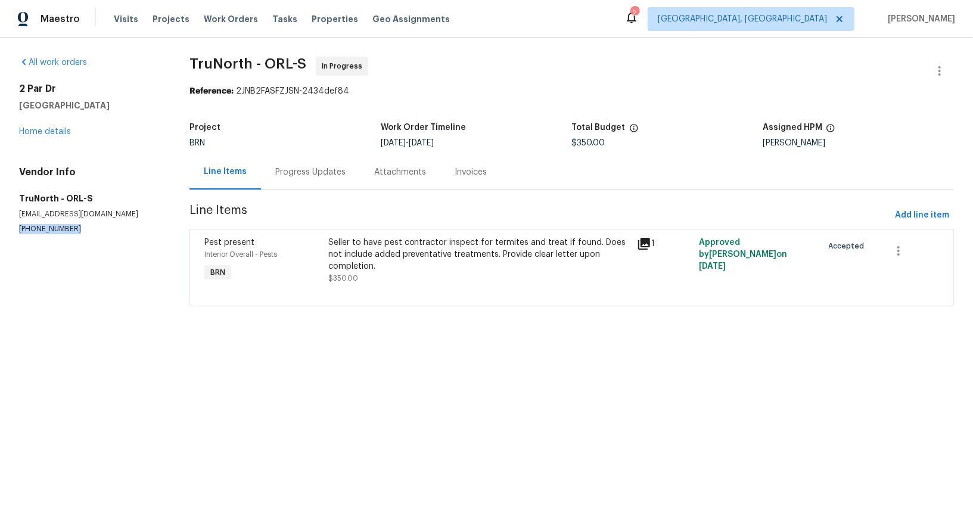
drag, startPoint x: 72, startPoint y: 227, endPoint x: 0, endPoint y: 227, distance: 72.1
click at [0, 227] on div "All work orders [STREET_ADDRESS] Home details Vendor Info TruNorth - ORL-S [EMA…" at bounding box center [486, 189] width 973 height 302
copy p "[PHONE_NUMBER]"
click at [311, 167] on div "Progress Updates" at bounding box center [310, 172] width 70 height 12
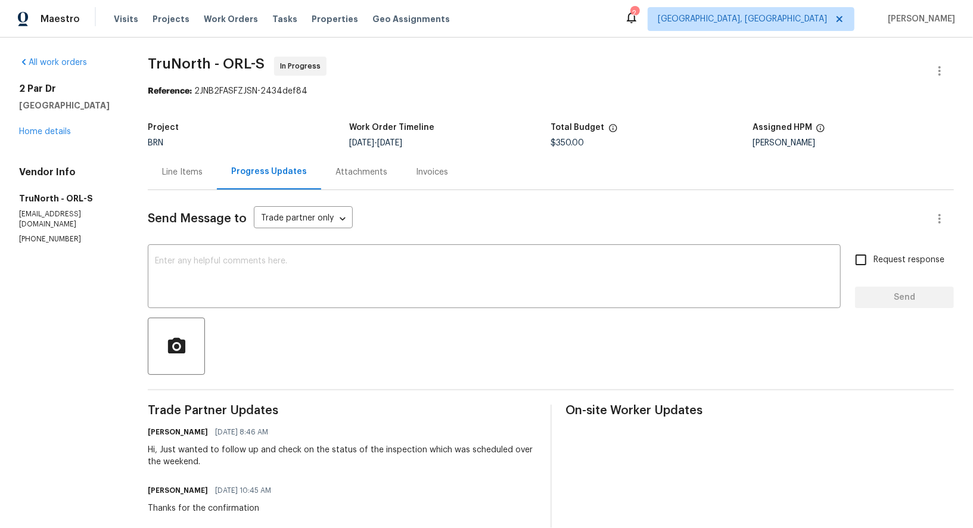
click at [186, 182] on div "Line Items" at bounding box center [182, 171] width 69 height 35
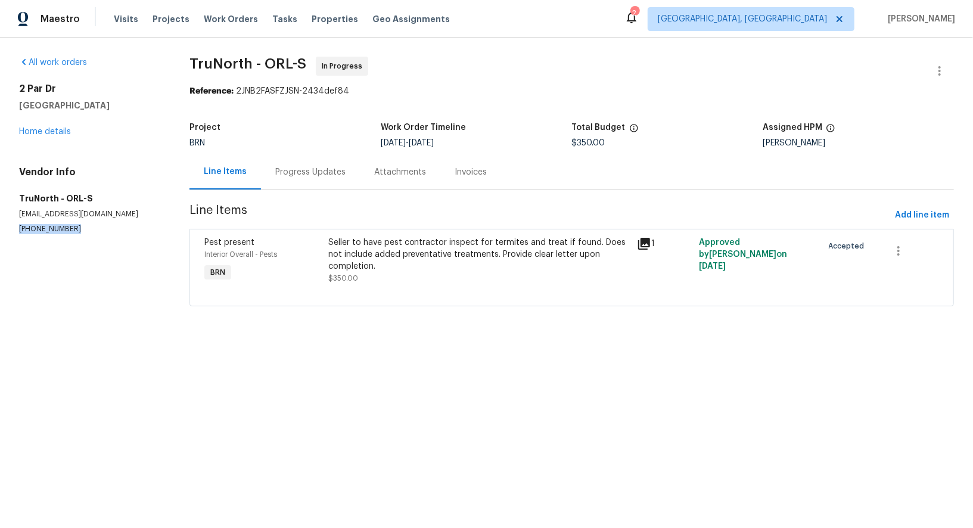
drag, startPoint x: 91, startPoint y: 229, endPoint x: 0, endPoint y: 229, distance: 91.2
click at [0, 229] on div "All work orders 2 Par Dr New Smyrna Beach, FL 32168 Home details Vendor Info Tr…" at bounding box center [486, 189] width 973 height 302
copy p "(678) 682-5997"
click at [294, 176] on div "Progress Updates" at bounding box center [310, 172] width 70 height 12
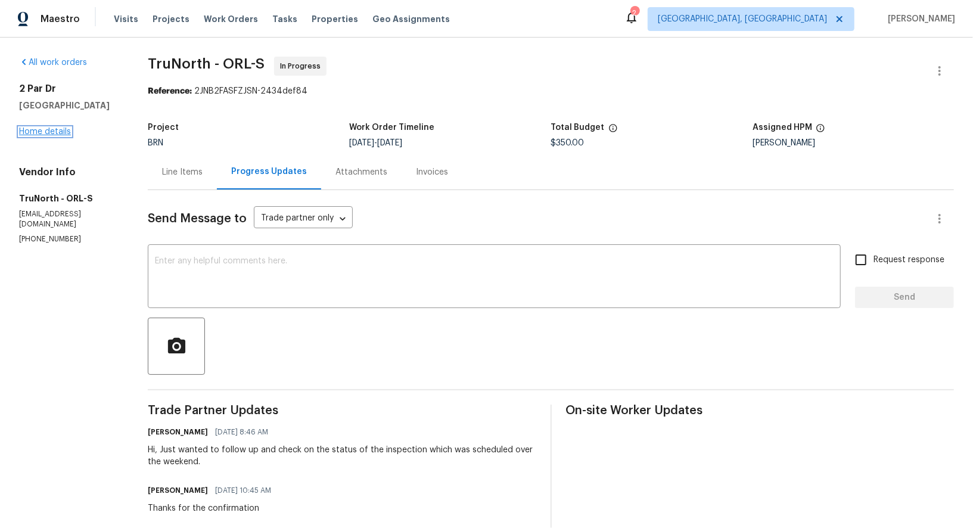
click at [43, 136] on link "Home details" at bounding box center [45, 131] width 52 height 8
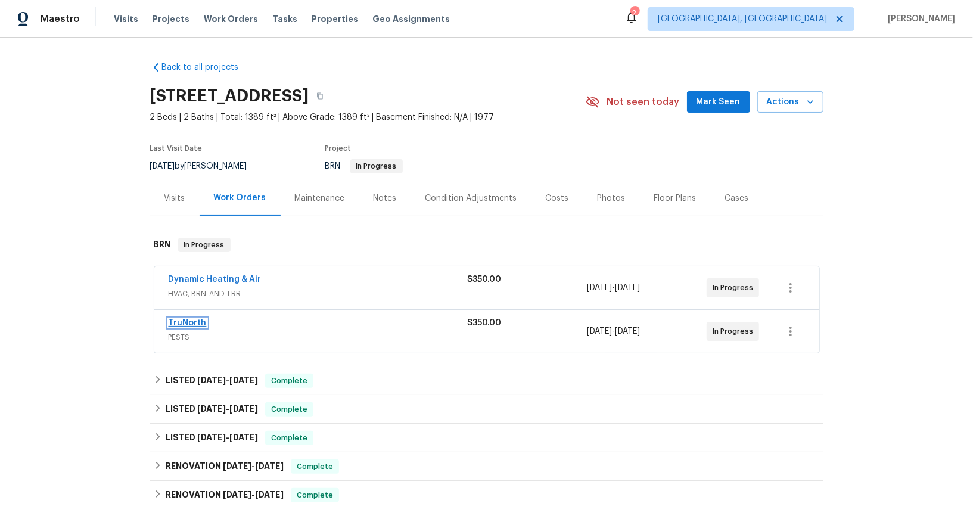
click at [188, 324] on link "TruNorth" at bounding box center [188, 323] width 38 height 8
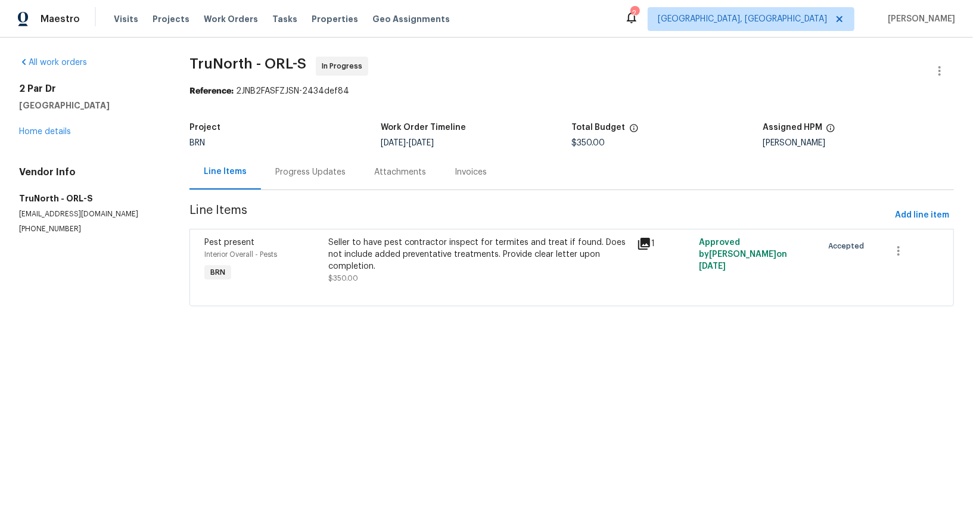
click at [316, 166] on div "Progress Updates" at bounding box center [310, 172] width 70 height 12
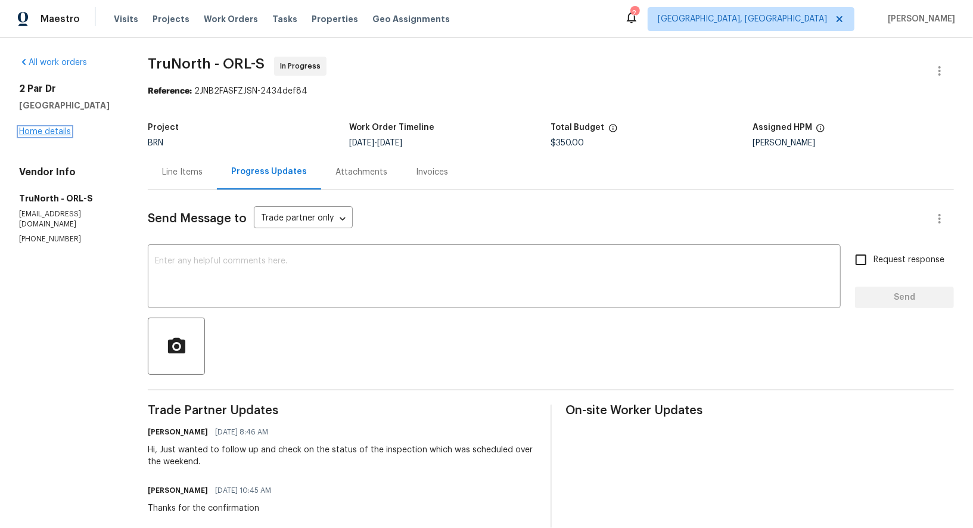
click at [42, 136] on link "Home details" at bounding box center [45, 131] width 52 height 8
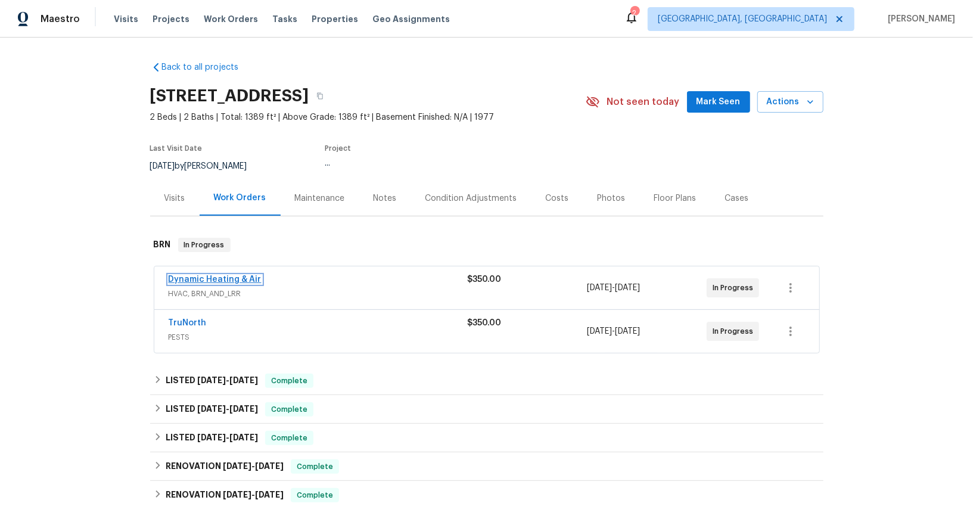
click at [226, 281] on link "Dynamic Heating & Air" at bounding box center [215, 279] width 93 height 8
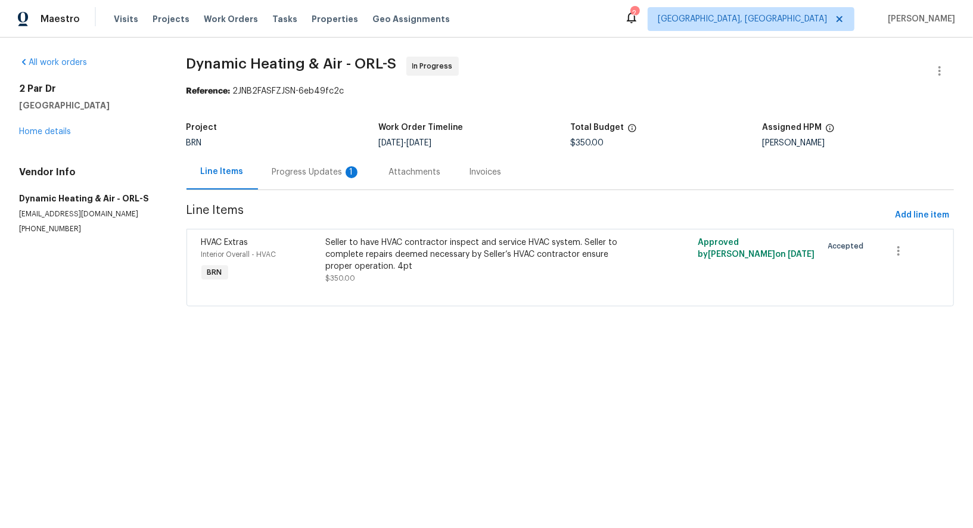
click at [329, 167] on div "Progress Updates 1" at bounding box center [316, 172] width 88 height 12
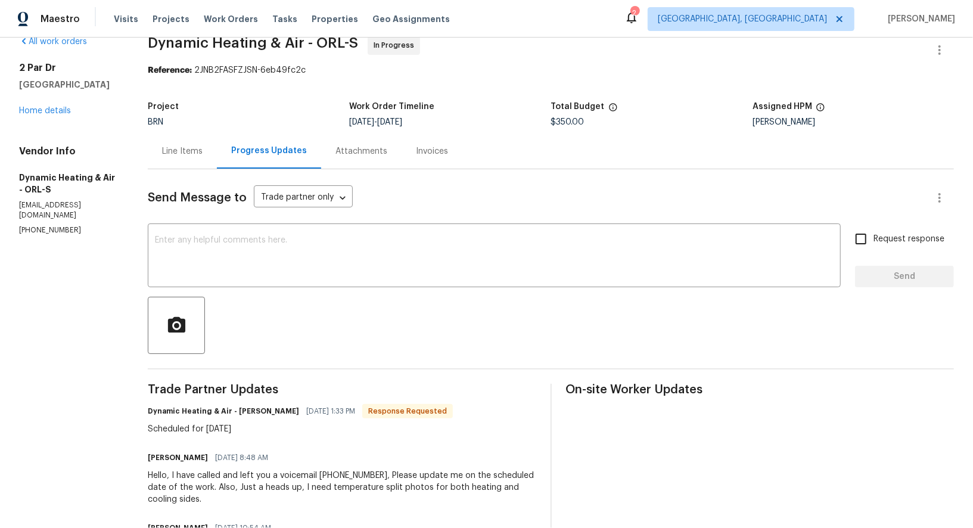
scroll to position [27, 0]
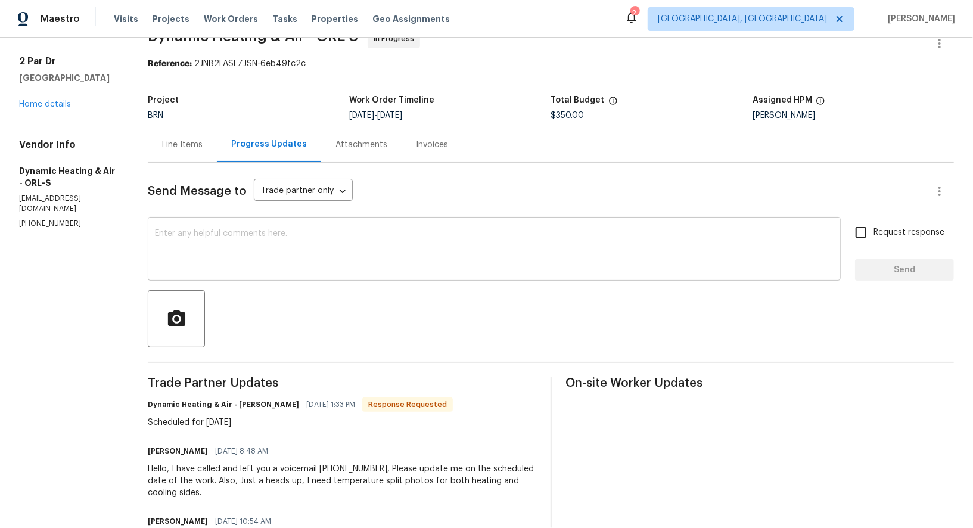
click at [246, 247] on textarea at bounding box center [494, 250] width 679 height 42
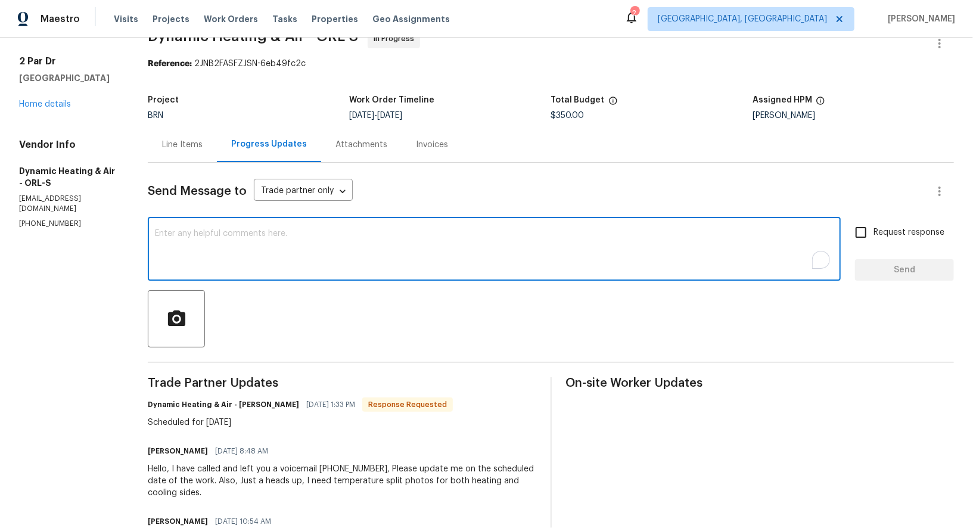
scroll to position [0, 0]
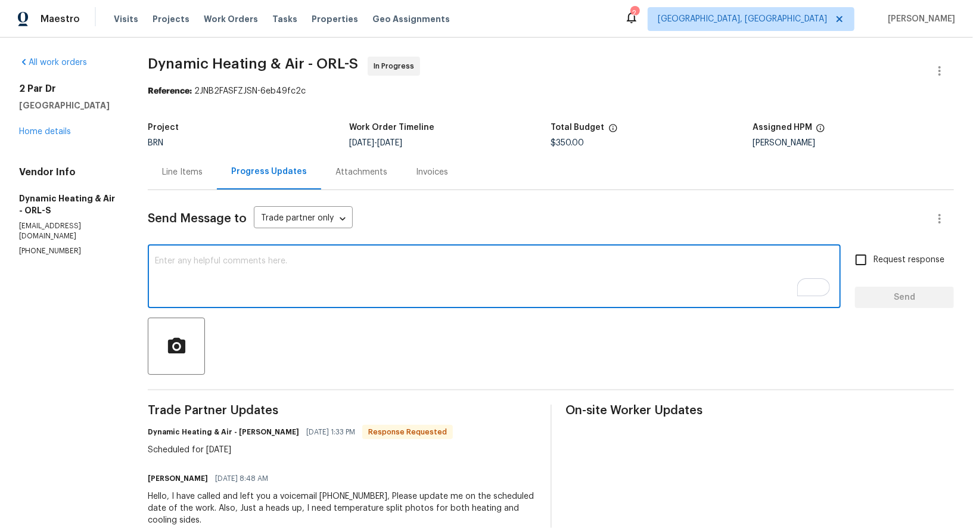
click at [303, 286] on textarea "To enrich screen reader interactions, please activate Accessibility in Grammarl…" at bounding box center [494, 278] width 679 height 42
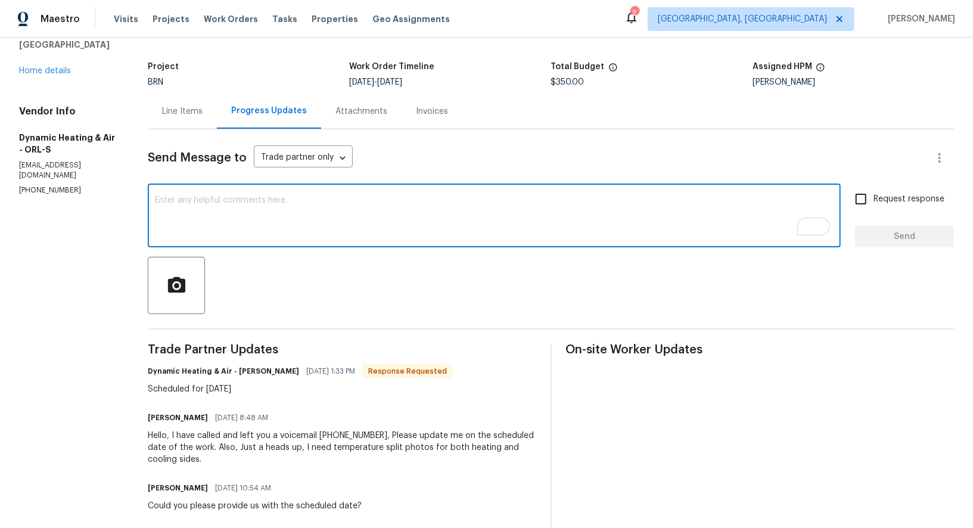
scroll to position [61, 0]
type textarea "Got it, Thanks!"
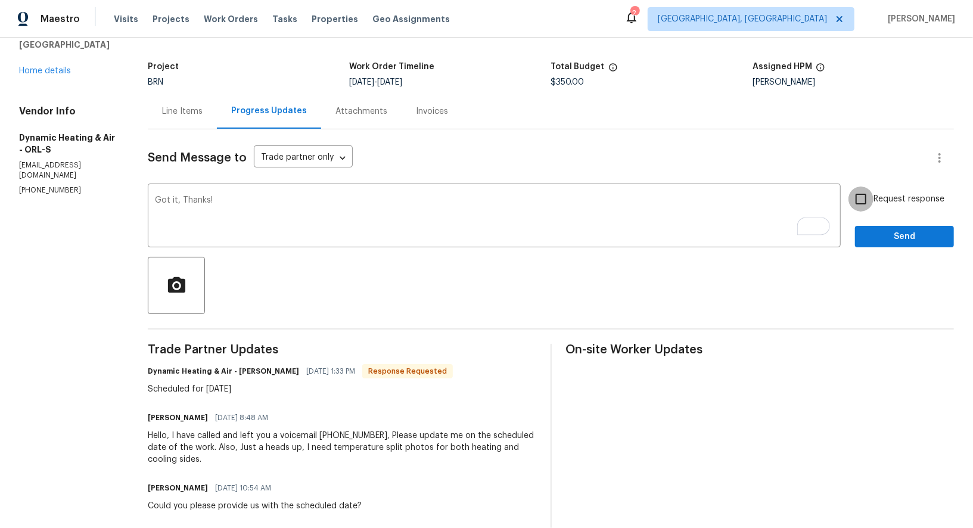
click at [856, 188] on input "Request response" at bounding box center [860, 198] width 25 height 25
checkbox input "true"
click at [882, 226] on button "Send" at bounding box center [904, 237] width 99 height 22
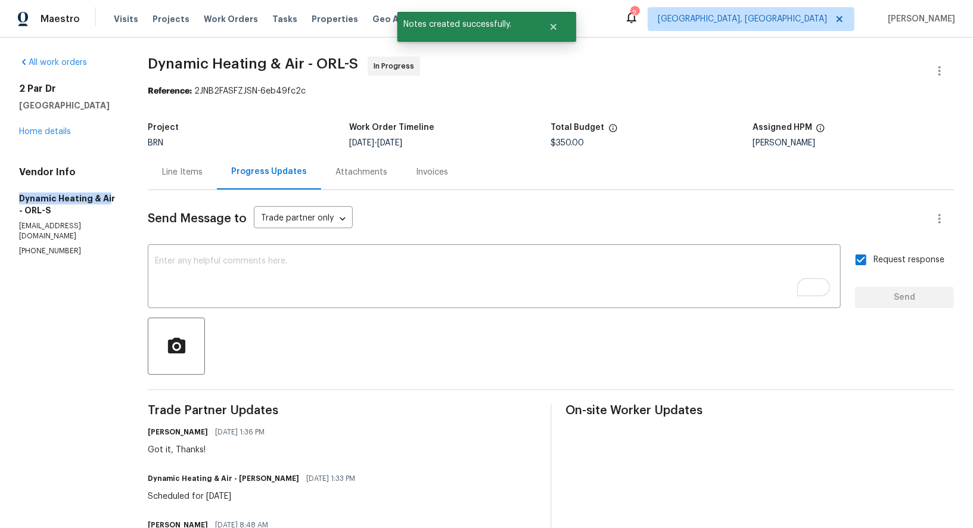
drag, startPoint x: 0, startPoint y: 196, endPoint x: 107, endPoint y: 206, distance: 107.7
click at [107, 207] on div "All work orders 2 Par Dr New Smyrna Beach, FL 32168 Home details Vendor Info Dy…" at bounding box center [486, 386] width 973 height 697
copy h5 "Dynamic Heating & Ai"
click at [35, 207] on h5 "Dynamic Heating & Air - ORL-S" at bounding box center [69, 204] width 100 height 24
drag, startPoint x: 17, startPoint y: 207, endPoint x: 111, endPoint y: 209, distance: 94.2
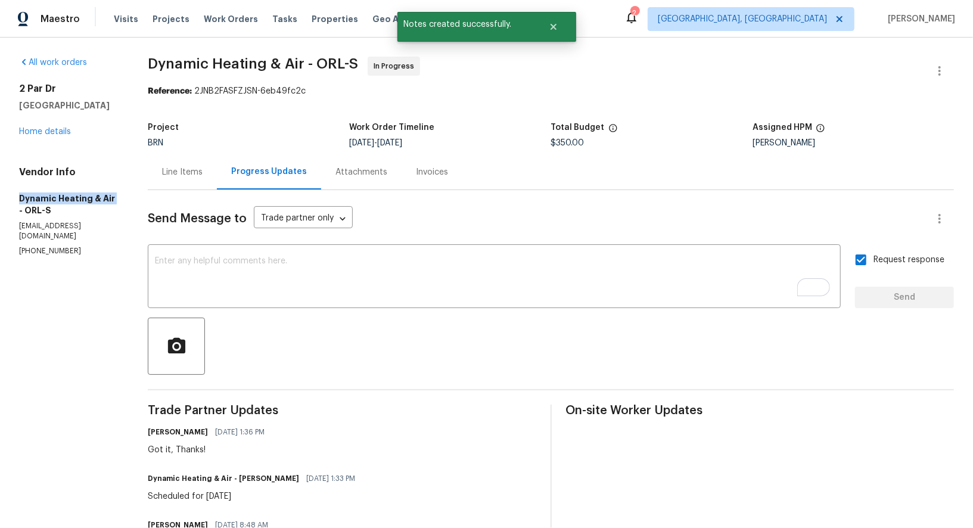
click at [111, 209] on div "All work orders 2 Par Dr New Smyrna Beach, FL 32168 Home details Vendor Info Dy…" at bounding box center [486, 386] width 973 height 697
copy h5 "Dynamic Heating & Air"
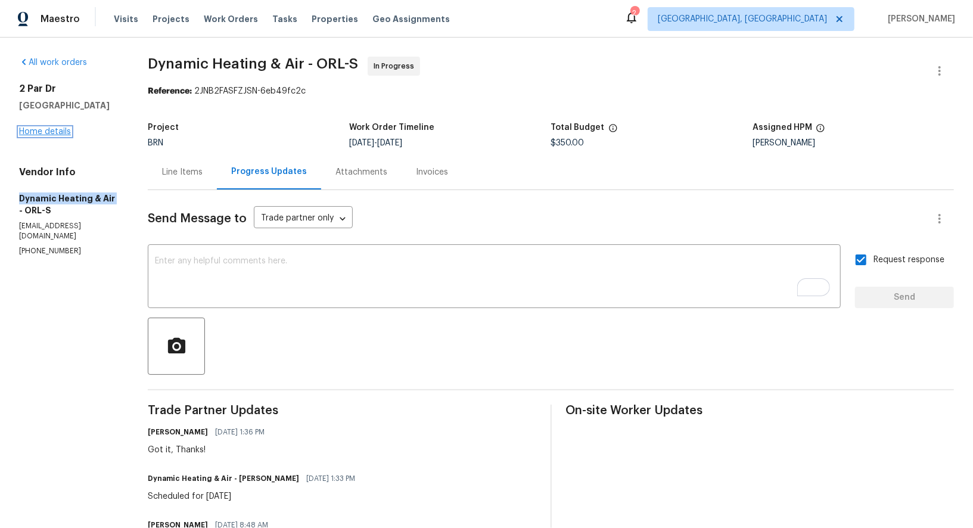
click at [61, 136] on link "Home details" at bounding box center [45, 131] width 52 height 8
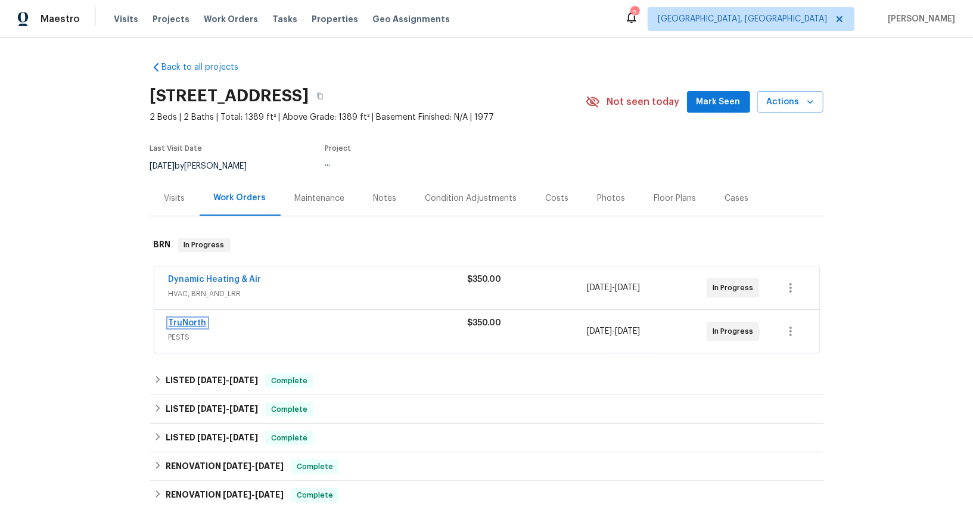
click at [181, 322] on link "TruNorth" at bounding box center [188, 323] width 38 height 8
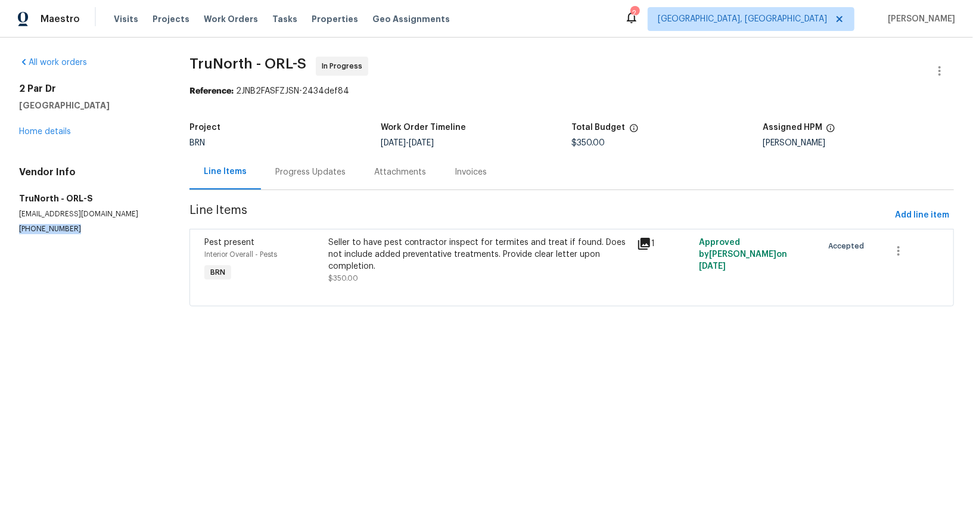
drag, startPoint x: 69, startPoint y: 232, endPoint x: 0, endPoint y: 231, distance: 69.1
click at [0, 231] on div "All work orders 2 Par Dr New Smyrna Beach, FL 32168 Home details Vendor Info Tr…" at bounding box center [486, 189] width 973 height 302
copy p "(678) 682-5997"
click at [318, 185] on div "Progress Updates" at bounding box center [310, 171] width 99 height 35
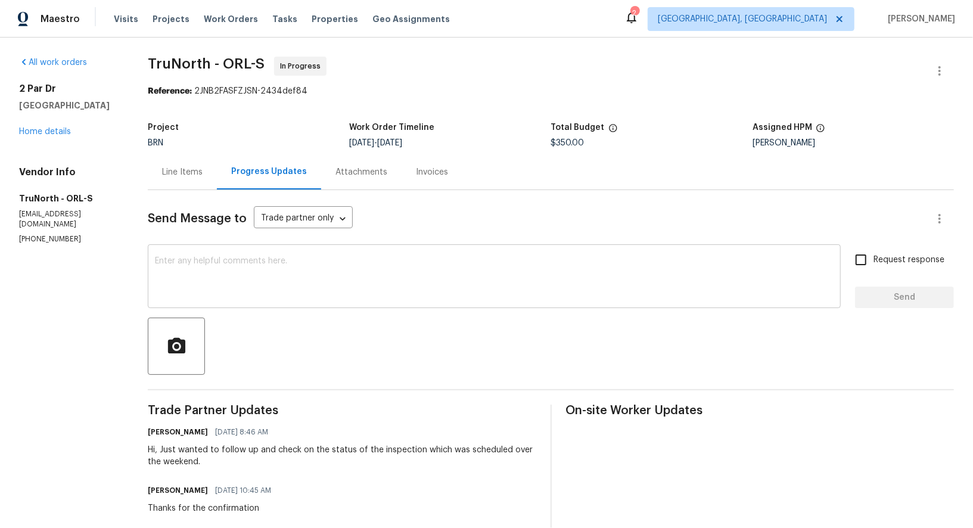
click at [268, 269] on textarea at bounding box center [494, 278] width 679 height 42
drag, startPoint x: 79, startPoint y: 245, endPoint x: 7, endPoint y: 245, distance: 72.7
click at [7, 245] on div "All work orders 2 Par Dr New Smyrna Beach, FL 32168 Home details Vendor Info Tr…" at bounding box center [486, 357] width 973 height 639
copy p "(678) 682-5997"
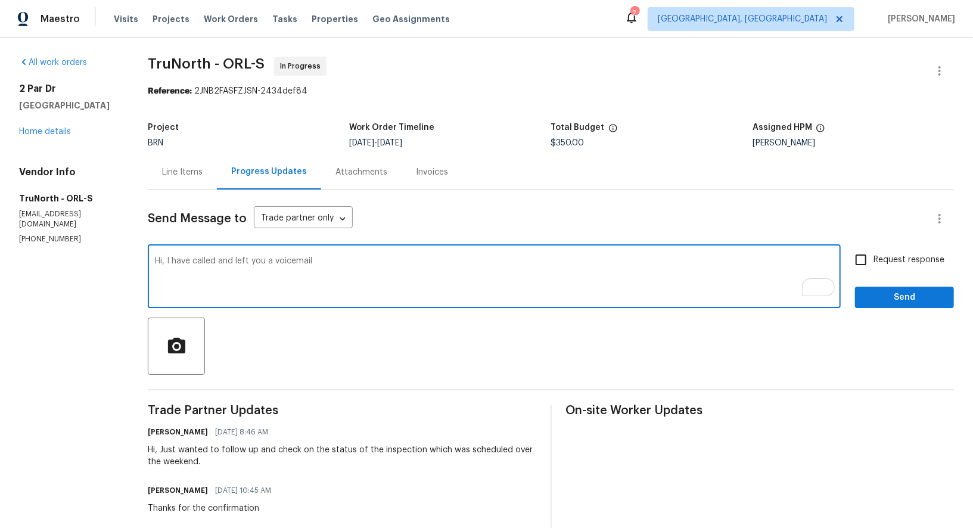
click at [341, 265] on textarea "Hi, I have called and left you a voicemail" at bounding box center [494, 278] width 679 height 42
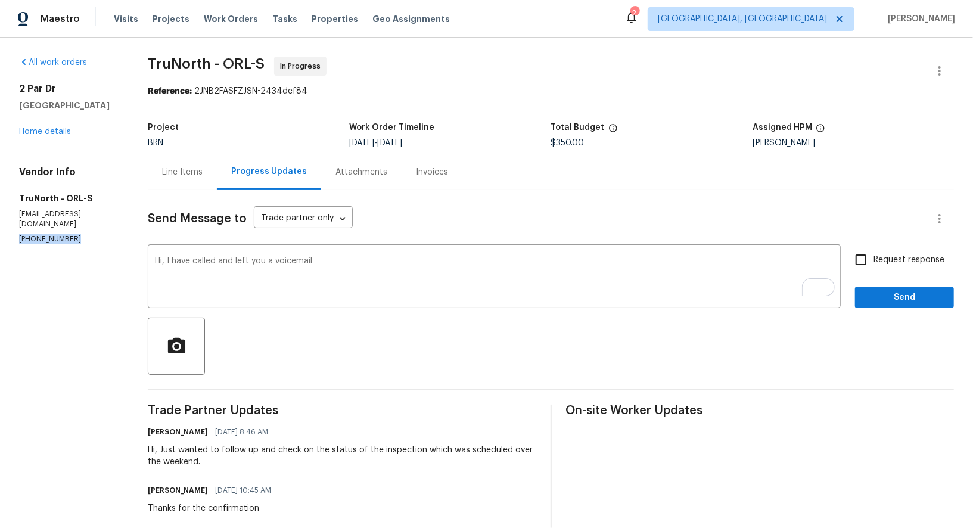
drag, startPoint x: 71, startPoint y: 241, endPoint x: 0, endPoint y: 244, distance: 71.0
click at [0, 244] on div "All work orders 2 Par Dr New Smyrna Beach, FL 32168 Home details Vendor Info Tr…" at bounding box center [486, 357] width 973 height 639
copy p "(678) 682-5997"
click at [322, 258] on textarea "Hi, I have called and left you a voicemail" at bounding box center [494, 278] width 679 height 42
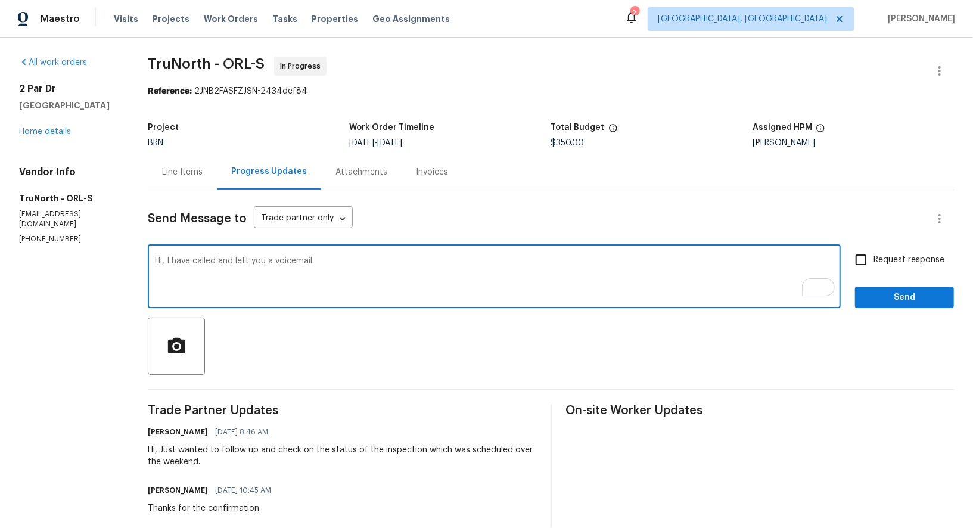
paste textarea "(678) 682-5997"
type textarea "Hi, I have called and left you a voicemail (678) 682-5997, Please update me on …"
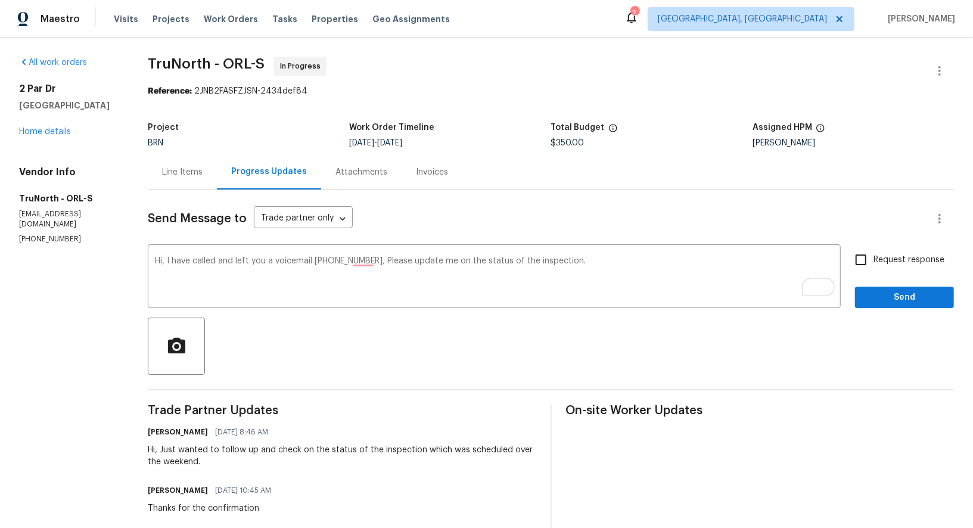
click at [845, 260] on div "Hi, I have called and left you a voicemail (678) 682-5997, Please update me on …" at bounding box center [551, 277] width 806 height 61
click at [873, 265] on input "Request response" at bounding box center [860, 259] width 25 height 25
checkbox input "true"
click at [888, 287] on button "Send" at bounding box center [904, 298] width 99 height 22
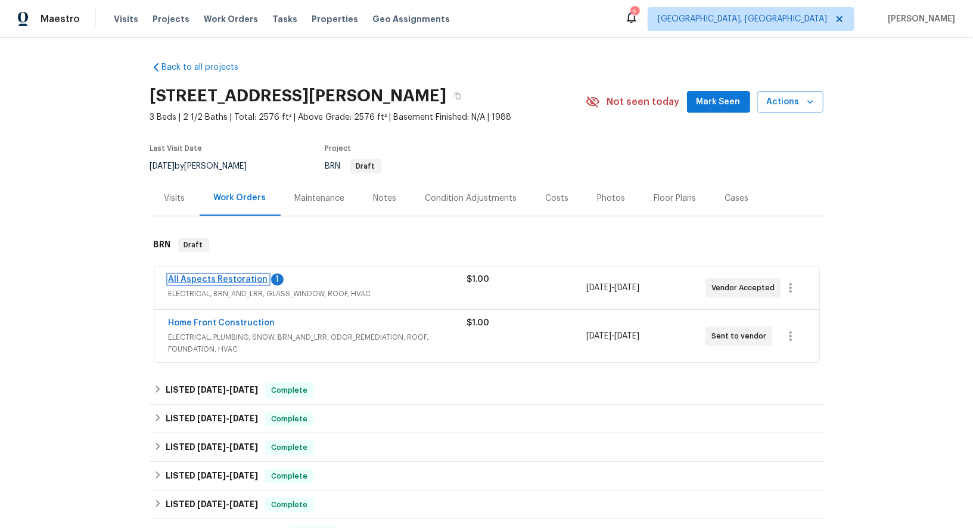
click at [247, 278] on link "All Aspects Restoration" at bounding box center [218, 279] width 99 height 8
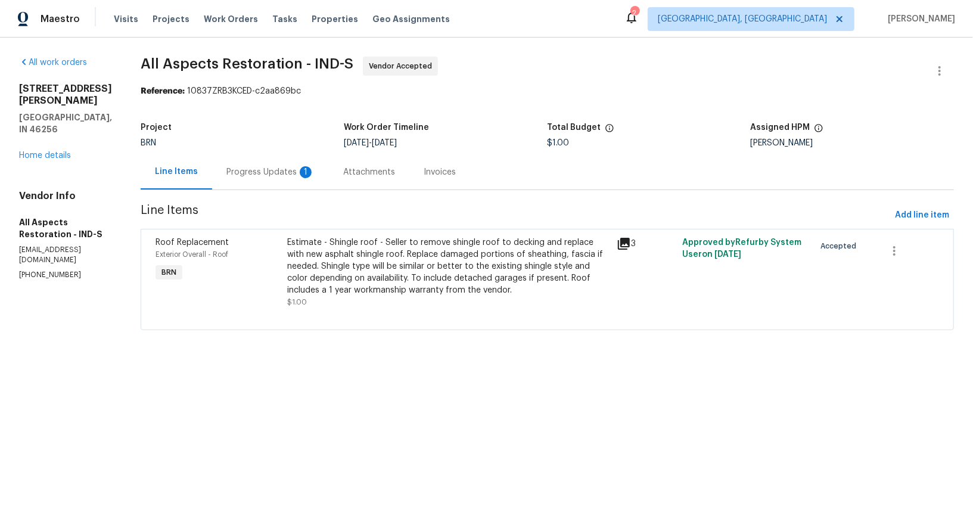
click at [301, 166] on div "1" at bounding box center [306, 172] width 12 height 12
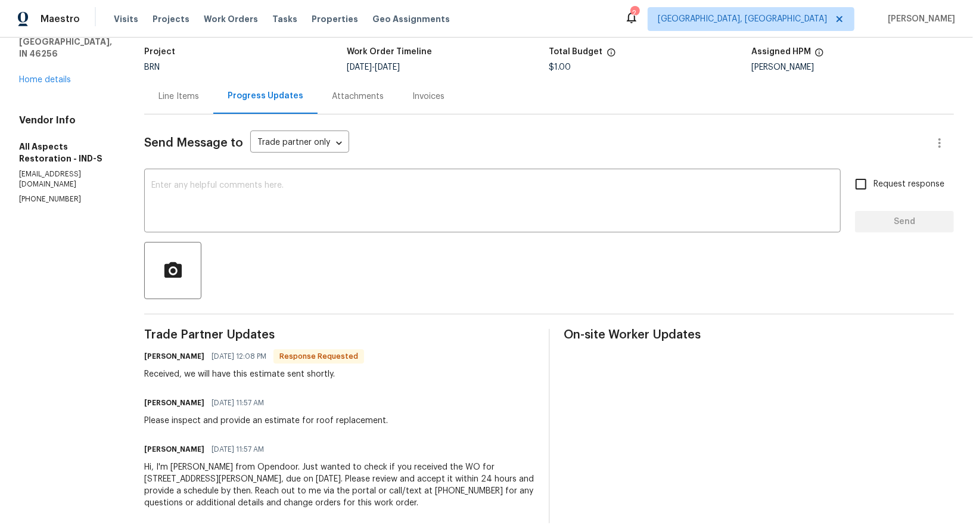
scroll to position [89, 0]
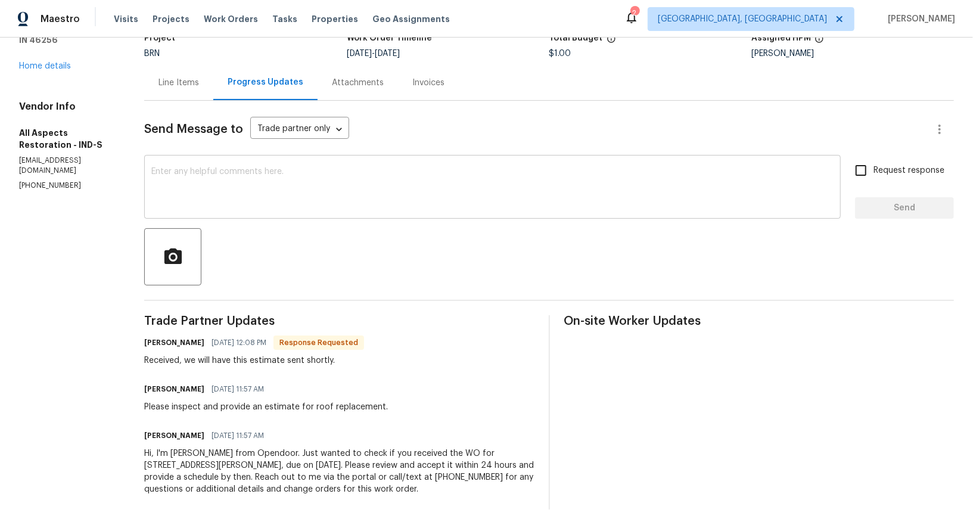
click at [284, 163] on div "x ​" at bounding box center [492, 188] width 696 height 61
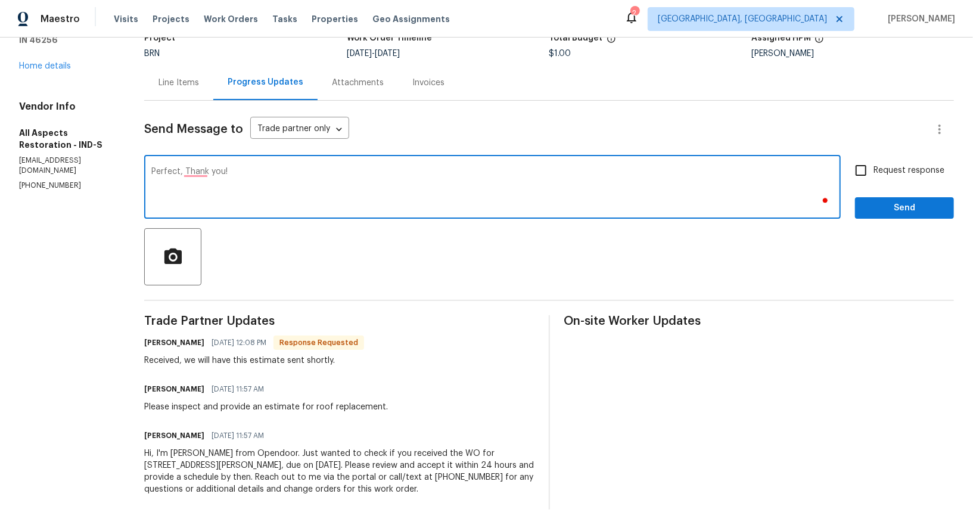
type textarea "Perfect, Thank you!"
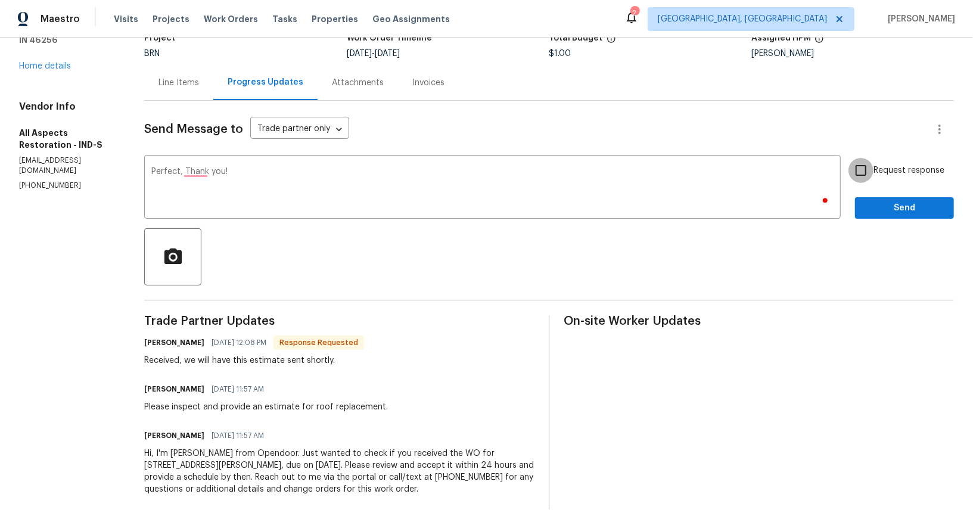
click at [867, 175] on input "Request response" at bounding box center [860, 170] width 25 height 25
checkbox input "true"
click at [906, 203] on span "Send" at bounding box center [904, 208] width 80 height 15
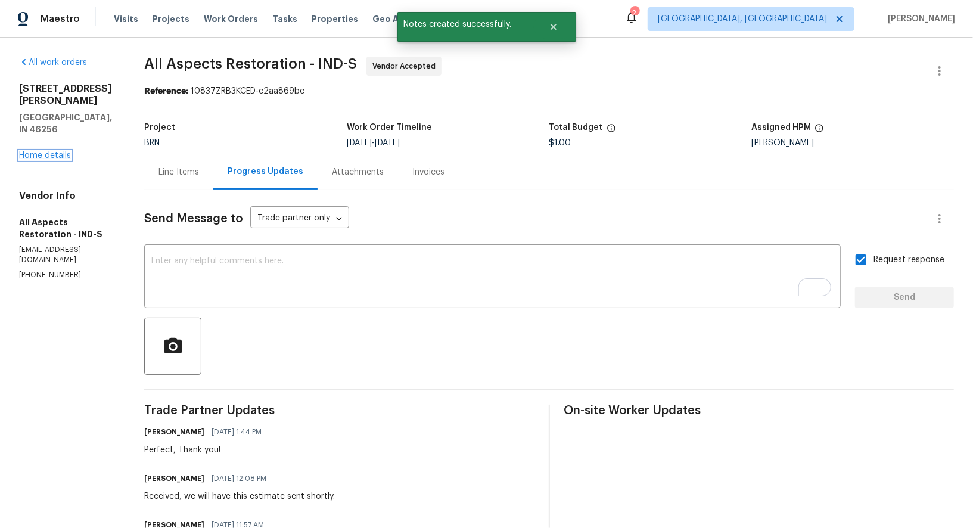
click at [52, 151] on link "Home details" at bounding box center [45, 155] width 52 height 8
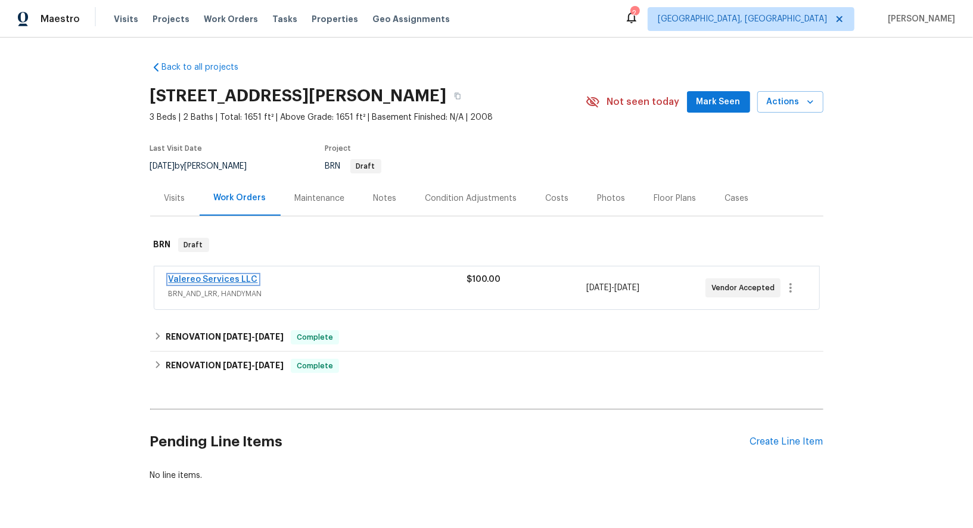
click at [210, 275] on link "Valereo Services LLC" at bounding box center [213, 279] width 89 height 8
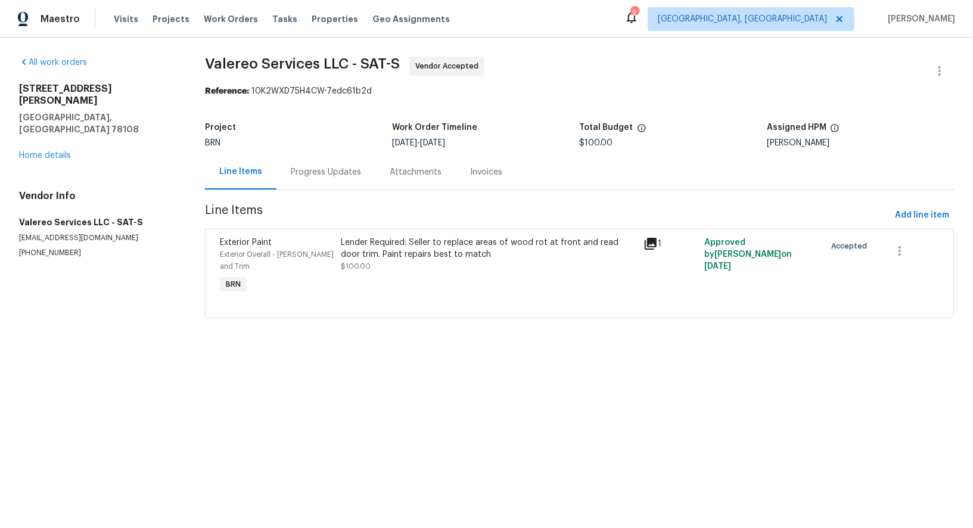
click at [340, 188] on div "Progress Updates" at bounding box center [325, 171] width 99 height 35
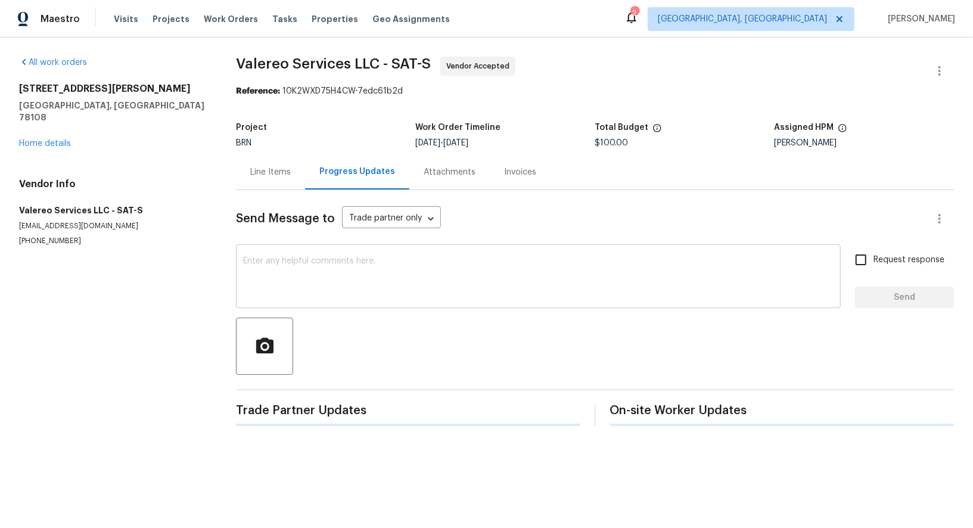
click at [334, 257] on textarea at bounding box center [538, 278] width 590 height 42
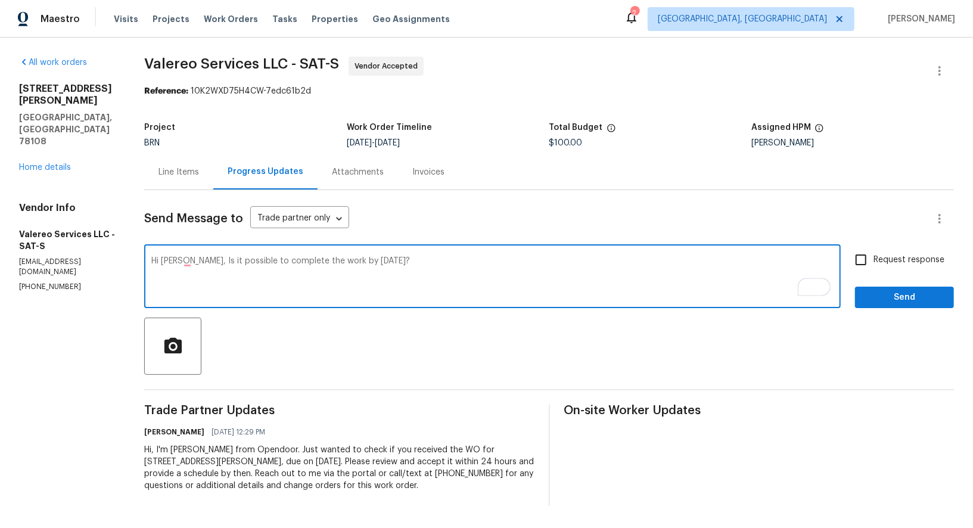
type textarea "Hi [PERSON_NAME], Is it possible to complete the work by [DATE]?"
click at [873, 262] on input "Request response" at bounding box center [860, 259] width 25 height 25
checkbox input "true"
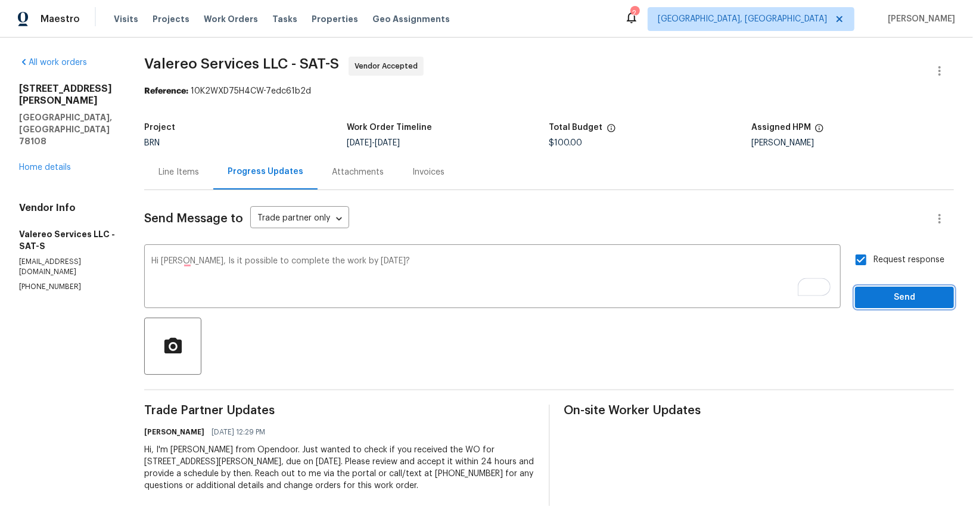
click at [882, 294] on span "Send" at bounding box center [904, 297] width 80 height 15
